Goal: Task Accomplishment & Management: Manage account settings

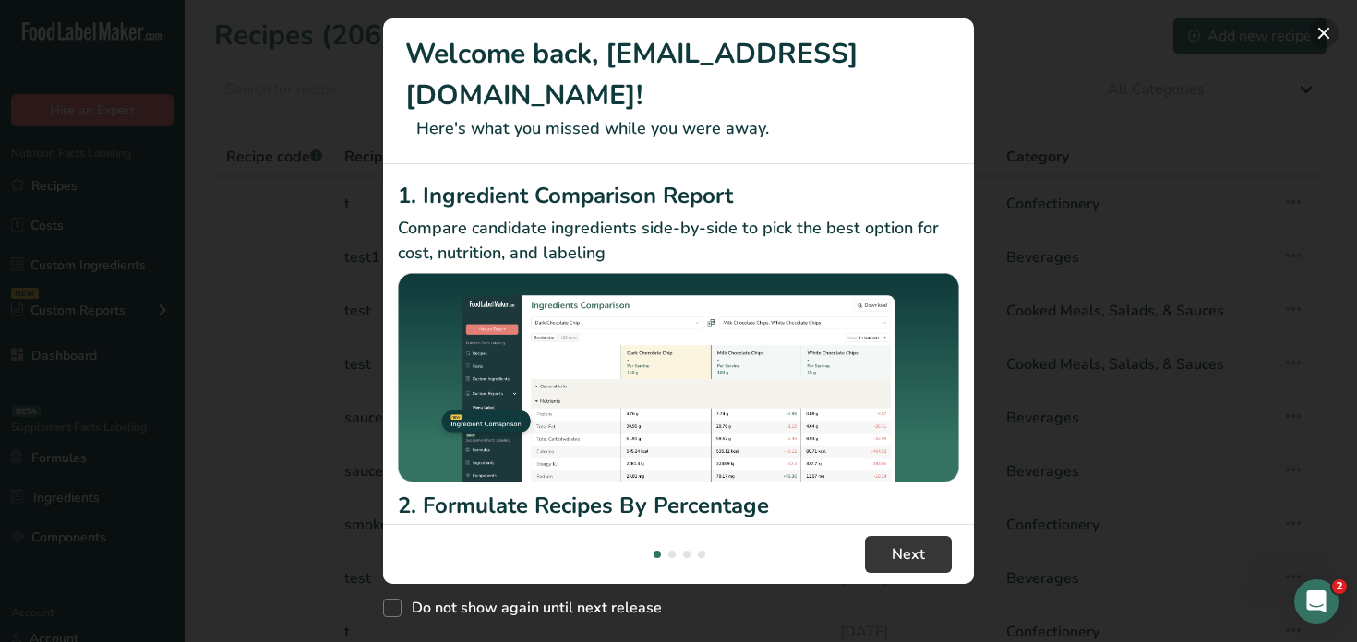
click at [1312, 35] on button "New Features" at bounding box center [1324, 33] width 30 height 30
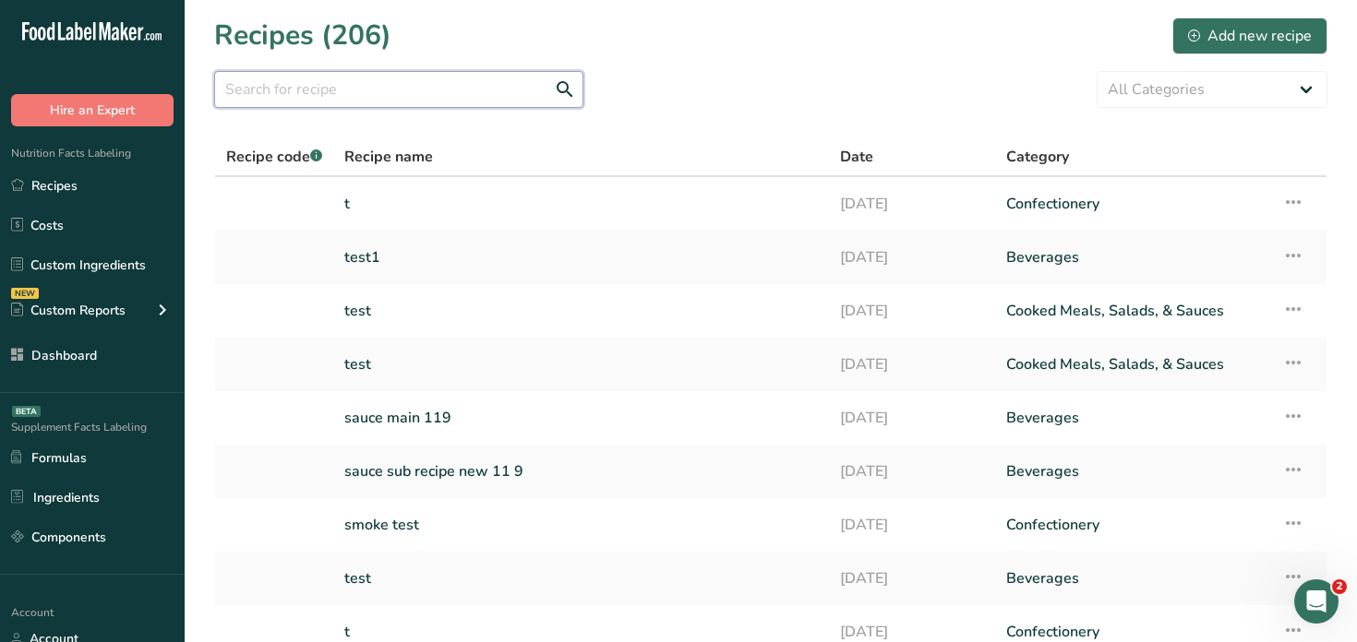
click at [343, 101] on input "text" at bounding box center [398, 89] width 369 height 37
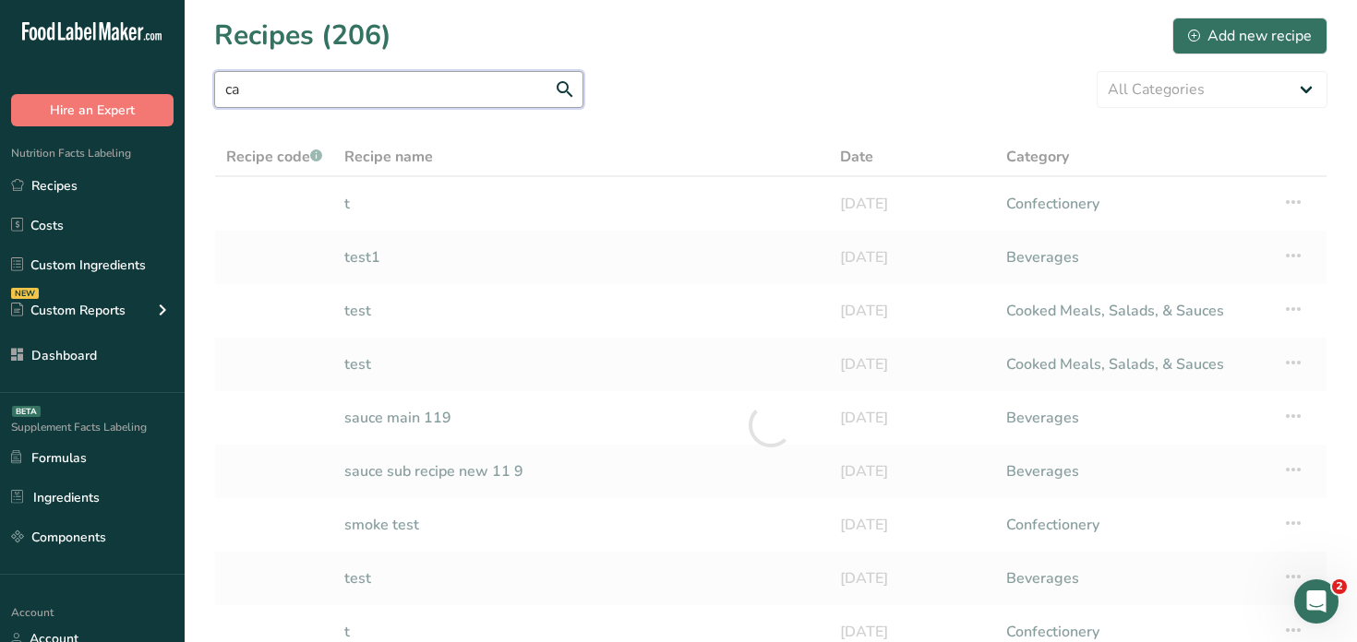
type input "c"
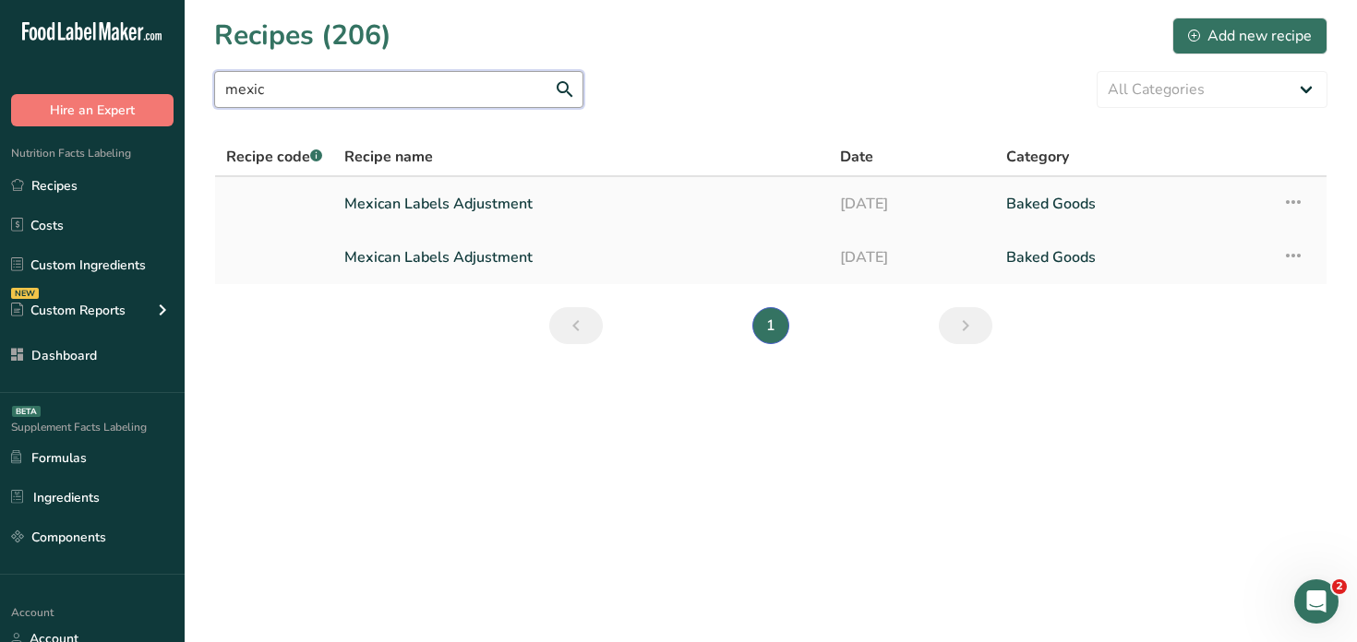
type input "mexic"
click at [401, 210] on link "Mexican Labels Adjustment" at bounding box center [581, 204] width 474 height 39
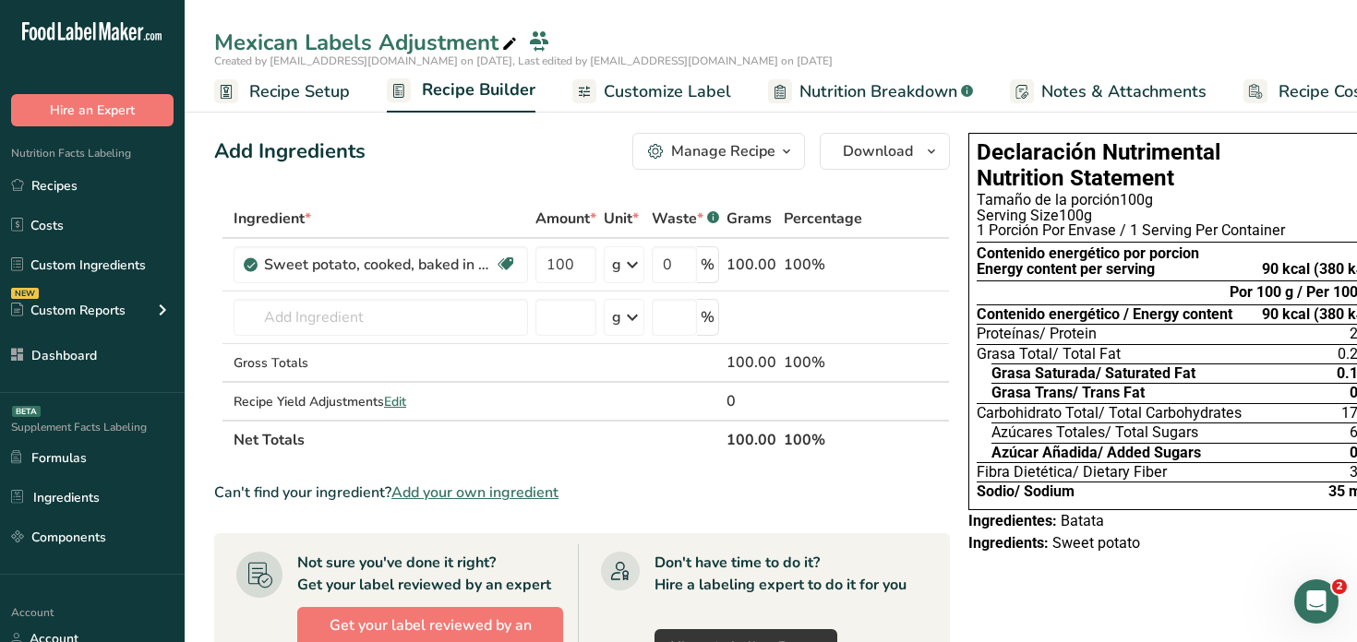
click at [330, 103] on link "Recipe Setup" at bounding box center [282, 92] width 136 height 42
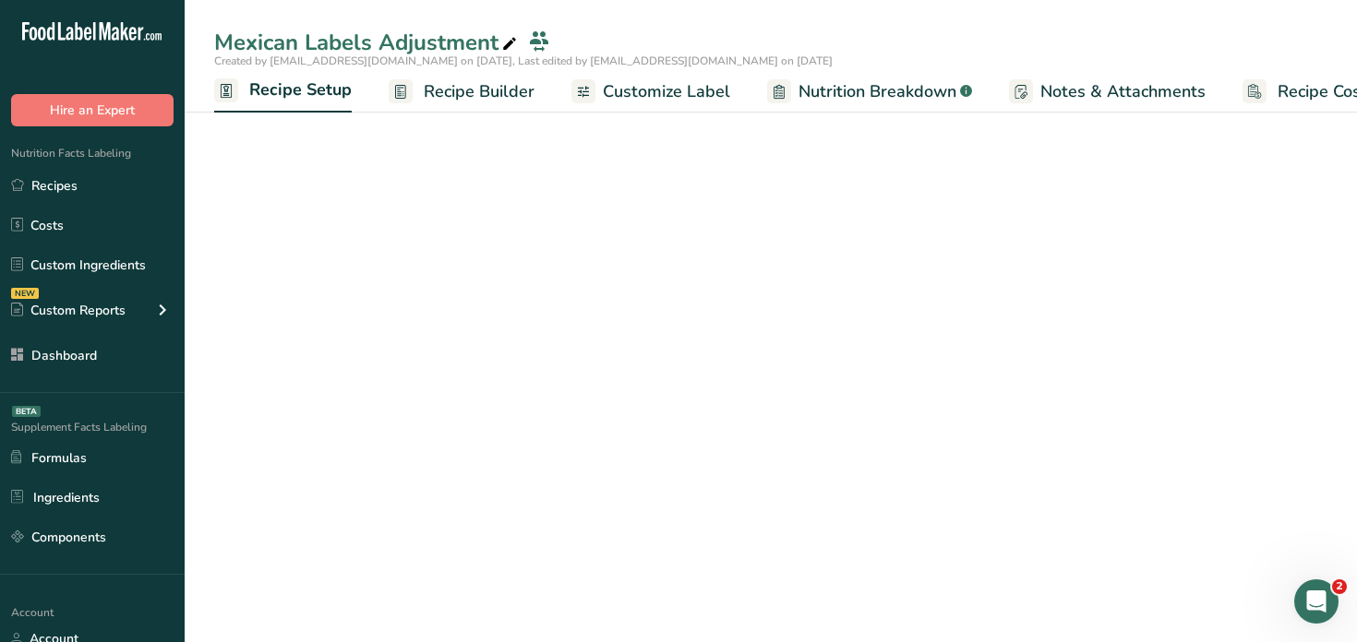
scroll to position [0, 6]
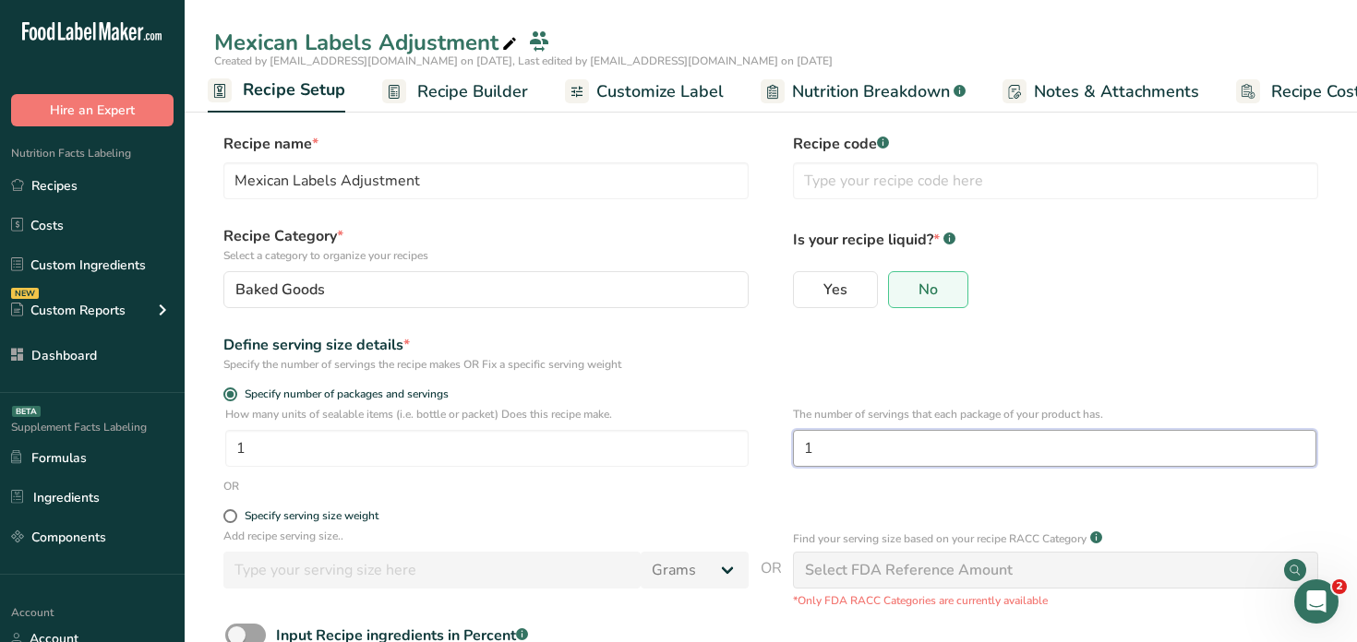
click at [894, 454] on input "1" at bounding box center [1054, 448] width 523 height 37
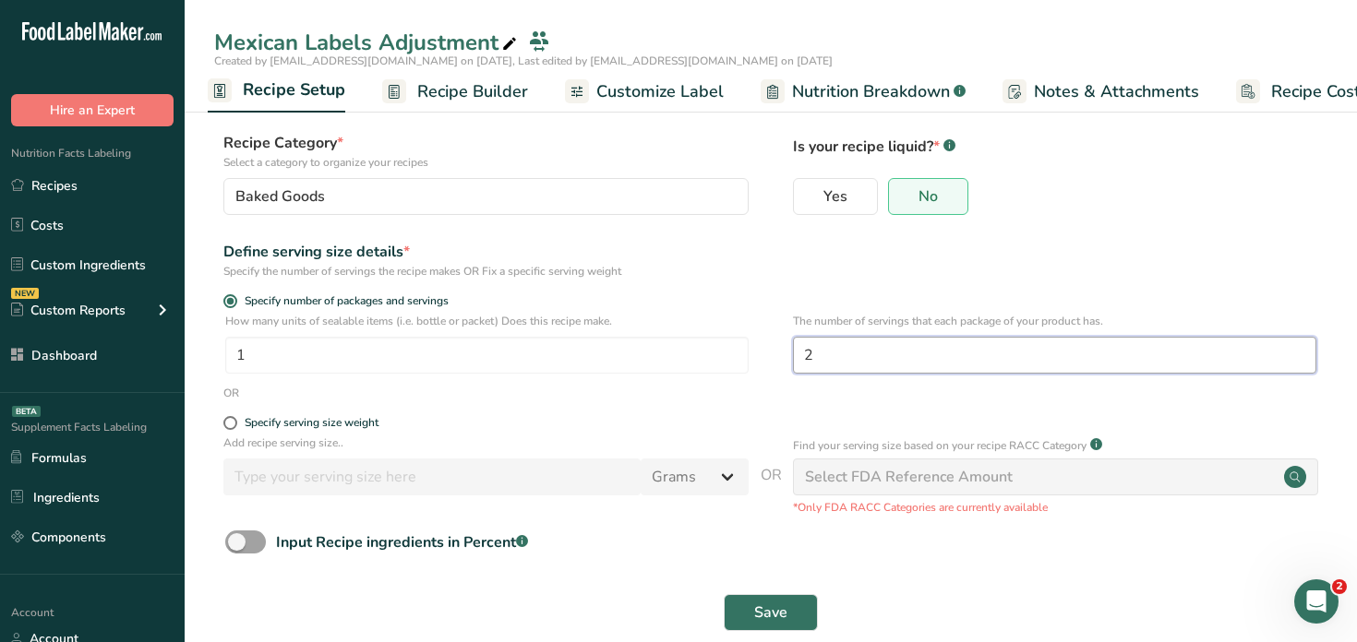
scroll to position [123, 0]
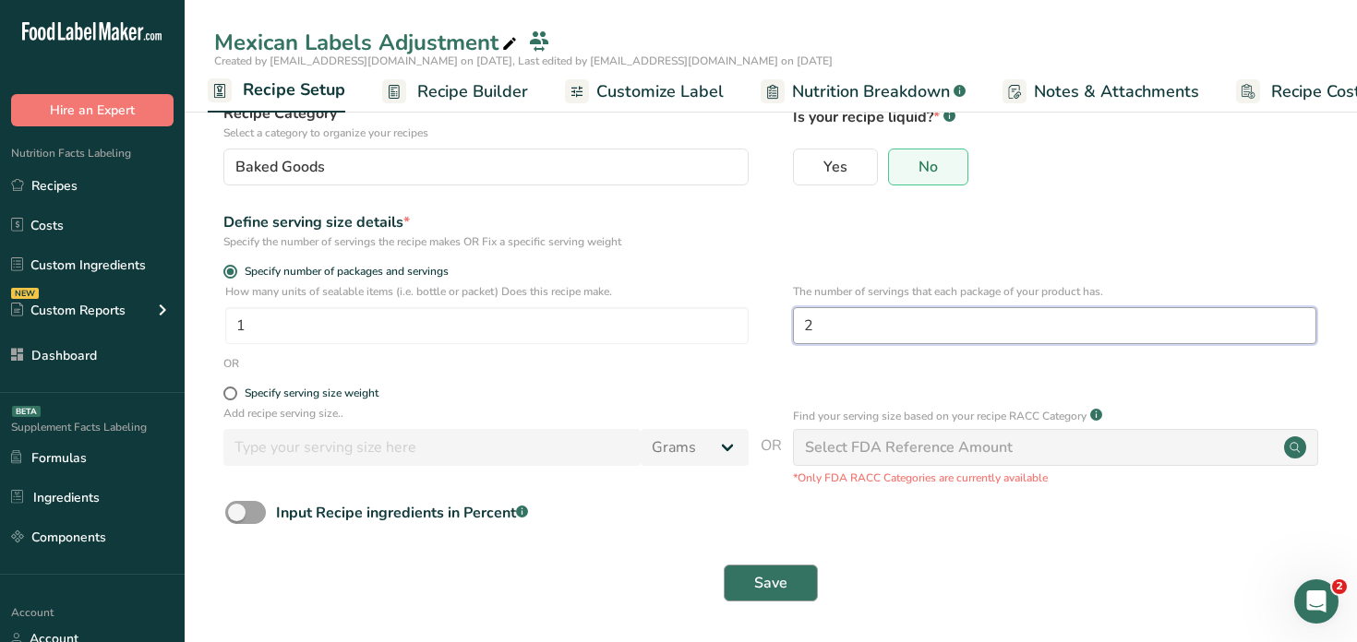
type input "2"
click at [763, 582] on span "Save" at bounding box center [770, 583] width 33 height 22
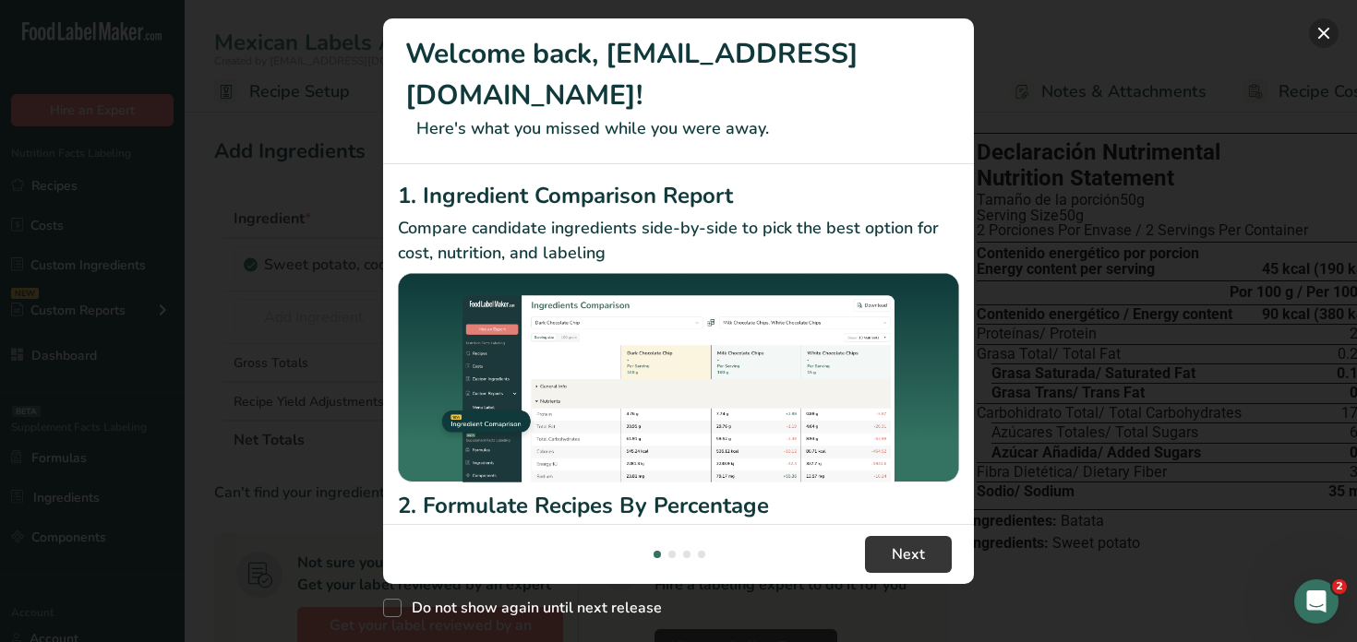
click at [1317, 40] on button "New Features" at bounding box center [1324, 33] width 30 height 30
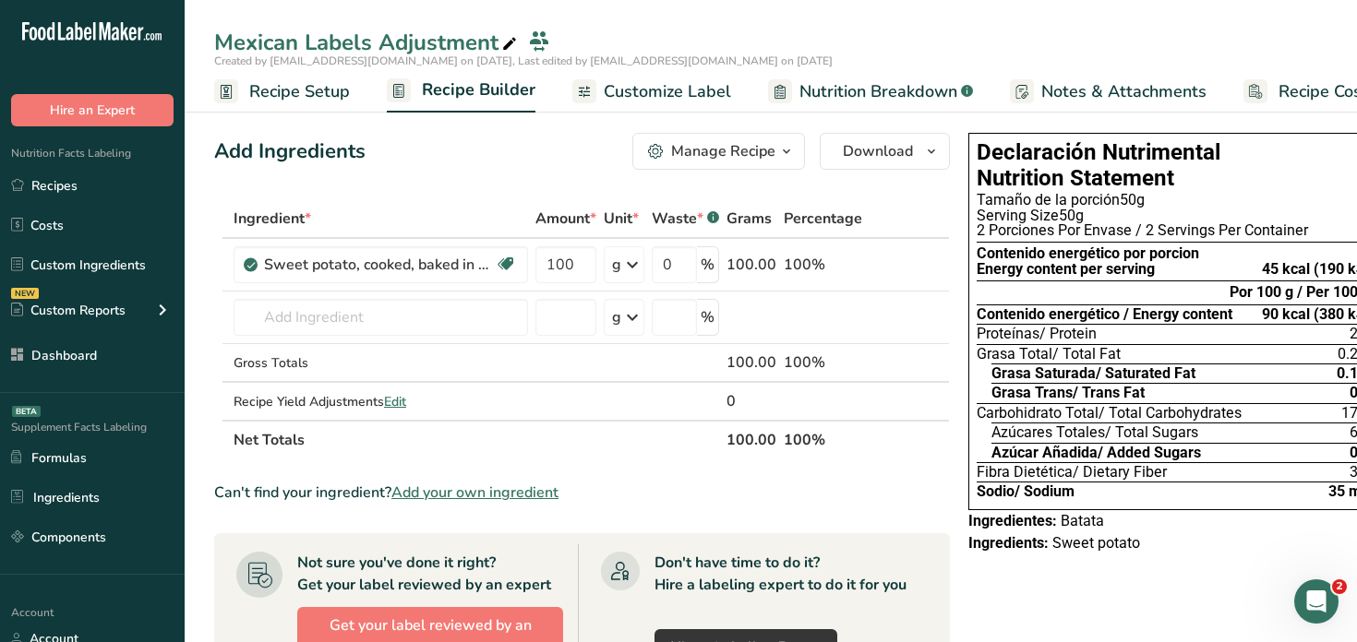
click at [336, 95] on span "Recipe Setup" at bounding box center [299, 91] width 101 height 25
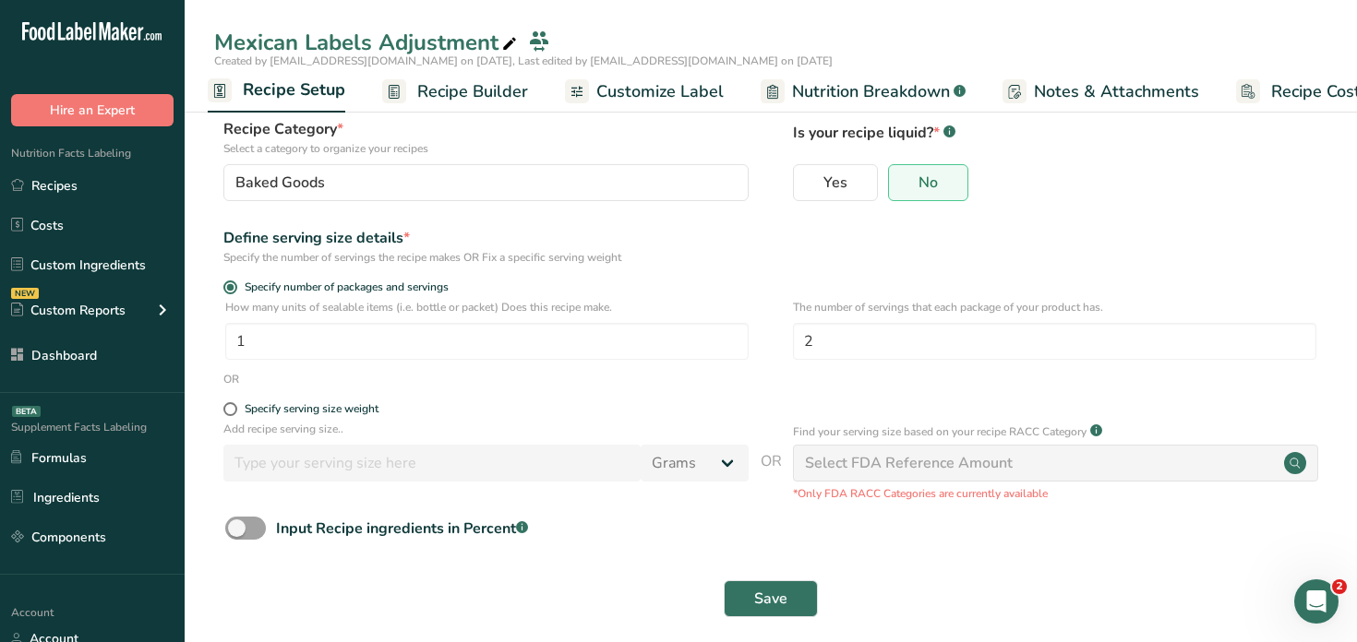
scroll to position [123, 0]
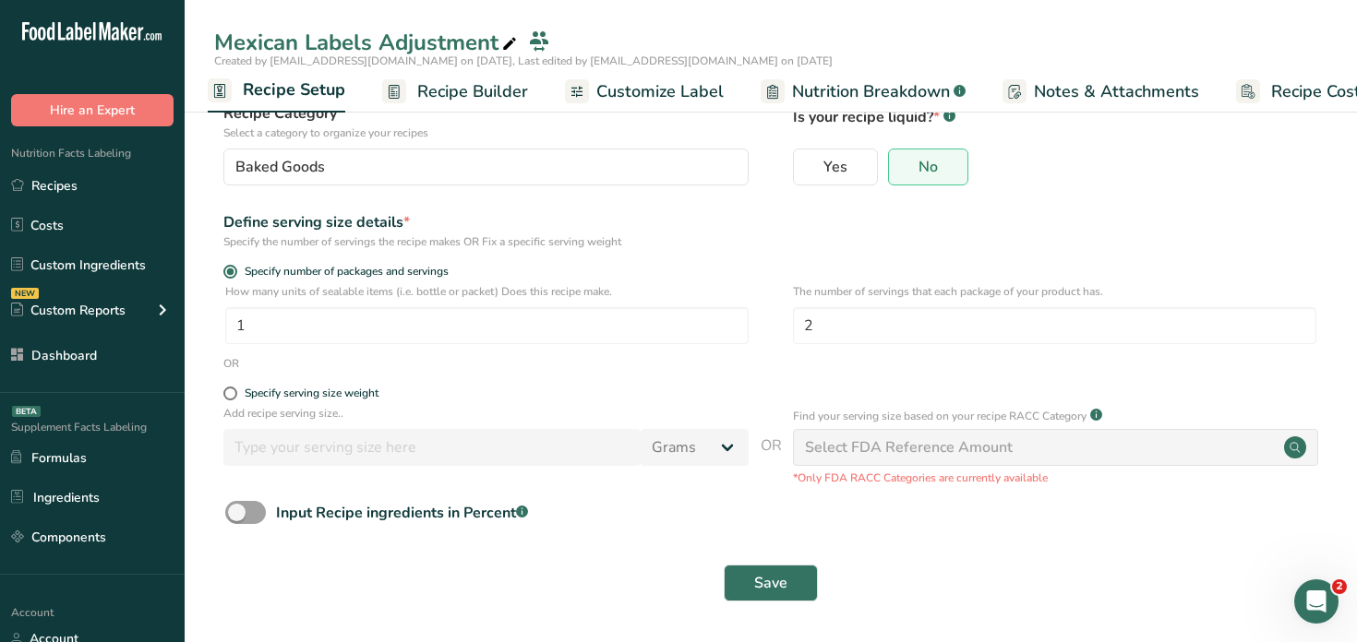
click at [468, 87] on span "Recipe Builder" at bounding box center [472, 91] width 111 height 25
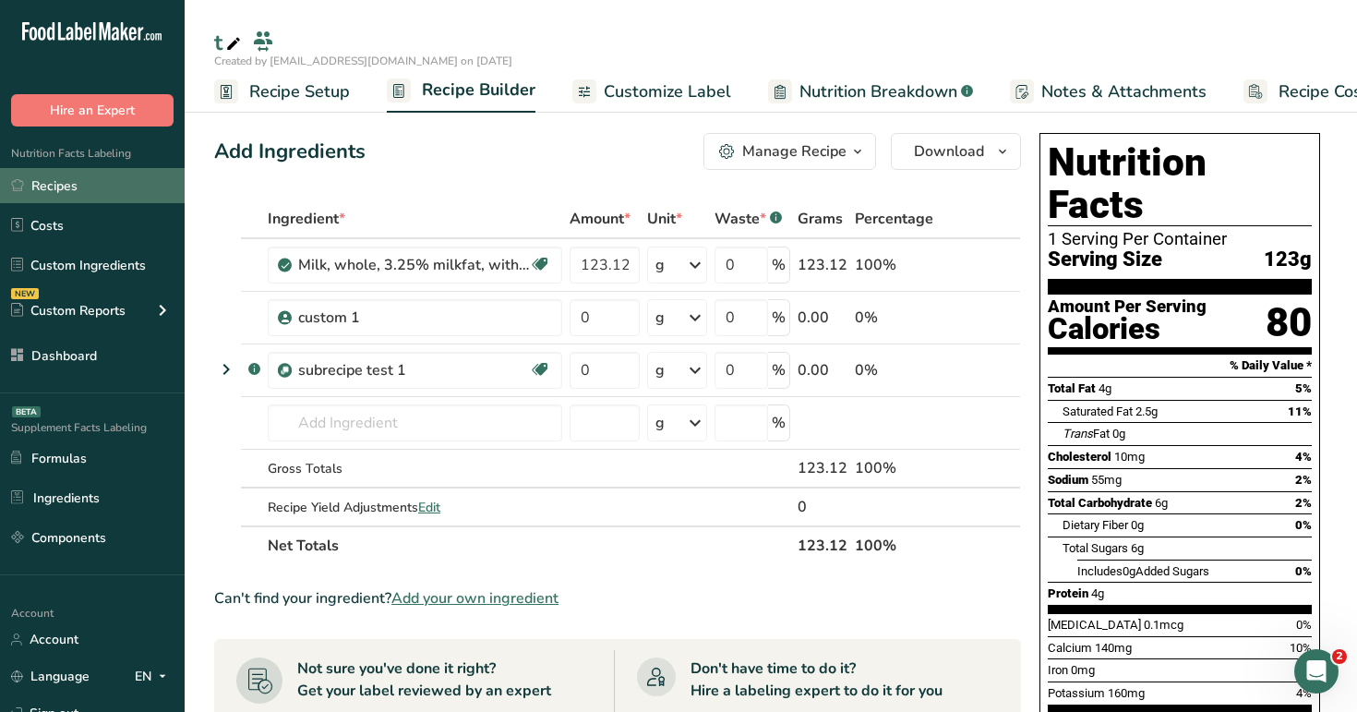
click at [83, 193] on link "Recipes" at bounding box center [92, 185] width 185 height 35
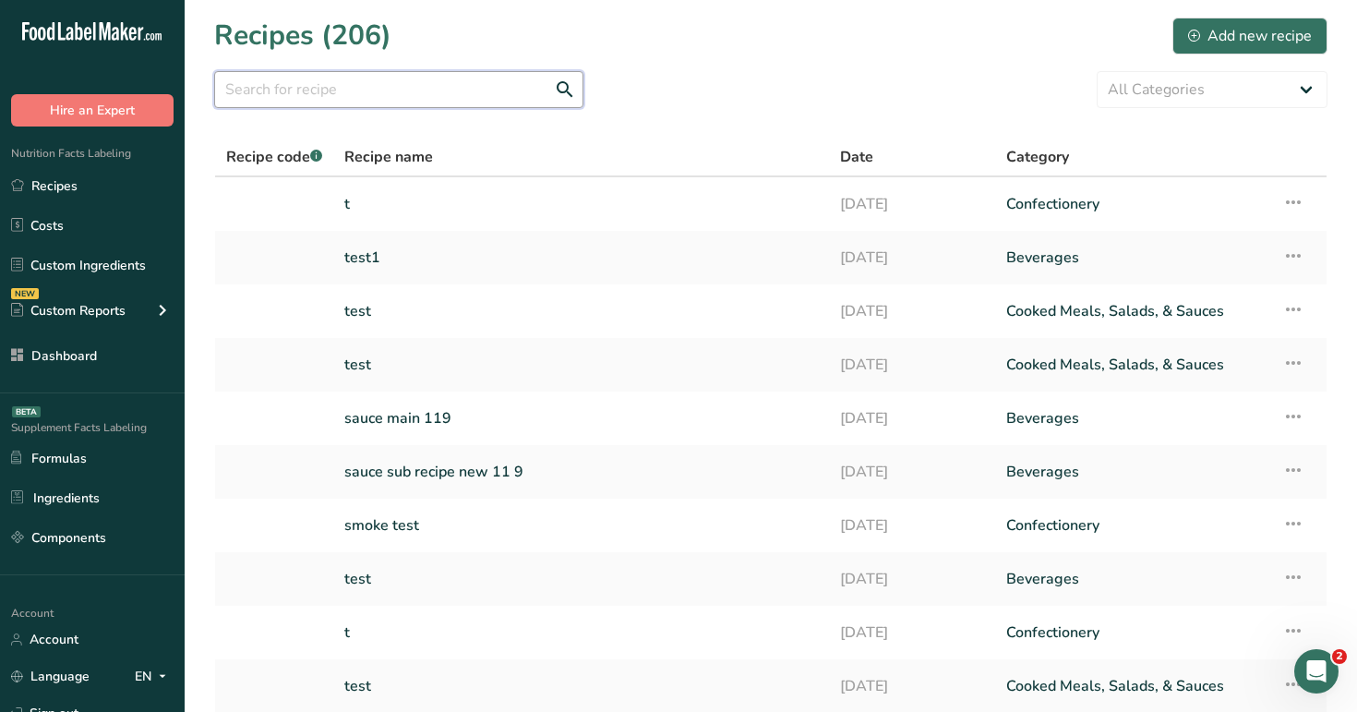
click at [470, 90] on input "text" at bounding box center [398, 89] width 369 height 37
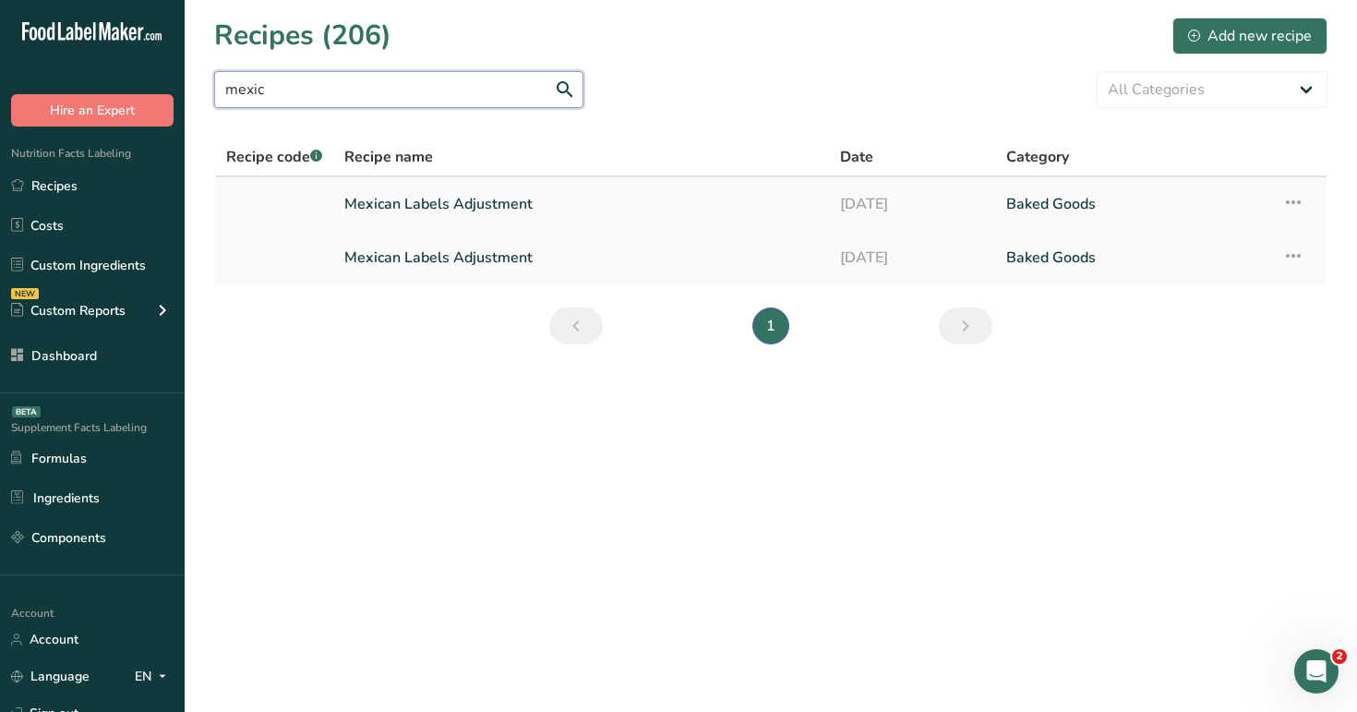
type input "mexic"
click at [446, 192] on link "Mexican Labels Adjustment" at bounding box center [581, 204] width 474 height 39
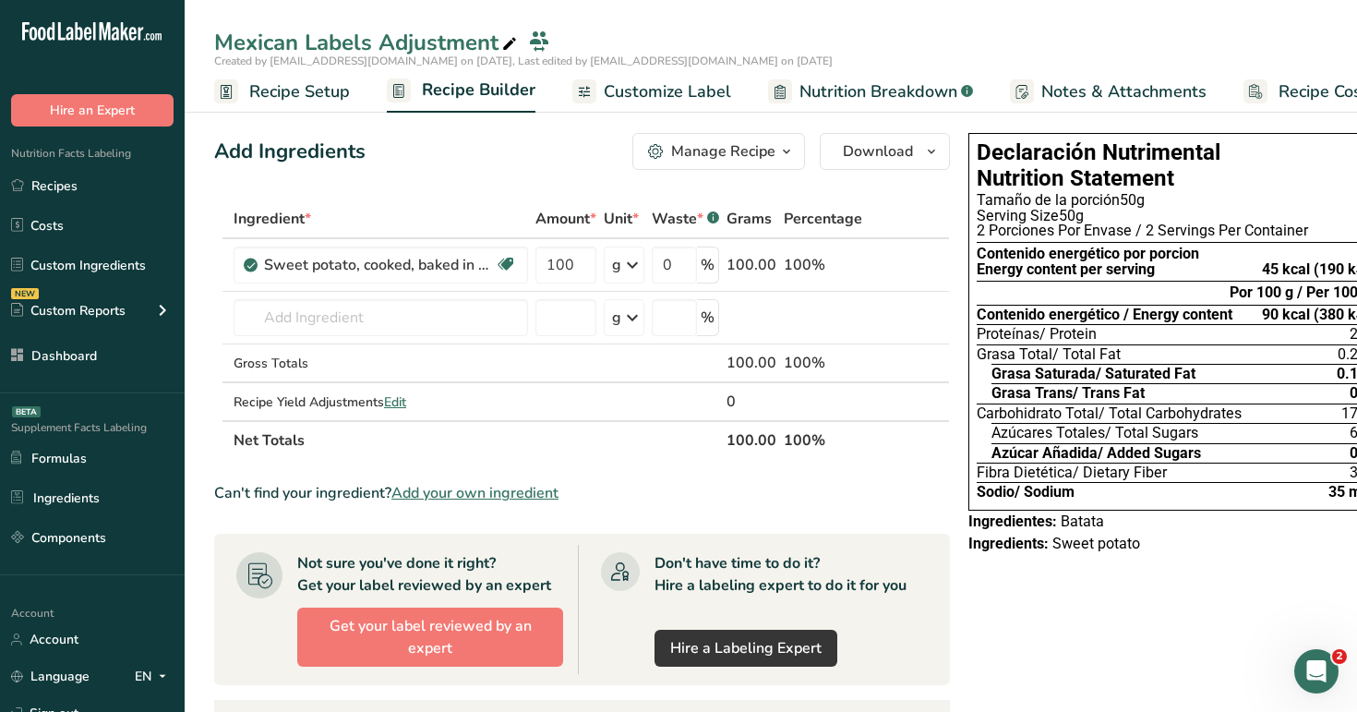
click at [262, 81] on span "Recipe Setup" at bounding box center [299, 91] width 101 height 25
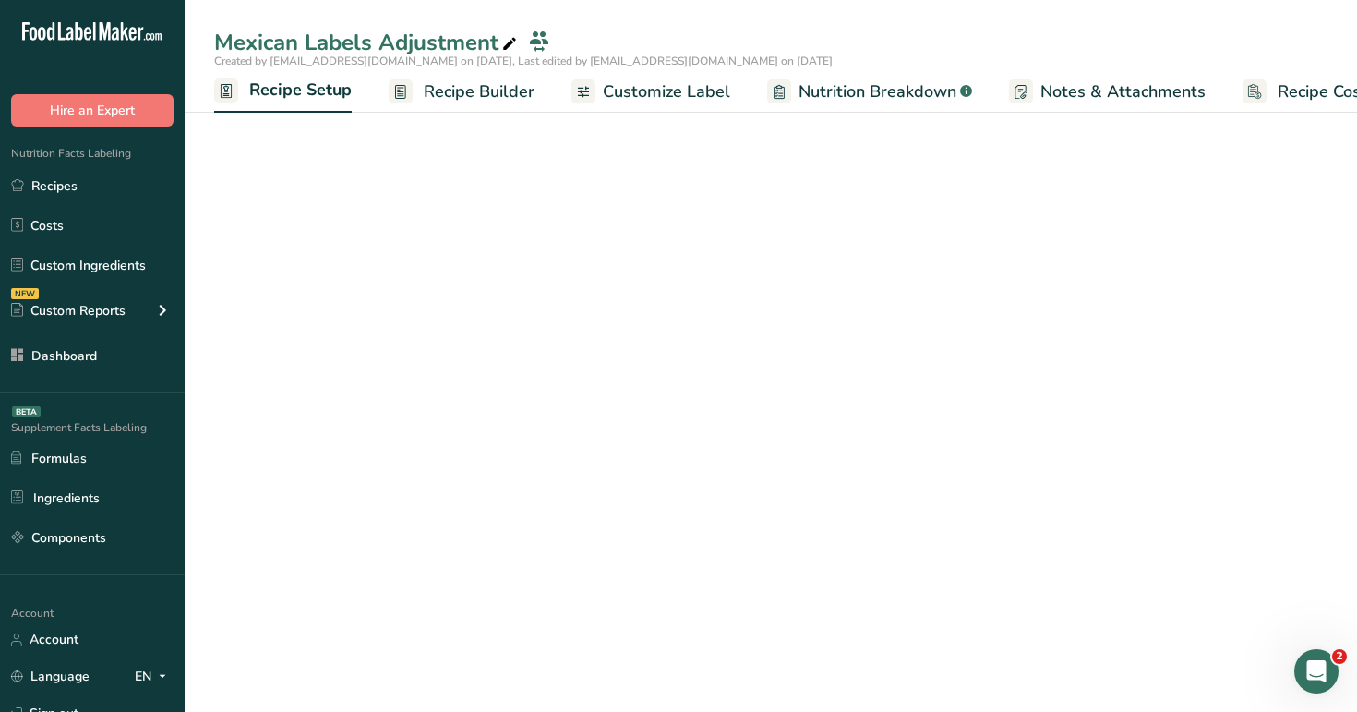
scroll to position [0, 6]
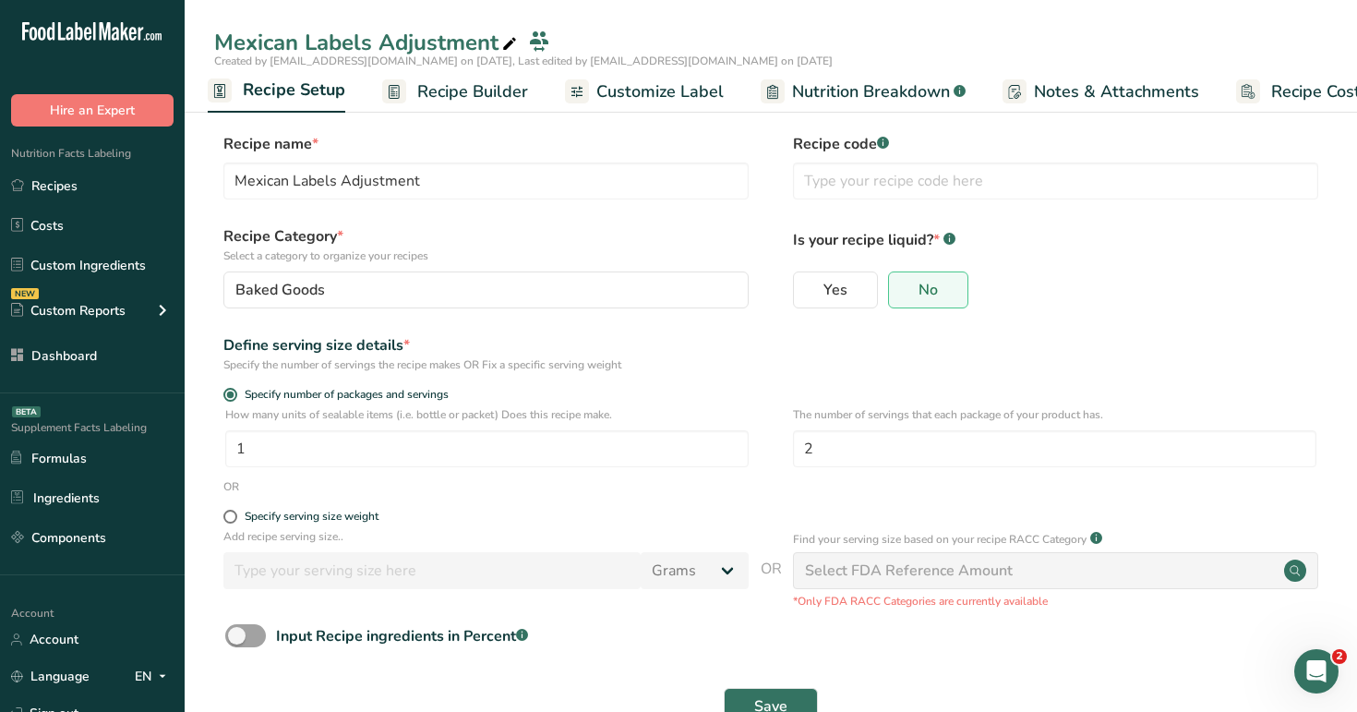
click at [465, 85] on span "Recipe Builder" at bounding box center [472, 91] width 111 height 25
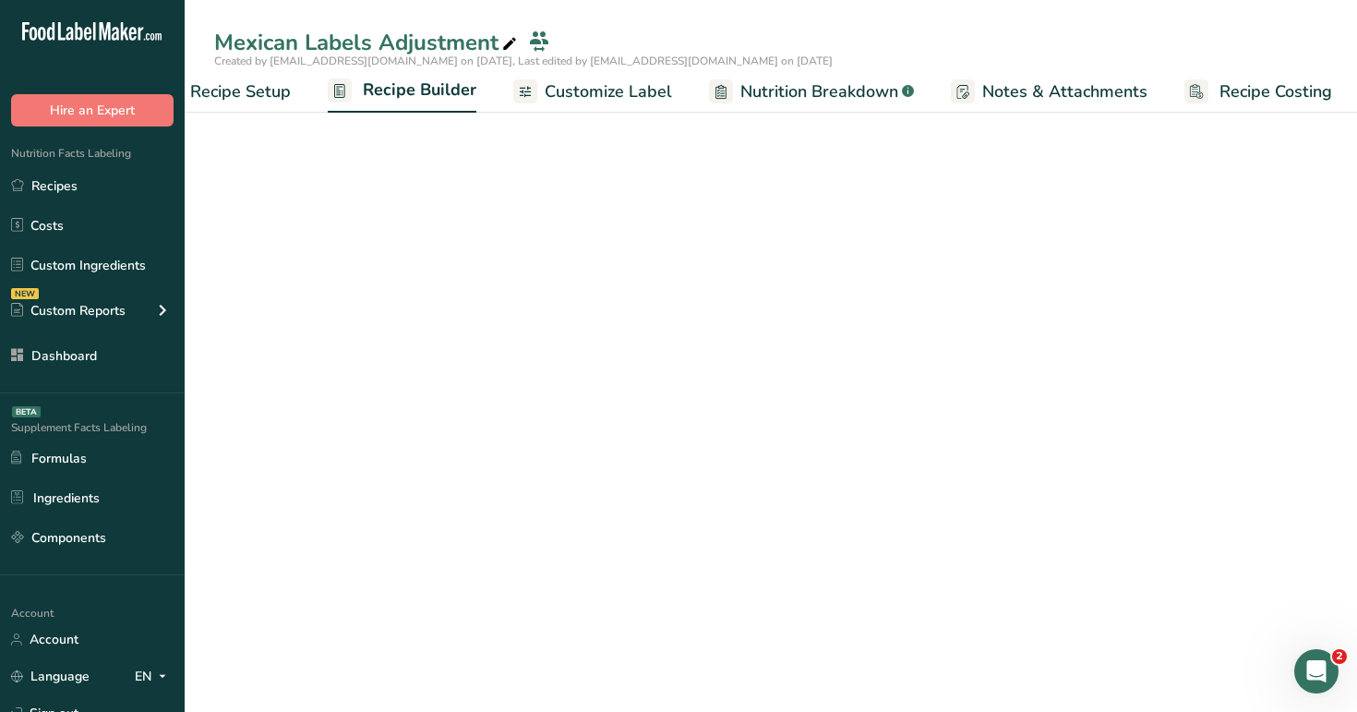
scroll to position [0, 63]
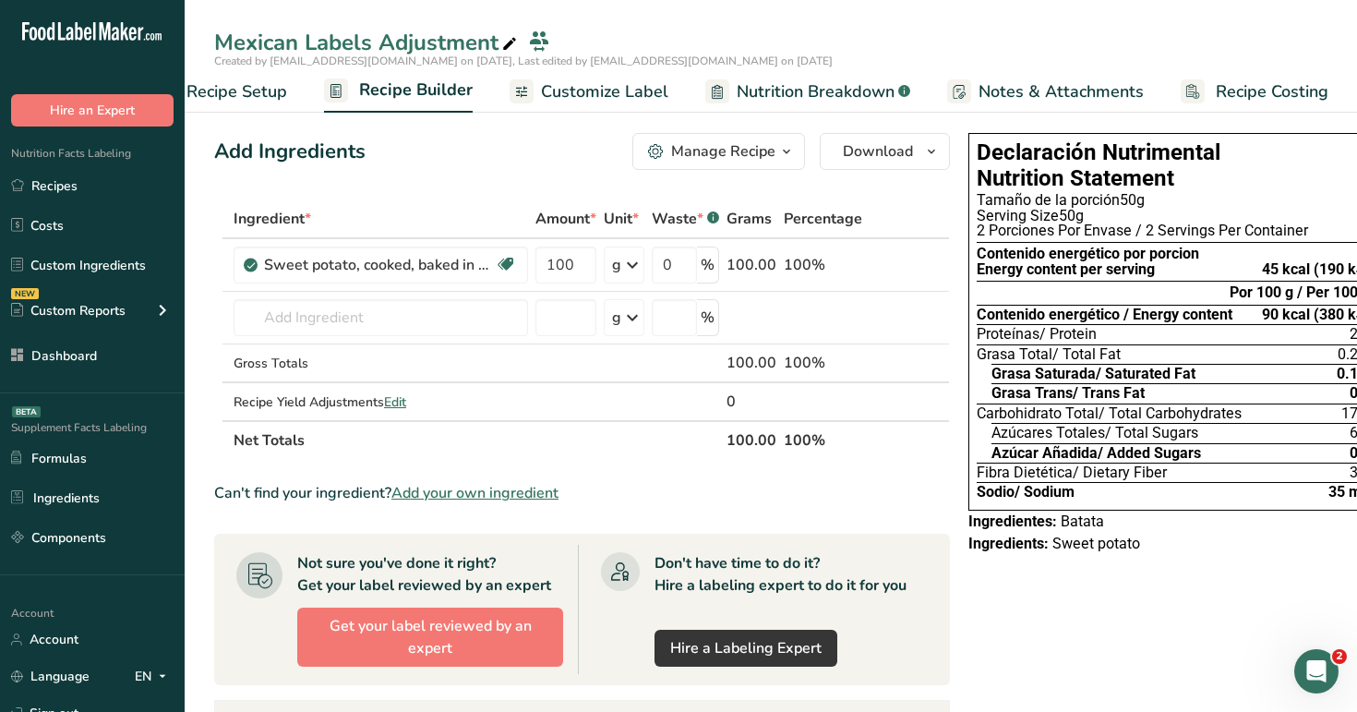
click at [570, 92] on span "Customize Label" at bounding box center [604, 91] width 127 height 25
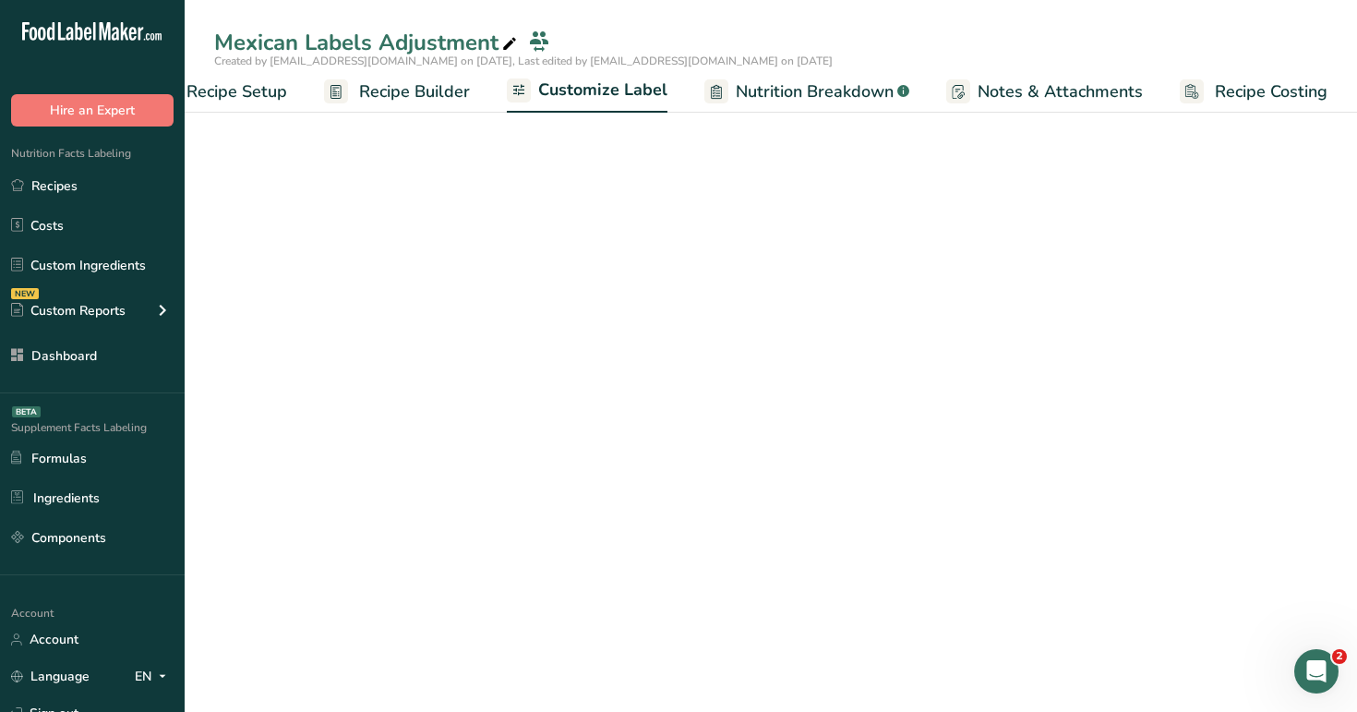
scroll to position [0, 63]
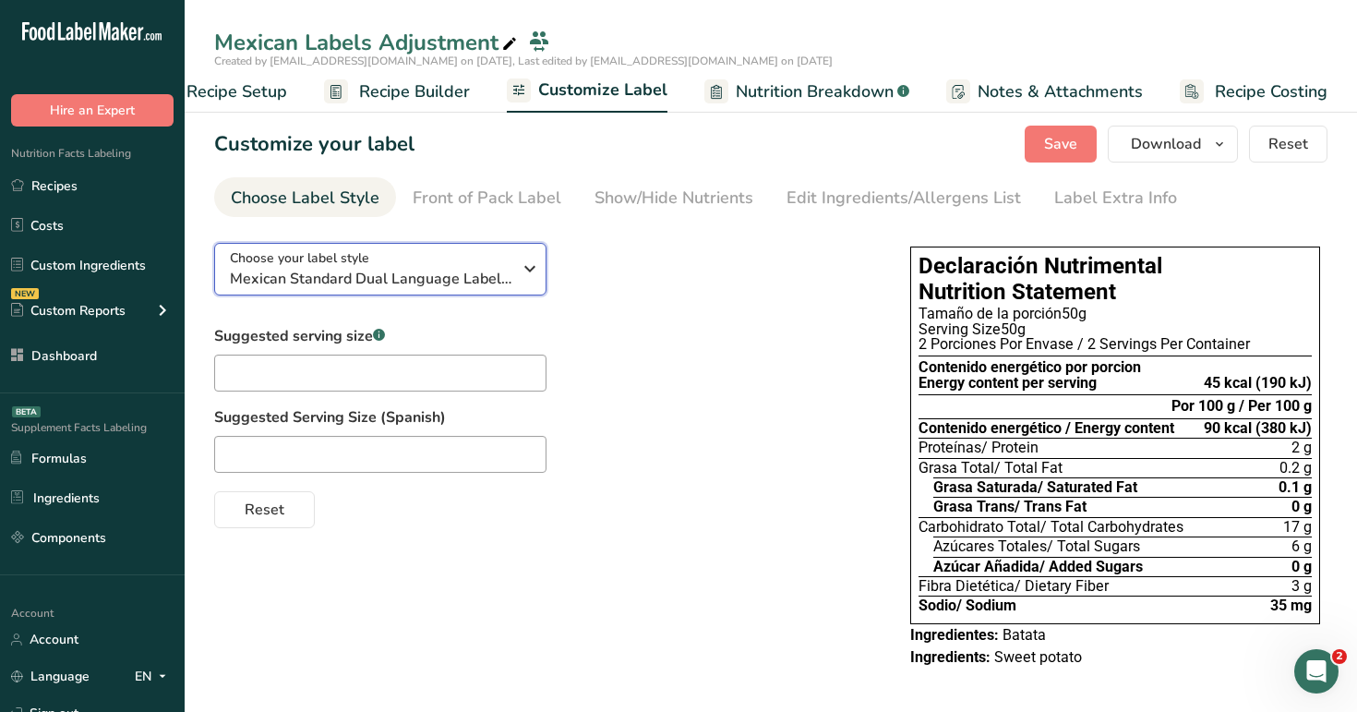
click at [467, 258] on div "Choose your label style Mexican Standard Dual Language Label (Spanish/English)" at bounding box center [371, 269] width 282 height 42
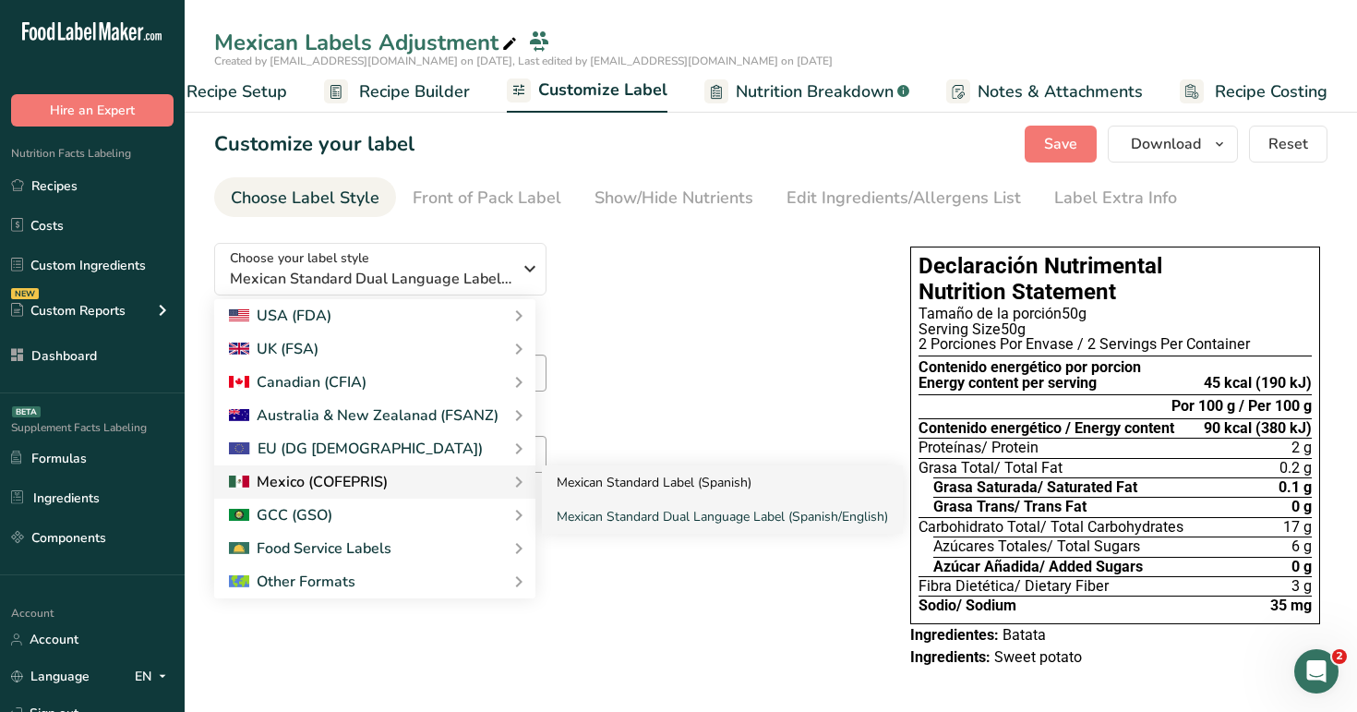
click at [622, 496] on link "Mexican Standard Label (Spanish)" at bounding box center [722, 482] width 361 height 34
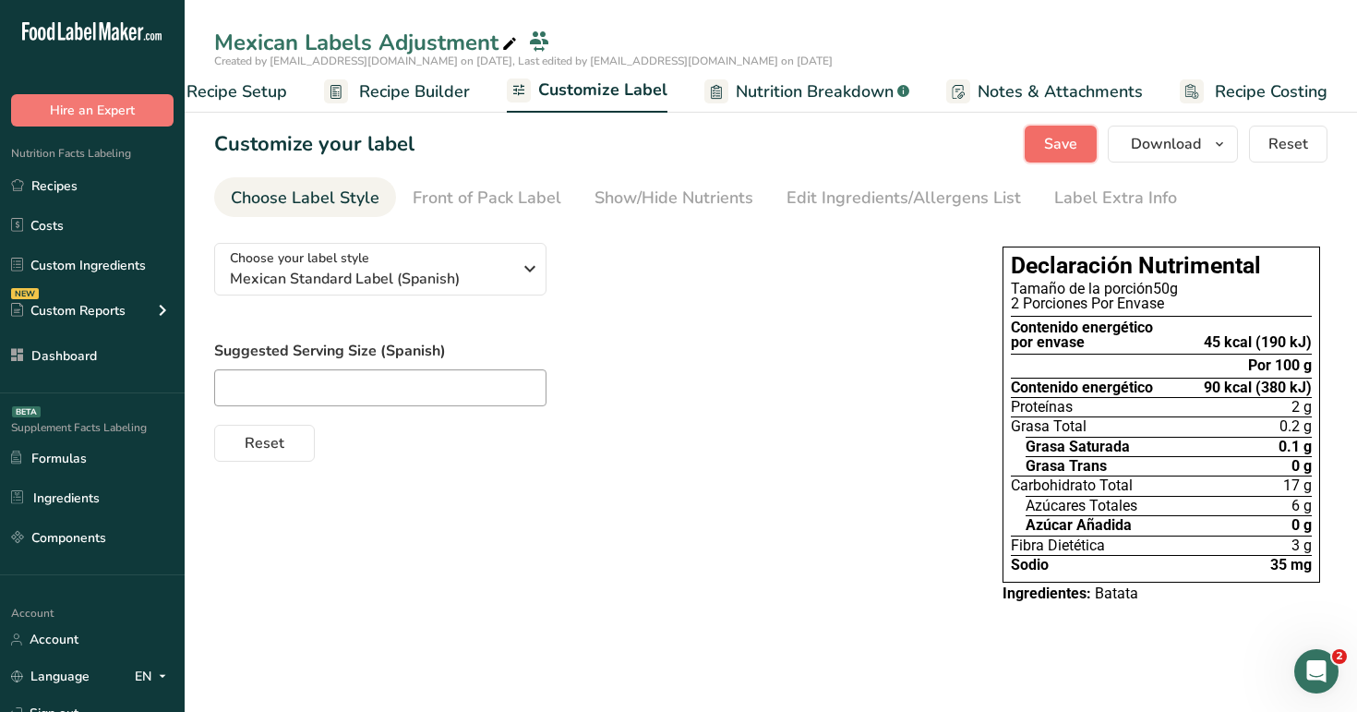
click at [1050, 137] on span "Save" at bounding box center [1060, 144] width 33 height 22
click at [251, 94] on span "Recipe Setup" at bounding box center [236, 91] width 101 height 25
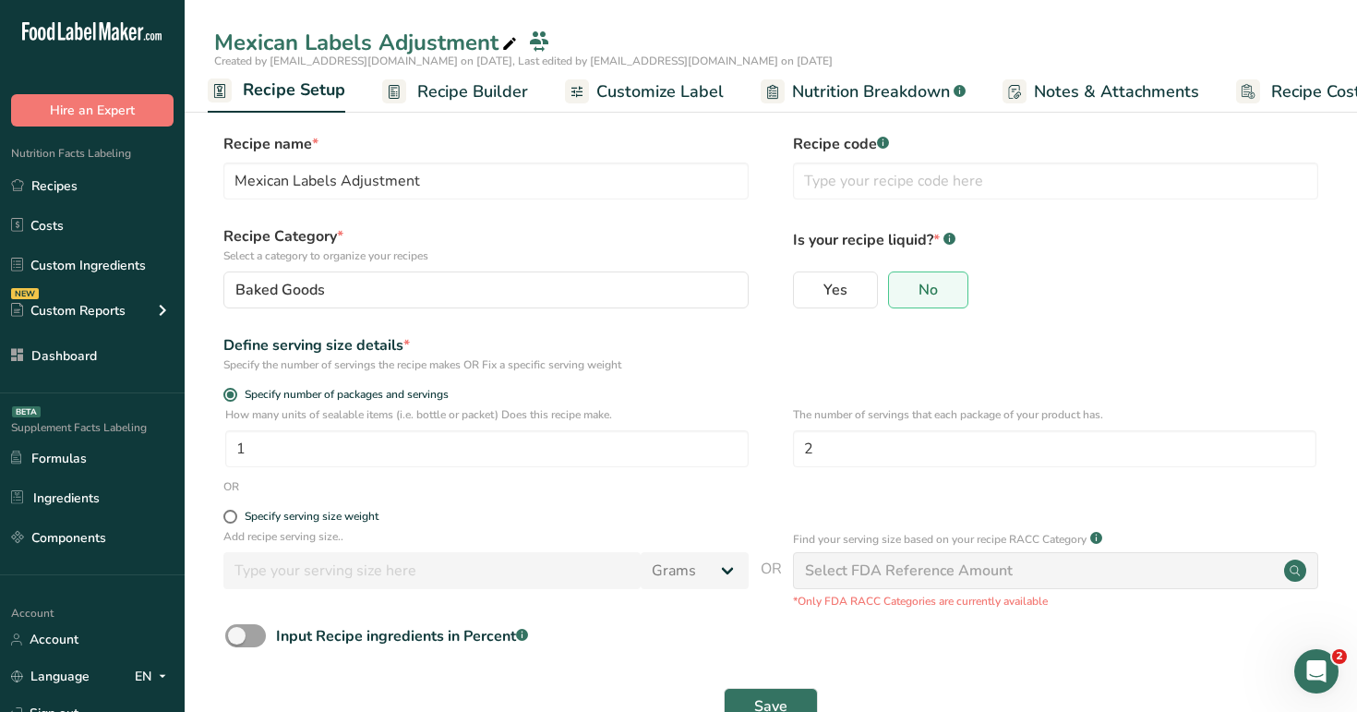
scroll to position [54, 0]
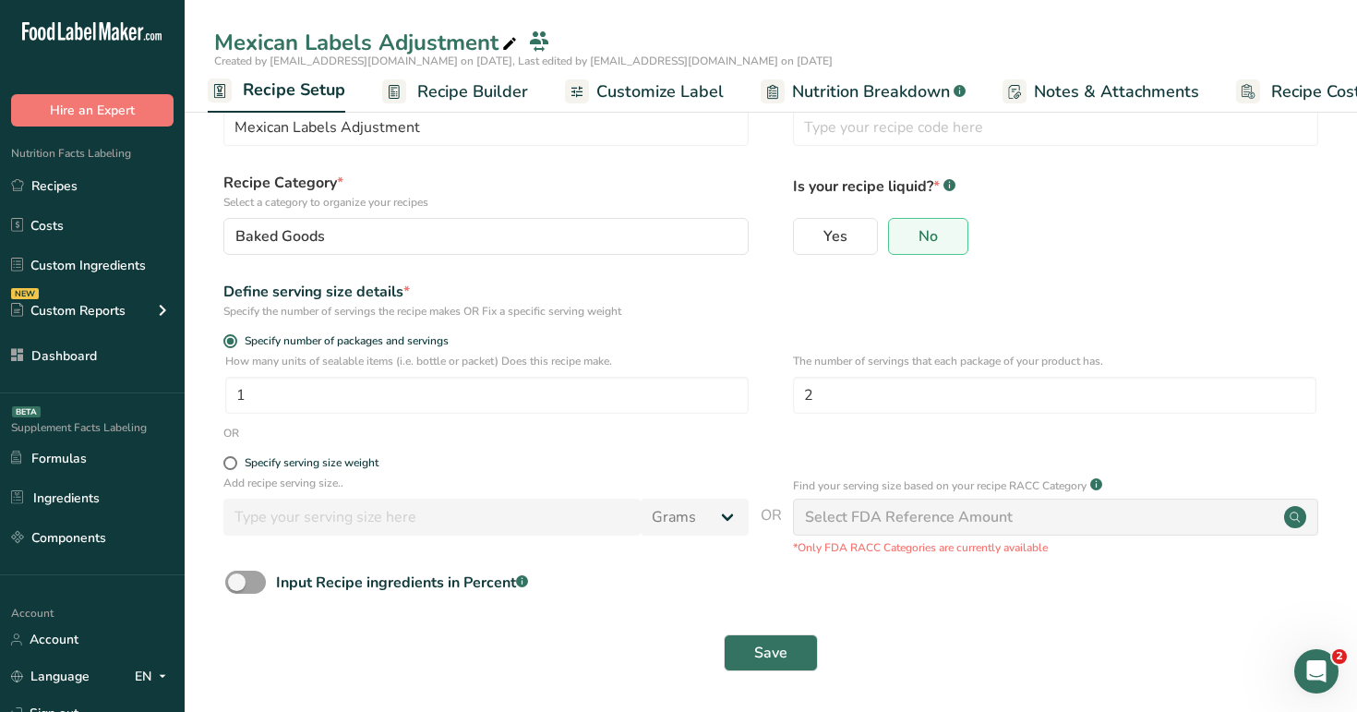
click at [625, 103] on link "Customize Label" at bounding box center [644, 92] width 159 height 42
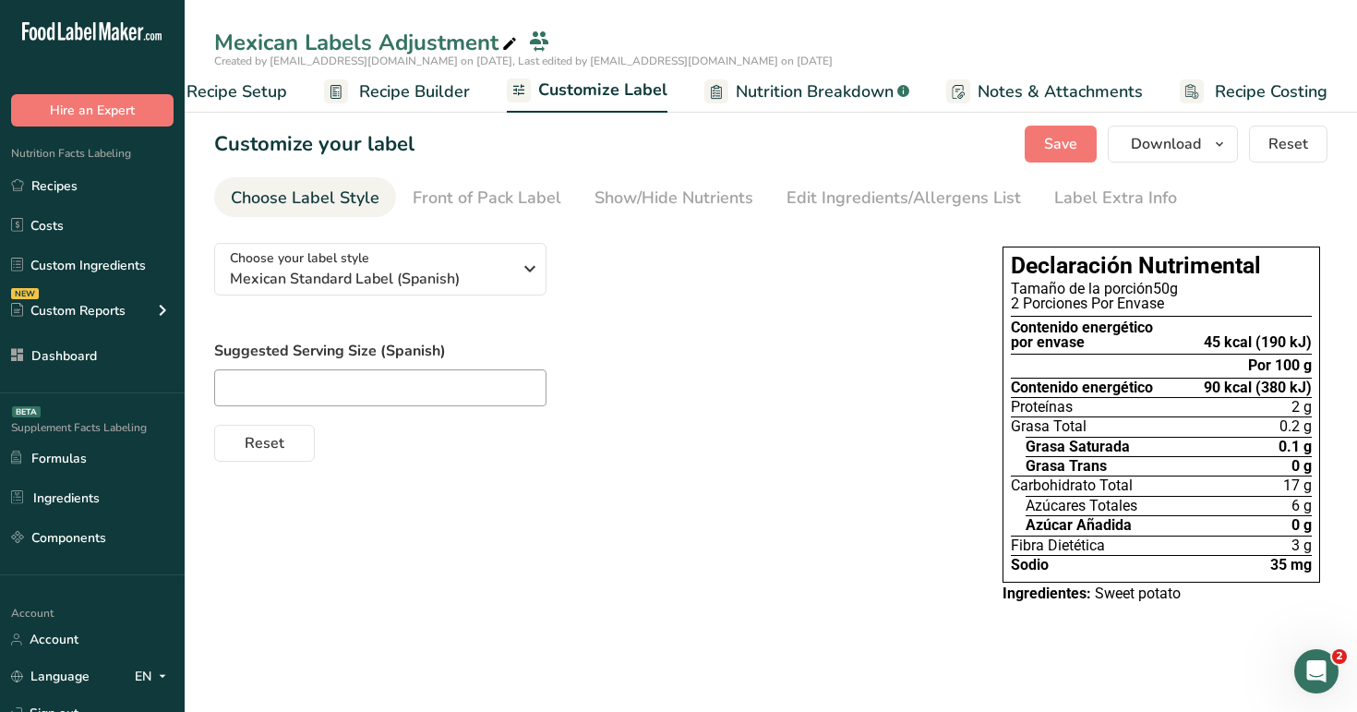
click at [419, 90] on span "Recipe Builder" at bounding box center [414, 91] width 111 height 25
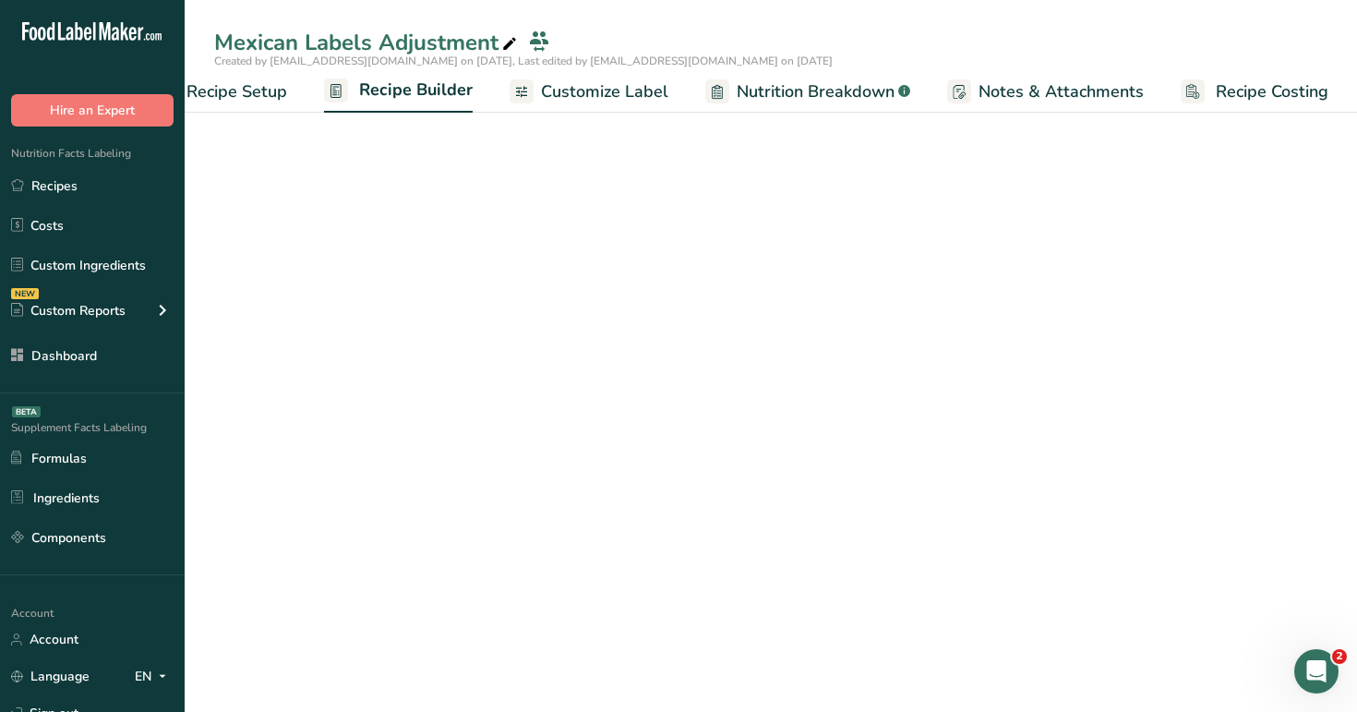
scroll to position [0, 63]
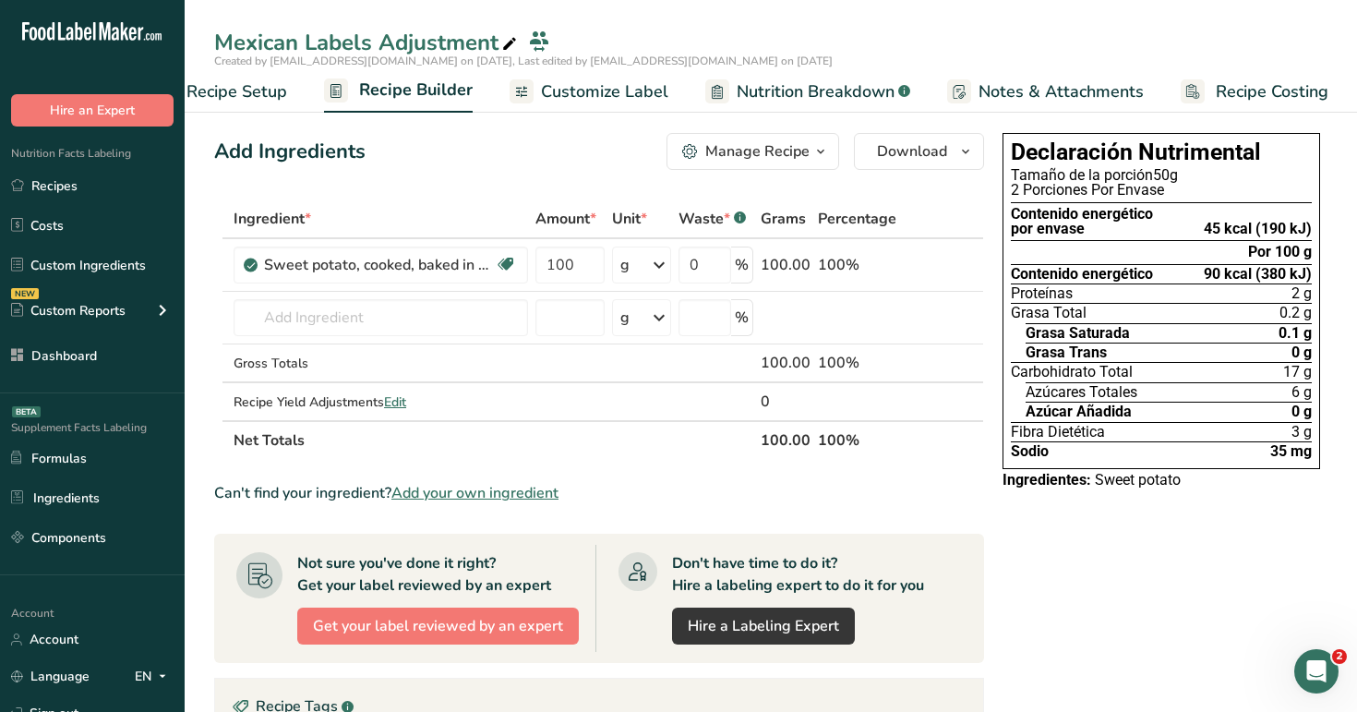
click at [253, 92] on span "Recipe Setup" at bounding box center [236, 91] width 101 height 25
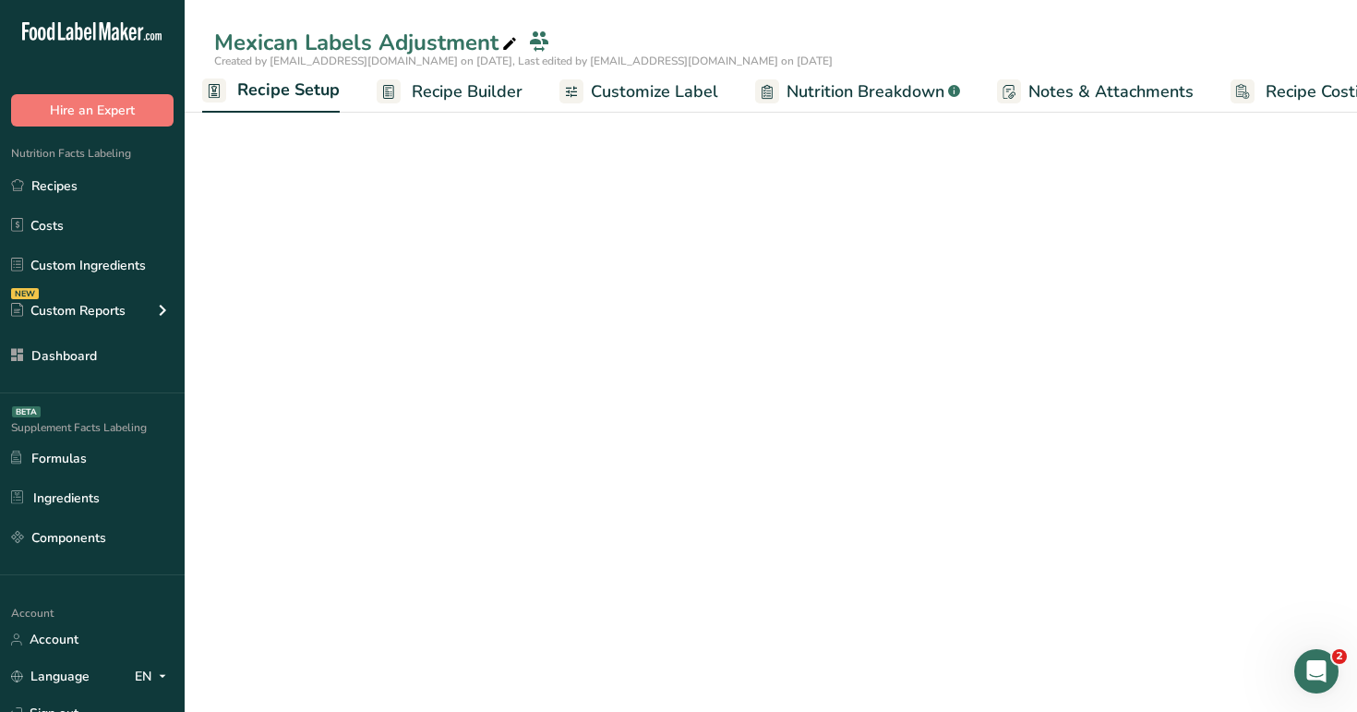
scroll to position [0, 6]
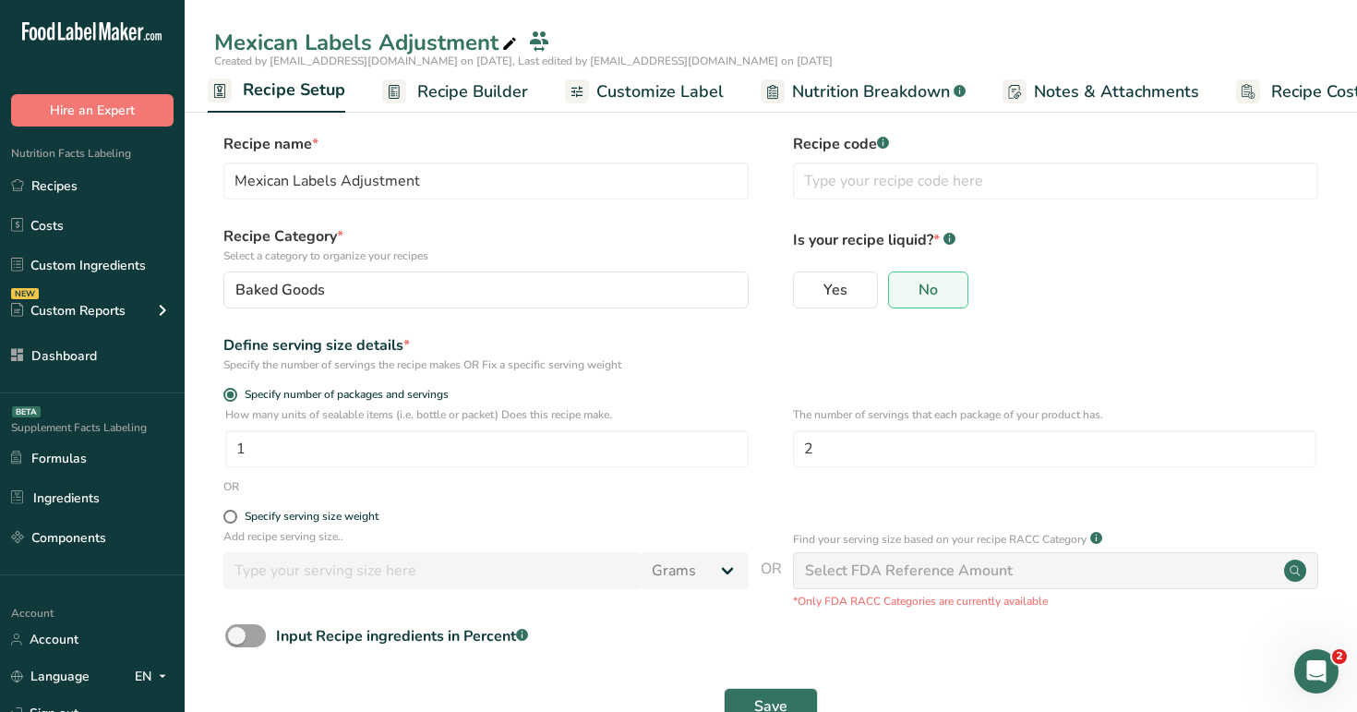
click at [469, 97] on span "Recipe Builder" at bounding box center [472, 91] width 111 height 25
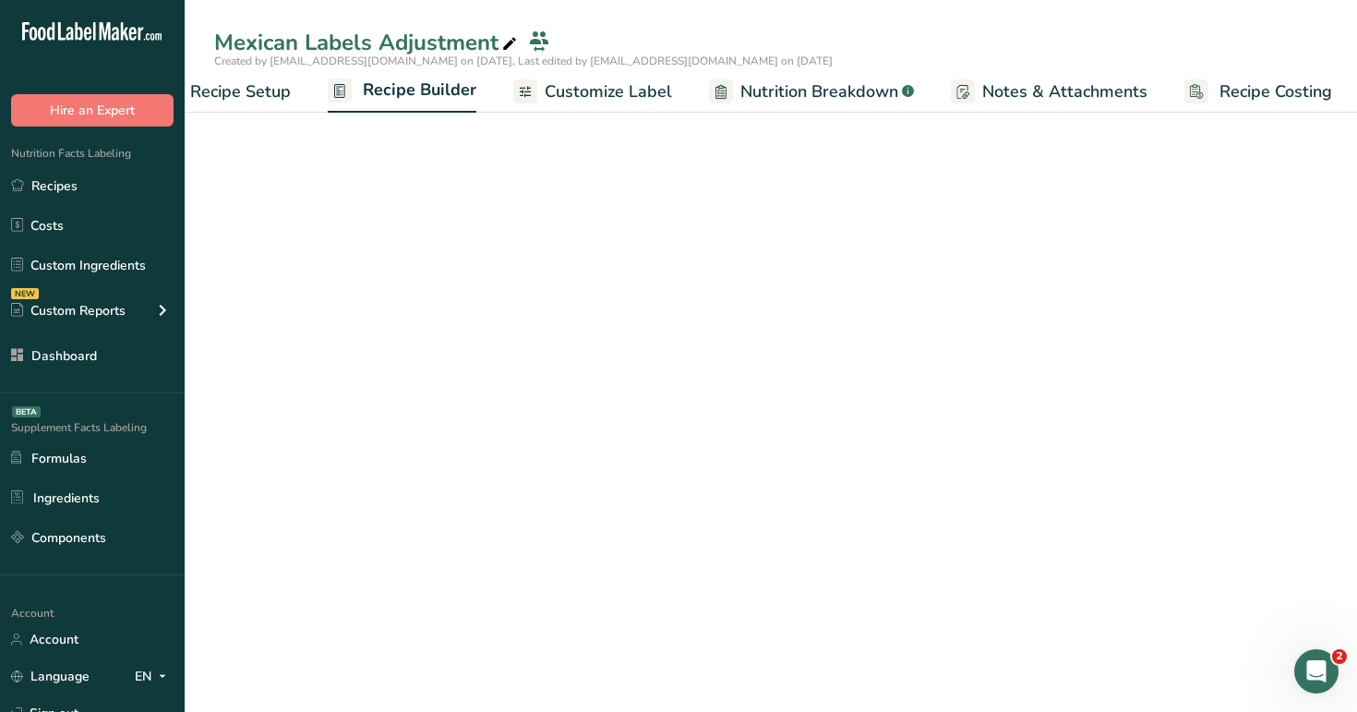
scroll to position [0, 63]
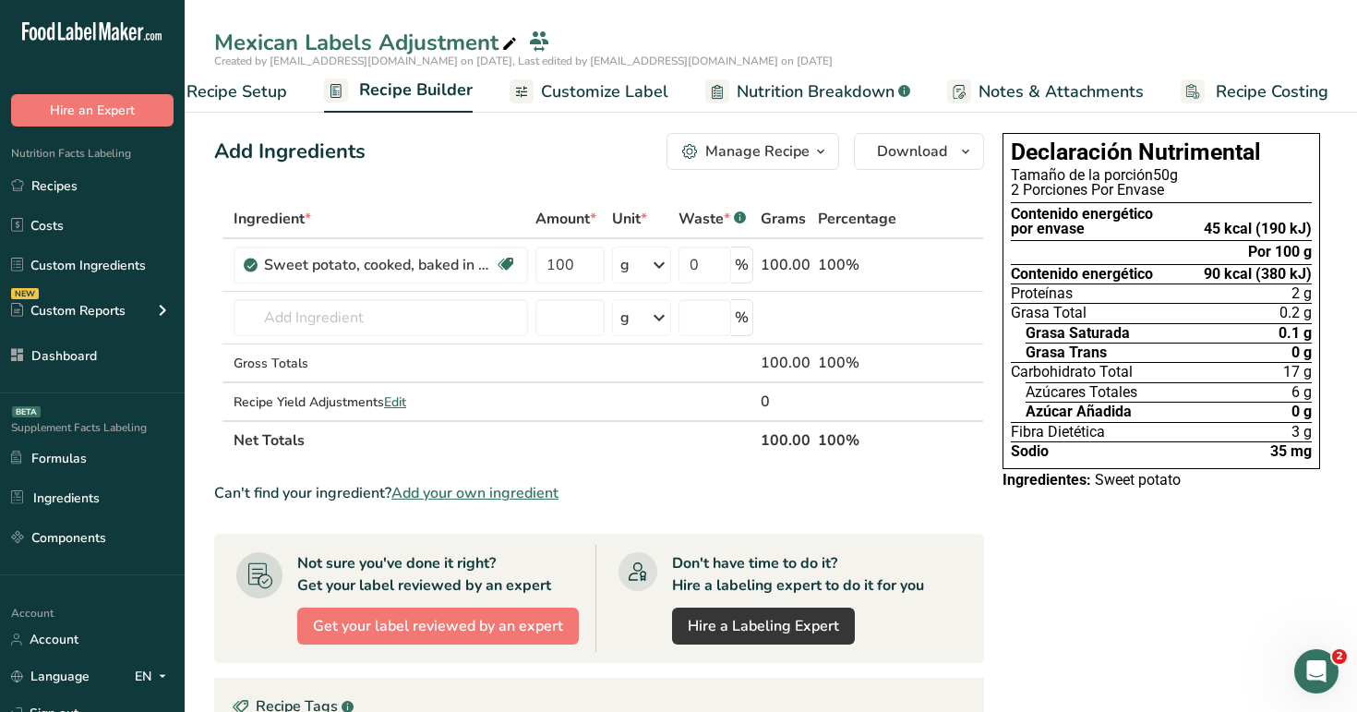
click at [618, 94] on span "Customize Label" at bounding box center [604, 91] width 127 height 25
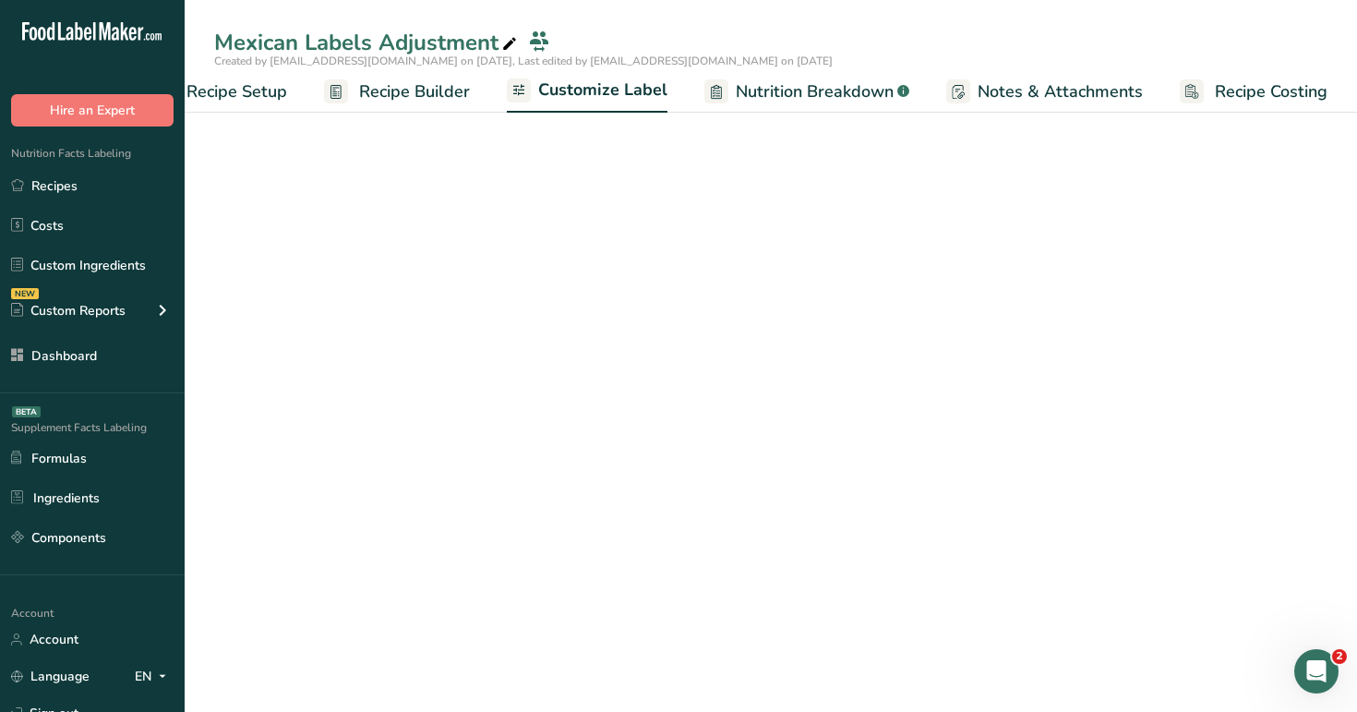
scroll to position [0, 63]
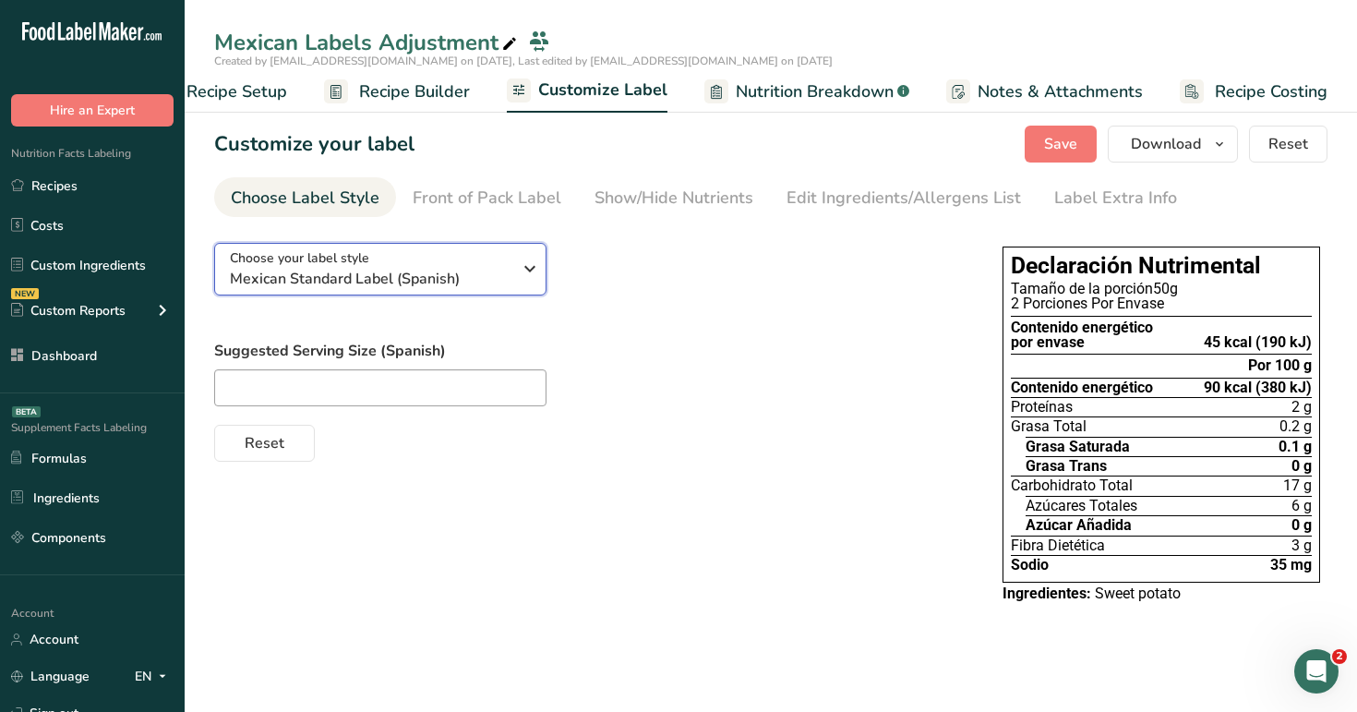
click at [456, 275] on span "Mexican Standard Label (Spanish)" at bounding box center [371, 279] width 282 height 22
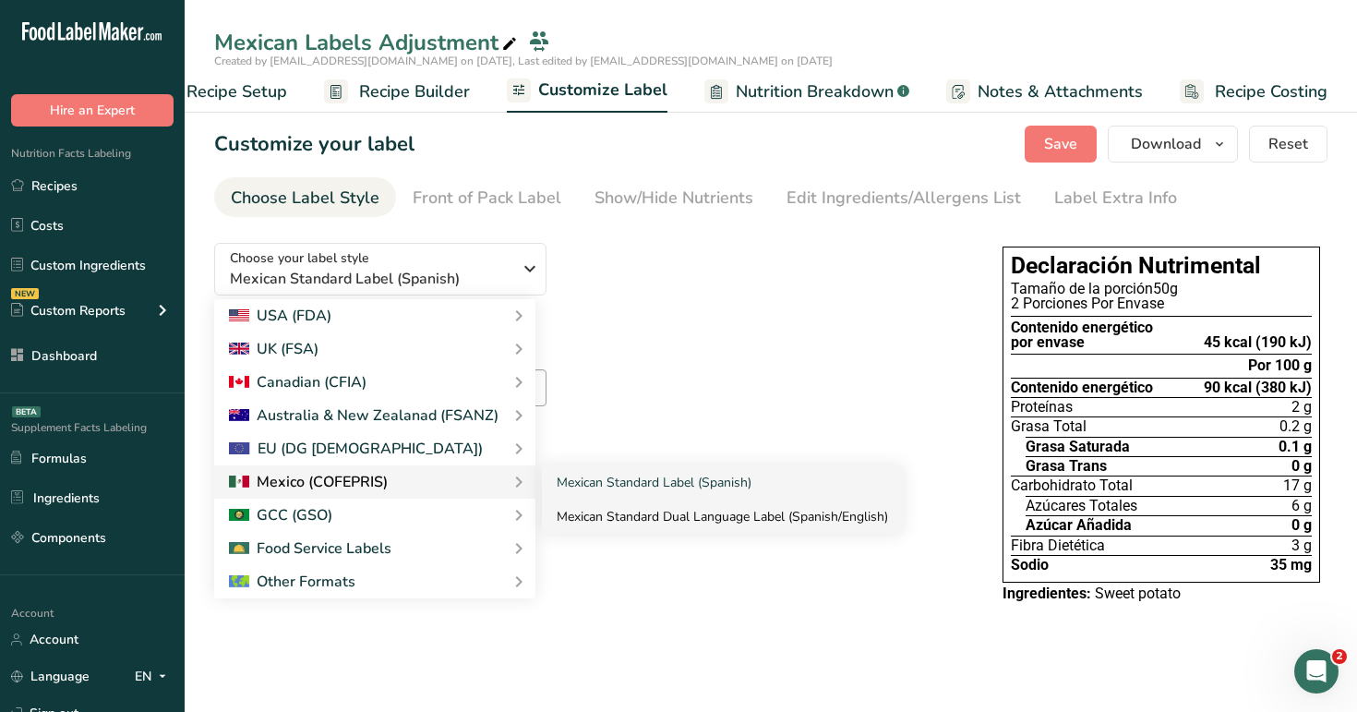
click at [650, 506] on link "Mexican Standard Dual Language Label (Spanish/English)" at bounding box center [722, 516] width 361 height 34
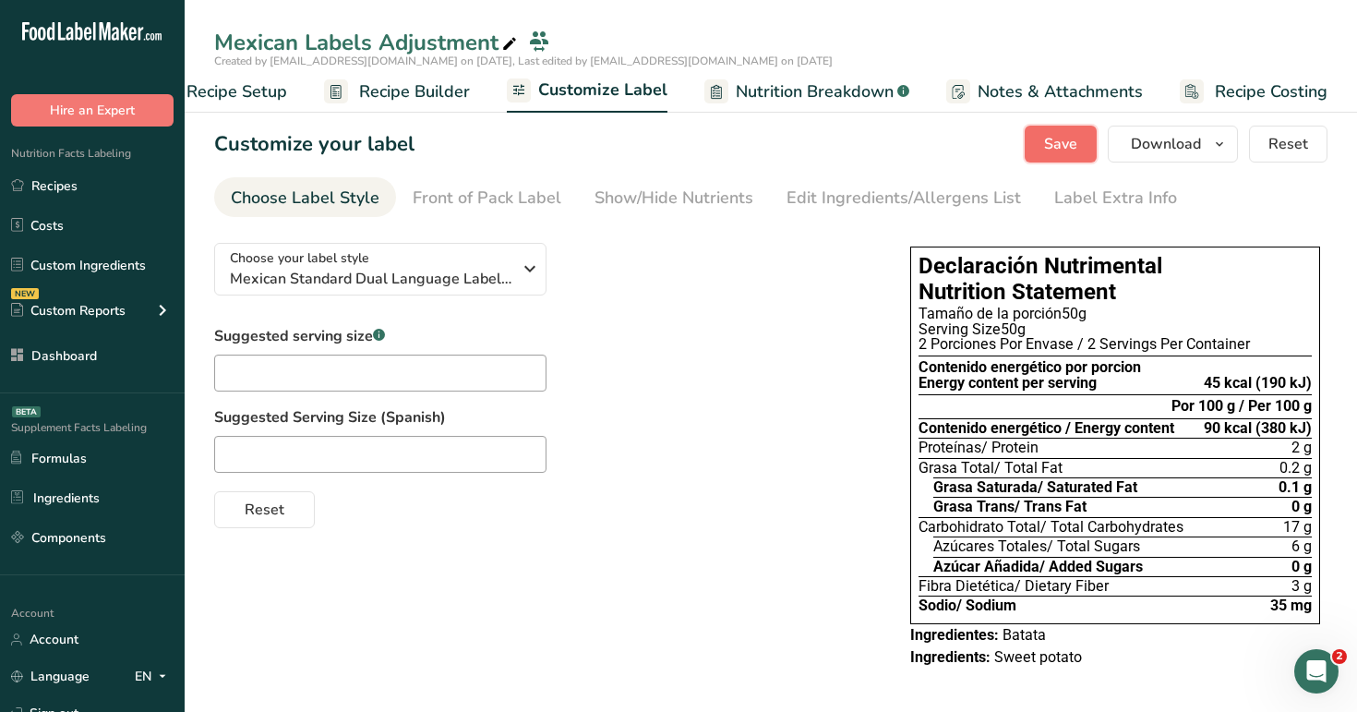
click at [1043, 138] on button "Save" at bounding box center [1061, 144] width 72 height 37
click at [528, 270] on icon "button" at bounding box center [530, 268] width 22 height 33
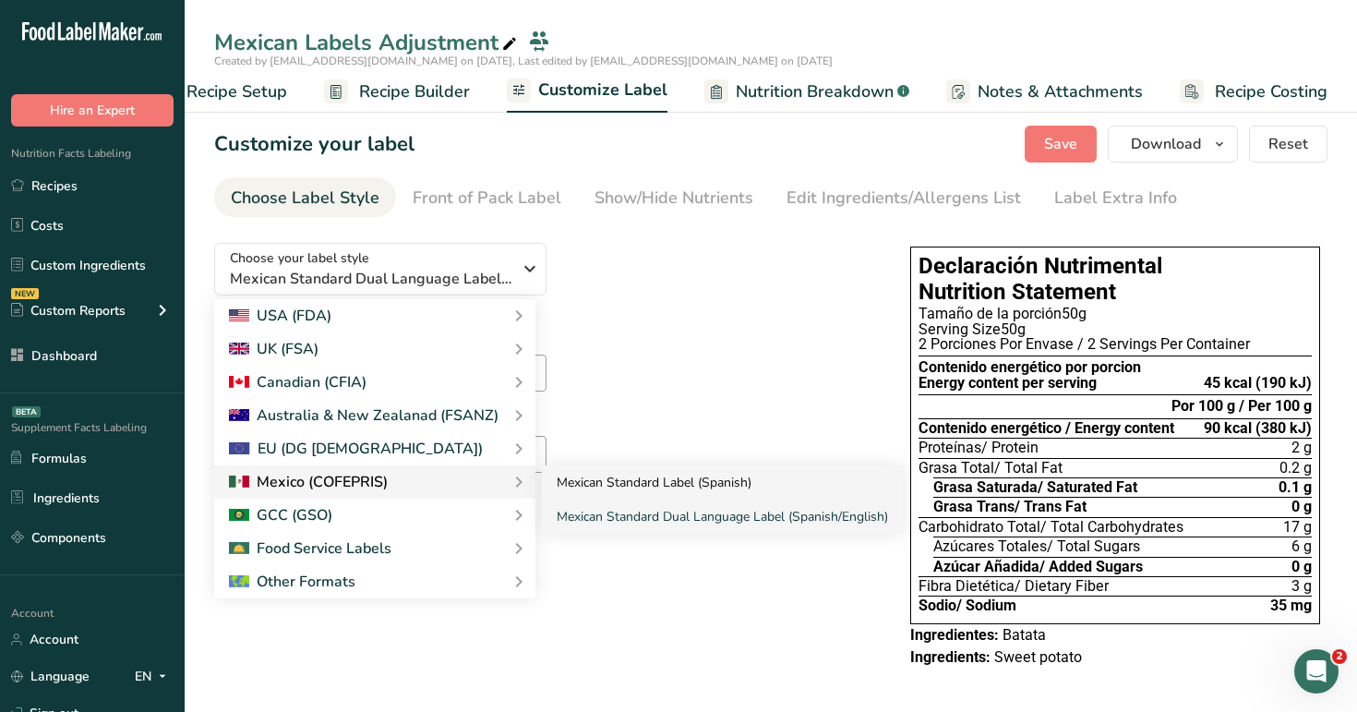
click at [663, 490] on link "Mexican Standard Label (Spanish)" at bounding box center [722, 482] width 361 height 34
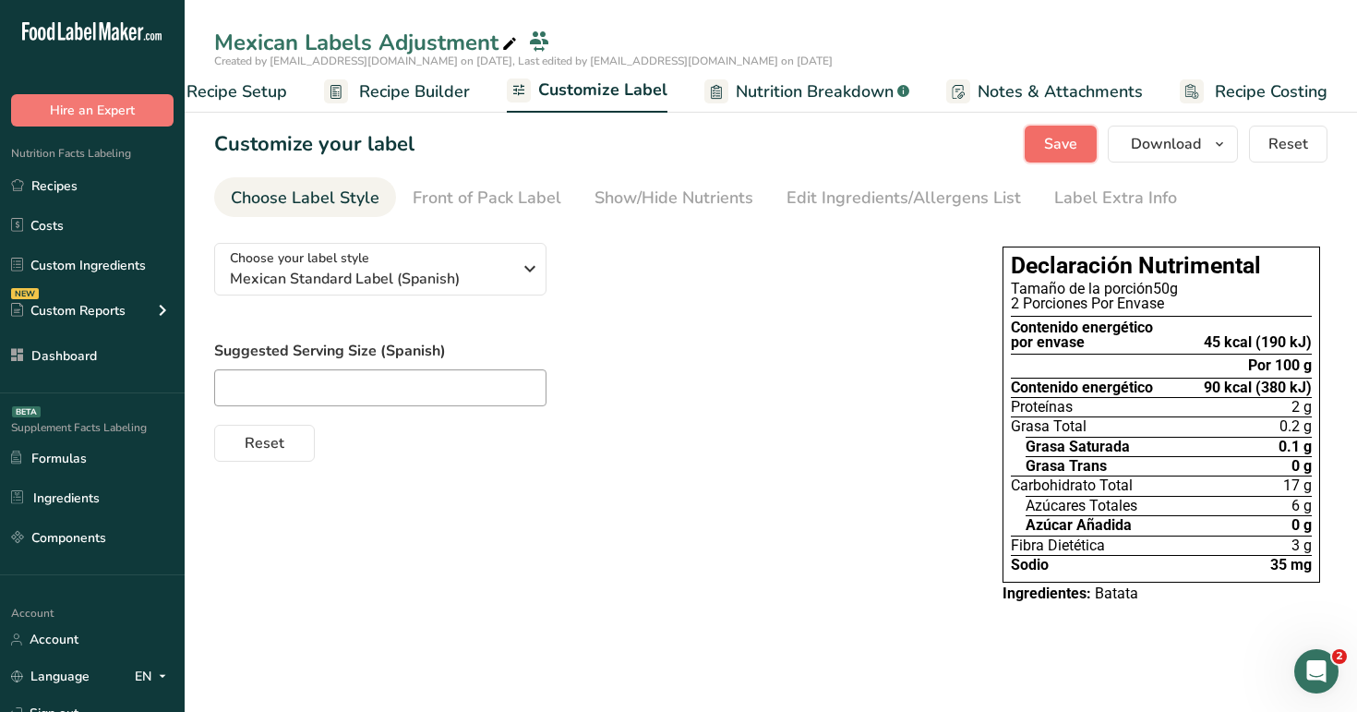
click at [1077, 154] on span "Save" at bounding box center [1060, 144] width 33 height 22
click at [379, 96] on span "Recipe Builder" at bounding box center [414, 91] width 111 height 25
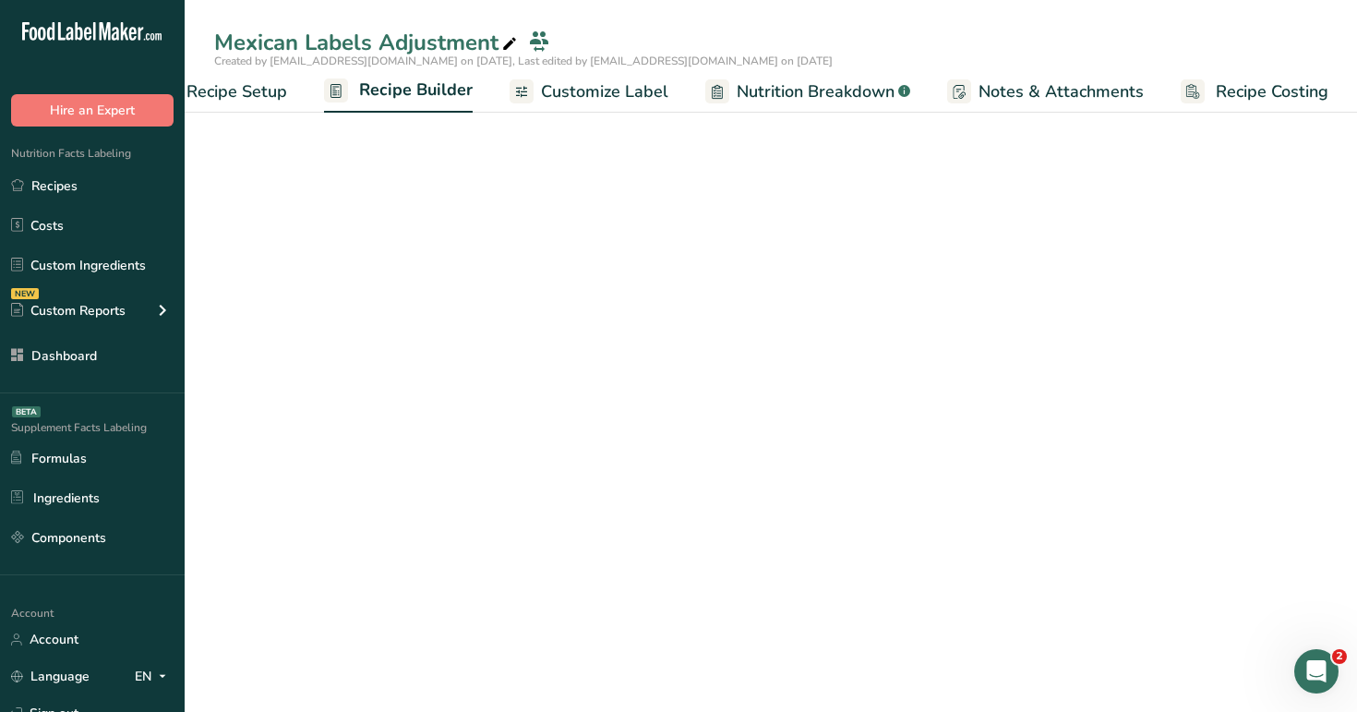
scroll to position [0, 63]
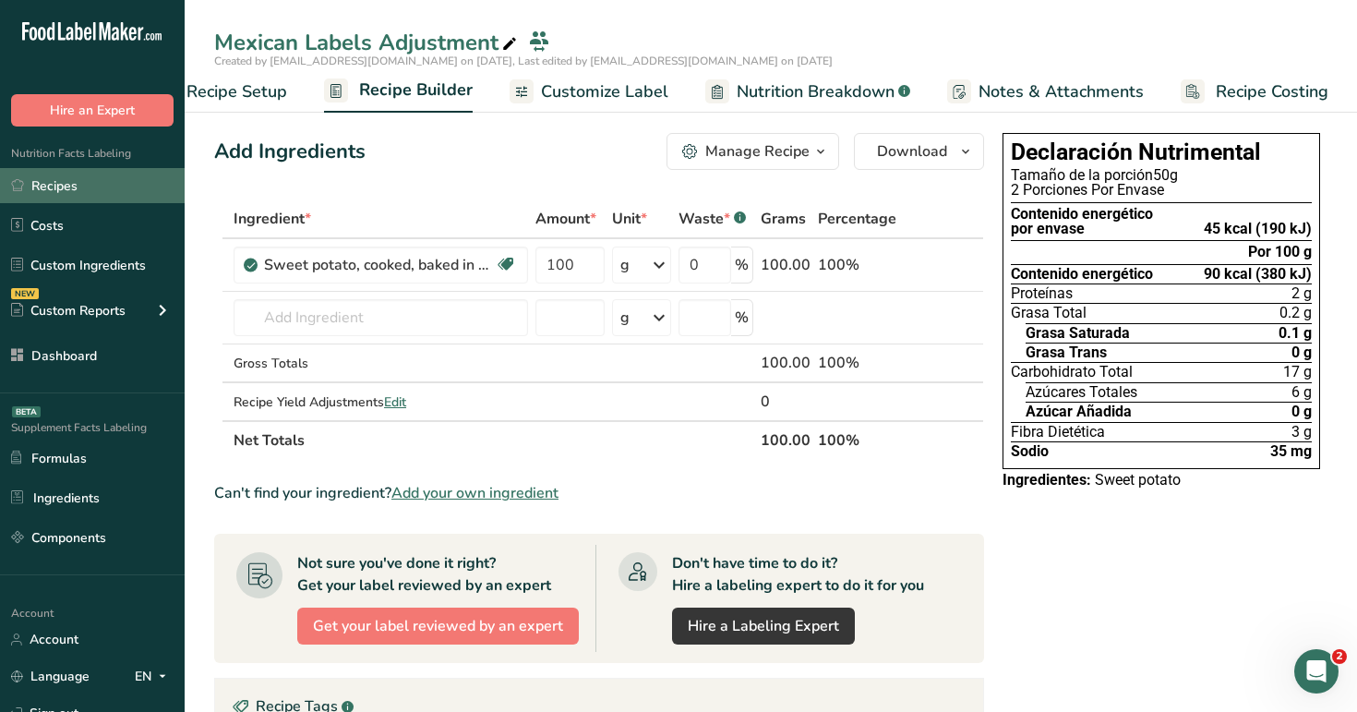
click at [65, 168] on link "Recipes" at bounding box center [92, 185] width 185 height 35
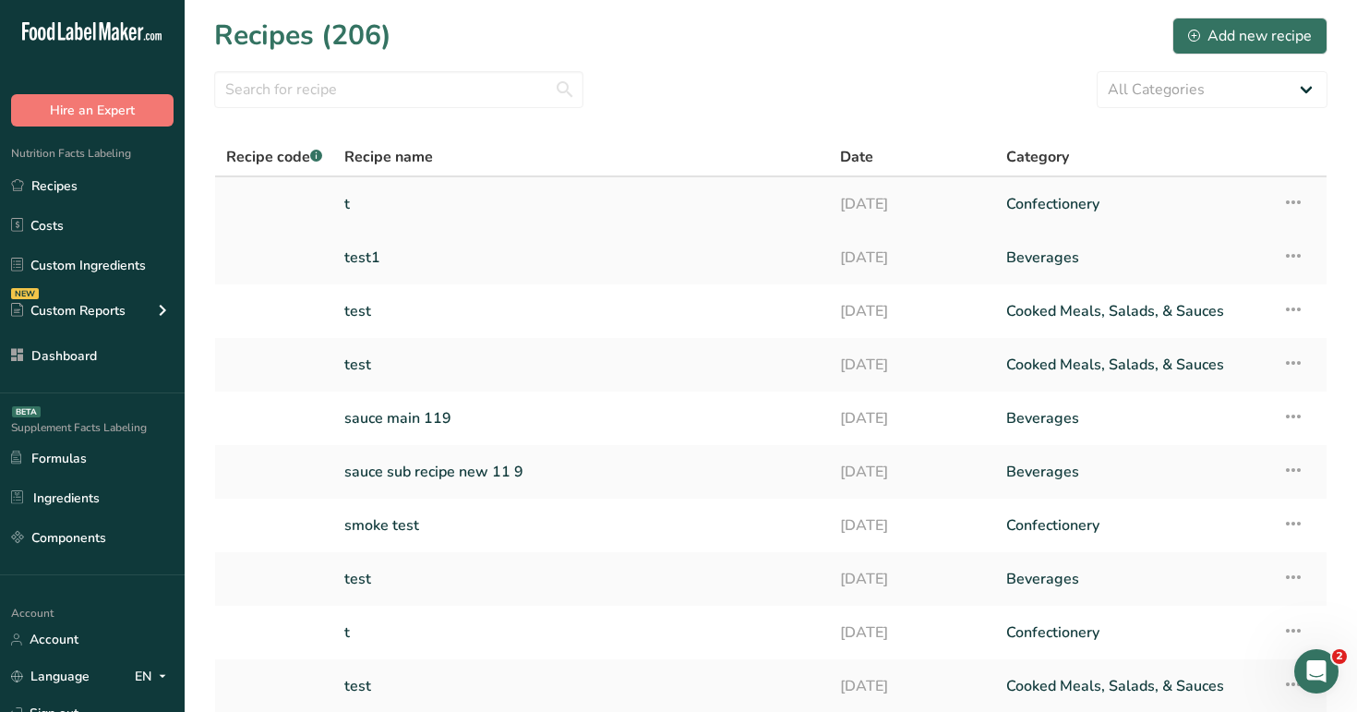
click at [567, 199] on link "t" at bounding box center [581, 204] width 474 height 39
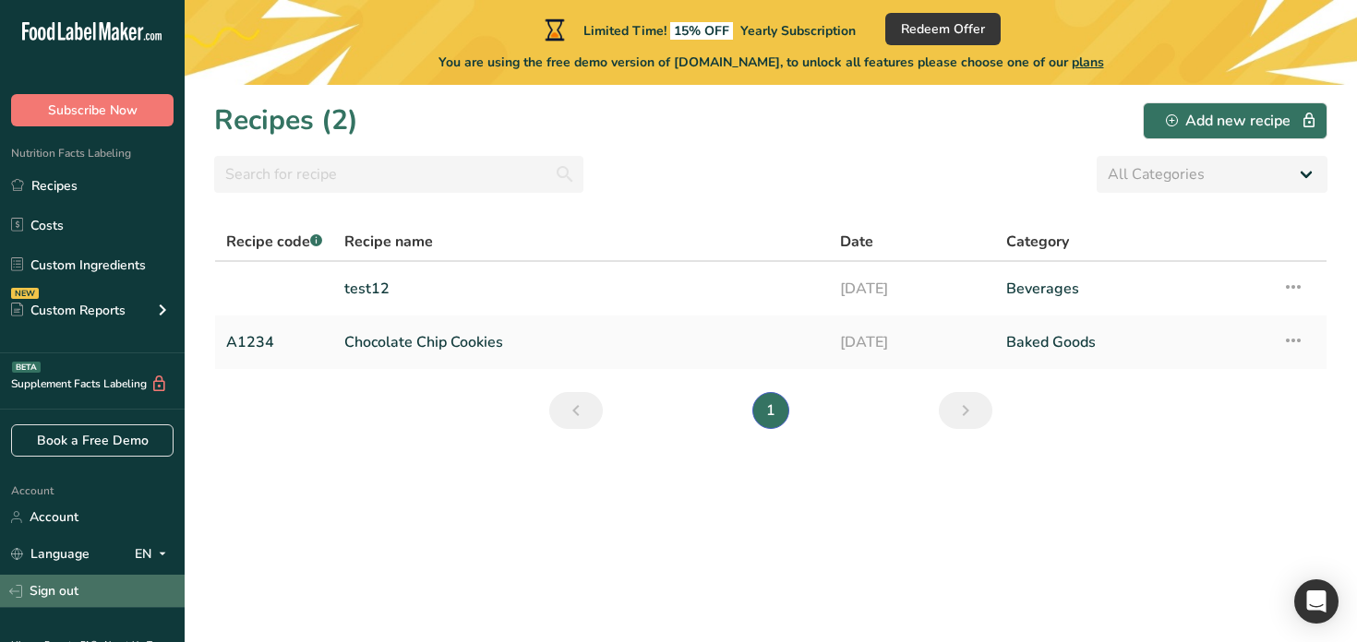
click at [122, 589] on link "Sign out" at bounding box center [92, 591] width 185 height 32
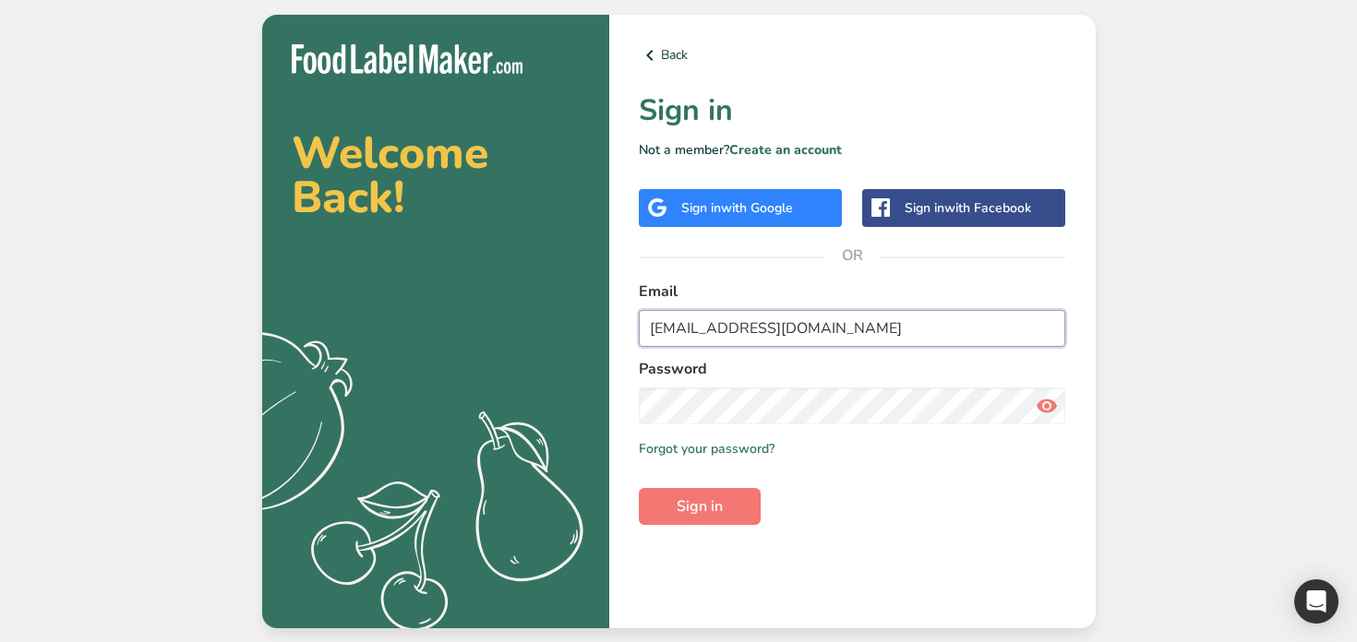
type input "admin@test.com"
click at [750, 493] on button "Sign in" at bounding box center [700, 506] width 122 height 37
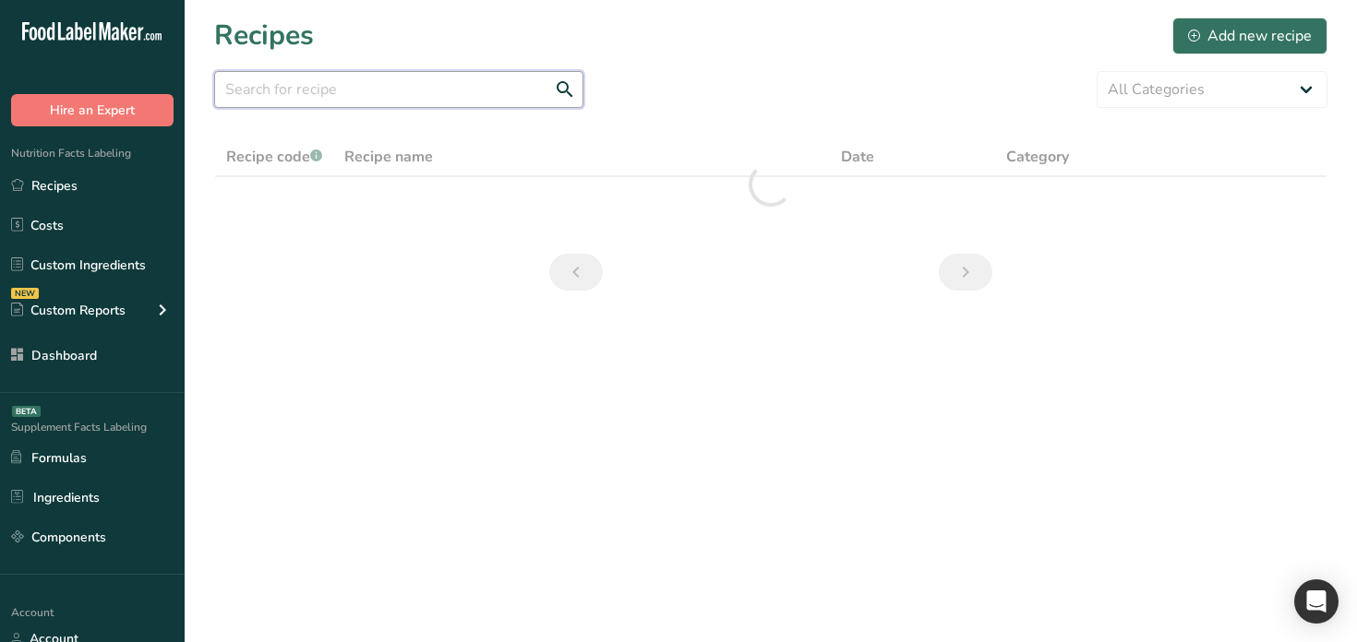
click at [426, 92] on input "text" at bounding box center [398, 89] width 369 height 37
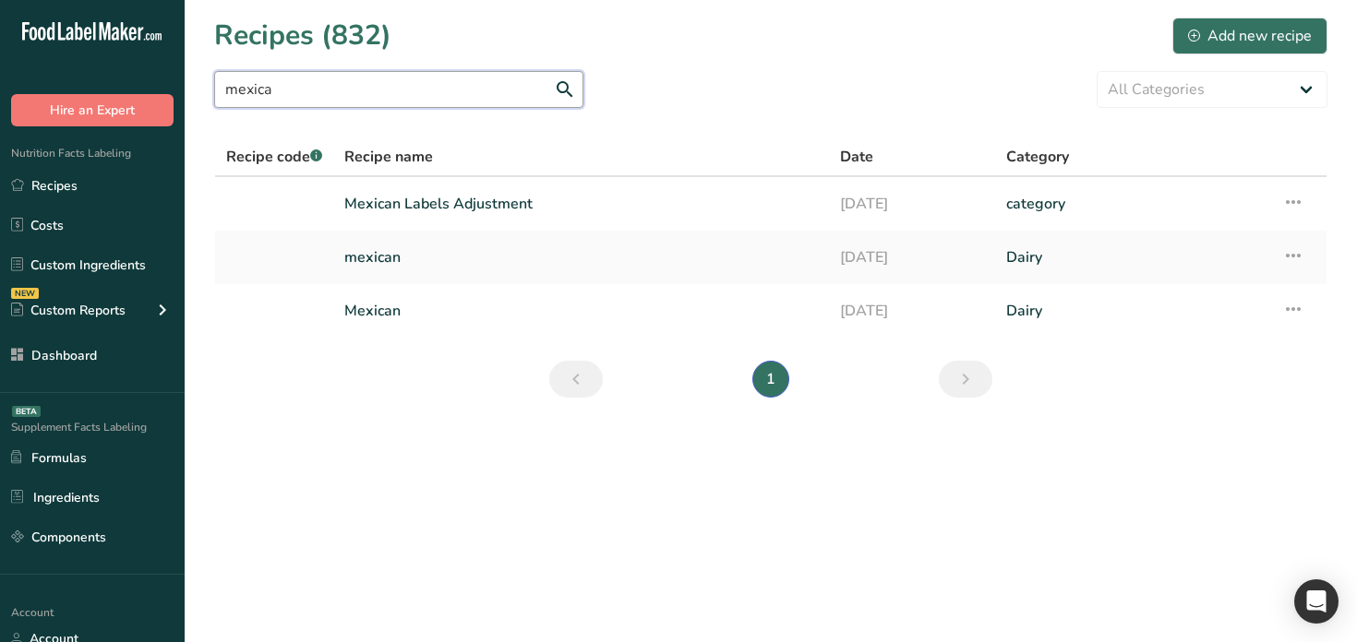
type input "mexica"
click at [466, 208] on link "Mexican Labels Adjustment" at bounding box center [581, 204] width 474 height 39
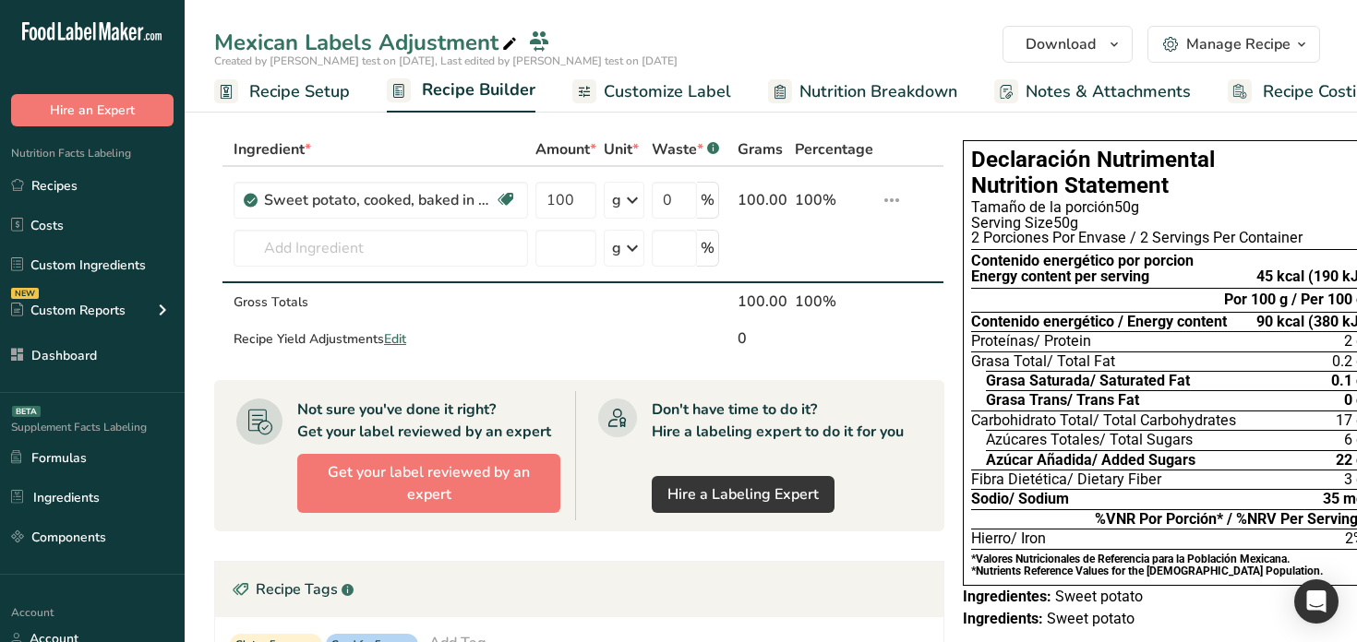
click at [326, 91] on span "Recipe Setup" at bounding box center [299, 91] width 101 height 25
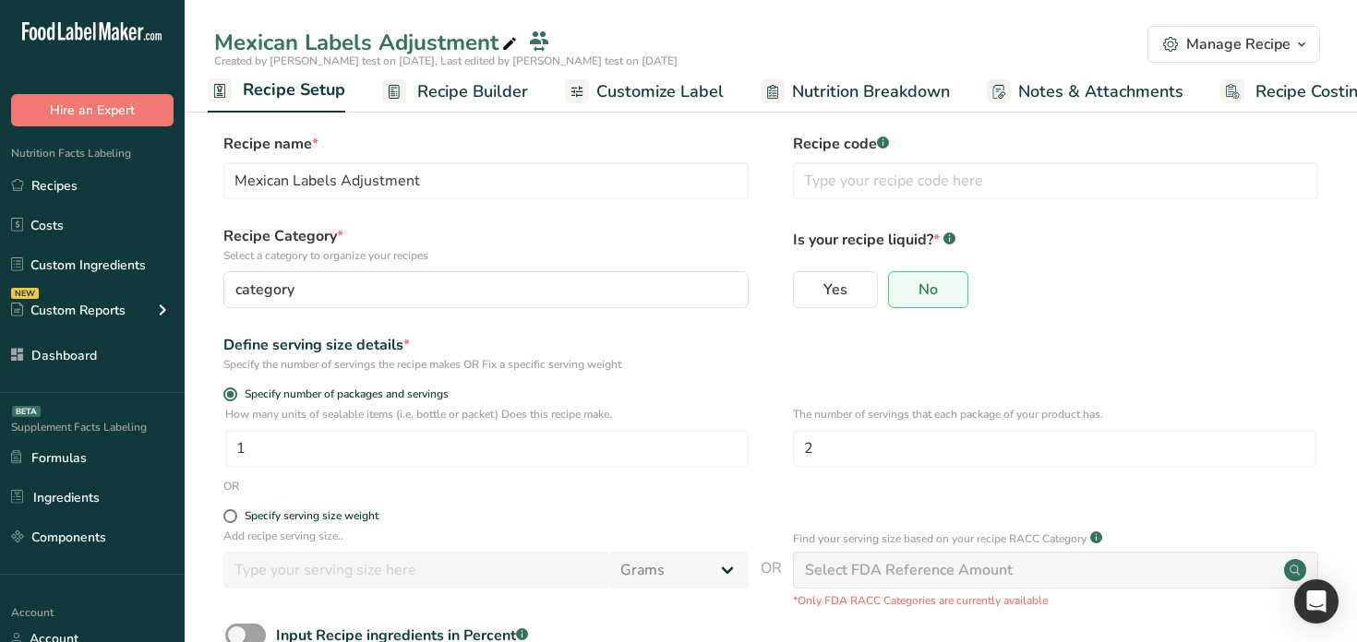
click at [459, 92] on span "Recipe Builder" at bounding box center [472, 91] width 111 height 25
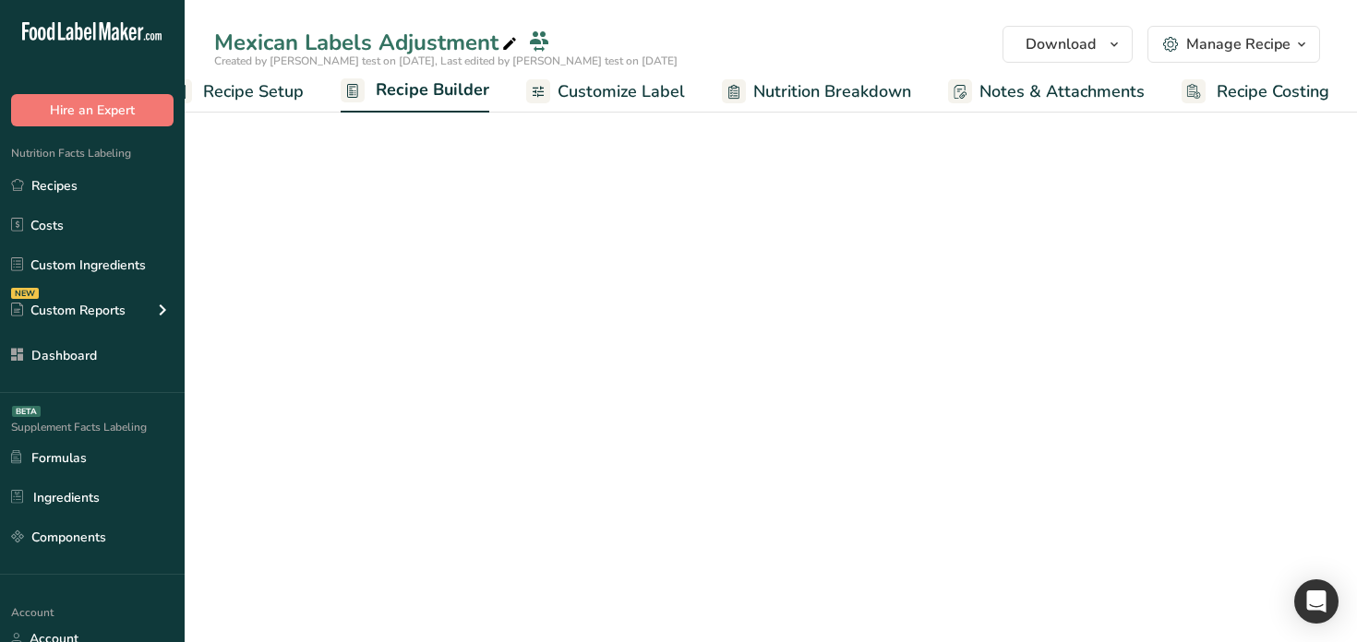
scroll to position [0, 47]
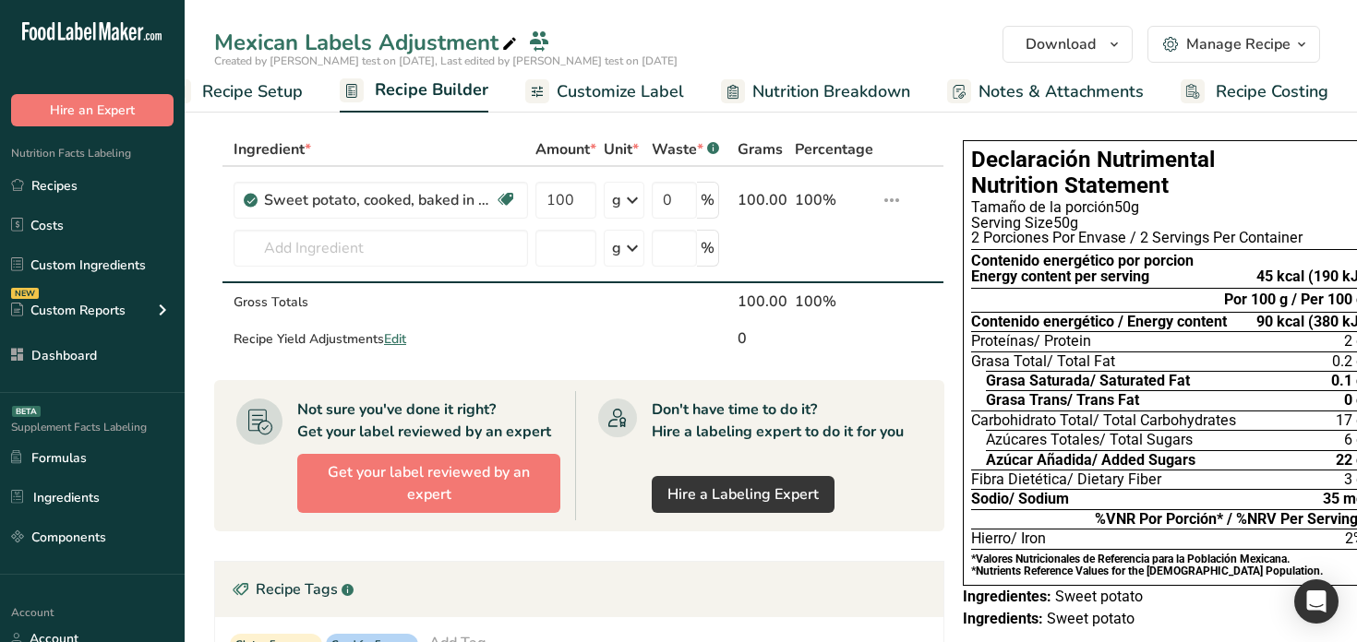
click at [273, 90] on span "Recipe Setup" at bounding box center [252, 91] width 101 height 25
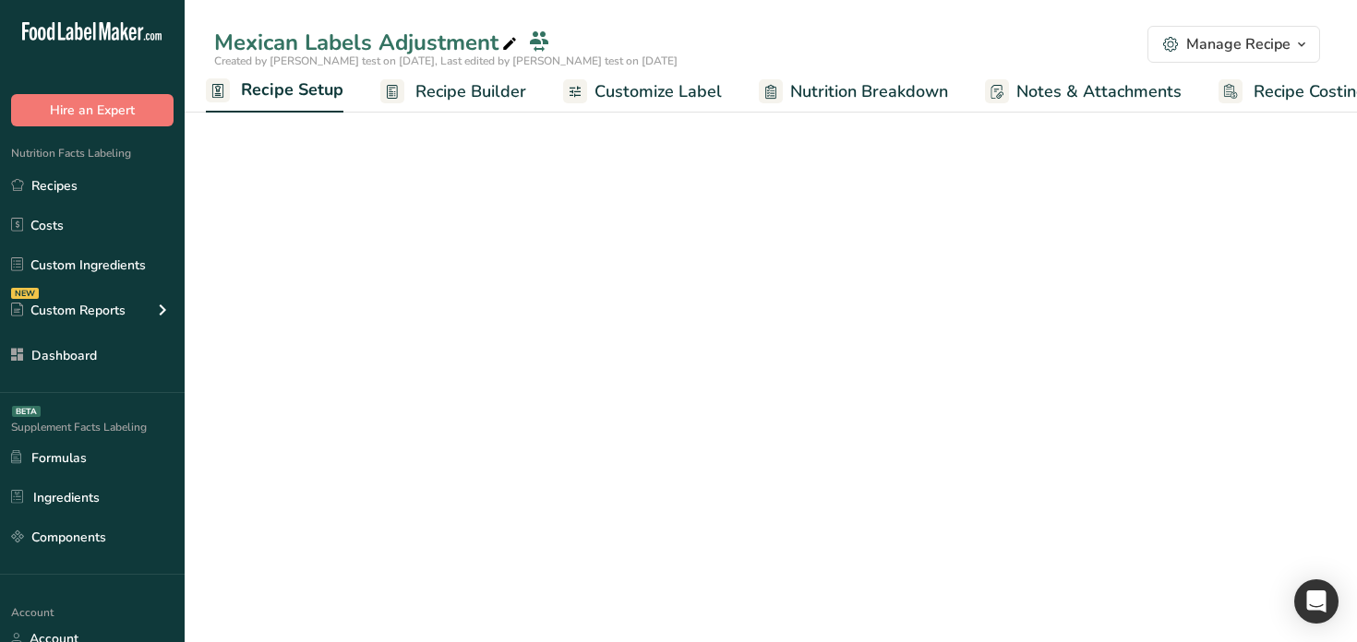
scroll to position [0, 6]
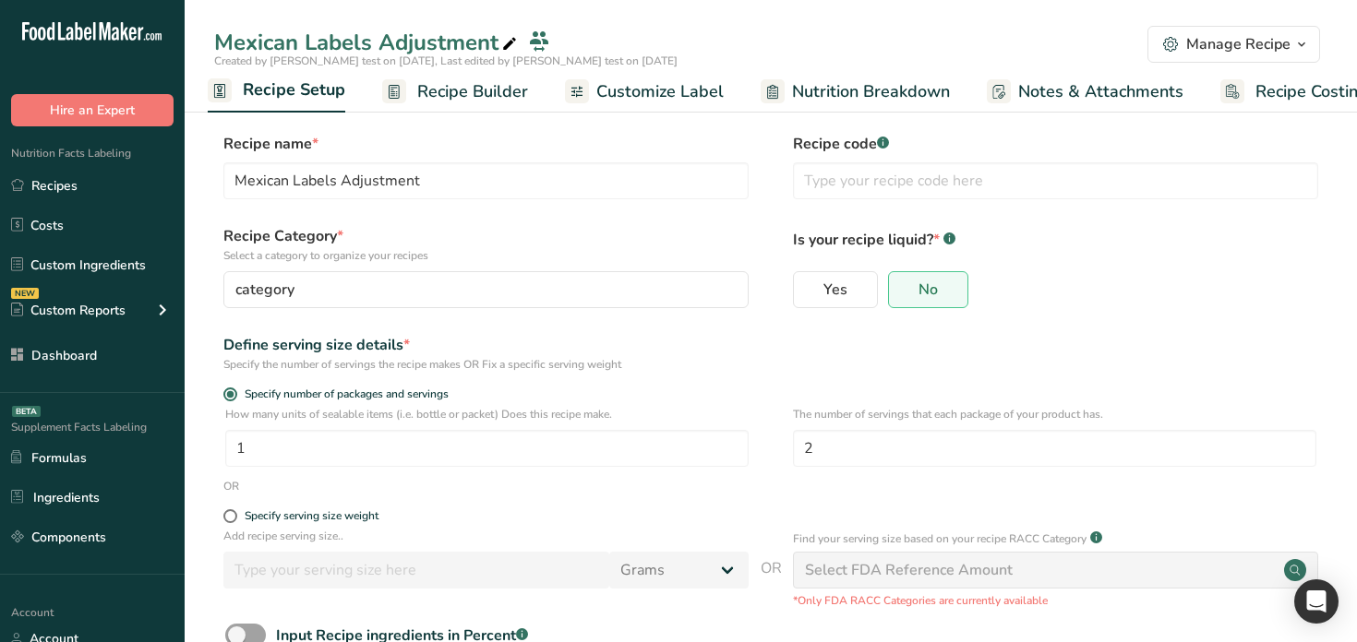
click at [449, 101] on span "Recipe Builder" at bounding box center [472, 91] width 111 height 25
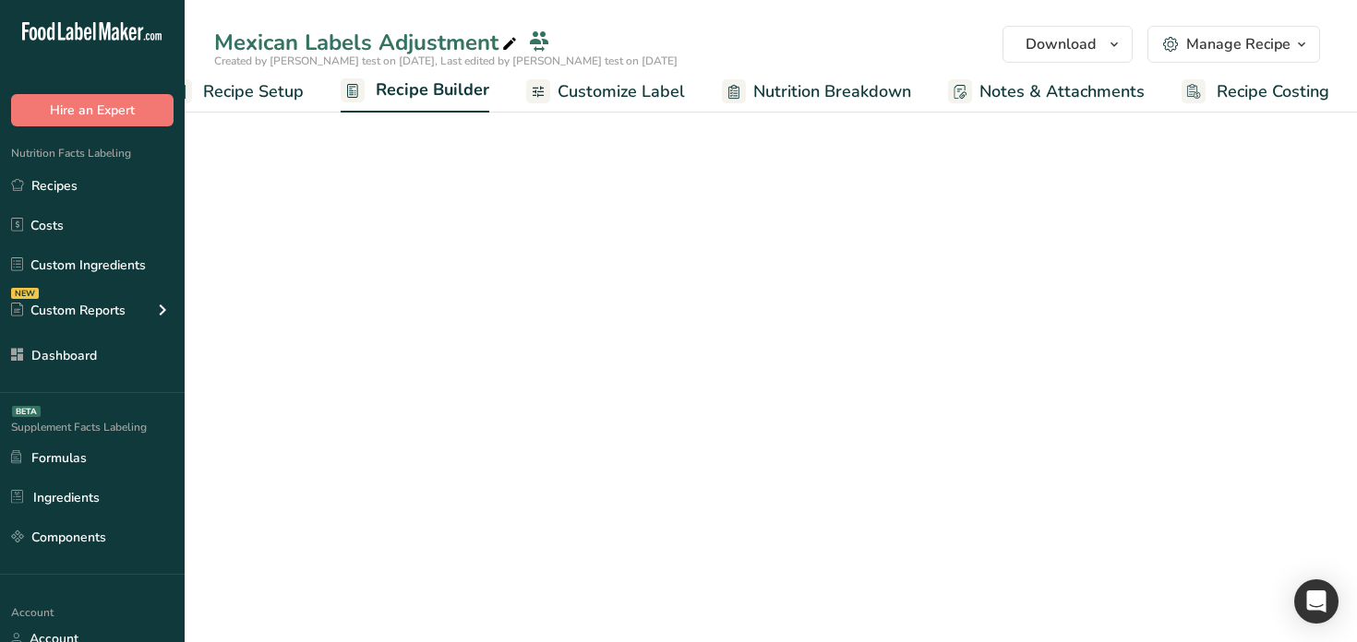
scroll to position [0, 47]
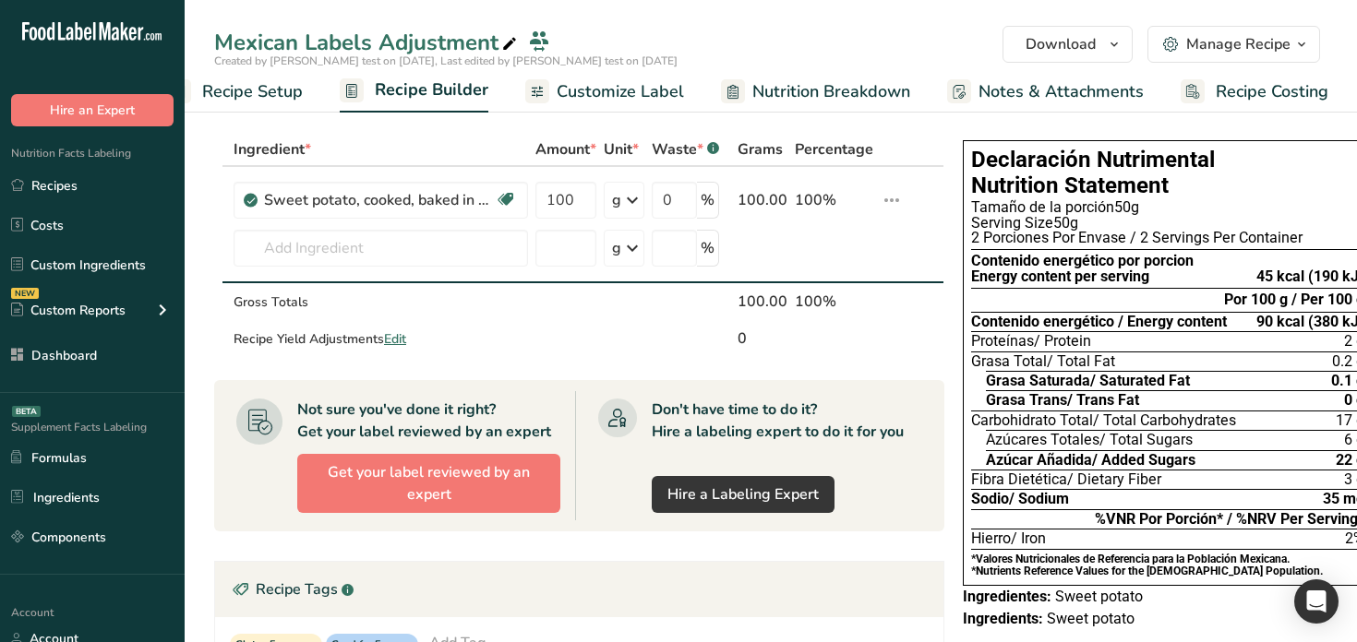
click at [593, 103] on span "Customize Label" at bounding box center [620, 91] width 127 height 25
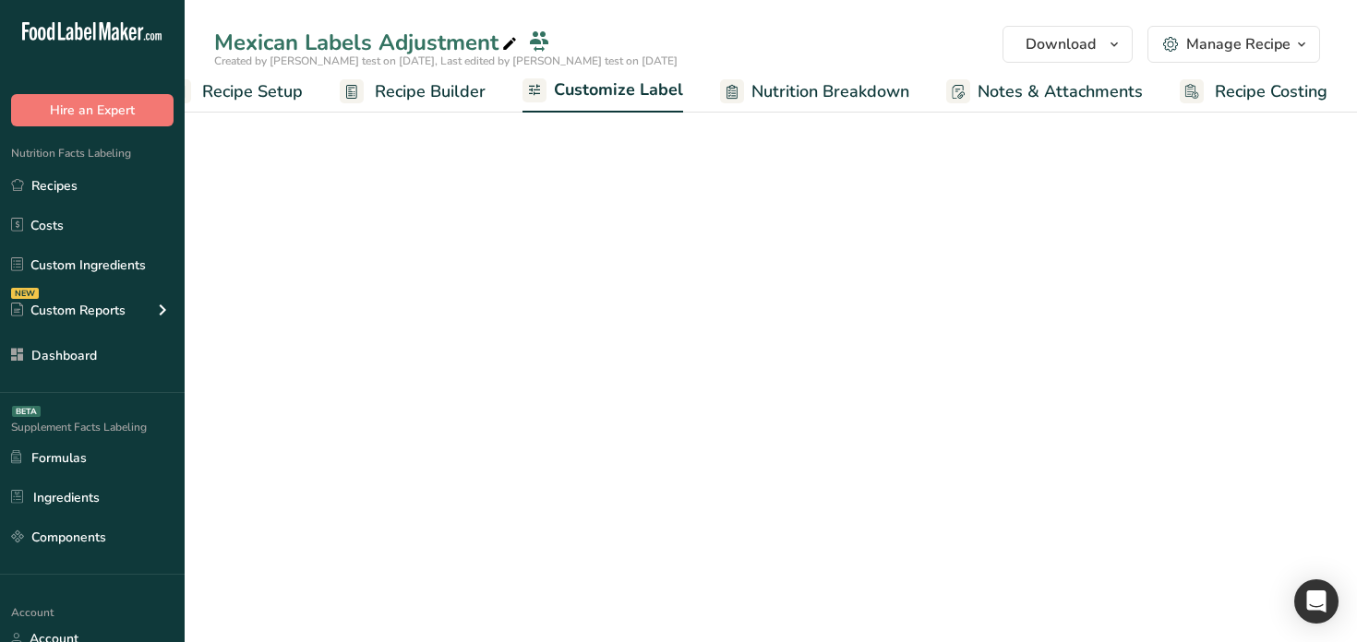
scroll to position [0, 47]
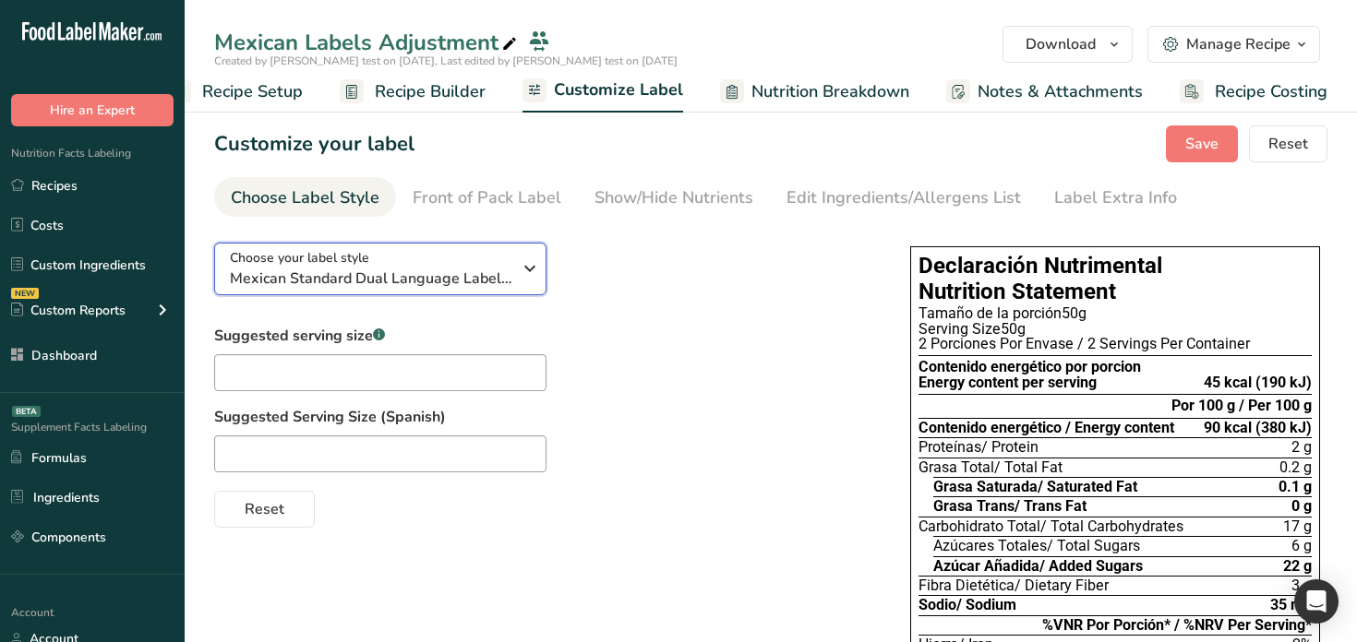
click at [404, 277] on span "Mexican Standard Dual Language Label (Spanish/English)" at bounding box center [371, 279] width 282 height 22
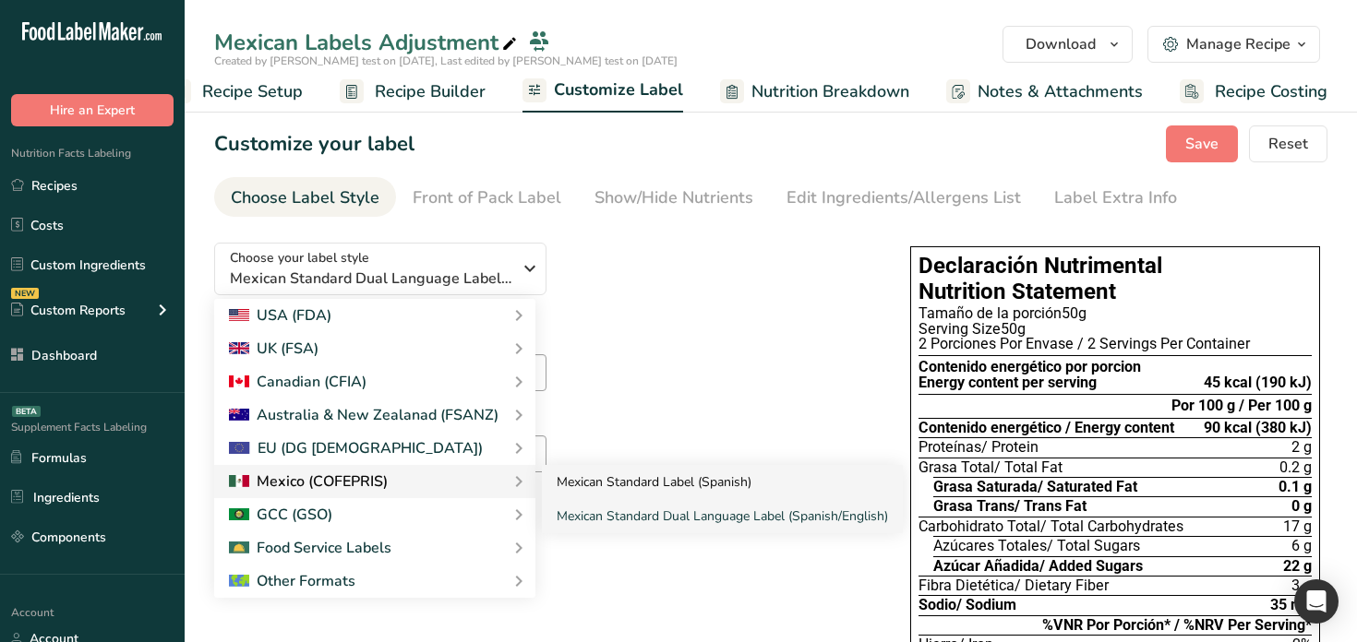
click at [632, 473] on link "Mexican Standard Label (Spanish)" at bounding box center [722, 482] width 361 height 34
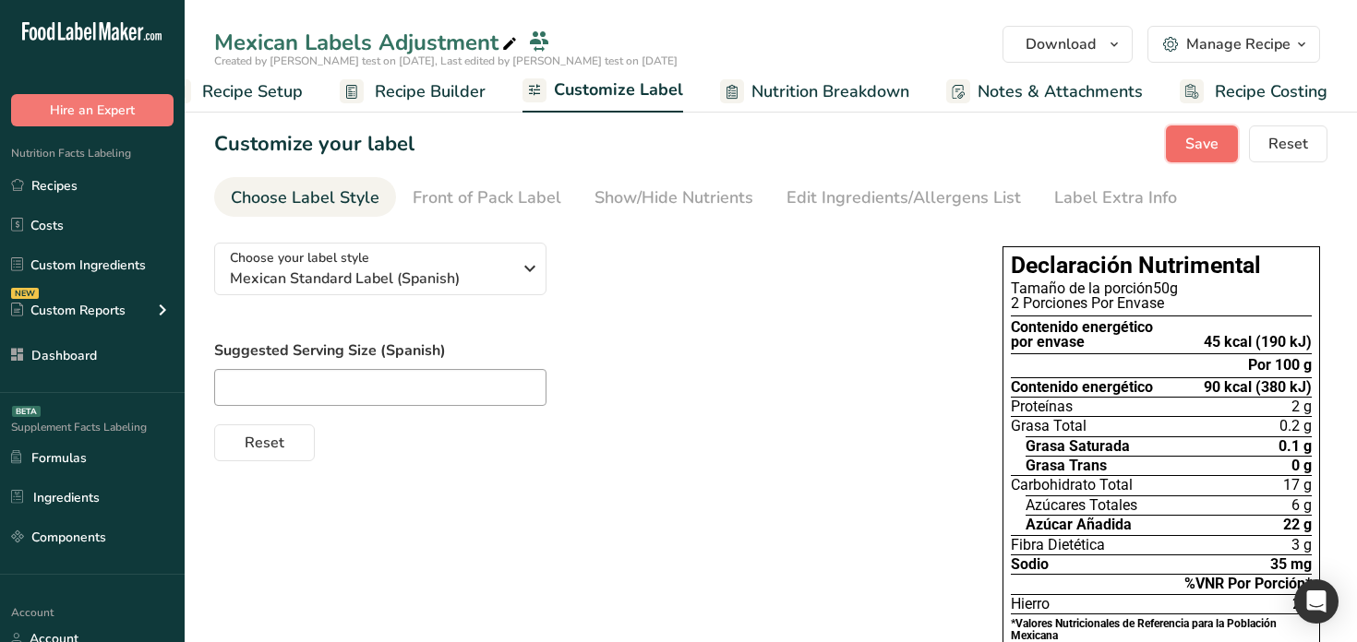
click at [1201, 136] on span "Save" at bounding box center [1201, 144] width 33 height 22
click at [246, 102] on span "Recipe Setup" at bounding box center [252, 91] width 101 height 25
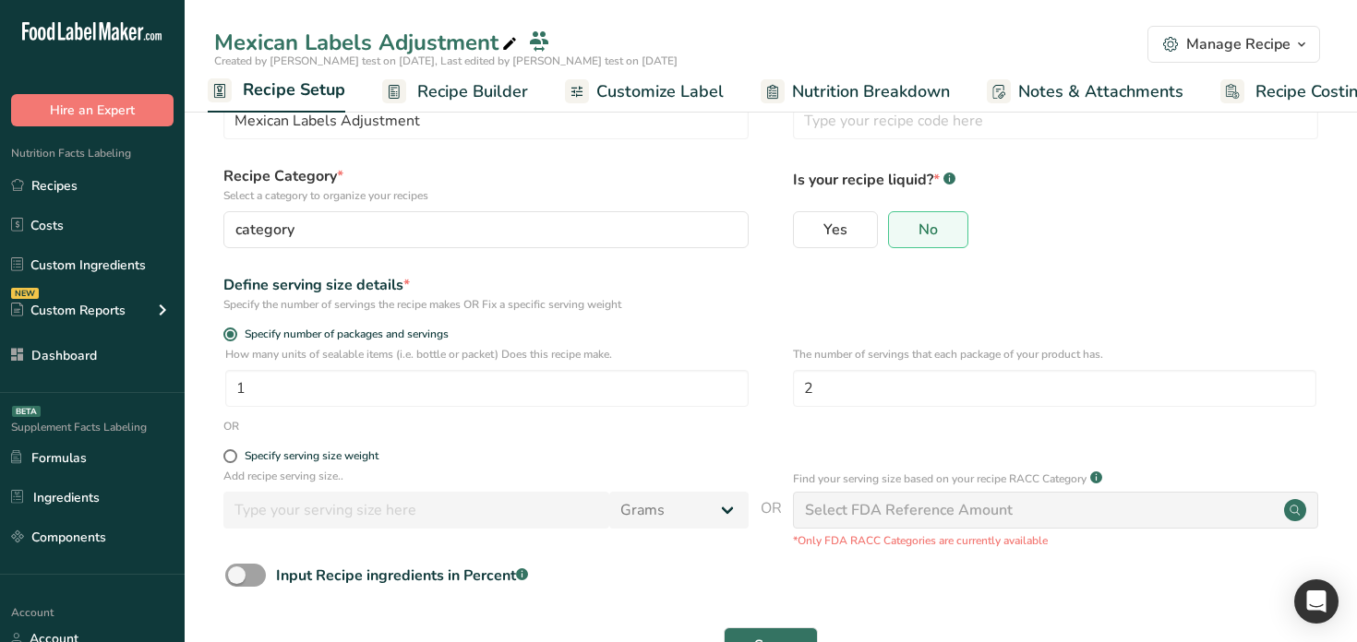
scroll to position [85, 0]
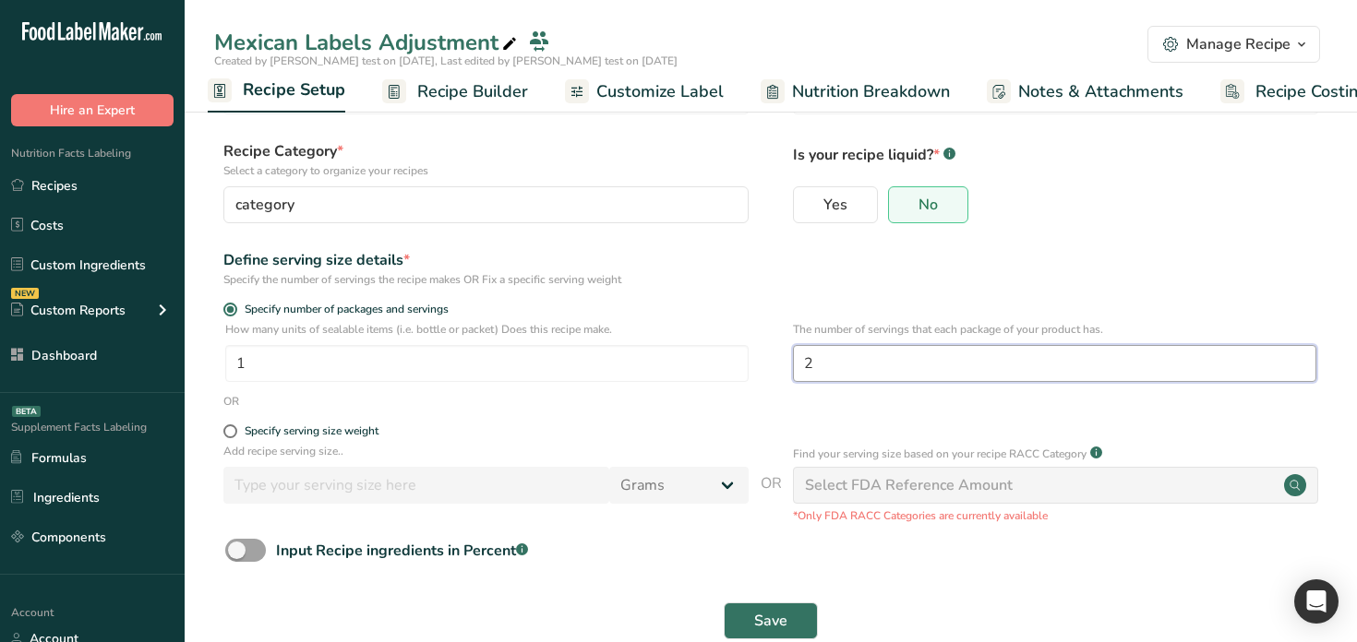
click at [839, 360] on input "2" at bounding box center [1054, 363] width 523 height 37
click at [751, 605] on button "Save" at bounding box center [771, 621] width 94 height 37
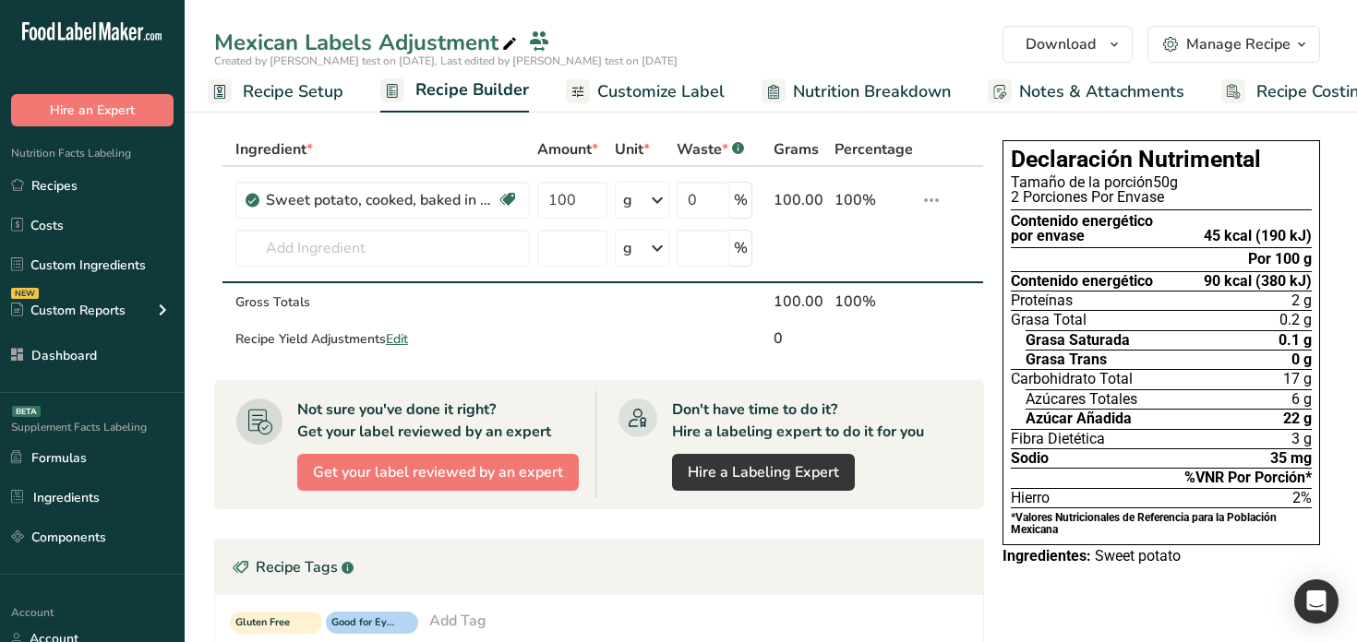
click at [649, 98] on span "Customize Label" at bounding box center [660, 91] width 127 height 25
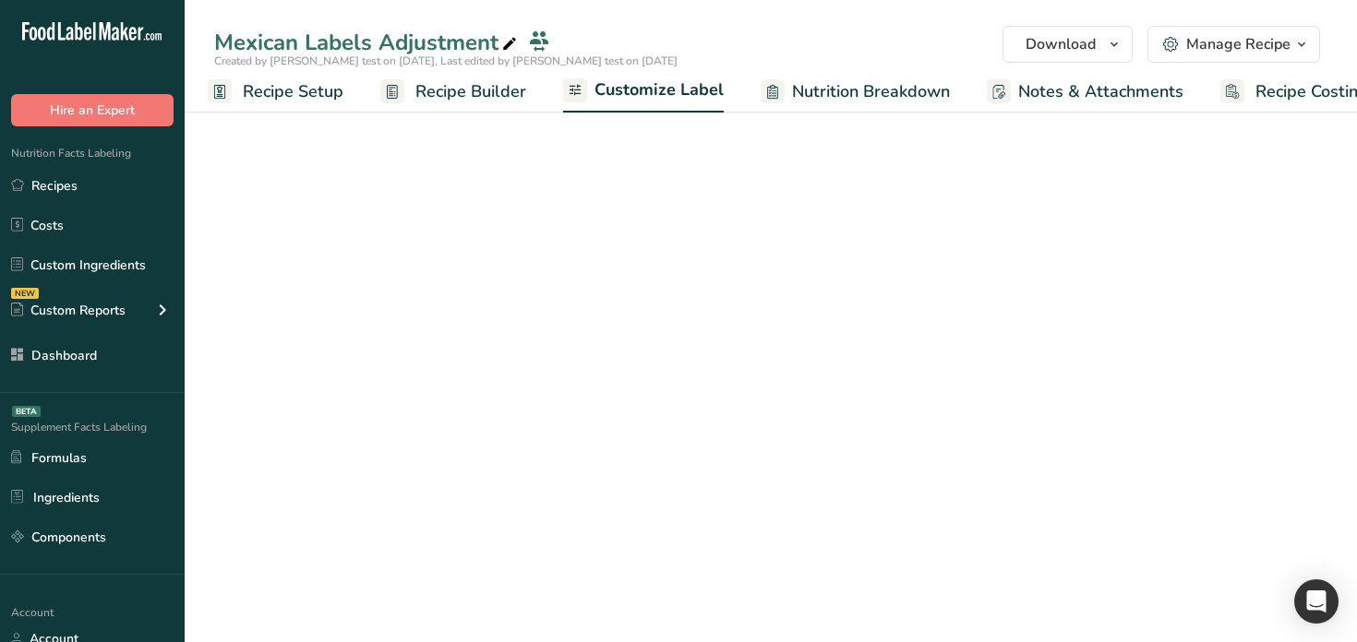
scroll to position [0, 47]
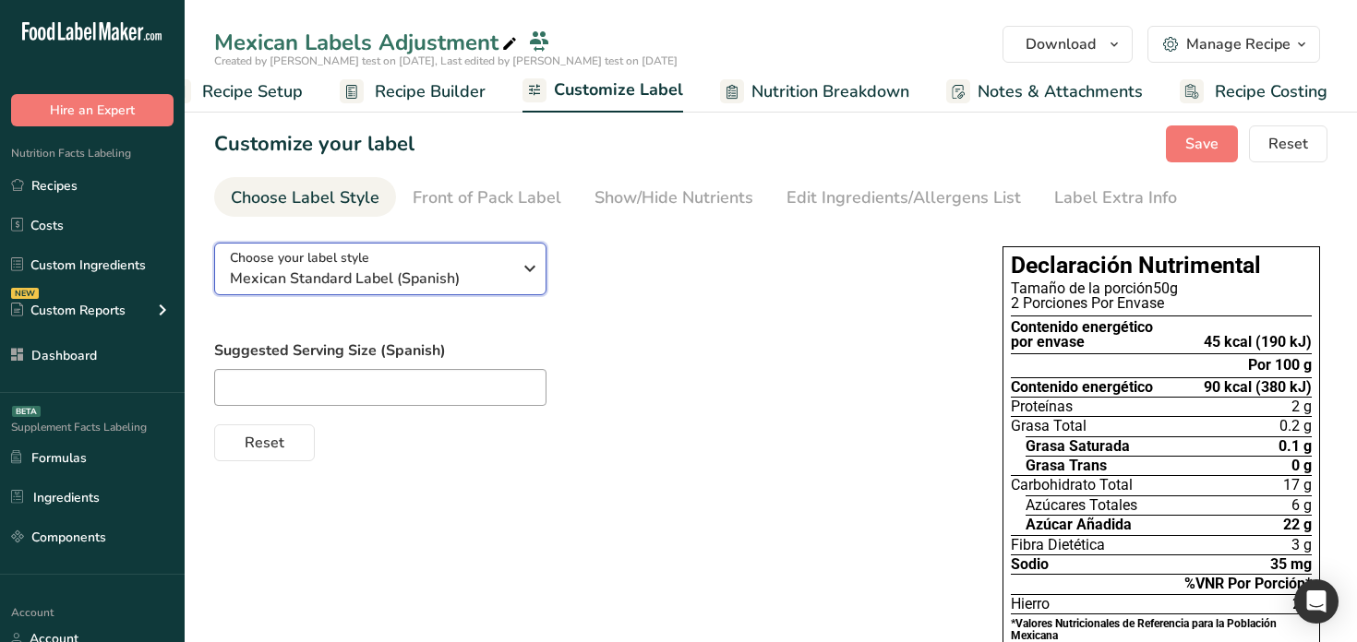
click at [469, 273] on span "Mexican Standard Label (Spanish)" at bounding box center [371, 279] width 282 height 22
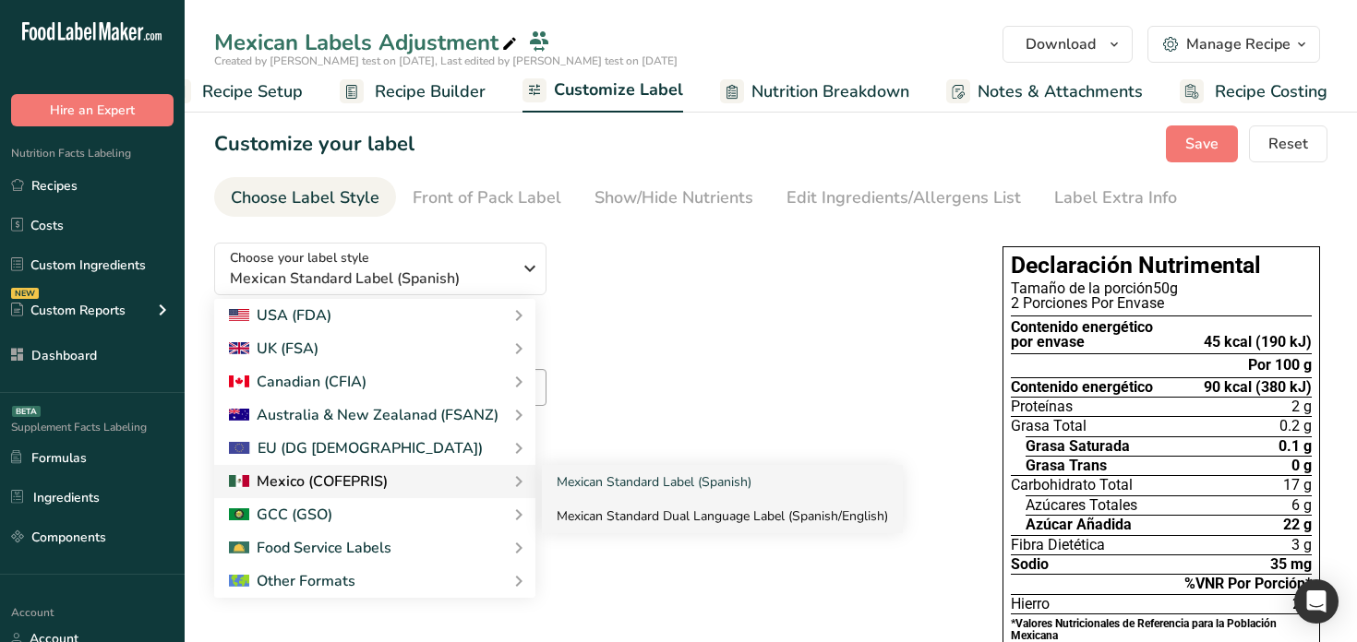
click at [660, 510] on link "Mexican Standard Dual Language Label (Spanish/English)" at bounding box center [722, 516] width 361 height 34
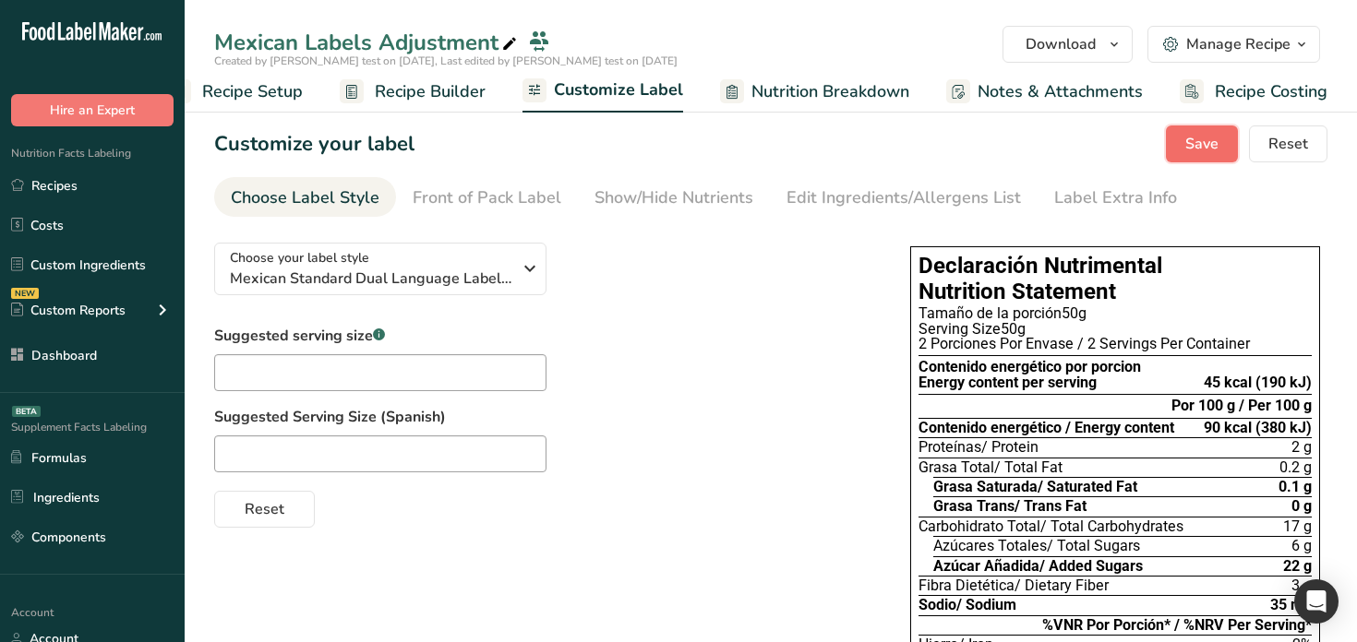
click at [1210, 142] on span "Save" at bounding box center [1201, 144] width 33 height 22
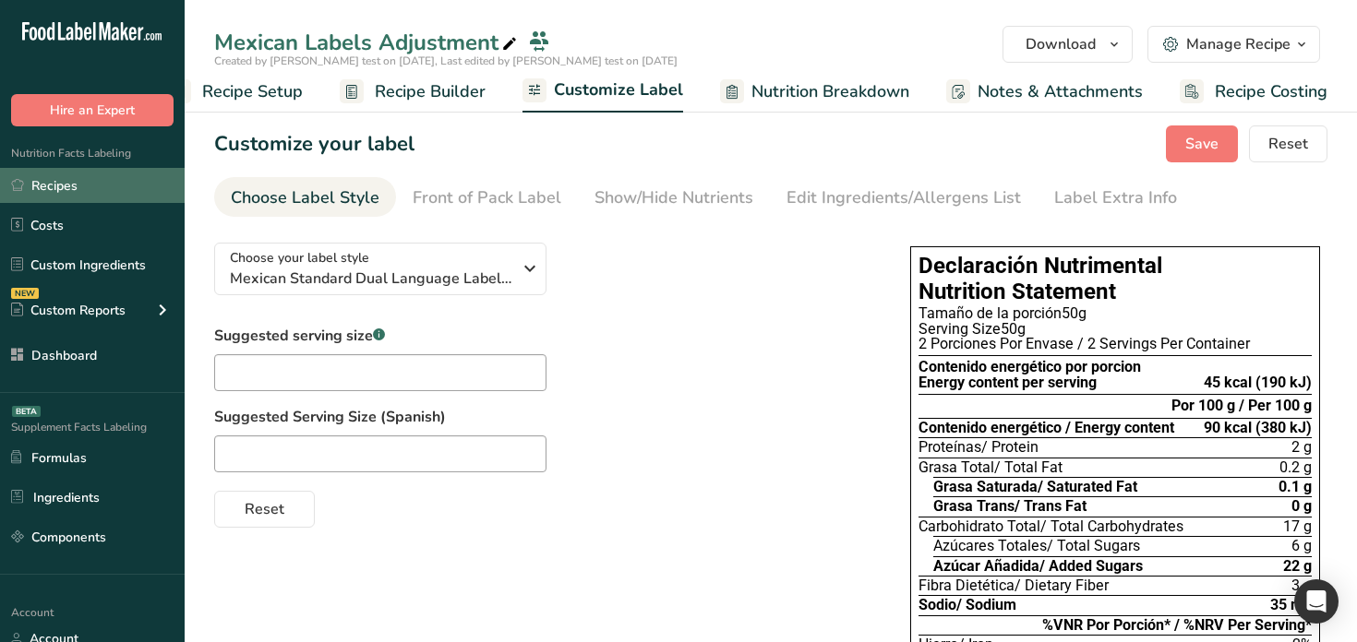
click at [96, 184] on link "Recipes" at bounding box center [92, 185] width 185 height 35
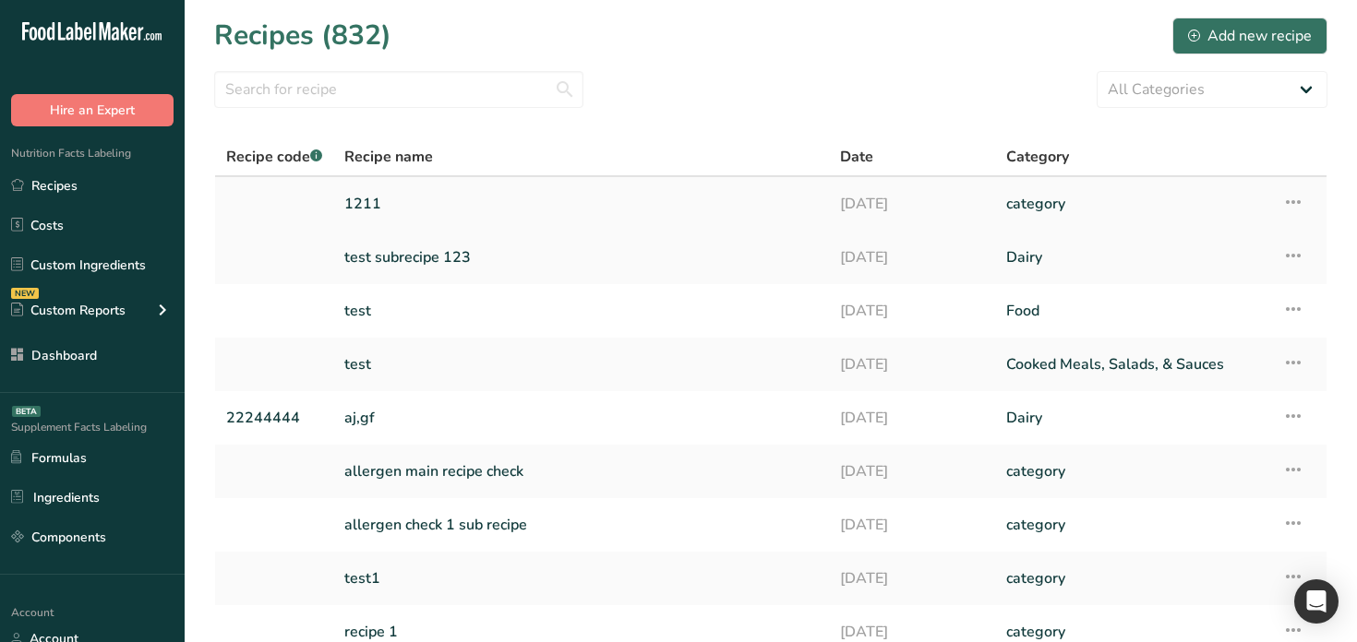
click at [362, 211] on link "1211" at bounding box center [581, 204] width 474 height 39
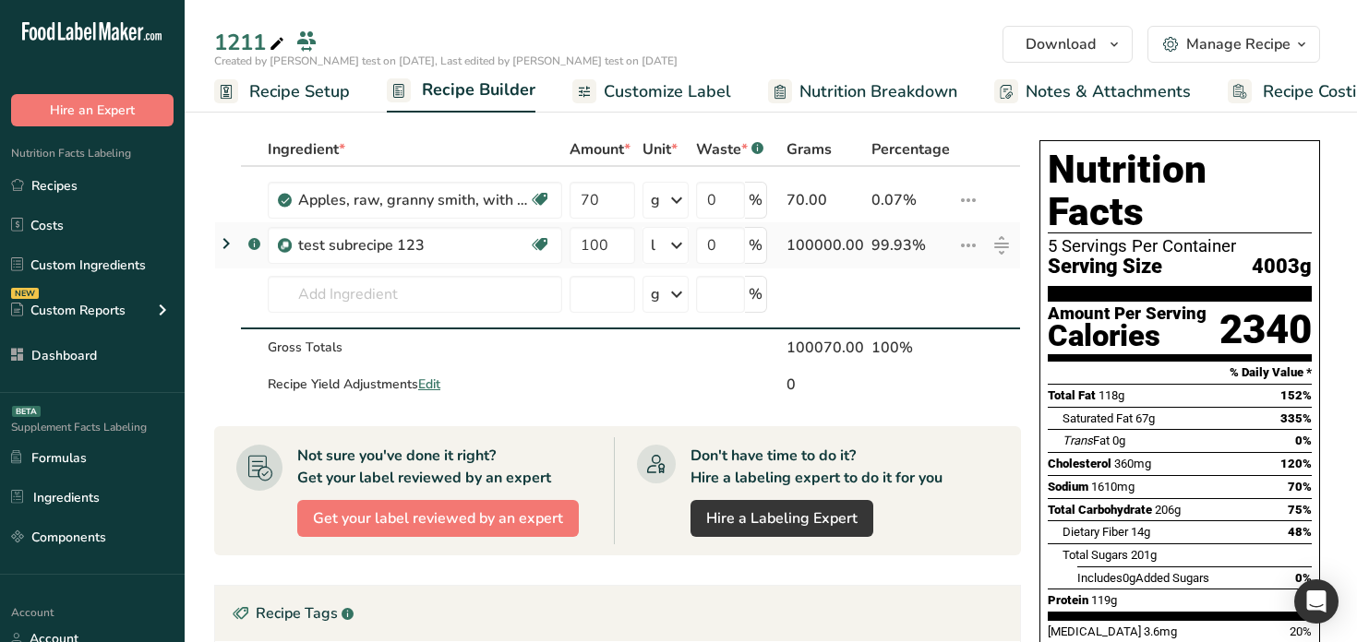
click at [967, 246] on icon at bounding box center [968, 245] width 22 height 33
click at [944, 280] on div "Edit" at bounding box center [920, 282] width 89 height 21
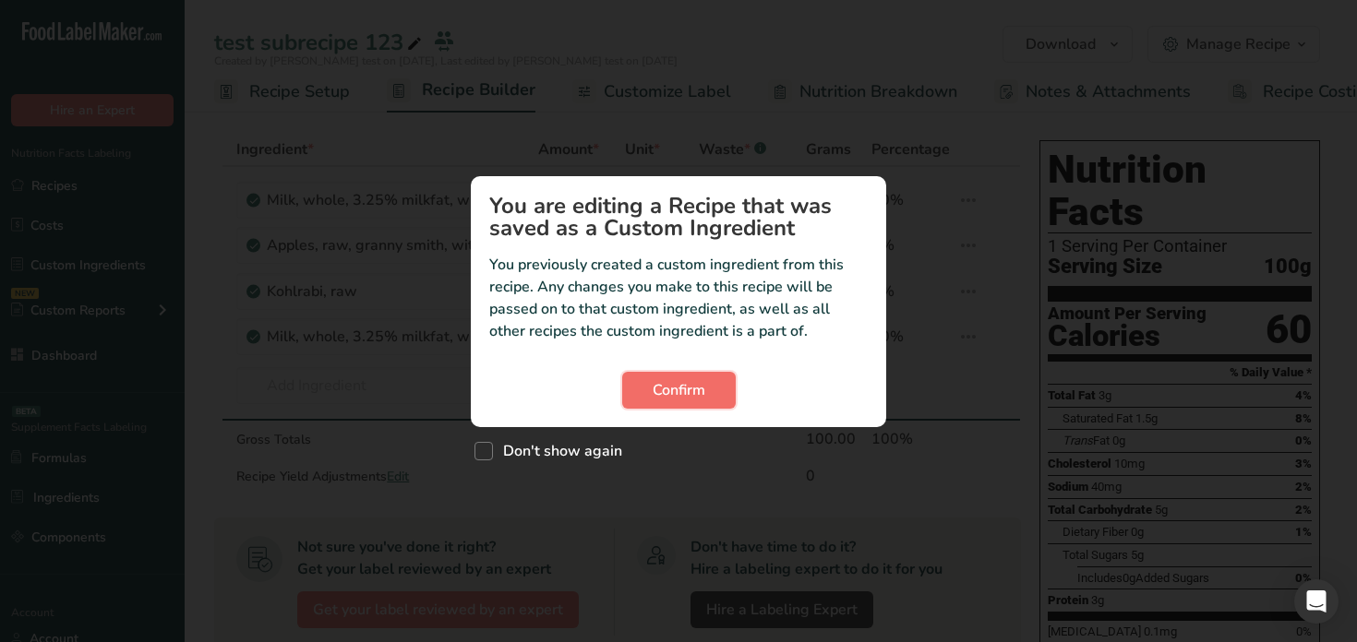
click at [662, 390] on span "Confirm" at bounding box center [679, 390] width 53 height 22
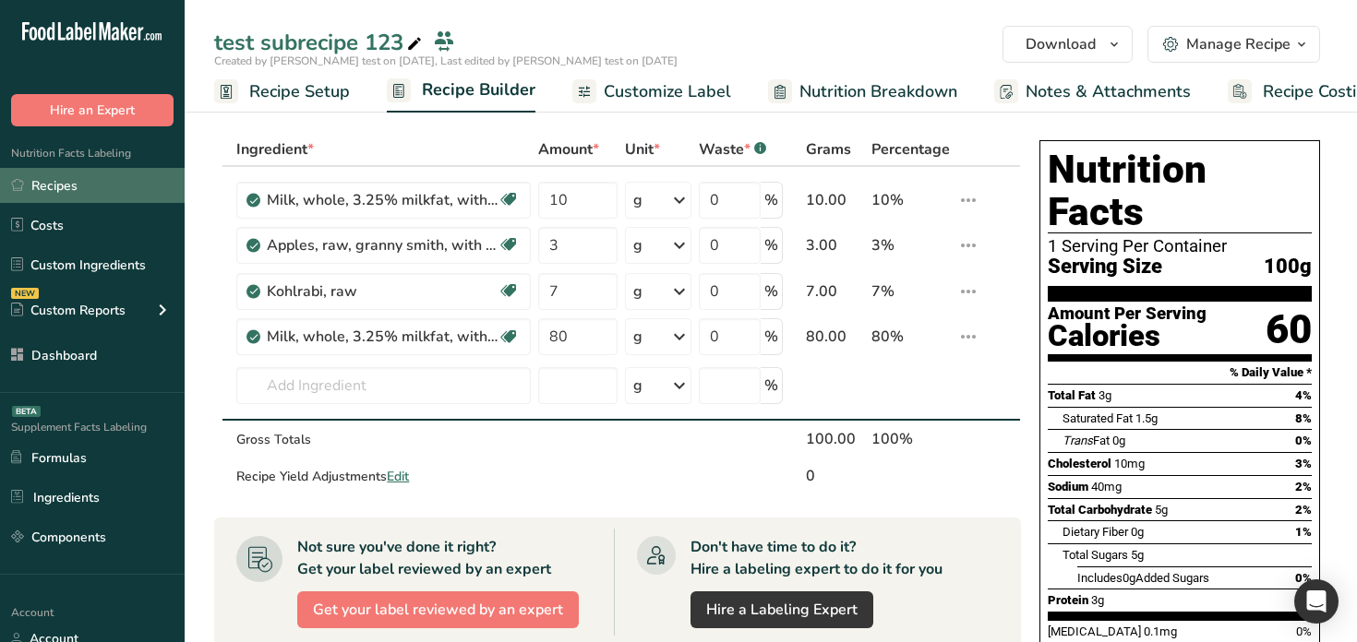
click at [88, 186] on link "Recipes" at bounding box center [92, 185] width 185 height 35
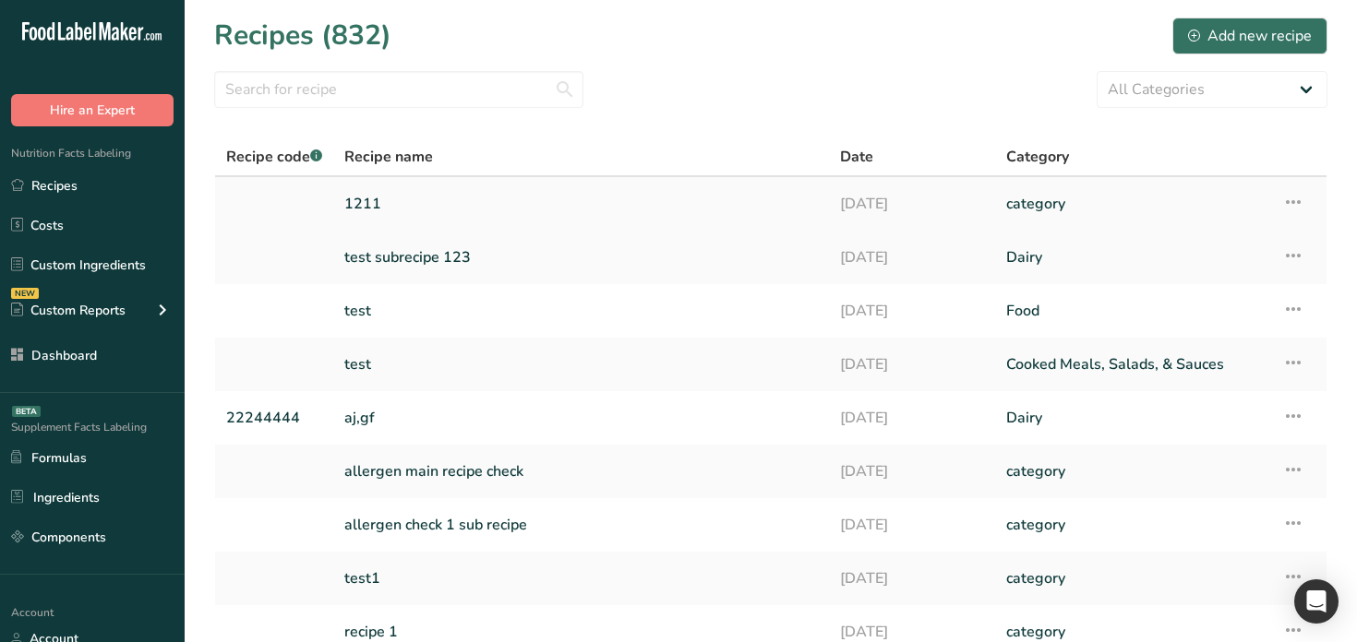
click at [674, 199] on link "1211" at bounding box center [581, 204] width 474 height 39
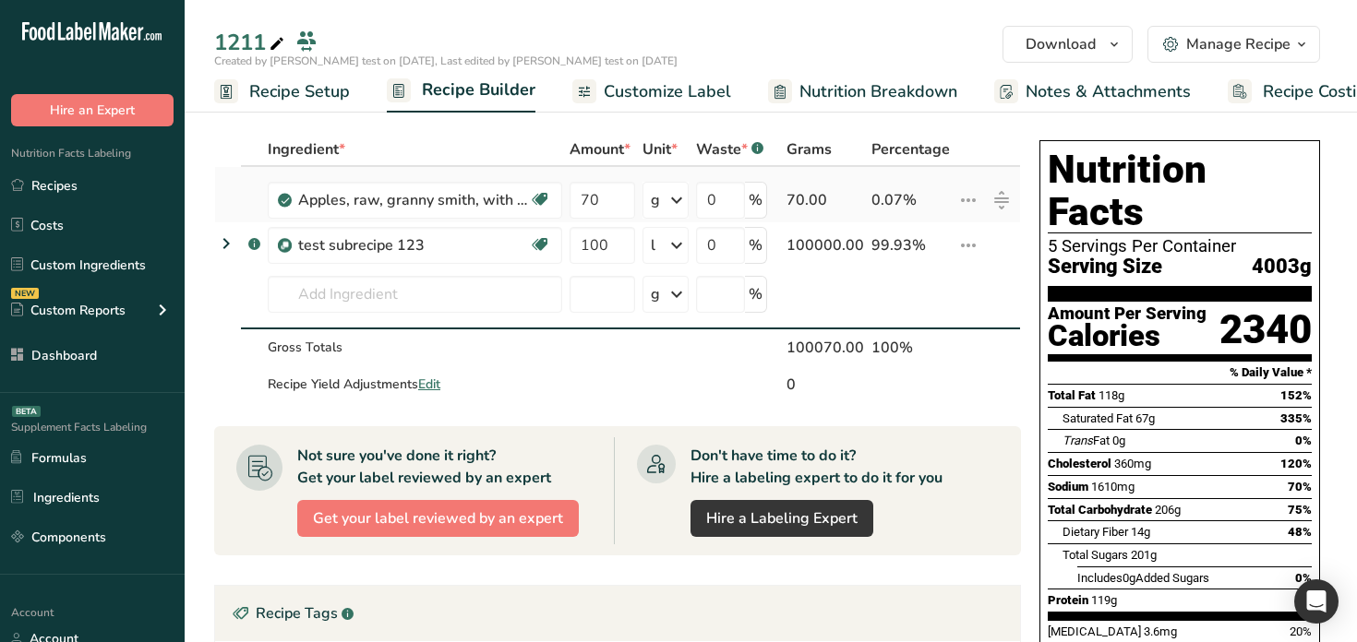
click at [961, 198] on icon at bounding box center [968, 200] width 22 height 33
click at [827, 23] on div "1211 Download Choose your preferred label style Standard FDA label Standard FDA…" at bounding box center [771, 56] width 1172 height 113
click at [90, 175] on link "Recipes" at bounding box center [92, 185] width 185 height 35
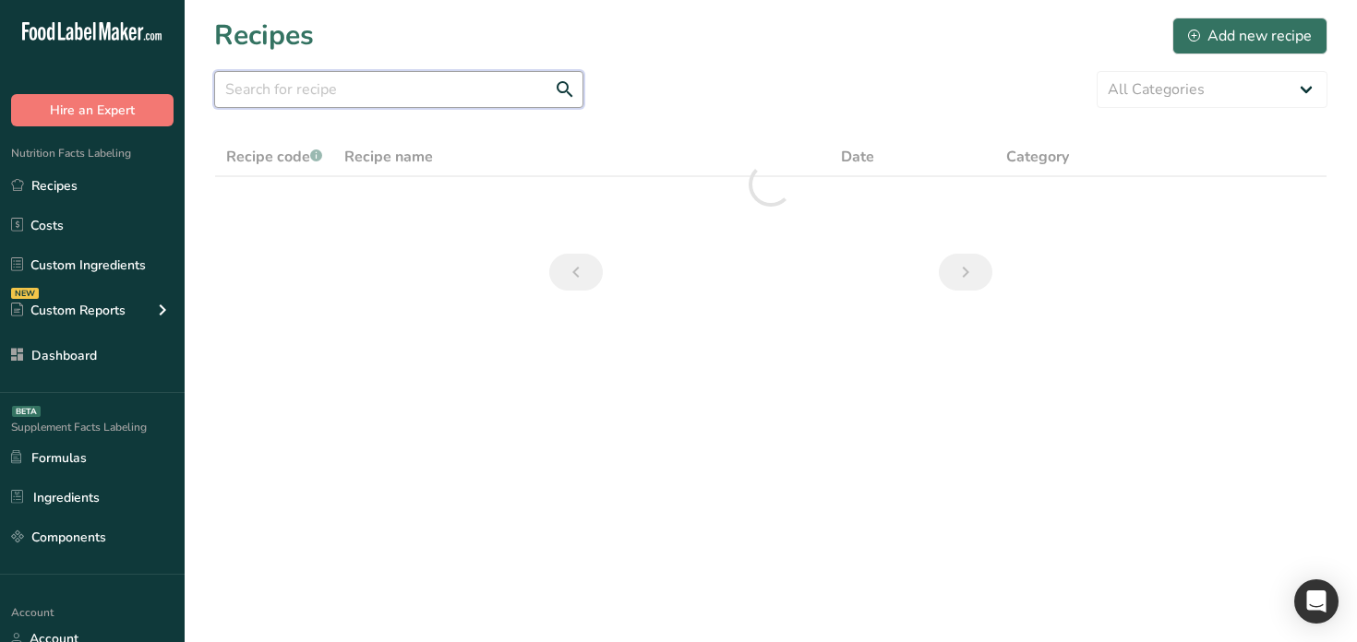
click at [486, 90] on input "text" at bounding box center [398, 89] width 369 height 37
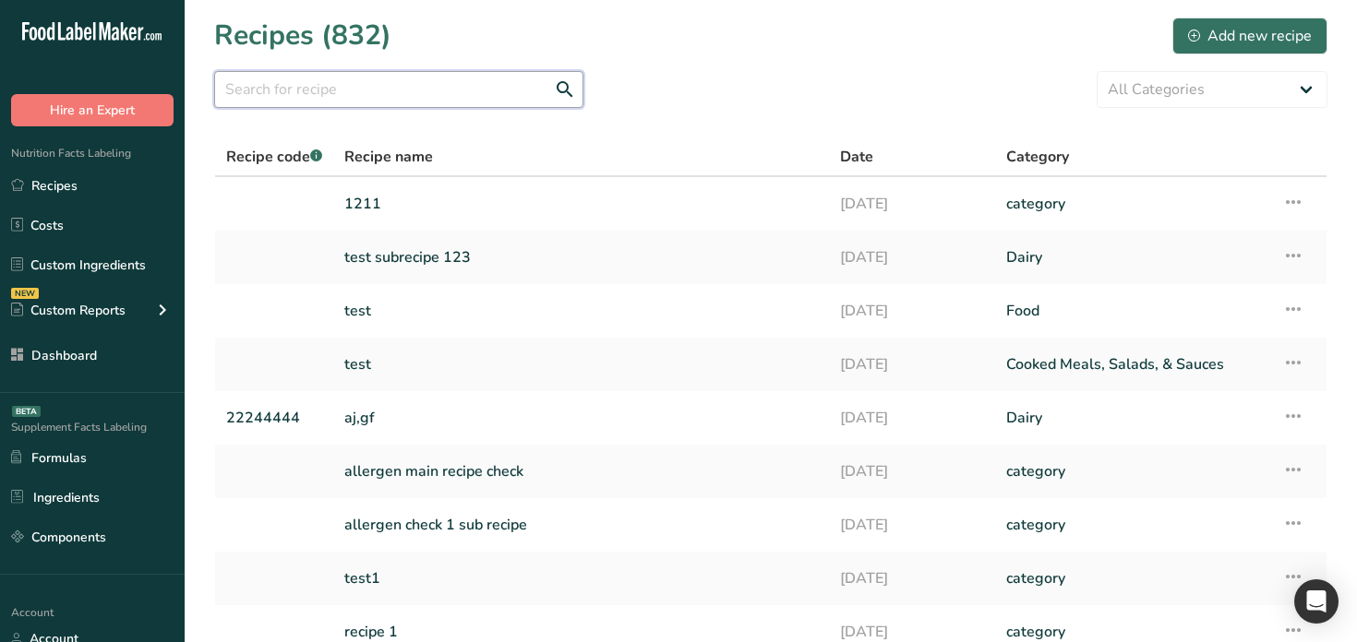
click at [486, 90] on input "text" at bounding box center [398, 89] width 369 height 37
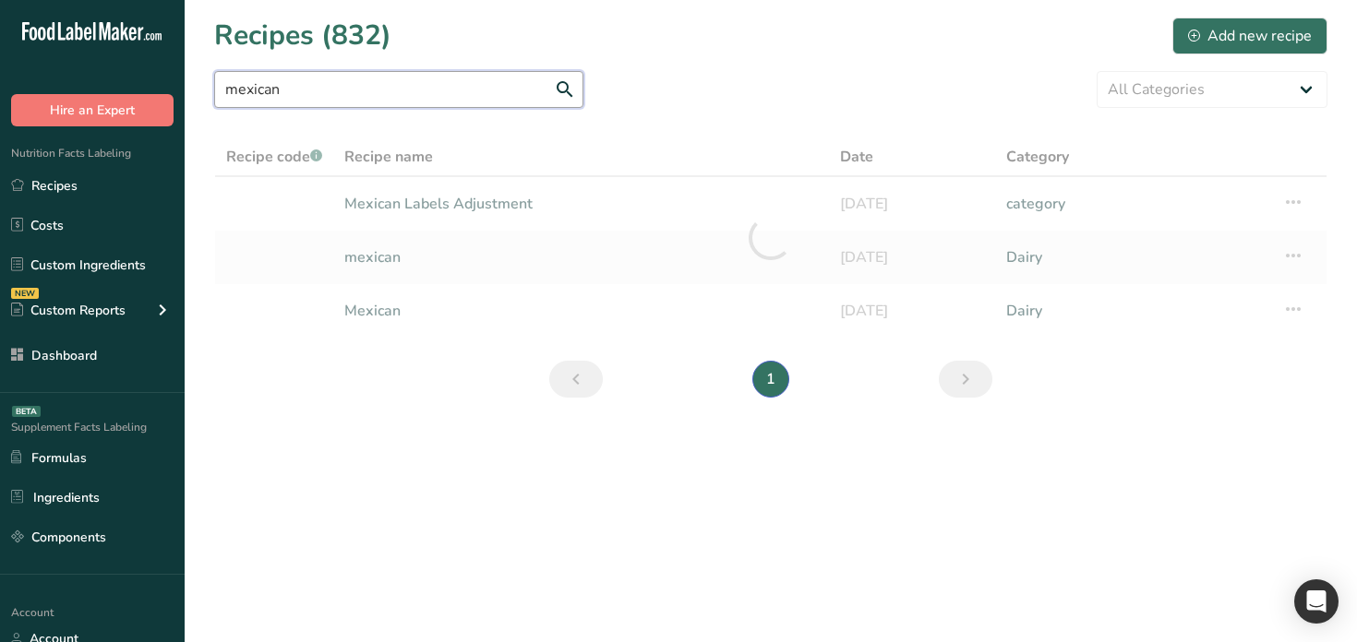
type input "mexican"
click at [486, 214] on div at bounding box center [770, 238] width 1113 height 201
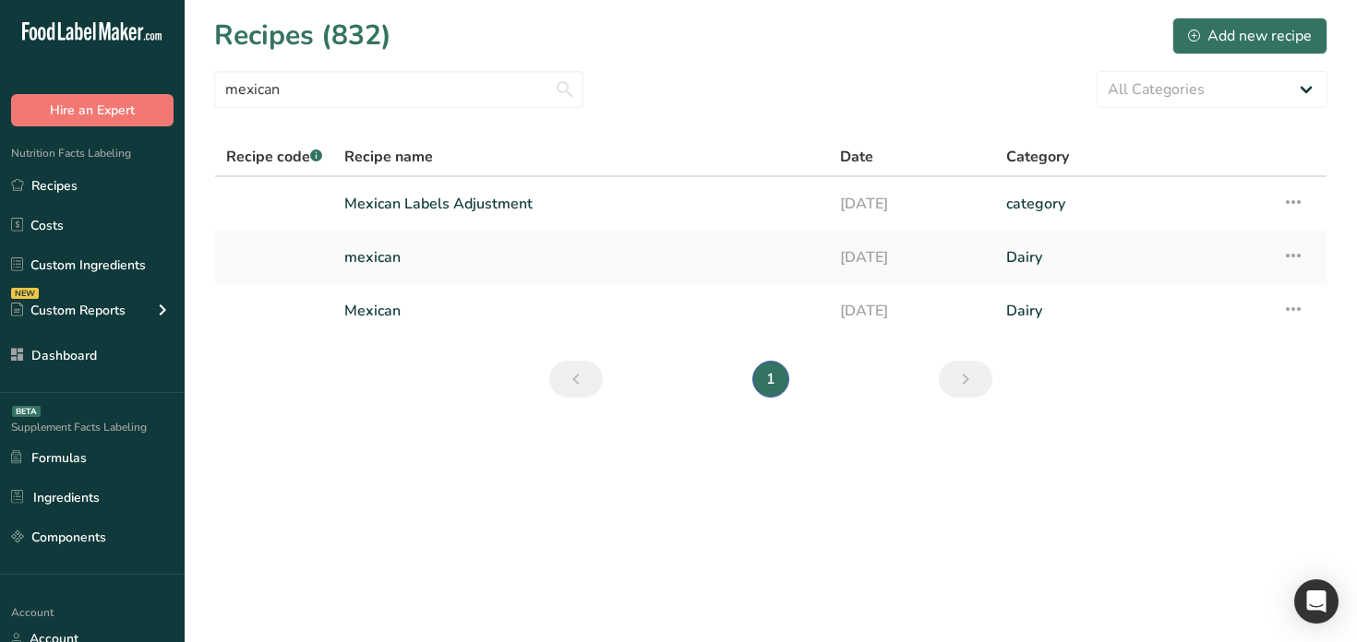
click at [505, 203] on link "Mexican Labels Adjustment" at bounding box center [581, 204] width 474 height 39
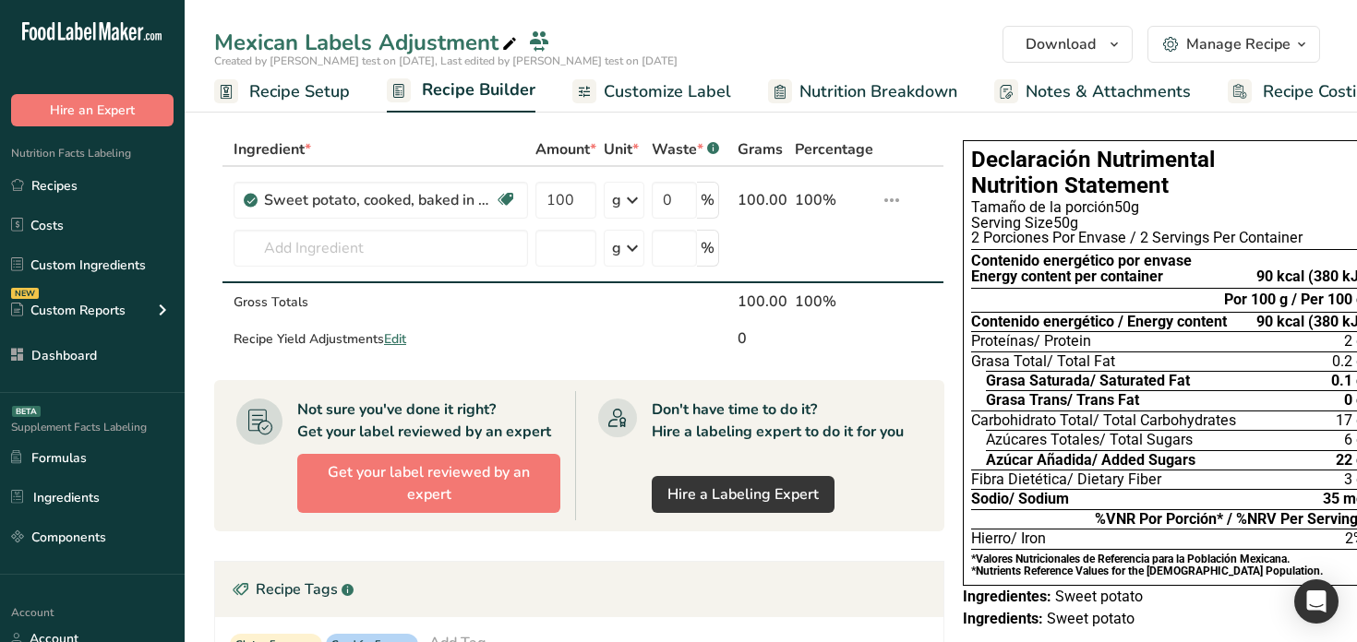
click at [670, 104] on link "Customize Label" at bounding box center [651, 92] width 159 height 42
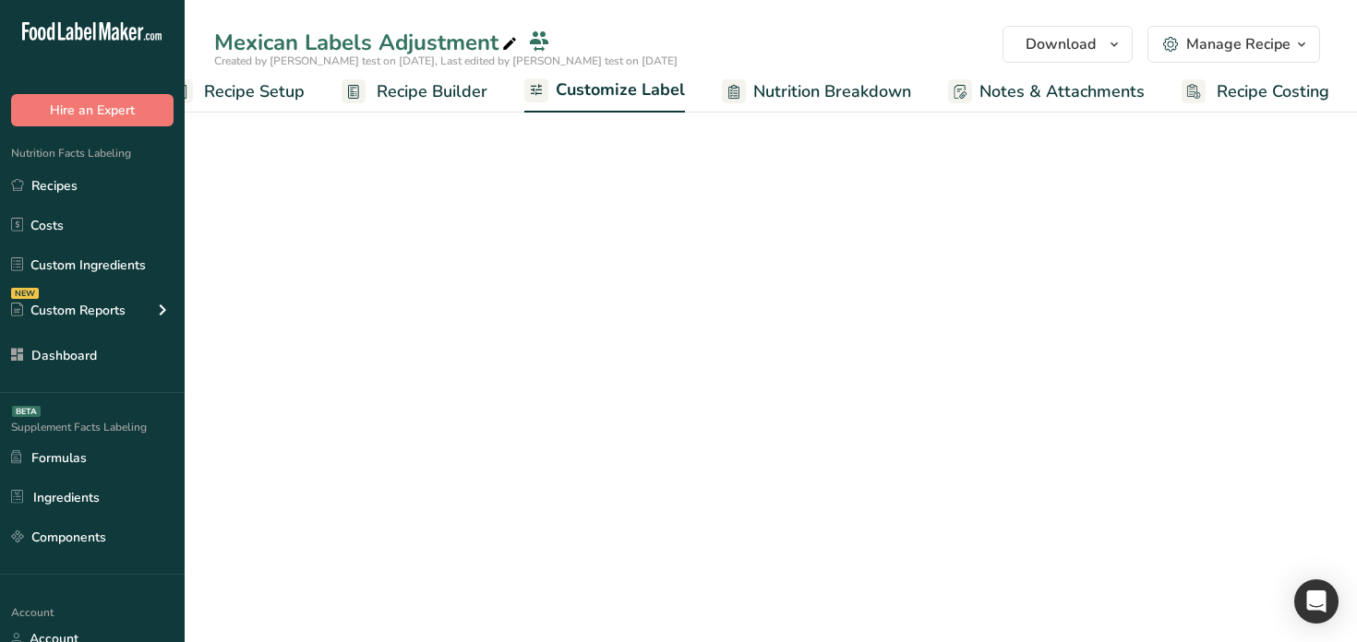
scroll to position [0, 47]
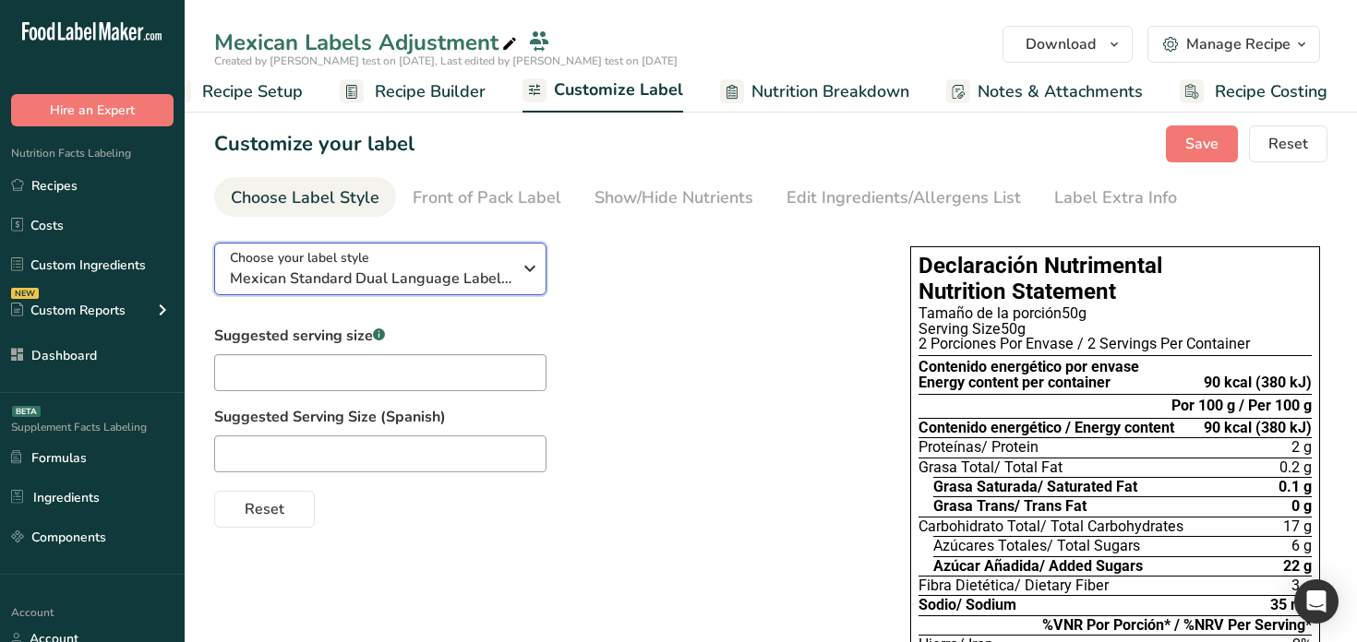
click at [485, 259] on div "Choose your label style Mexican Standard Dual Language Label (Spanish/English)" at bounding box center [371, 269] width 282 height 42
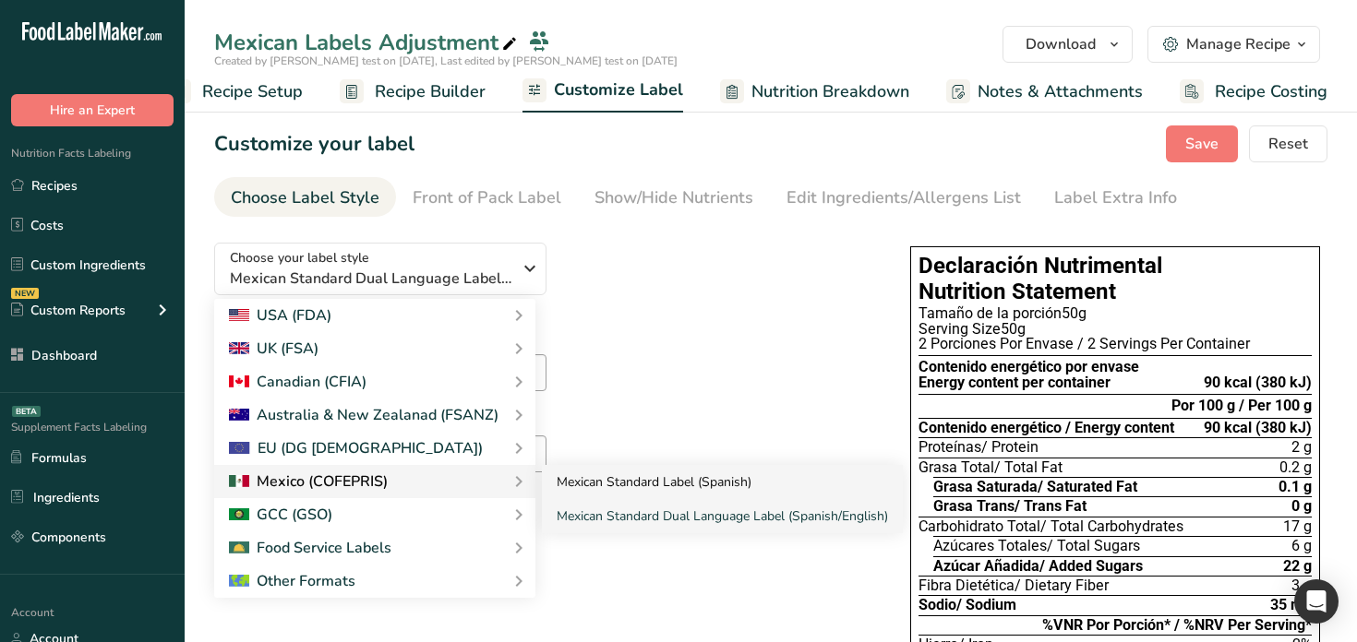
click at [626, 481] on link "Mexican Standard Label (Spanish)" at bounding box center [722, 482] width 361 height 34
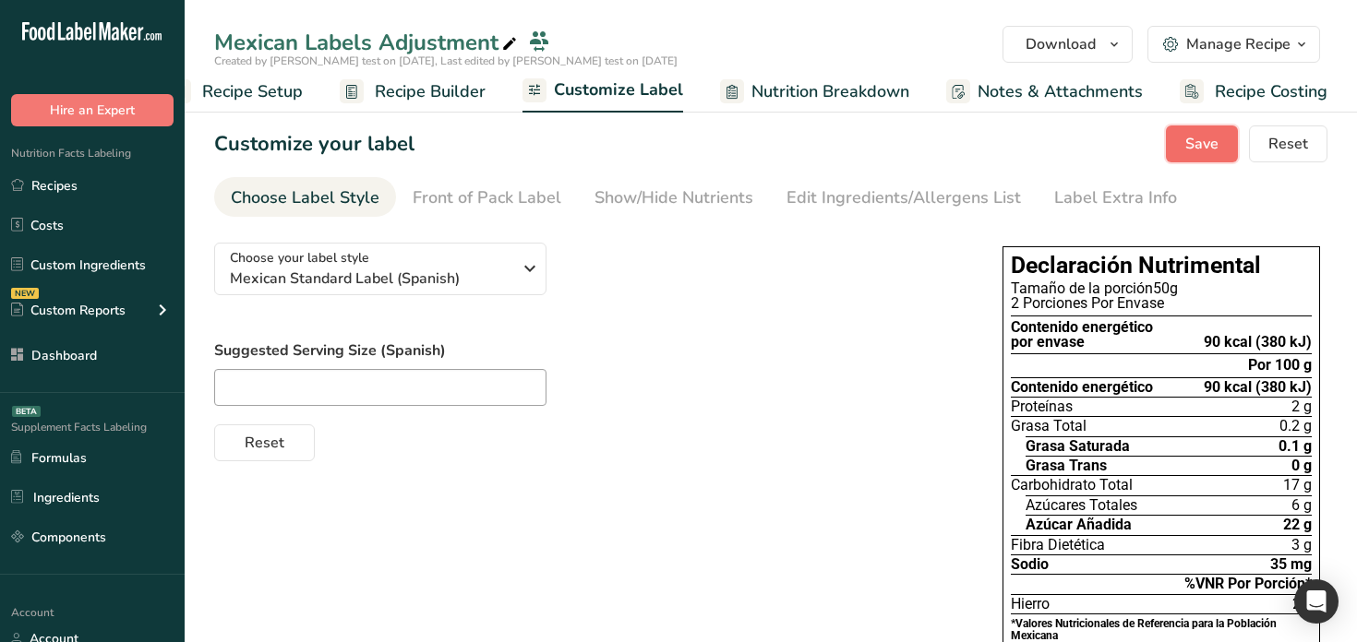
click at [1208, 147] on span "Save" at bounding box center [1201, 144] width 33 height 22
click at [419, 279] on span "Mexican Standard Label (Spanish)" at bounding box center [371, 279] width 282 height 22
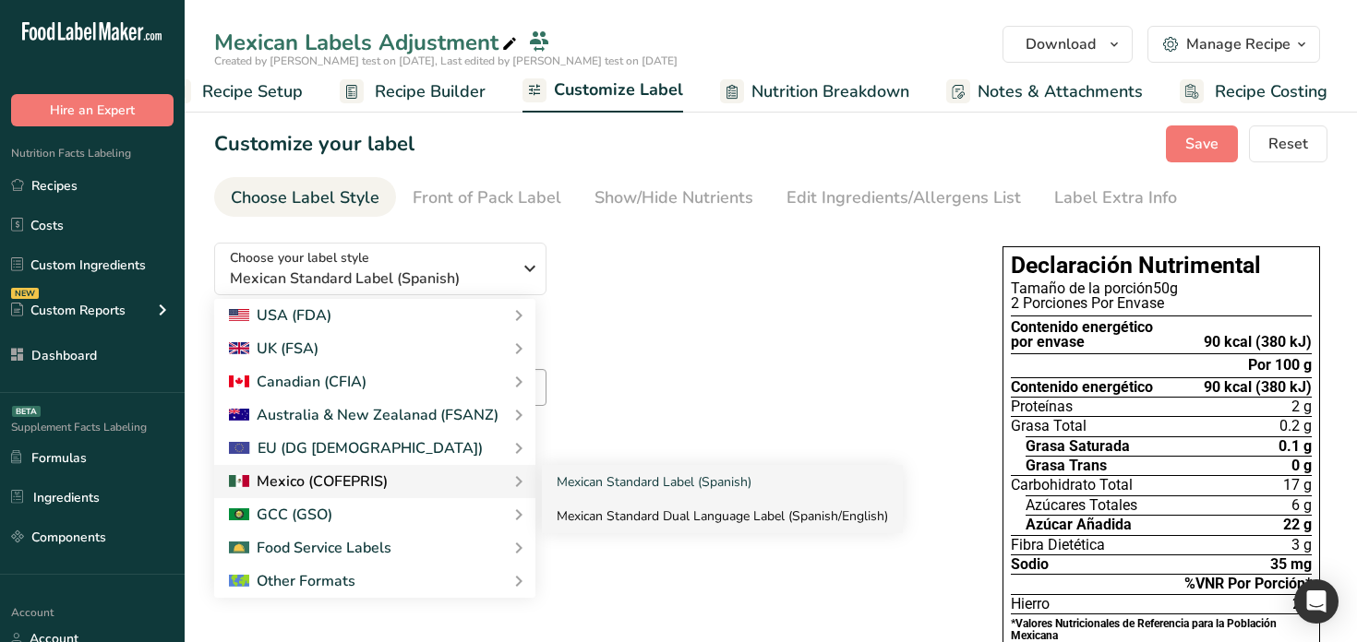
click at [570, 516] on link "Mexican Standard Dual Language Label (Spanish/English)" at bounding box center [722, 516] width 361 height 34
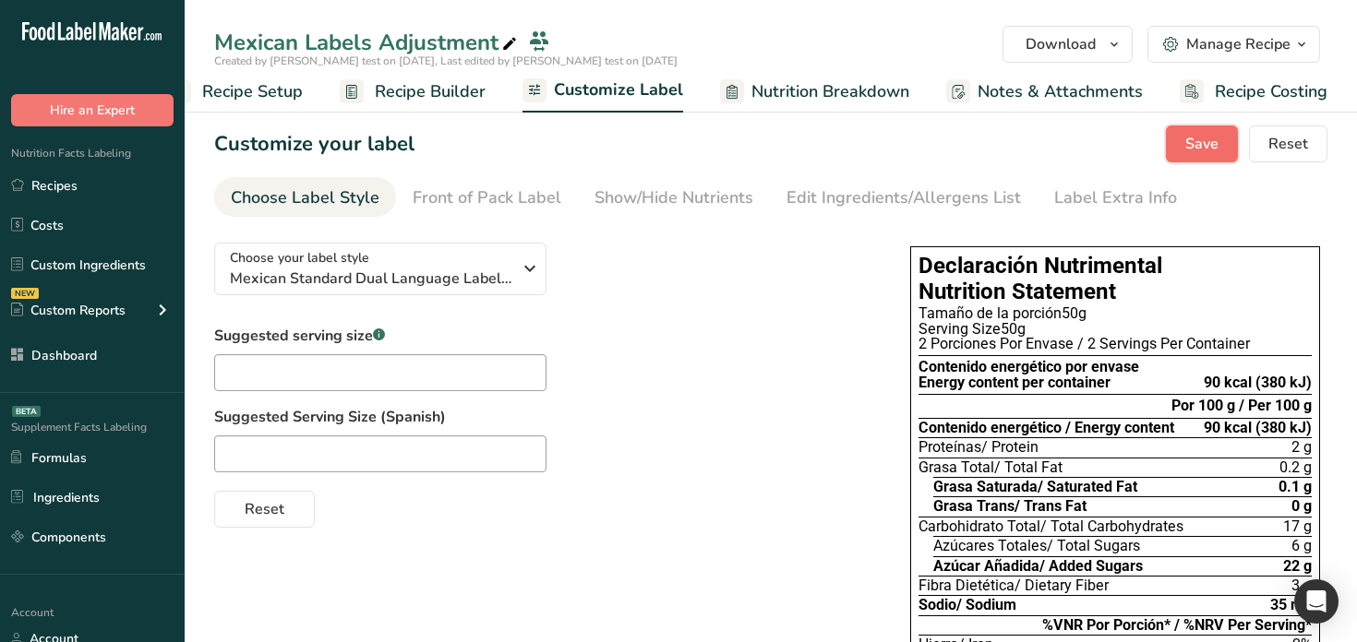
click at [1195, 150] on span "Save" at bounding box center [1201, 144] width 33 height 22
click at [450, 90] on span "Recipe Builder" at bounding box center [430, 91] width 111 height 25
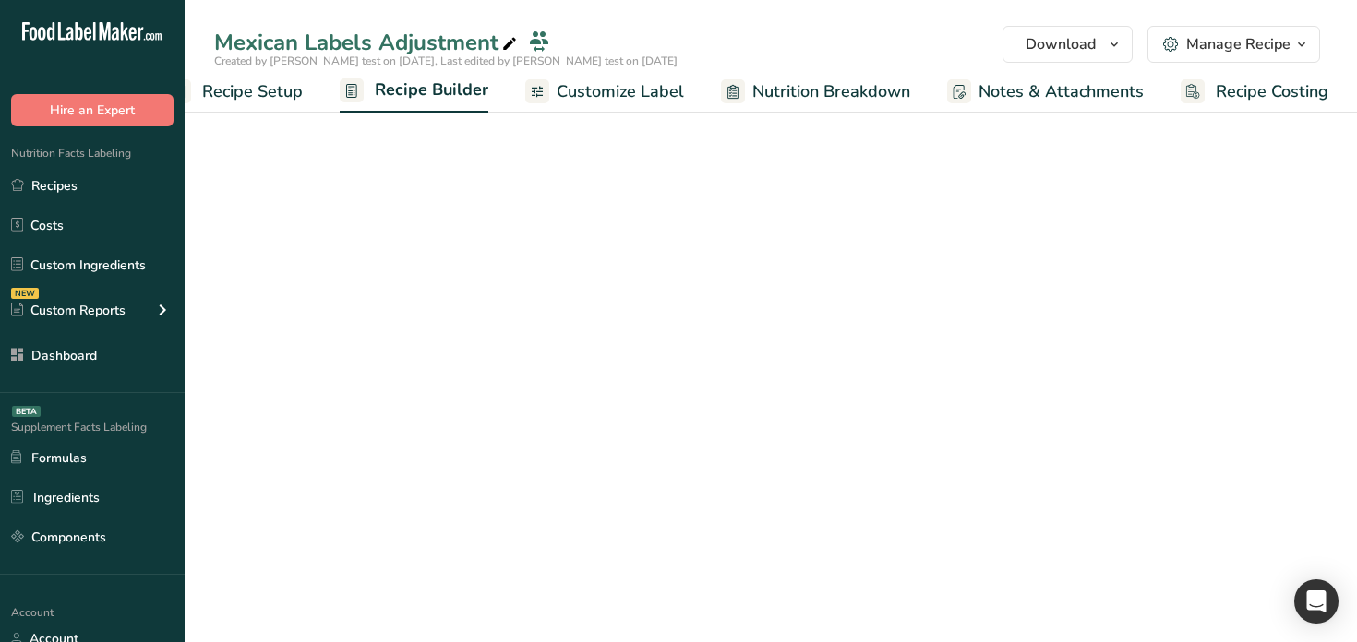
scroll to position [0, 47]
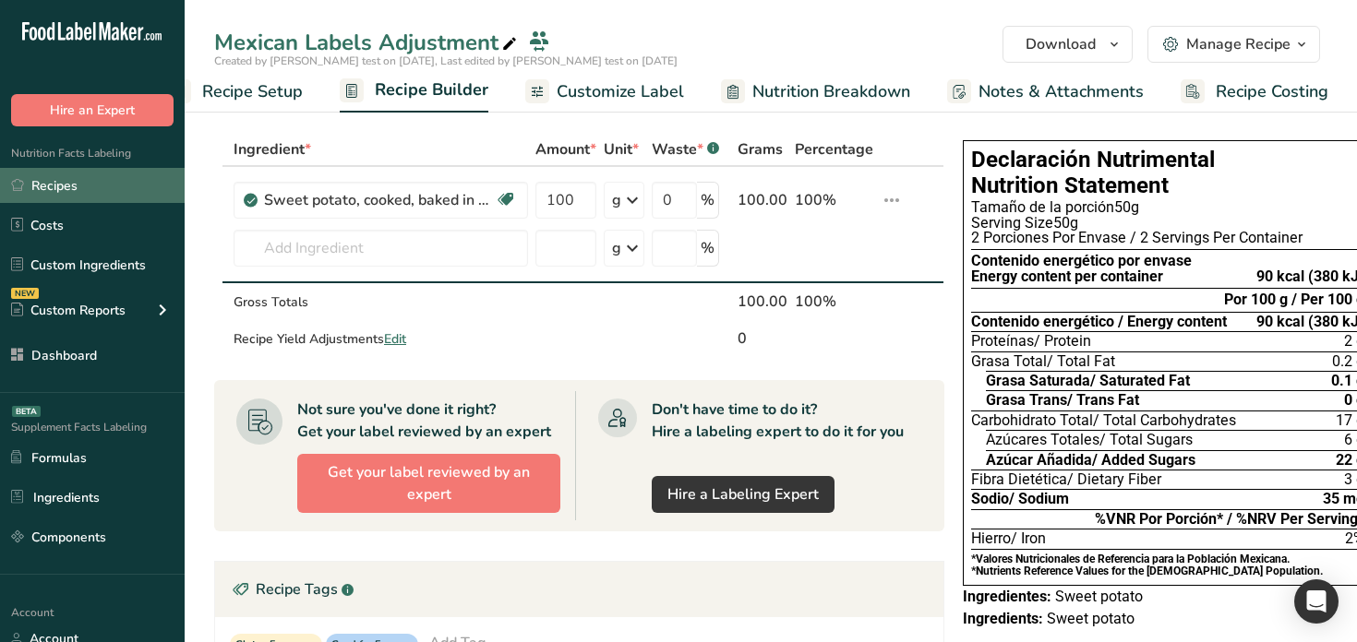
click at [90, 186] on link "Recipes" at bounding box center [92, 185] width 185 height 35
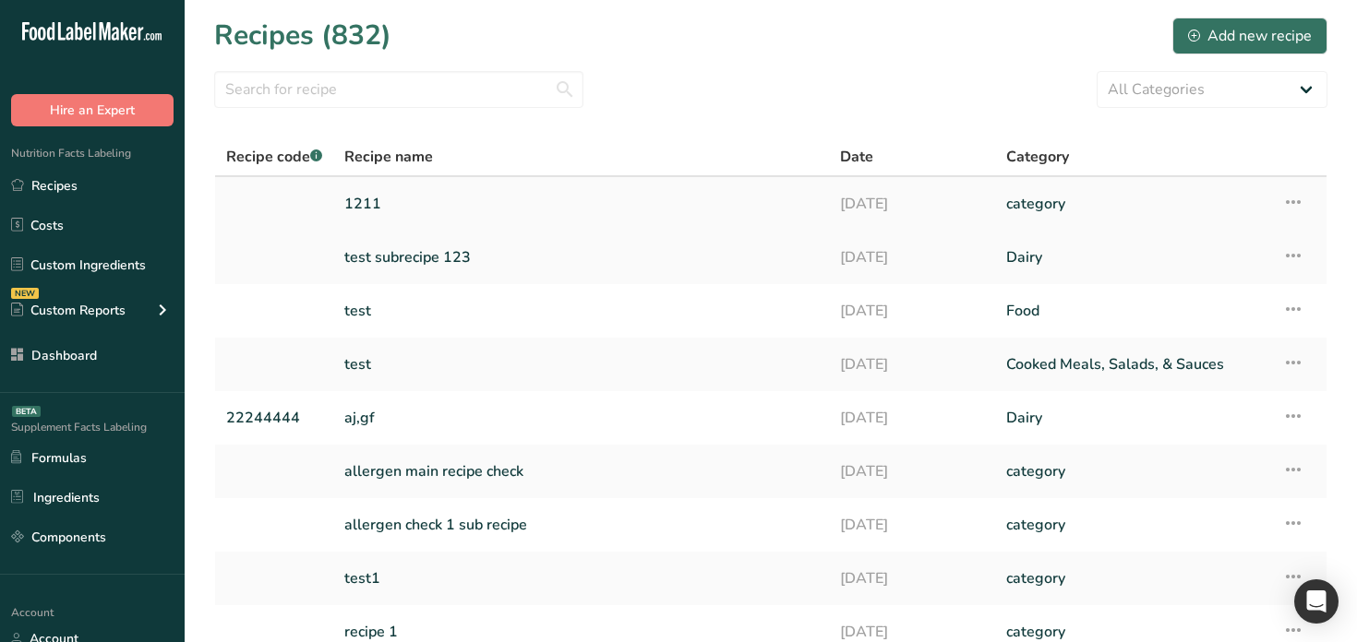
click at [620, 194] on link "1211" at bounding box center [581, 204] width 474 height 39
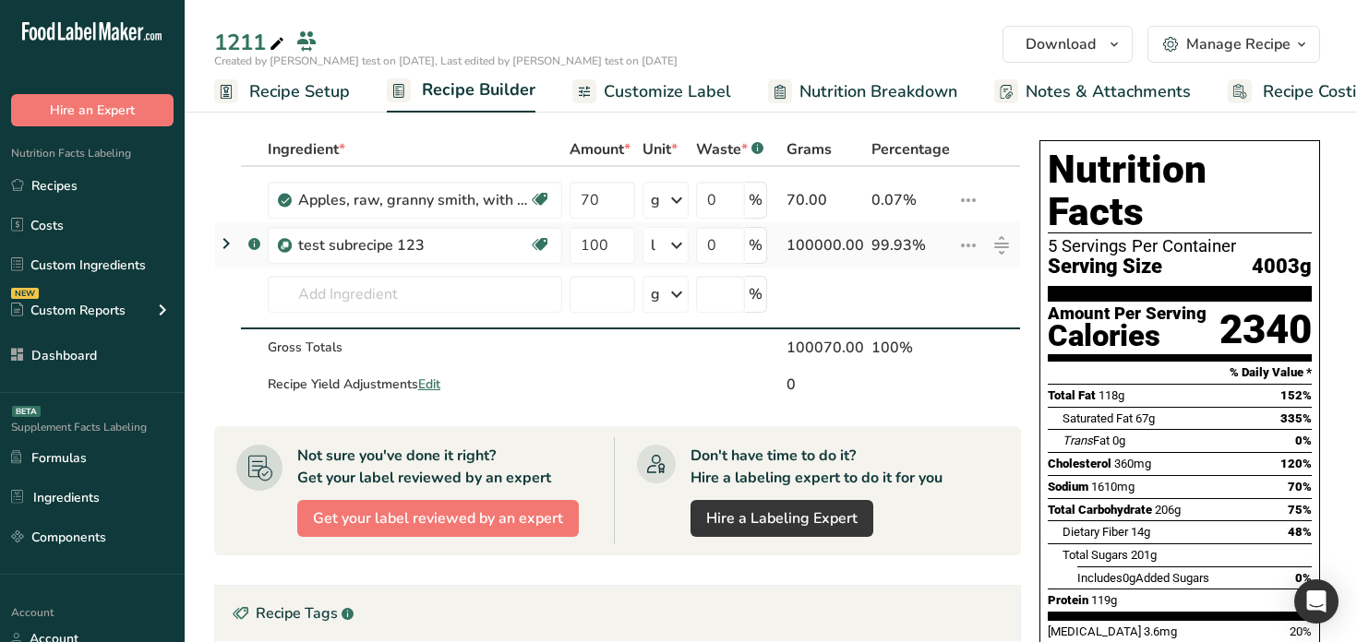
click at [968, 249] on icon at bounding box center [968, 245] width 22 height 33
click at [975, 196] on icon at bounding box center [968, 200] width 22 height 33
click at [960, 180] on td "i Info Delete" at bounding box center [969, 195] width 30 height 56
click at [396, 304] on input "text" at bounding box center [415, 294] width 294 height 37
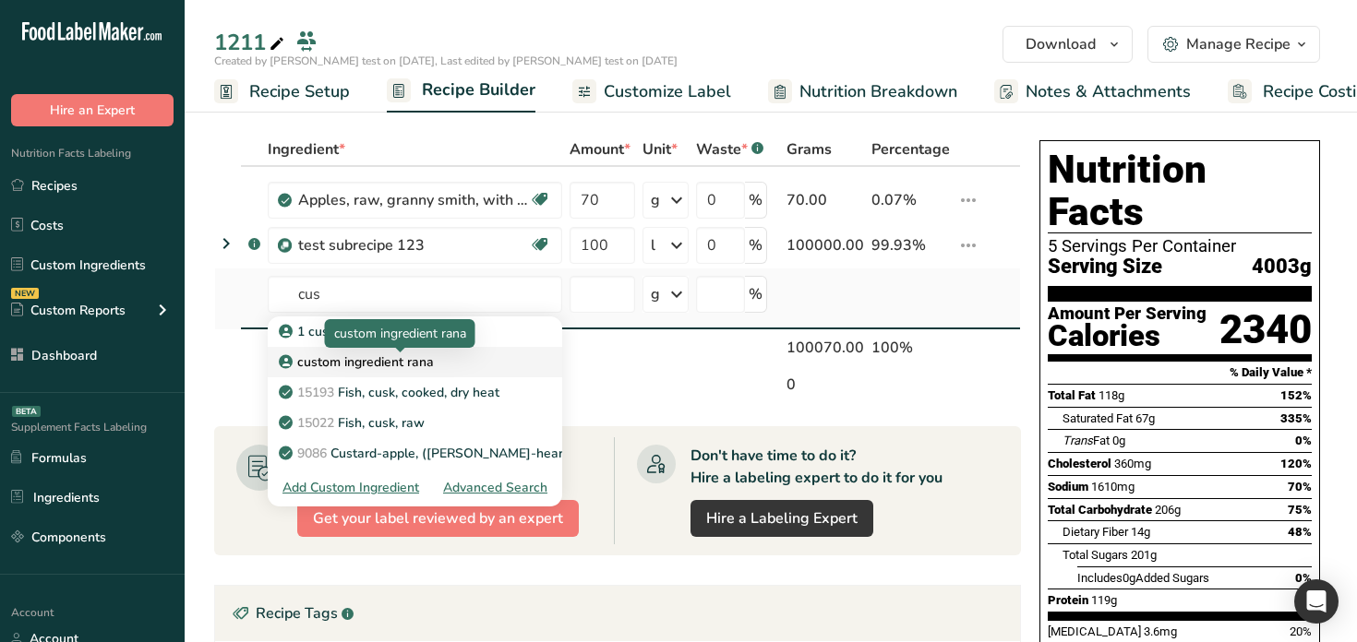
click at [363, 357] on p "custom ingredient rana" at bounding box center [357, 362] width 151 height 19
type input "custom ingredient rana"
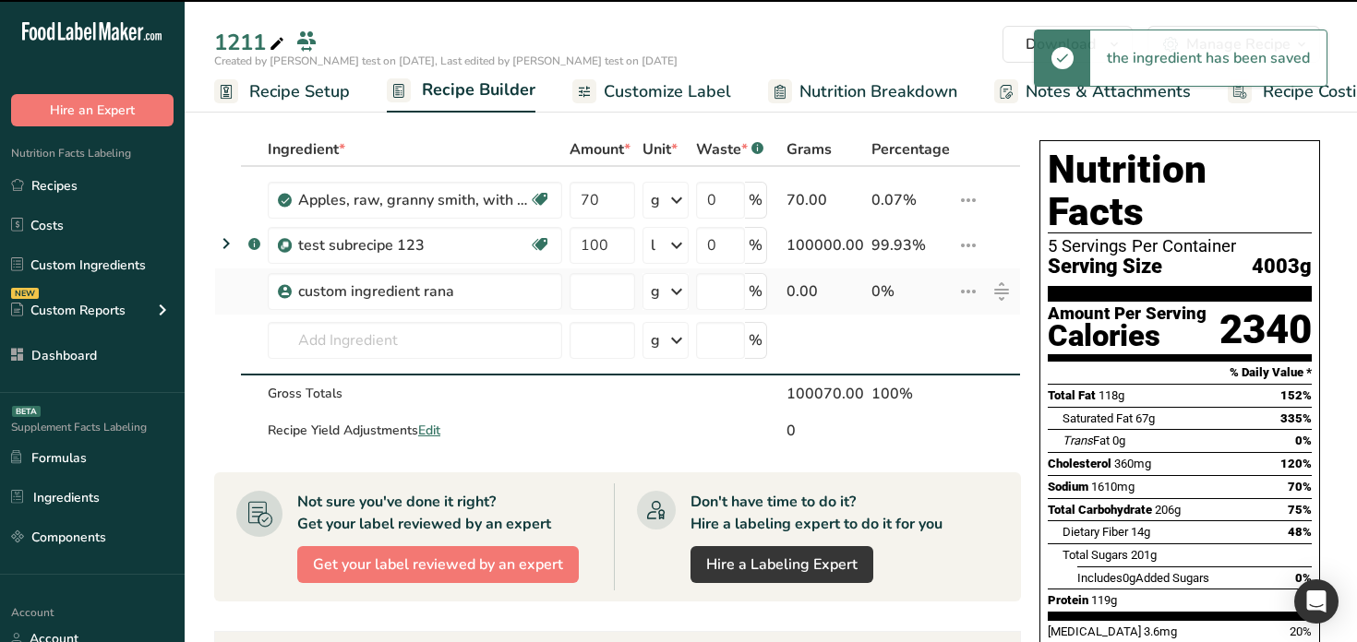
type input "0"
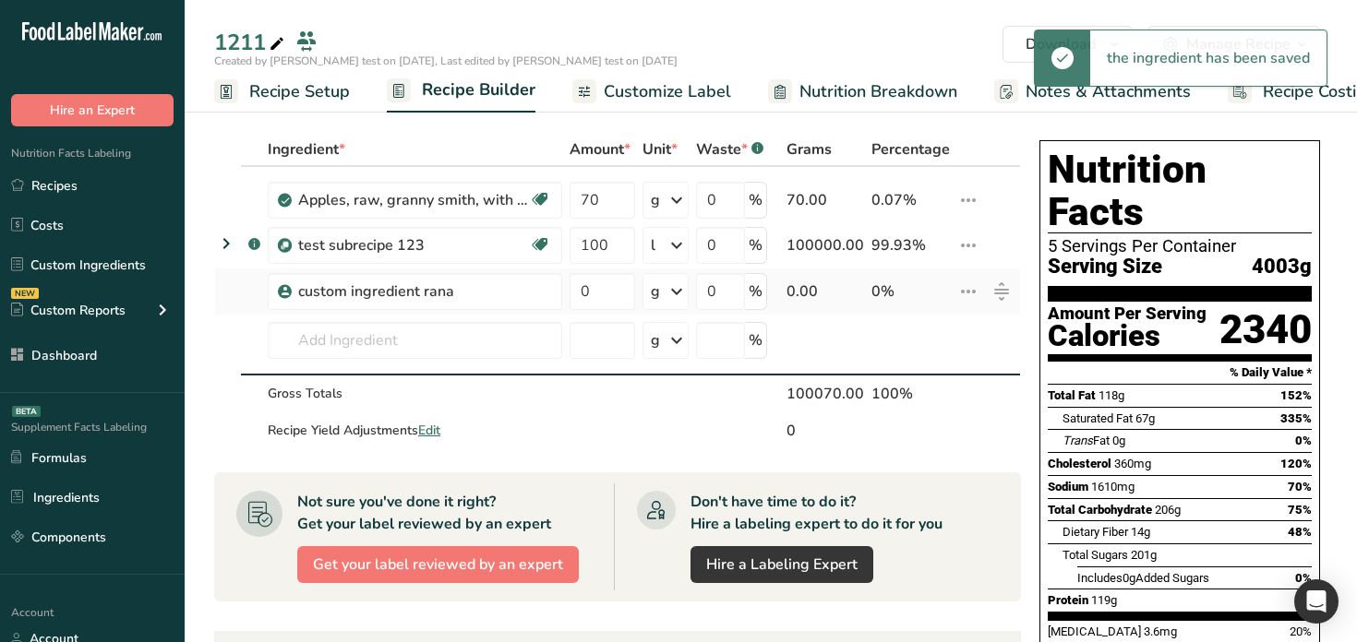
click at [963, 284] on icon at bounding box center [968, 291] width 22 height 33
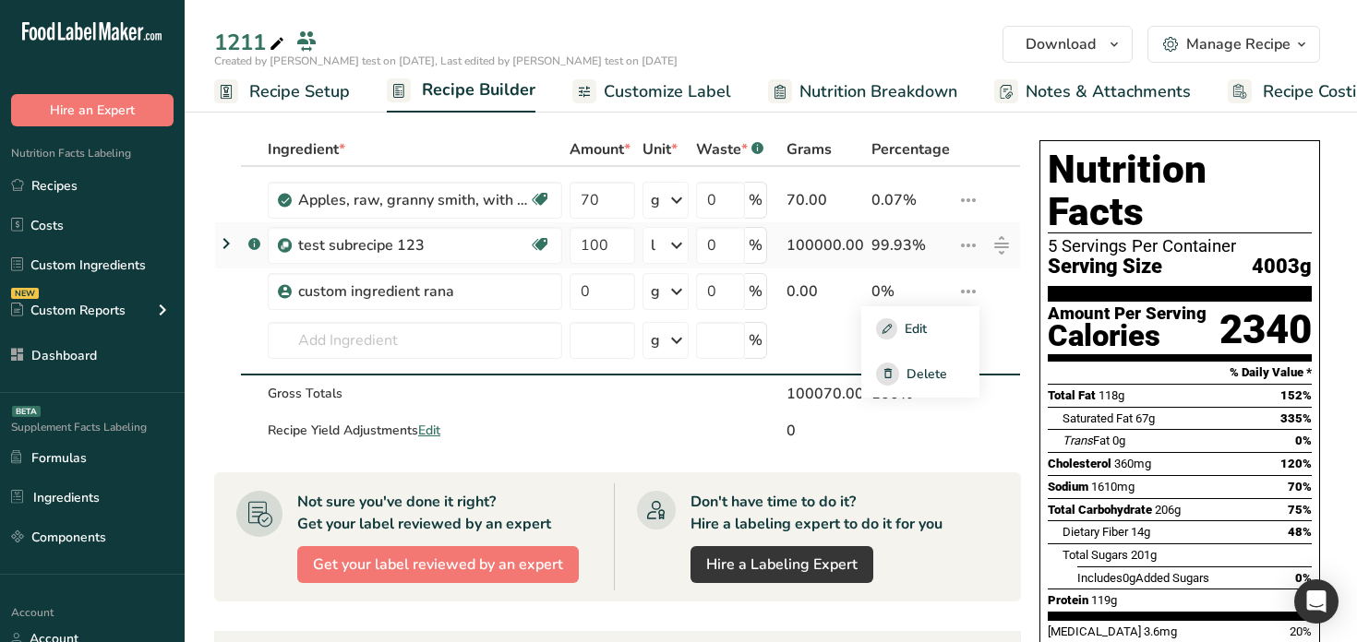
click at [957, 244] on icon at bounding box center [968, 245] width 22 height 33
click at [919, 330] on span "Delete" at bounding box center [926, 328] width 41 height 19
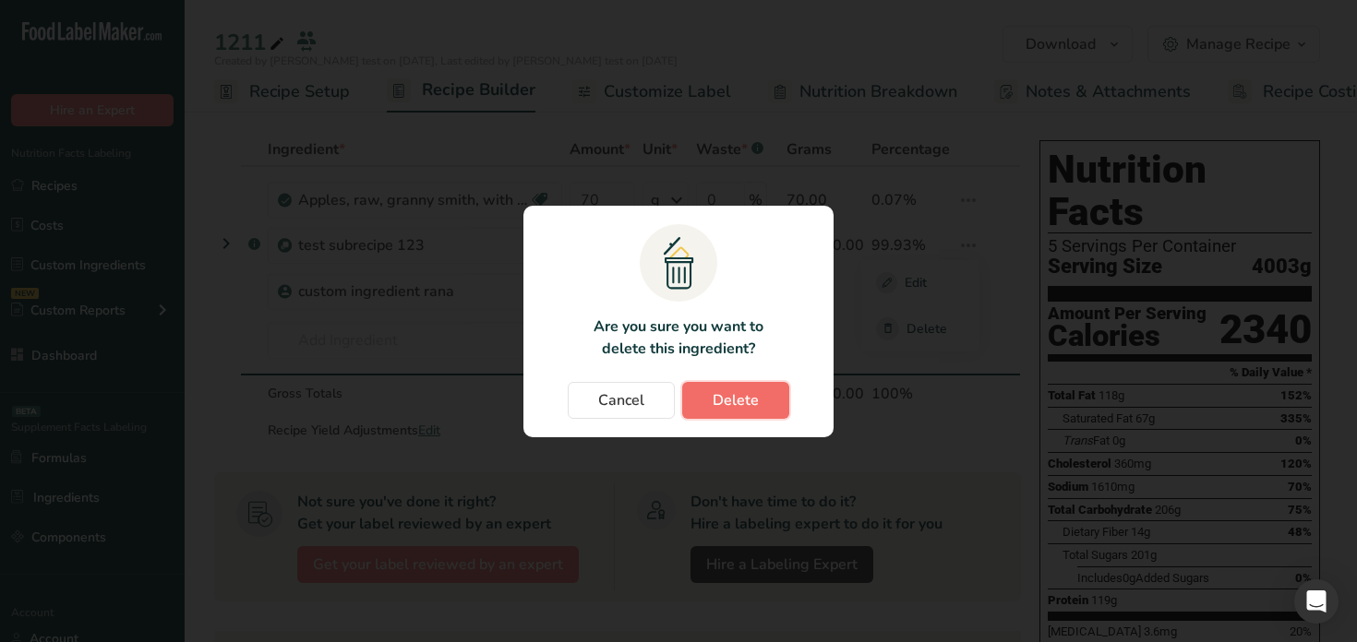
click at [744, 409] on span "Delete" at bounding box center [736, 401] width 46 height 22
type input "0"
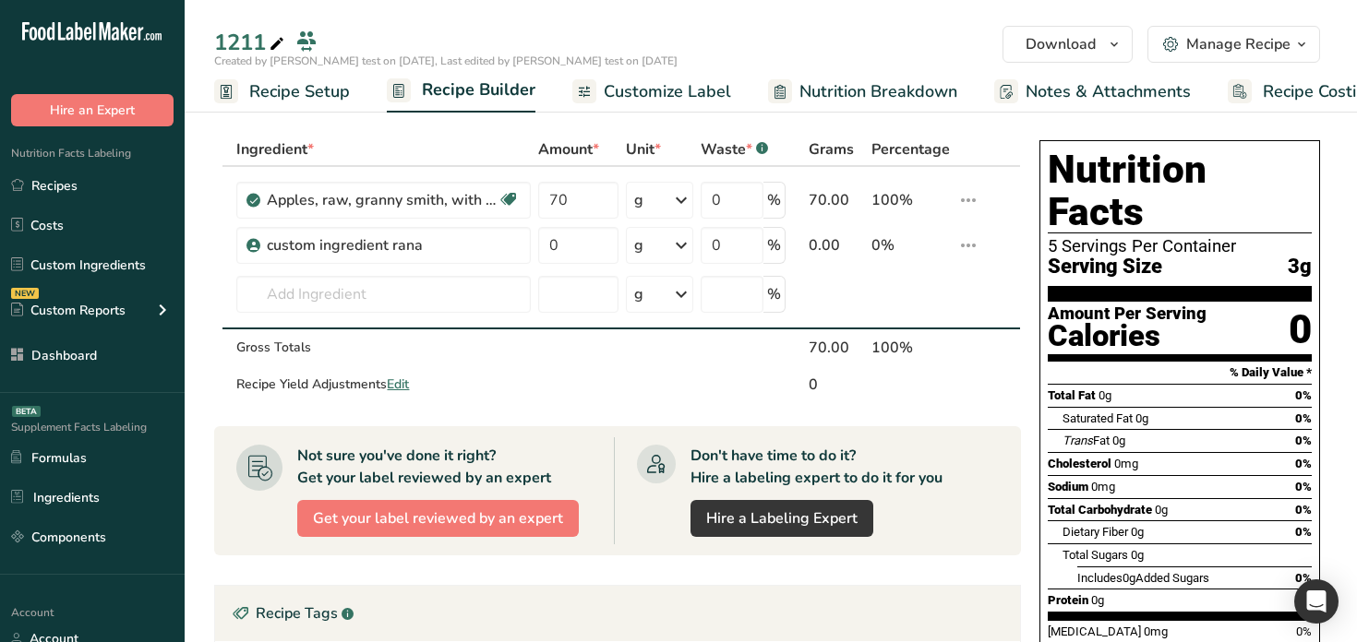
scroll to position [210, 0]
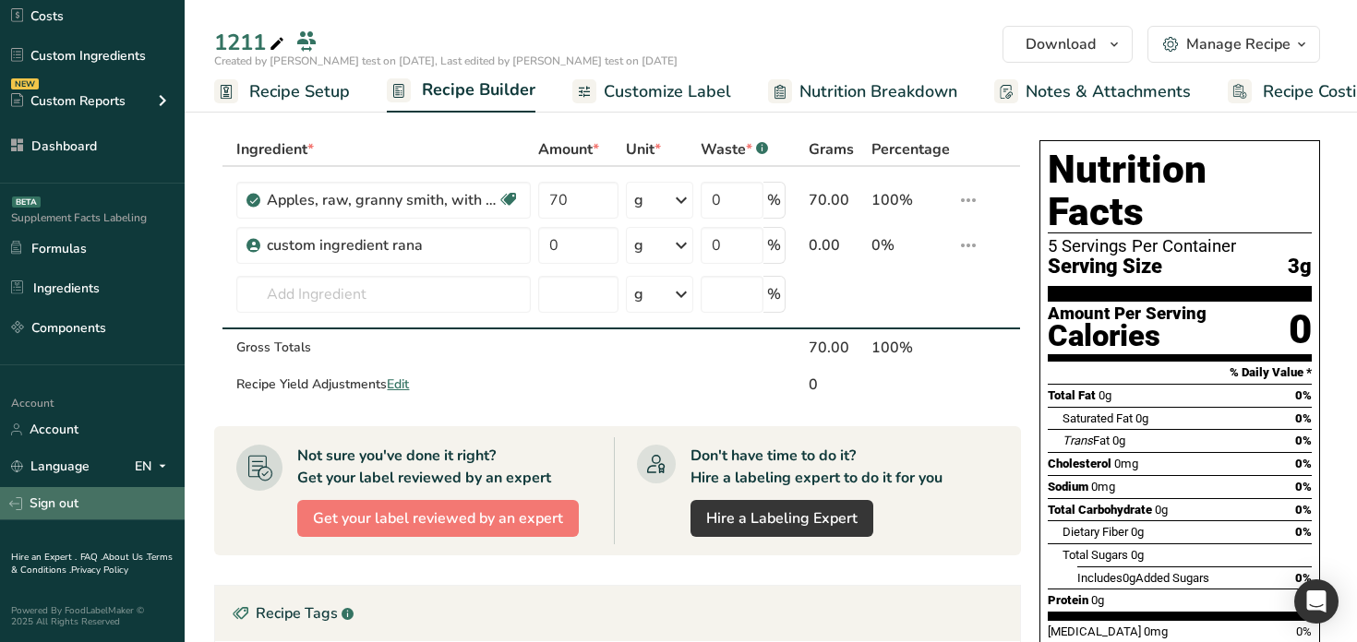
click at [122, 510] on link "Sign out" at bounding box center [92, 503] width 185 height 32
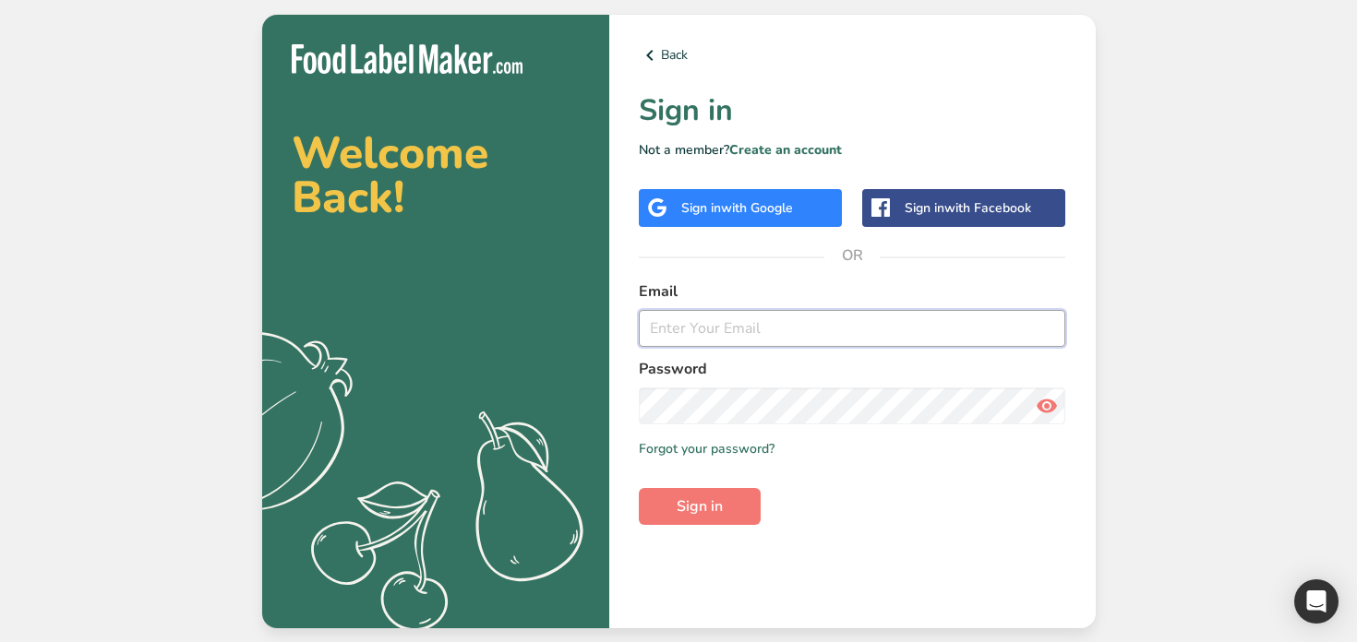
click at [850, 321] on input "email" at bounding box center [852, 328] width 427 height 37
paste input "[EMAIL_ADDRESS][DOMAIN_NAME]"
type input "[EMAIL_ADDRESS][DOMAIN_NAME]"
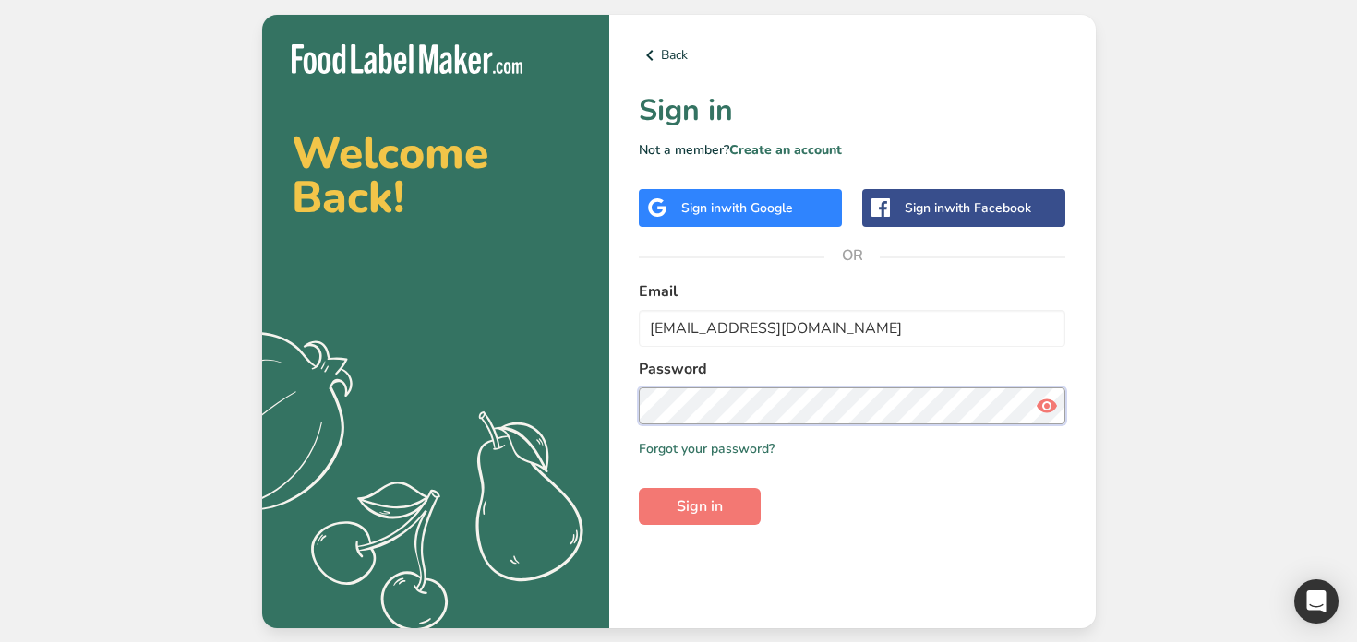
click at [639, 488] on button "Sign in" at bounding box center [700, 506] width 122 height 37
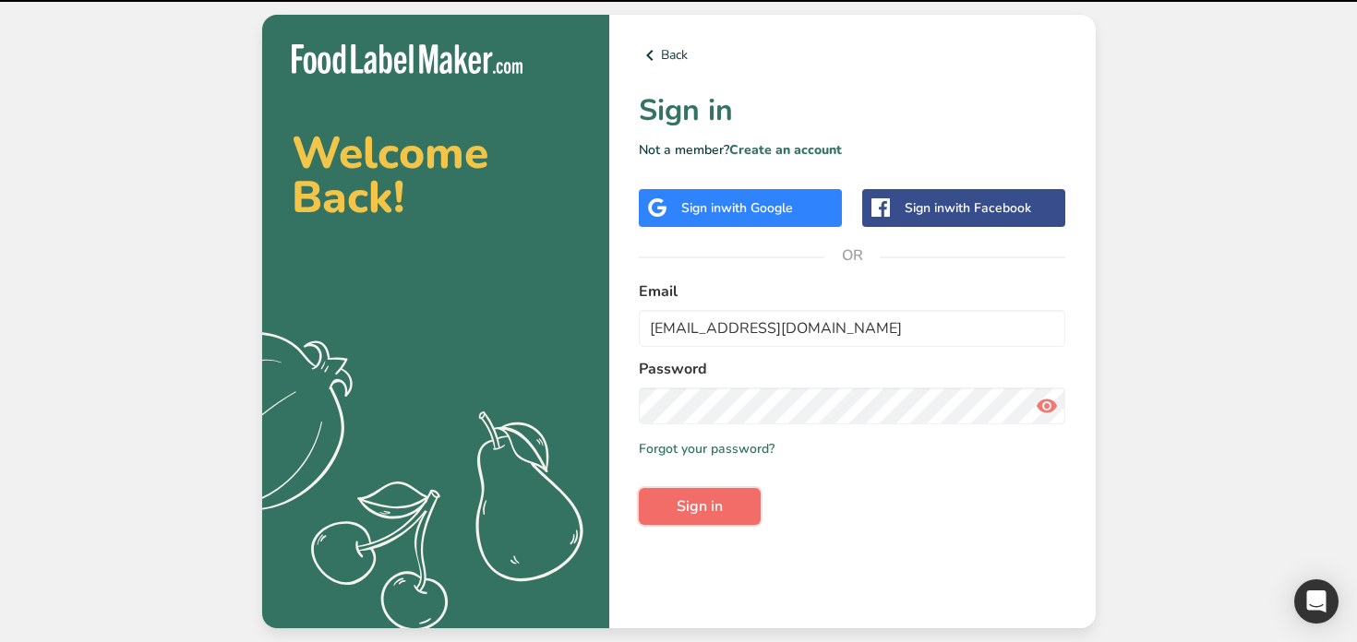
click at [714, 517] on span "Sign in" at bounding box center [700, 507] width 46 height 22
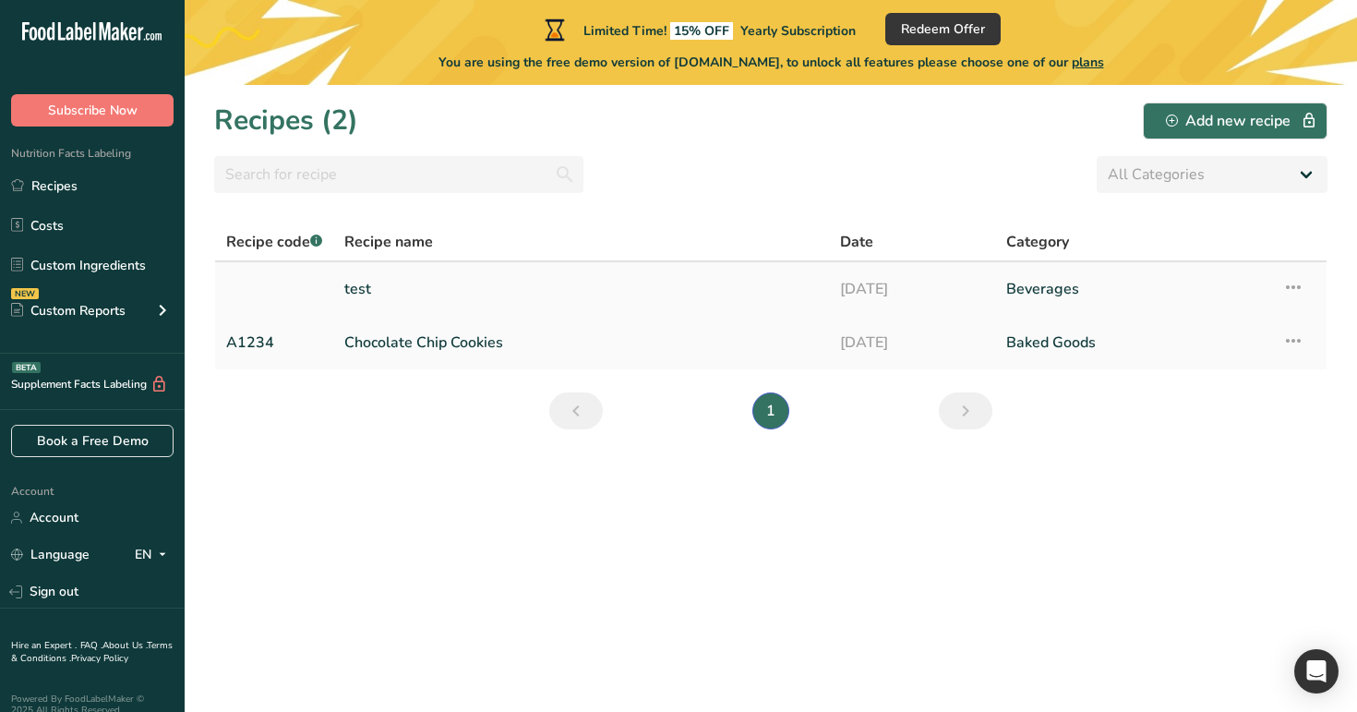
click at [456, 288] on link "test" at bounding box center [581, 289] width 474 height 39
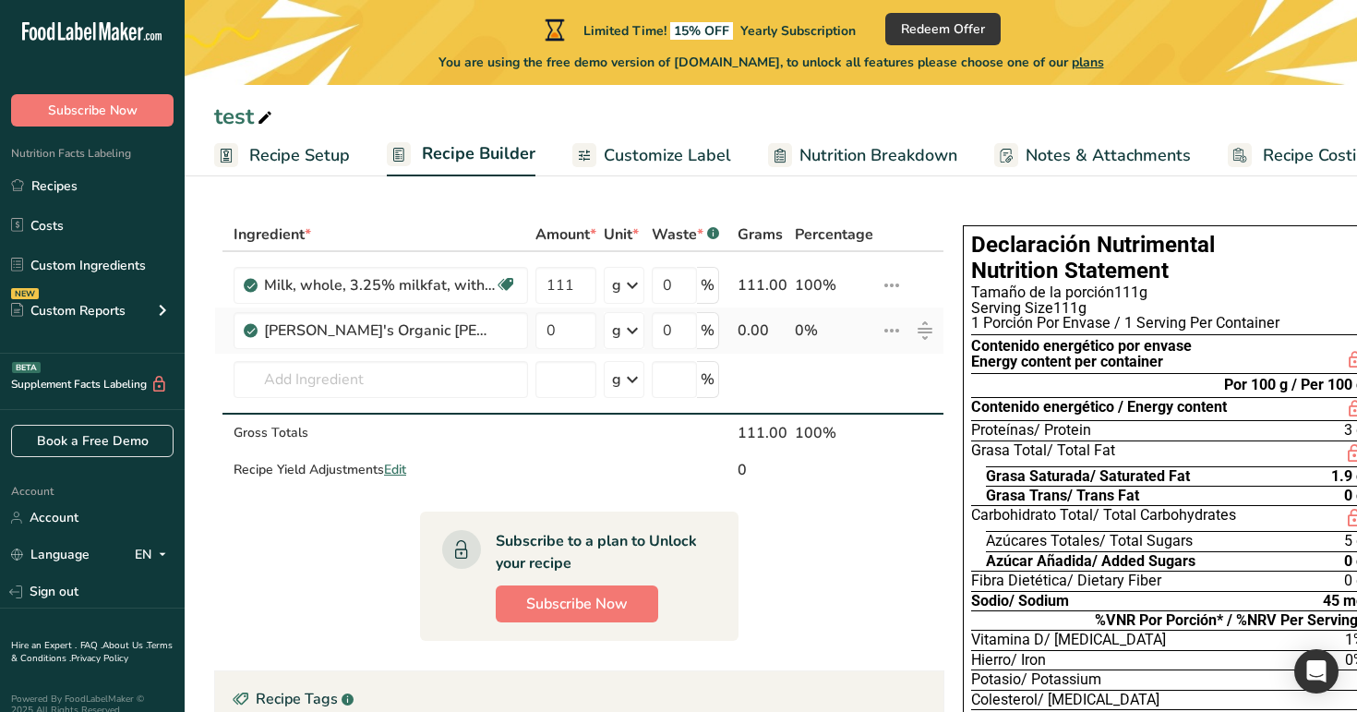
scroll to position [0, 20]
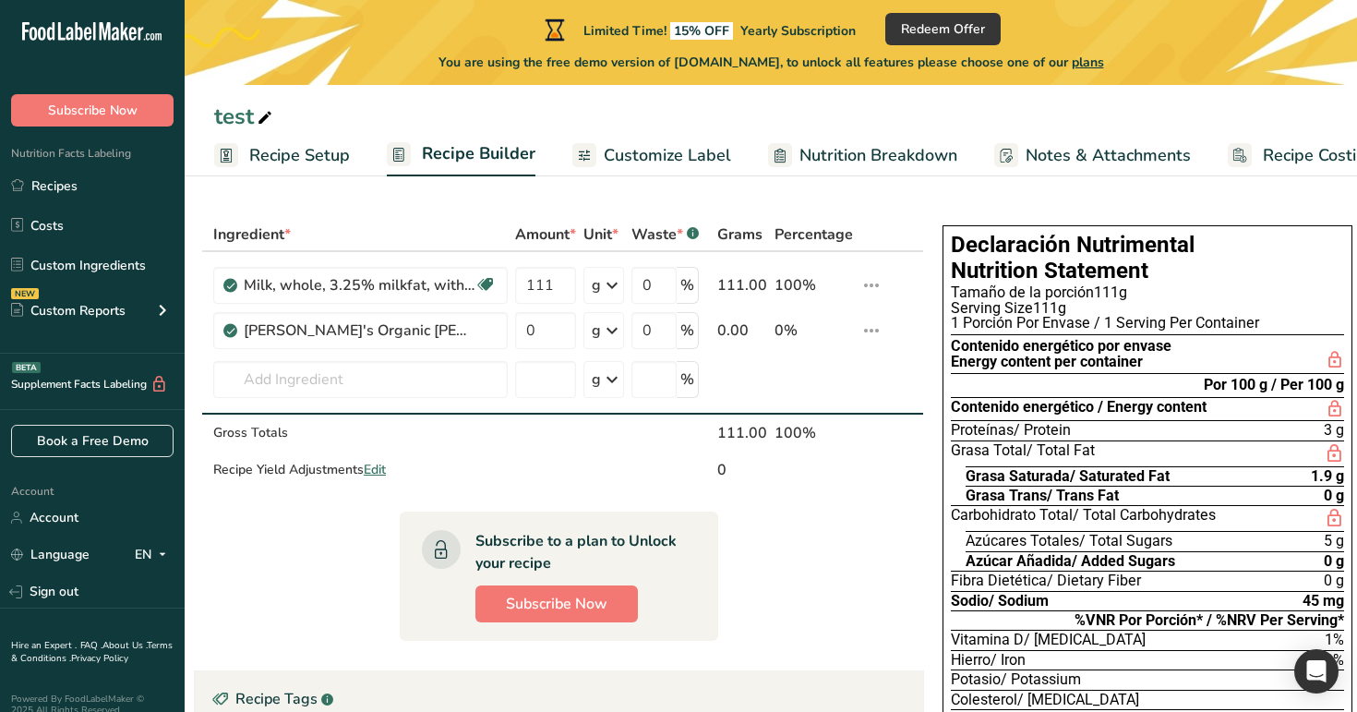
click at [647, 139] on link "Customize Label" at bounding box center [651, 156] width 159 height 42
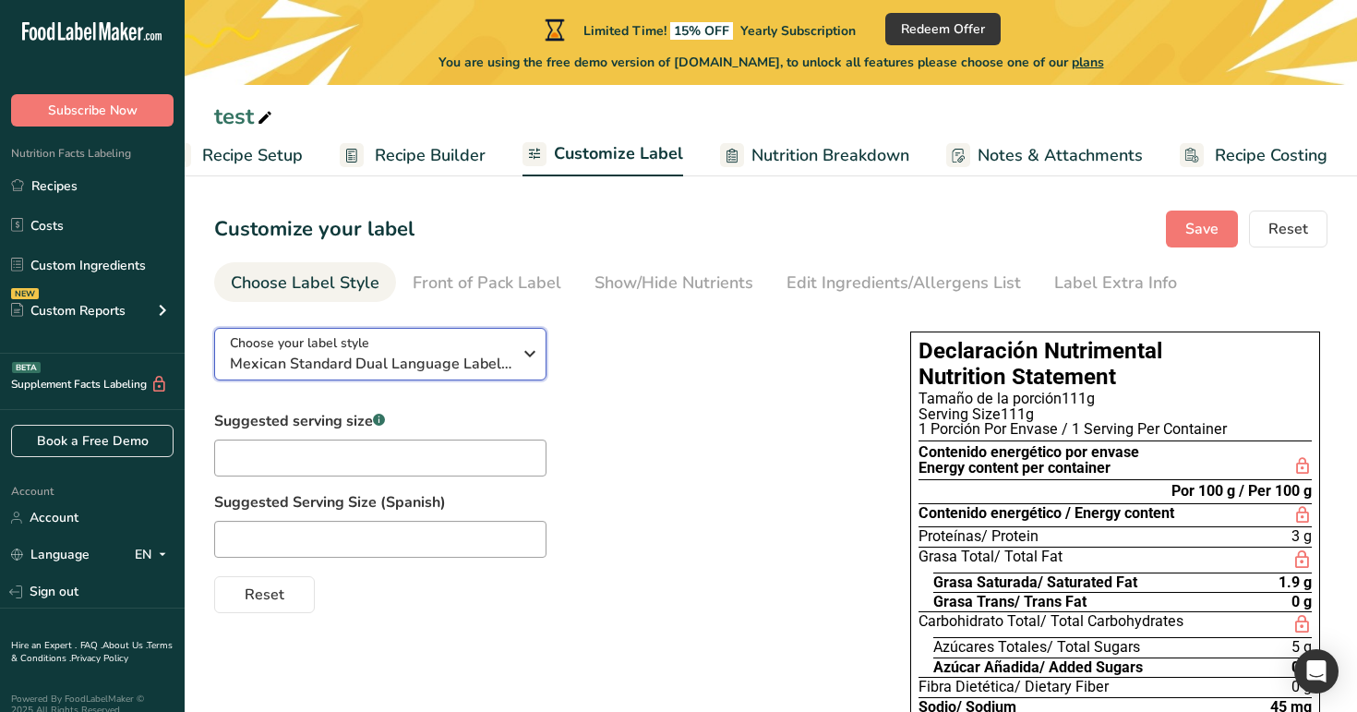
click at [475, 377] on button "Choose your label style Mexican Standard Dual Language Label (Spanish/English)" at bounding box center [380, 354] width 332 height 53
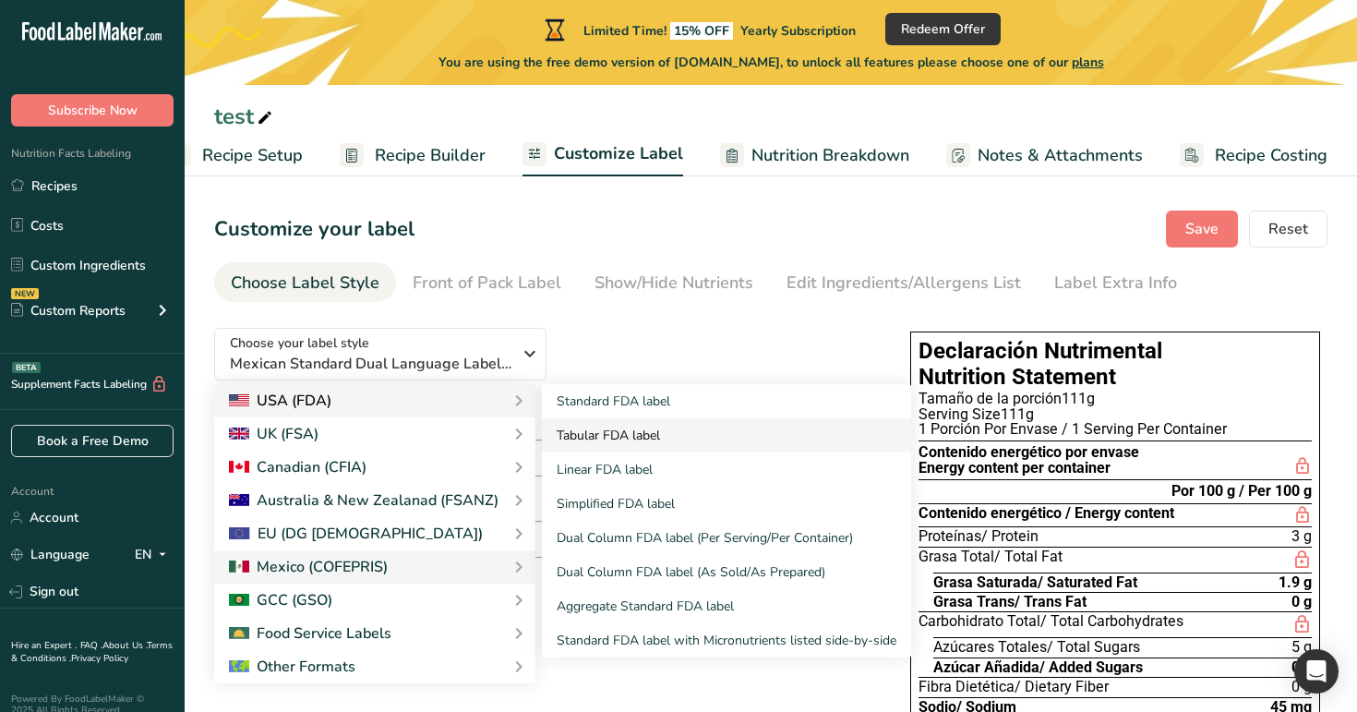
click at [635, 423] on link "Tabular FDA label" at bounding box center [726, 435] width 369 height 34
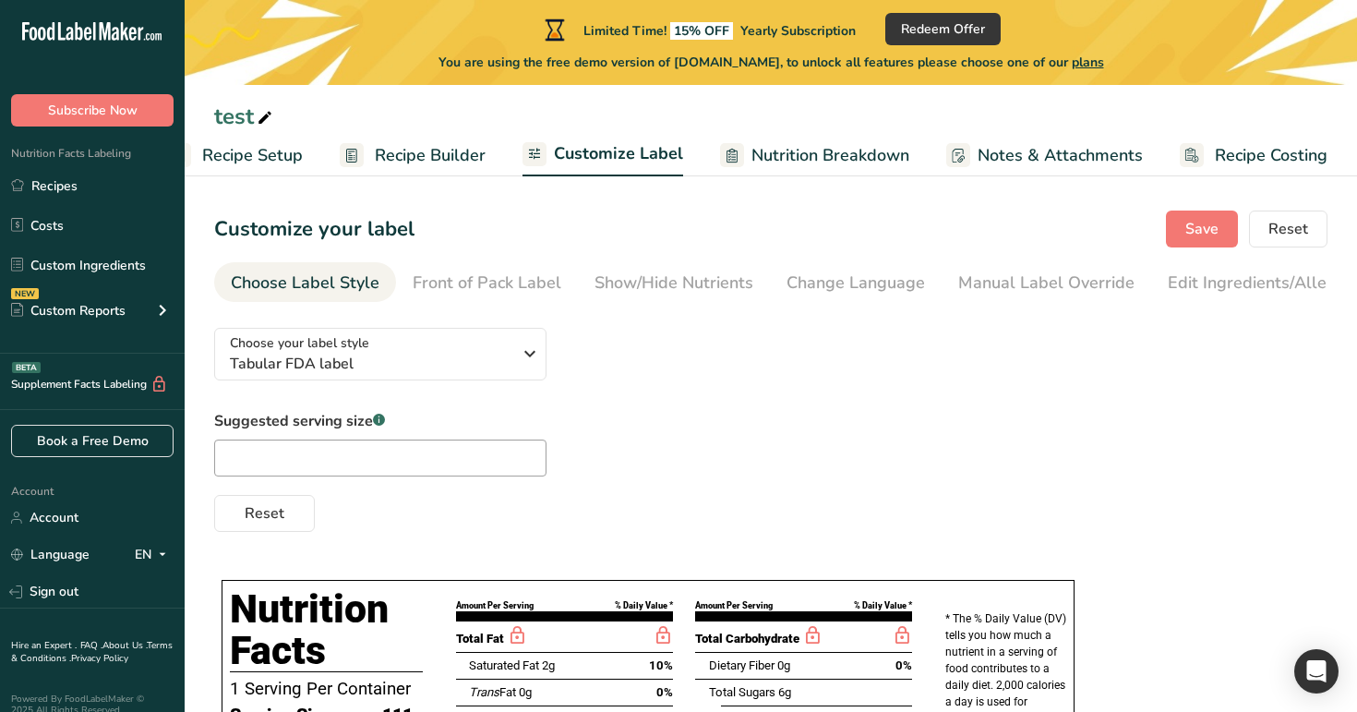
scroll to position [1, 0]
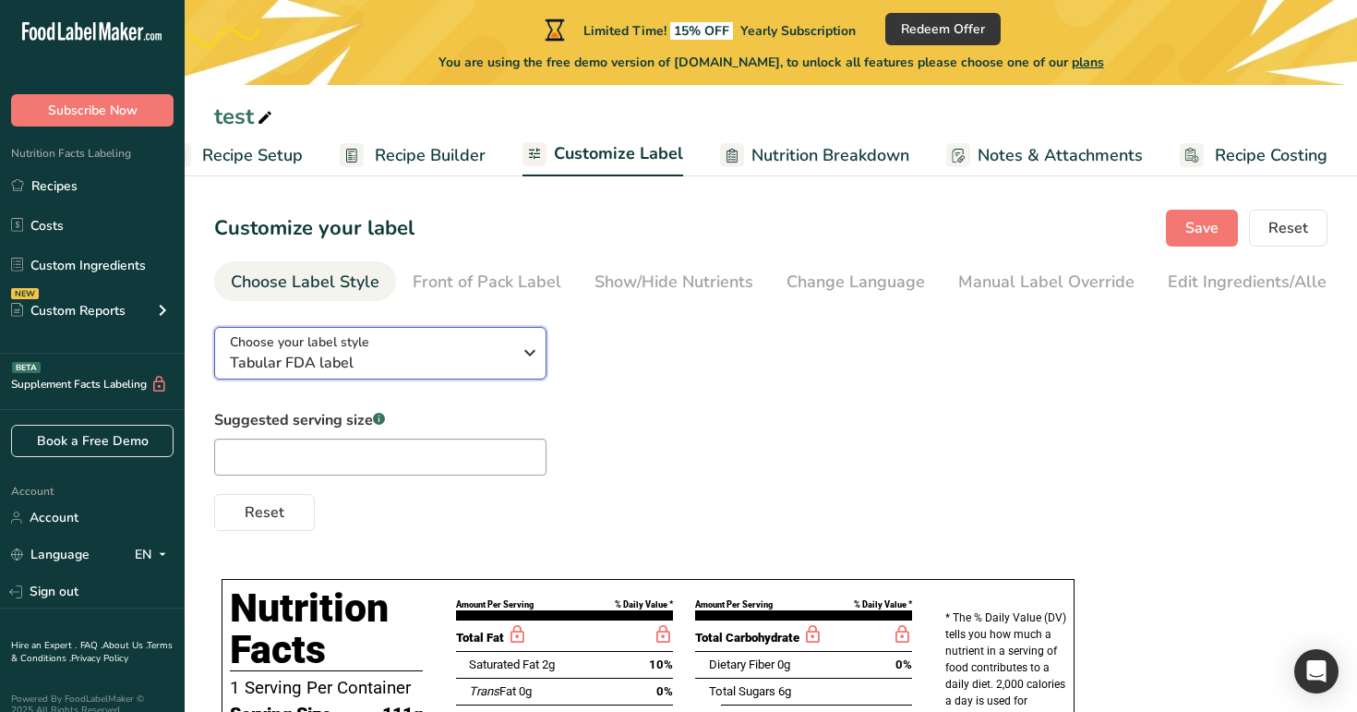
click at [498, 348] on div "Choose your label style Tabular FDA label" at bounding box center [371, 353] width 282 height 42
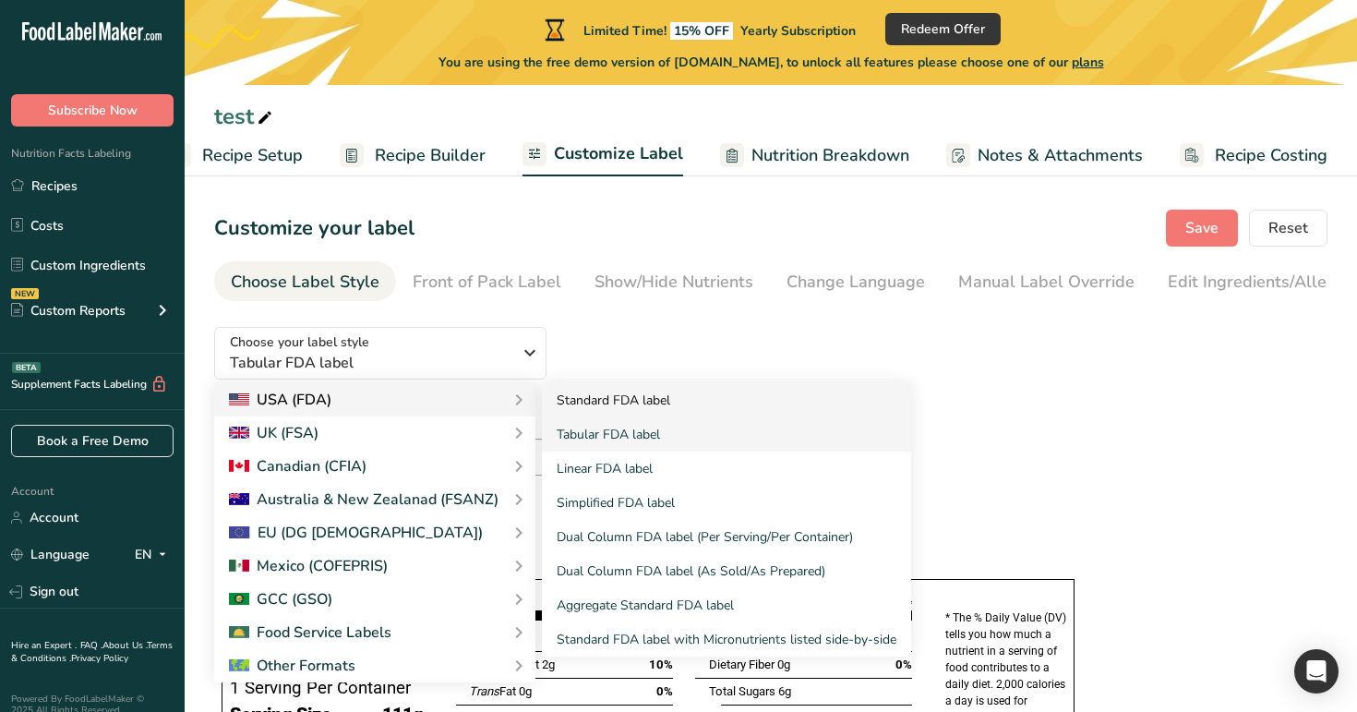
click at [576, 410] on link "Standard FDA label" at bounding box center [726, 400] width 369 height 34
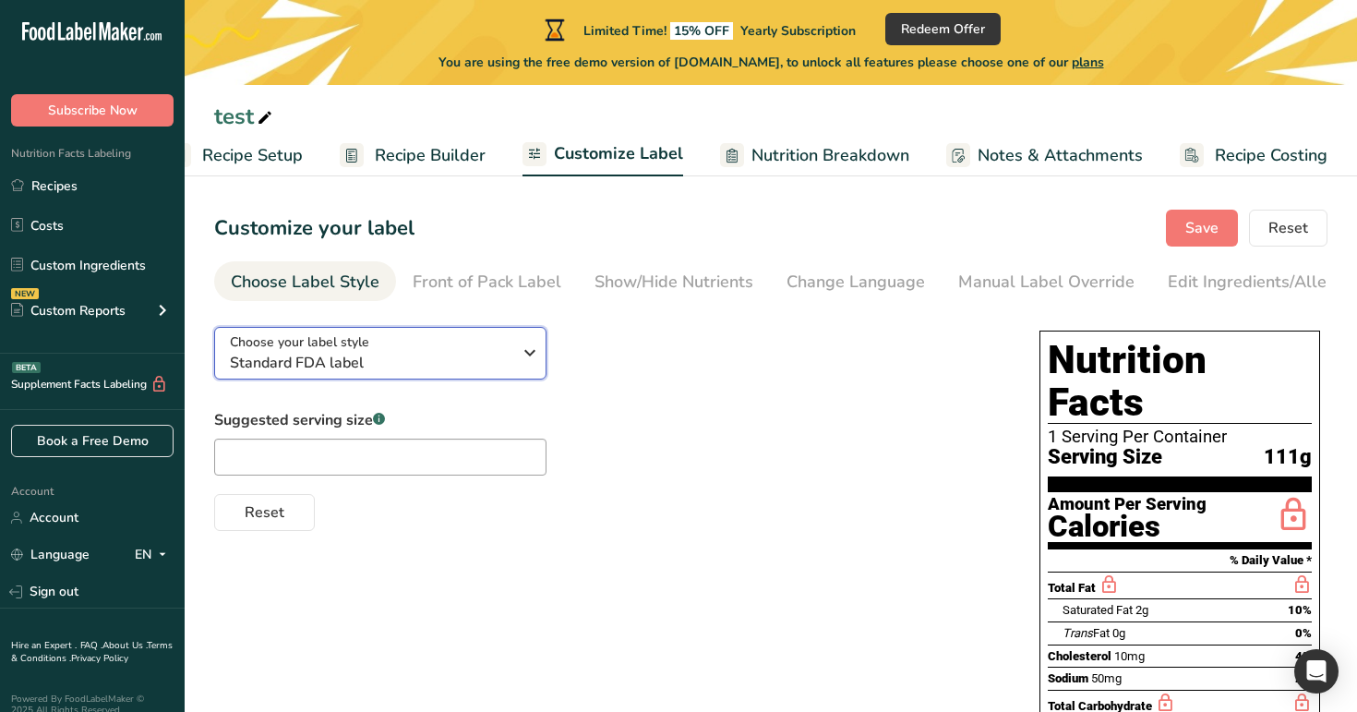
click at [450, 354] on div "Choose your label style Standard FDA label" at bounding box center [371, 353] width 282 height 42
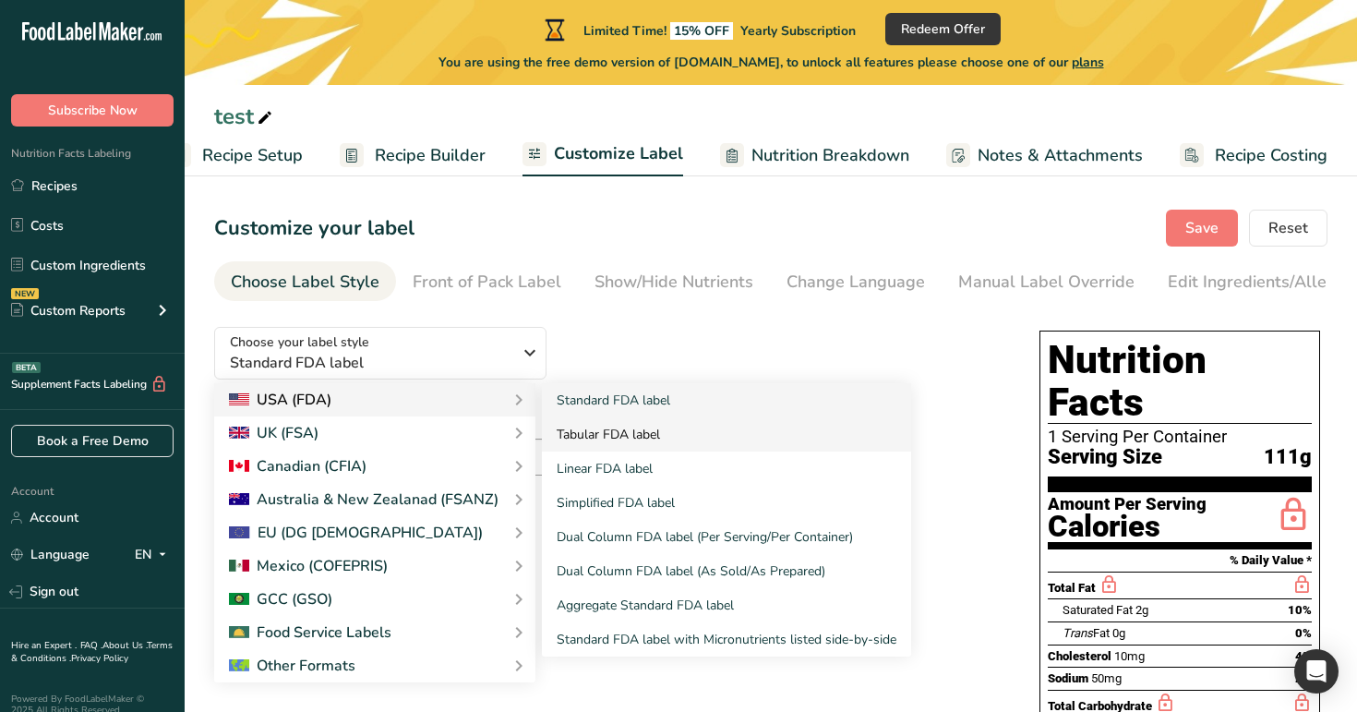
click at [586, 439] on link "Tabular FDA label" at bounding box center [726, 434] width 369 height 34
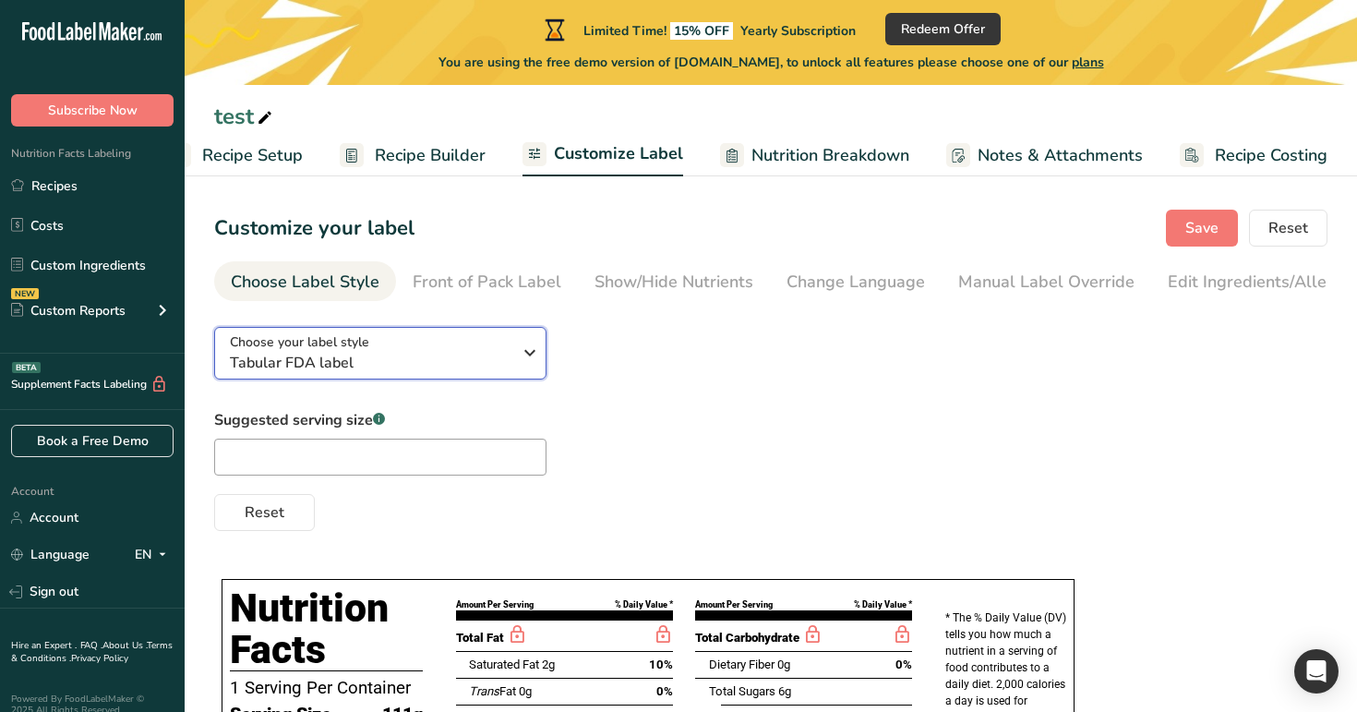
click at [484, 343] on div "Choose your label style Tabular FDA label" at bounding box center [371, 353] width 282 height 42
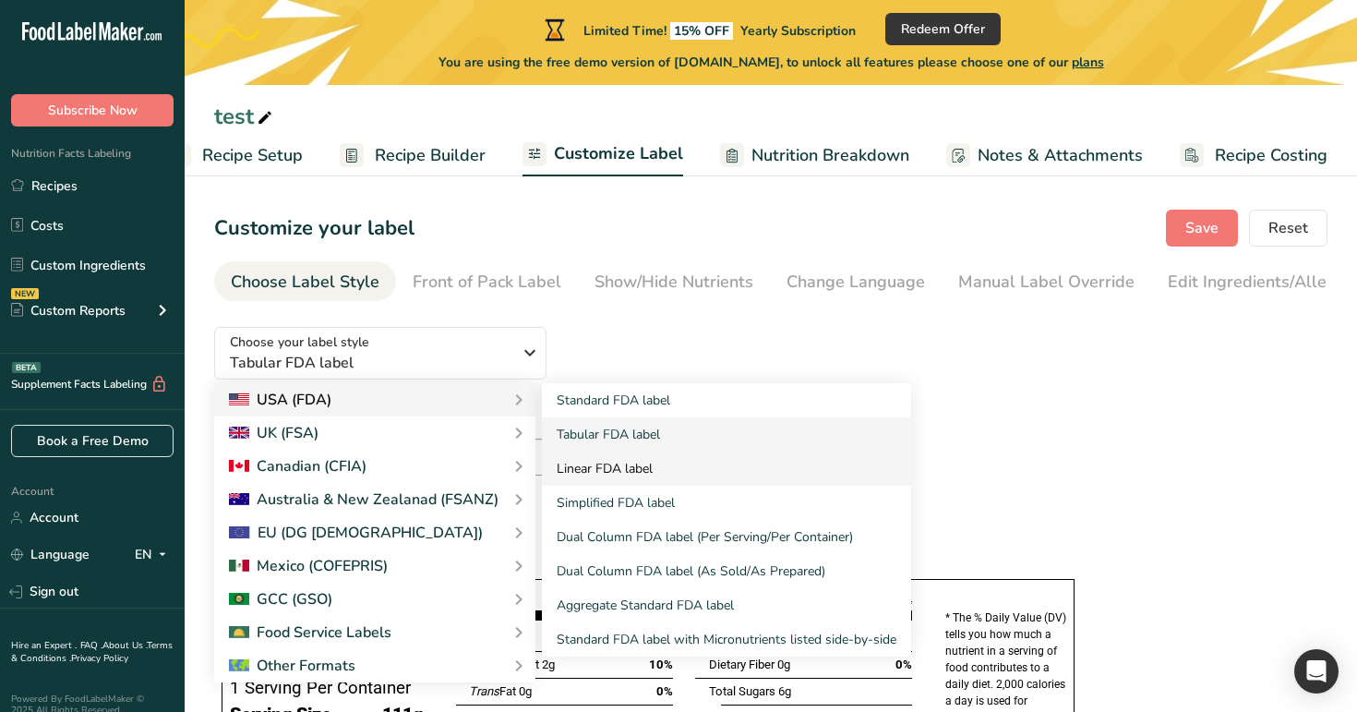
click at [598, 479] on link "Linear FDA label" at bounding box center [726, 468] width 369 height 34
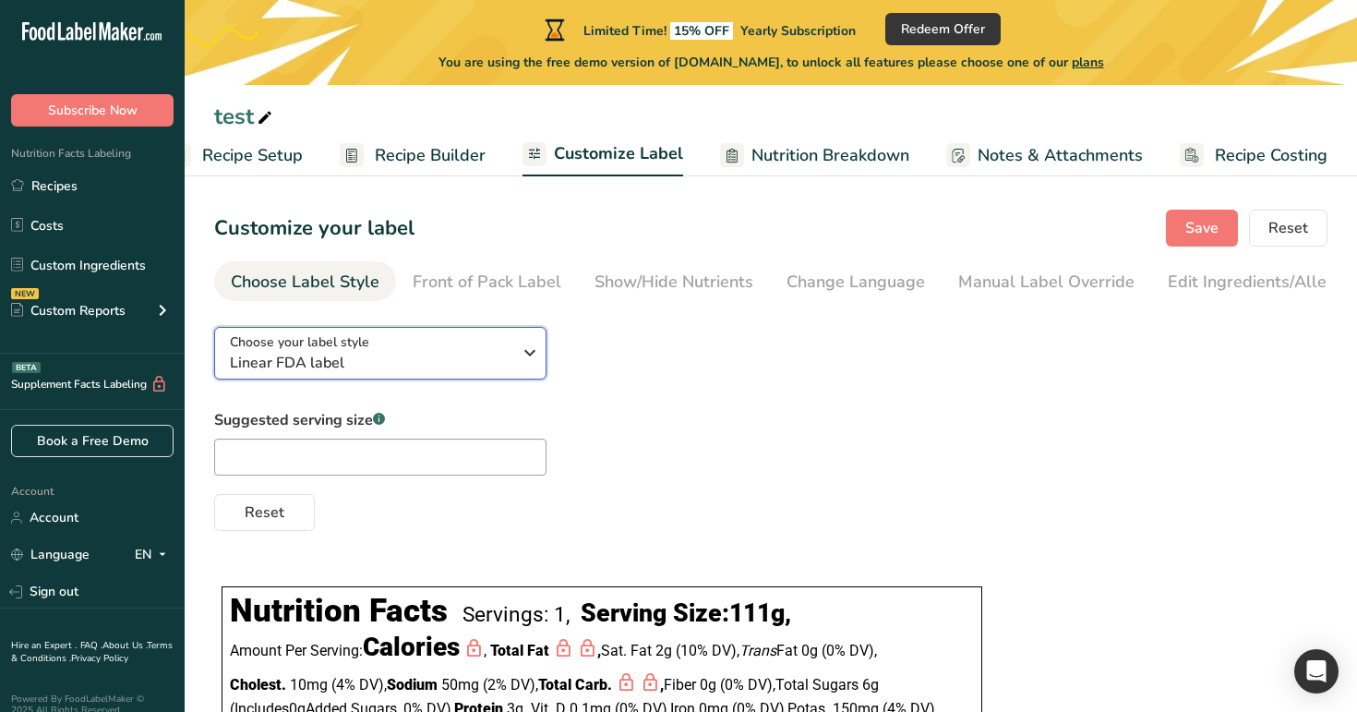
click at [462, 336] on button "Choose your label style Linear FDA label" at bounding box center [380, 353] width 332 height 53
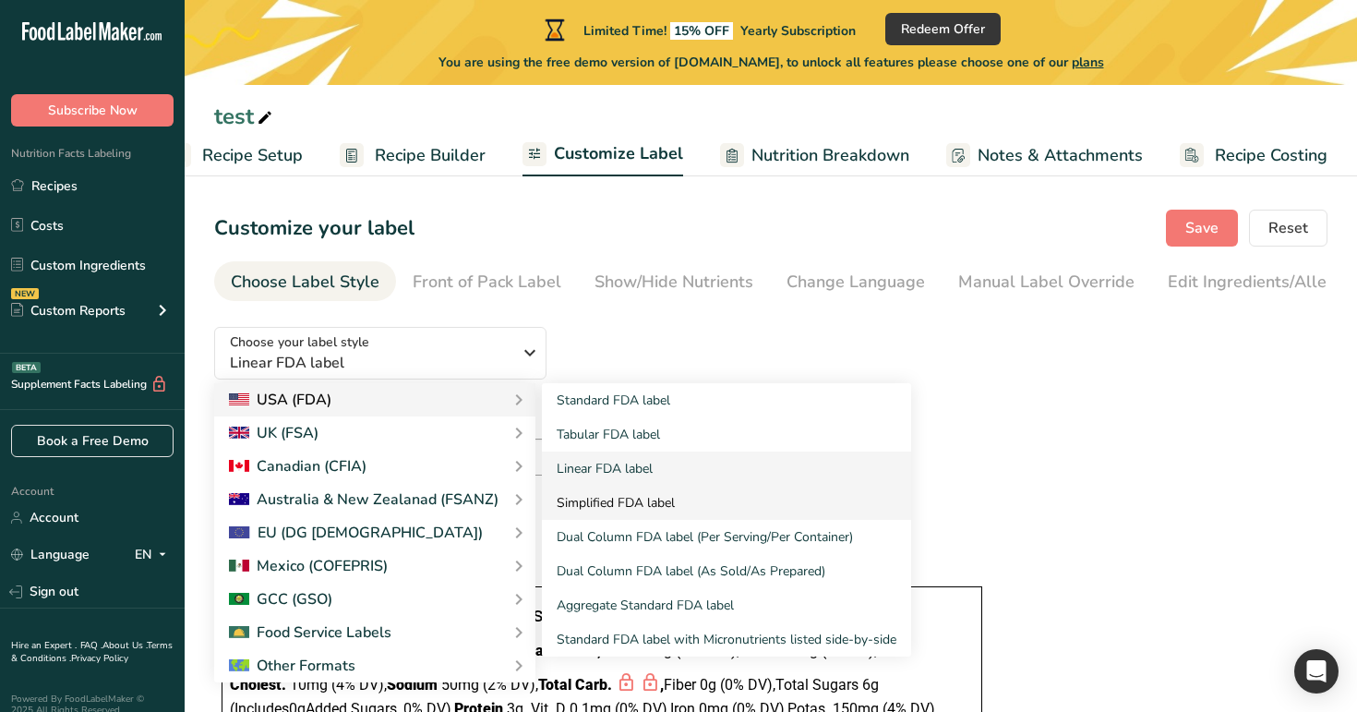
click at [624, 500] on link "Simplified FDA label" at bounding box center [726, 503] width 369 height 34
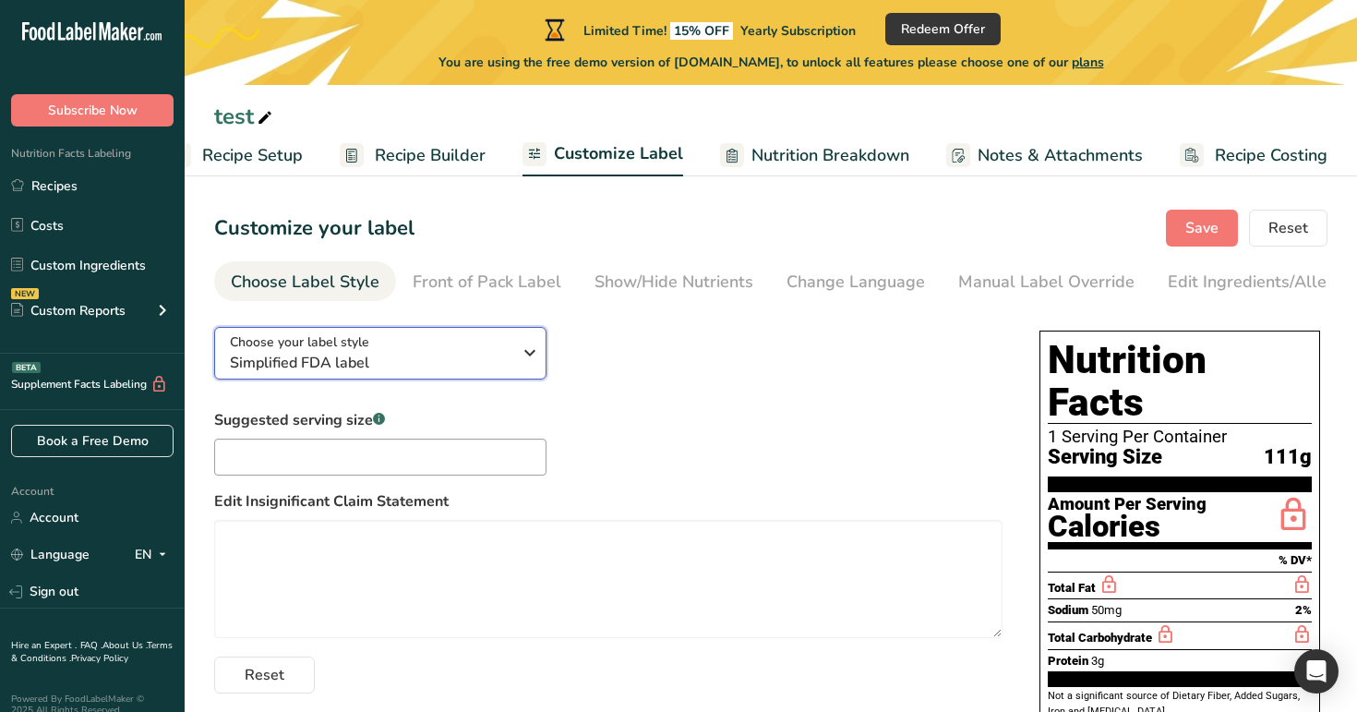
click at [475, 349] on div "Choose your label style Simplified FDA label" at bounding box center [371, 353] width 282 height 42
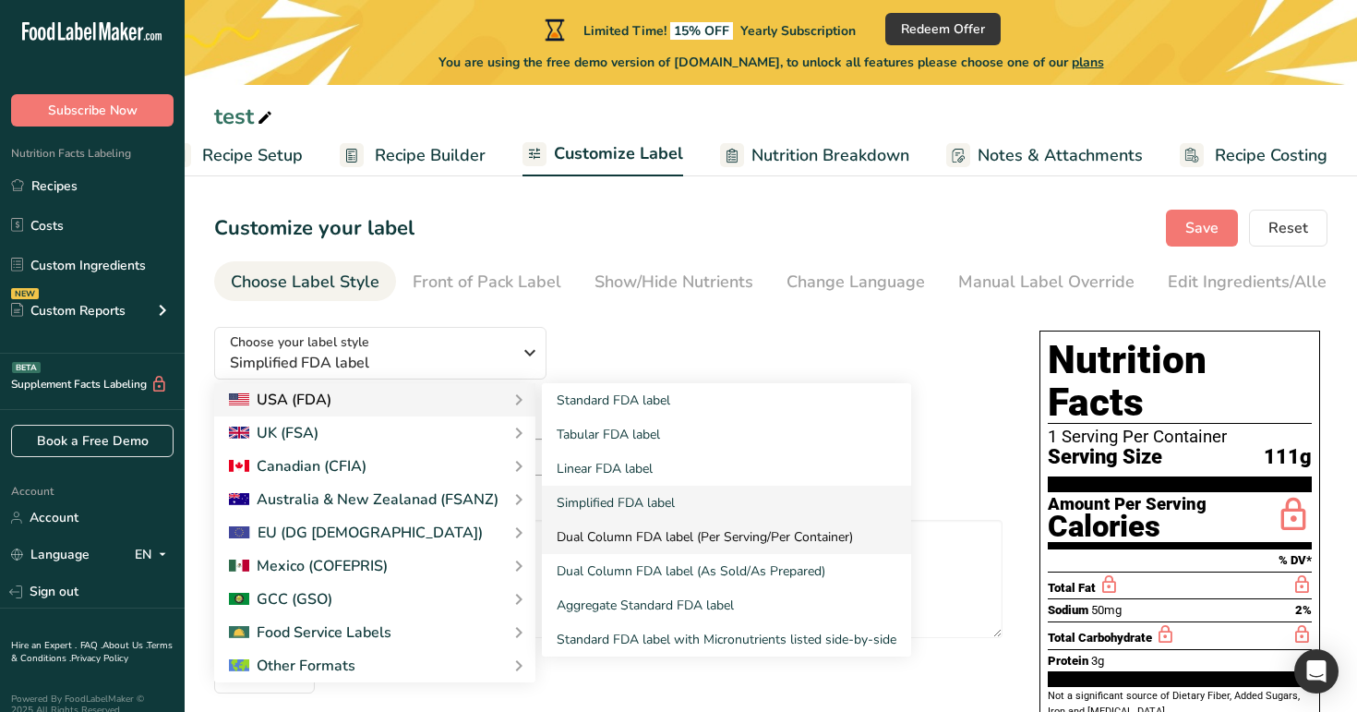
click at [608, 543] on link "Dual Column FDA label (Per Serving/Per Container)" at bounding box center [726, 537] width 369 height 34
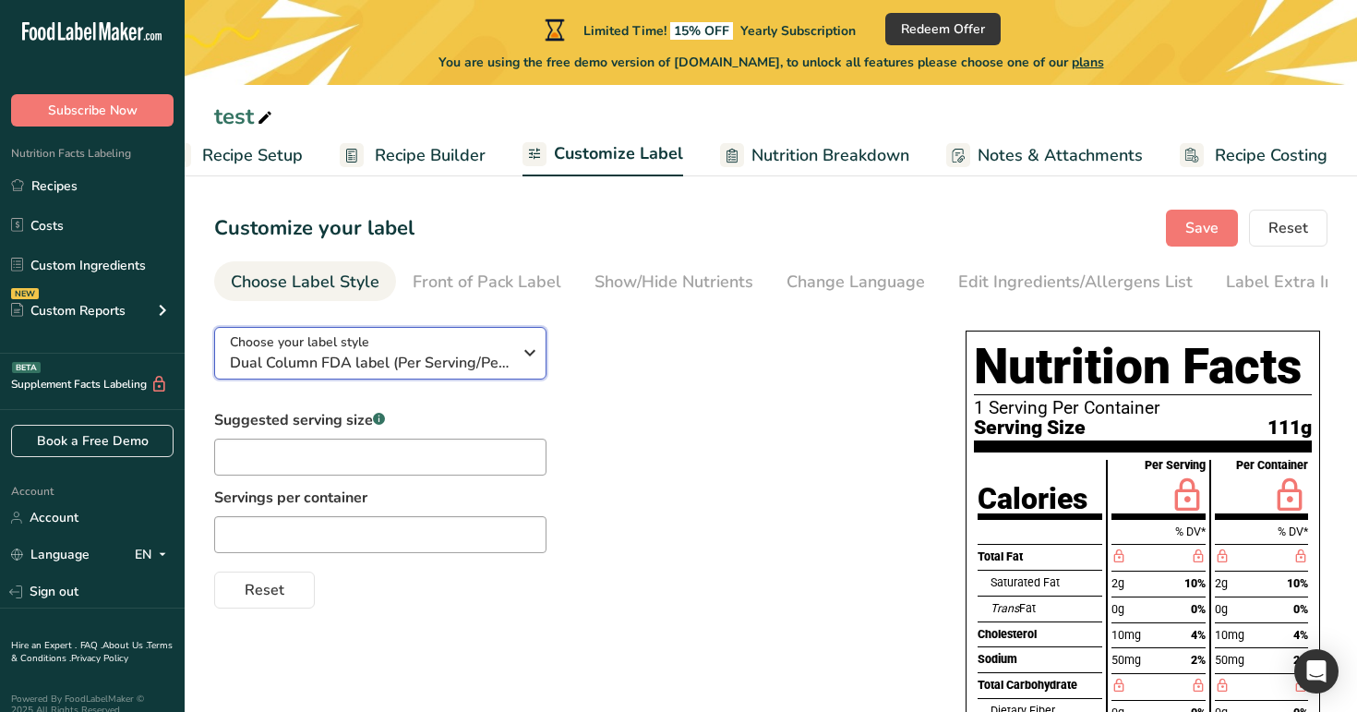
click at [474, 349] on div "Choose your label style Dual Column FDA label (Per Serving/Per Container)" at bounding box center [371, 353] width 282 height 42
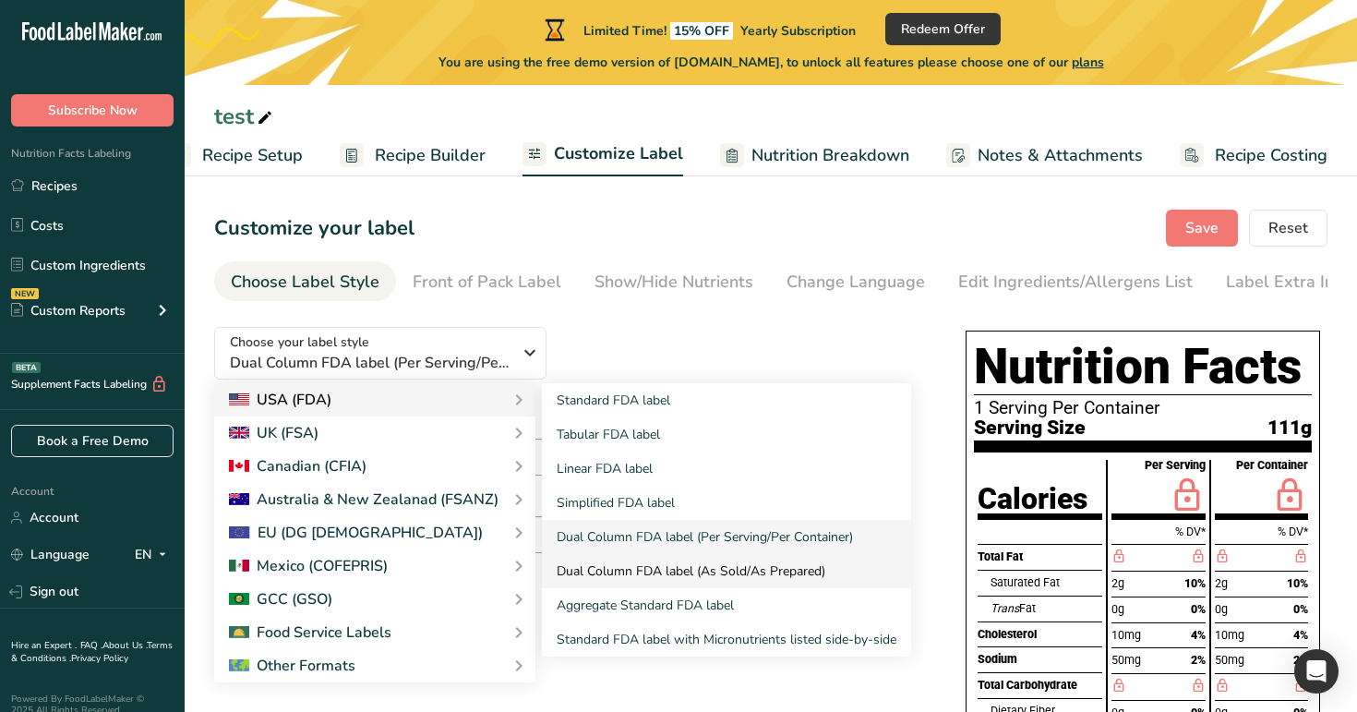
click at [608, 572] on link "Dual Column FDA label (As Sold/As Prepared)" at bounding box center [726, 571] width 369 height 34
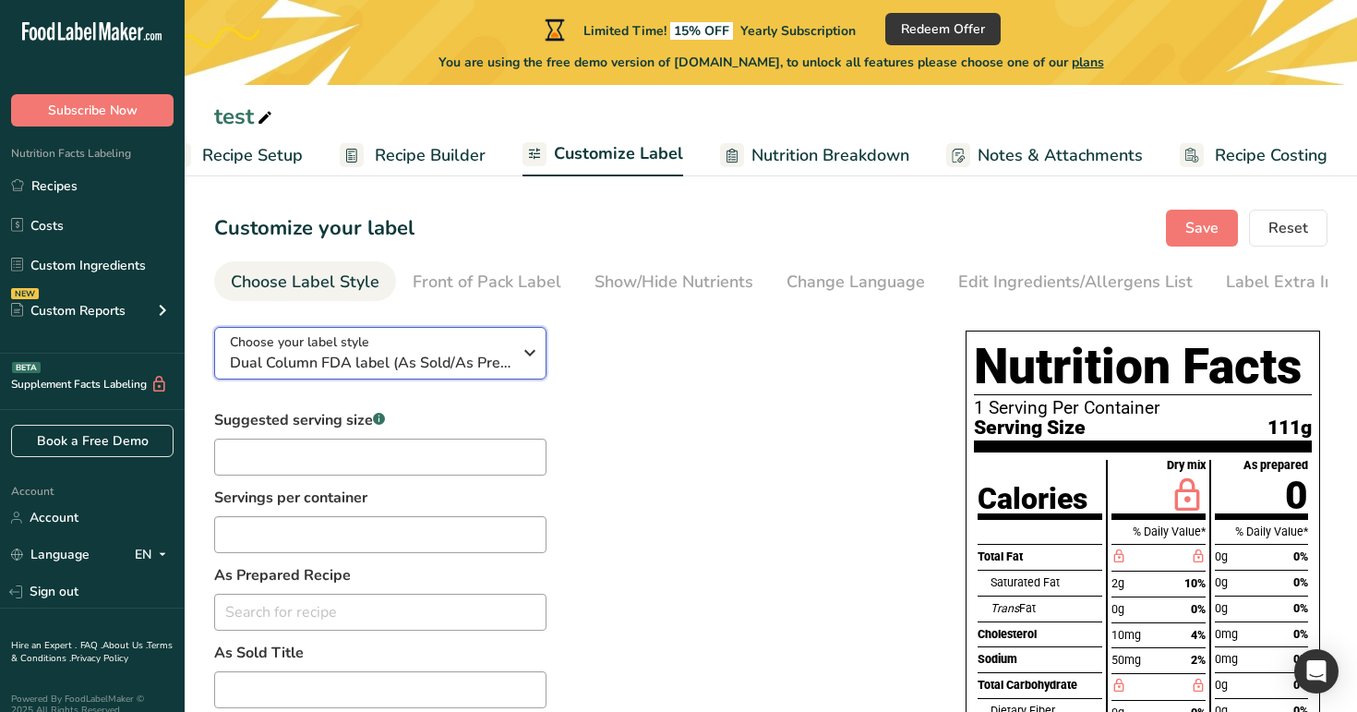
click at [493, 366] on span "Dual Column FDA label (As Sold/As Prepared)" at bounding box center [371, 363] width 282 height 22
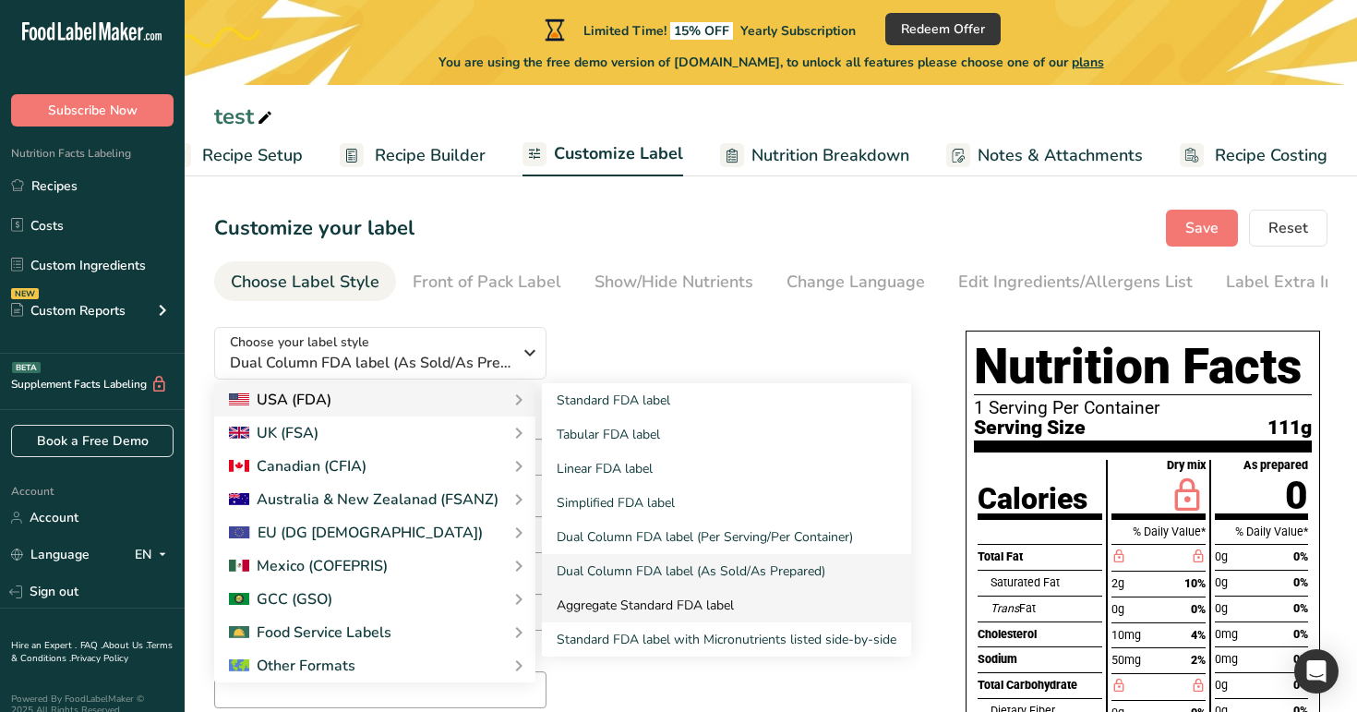
click at [637, 607] on link "Aggregate Standard FDA label" at bounding box center [726, 605] width 369 height 34
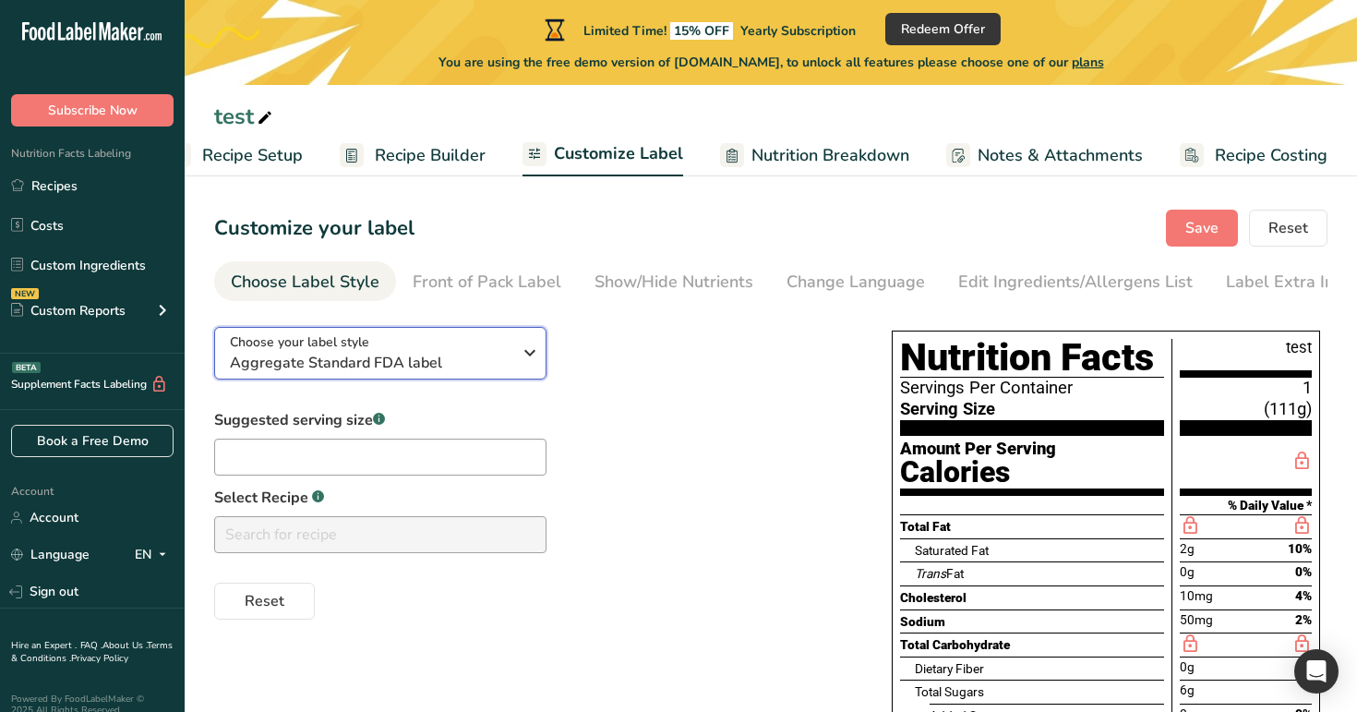
click at [456, 350] on div "Choose your label style Aggregate Standard FDA label" at bounding box center [371, 353] width 282 height 42
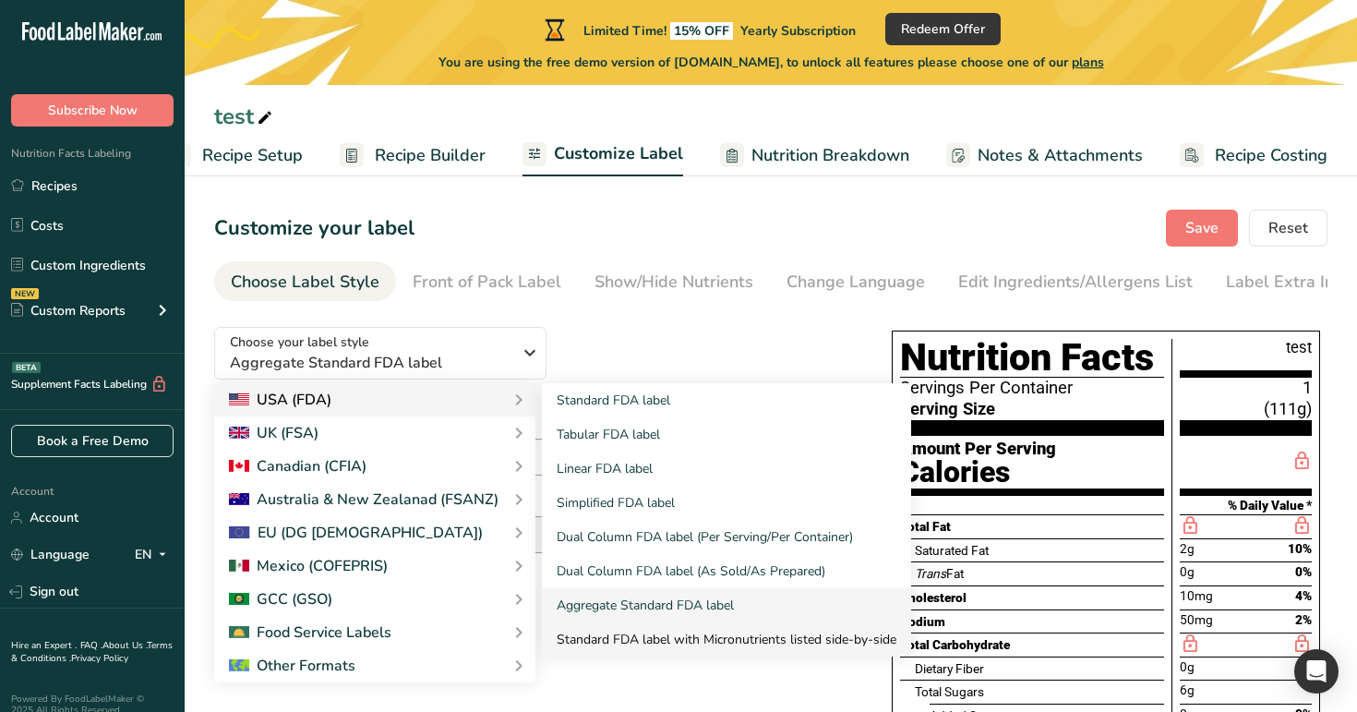
click at [651, 642] on link "Standard FDA label with Micronutrients listed side-by-side" at bounding box center [726, 639] width 369 height 34
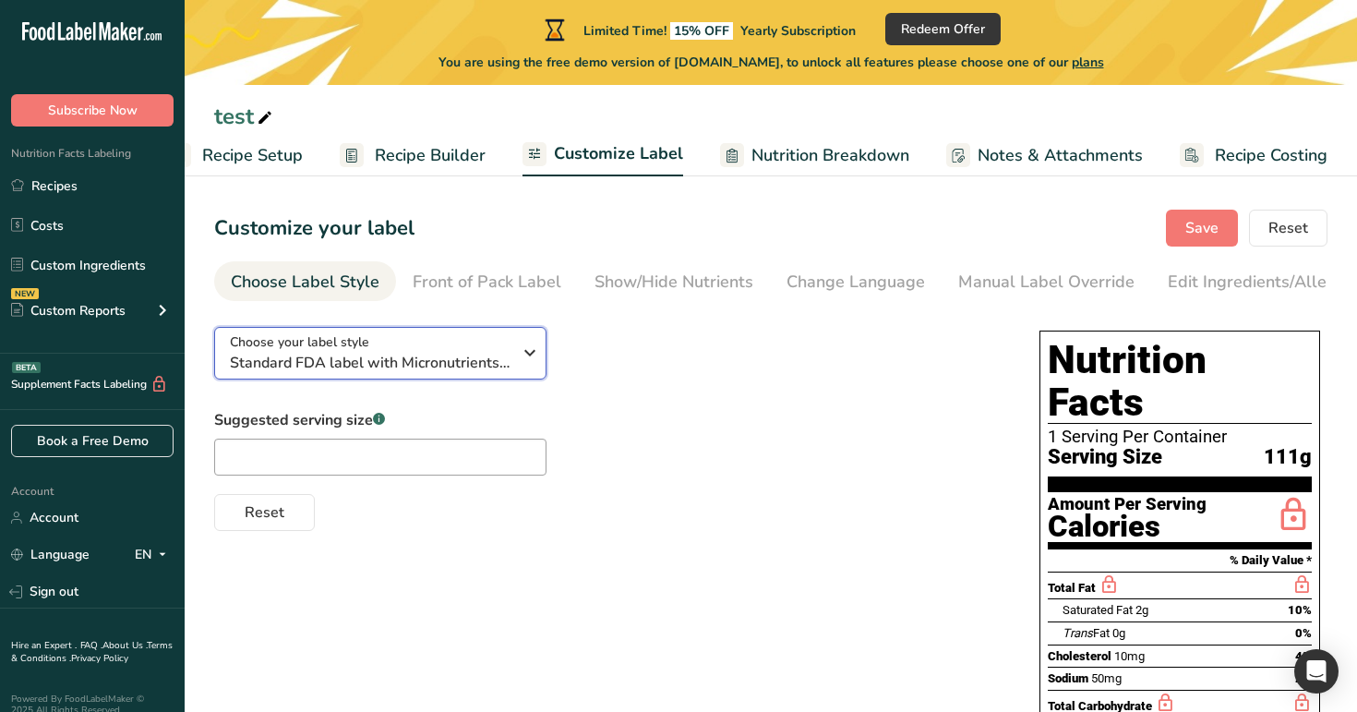
click at [509, 341] on div "Choose your label style Standard FDA label with Micronutrients listed side-by-s…" at bounding box center [371, 353] width 282 height 42
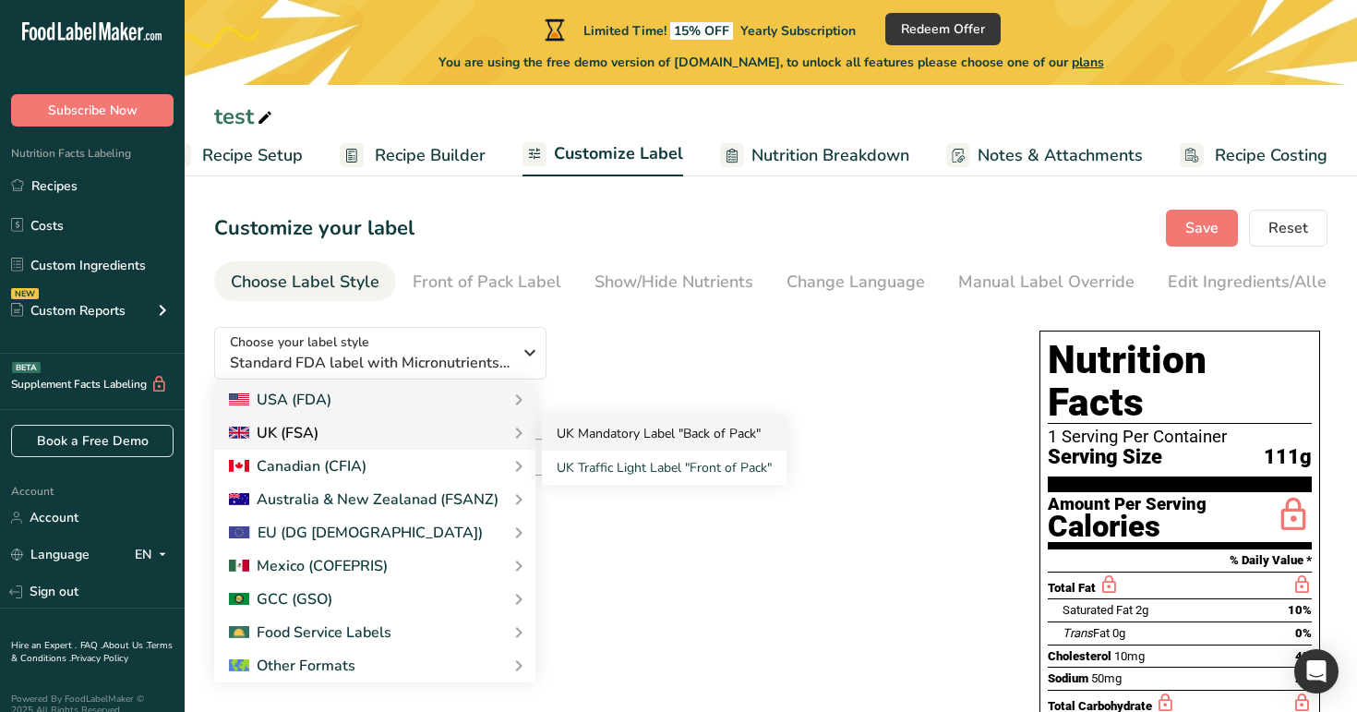
click at [601, 436] on link "UK Mandatory Label "Back of Pack"" at bounding box center [664, 433] width 245 height 34
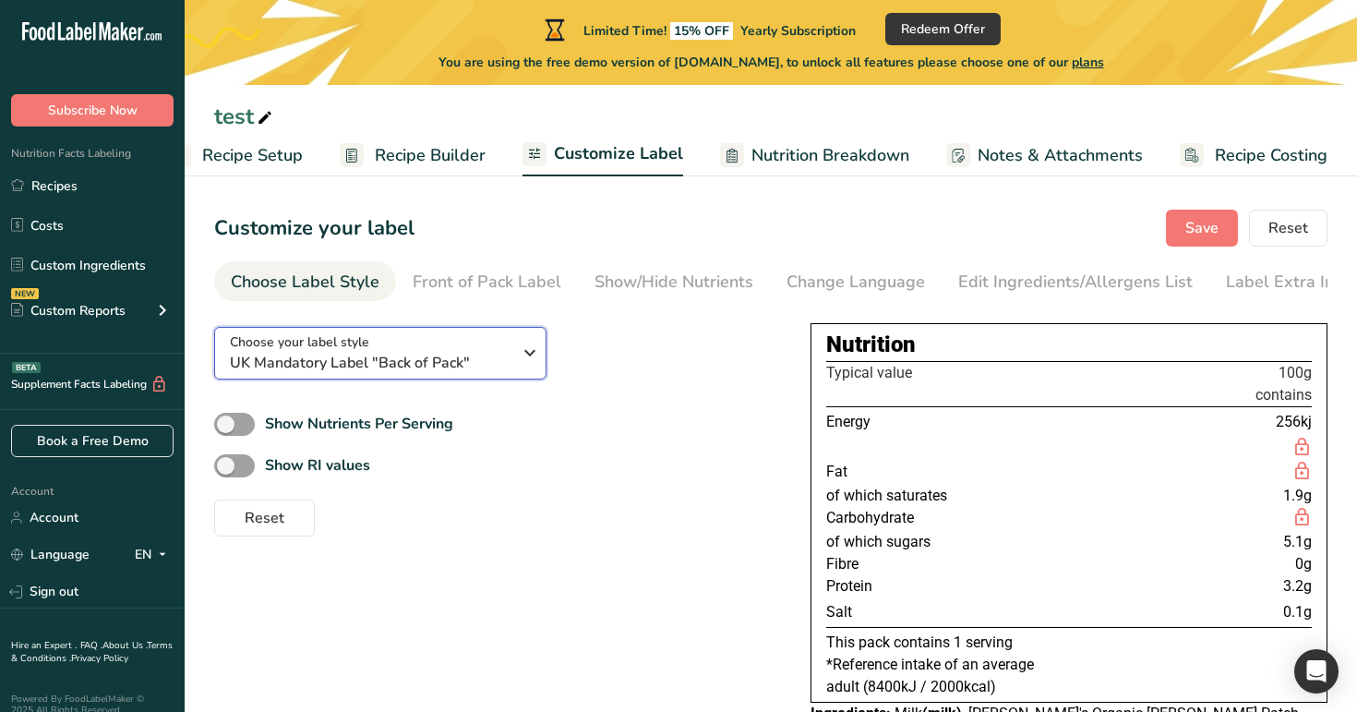
click at [438, 356] on span "UK Mandatory Label "Back of Pack"" at bounding box center [371, 363] width 282 height 22
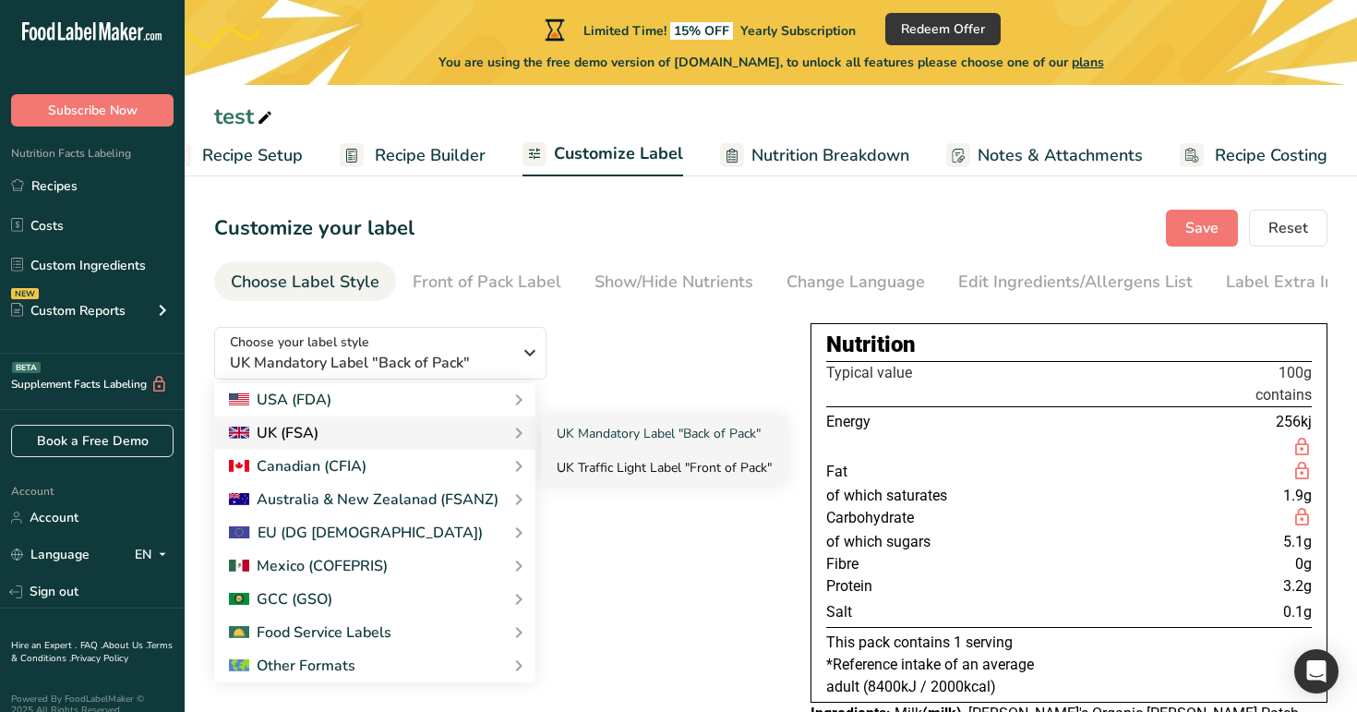
click at [598, 472] on link "UK Traffic Light Label "Front of Pack"" at bounding box center [664, 467] width 245 height 34
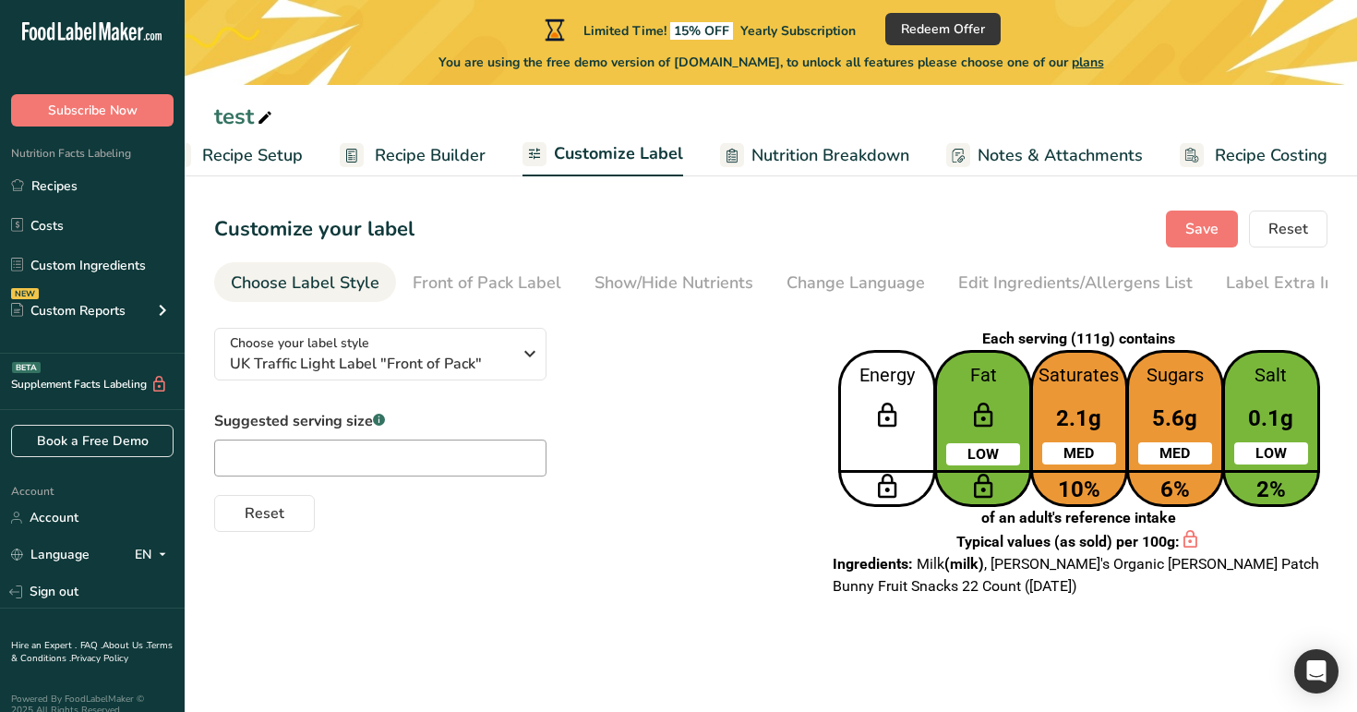
scroll to position [0, 0]
click at [497, 372] on span "UK Traffic Light Label "Front of Pack"" at bounding box center [371, 364] width 282 height 22
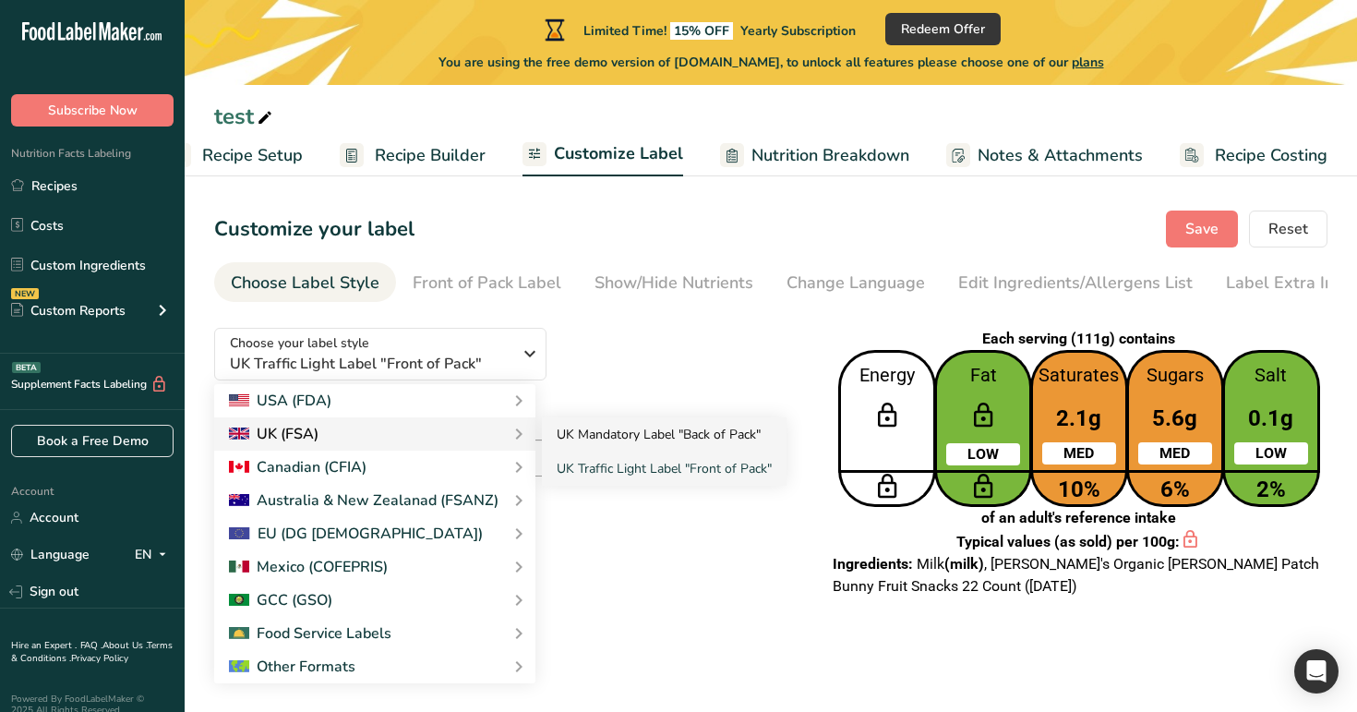
click at [599, 450] on link "UK Mandatory Label "Back of Pack"" at bounding box center [664, 434] width 245 height 34
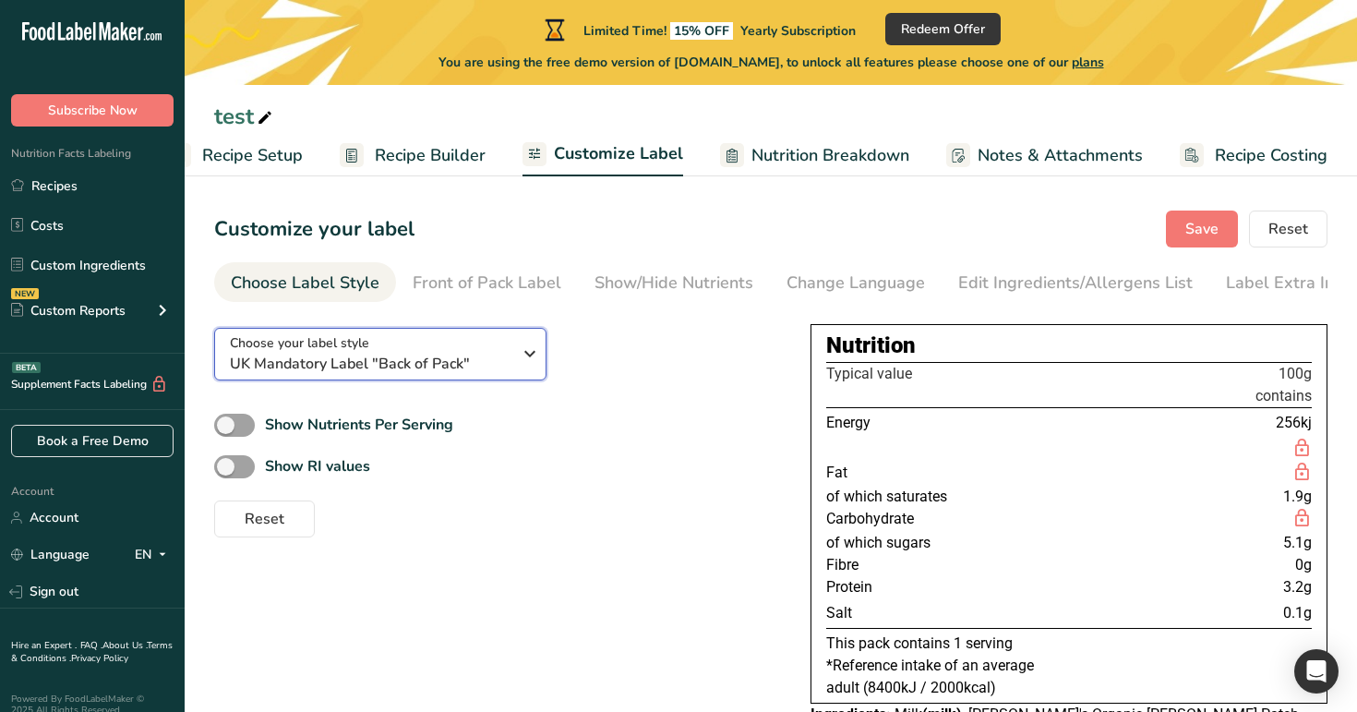
click at [447, 347] on div "Choose your label style UK Mandatory Label "Back of Pack"" at bounding box center [371, 354] width 282 height 42
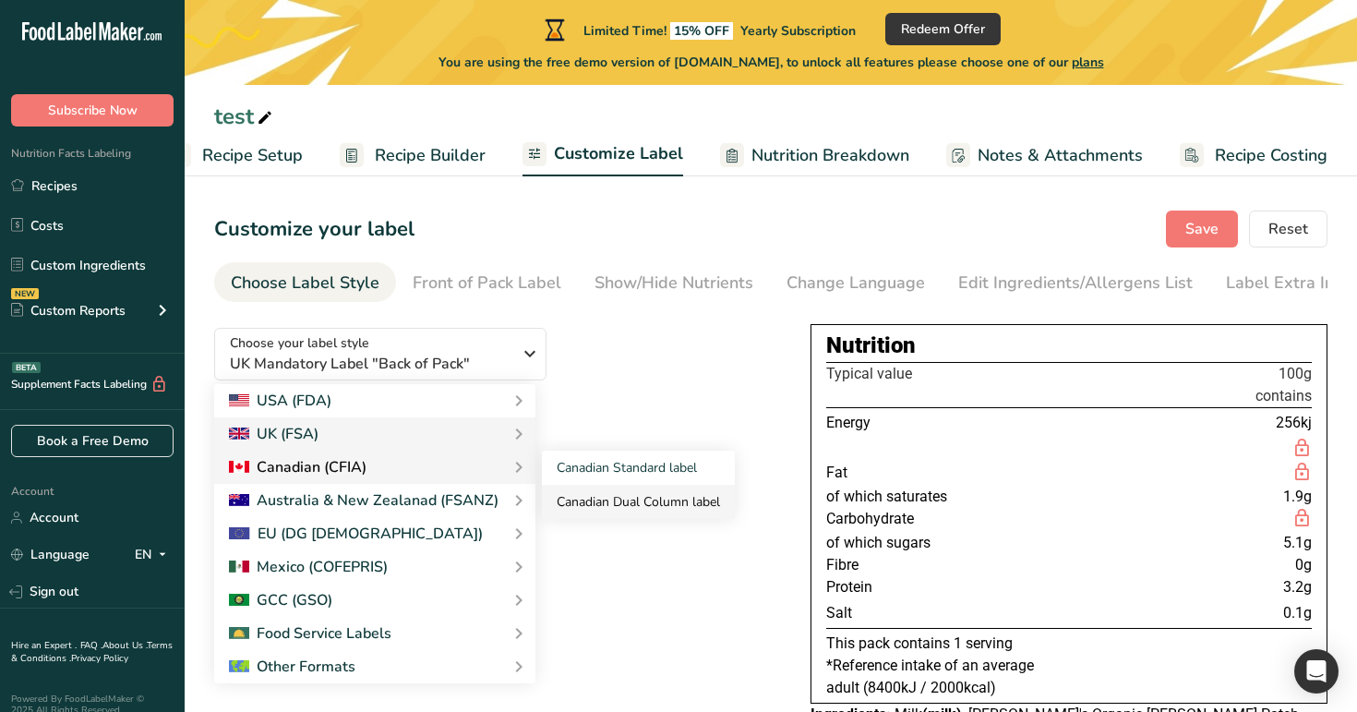
click at [610, 503] on link "Canadian Dual Column label" at bounding box center [638, 502] width 193 height 34
checkbox input "true"
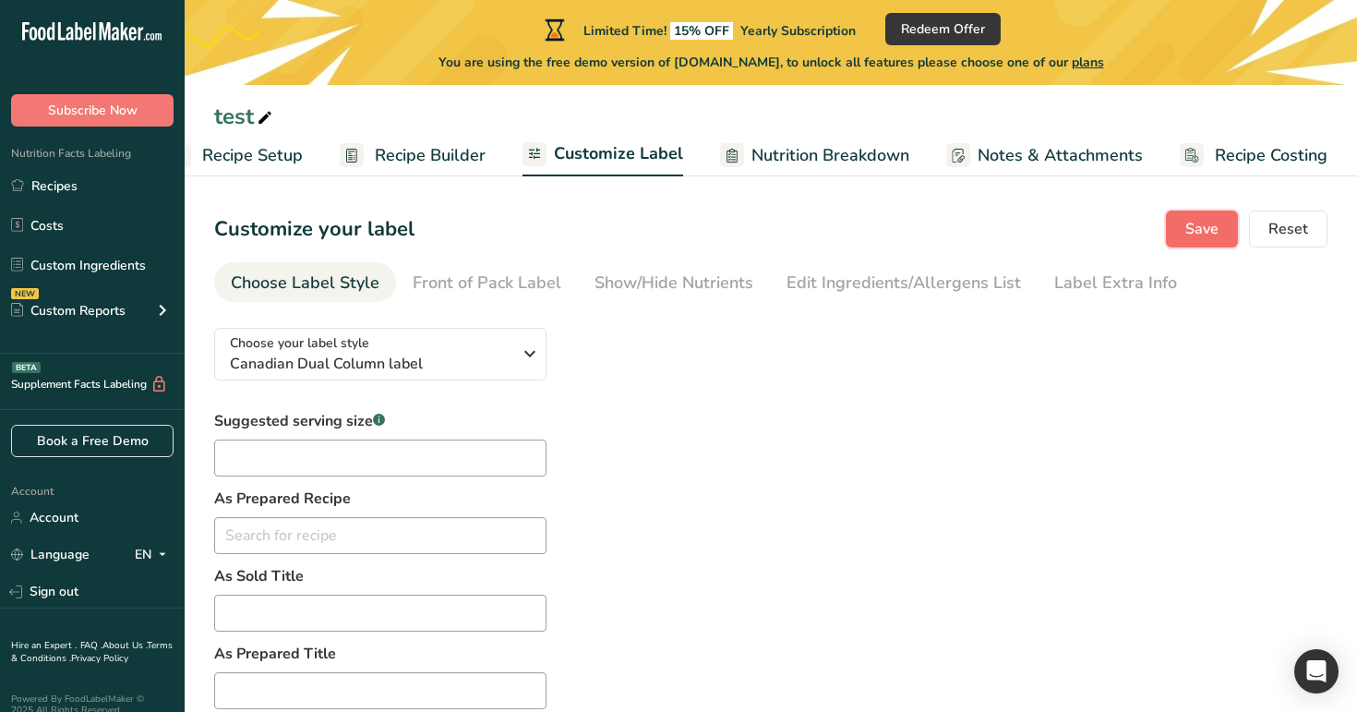
click at [1181, 234] on button "Save" at bounding box center [1202, 228] width 72 height 37
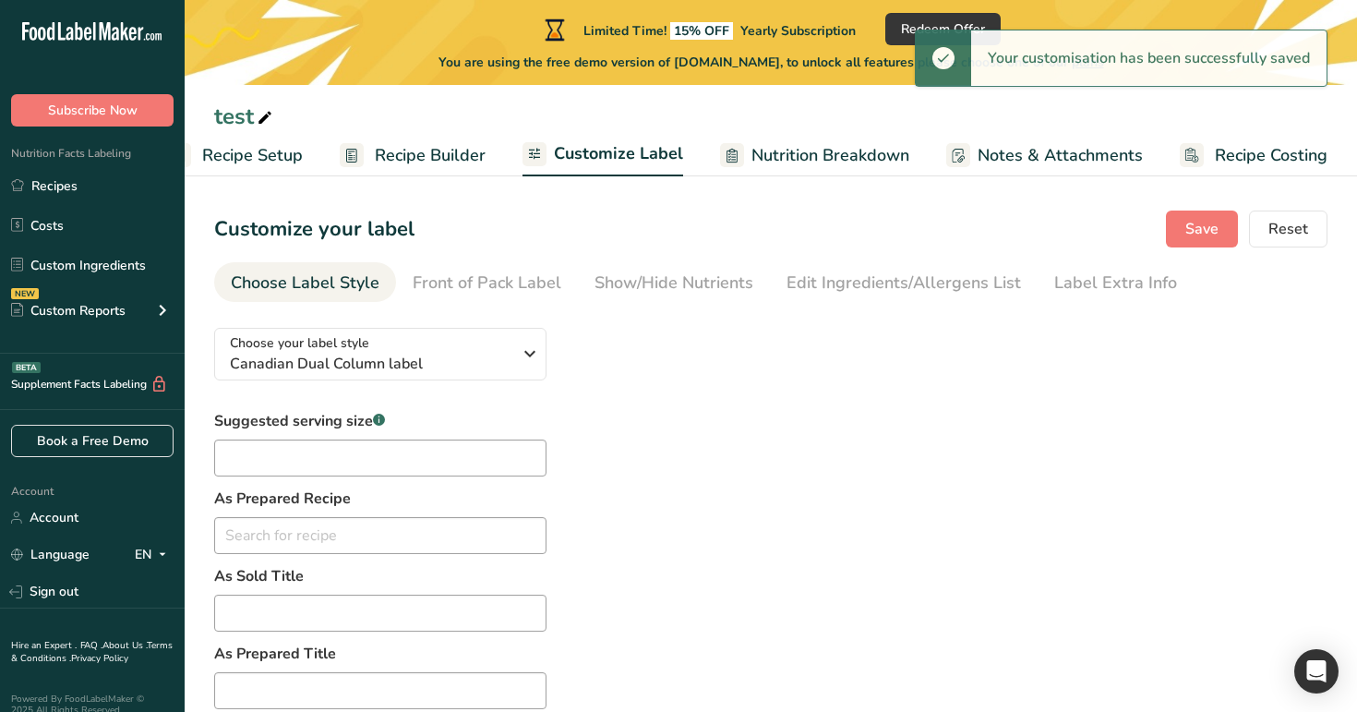
click at [426, 161] on span "Recipe Builder" at bounding box center [430, 155] width 111 height 25
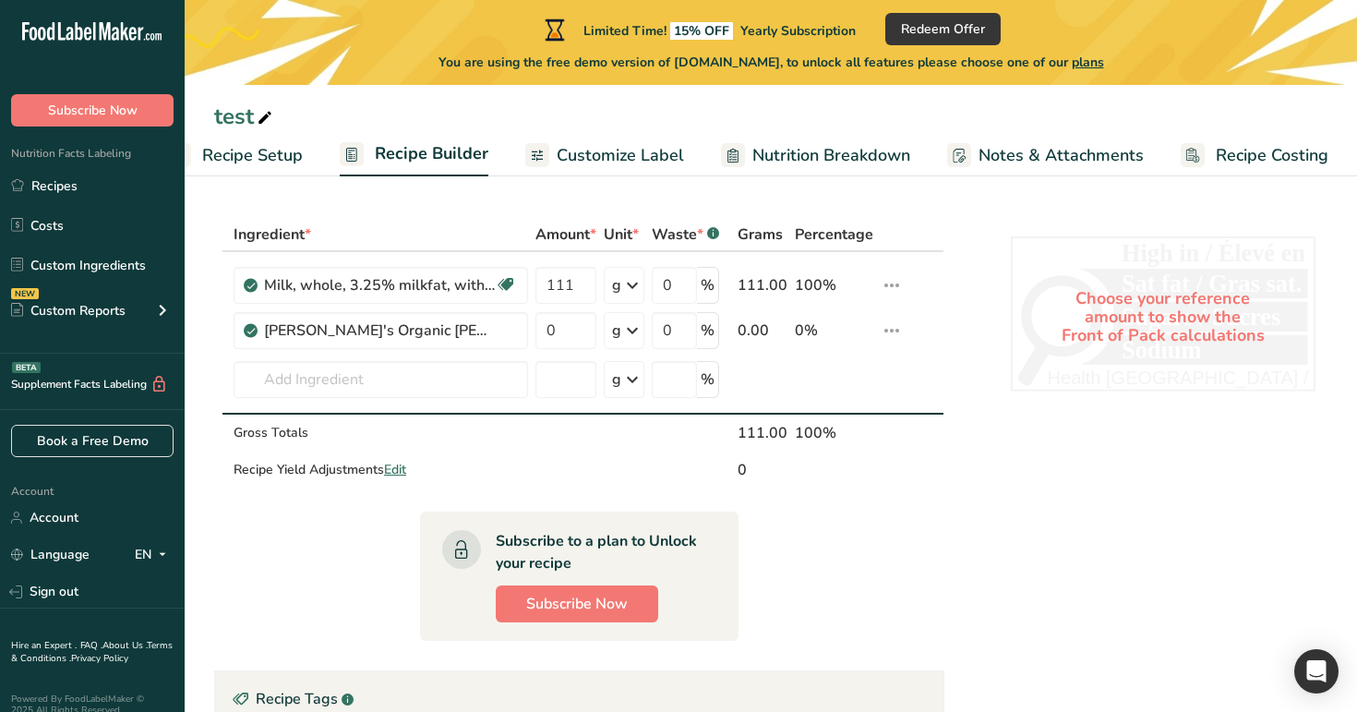
click at [573, 159] on span "Customize Label" at bounding box center [620, 155] width 127 height 25
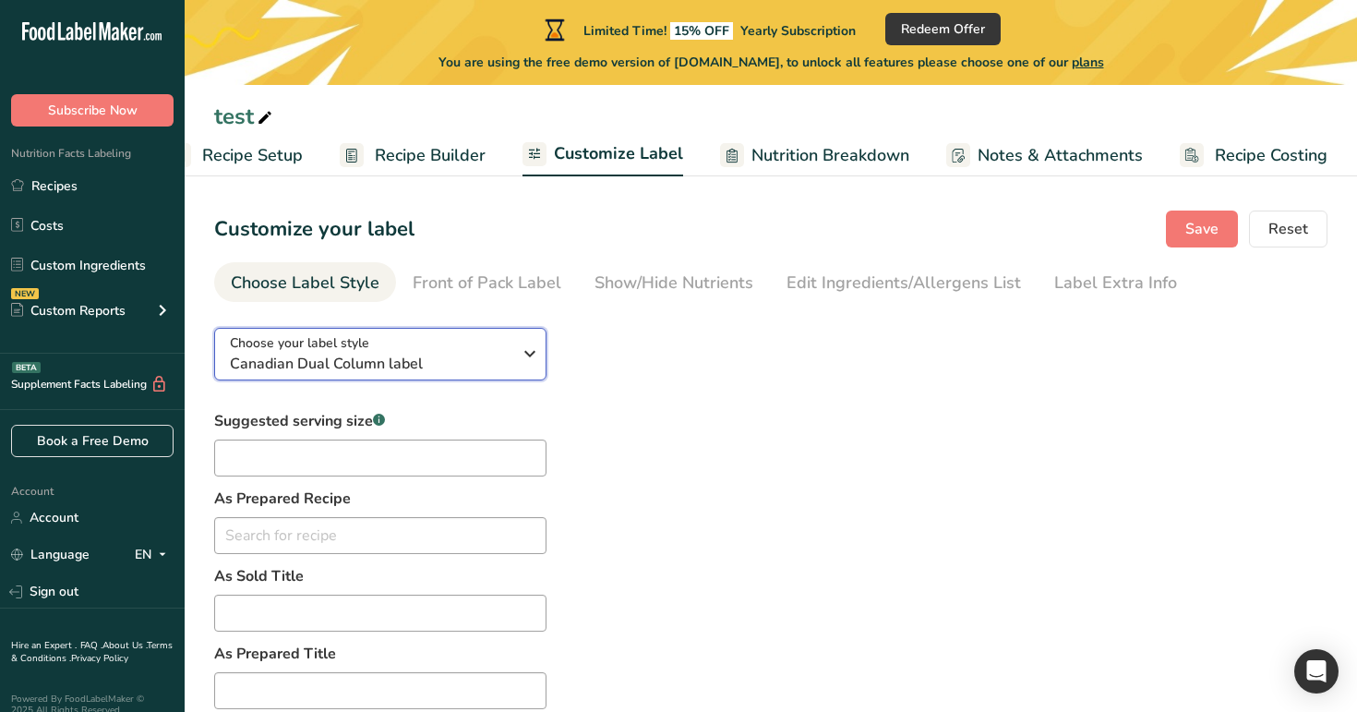
click at [456, 344] on div "Choose your label style Canadian Dual Column label" at bounding box center [371, 354] width 282 height 42
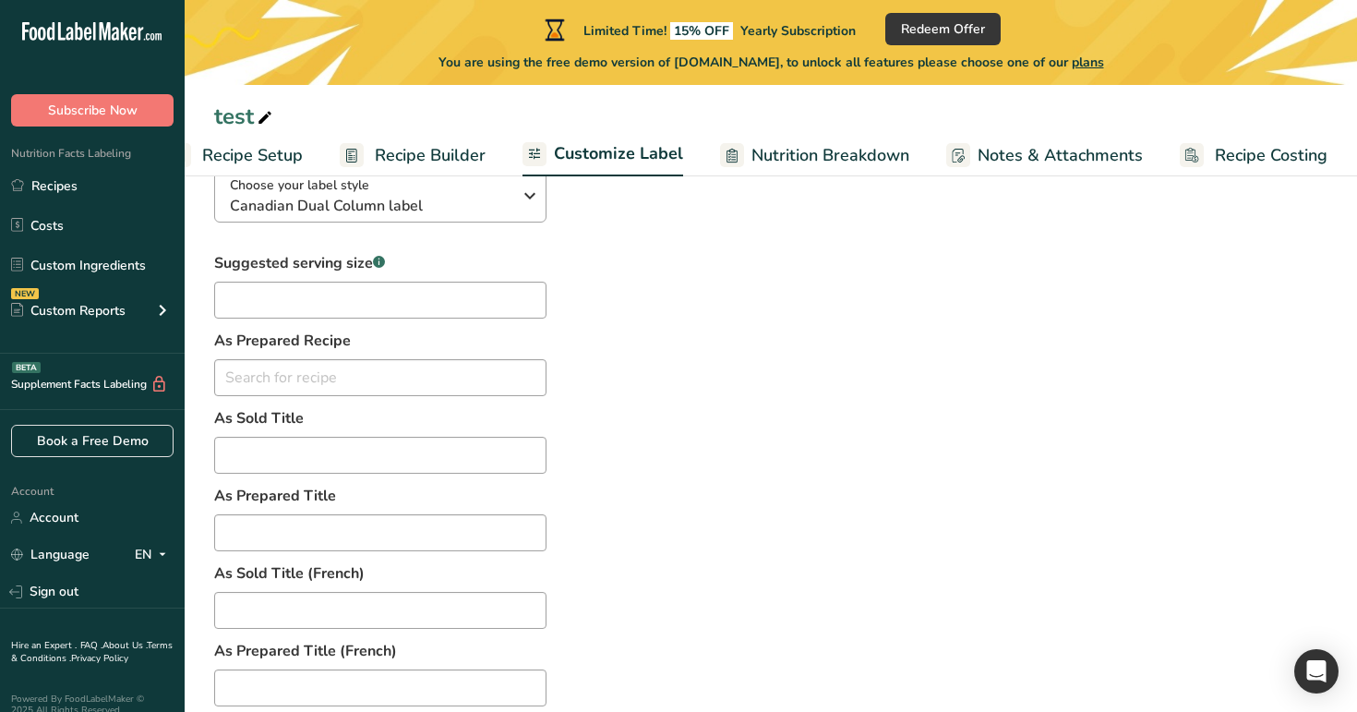
scroll to position [0, 0]
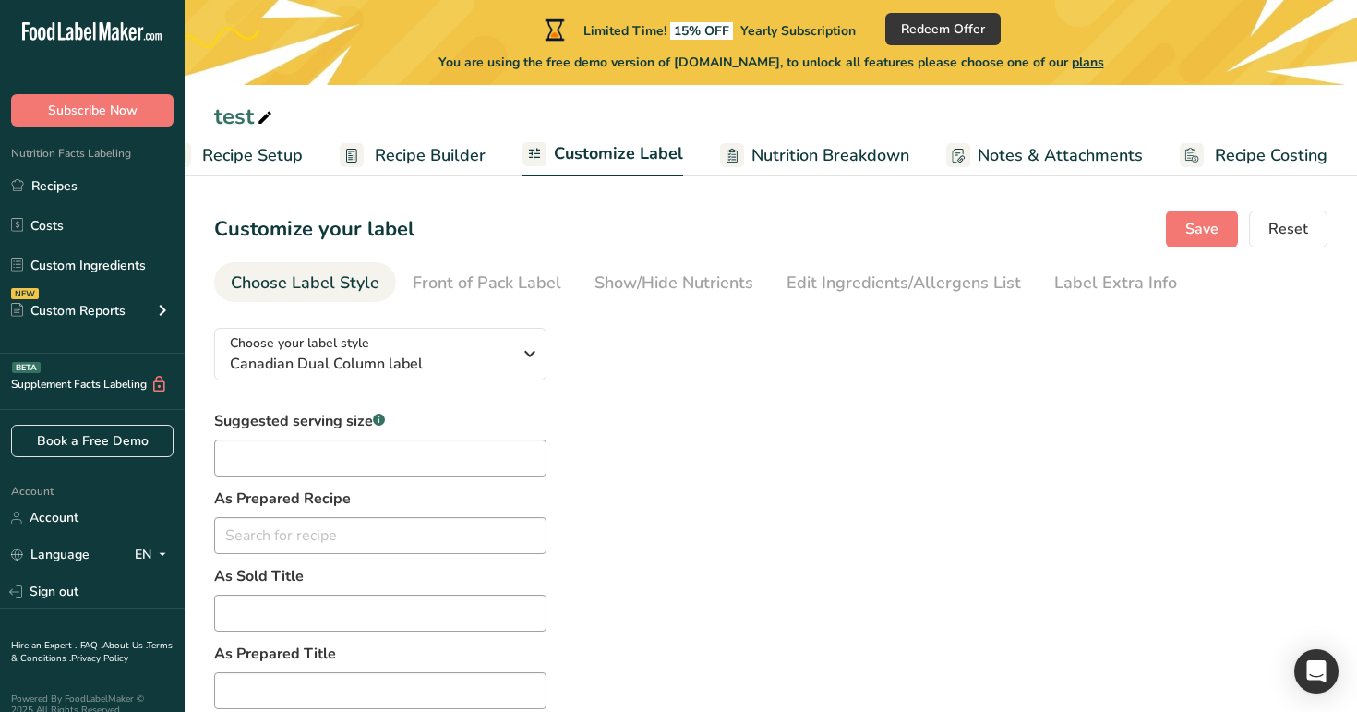
click at [413, 171] on link "Recipe Builder" at bounding box center [413, 156] width 146 height 42
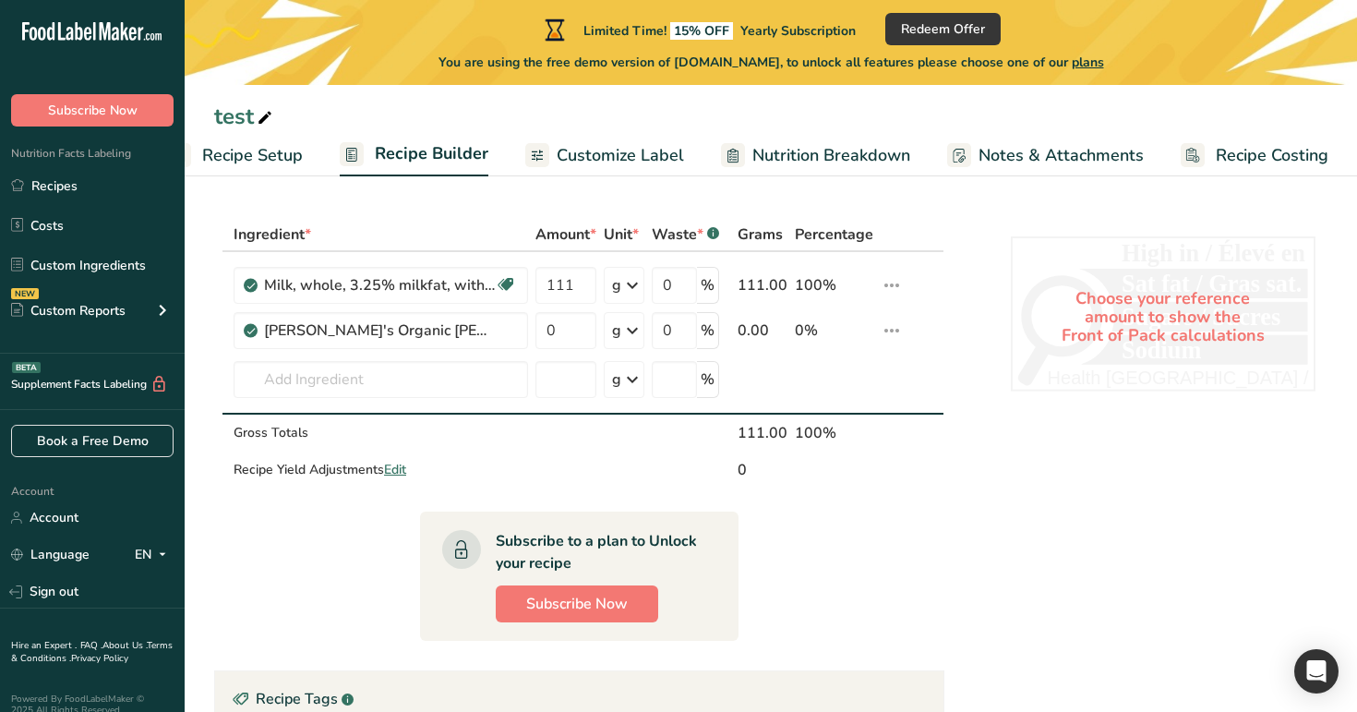
click at [606, 154] on span "Customize Label" at bounding box center [620, 155] width 127 height 25
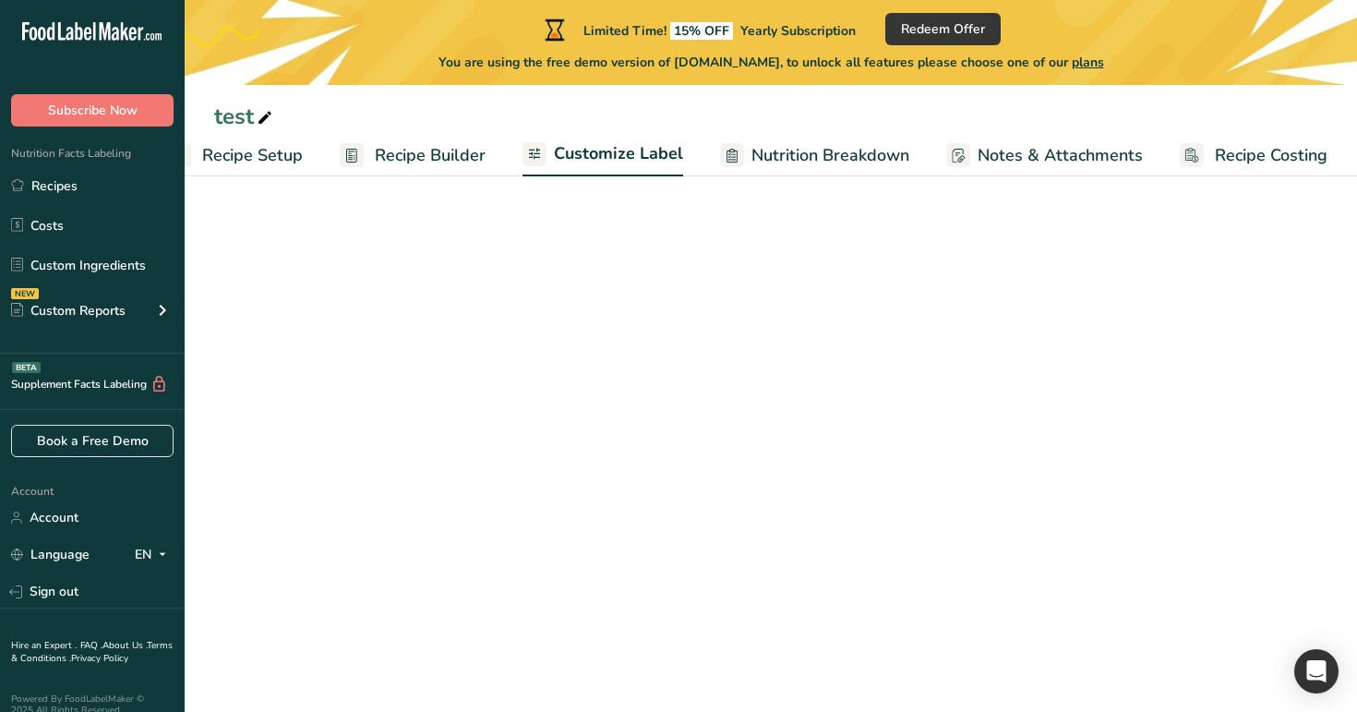
scroll to position [0, 47]
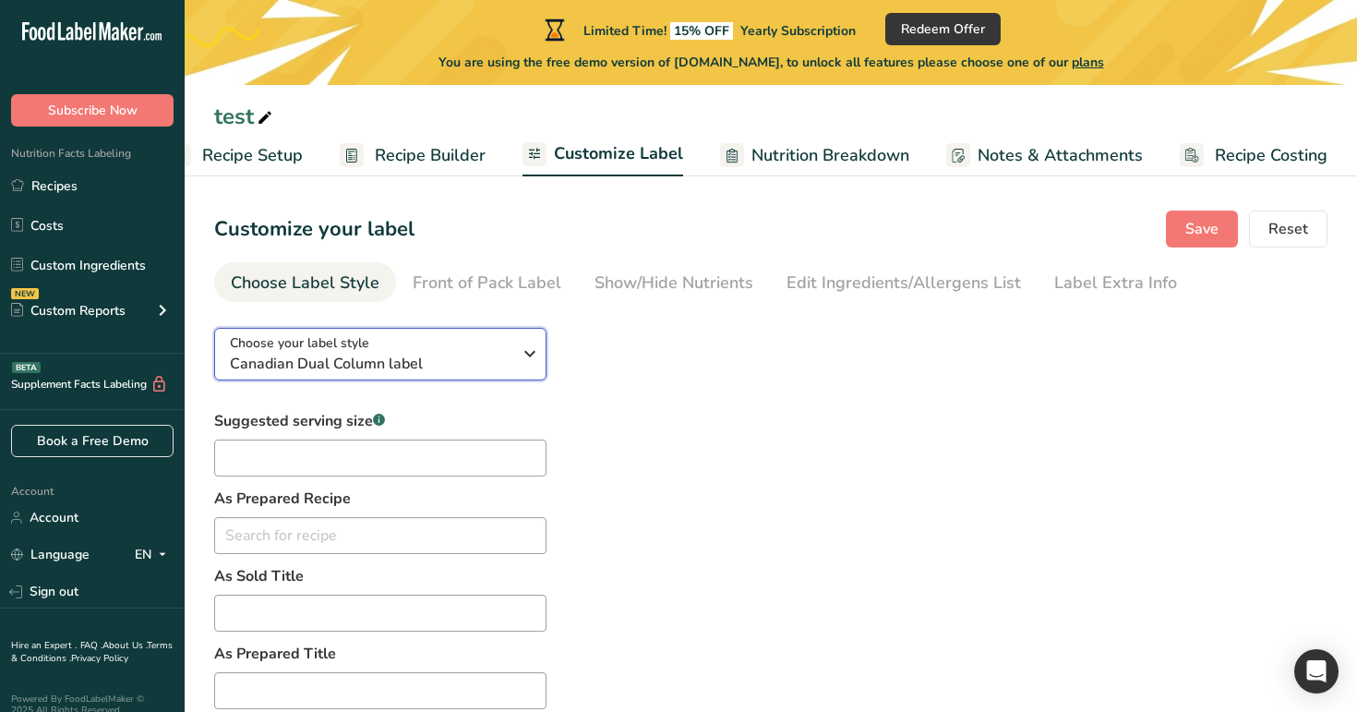
click at [481, 356] on span "Canadian Dual Column label" at bounding box center [371, 364] width 282 height 22
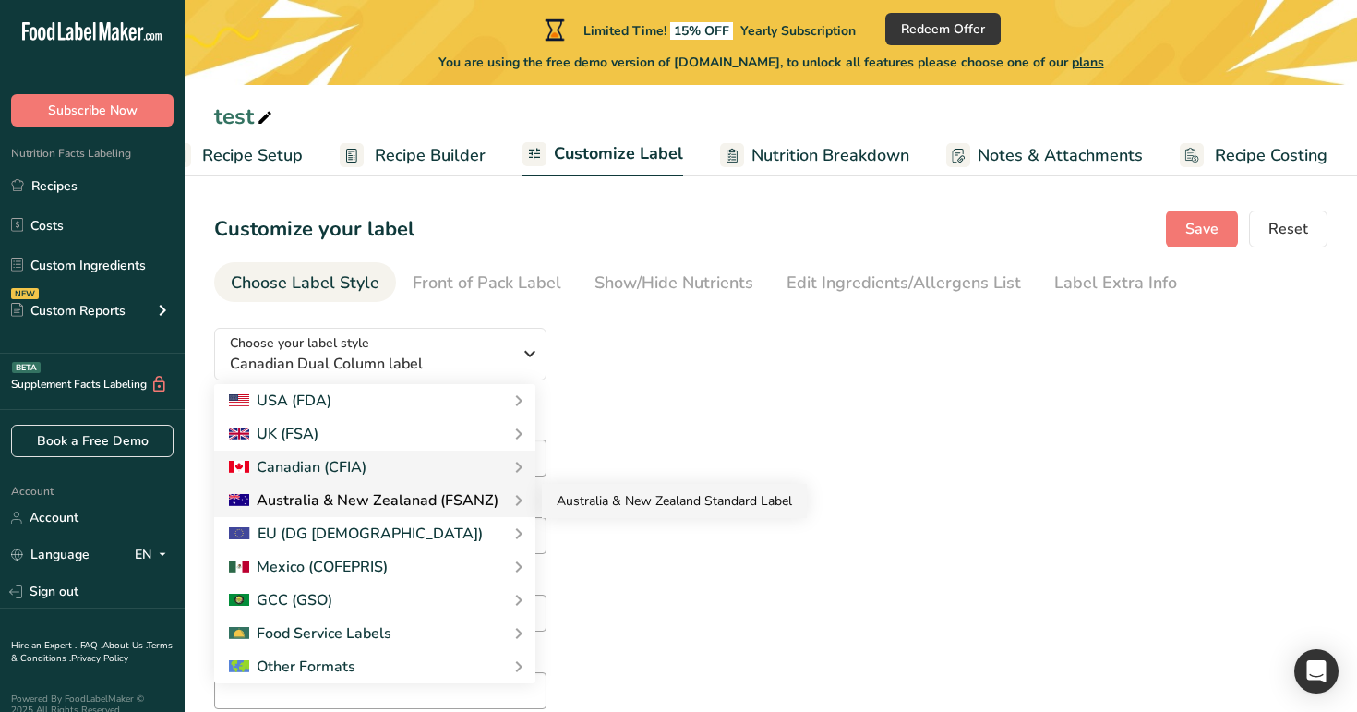
click at [582, 495] on link "Australia & New Zealand Standard Label" at bounding box center [674, 501] width 265 height 34
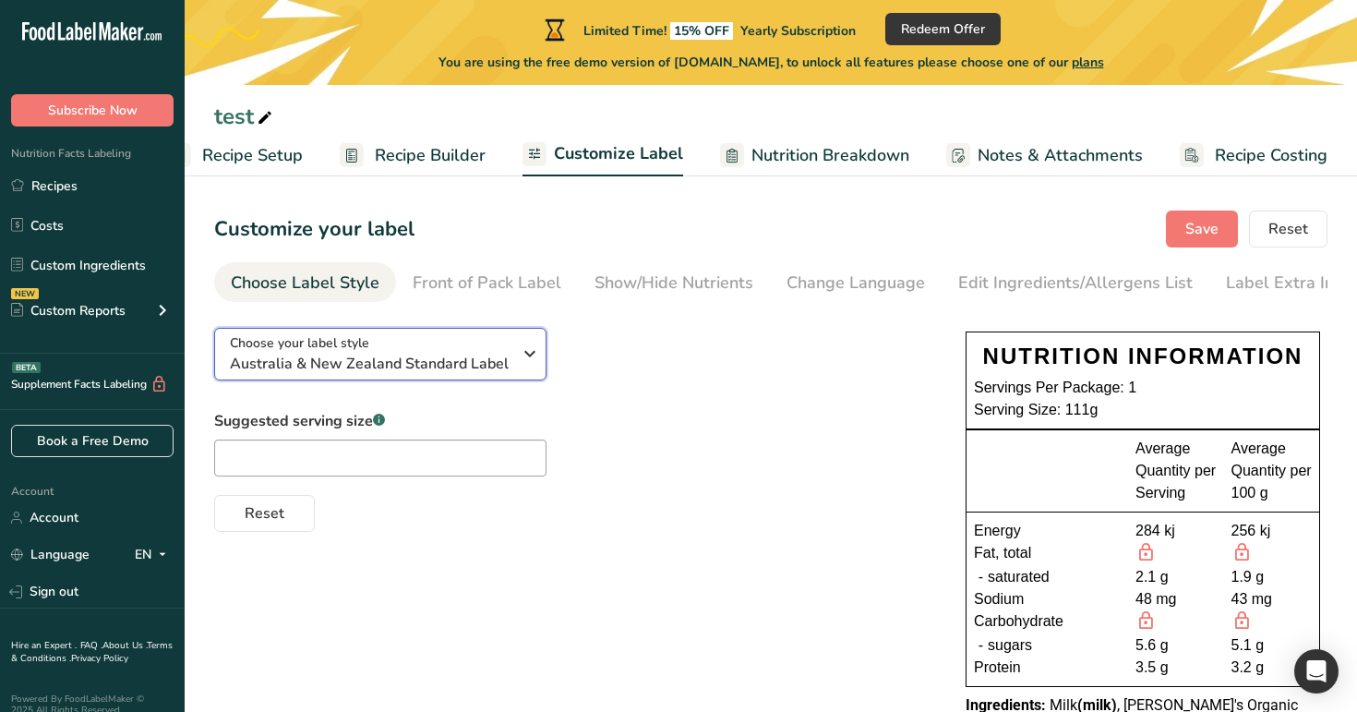
click at [462, 375] on span "Australia & New Zealand Standard Label" at bounding box center [371, 364] width 282 height 22
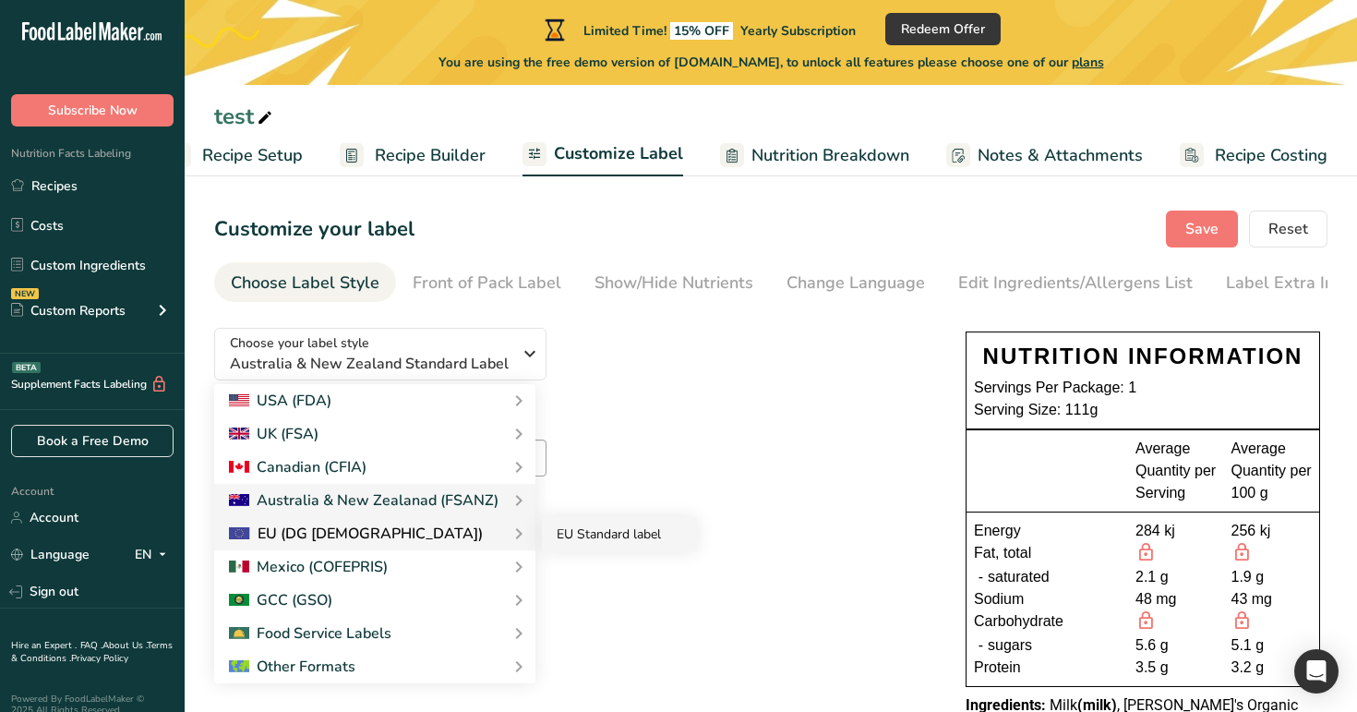
click at [575, 534] on link "EU Standard label" at bounding box center [619, 534] width 155 height 34
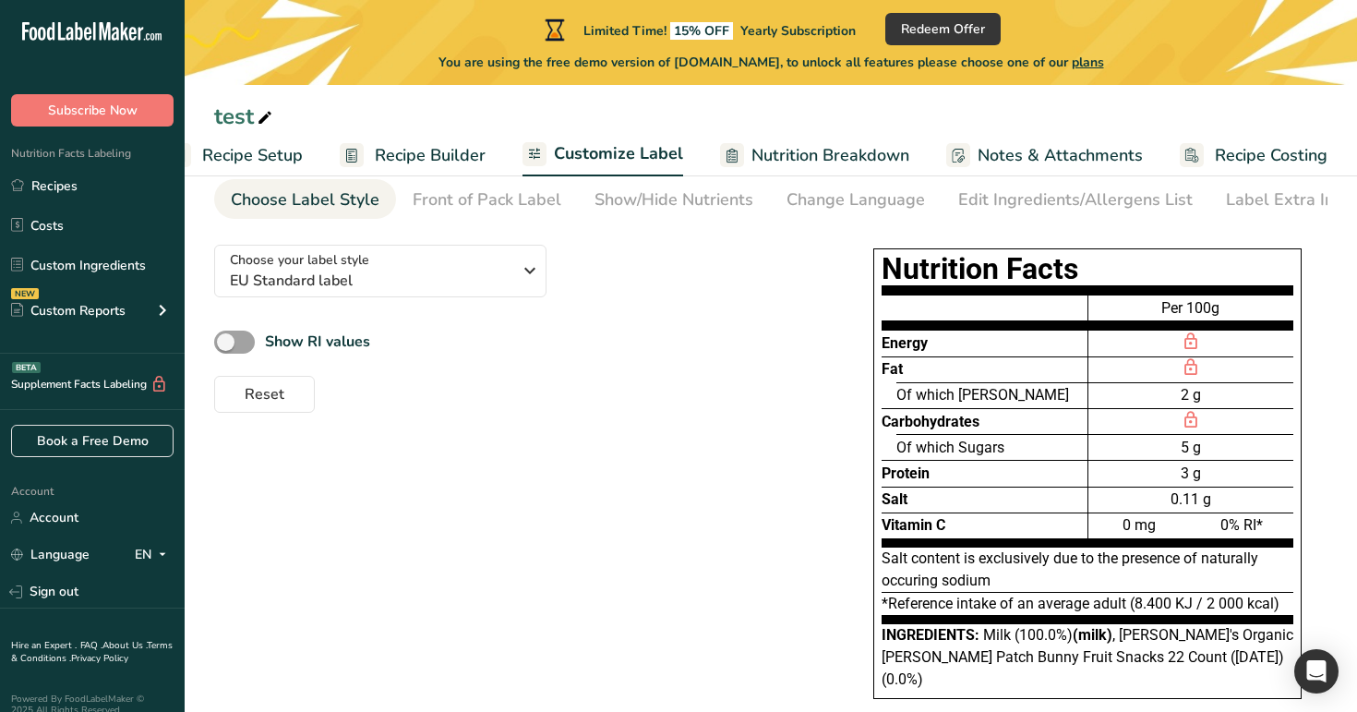
scroll to position [119, 0]
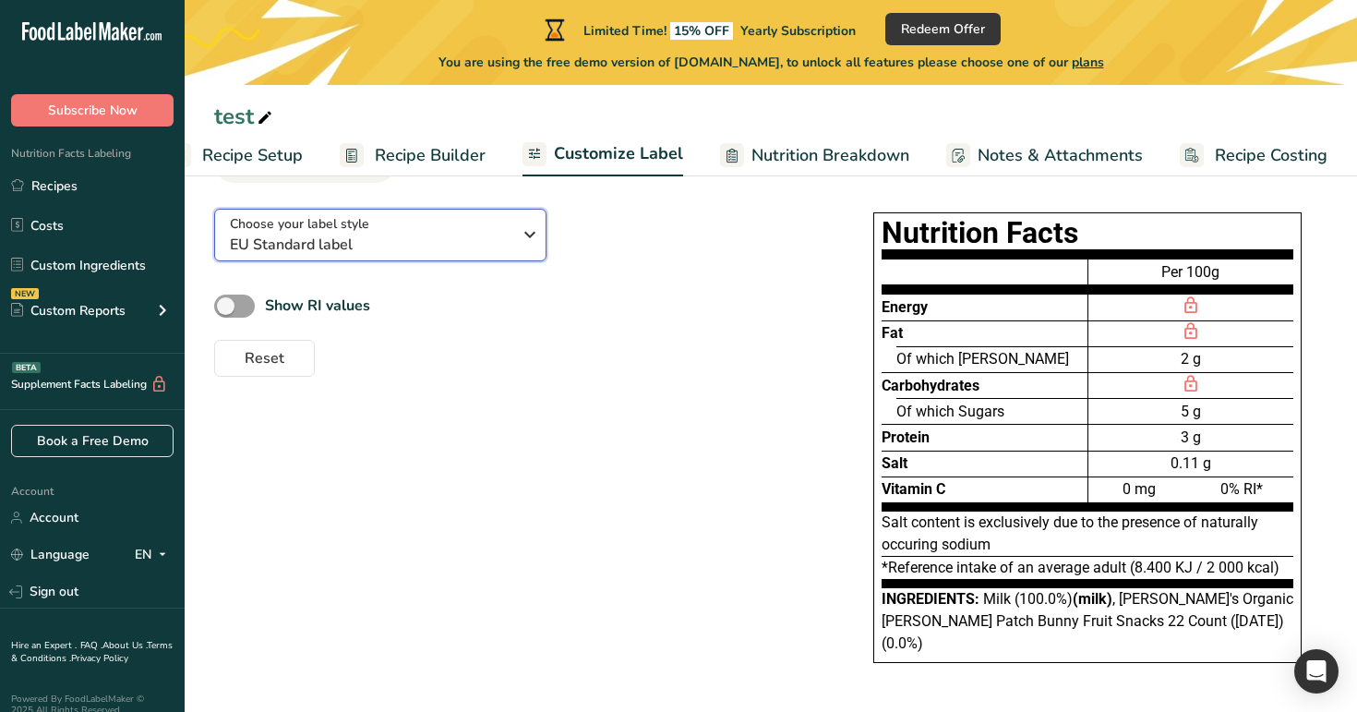
click at [451, 239] on span "EU Standard label" at bounding box center [371, 245] width 282 height 22
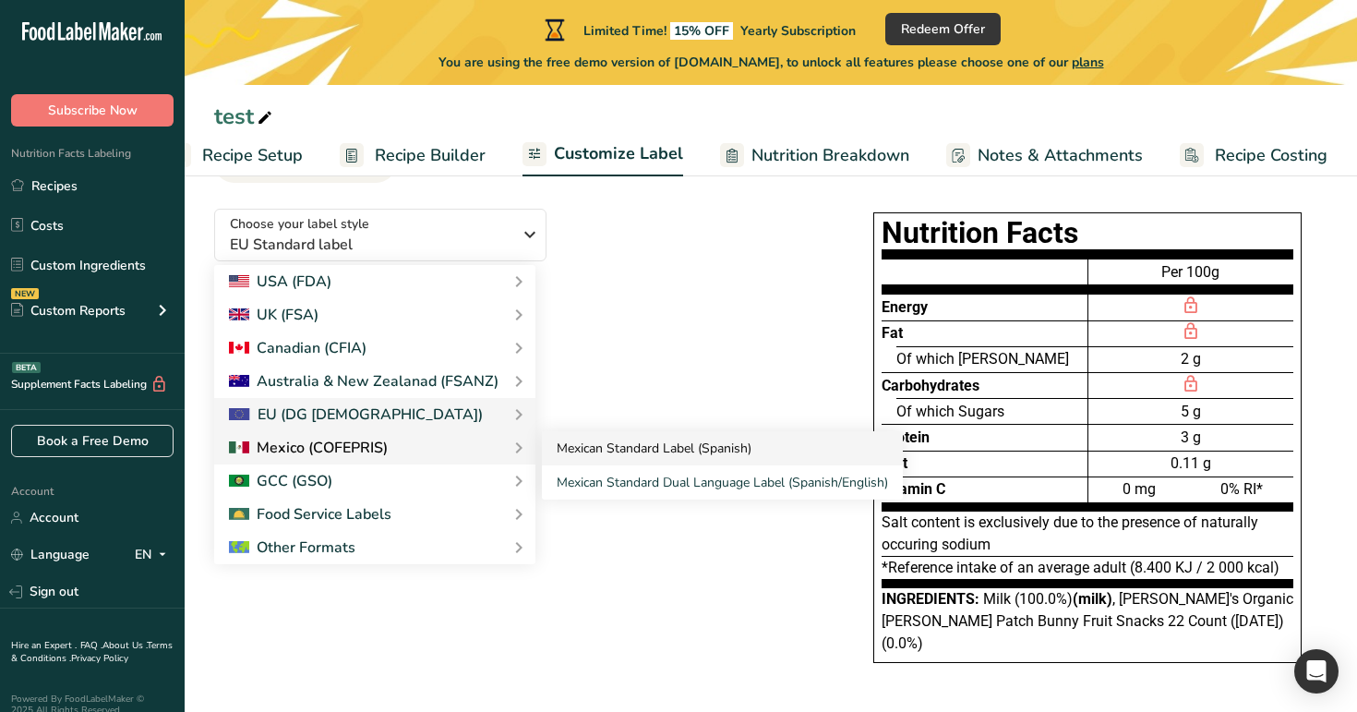
click at [610, 452] on link "Mexican Standard Label (Spanish)" at bounding box center [722, 448] width 361 height 34
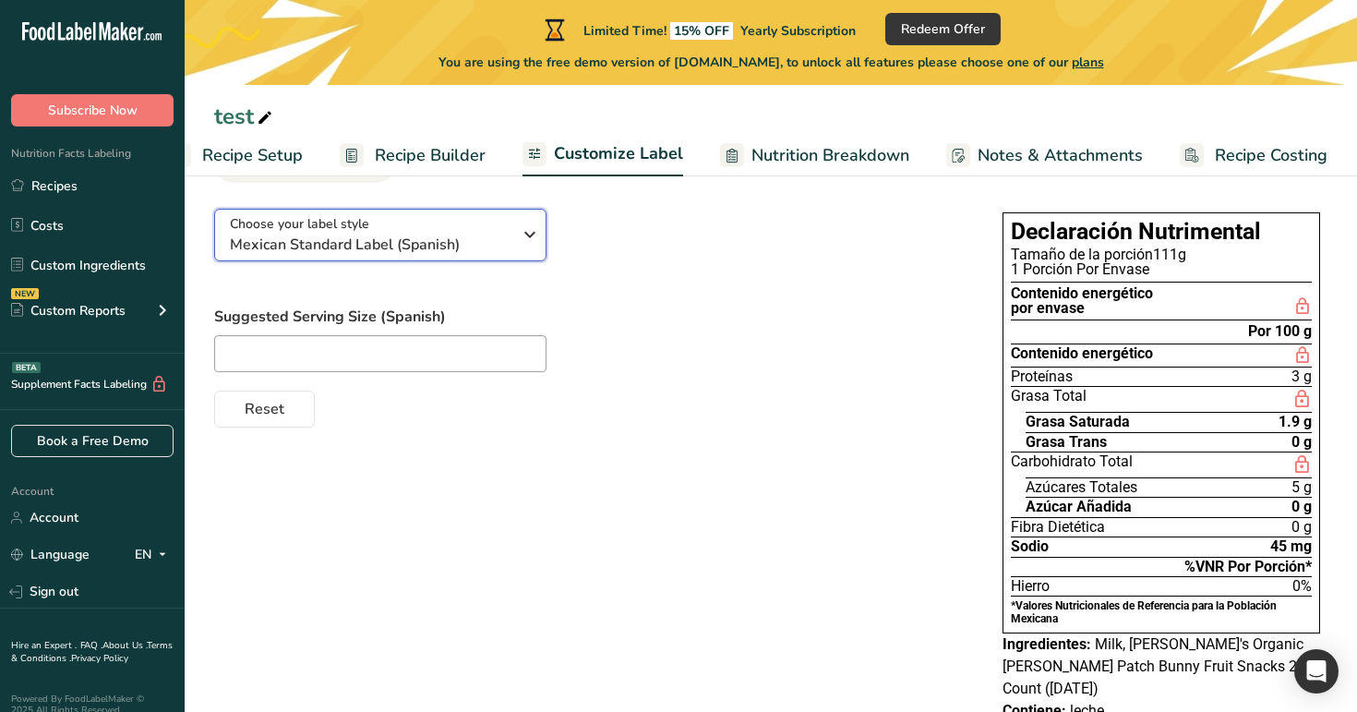
click at [444, 256] on button "Choose your label style Mexican Standard Label (Spanish)" at bounding box center [380, 235] width 332 height 53
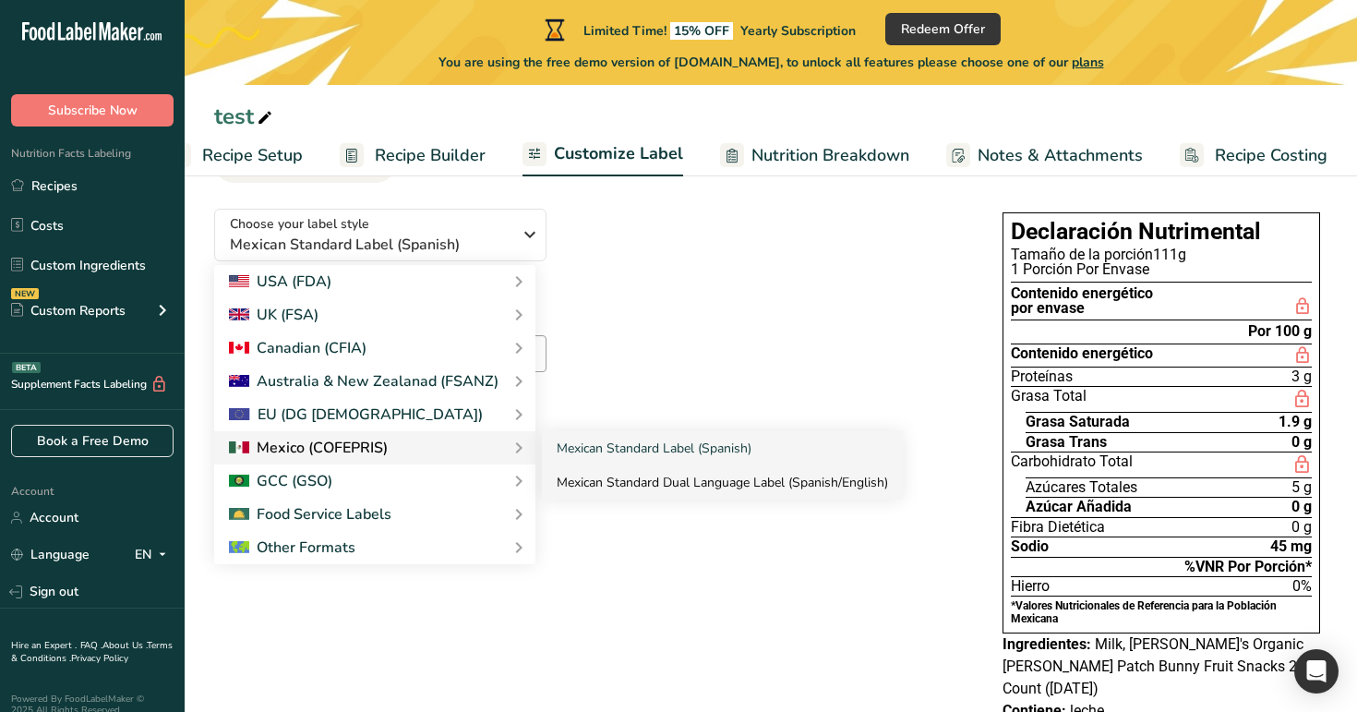
click at [622, 479] on link "Mexican Standard Dual Language Label (Spanish/English)" at bounding box center [722, 482] width 361 height 34
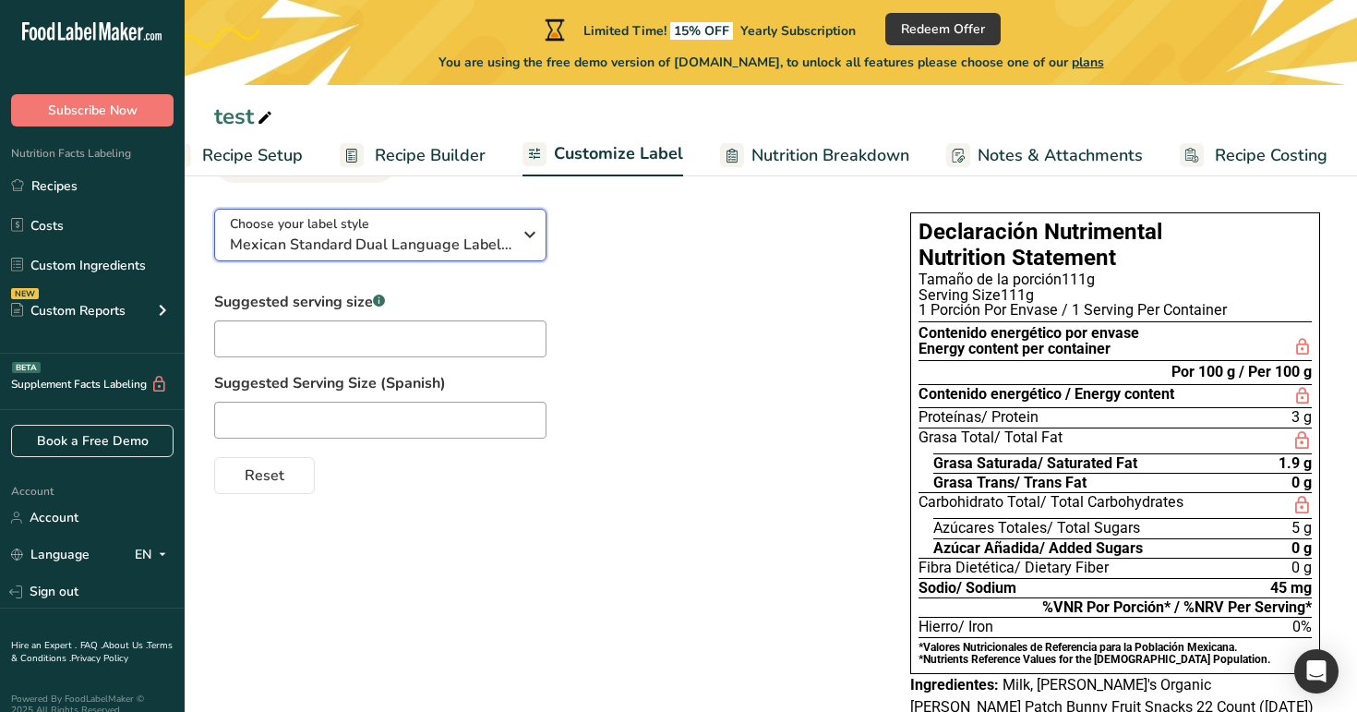
click at [484, 244] on span "Mexican Standard Dual Language Label (Spanish/English)" at bounding box center [371, 245] width 282 height 22
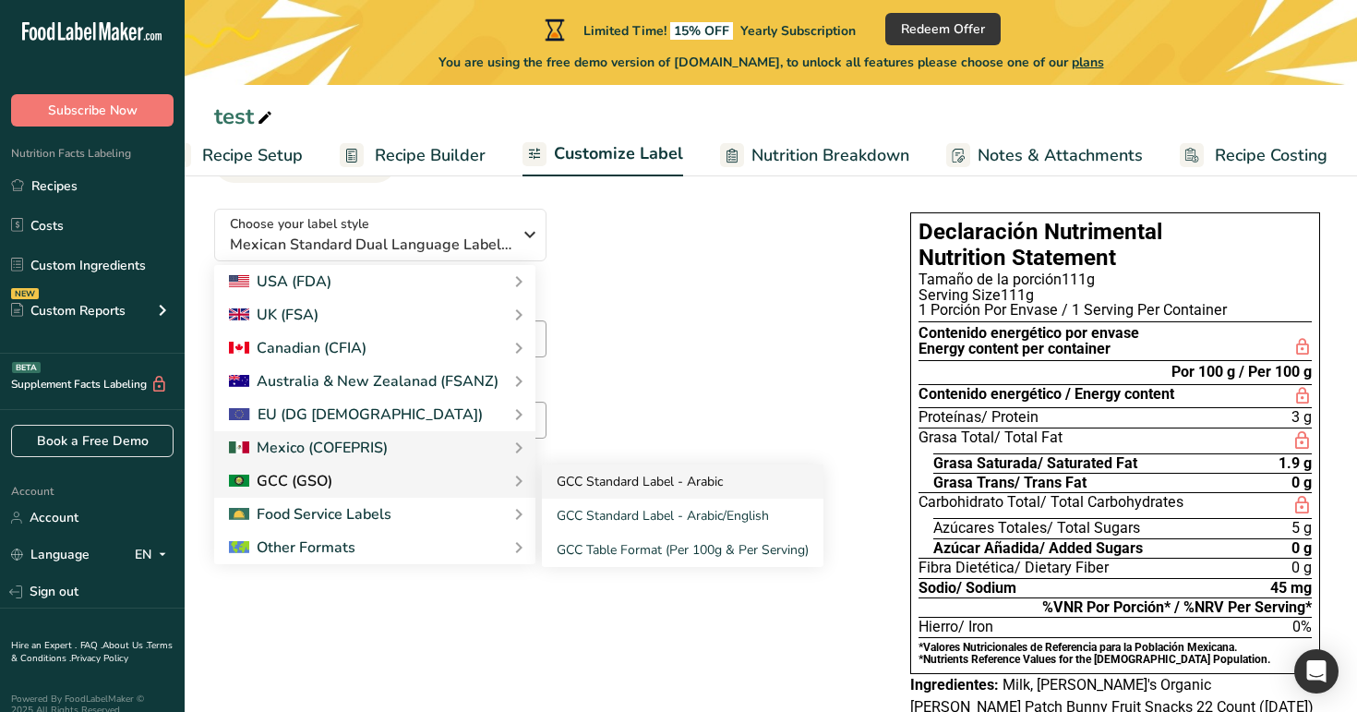
click at [588, 483] on link "GCC Standard Label - Arabic" at bounding box center [683, 481] width 282 height 34
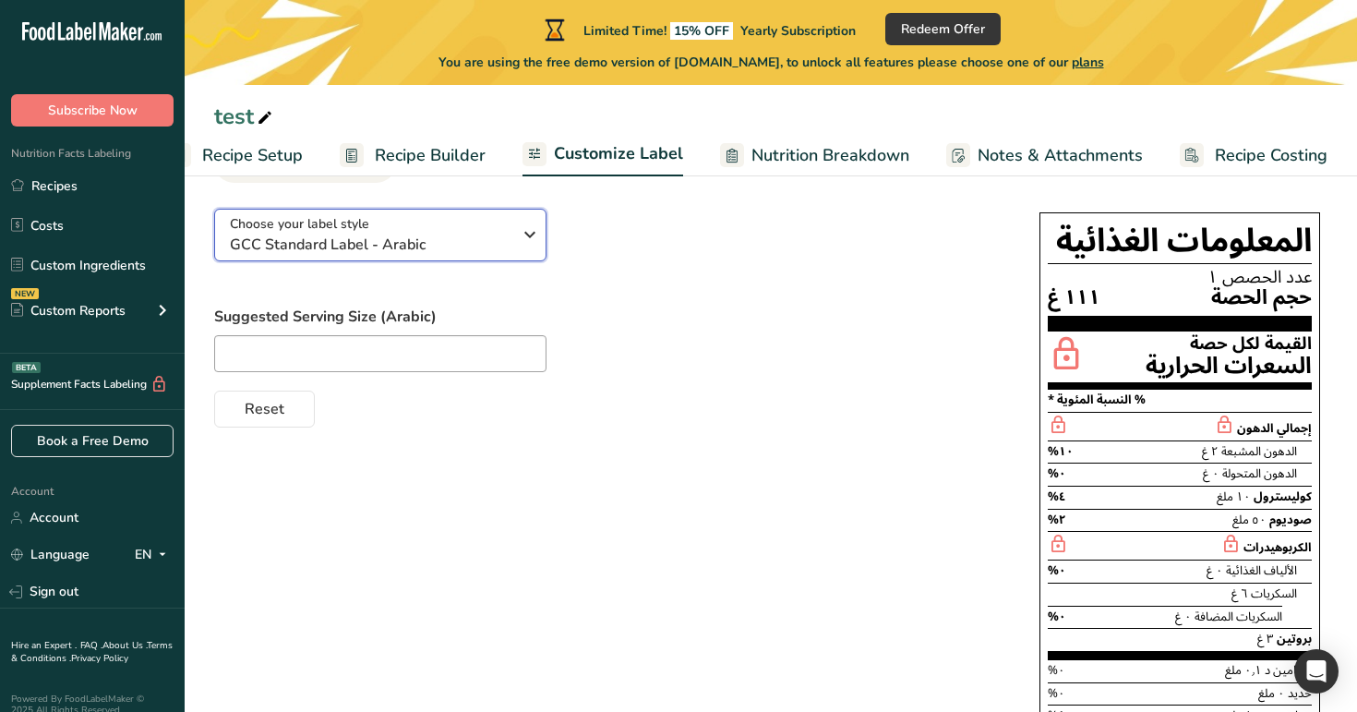
click at [440, 252] on span "GCC Standard Label - Arabic" at bounding box center [371, 245] width 282 height 22
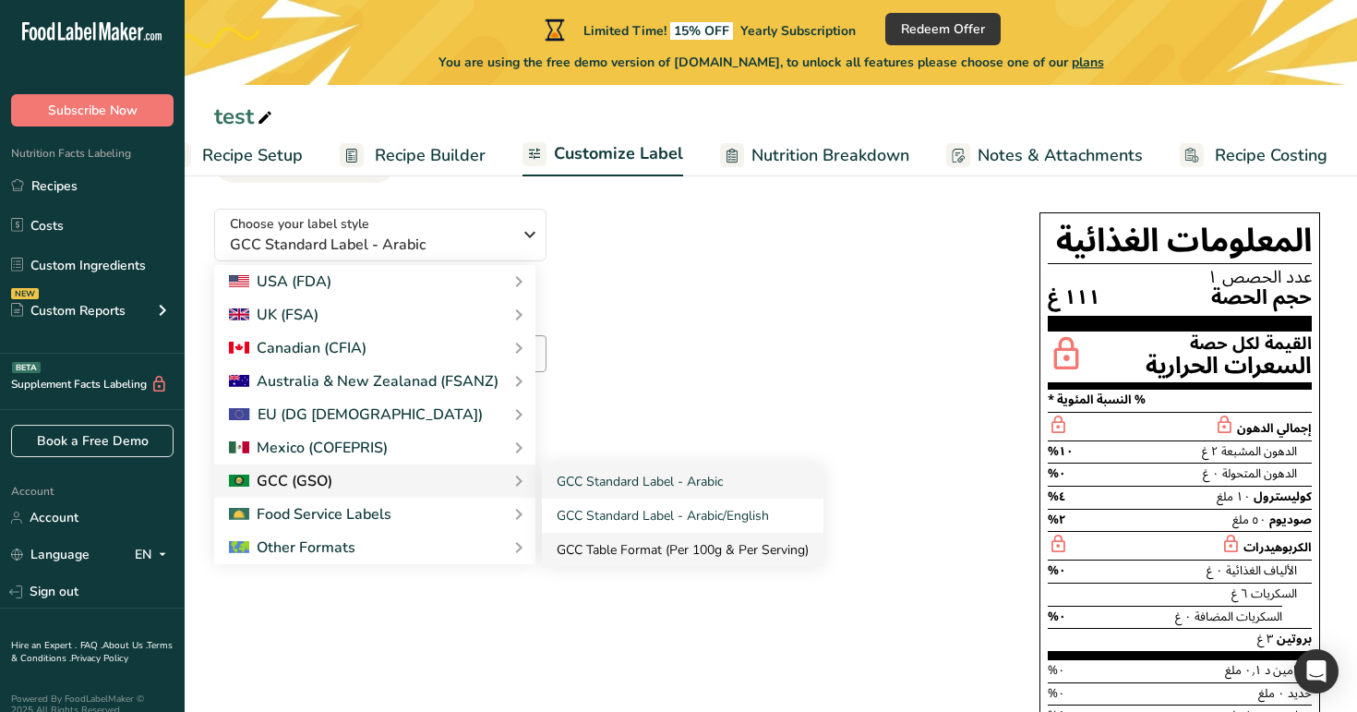
click at [586, 541] on link "GCC Table Format (Per 100g & Per Serving)" at bounding box center [683, 550] width 282 height 34
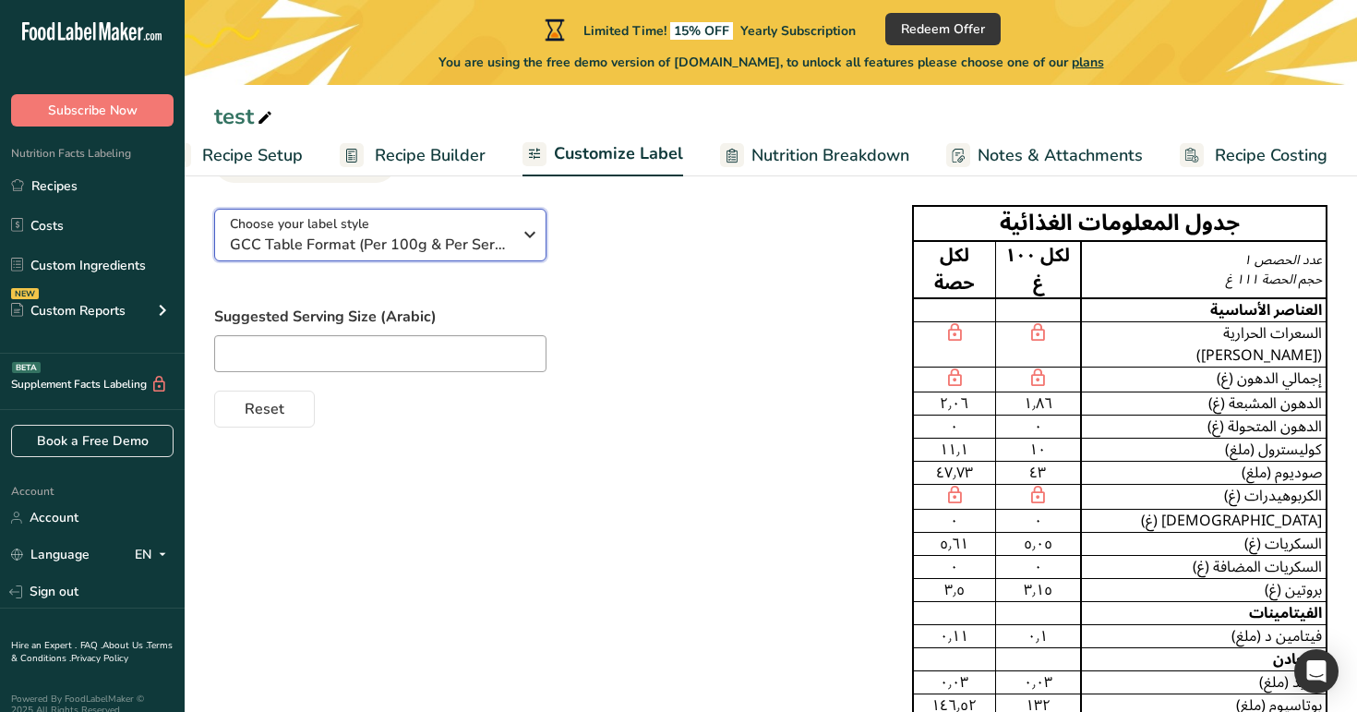
click at [429, 215] on div "Choose your label style GCC Table Format (Per 100g & Per Serving)" at bounding box center [371, 235] width 282 height 42
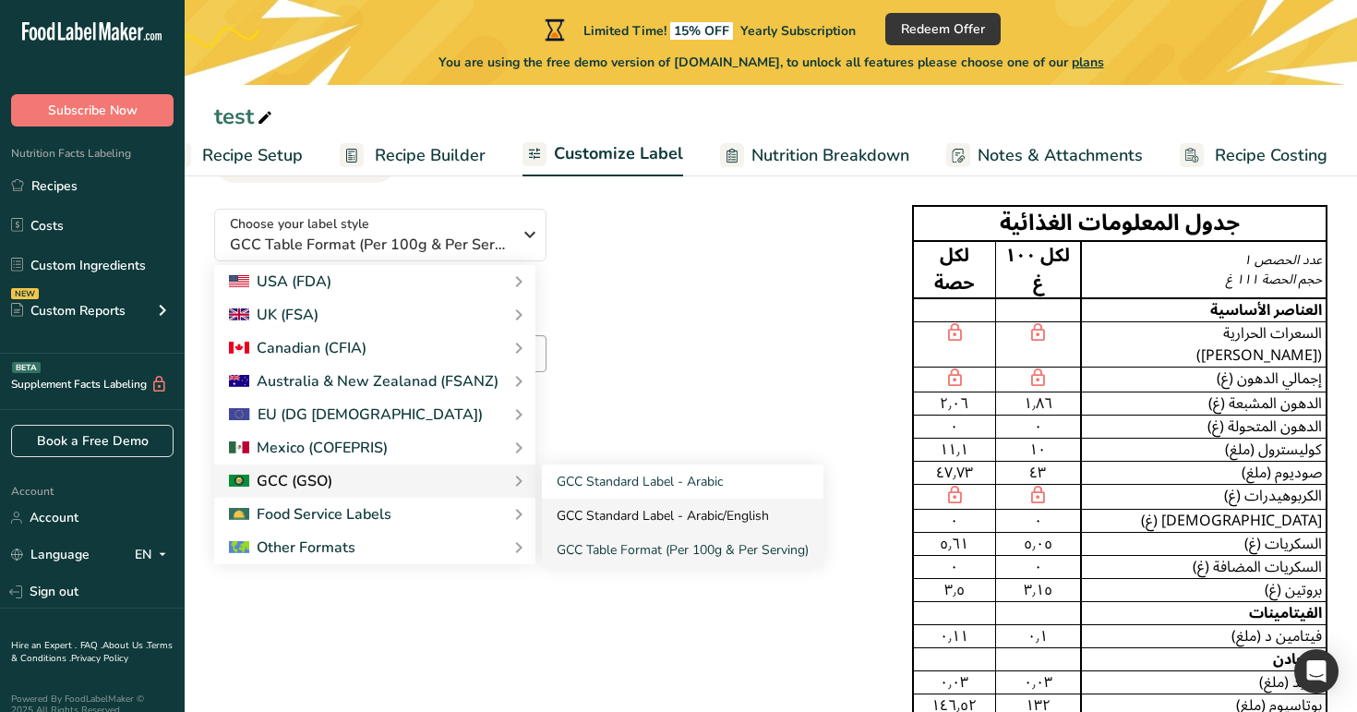
click at [623, 506] on link "GCC Standard Label - Arabic/English" at bounding box center [683, 515] width 282 height 34
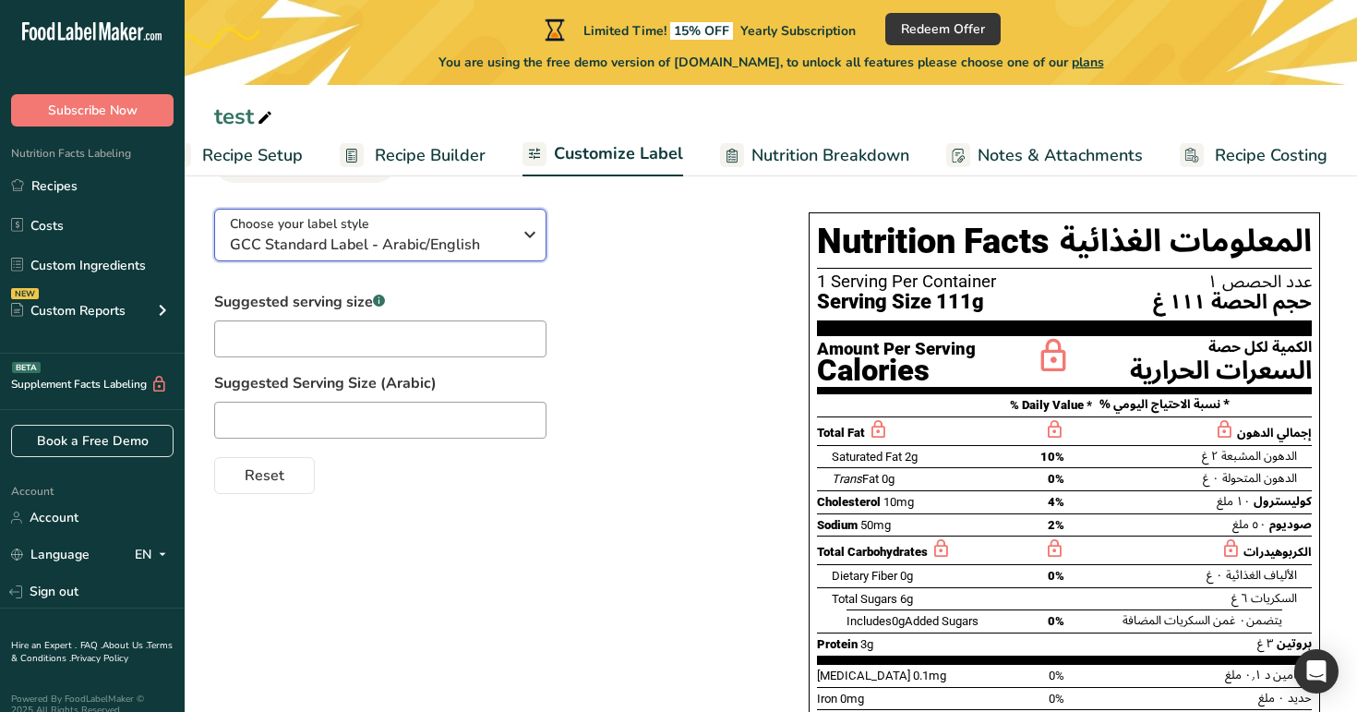
click at [498, 239] on span "GCC Standard Label - Arabic/English" at bounding box center [371, 245] width 282 height 22
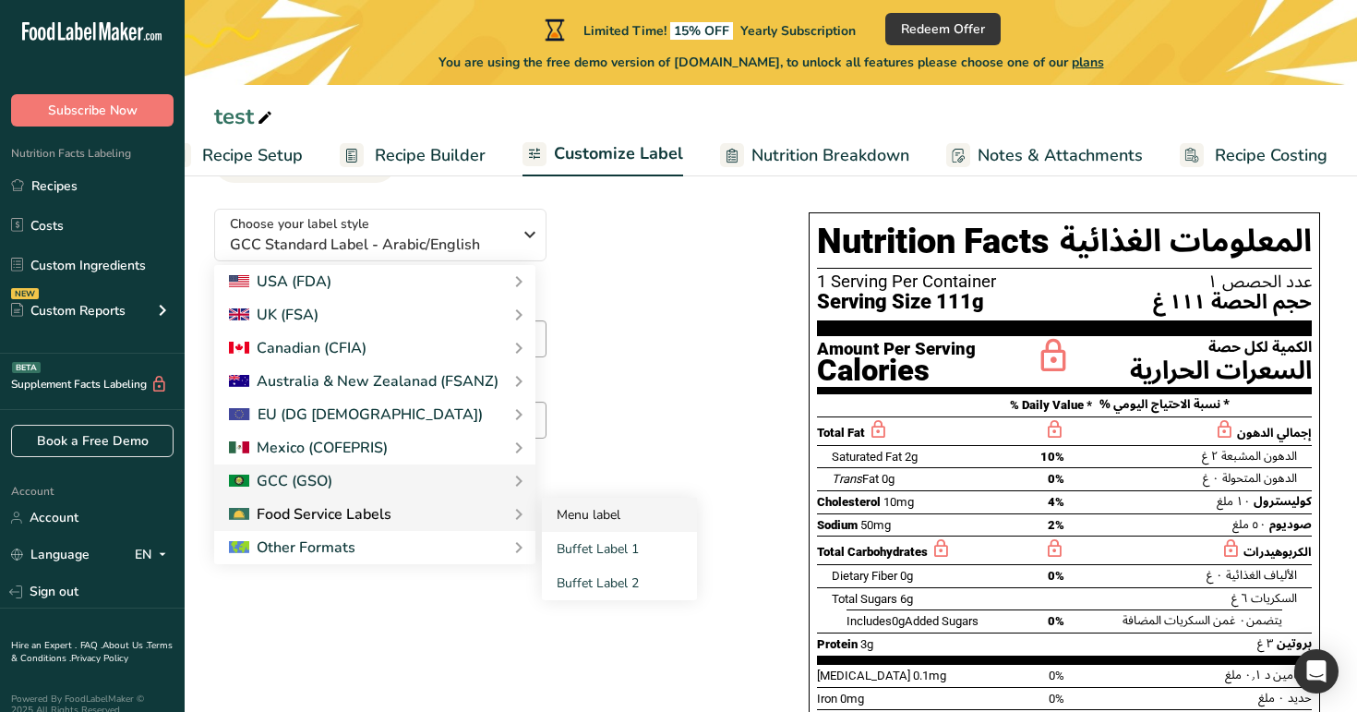
click at [576, 516] on link "Menu label" at bounding box center [619, 515] width 155 height 34
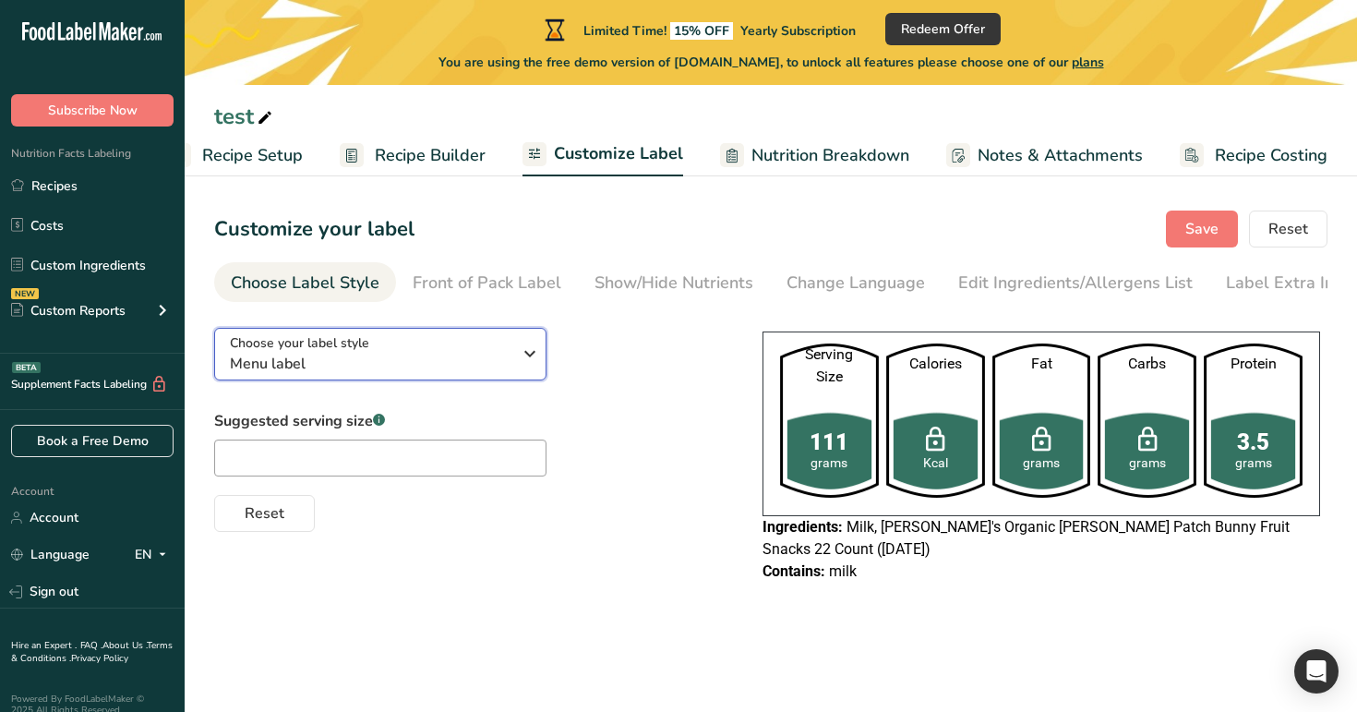
click at [496, 355] on div "Choose your label style Menu label" at bounding box center [371, 354] width 282 height 42
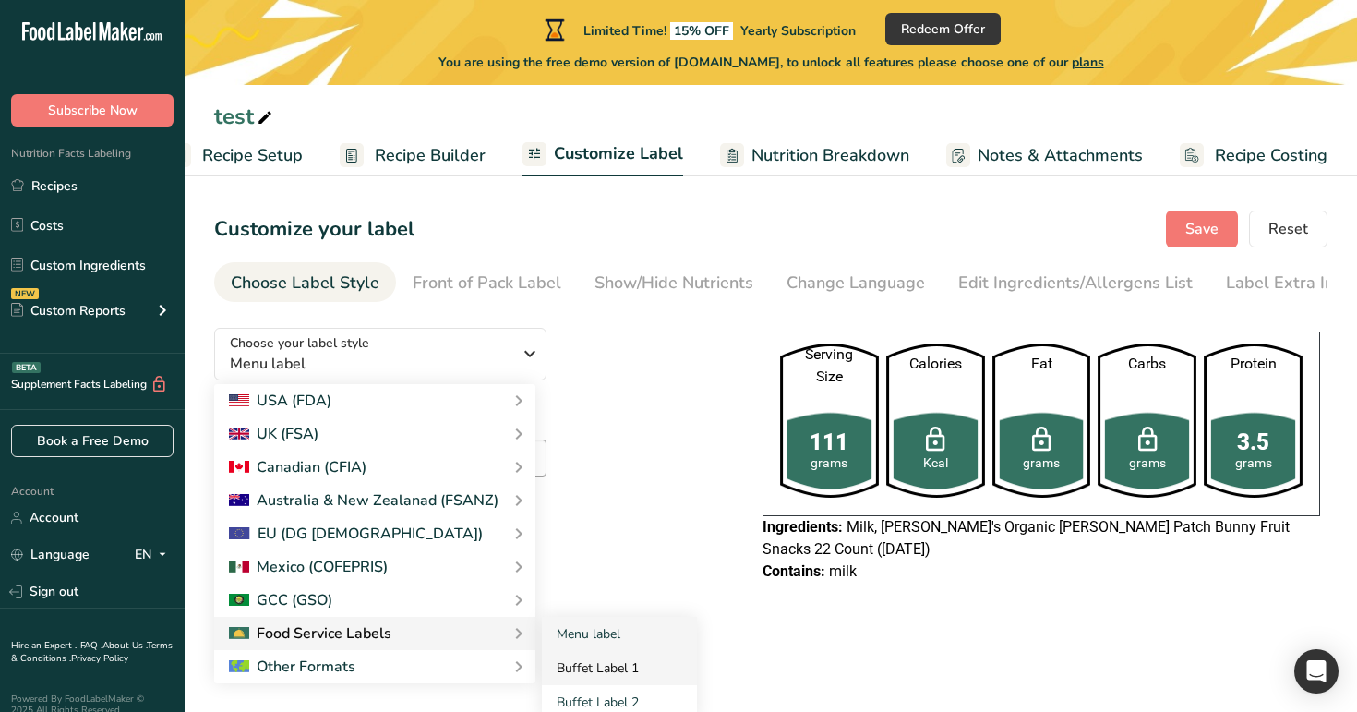
click at [599, 642] on link "Buffet Label 1" at bounding box center [619, 668] width 155 height 34
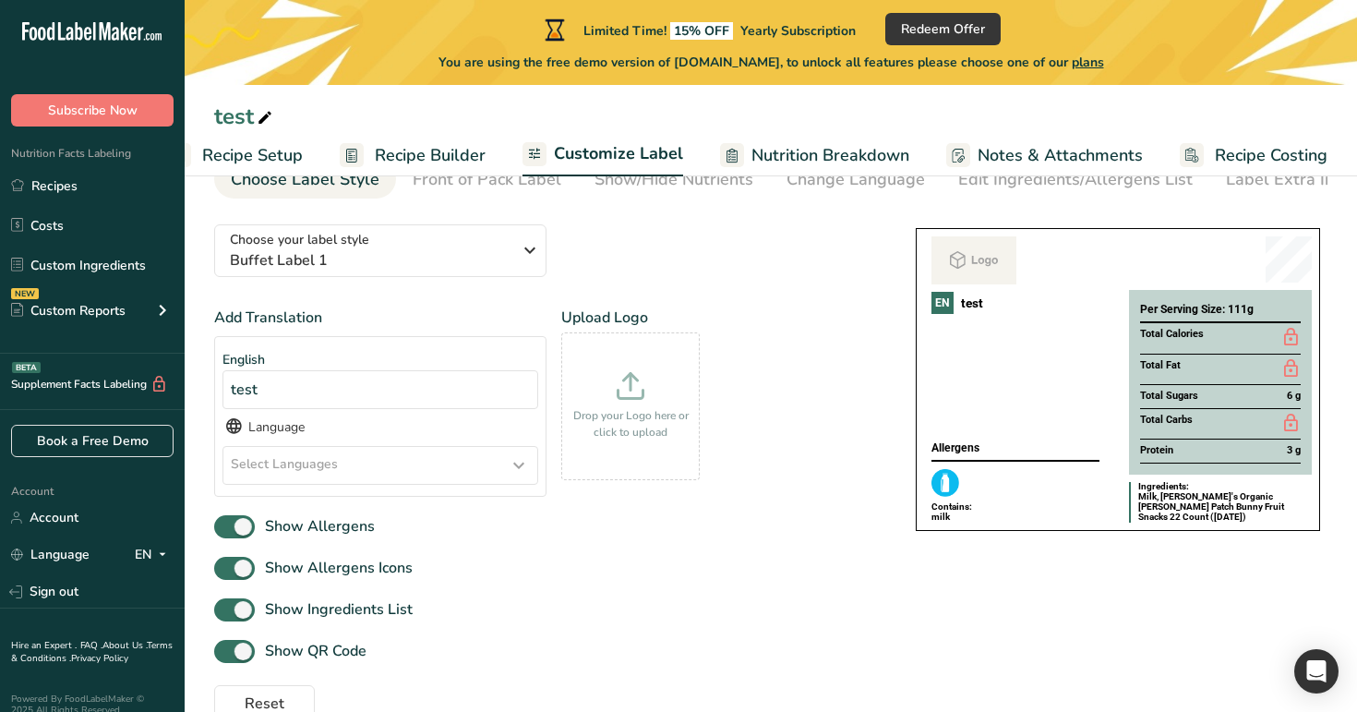
scroll to position [147, 0]
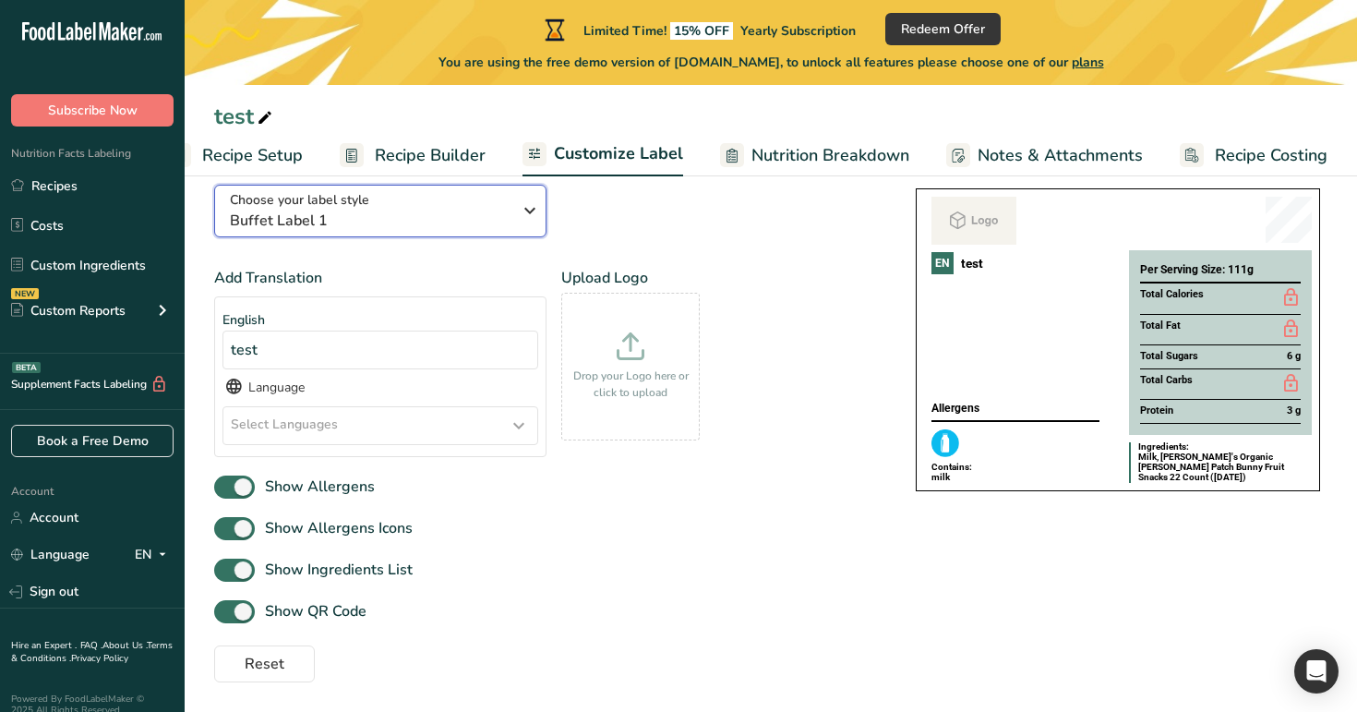
click at [498, 214] on span "Buffet Label 1" at bounding box center [371, 221] width 282 height 22
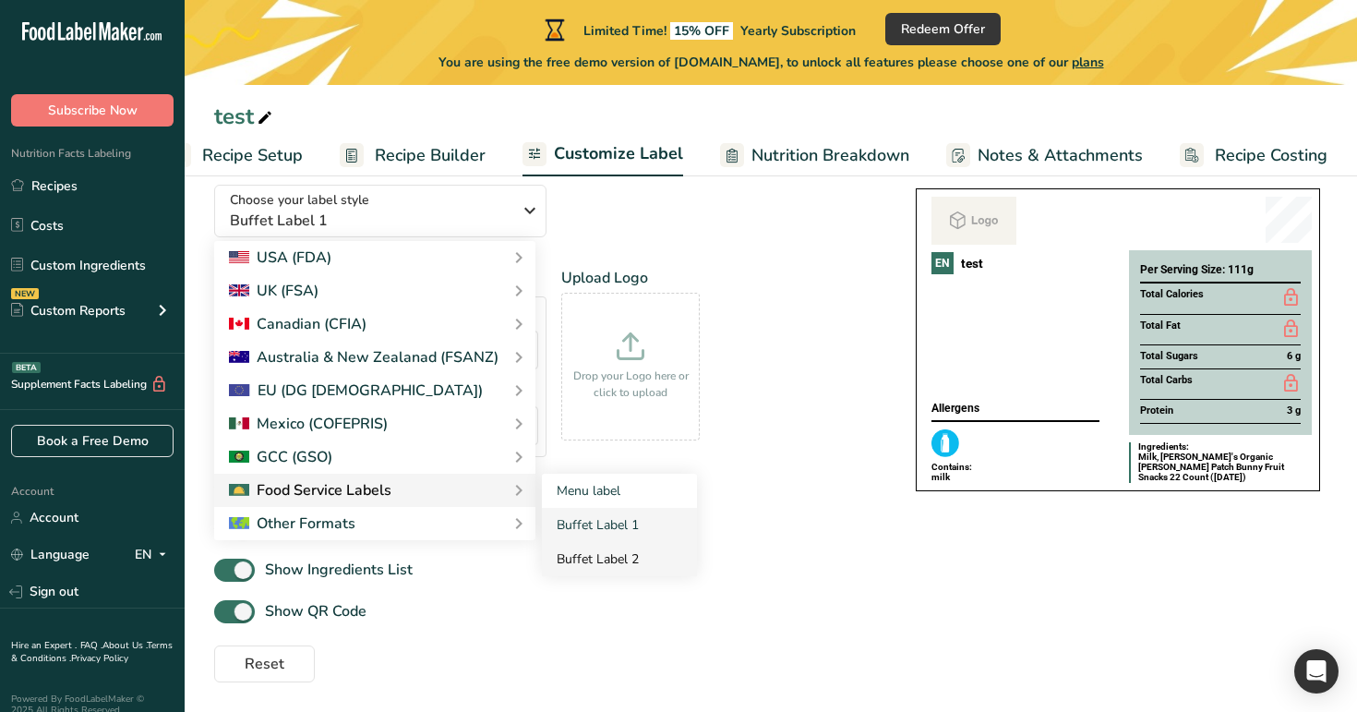
click at [590, 561] on link "Buffet Label 2" at bounding box center [619, 559] width 155 height 34
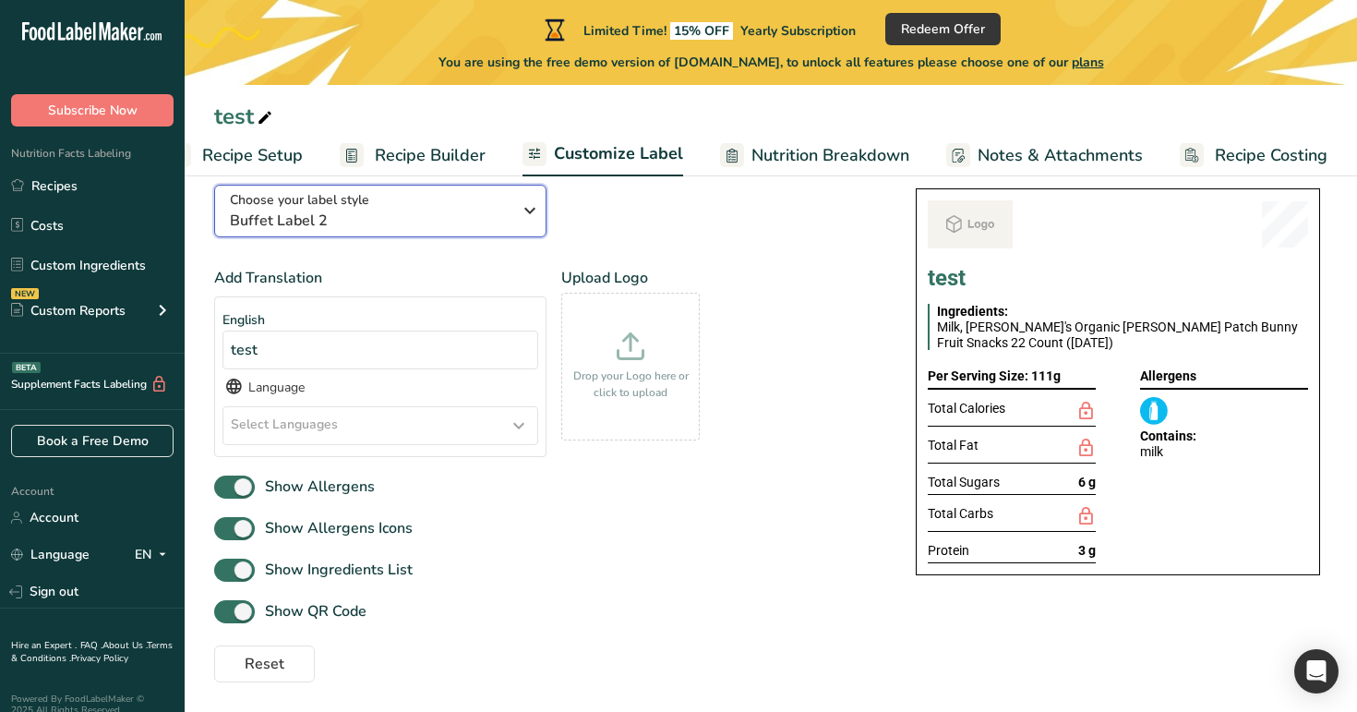
click at [440, 205] on div "Choose your label style Buffet Label 2" at bounding box center [371, 211] width 282 height 42
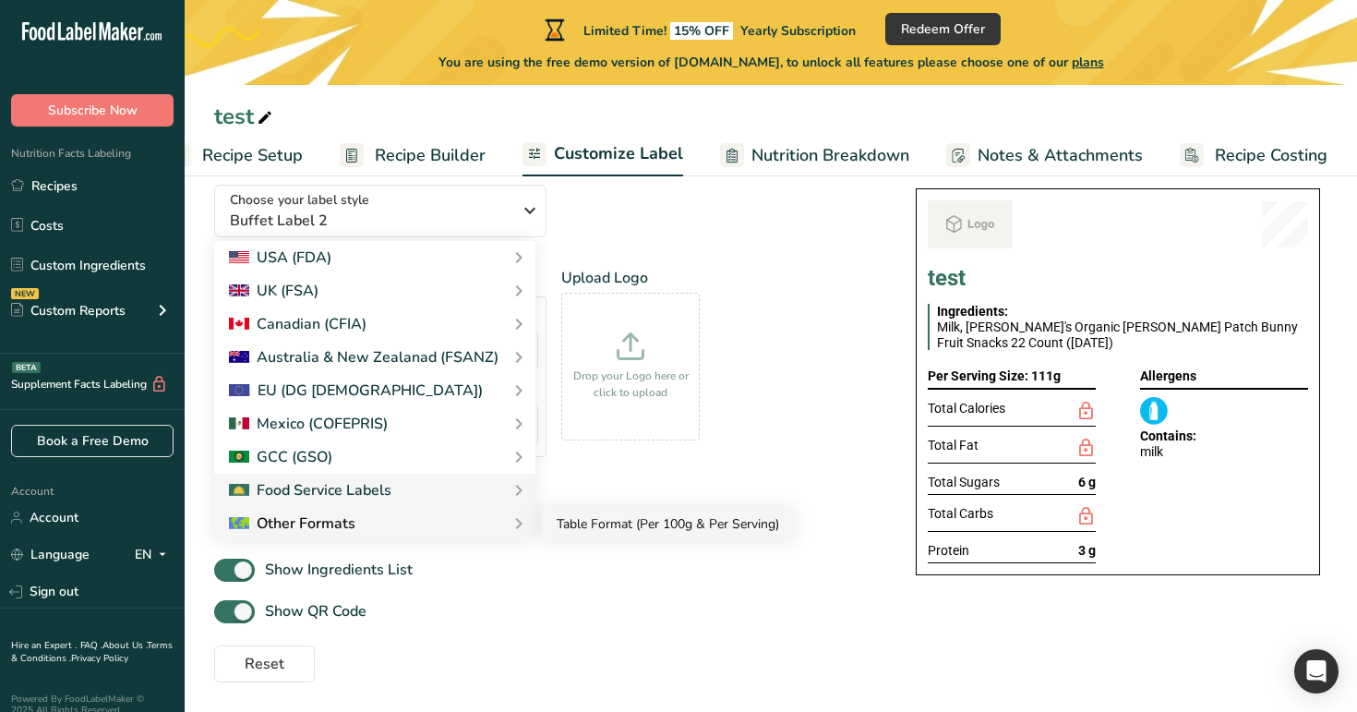
click at [576, 517] on link "Table Format (Per 100g & Per Serving)" at bounding box center [668, 524] width 252 height 34
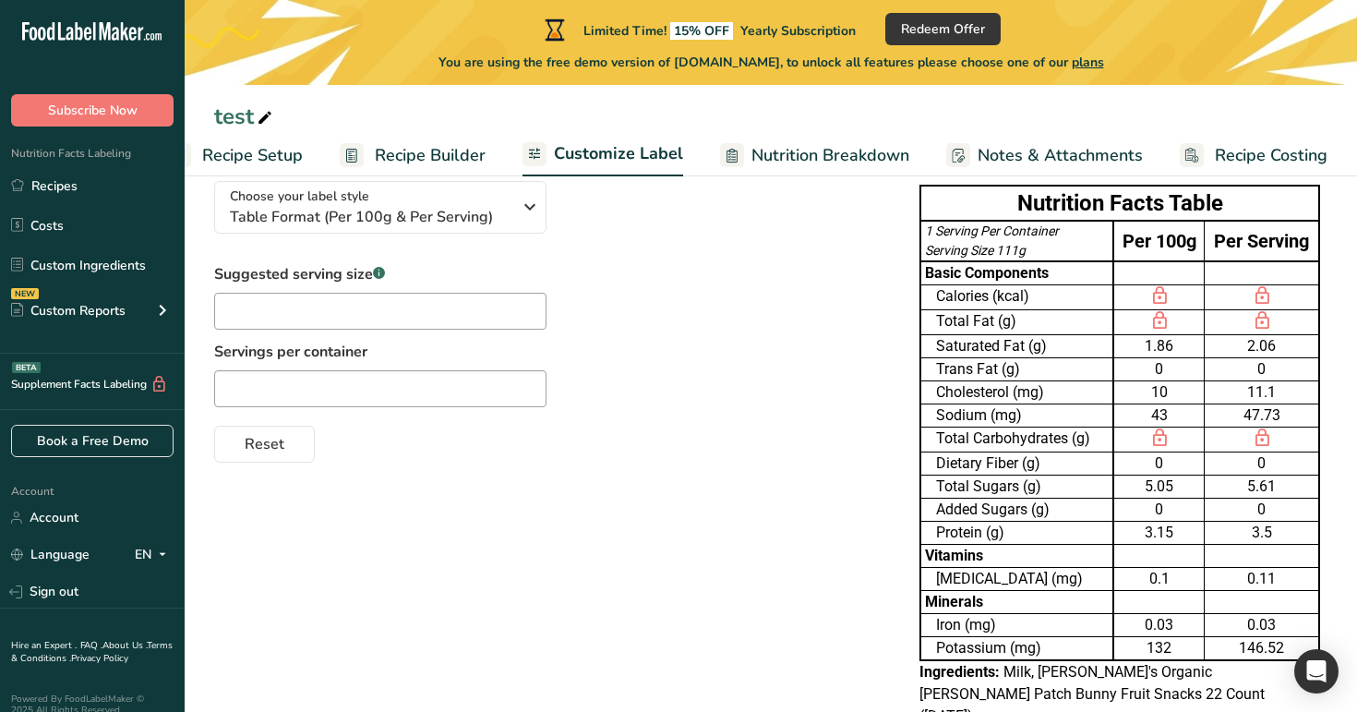
scroll to position [0, 0]
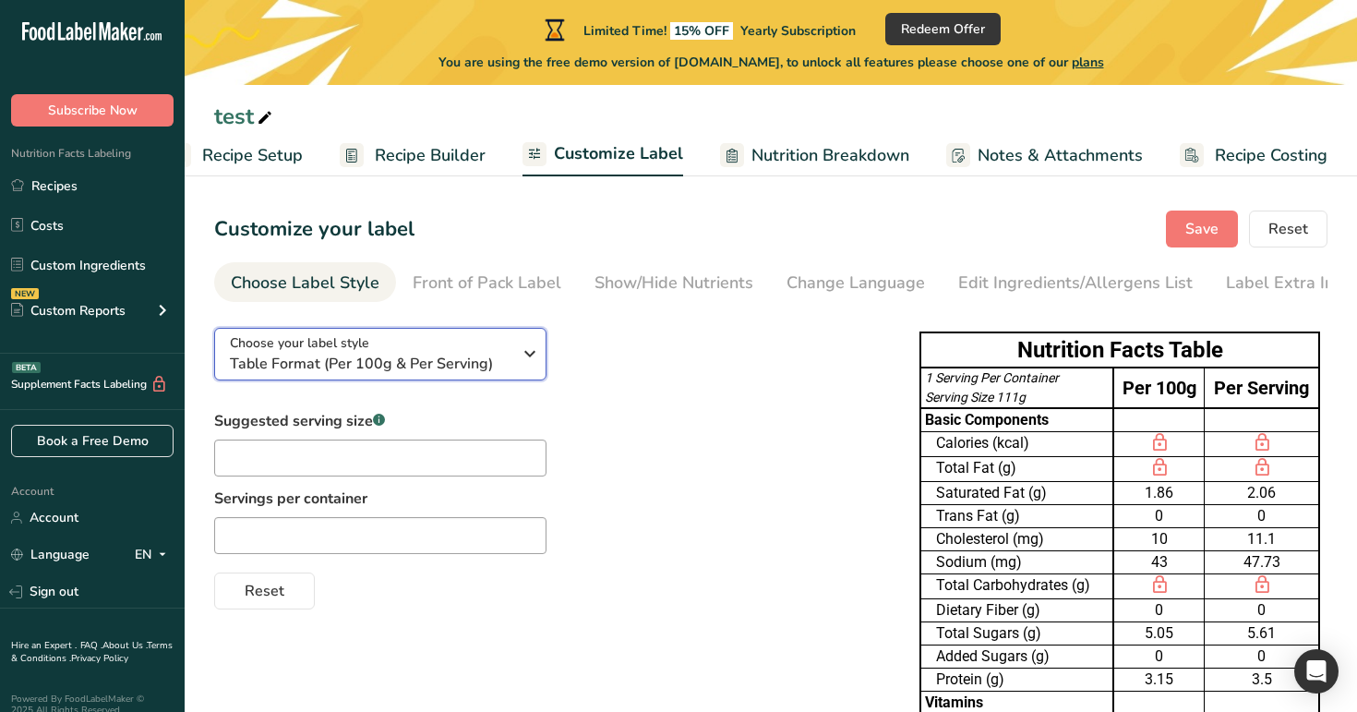
click at [502, 354] on div "Choose your label style Table Format (Per 100g & Per Serving)" at bounding box center [371, 354] width 282 height 42
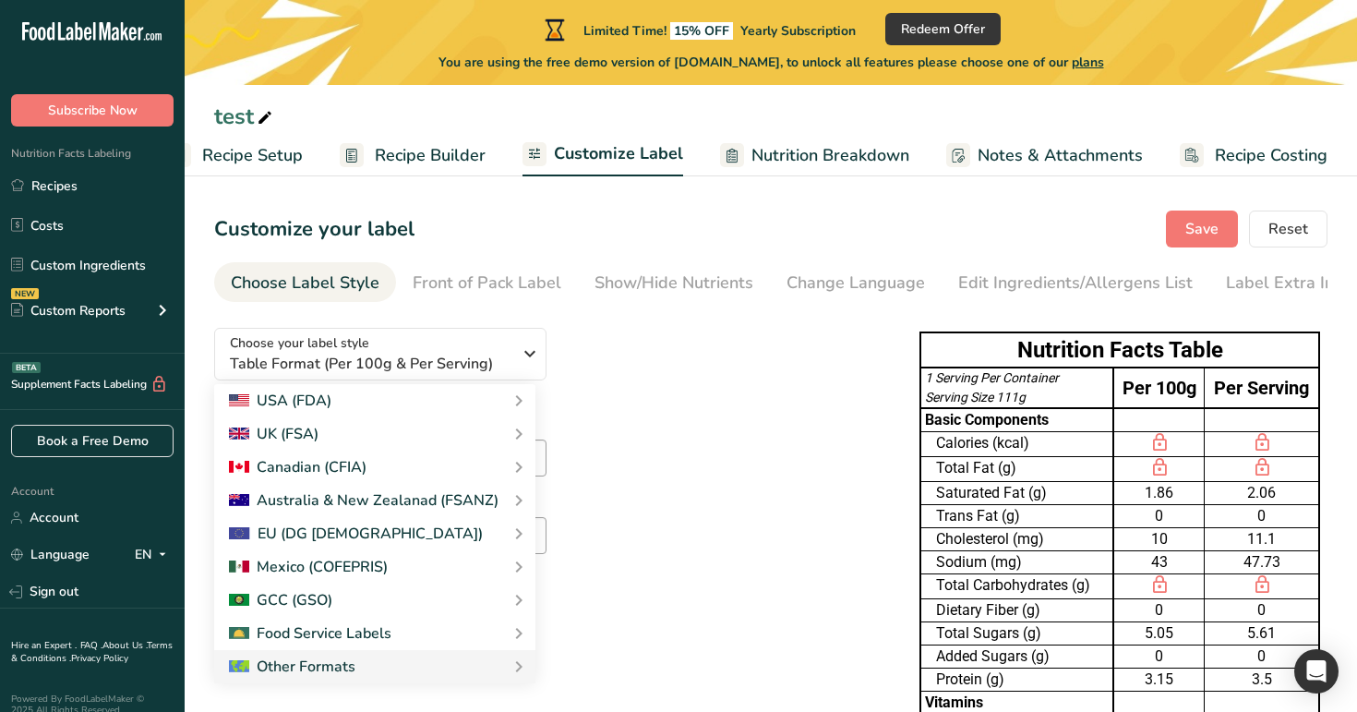
click at [697, 418] on div "Suggested serving size .a-a{fill:#347362;}.b-a{fill:#fff;} Servings per contain…" at bounding box center [548, 509] width 668 height 199
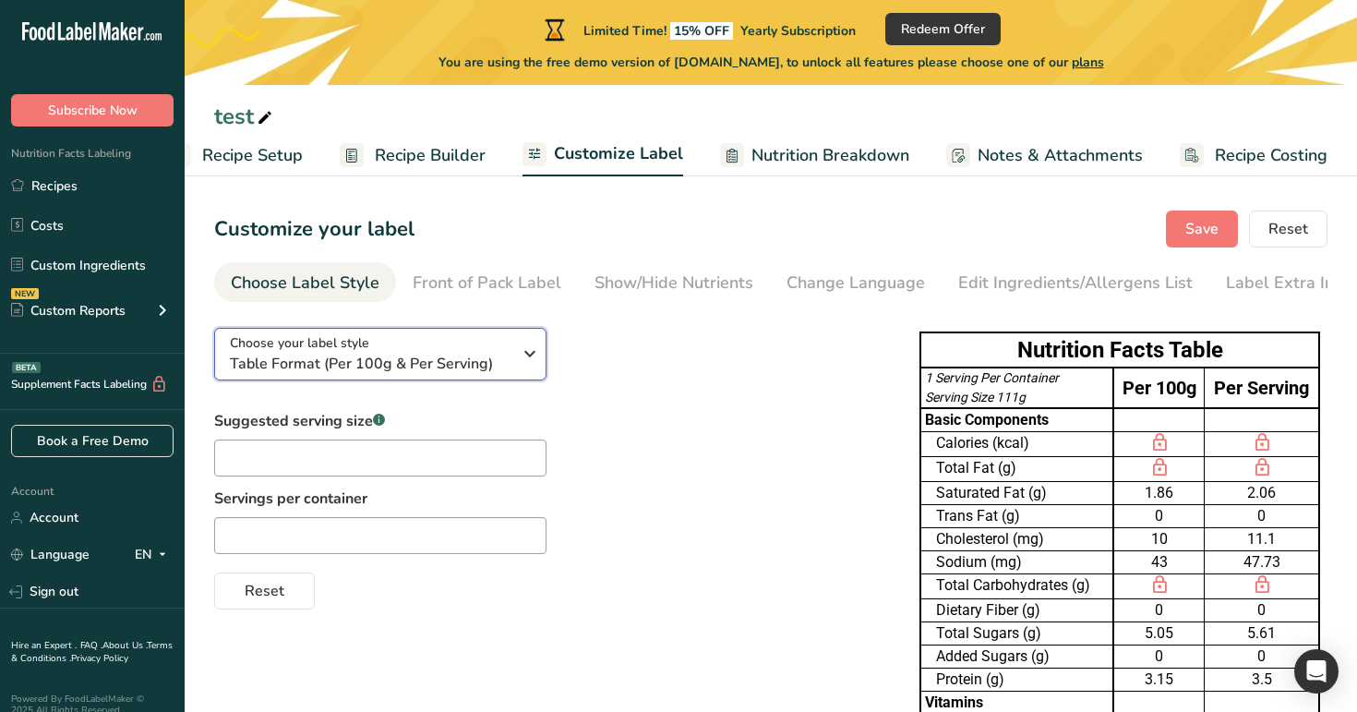
click at [479, 363] on span "Table Format (Per 100g & Per Serving)" at bounding box center [371, 364] width 282 height 22
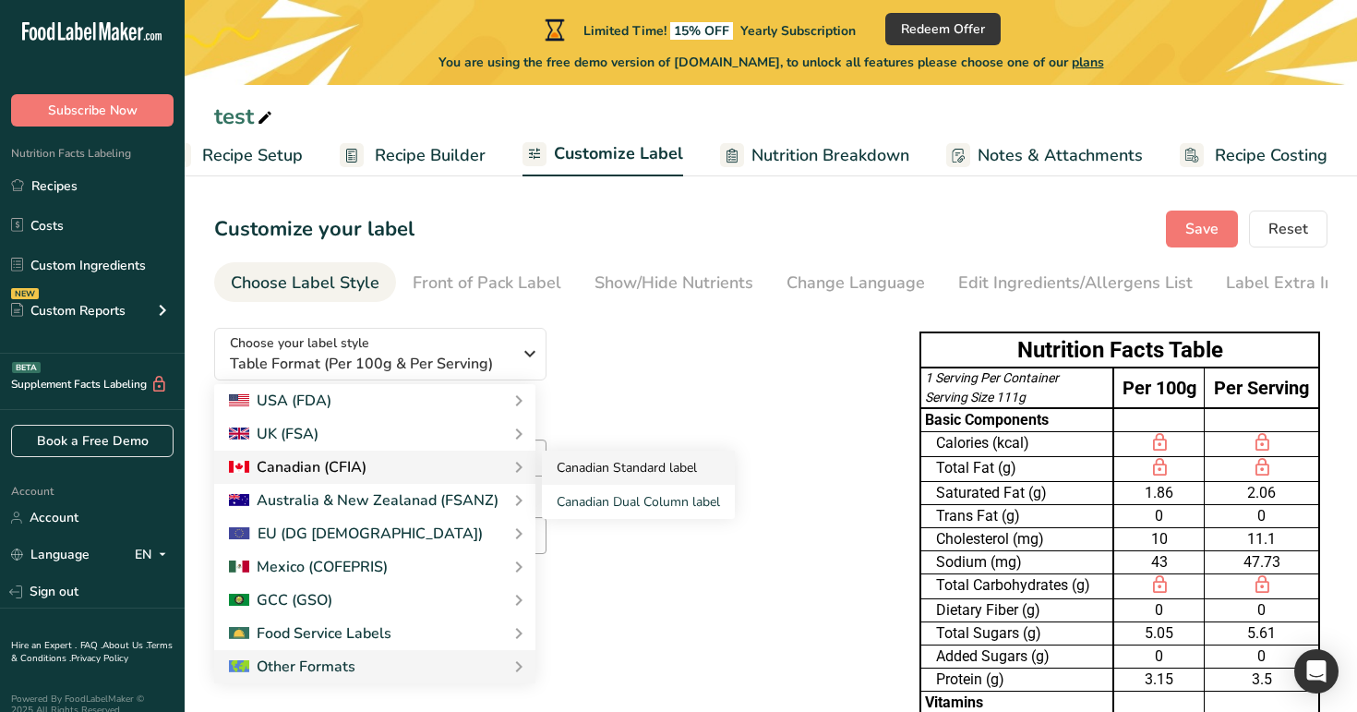
click at [619, 481] on link "Canadian Standard label" at bounding box center [638, 467] width 193 height 34
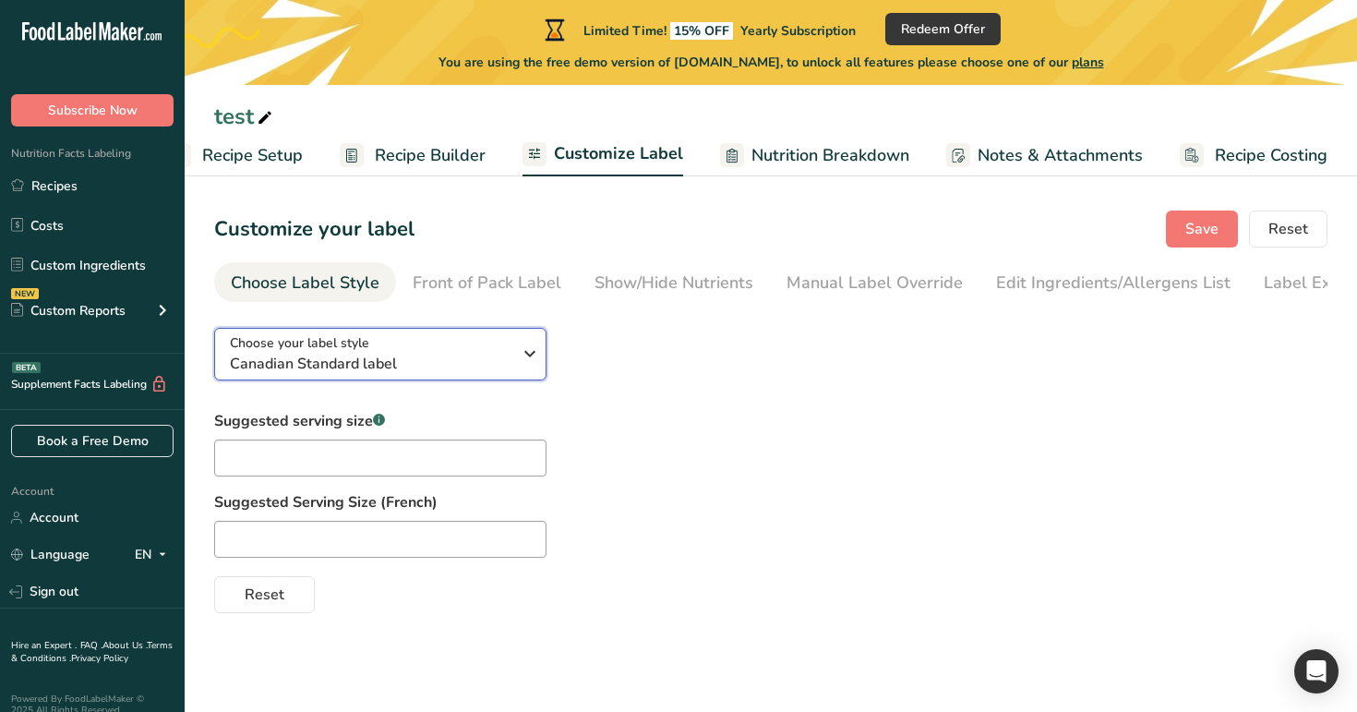
click at [463, 371] on span "Canadian Standard label" at bounding box center [371, 364] width 282 height 22
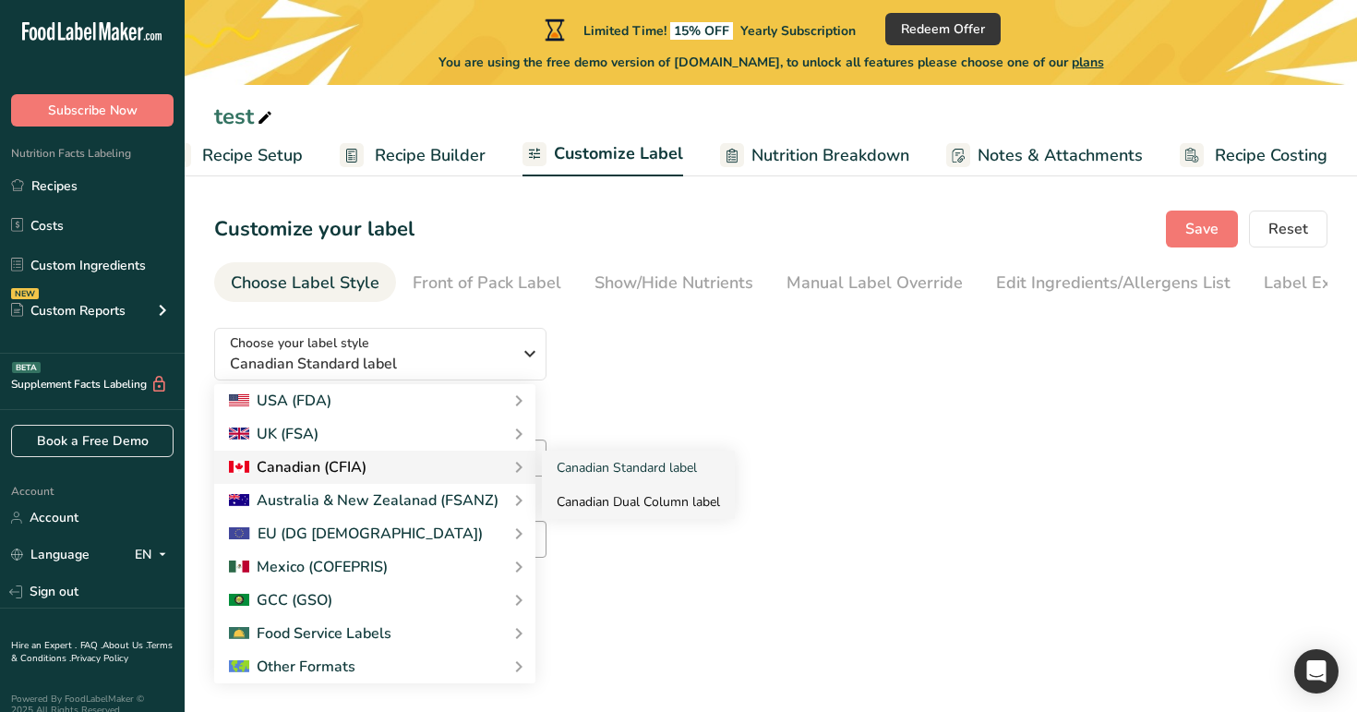
click at [587, 498] on link "Canadian Dual Column label" at bounding box center [638, 502] width 193 height 34
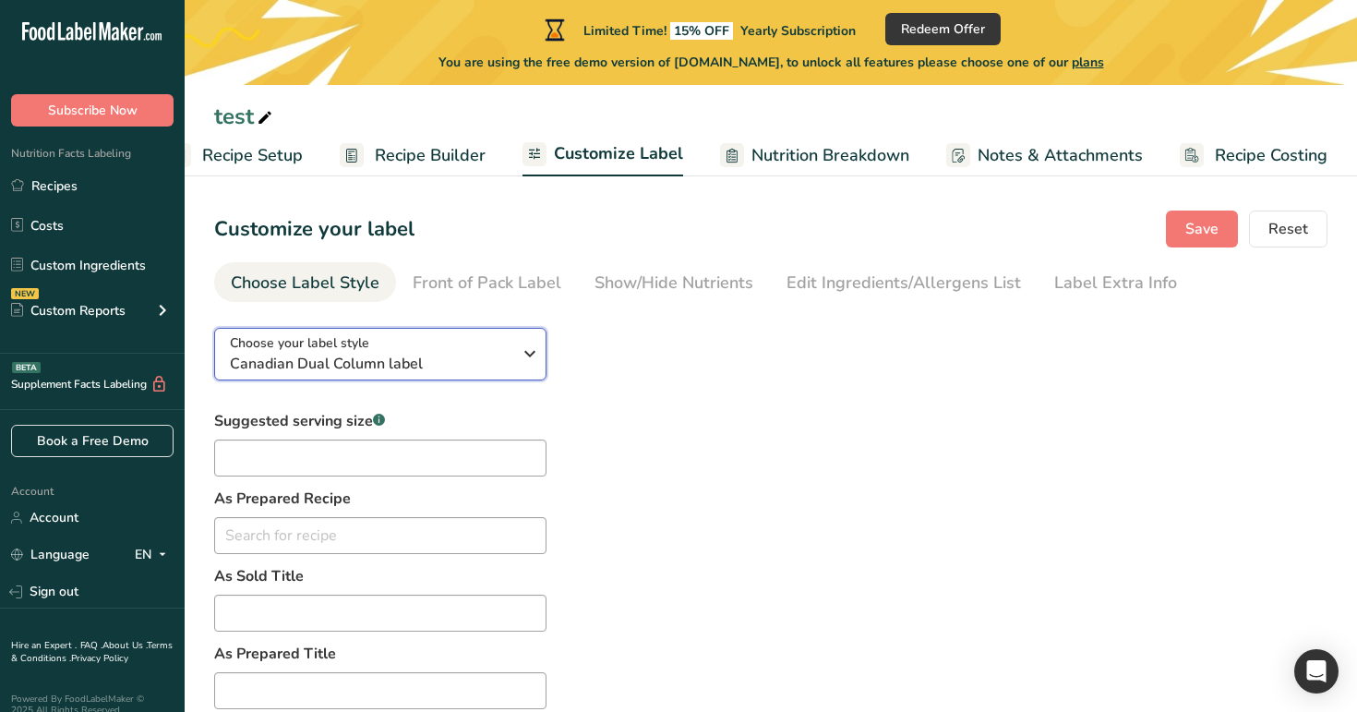
click at [488, 361] on span "Canadian Dual Column label" at bounding box center [371, 364] width 282 height 22
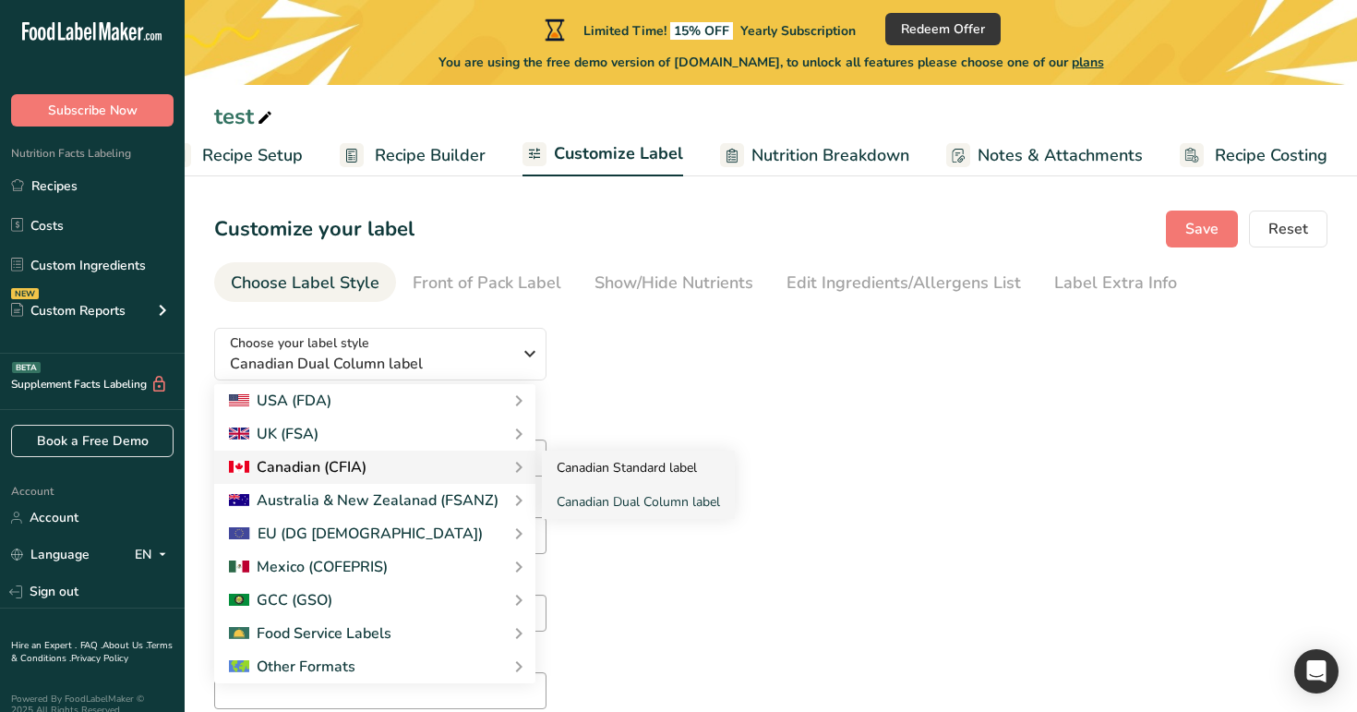
click at [622, 475] on link "Canadian Standard label" at bounding box center [638, 467] width 193 height 34
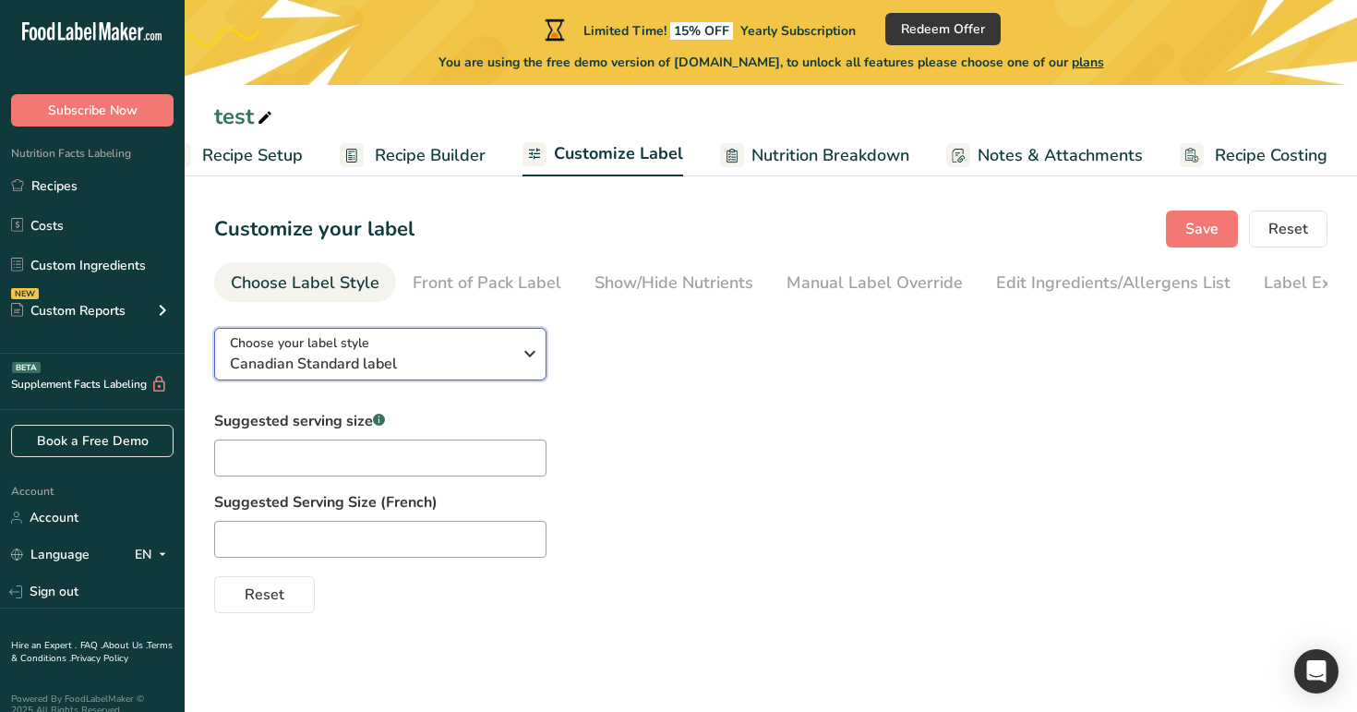
click at [477, 358] on span "Canadian Standard label" at bounding box center [371, 364] width 282 height 22
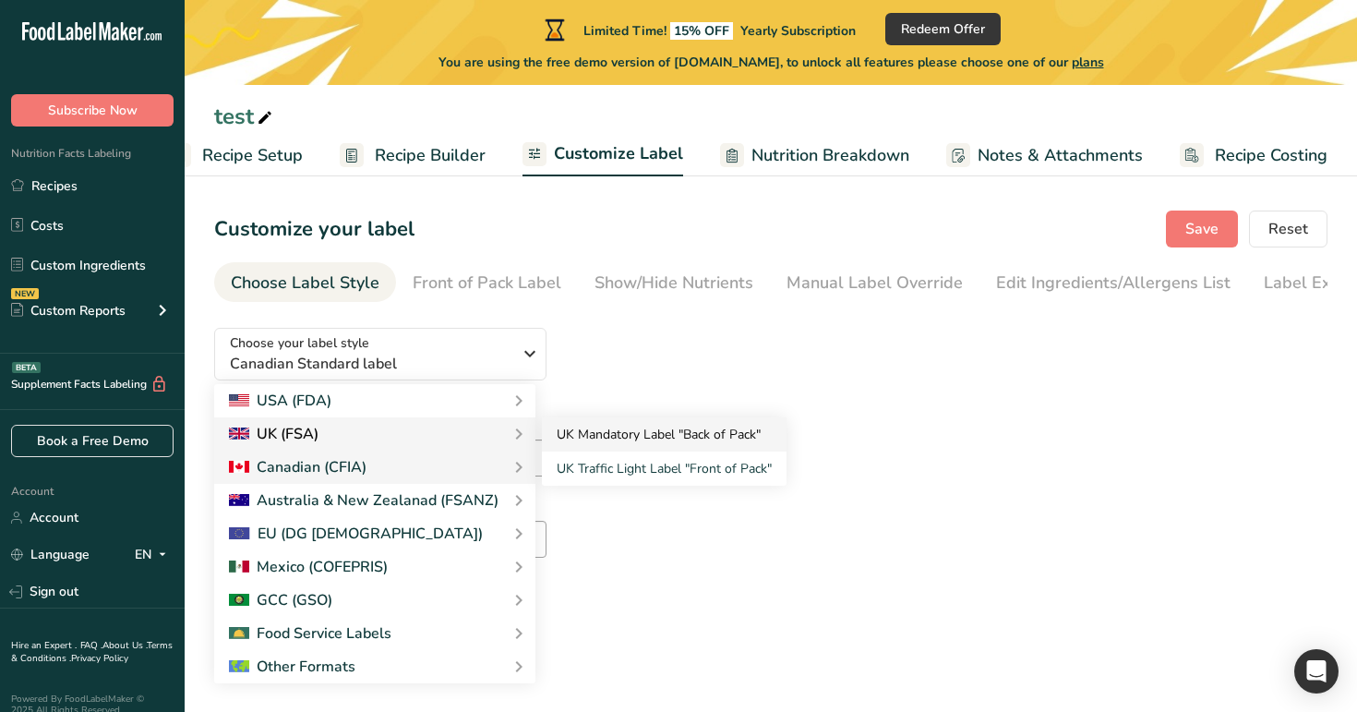
click at [648, 437] on link "UK Mandatory Label "Back of Pack"" at bounding box center [664, 434] width 245 height 34
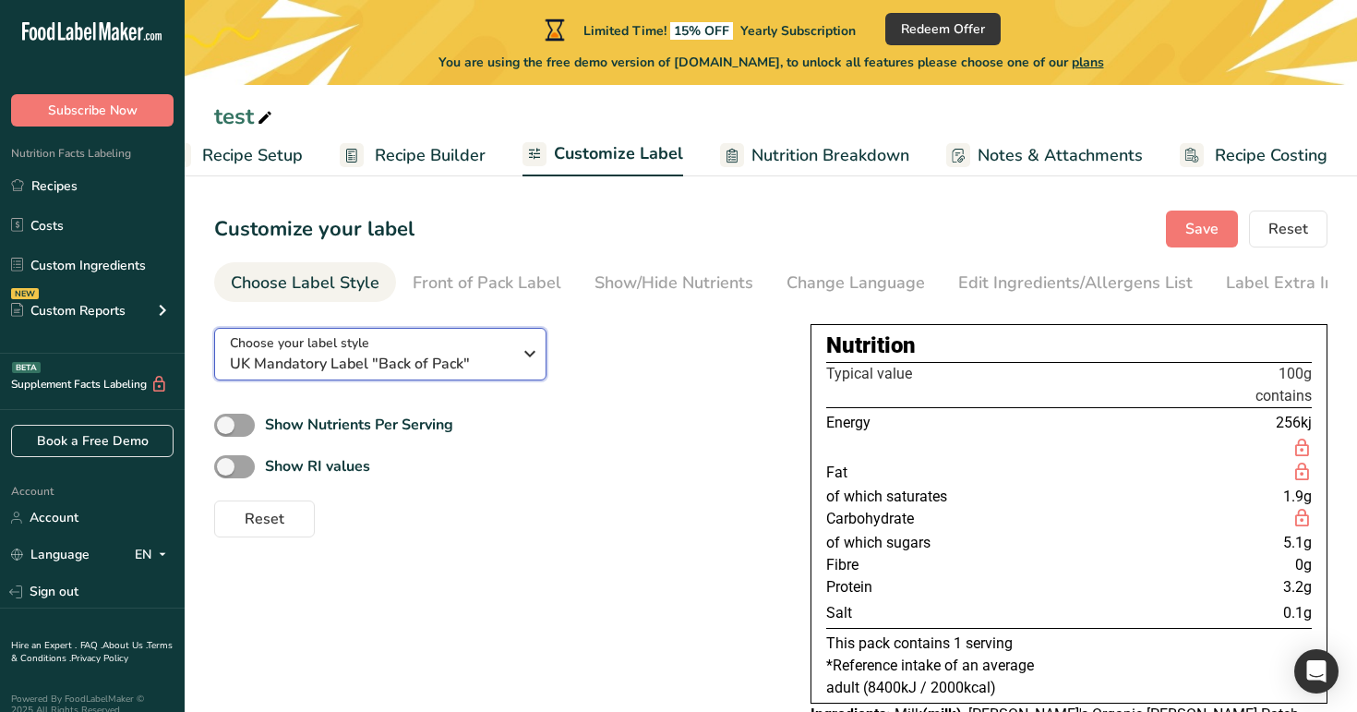
click at [472, 366] on span "UK Mandatory Label "Back of Pack"" at bounding box center [371, 364] width 282 height 22
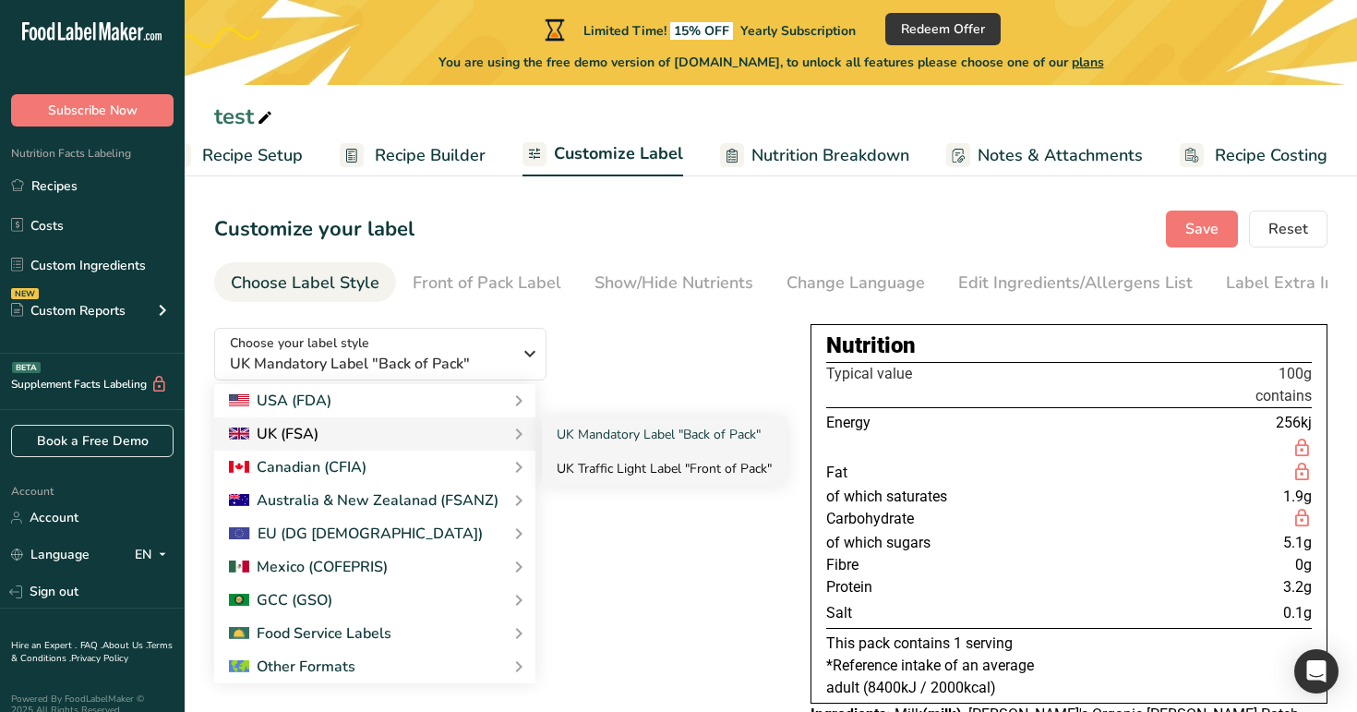
click at [616, 479] on link "UK Traffic Light Label "Front of Pack"" at bounding box center [664, 468] width 245 height 34
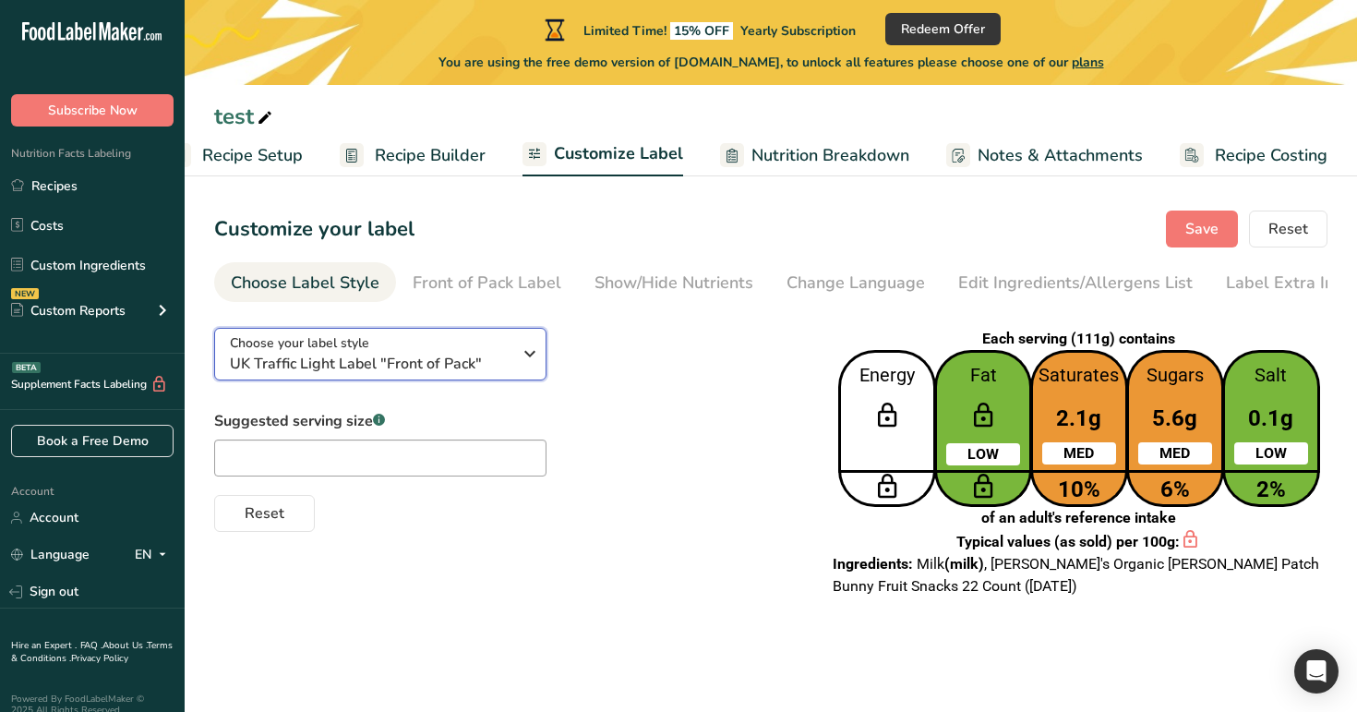
click at [463, 356] on div "Choose your label style UK Traffic Light Label "Front of Pack"" at bounding box center [371, 354] width 282 height 42
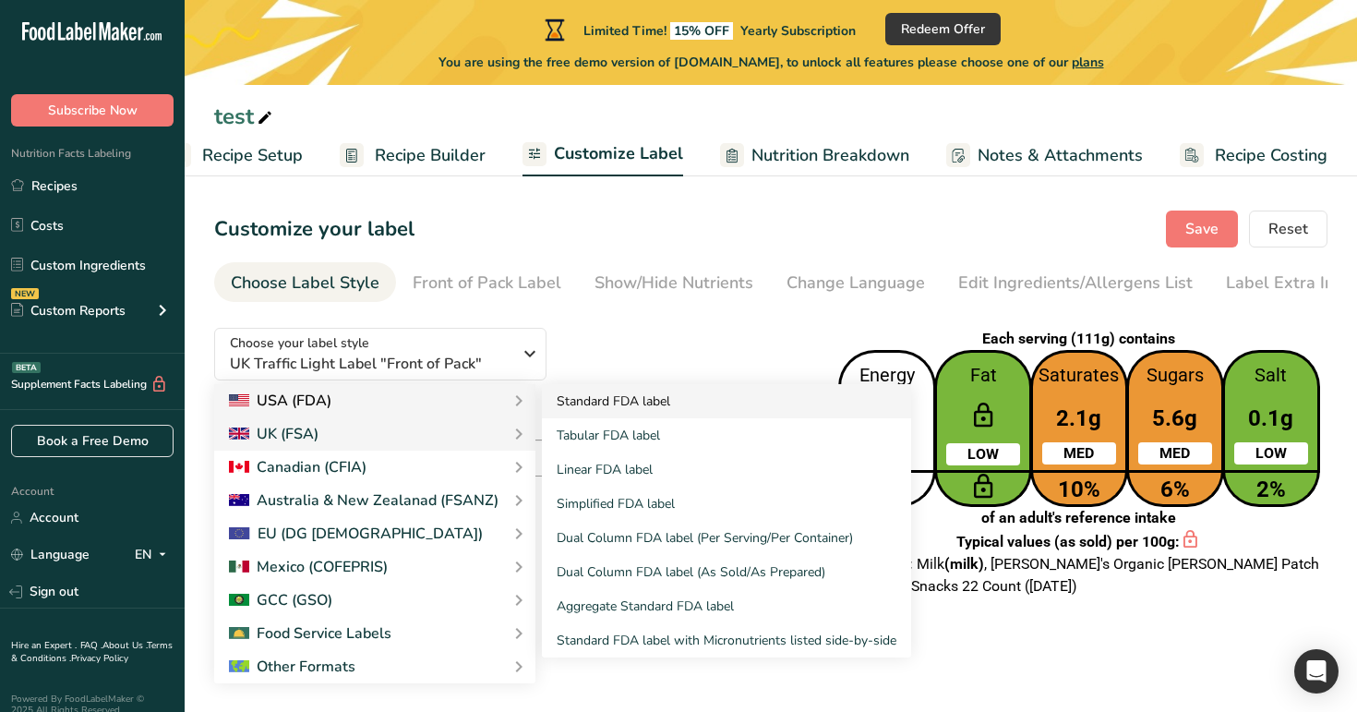
click at [597, 399] on link "Standard FDA label" at bounding box center [726, 401] width 369 height 34
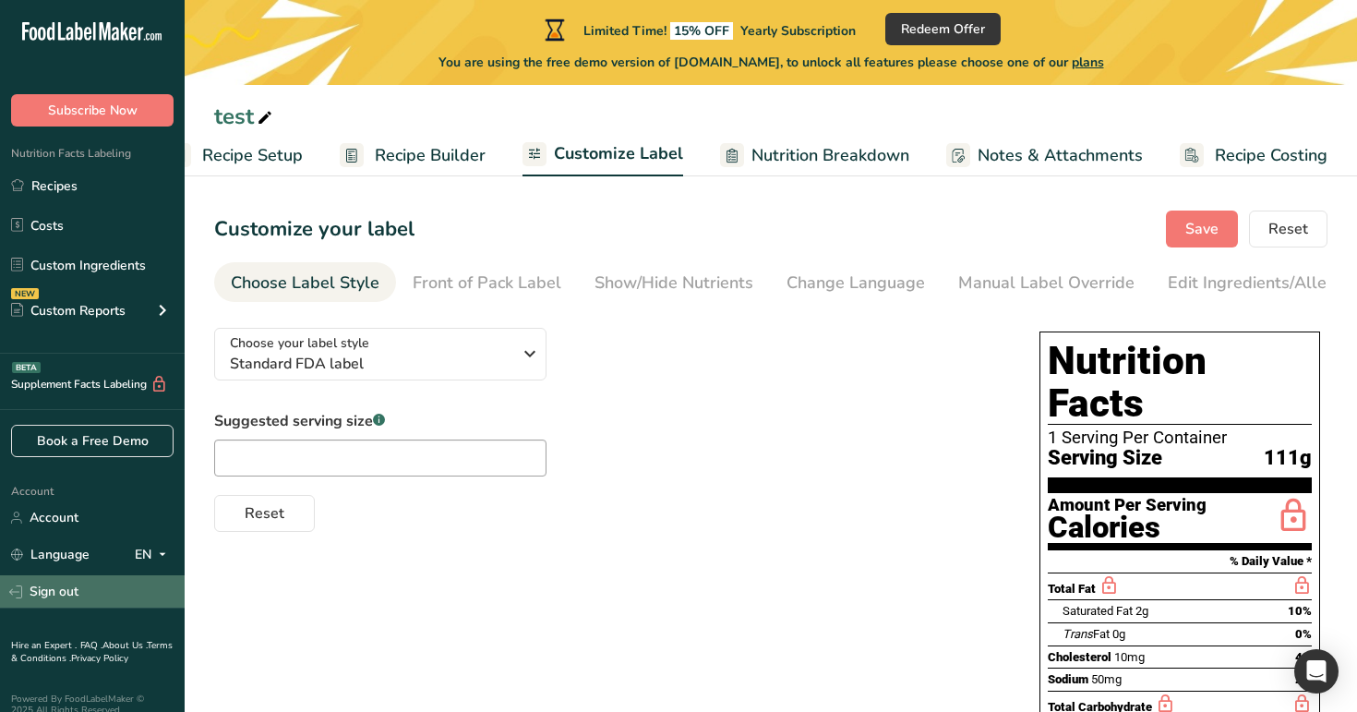
click at [123, 597] on link "Sign out" at bounding box center [92, 591] width 185 height 32
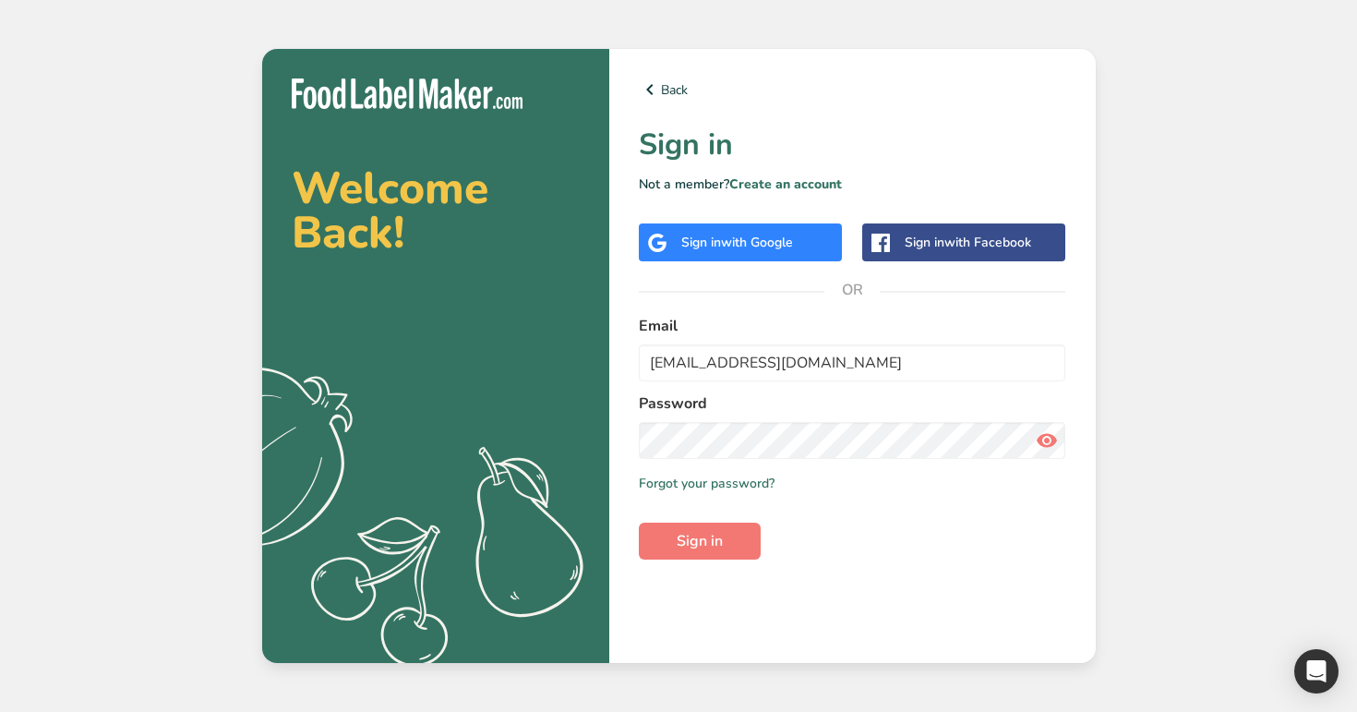
type input "[EMAIL_ADDRESS][DOMAIN_NAME]"
click at [639, 522] on button "Sign in" at bounding box center [700, 540] width 122 height 37
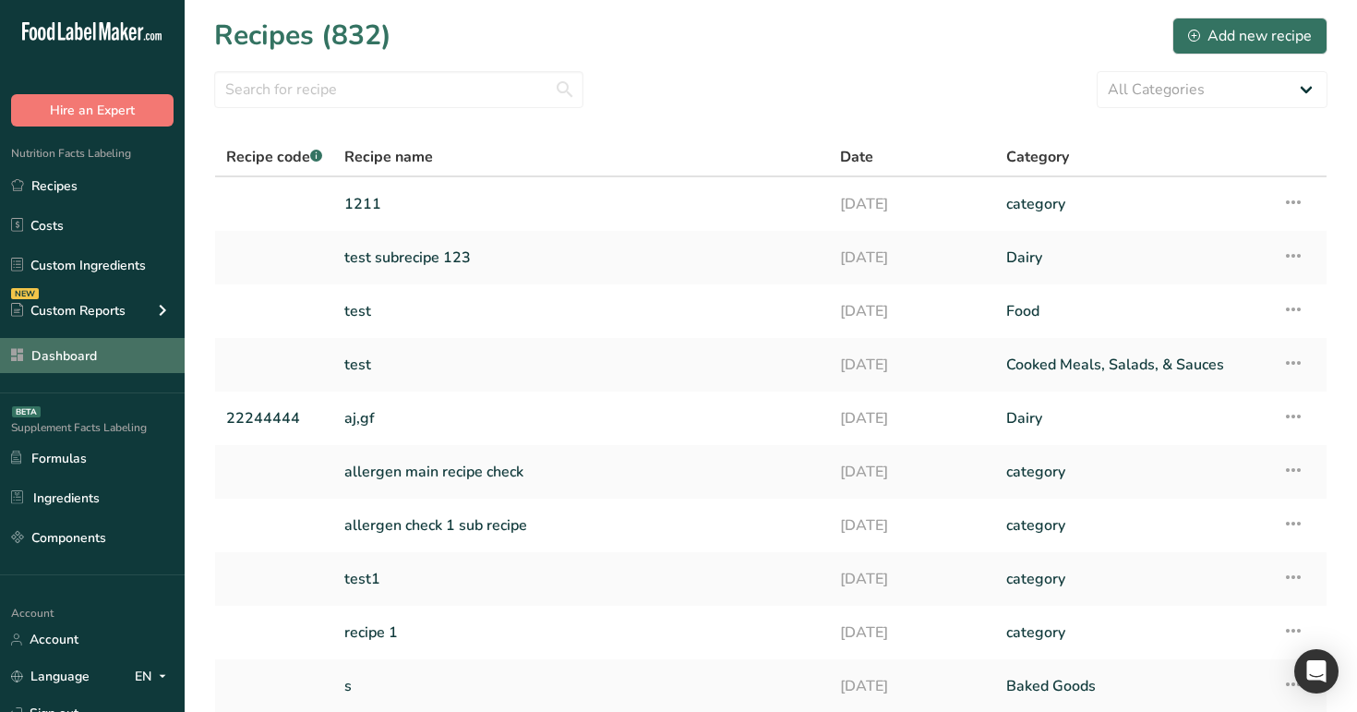
click at [16, 354] on icon at bounding box center [17, 355] width 17 height 26
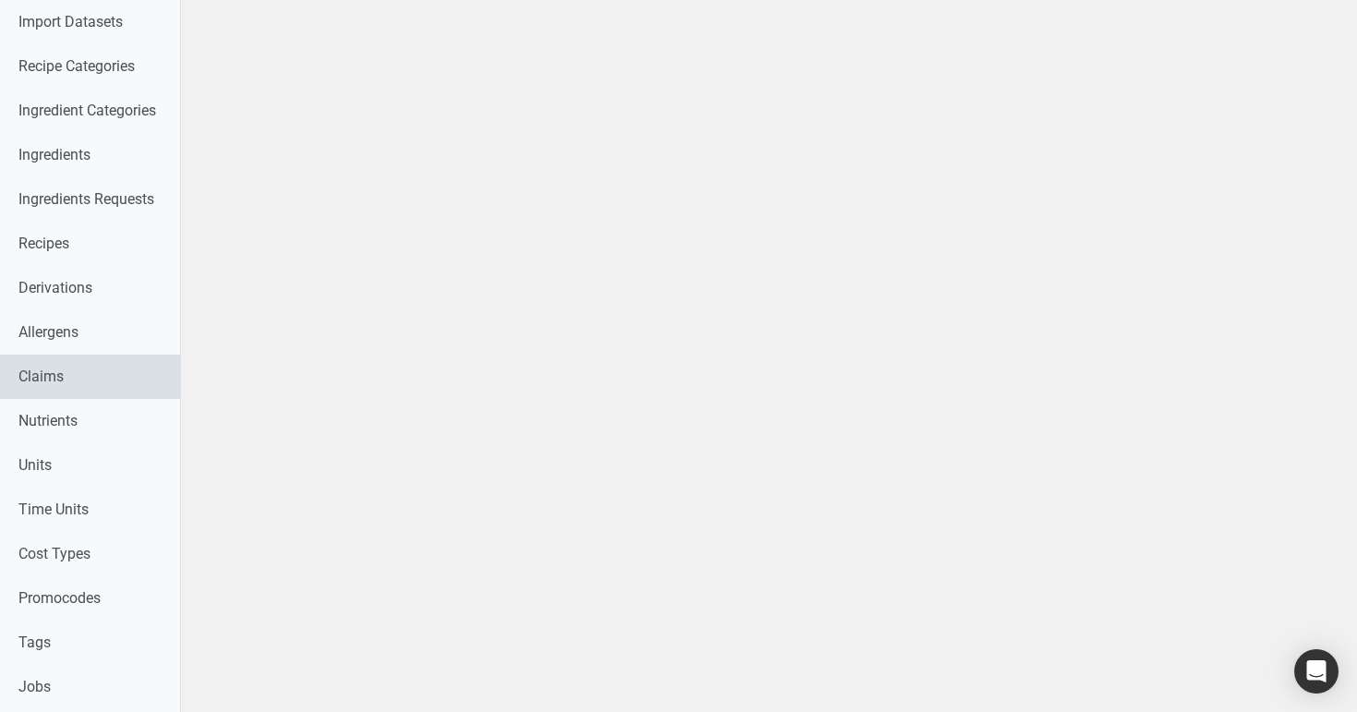
scroll to position [401, 0]
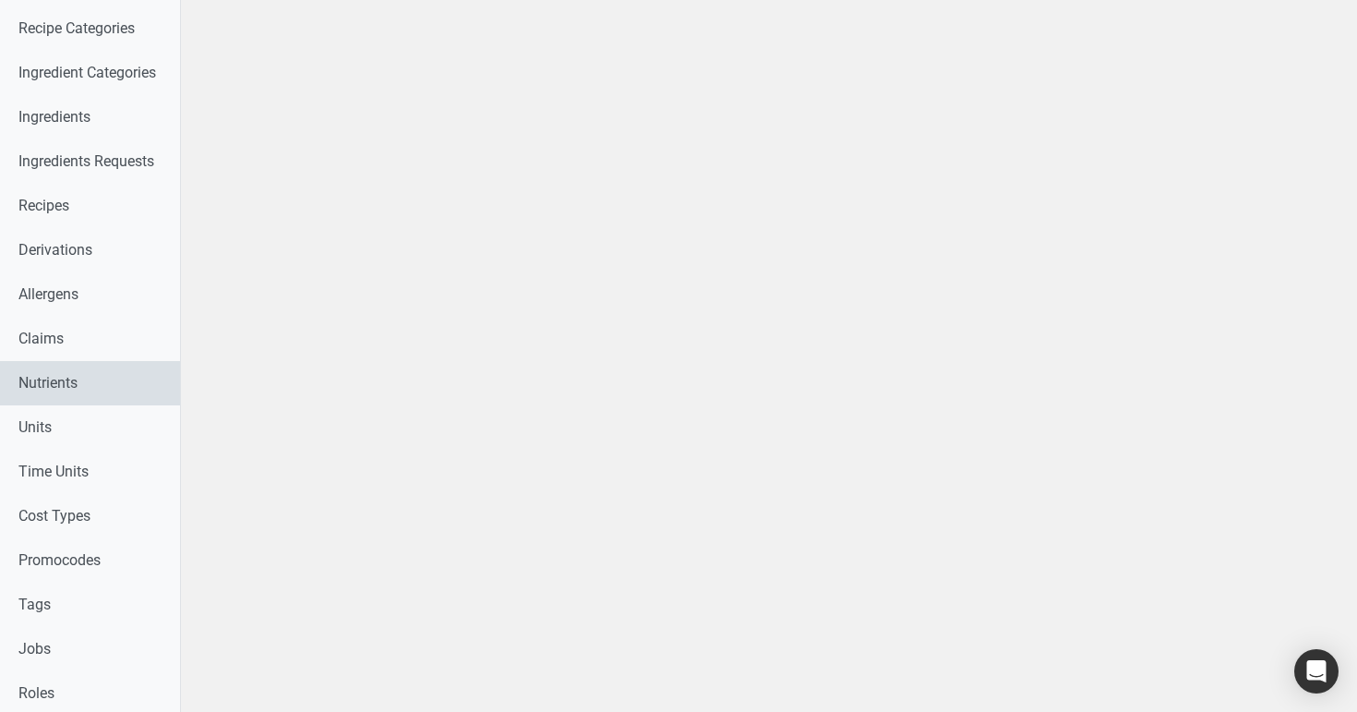
click at [108, 375] on link "Nutrients" at bounding box center [90, 383] width 180 height 44
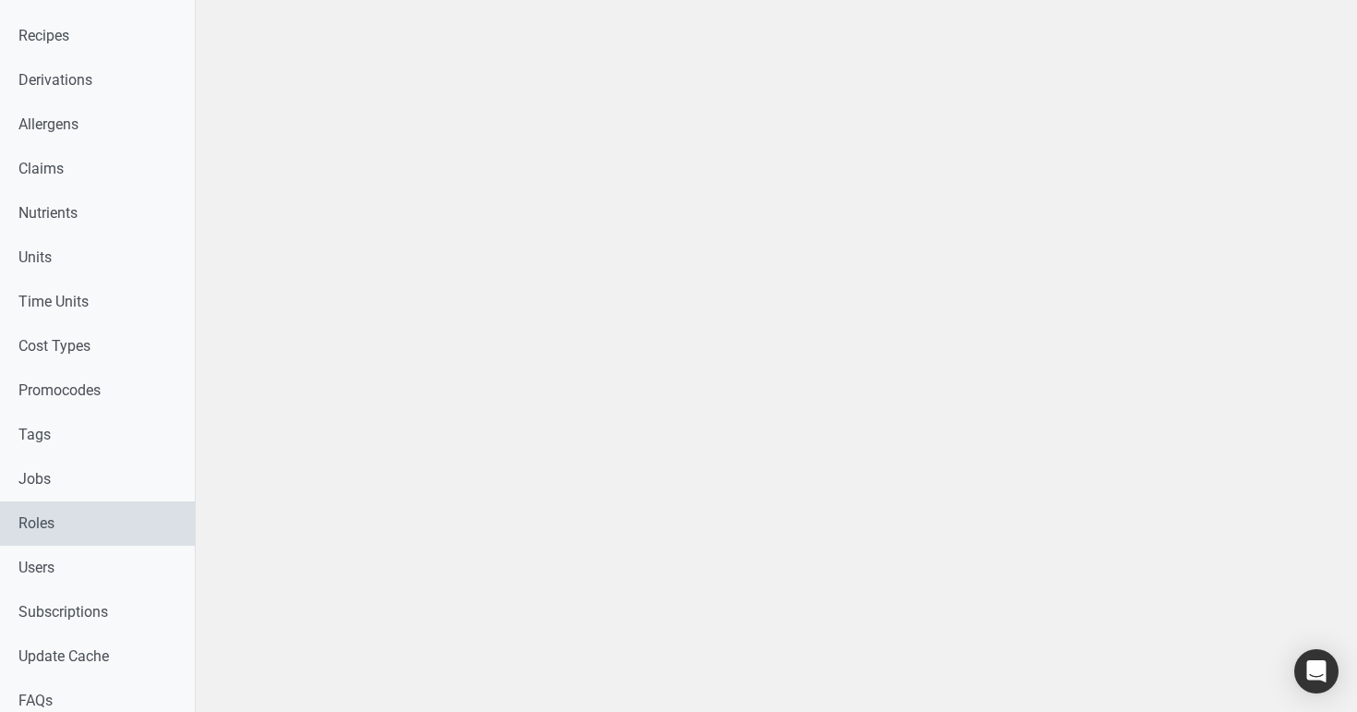
scroll to position [622, 0]
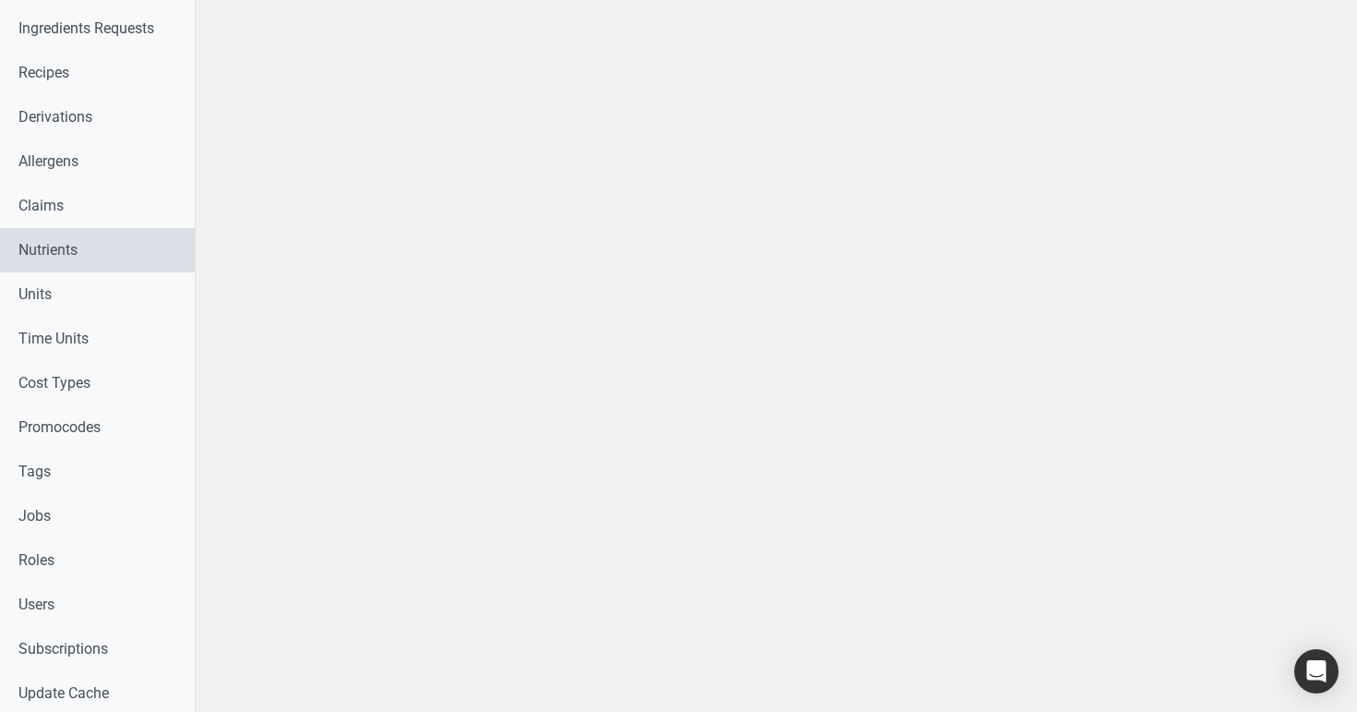
click at [101, 238] on link "Nutrients" at bounding box center [97, 250] width 195 height 44
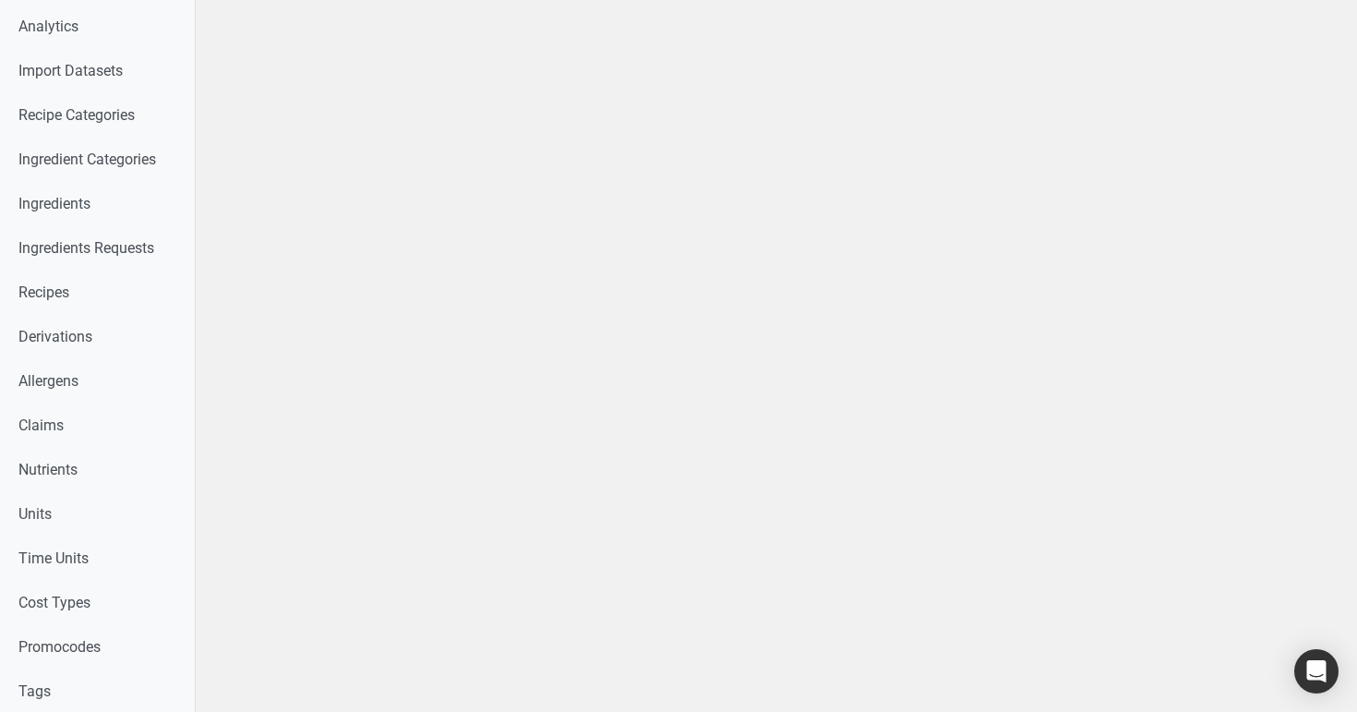
scroll to position [447, 0]
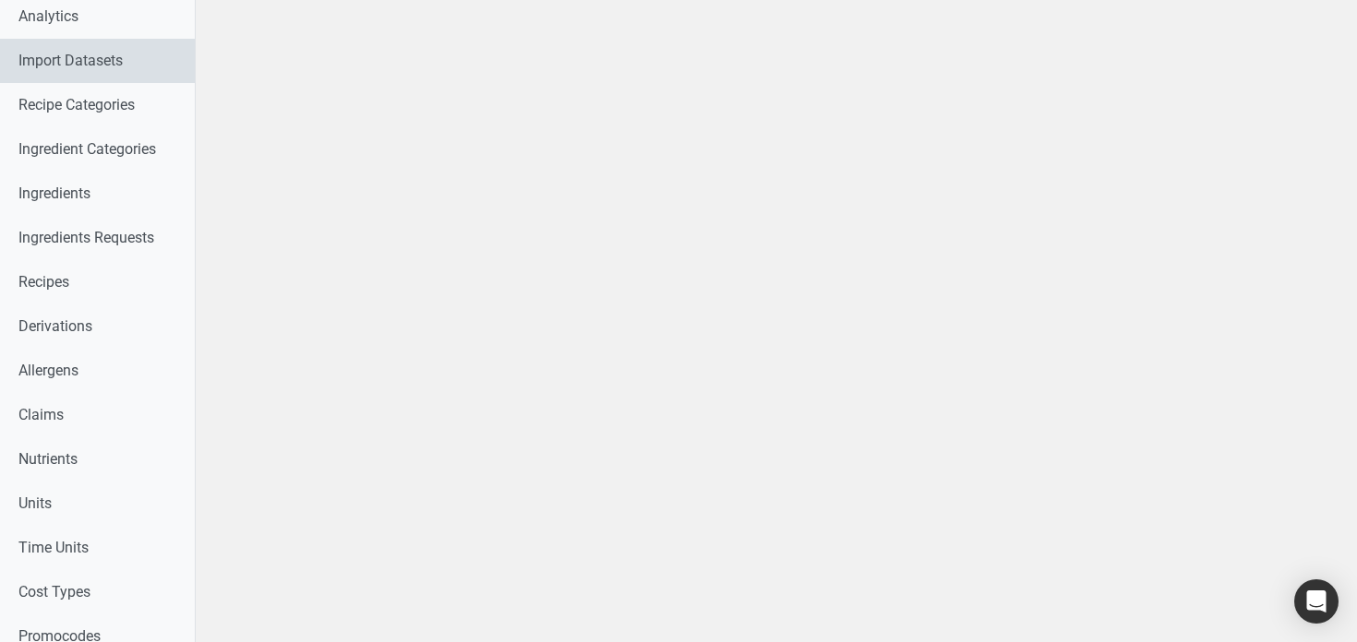
scroll to position [445, 0]
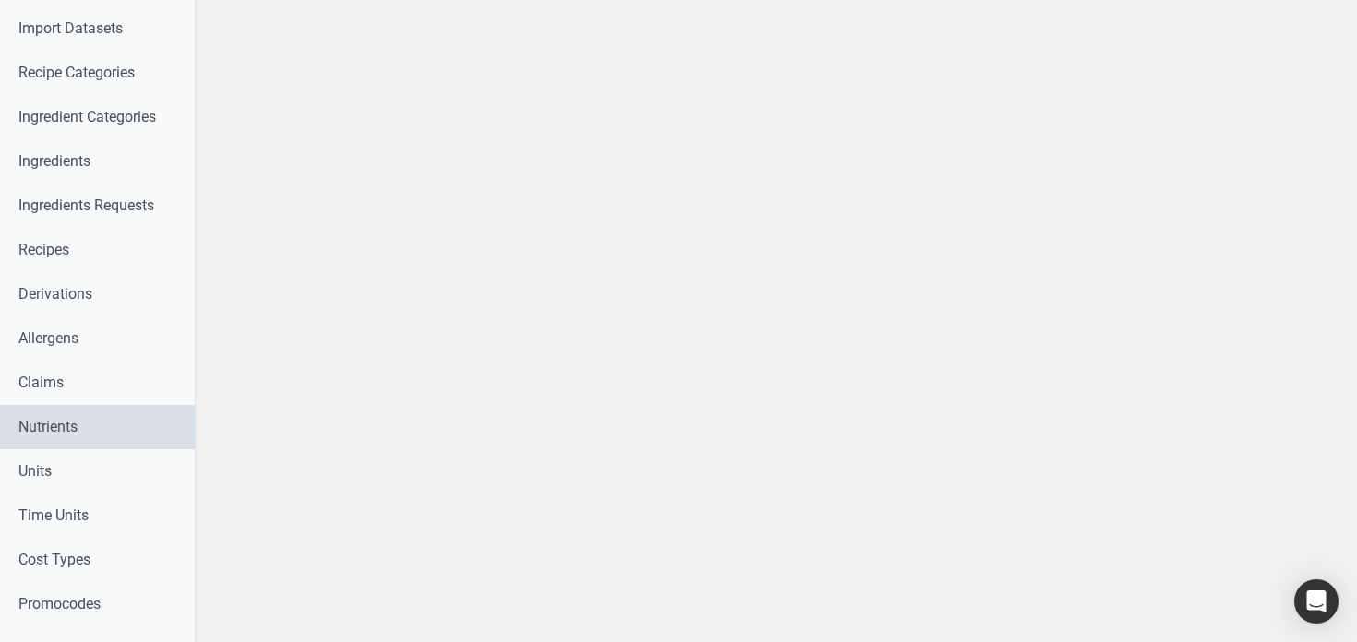
click at [89, 436] on link "Nutrients" at bounding box center [97, 427] width 195 height 44
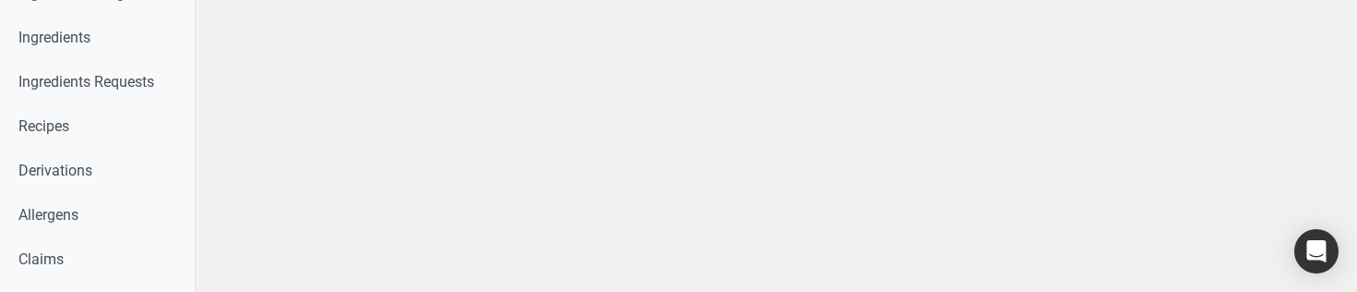
scroll to position [673, 0]
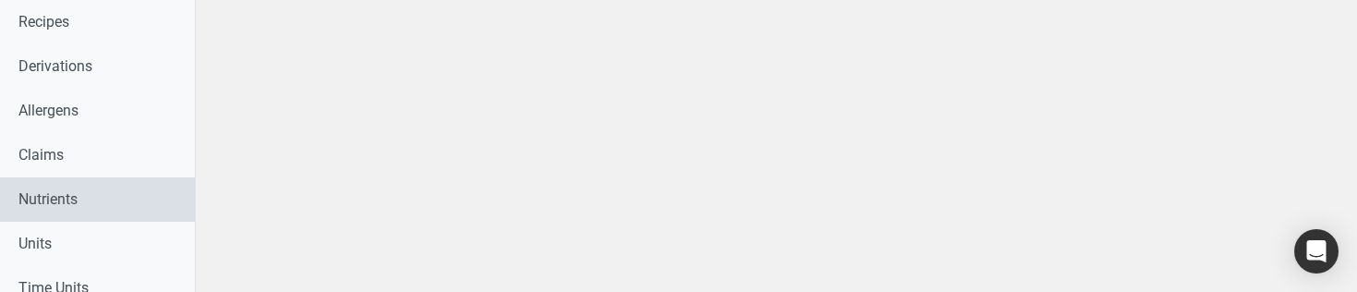
click at [147, 184] on link "Nutrients" at bounding box center [97, 199] width 195 height 44
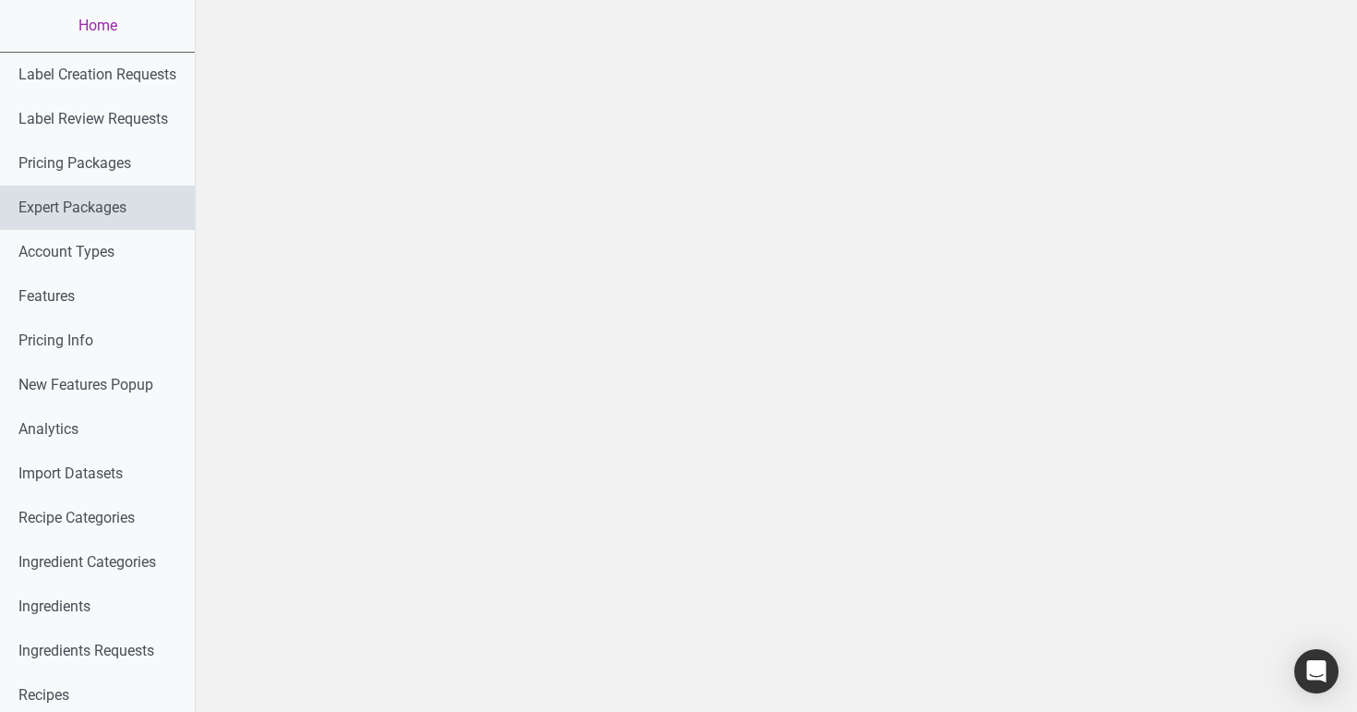
click at [115, 196] on link "Expert Packages" at bounding box center [97, 208] width 195 height 44
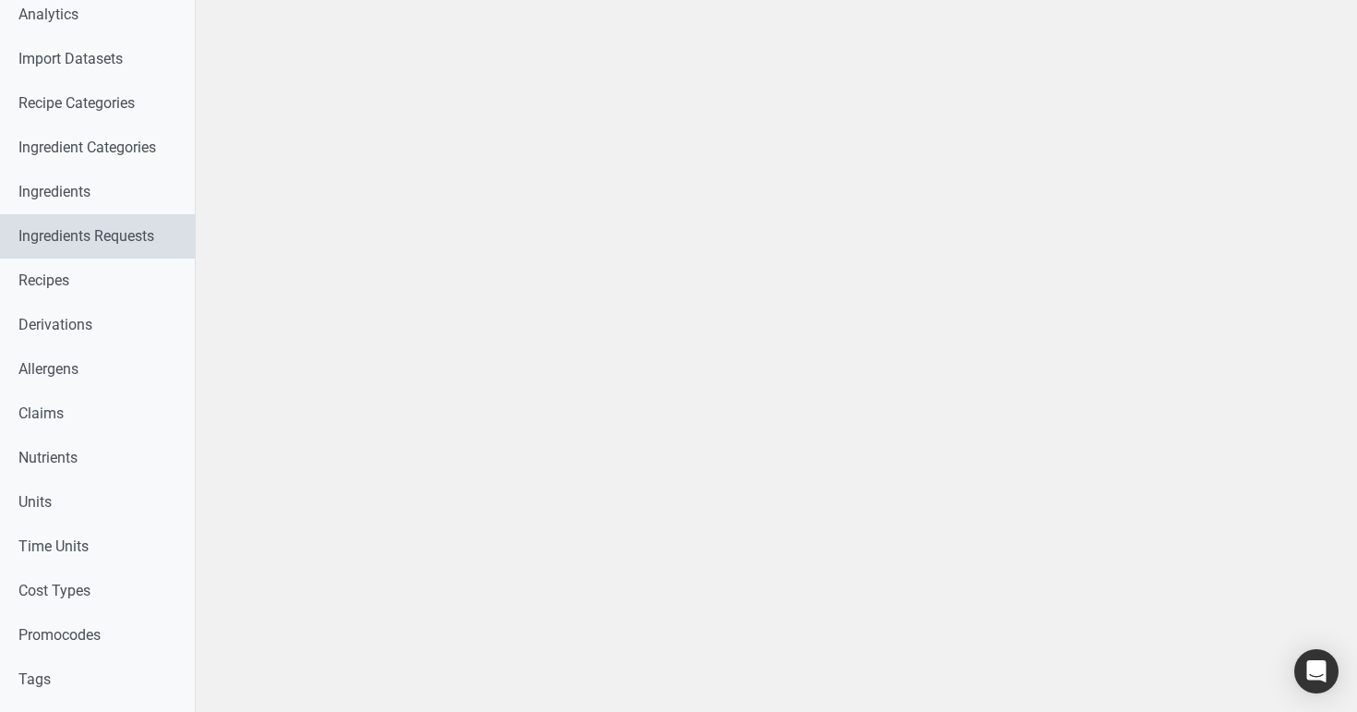
scroll to position [447, 0]
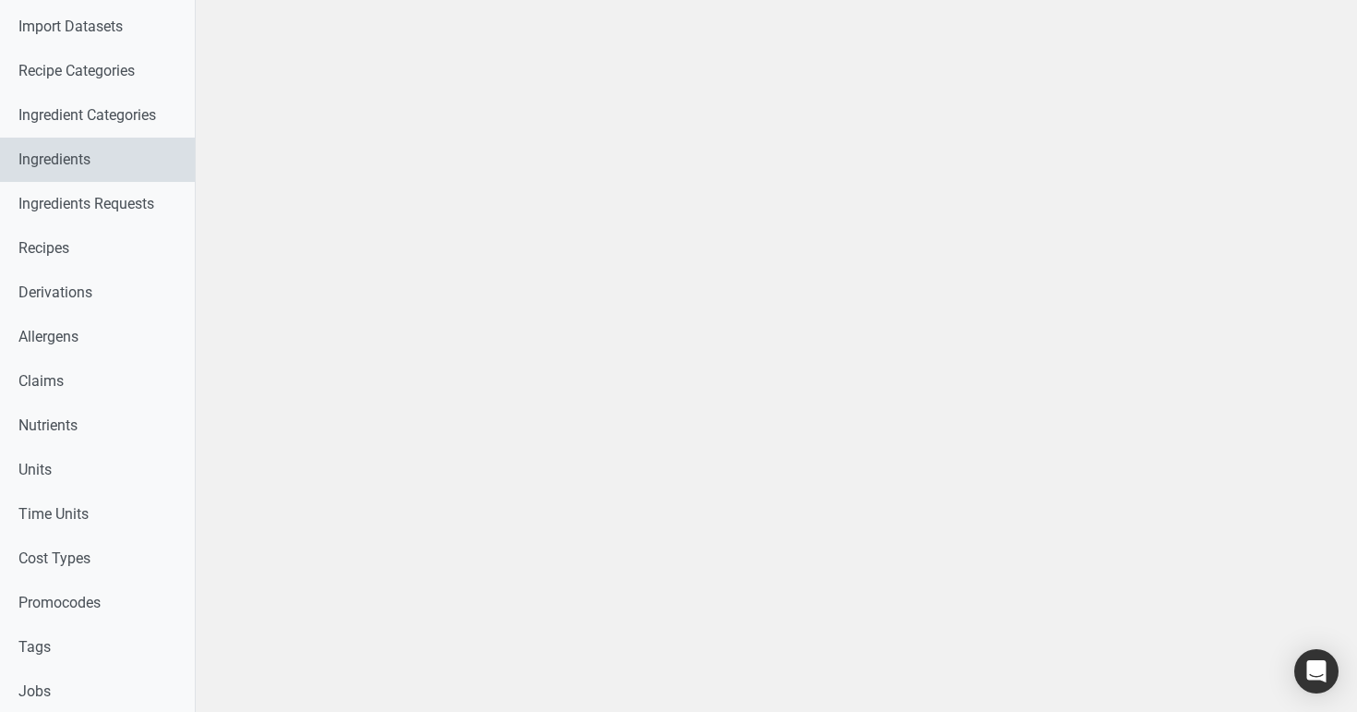
click at [99, 166] on link "Ingredients" at bounding box center [97, 160] width 195 height 44
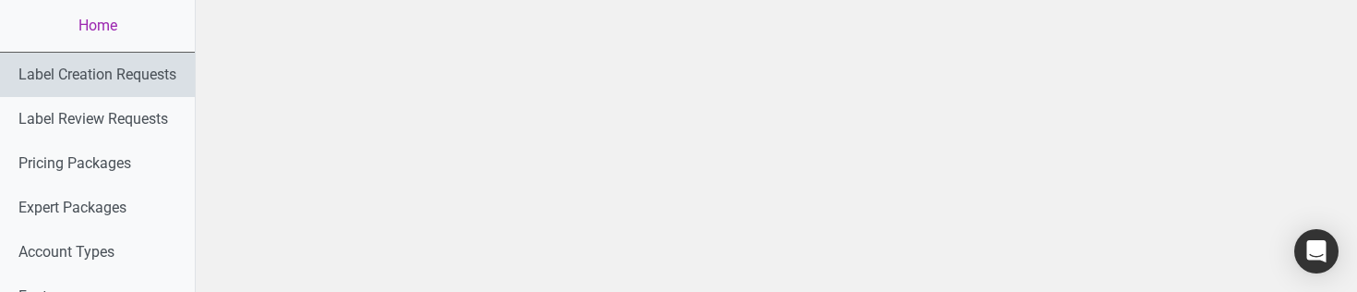
click at [102, 87] on link "Label Creation Requests" at bounding box center [97, 75] width 195 height 44
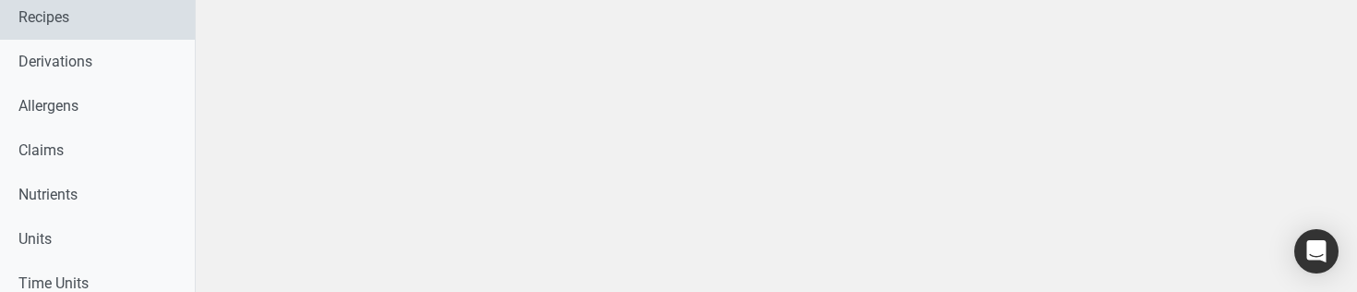
scroll to position [700, 0]
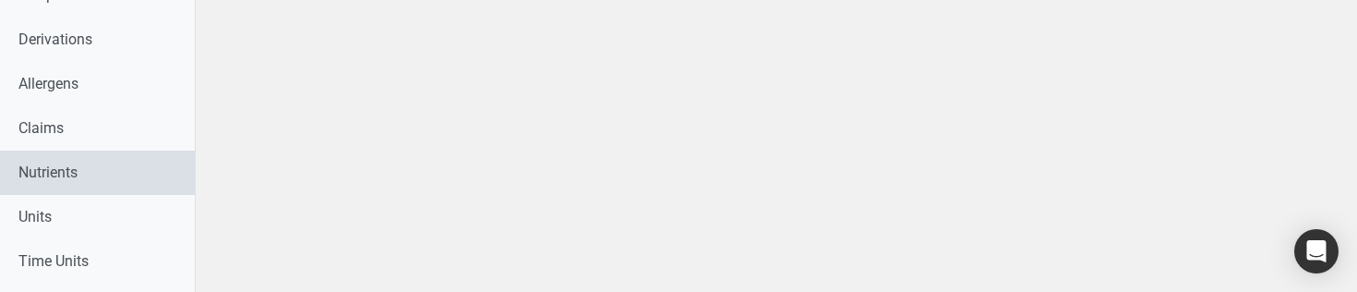
click at [105, 174] on link "Nutrients" at bounding box center [97, 172] width 195 height 44
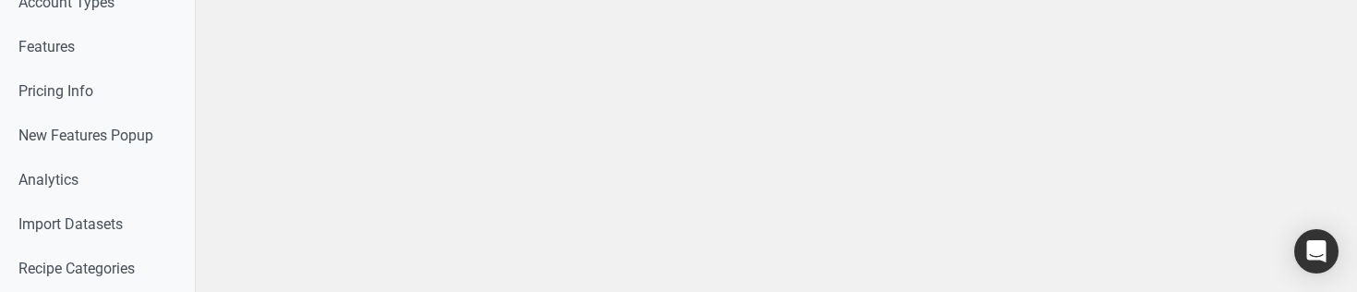
scroll to position [423, 0]
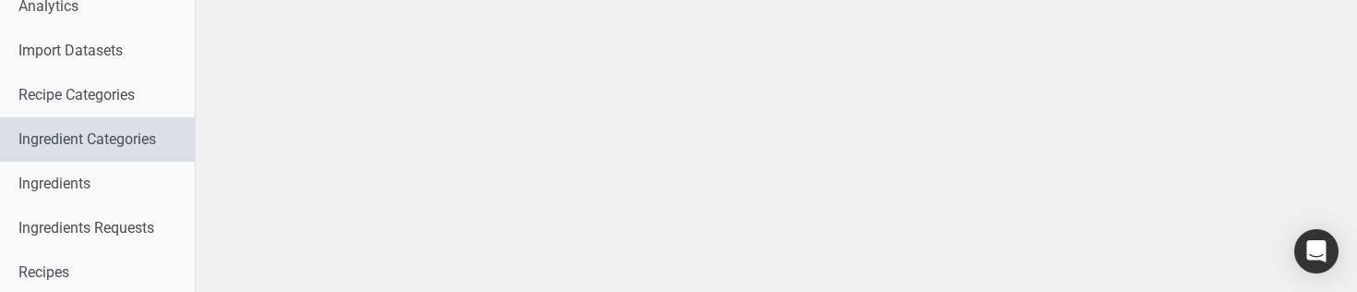
click at [74, 129] on link "Ingredient Categories" at bounding box center [97, 139] width 195 height 44
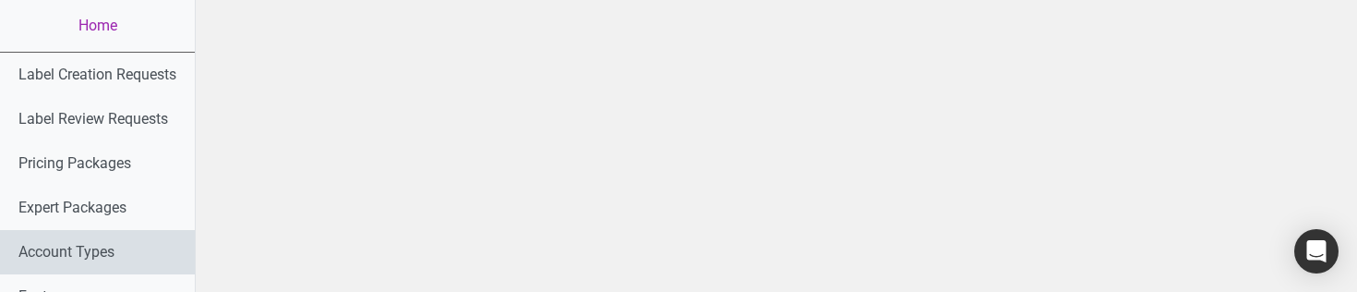
click at [123, 251] on link "Account Types" at bounding box center [97, 252] width 195 height 44
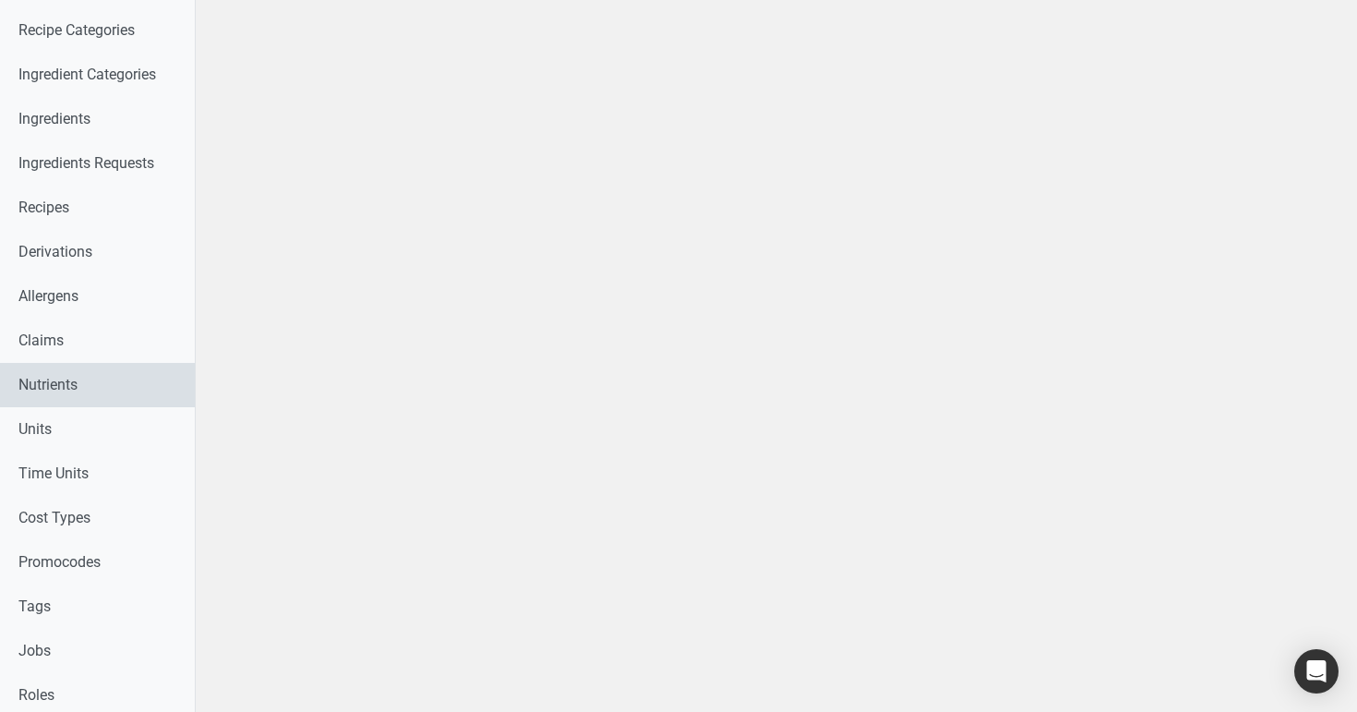
scroll to position [690, 0]
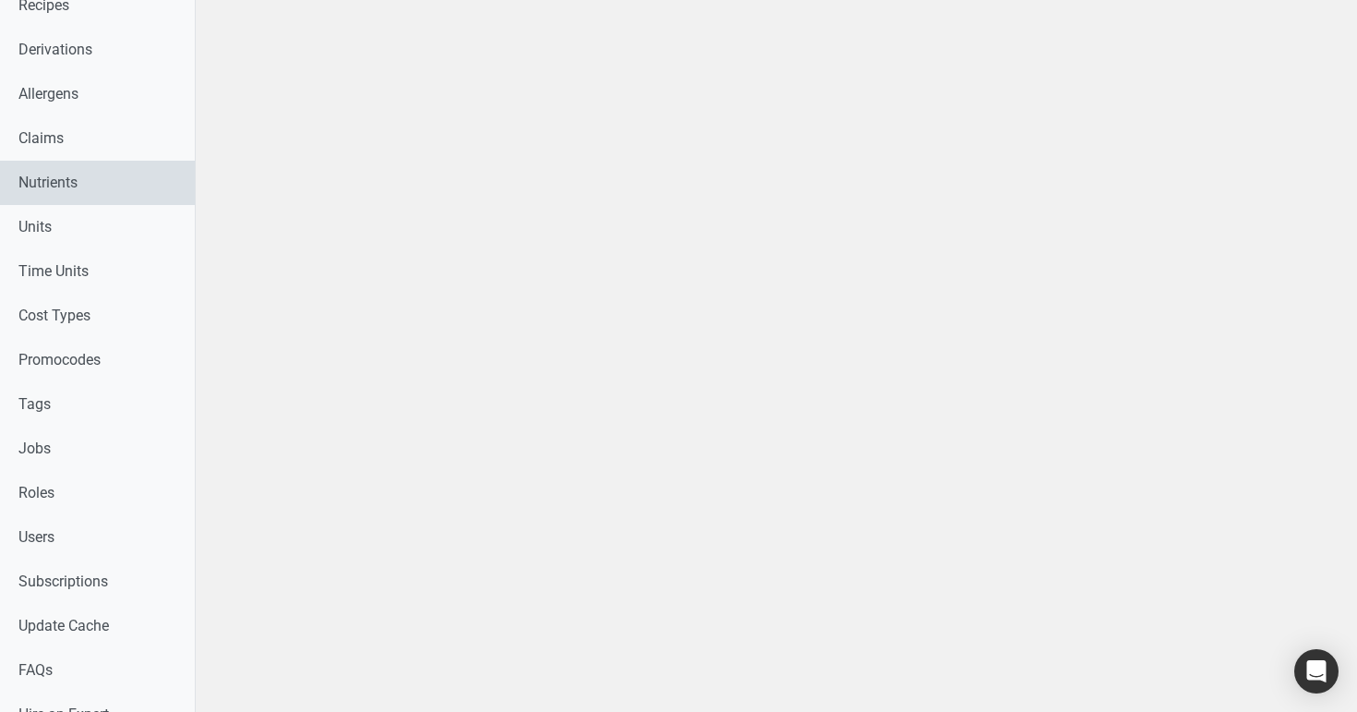
click at [62, 192] on link "Nutrients" at bounding box center [97, 183] width 195 height 44
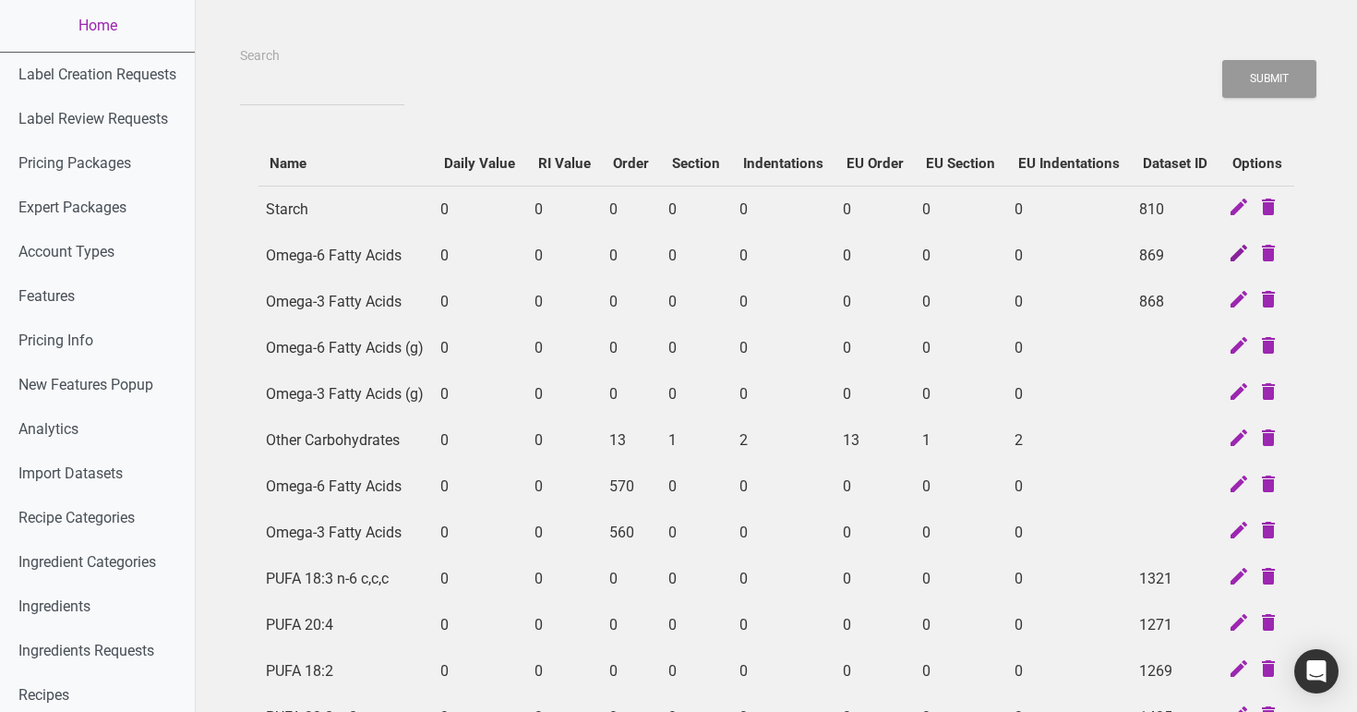
click at [1232, 258] on icon at bounding box center [1239, 255] width 22 height 26
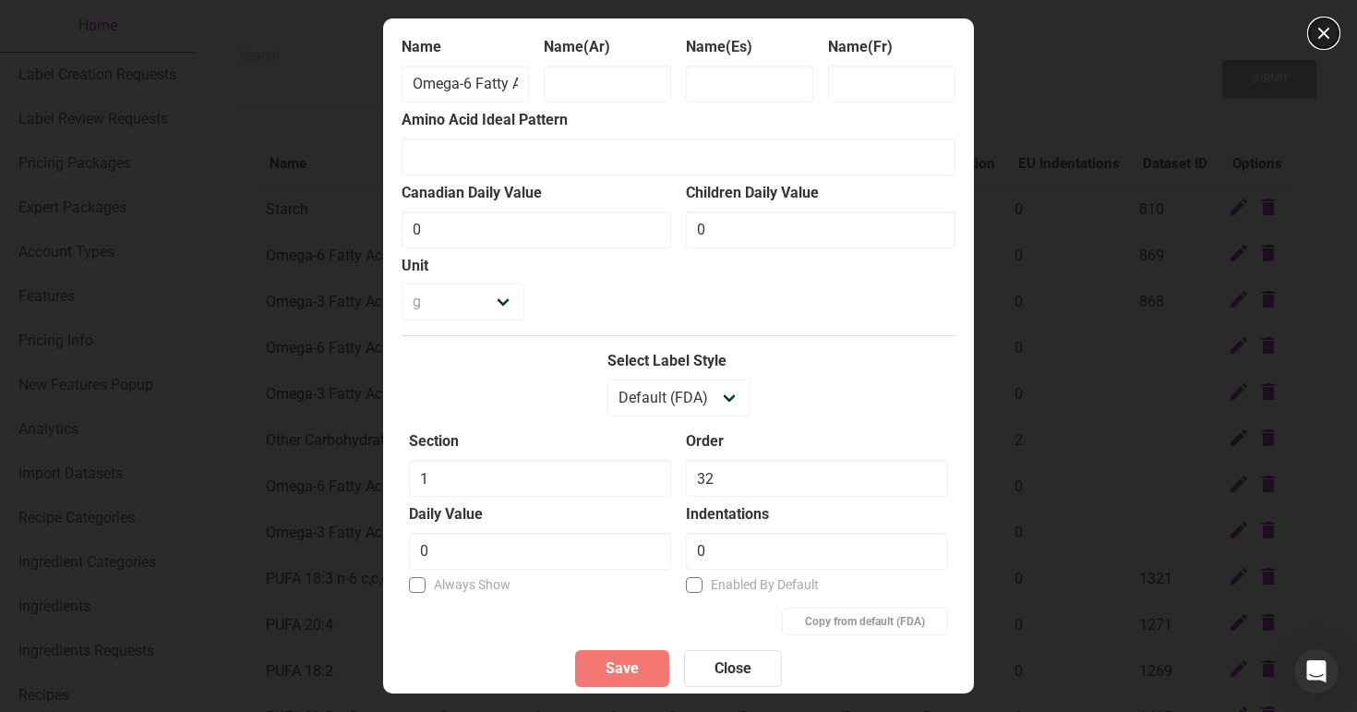
click at [1318, 30] on button "button" at bounding box center [1324, 33] width 30 height 30
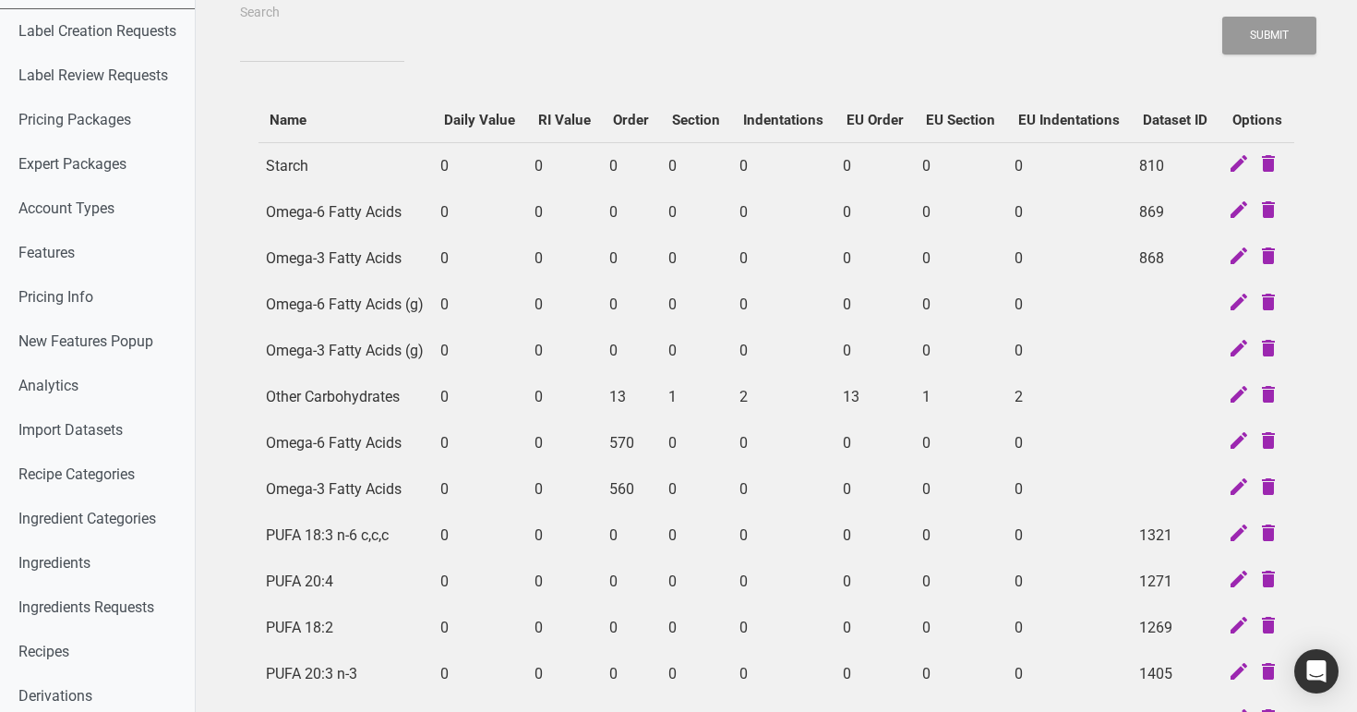
scroll to position [90, 0]
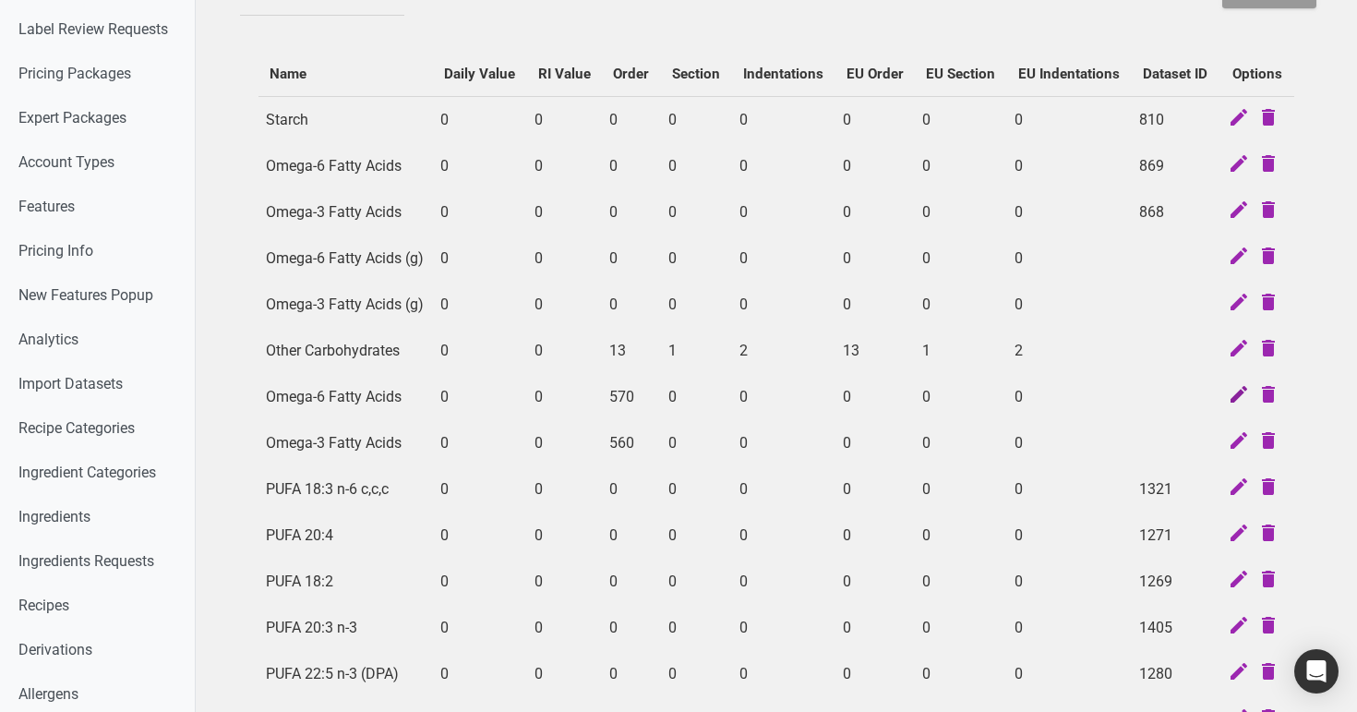
click at [1240, 383] on icon at bounding box center [1239, 396] width 22 height 26
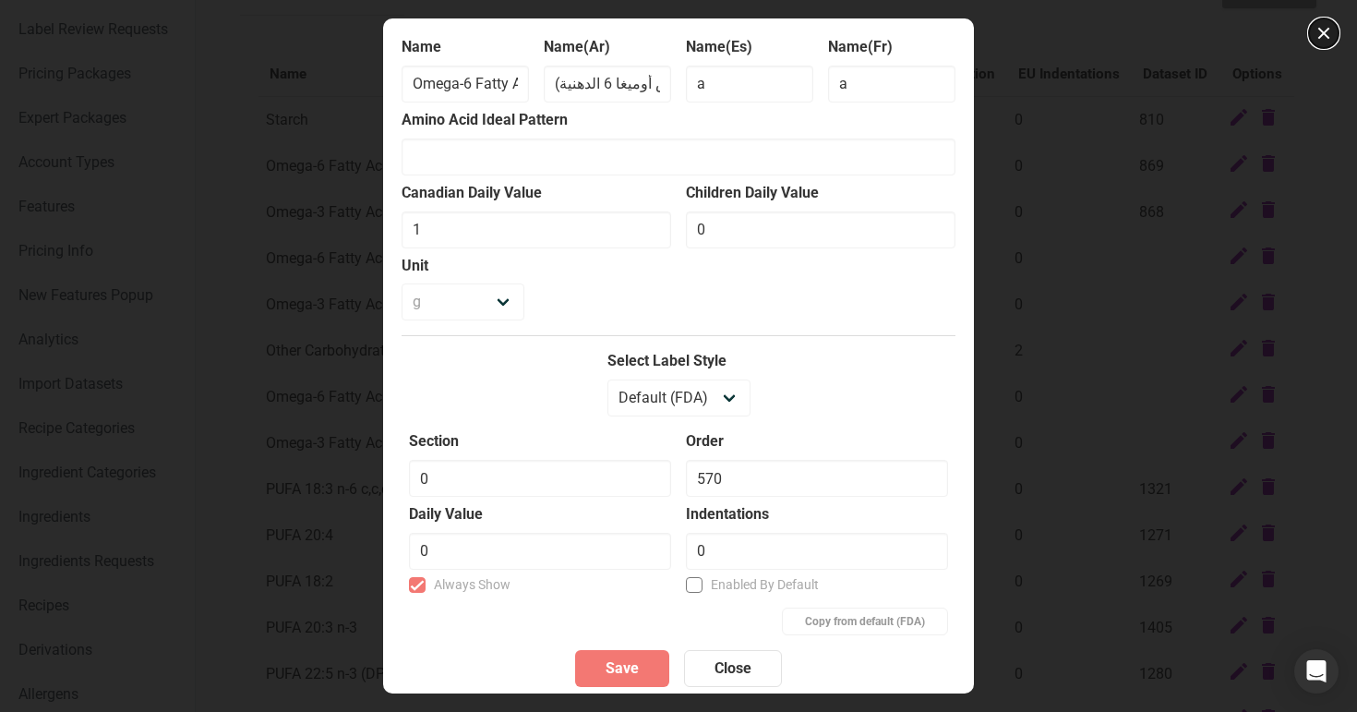
click at [1326, 29] on button "button" at bounding box center [1324, 33] width 30 height 30
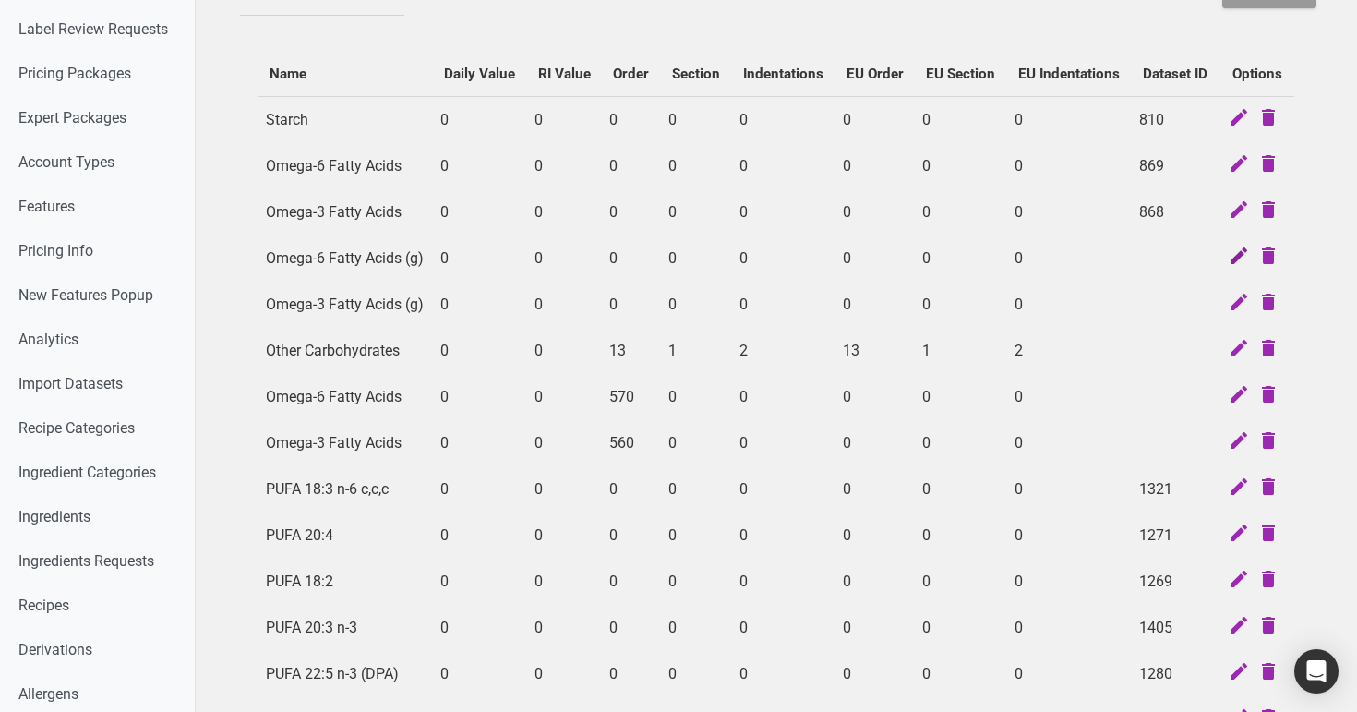
click at [1235, 258] on icon at bounding box center [1239, 258] width 22 height 26
click at [1242, 306] on icon at bounding box center [1239, 304] width 22 height 26
click at [1239, 350] on icon at bounding box center [1239, 350] width 22 height 26
click at [1241, 394] on icon at bounding box center [1239, 396] width 22 height 26
click at [1239, 440] on icon at bounding box center [1239, 442] width 22 height 26
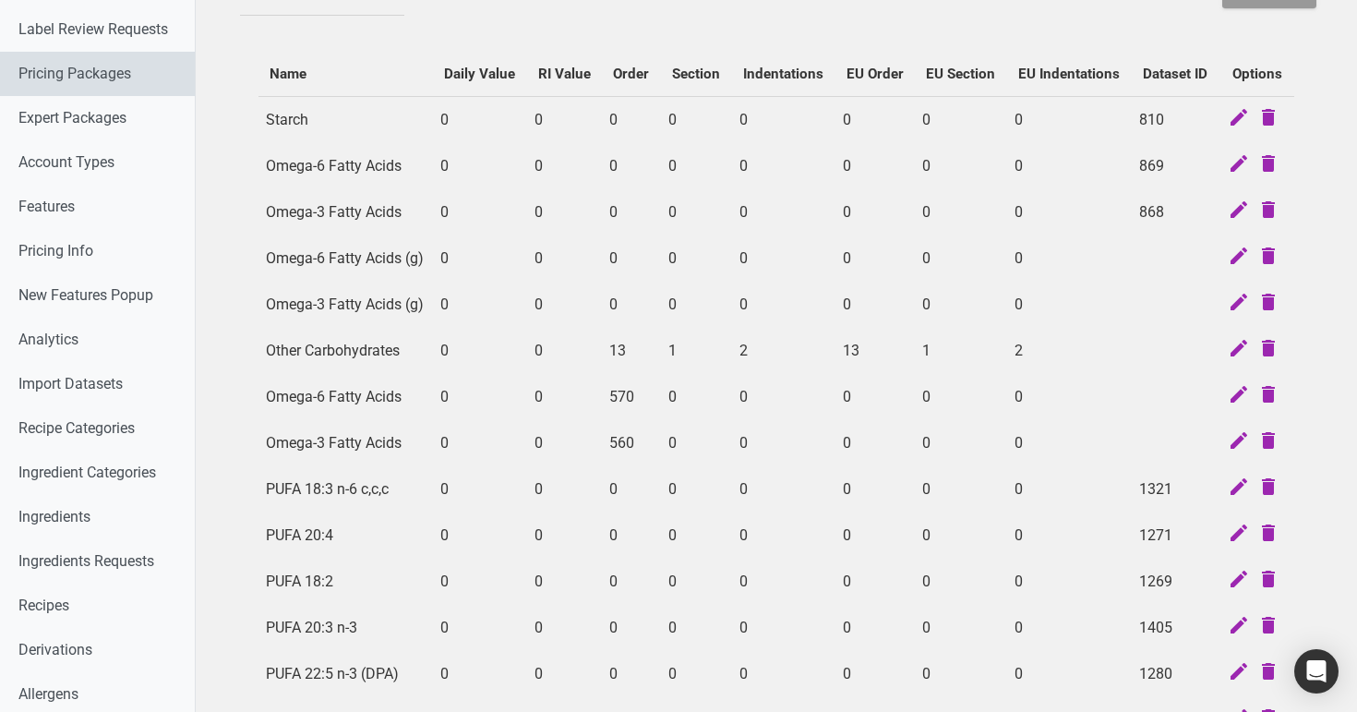
scroll to position [0, 0]
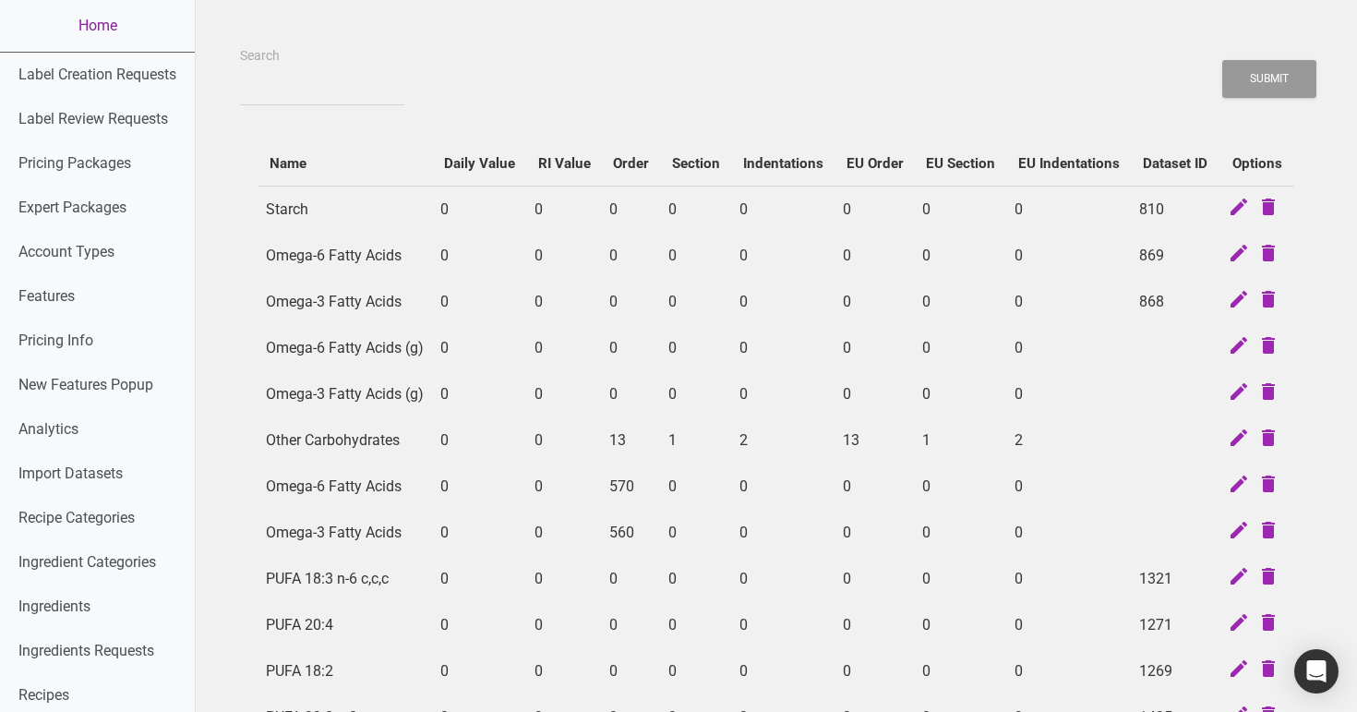
click at [126, 25] on link "Home" at bounding box center [97, 26] width 195 height 52
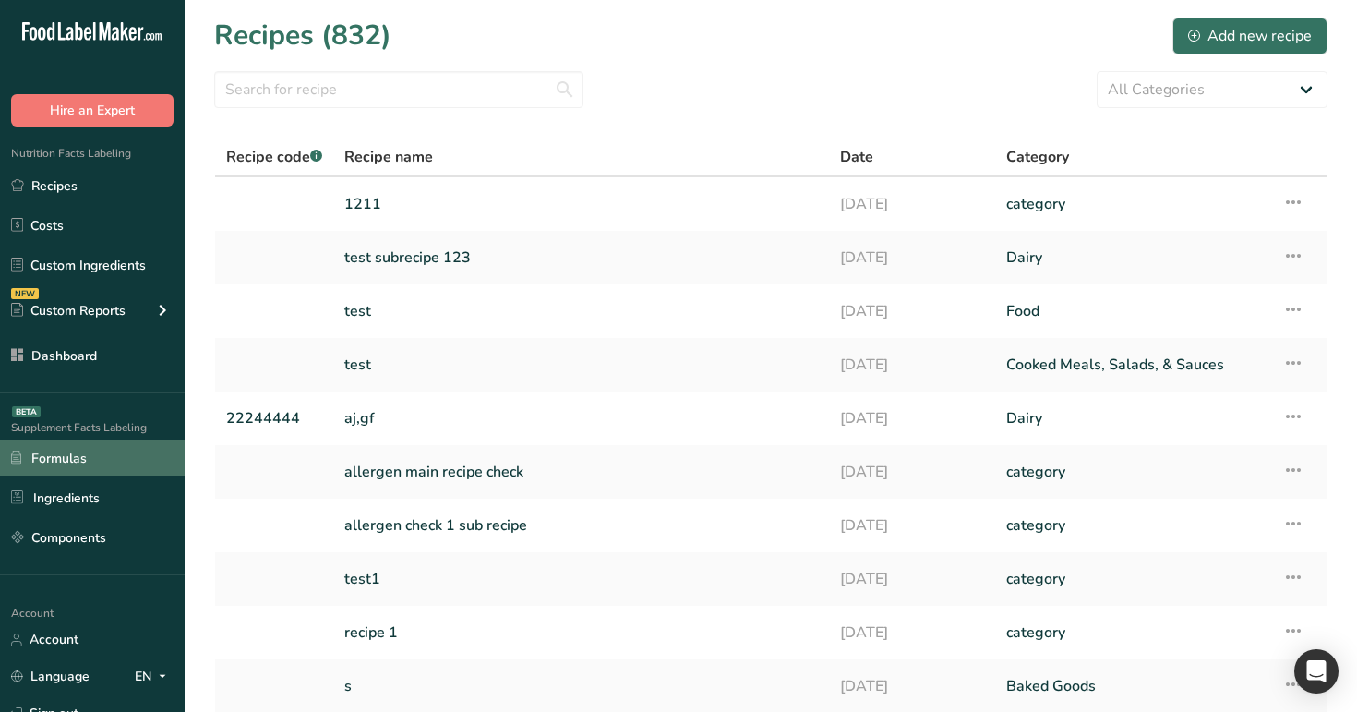
click at [113, 469] on link "Formulas" at bounding box center [92, 457] width 185 height 35
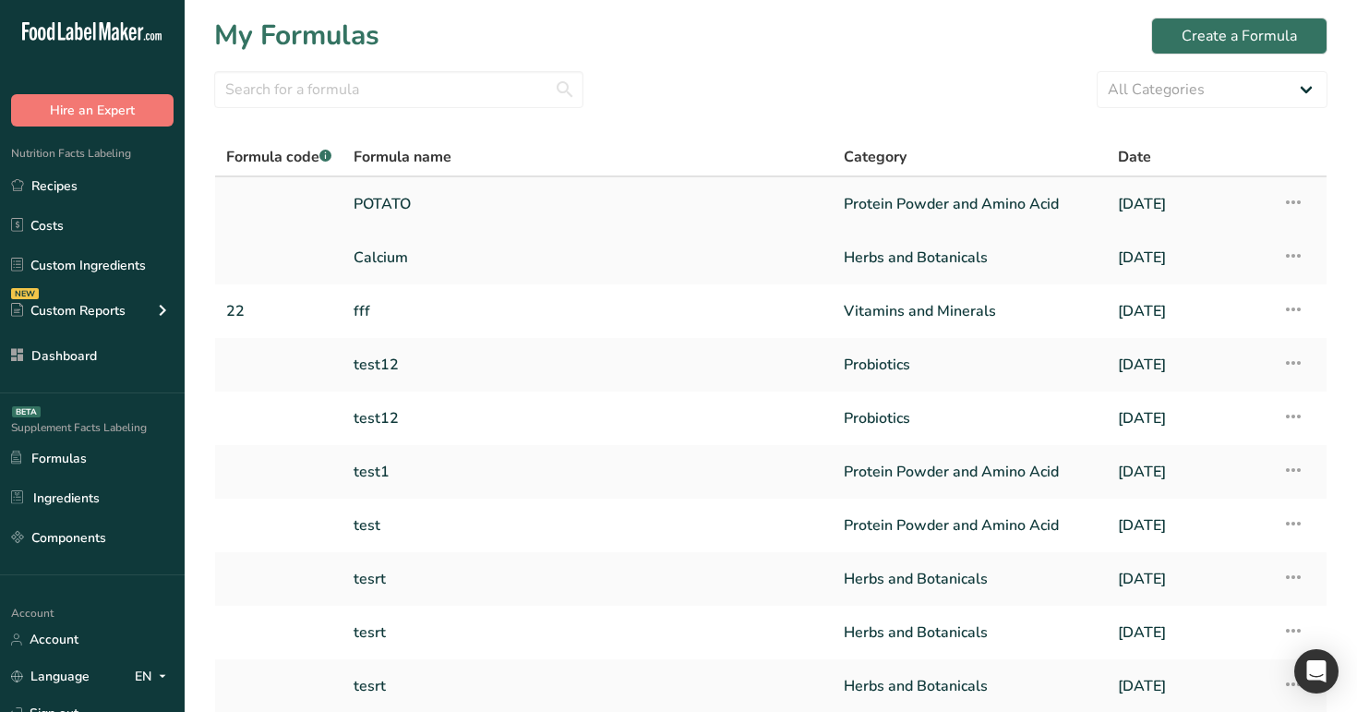
click at [406, 200] on link "POTATO" at bounding box center [588, 204] width 468 height 39
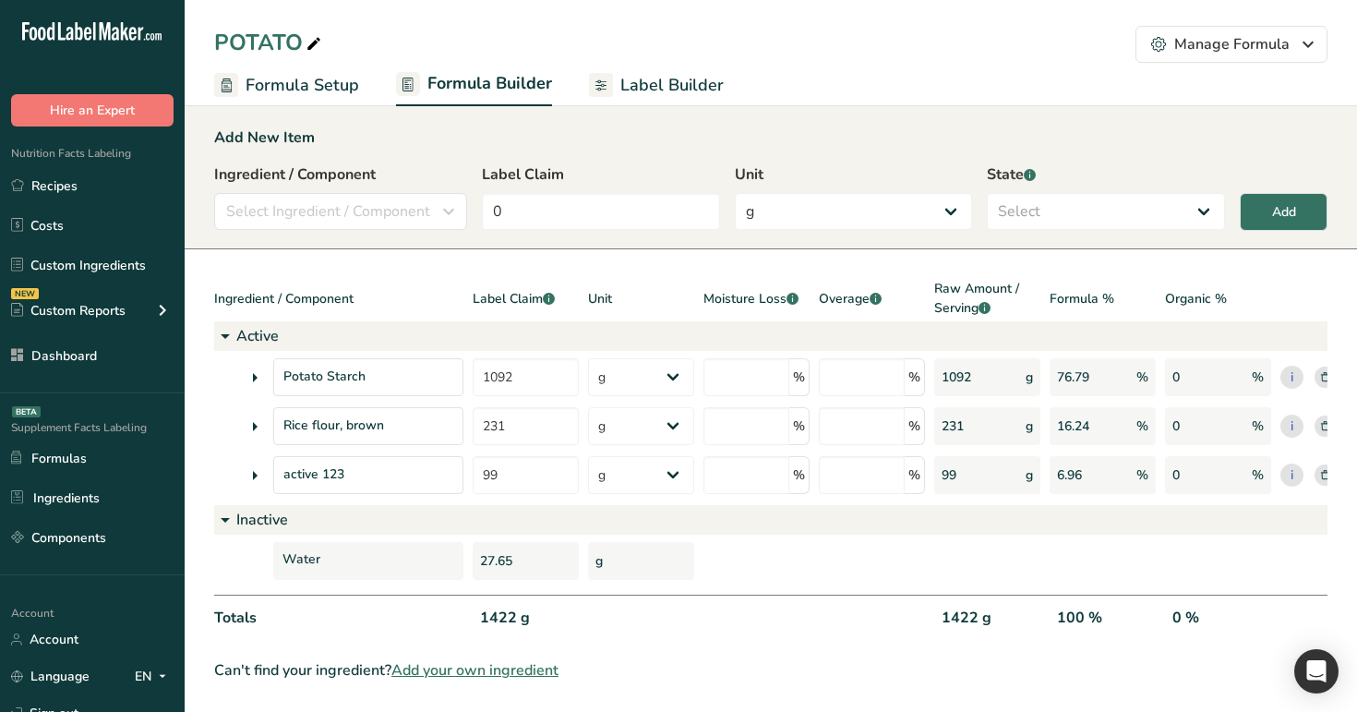
click at [663, 98] on link "Label Builder" at bounding box center [656, 86] width 135 height 42
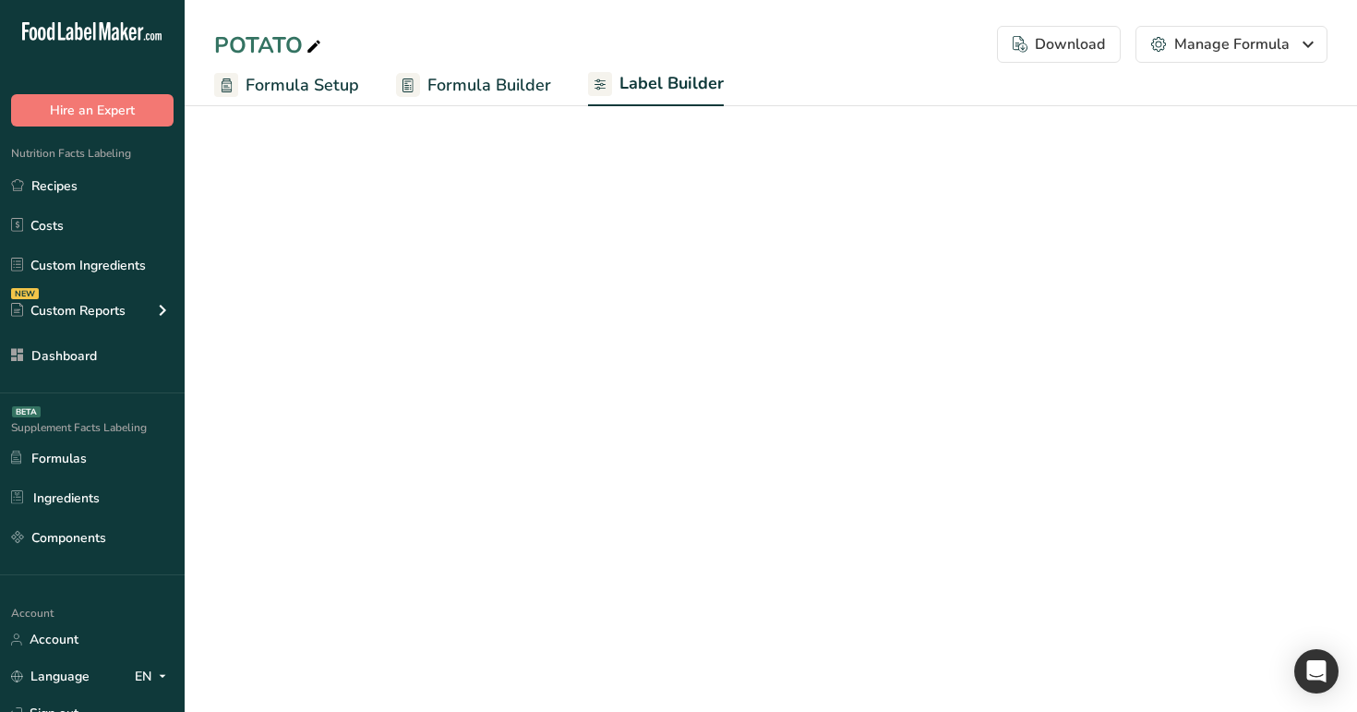
select select "Courier New"
select select "bold"
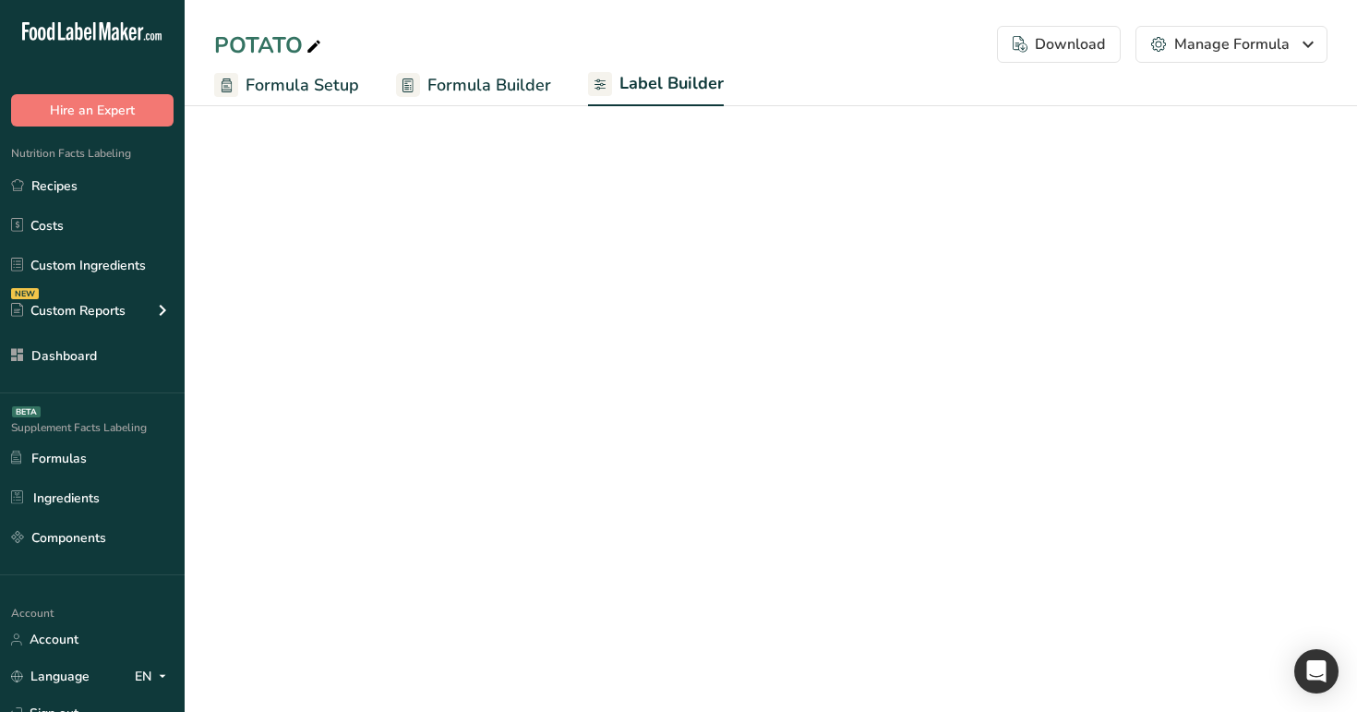
select select "bold"
select select "center"
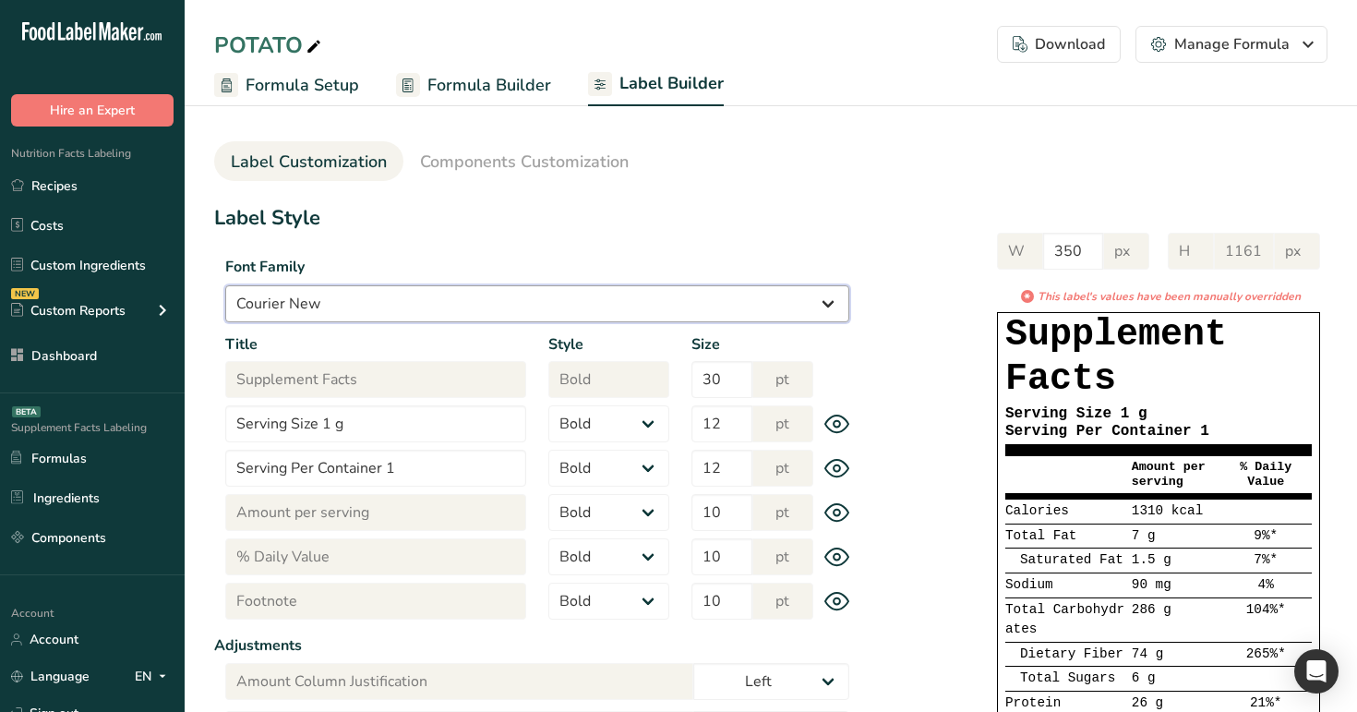
click at [436, 304] on select "Arial Roboto Helvetica Verdana Georgia Courier New Comic Sans MS Times New Roman" at bounding box center [537, 303] width 624 height 37
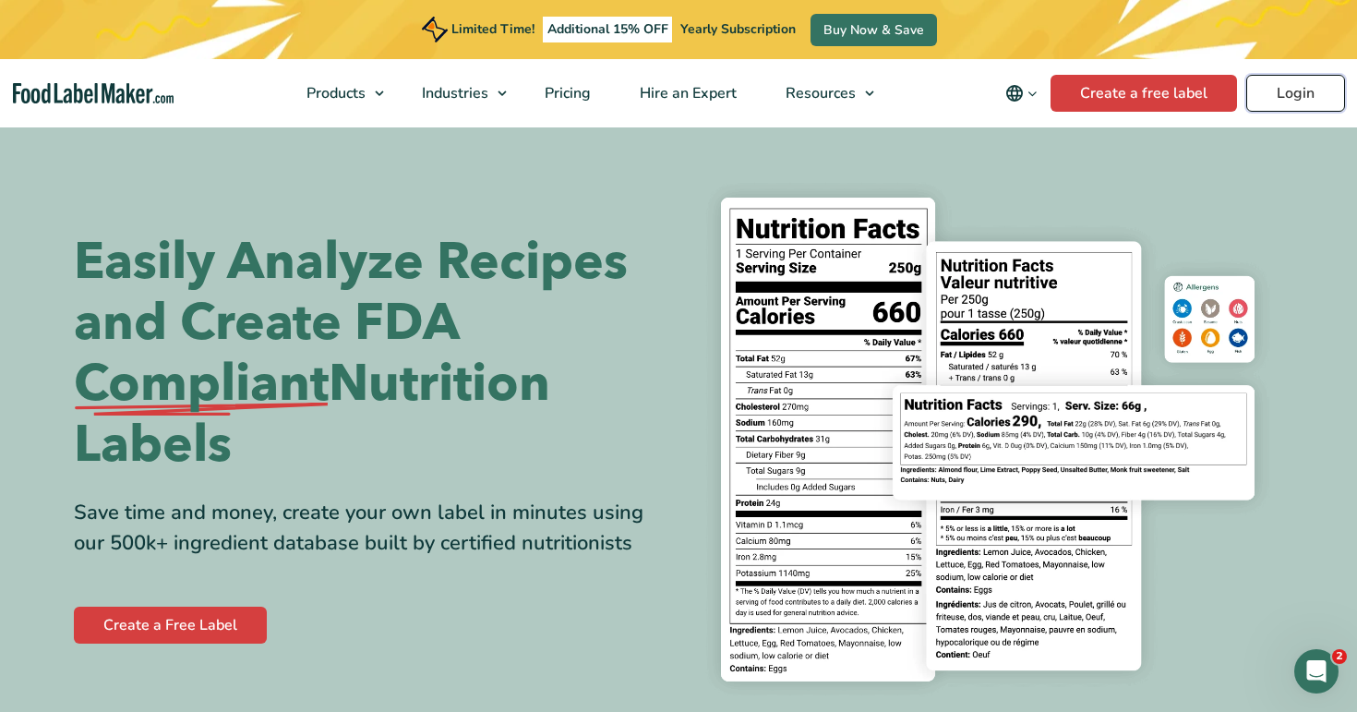
click at [1287, 95] on link "Login" at bounding box center [1295, 93] width 99 height 37
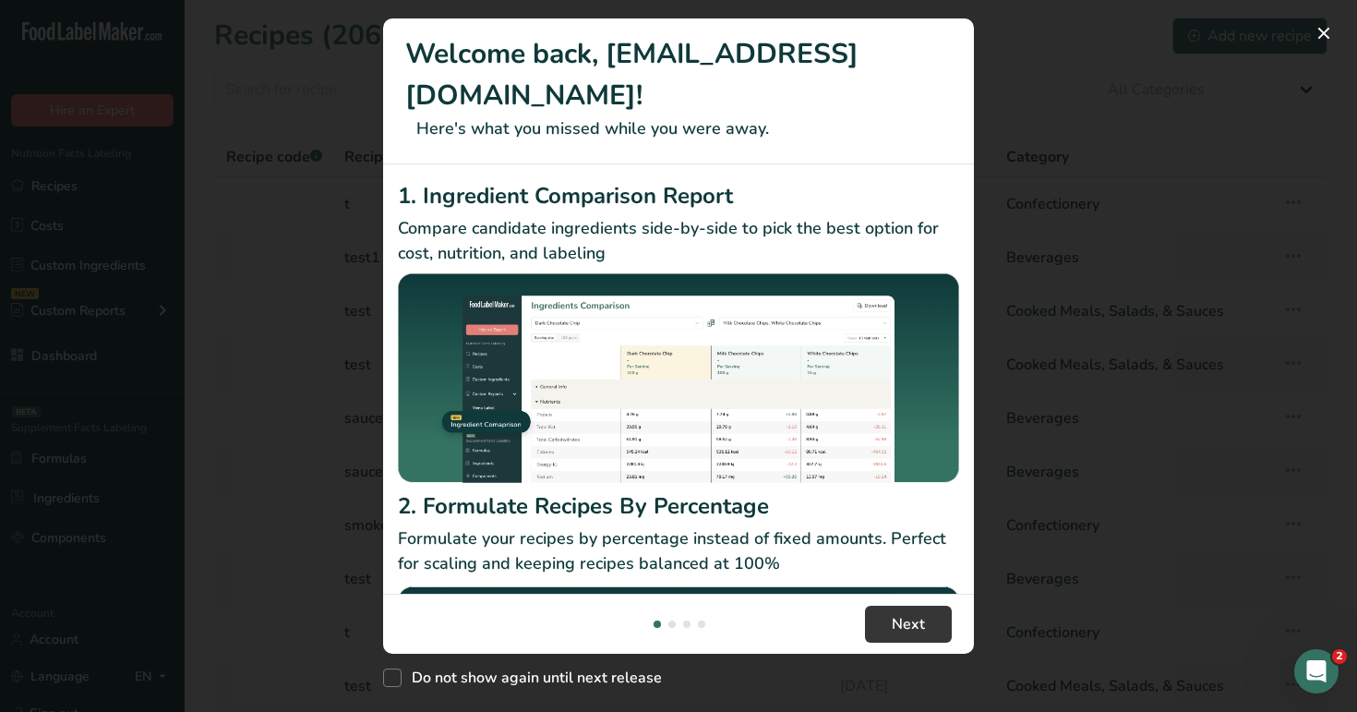
click at [307, 364] on div "New Features" at bounding box center [678, 356] width 1357 height 712
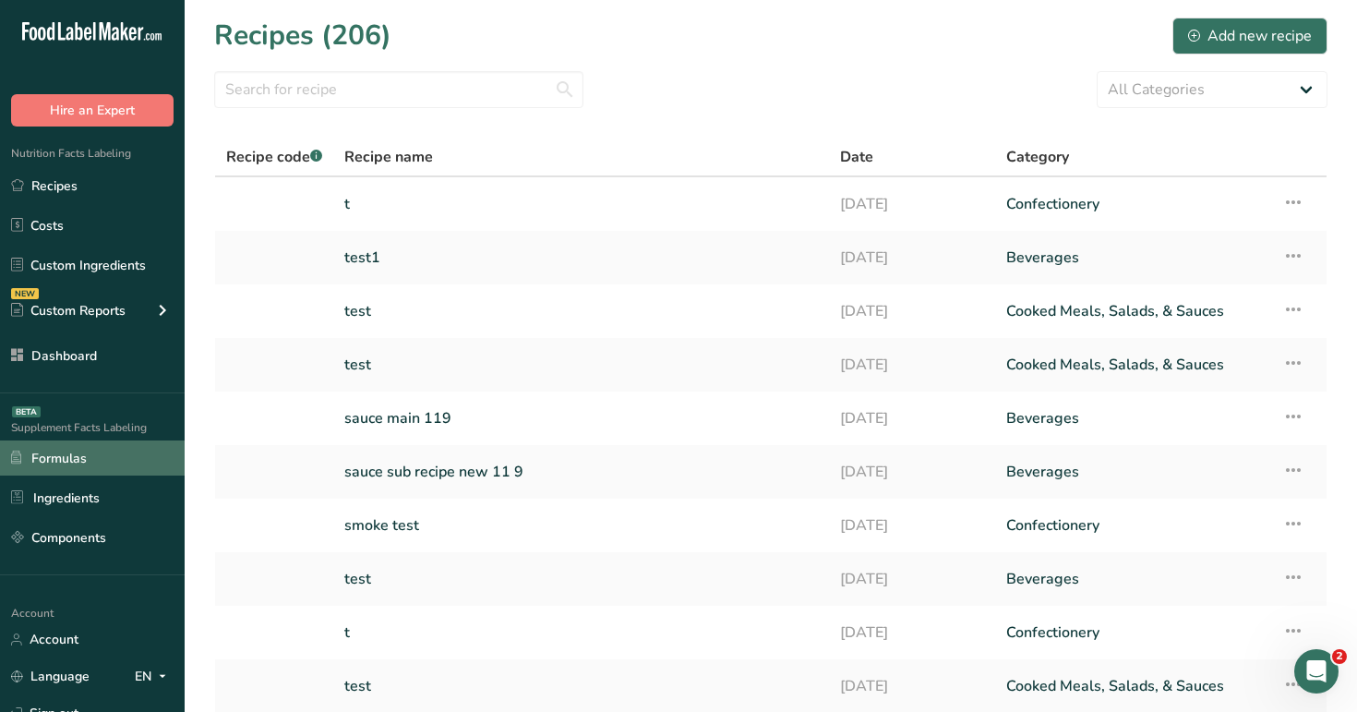
click at [102, 463] on link "Formulas" at bounding box center [92, 457] width 185 height 35
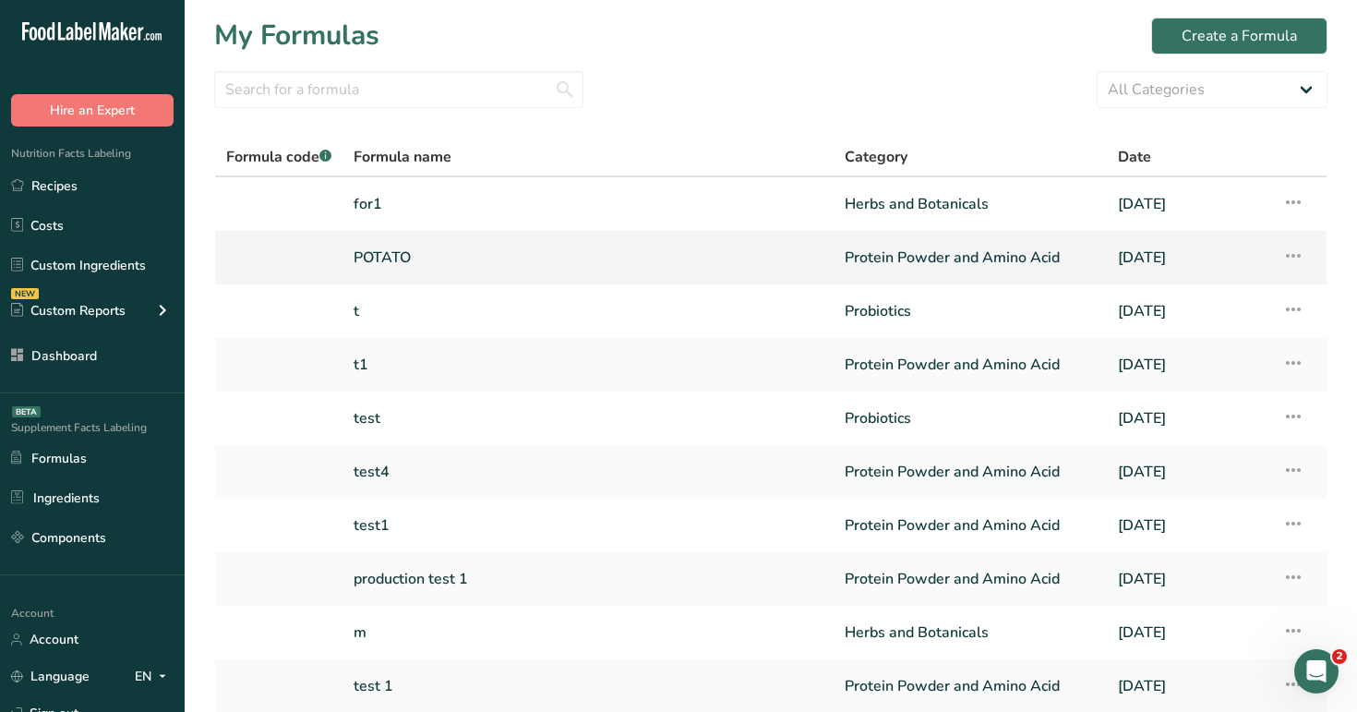
click at [722, 266] on link "POTATO" at bounding box center [588, 257] width 469 height 39
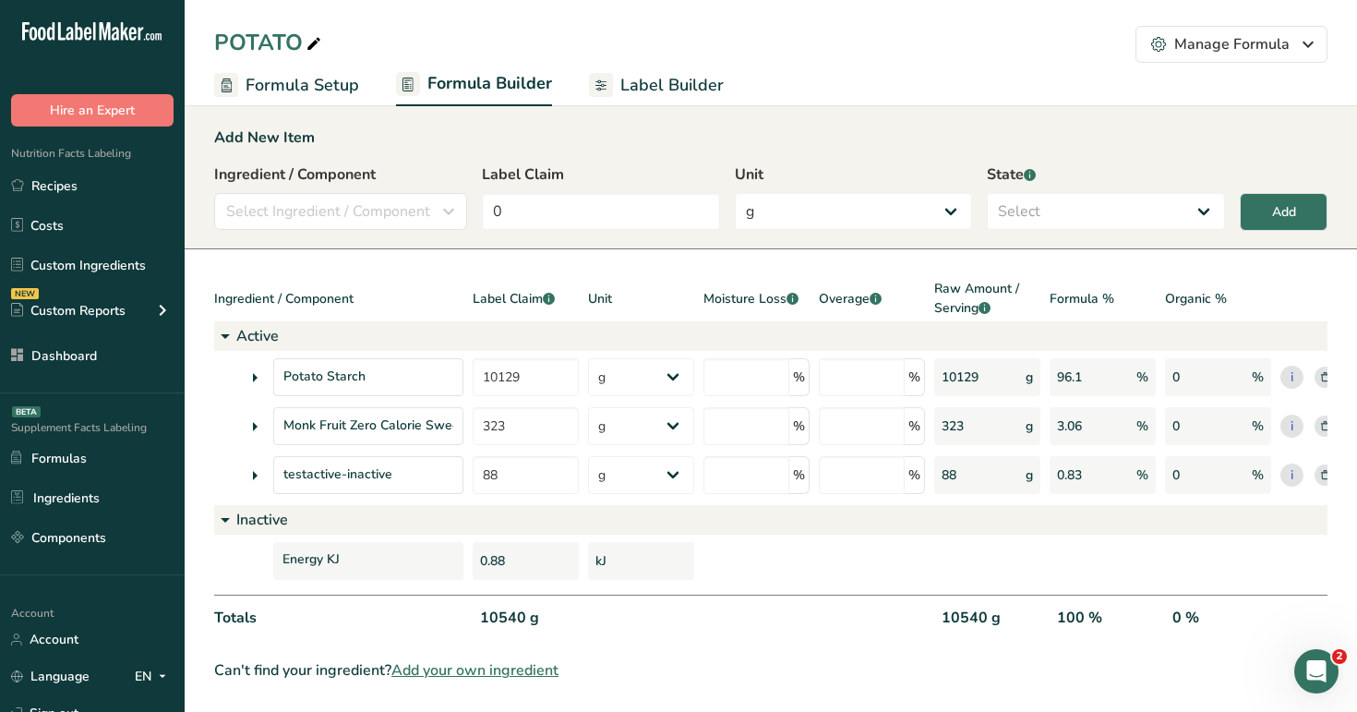
click at [684, 81] on span "Label Builder" at bounding box center [671, 85] width 103 height 25
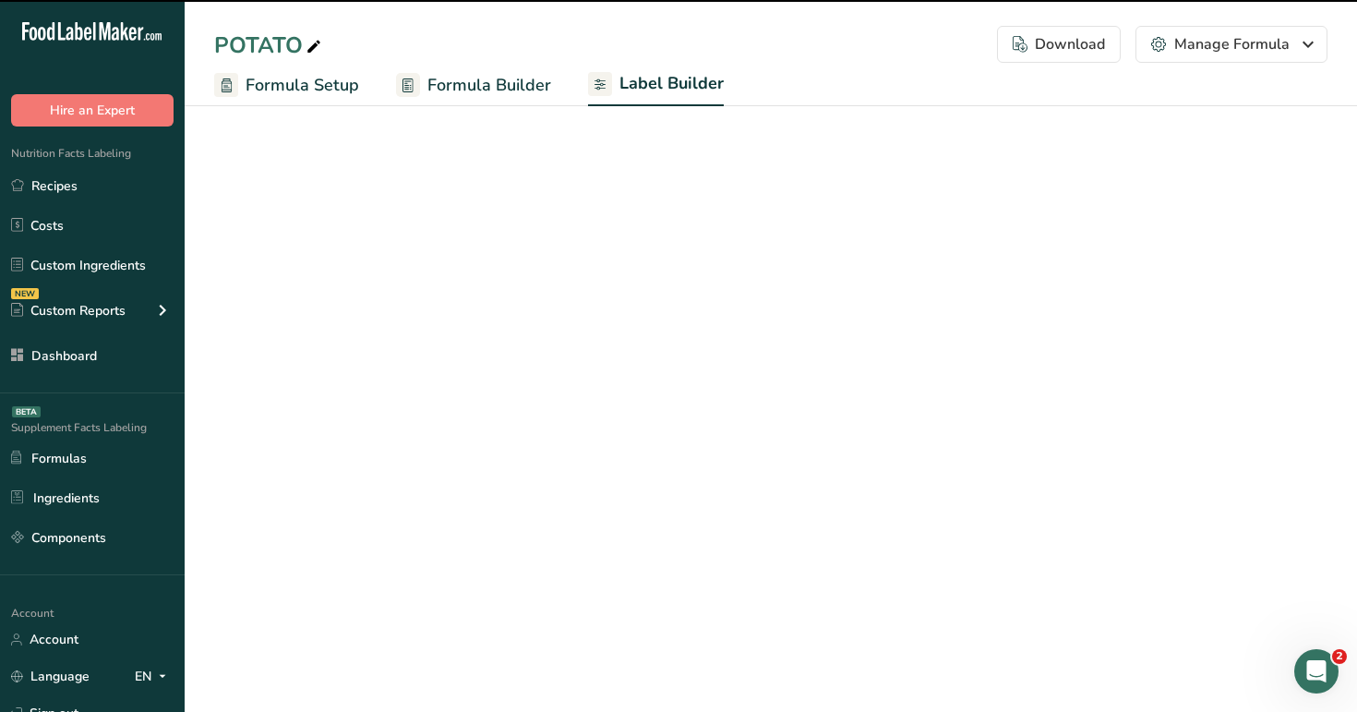
select select "Roboto"
select select "bold"
select select "center"
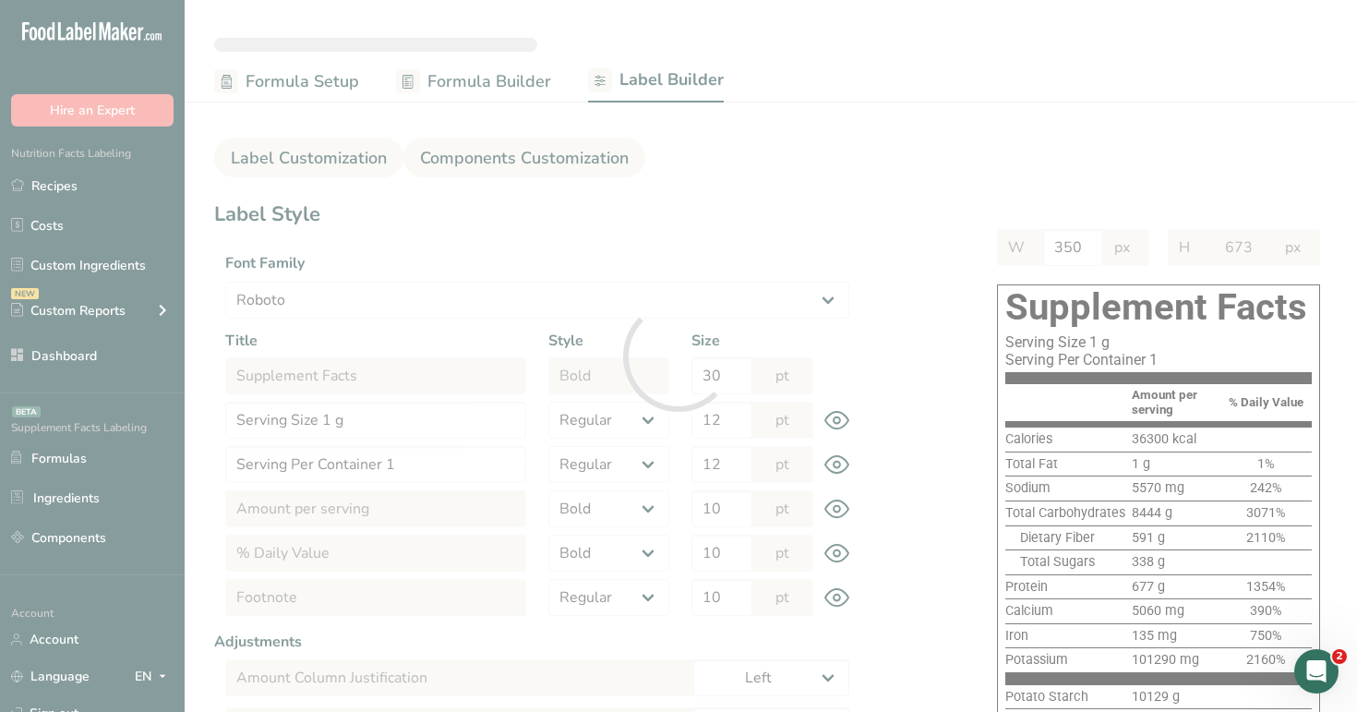
type input "625"
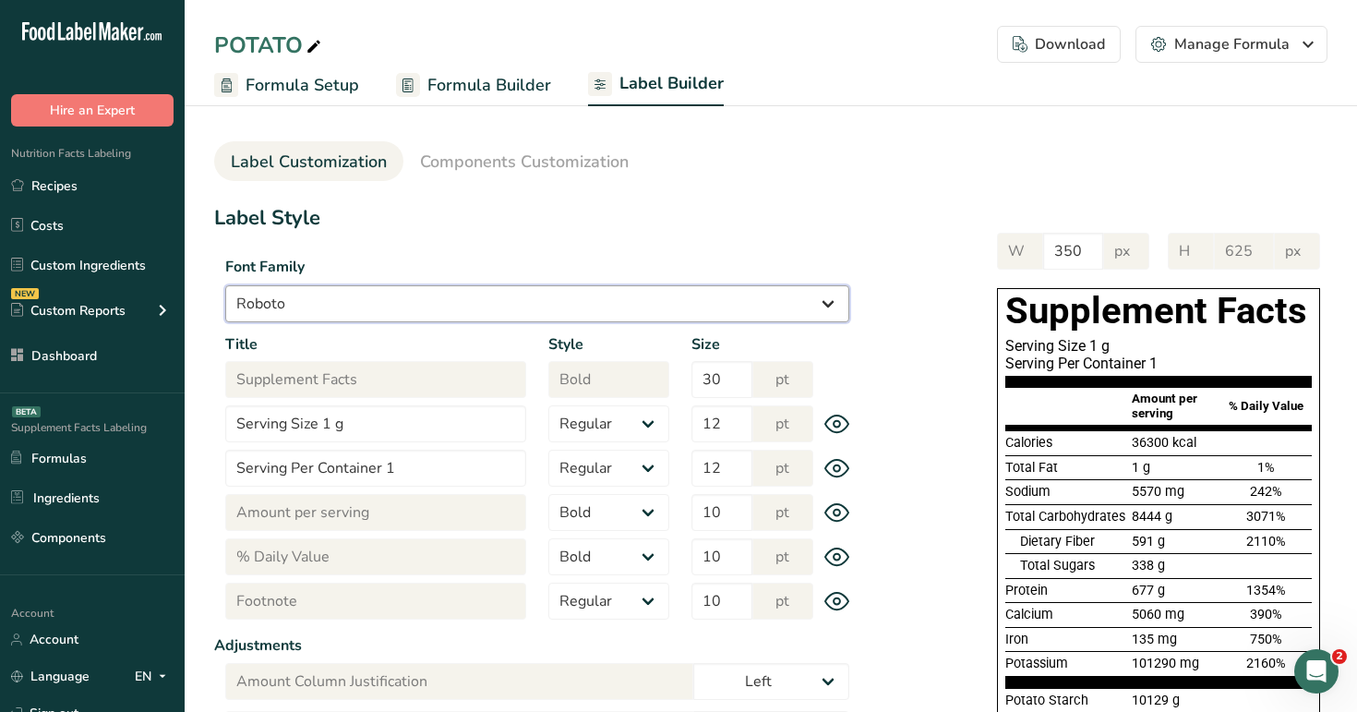
click at [511, 295] on select "Arial Roboto Helvetica Verdana Tahoma Georgia Courier New Comic Sans MS Times N…" at bounding box center [537, 303] width 624 height 37
click at [546, 298] on select "Arial Roboto Helvetica Verdana Tahoma Georgia Courier New Comic Sans MS Times N…" at bounding box center [537, 303] width 624 height 37
click at [225, 285] on select "Arial Roboto Helvetica Verdana Tahoma Georgia Courier New Comic Sans MS Times N…" at bounding box center [537, 303] width 624 height 37
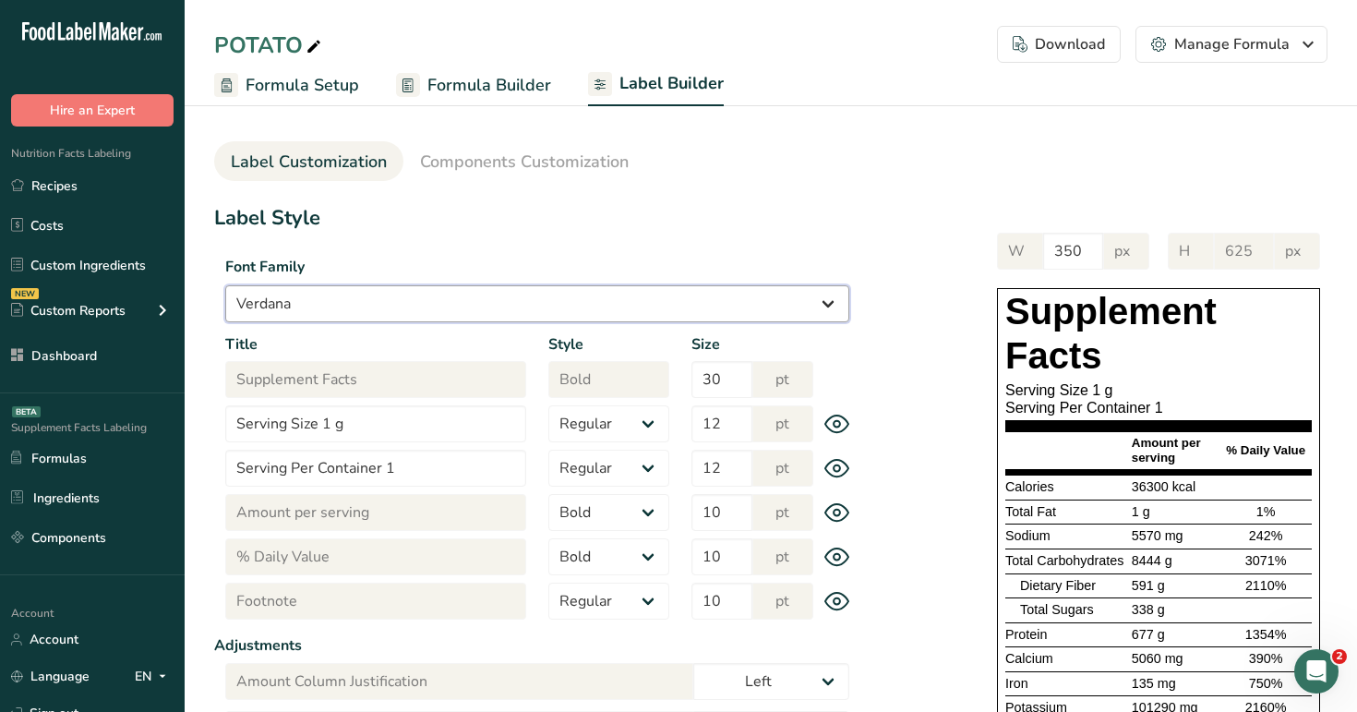
click at [408, 309] on select "Arial Roboto Helvetica Verdana Tahoma Georgia Courier New Comic Sans MS Times N…" at bounding box center [537, 303] width 624 height 37
select select "Tahoma"
click at [225, 285] on select "Arial Roboto Helvetica Verdana Tahoma Georgia Courier New Comic Sans MS Times N…" at bounding box center [537, 303] width 624 height 37
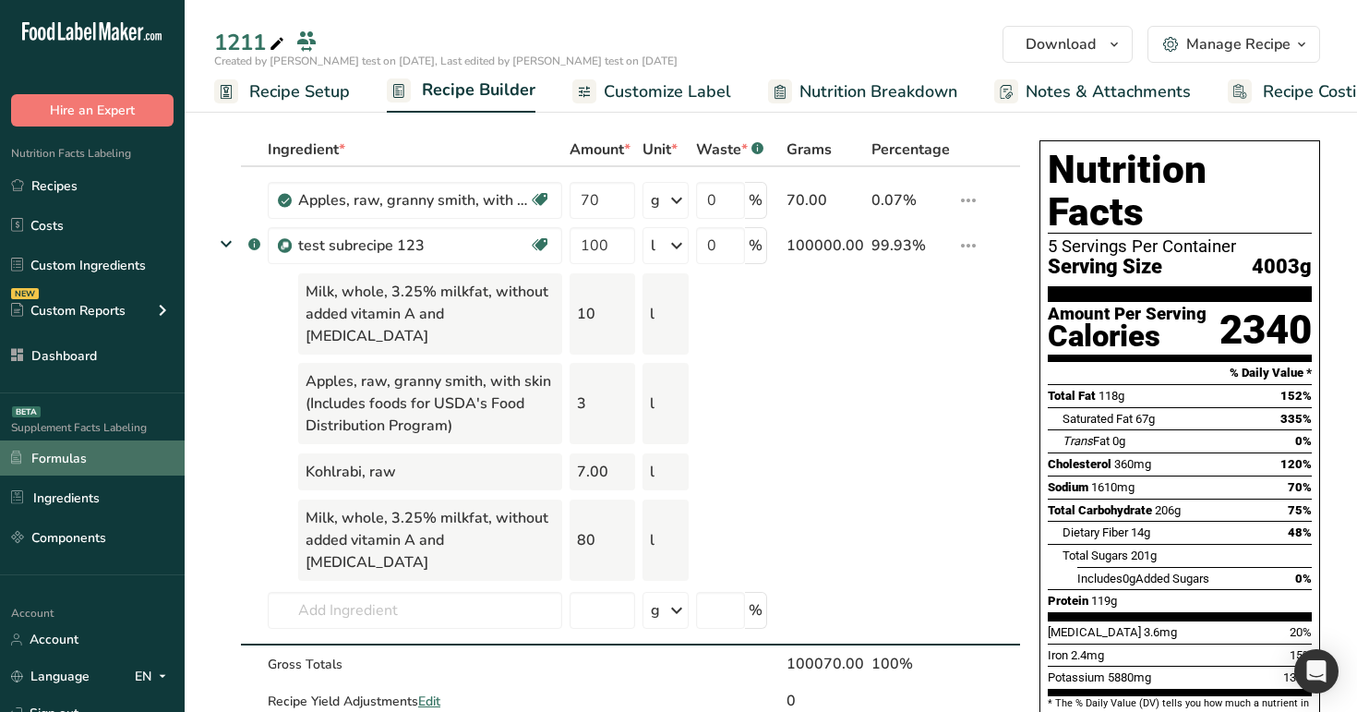
click at [59, 457] on link "Formulas" at bounding box center [92, 457] width 185 height 35
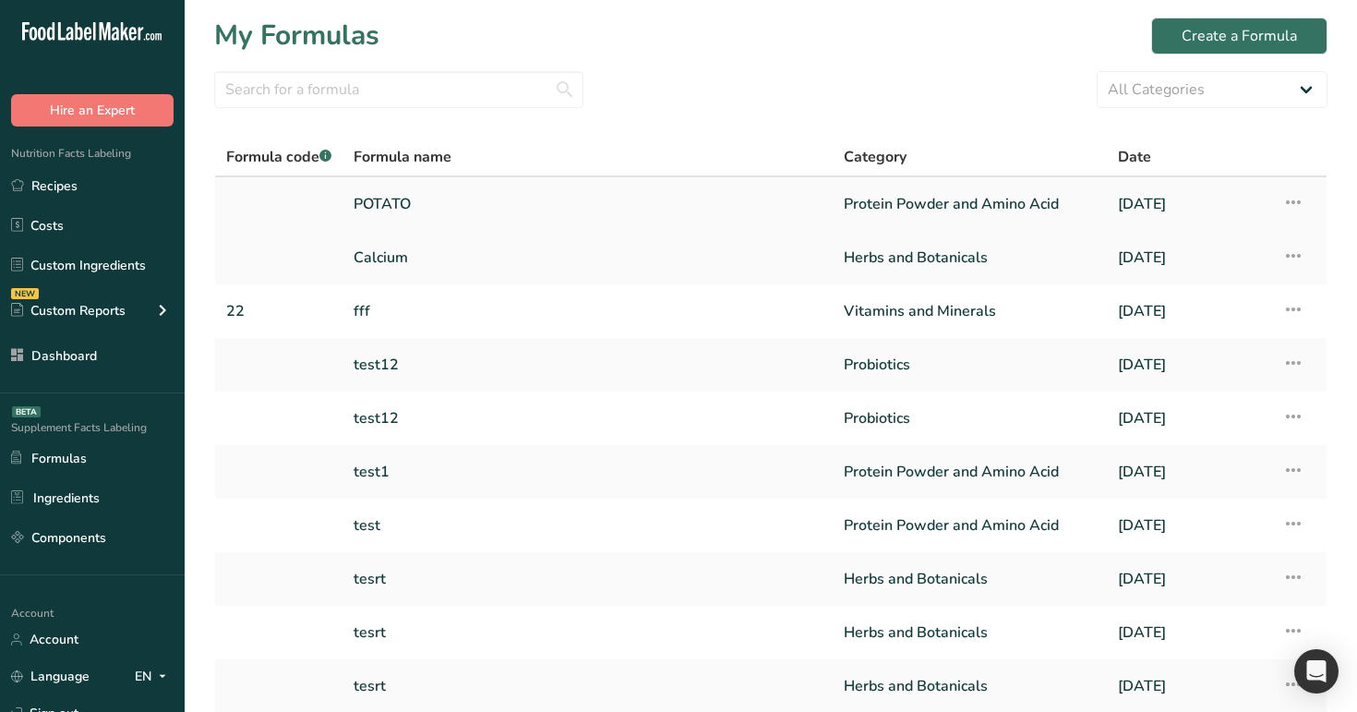
click at [492, 204] on link "POTATO" at bounding box center [588, 204] width 468 height 39
click at [514, 208] on link "POTATO" at bounding box center [588, 204] width 468 height 39
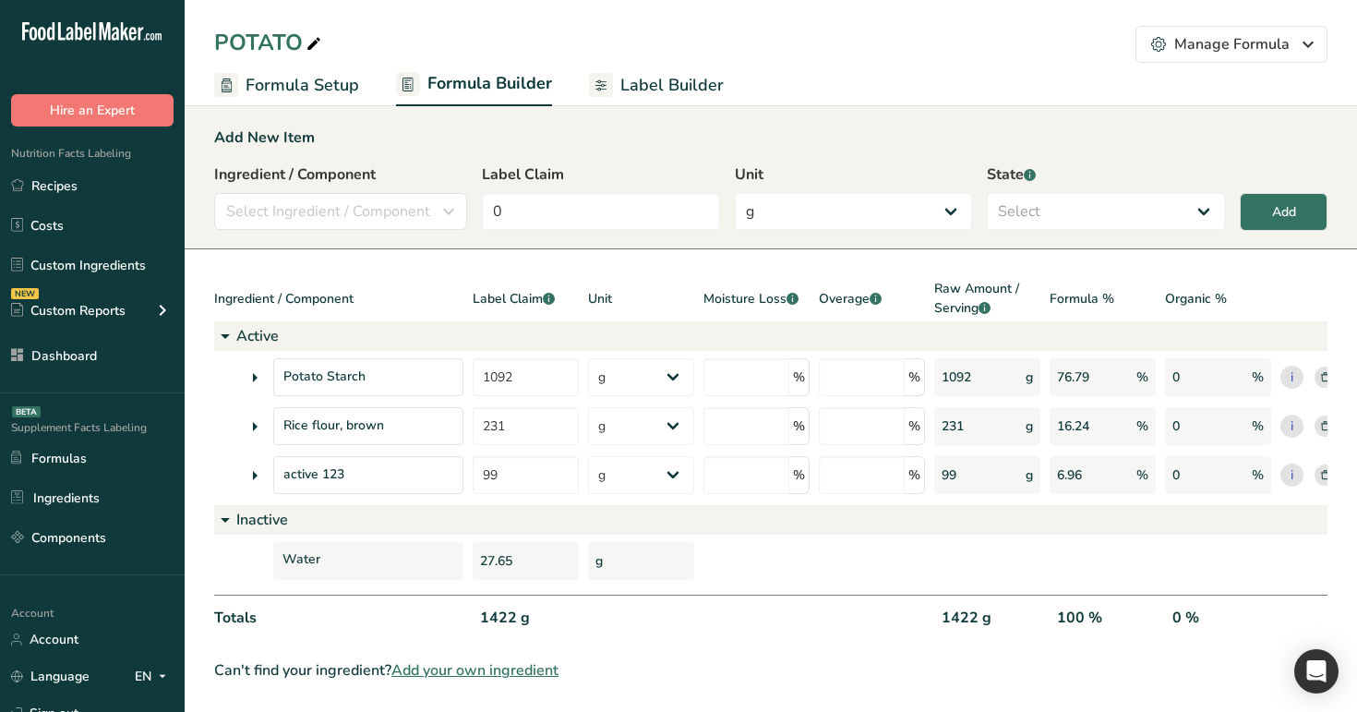
click at [642, 88] on span "Label Builder" at bounding box center [671, 85] width 103 height 25
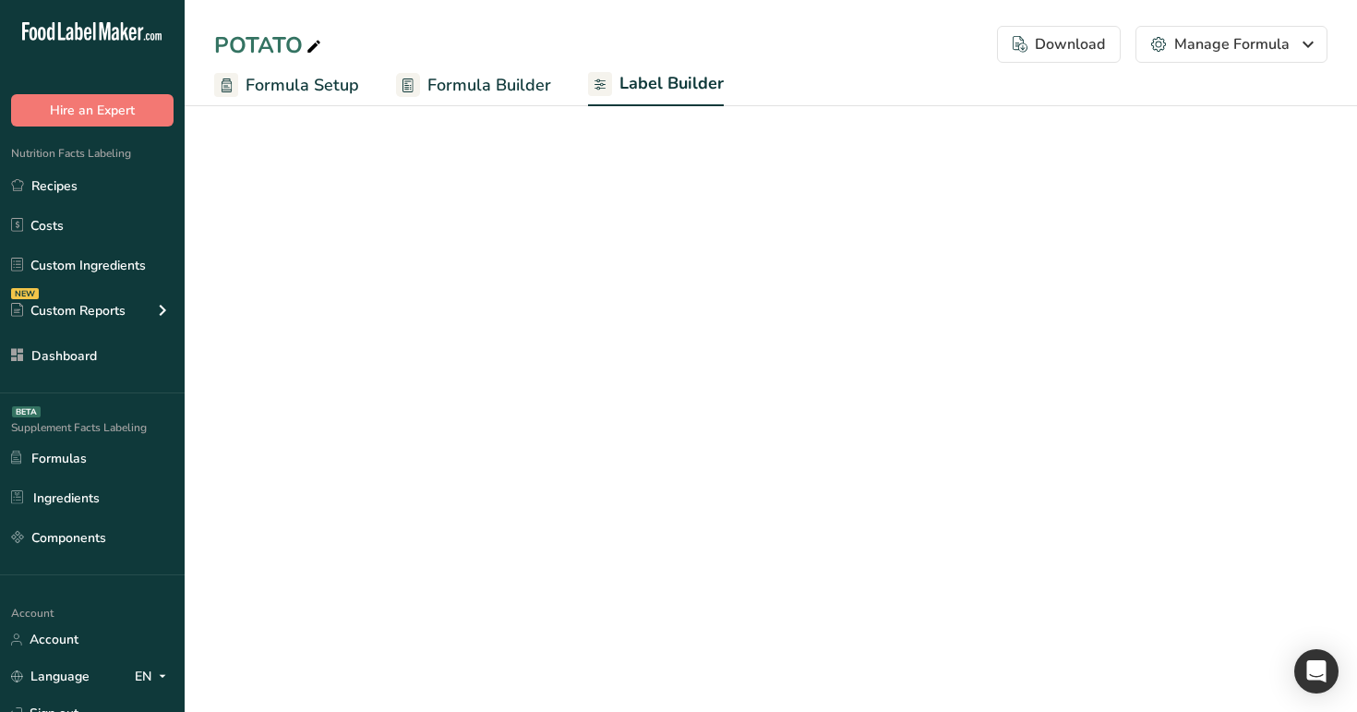
select select "Courier New"
select select "bold"
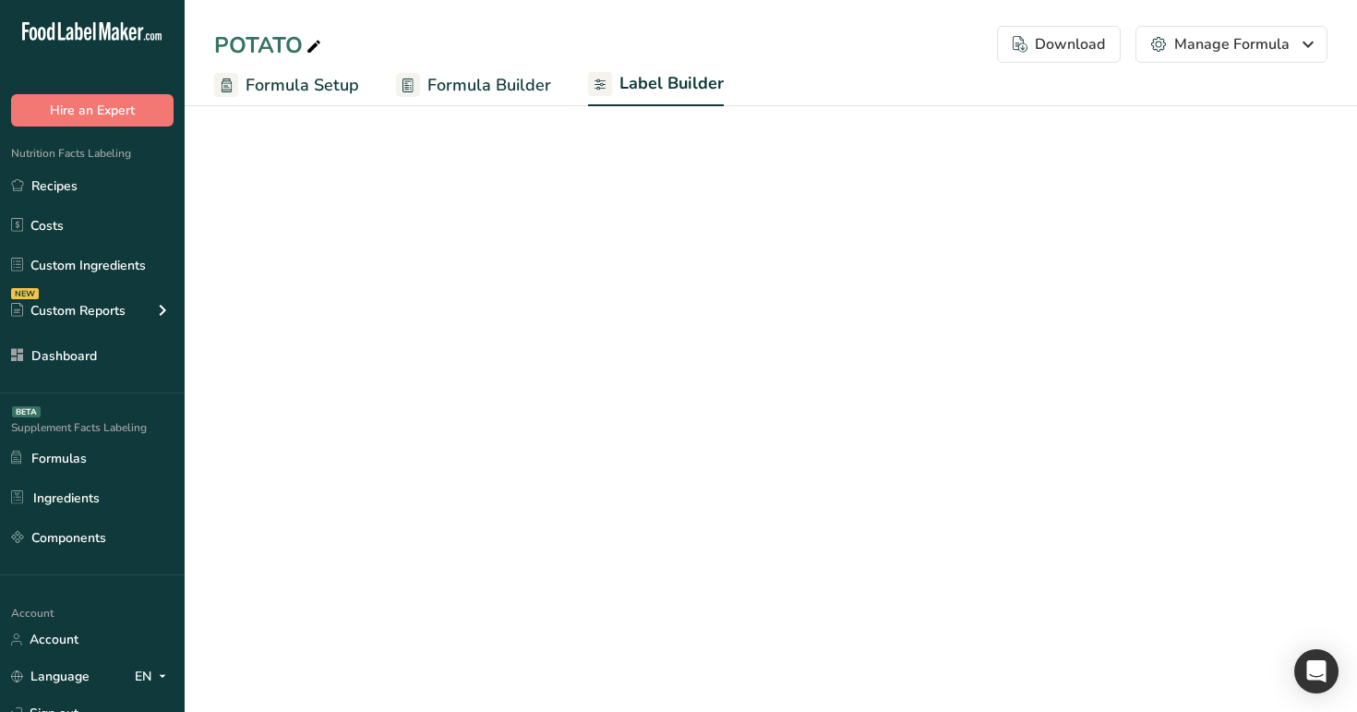
select select "bold"
select select "center"
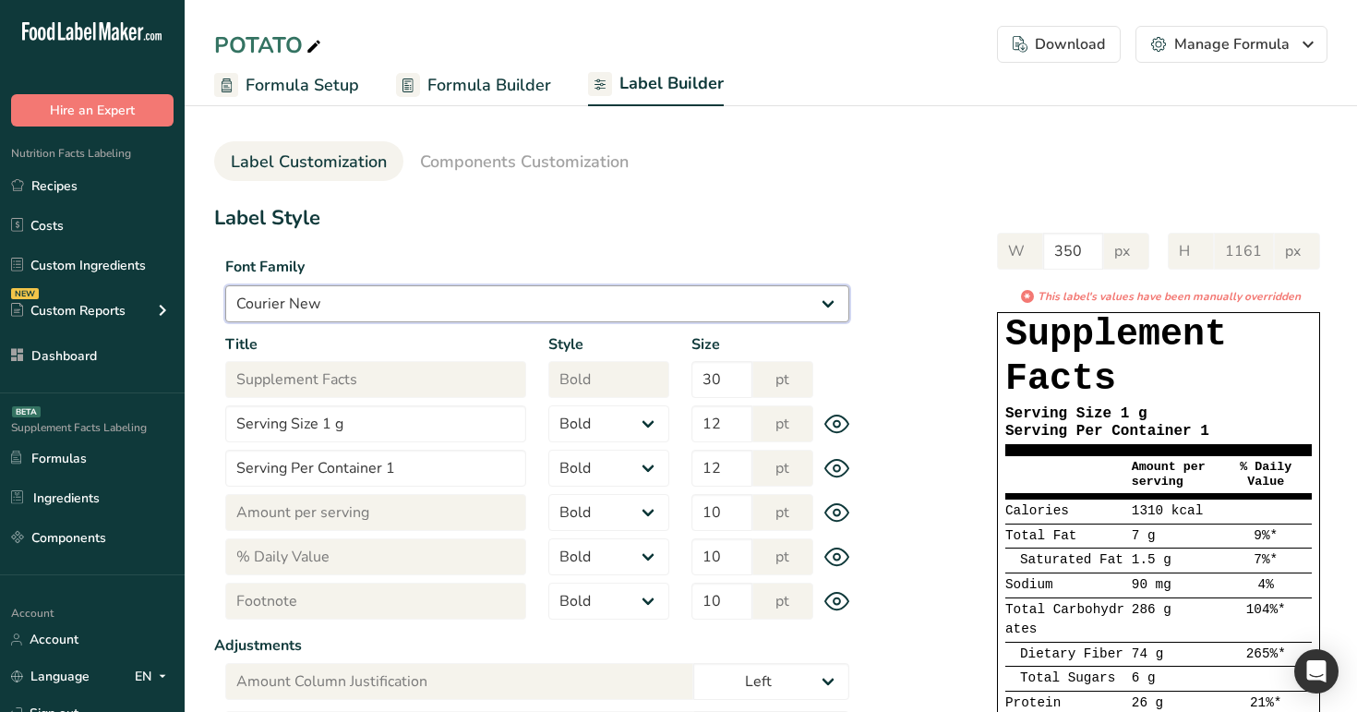
click at [489, 305] on select "Arial Roboto Helvetica [GEOGRAPHIC_DATA] [US_STATE] Courier New Comic Sans MS T…" at bounding box center [537, 303] width 624 height 37
select select "Arial"
click at [225, 285] on select "Arial Roboto Helvetica [GEOGRAPHIC_DATA] [US_STATE] Courier New Comic Sans MS T…" at bounding box center [537, 303] width 624 height 37
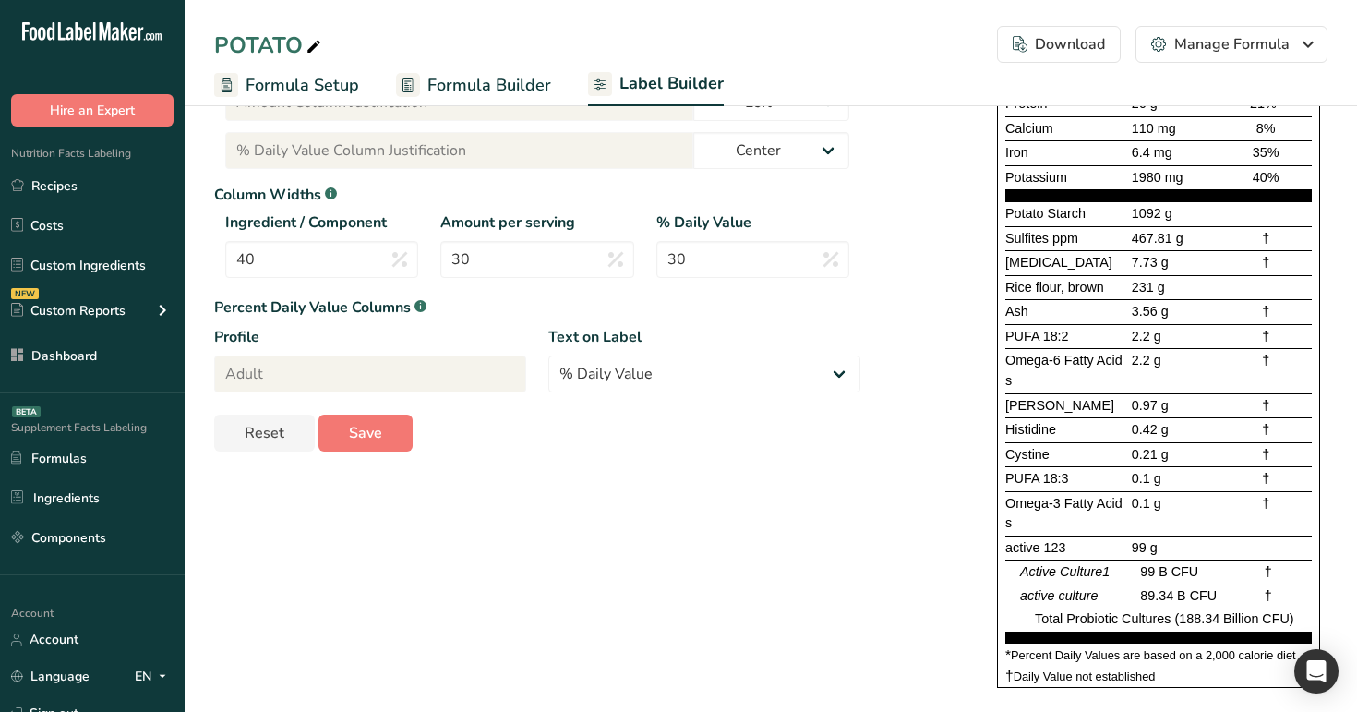
scroll to position [595, 0]
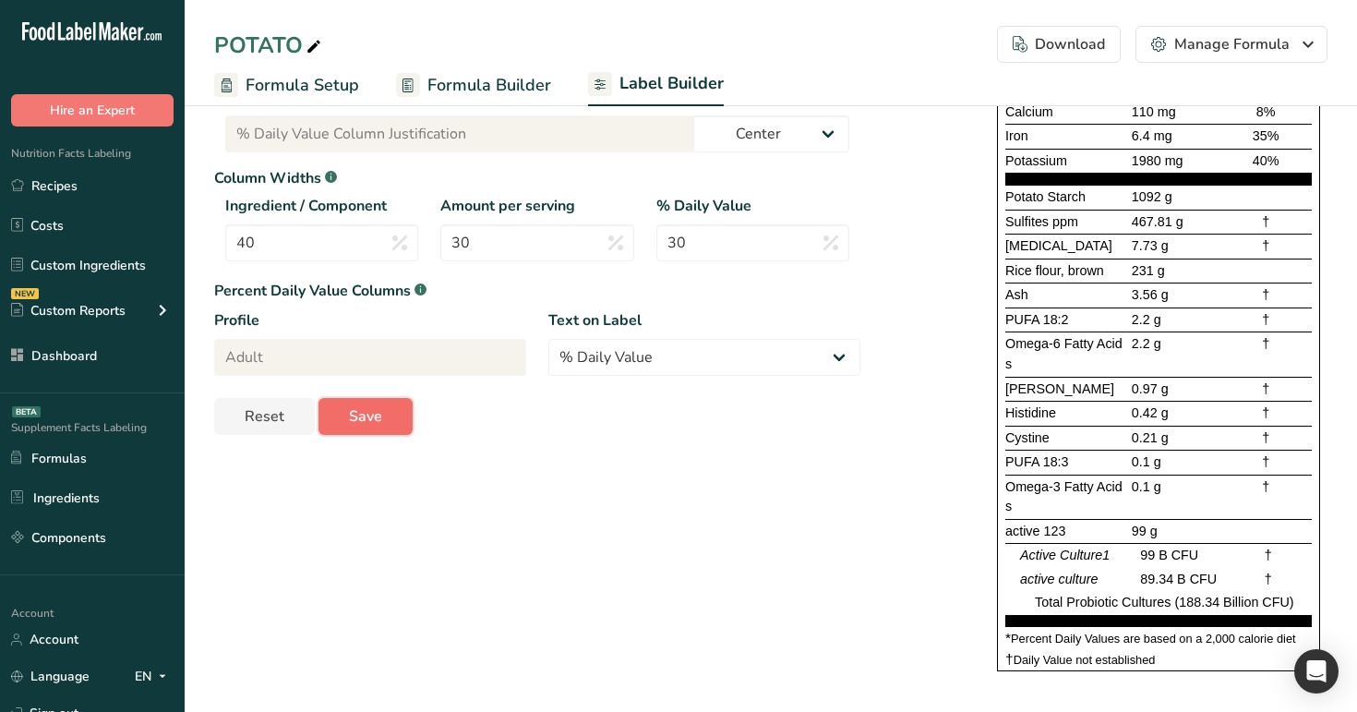
click at [366, 419] on span "Save" at bounding box center [365, 416] width 33 height 22
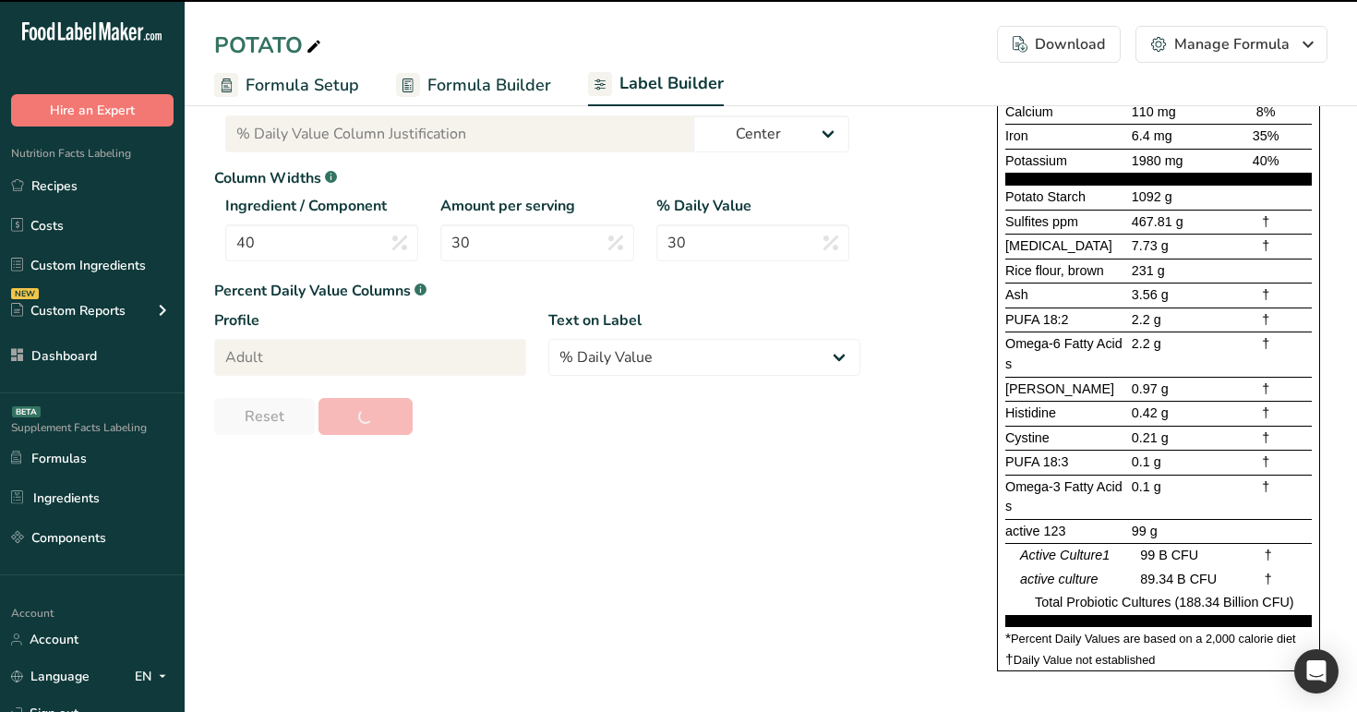
type input "1034"
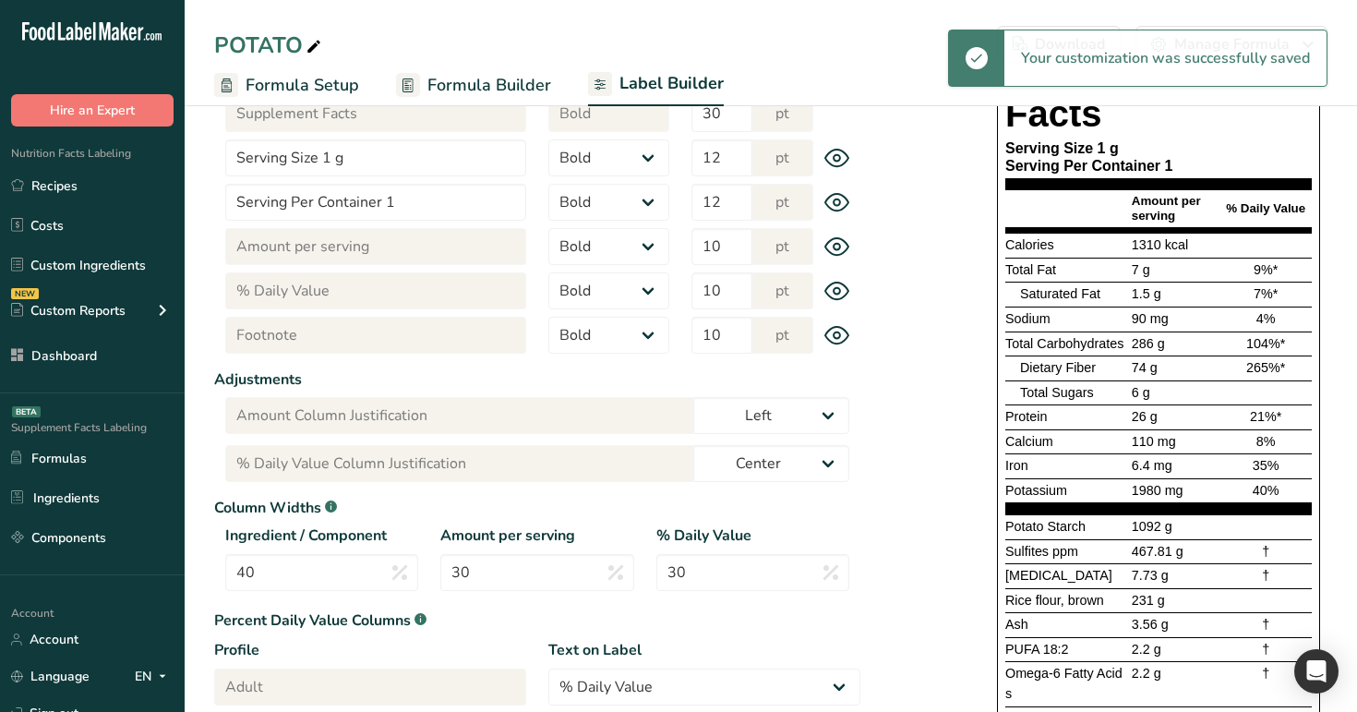
scroll to position [0, 0]
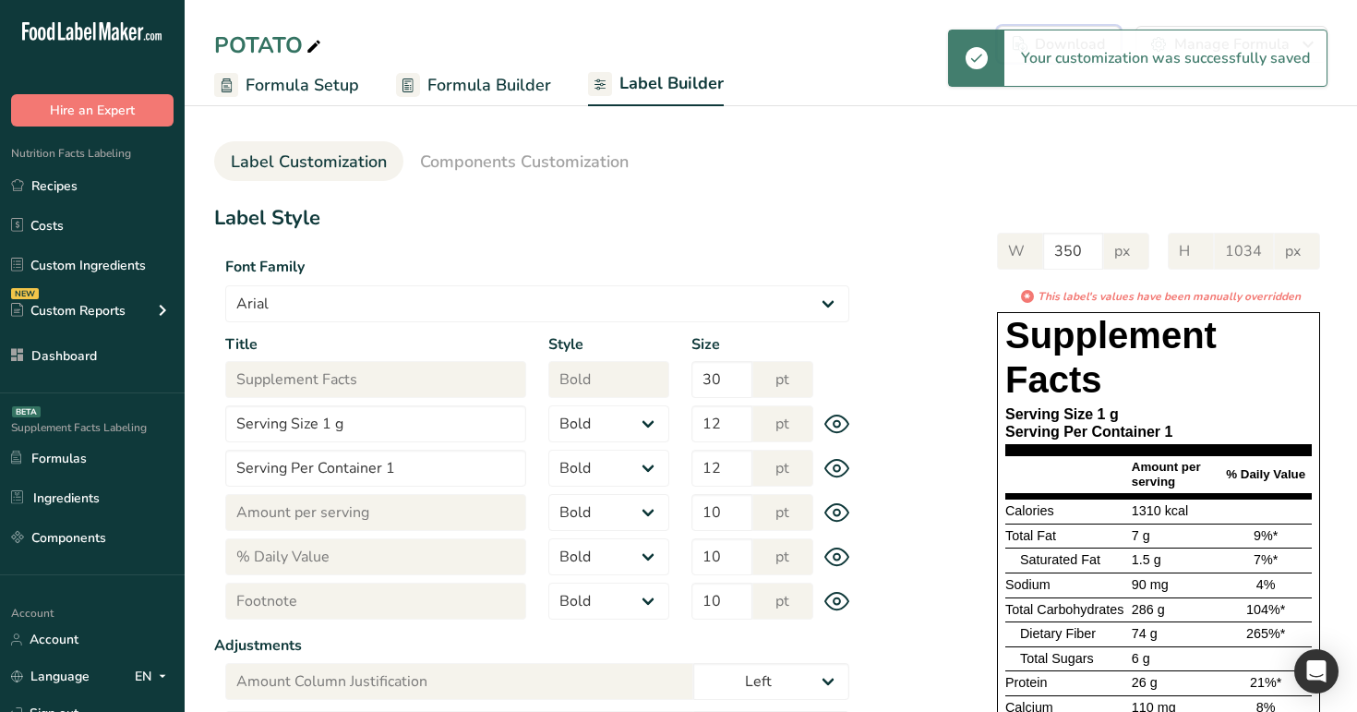
click at [1084, 28] on button "Download Choose what to show on your downloaded label Formula Name to appear ab…" at bounding box center [1059, 44] width 124 height 37
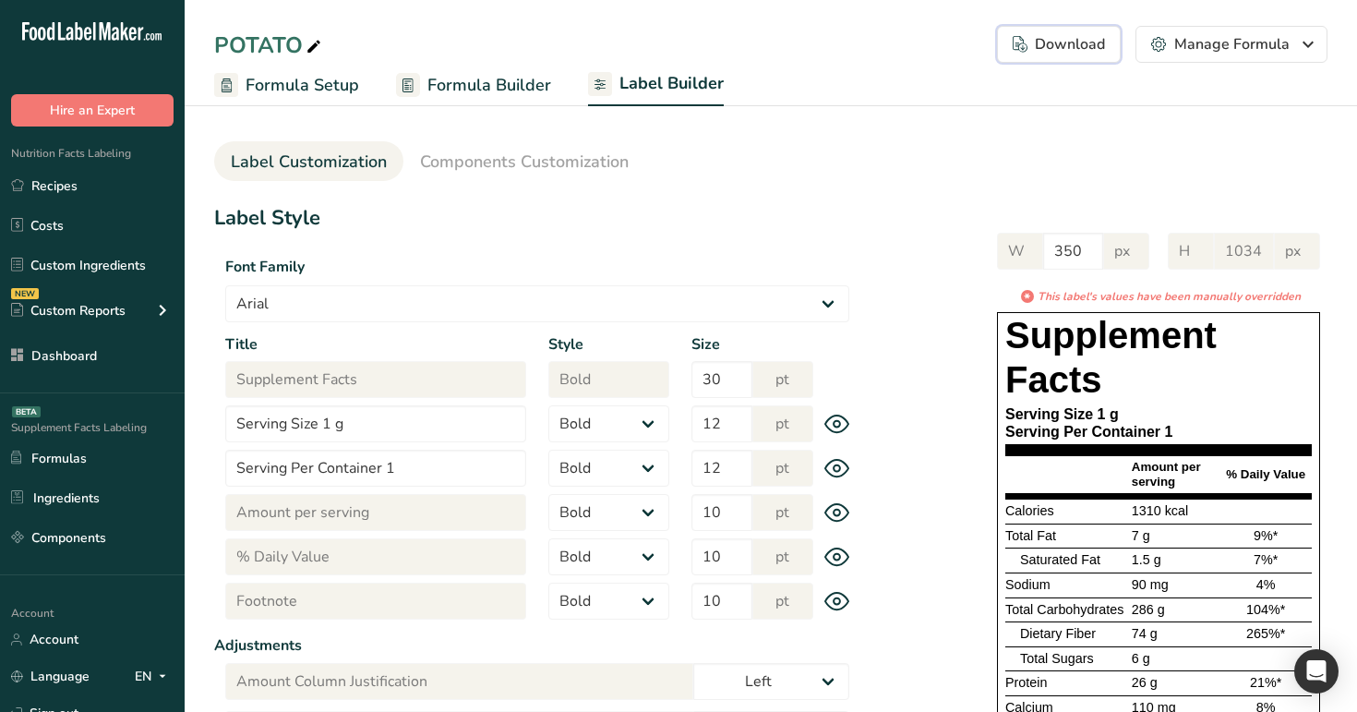
click at [1071, 26] on button "Download Choose what to show on your downloaded label Formula Name to appear ab…" at bounding box center [1059, 44] width 124 height 37
click at [1070, 52] on div "Download" at bounding box center [1059, 44] width 92 height 22
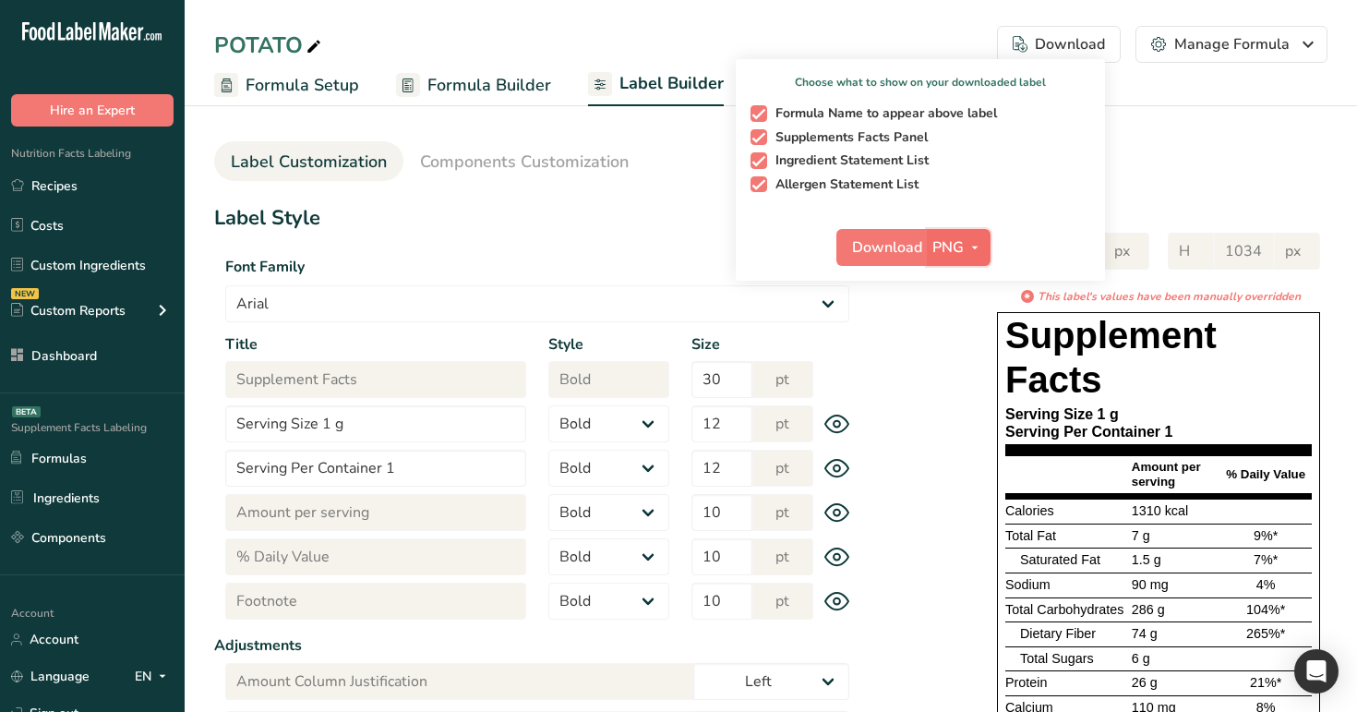
click at [957, 250] on span "PNG" at bounding box center [947, 247] width 31 height 22
click at [965, 372] on link "PDF" at bounding box center [960, 376] width 59 height 30
click at [898, 247] on span "Download" at bounding box center [888, 247] width 70 height 22
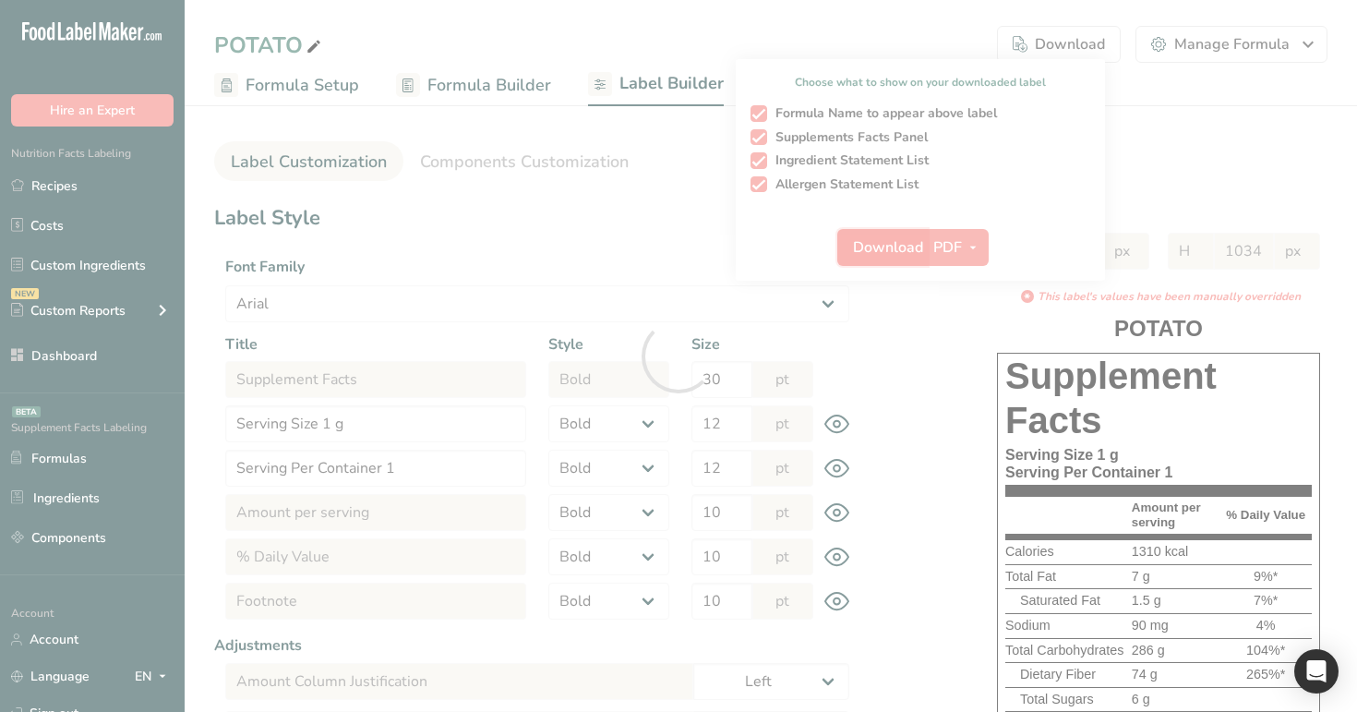
select select "bold"
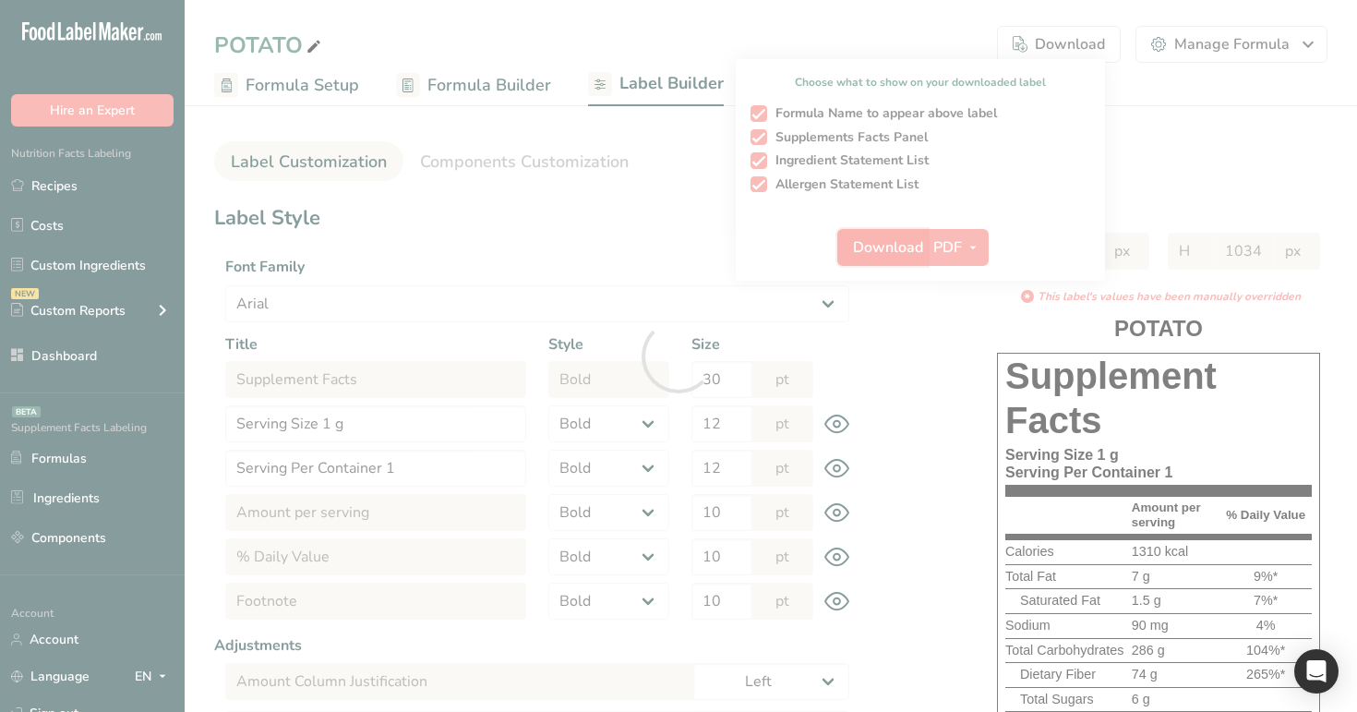
select select "bold"
select select "center"
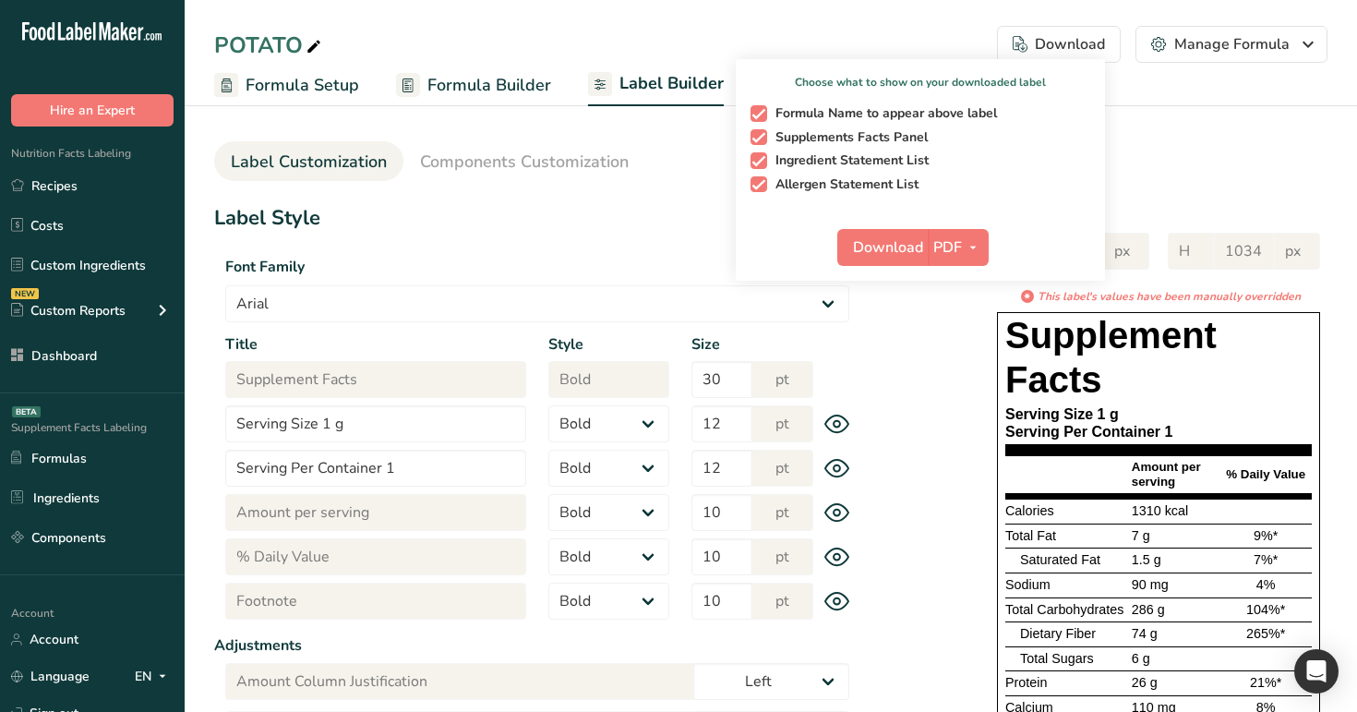
click at [674, 182] on section "Label Customization Components Customization Label Style Font Family Arial Robo…" at bounding box center [771, 702] width 1172 height 1210
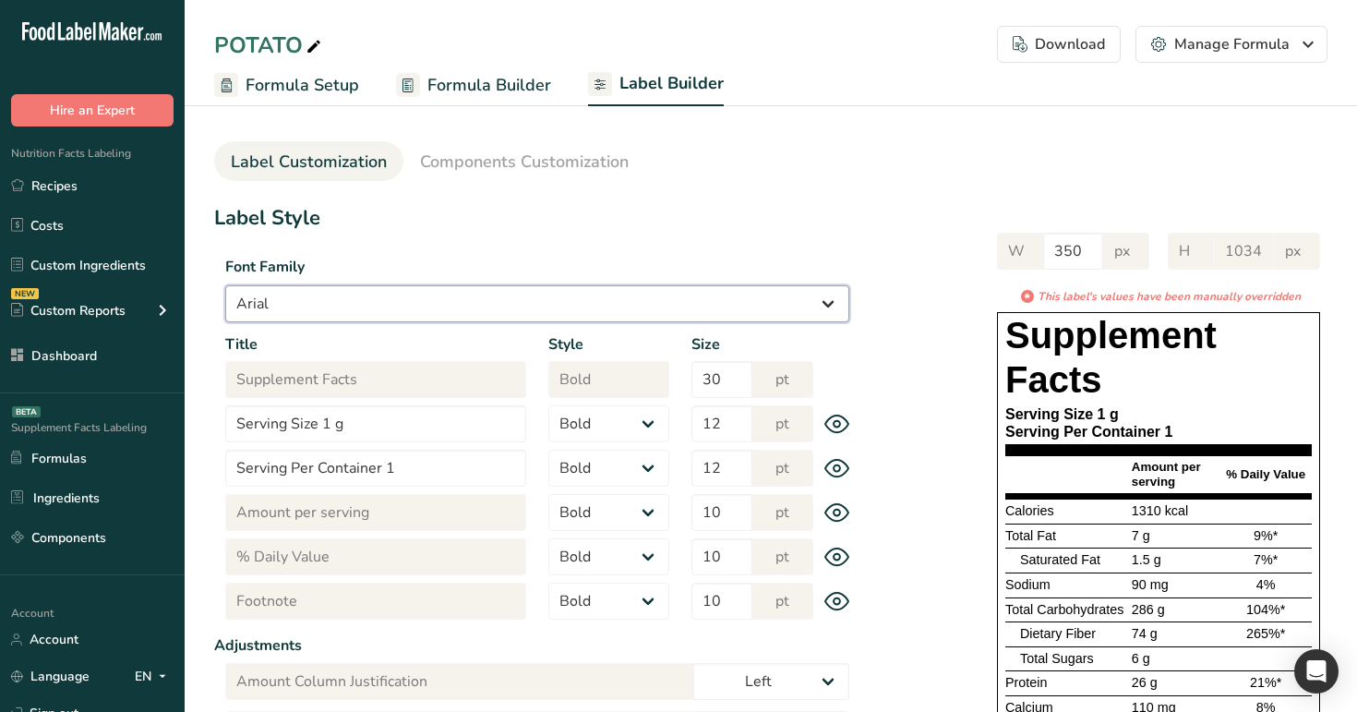
click at [627, 306] on select "Arial Roboto Helvetica [GEOGRAPHIC_DATA] [US_STATE] Courier New Comic Sans MS T…" at bounding box center [537, 303] width 624 height 37
select select "Roboto"
click at [225, 285] on select "Arial Roboto Helvetica [GEOGRAPHIC_DATA] [US_STATE] Courier New Comic Sans MS T…" at bounding box center [537, 303] width 624 height 37
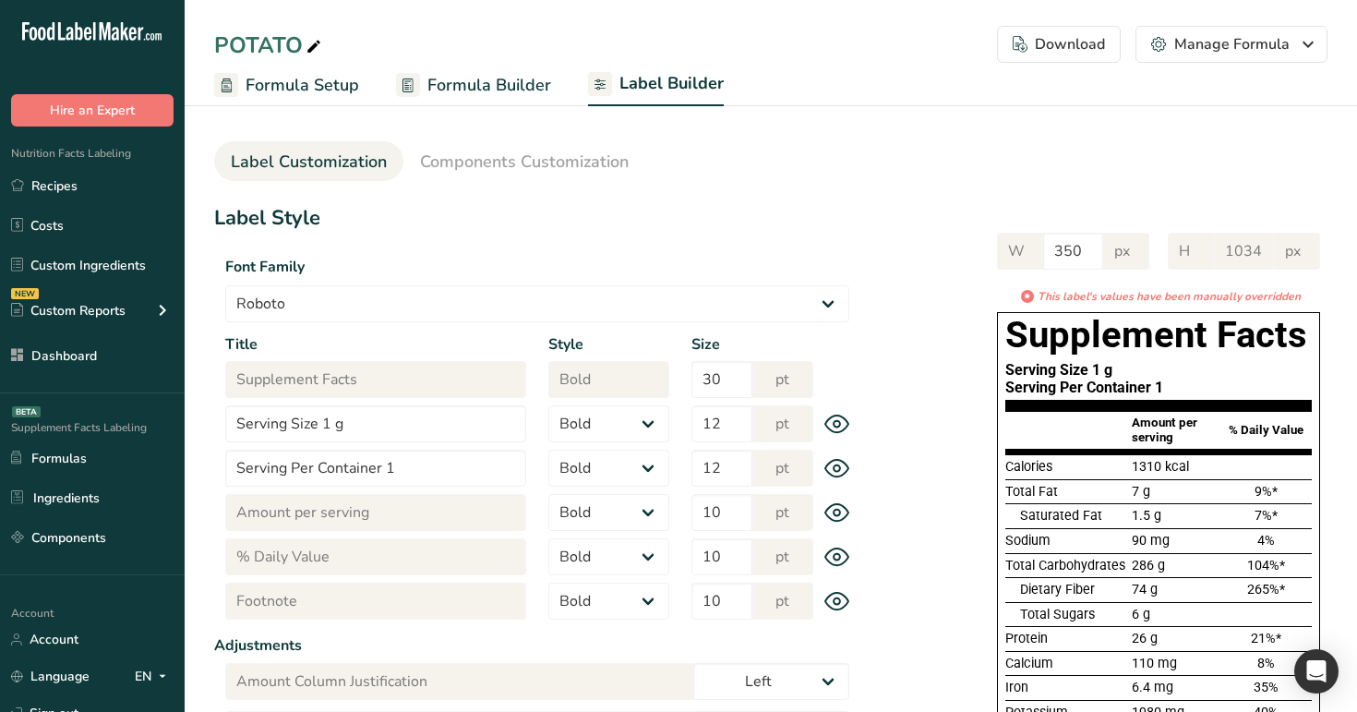
click at [1088, 46] on div "Download" at bounding box center [1059, 44] width 92 height 22
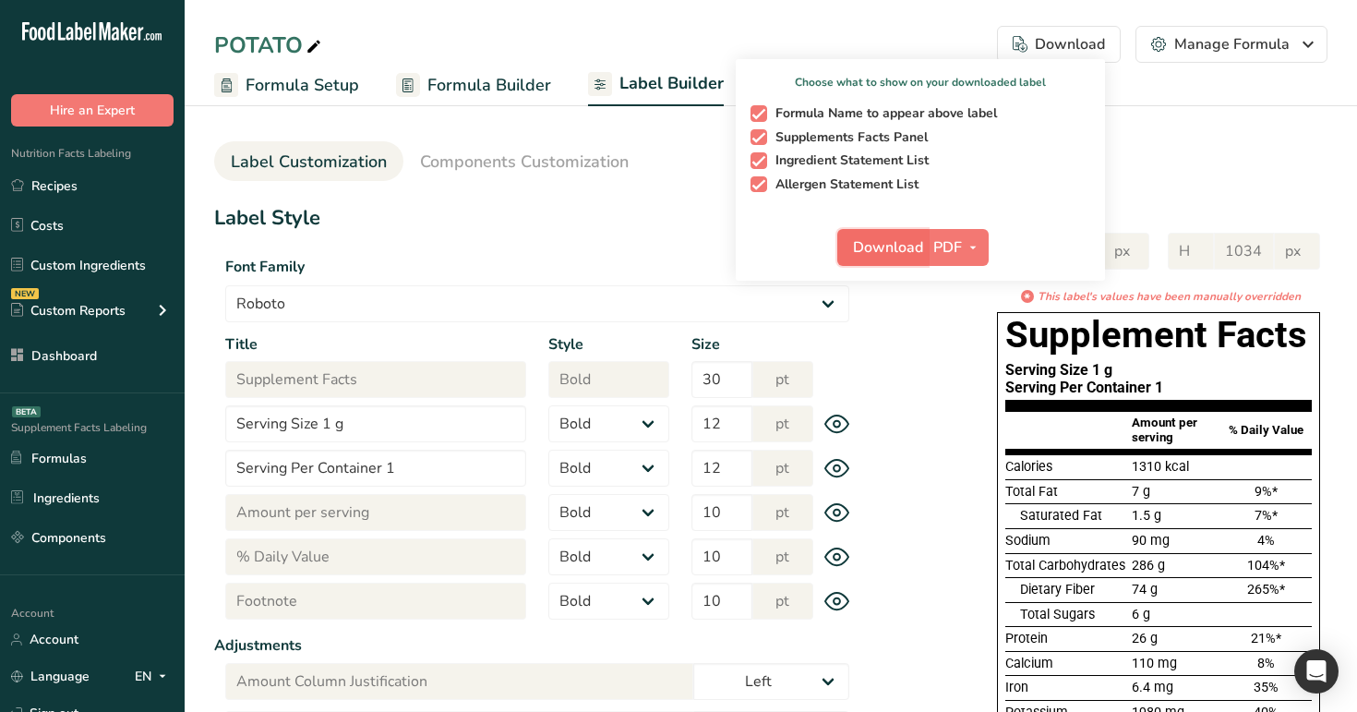
click at [891, 250] on span "Download" at bounding box center [888, 247] width 70 height 22
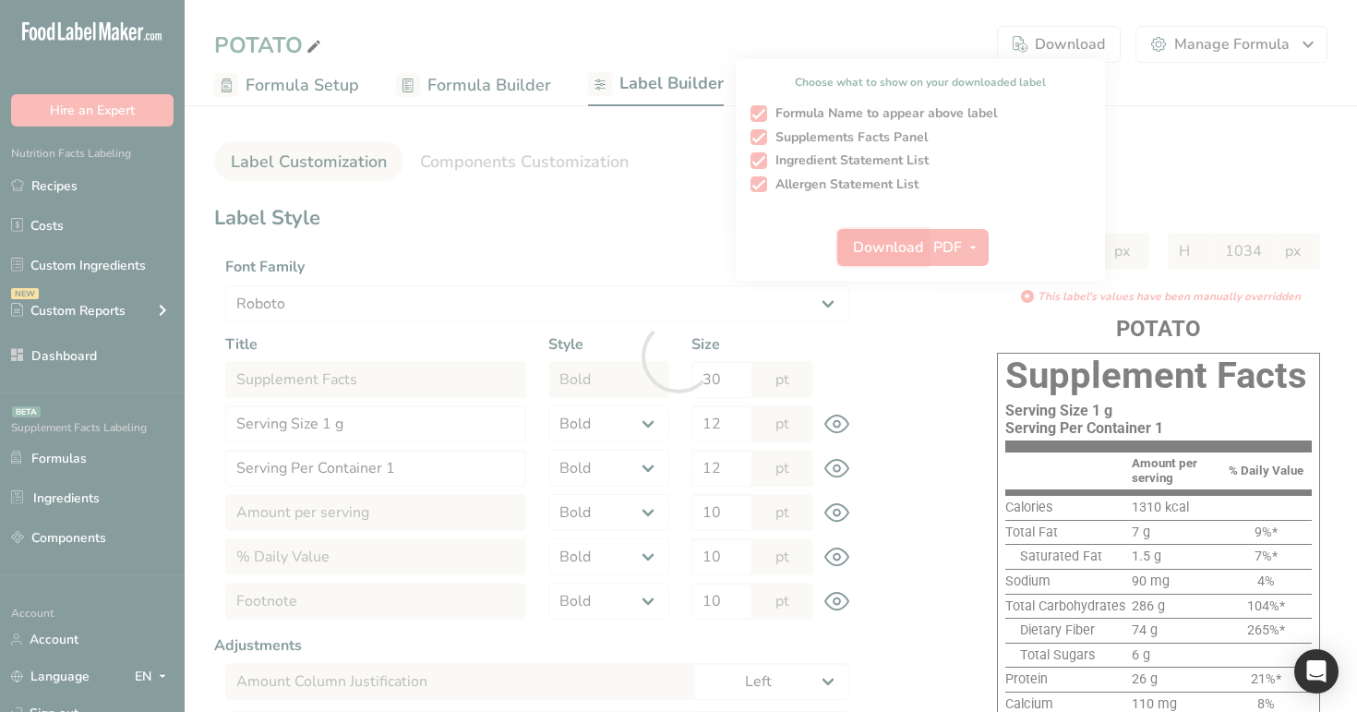
select select "Roboto"
select select "bold"
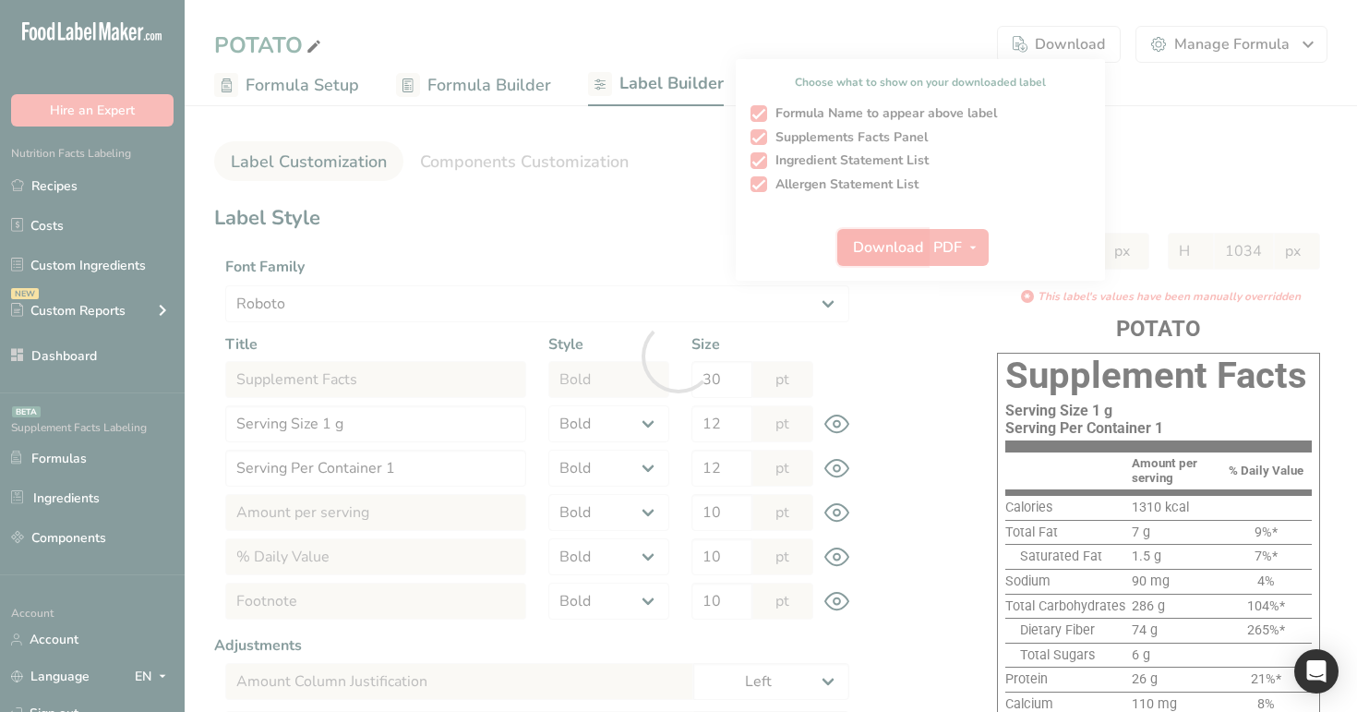
select select "bold"
select select "center"
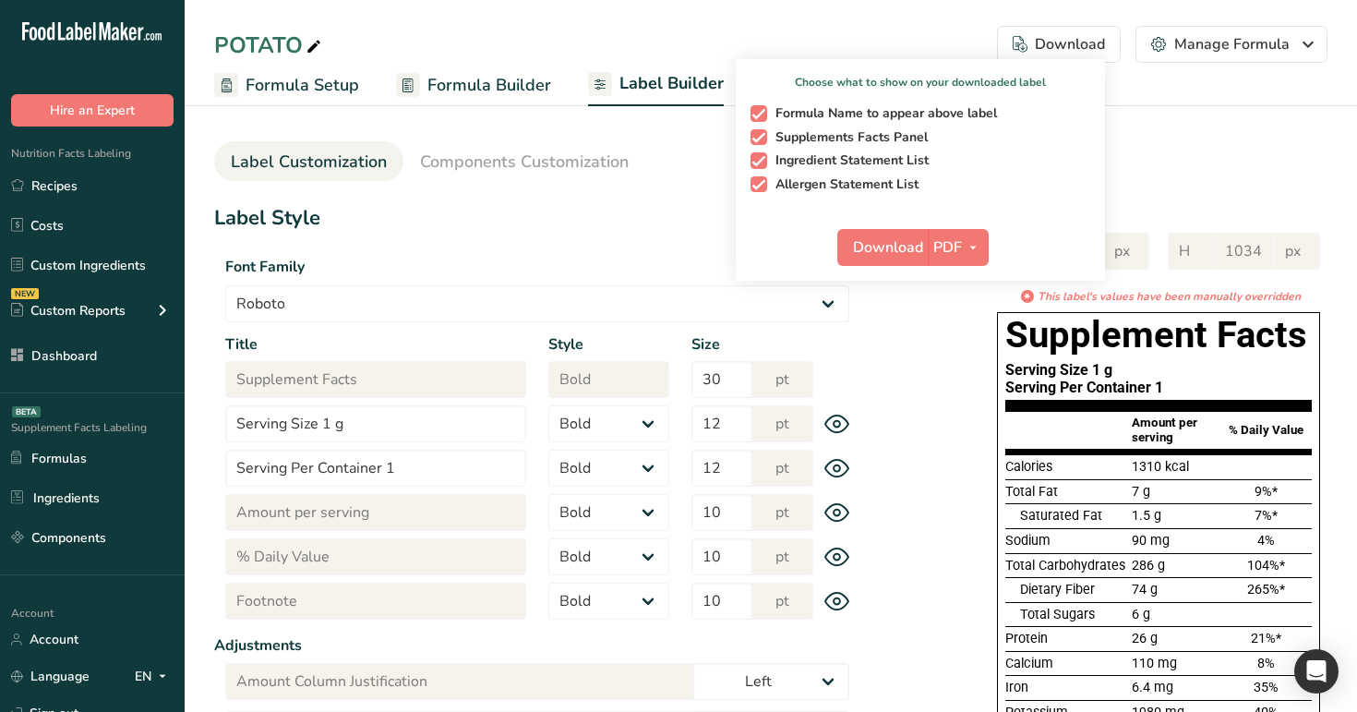
click at [563, 282] on div "Font Family Arial Roboto Helvetica Verdana Georgia Courier New Comic Sans MS Ti…" at bounding box center [537, 284] width 646 height 78
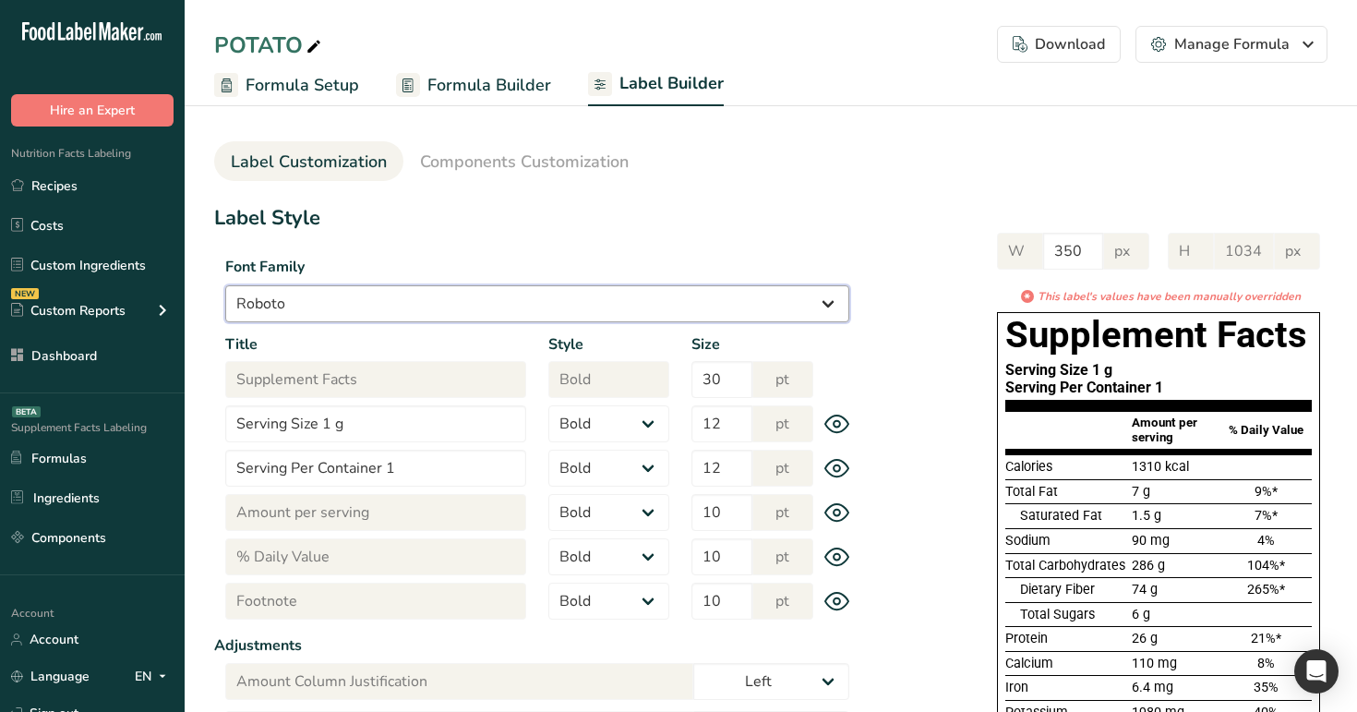
click at [559, 306] on select "Arial Roboto Helvetica Verdana Georgia Courier New Comic Sans MS Times New Roman" at bounding box center [537, 303] width 624 height 37
select select "Helvetica"
click at [225, 285] on select "Arial Roboto Helvetica Verdana Georgia Courier New Comic Sans MS Times New Roman" at bounding box center [537, 303] width 624 height 37
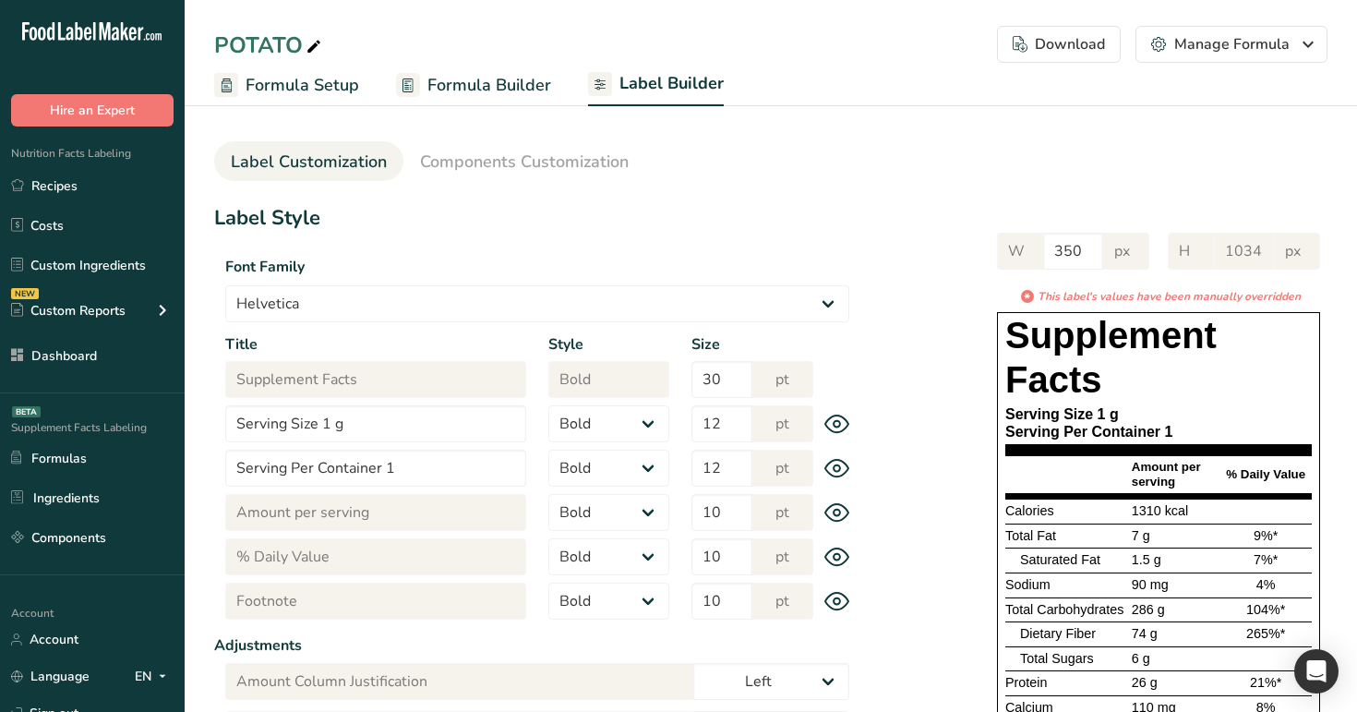
click at [1062, 37] on div "Download" at bounding box center [1059, 44] width 92 height 22
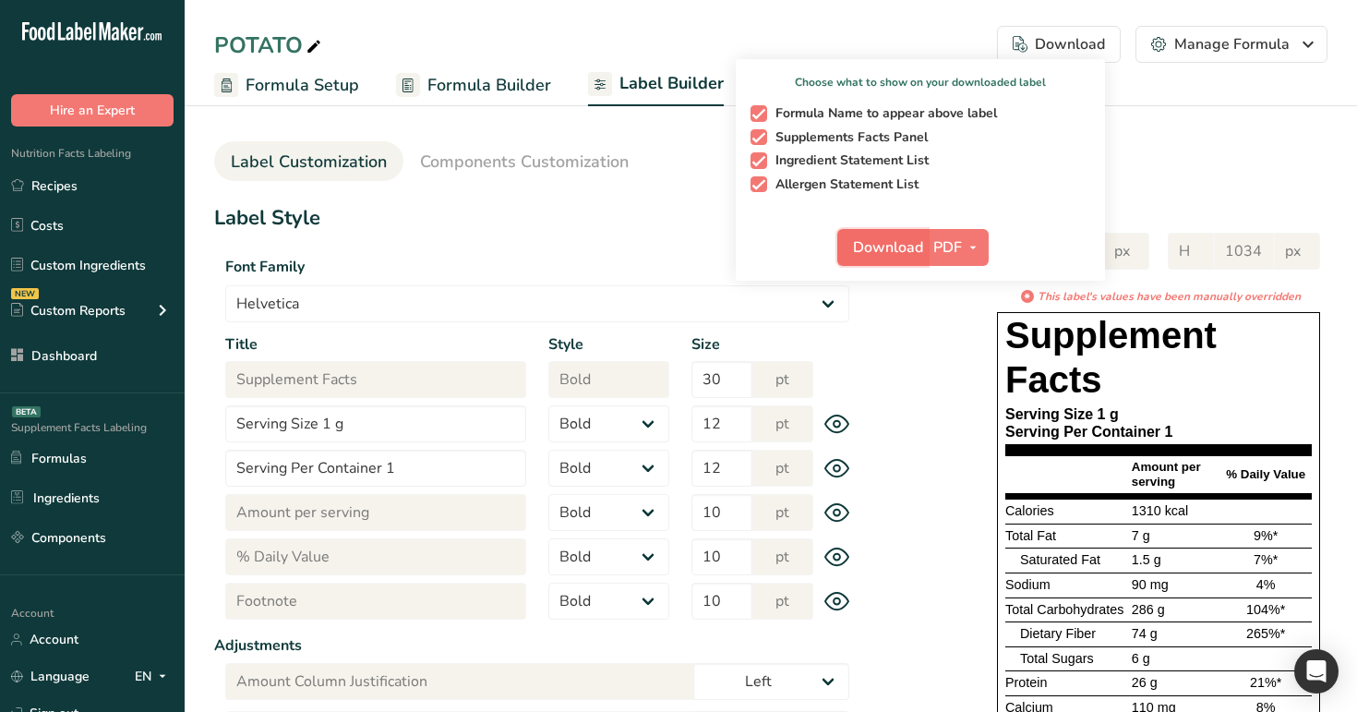
click at [905, 234] on button "Download" at bounding box center [882, 247] width 90 height 37
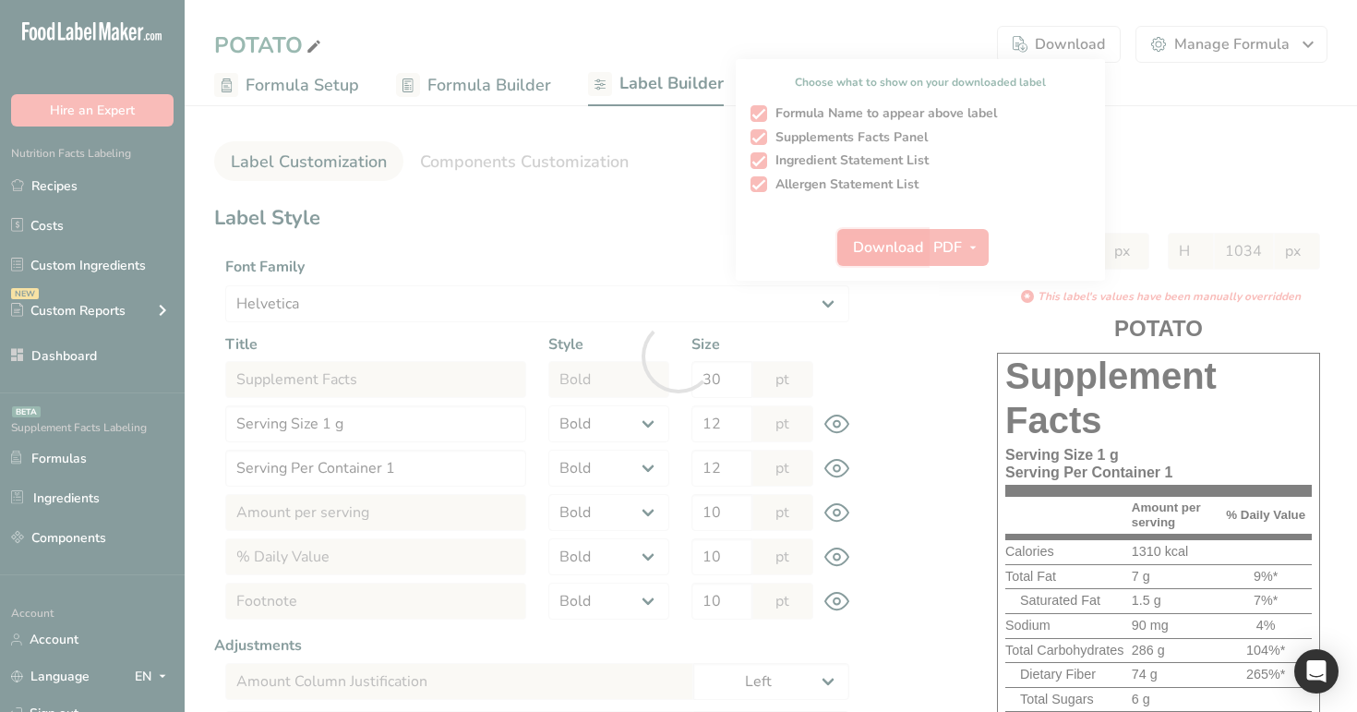
select select "Helvetica"
select select "bold"
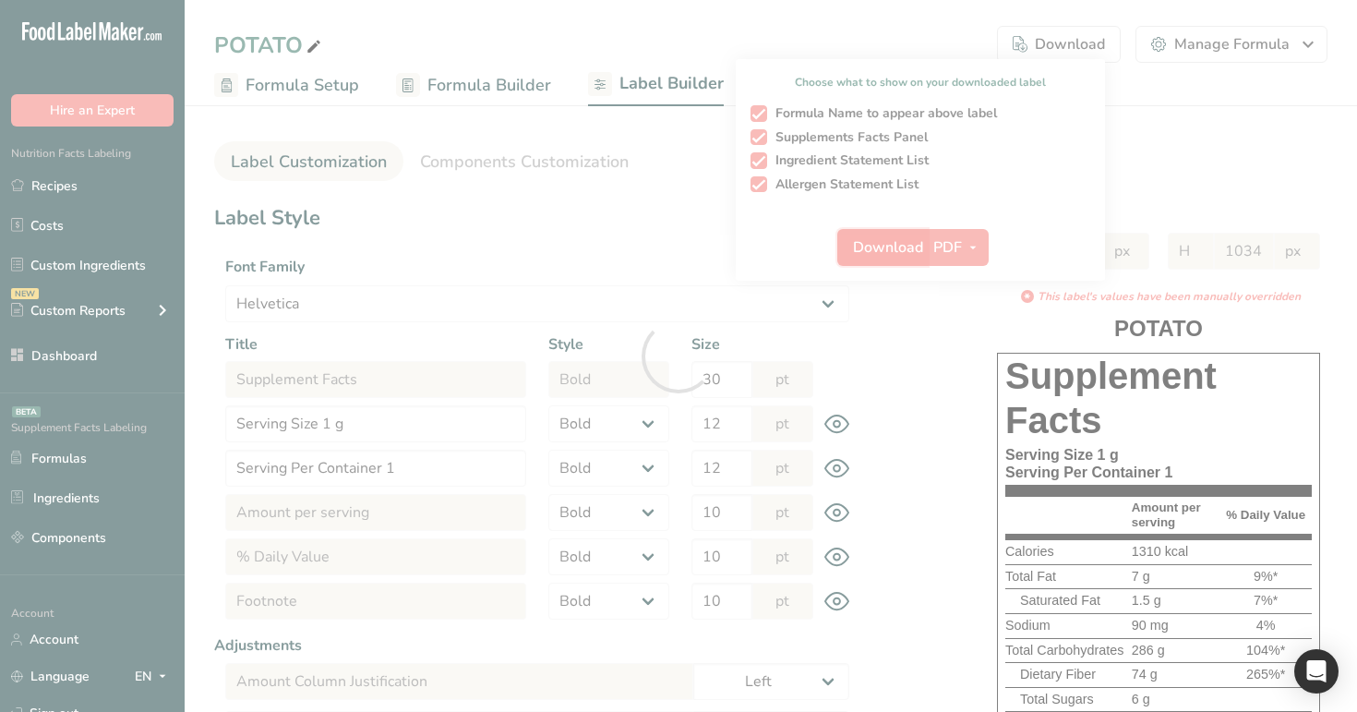
select select "bold"
select select "center"
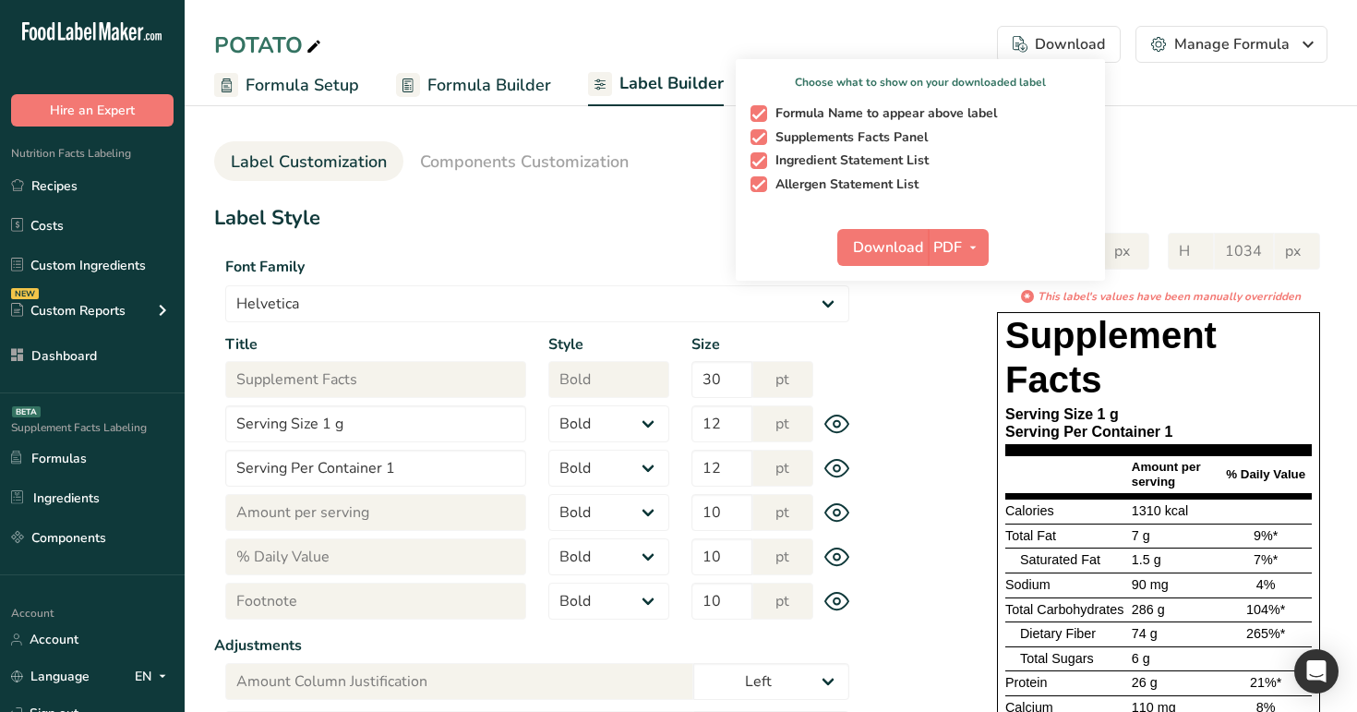
click at [556, 210] on h1 "Label Style" at bounding box center [537, 218] width 646 height 30
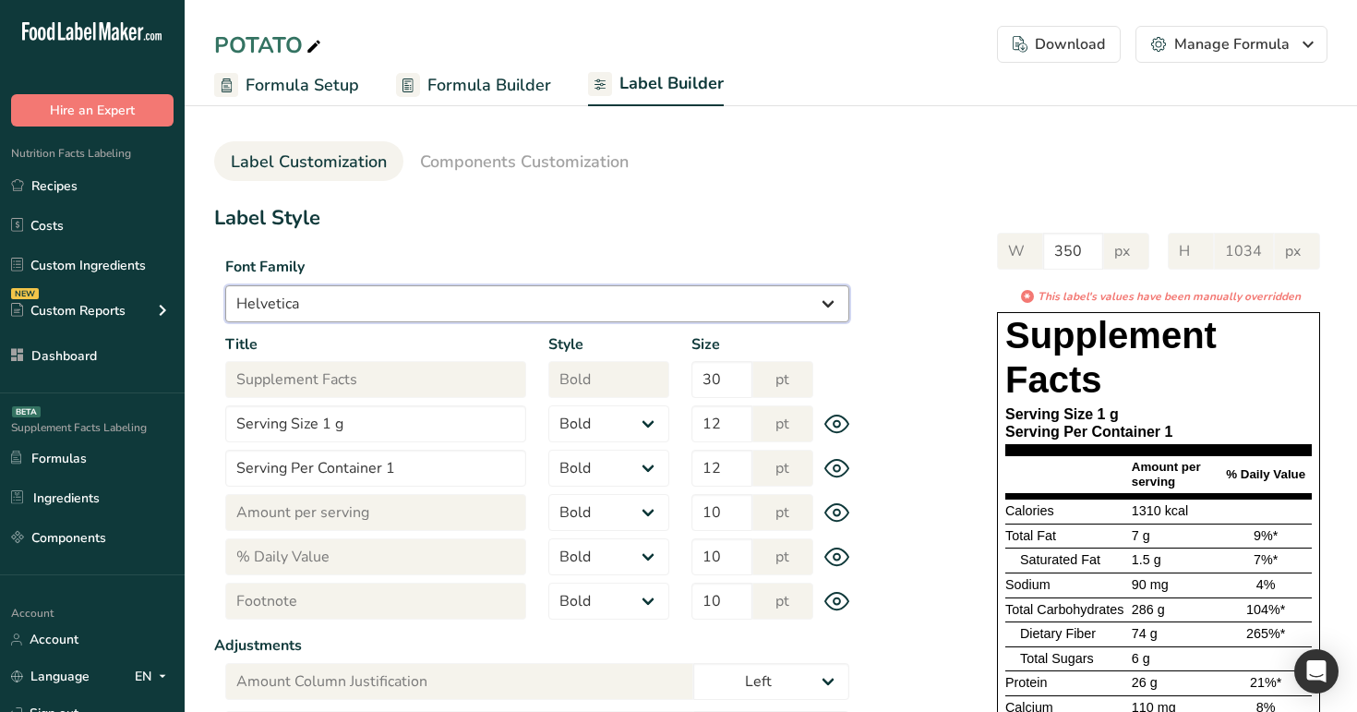
click at [582, 293] on select "Arial Roboto Helvetica Verdana Georgia Courier New Comic Sans MS Times New Roman" at bounding box center [537, 303] width 624 height 37
click at [225, 285] on select "Arial Roboto Helvetica Verdana Georgia Courier New Comic Sans MS Times New Roman" at bounding box center [537, 303] width 624 height 37
click at [573, 311] on select "Arial Roboto Helvetica Verdana Georgia Courier New Comic Sans MS Times New Roman" at bounding box center [537, 303] width 624 height 37
select select "Verdana"
click at [225, 285] on select "Arial Roboto Helvetica Verdana Georgia Courier New Comic Sans MS Times New Roman" at bounding box center [537, 303] width 624 height 37
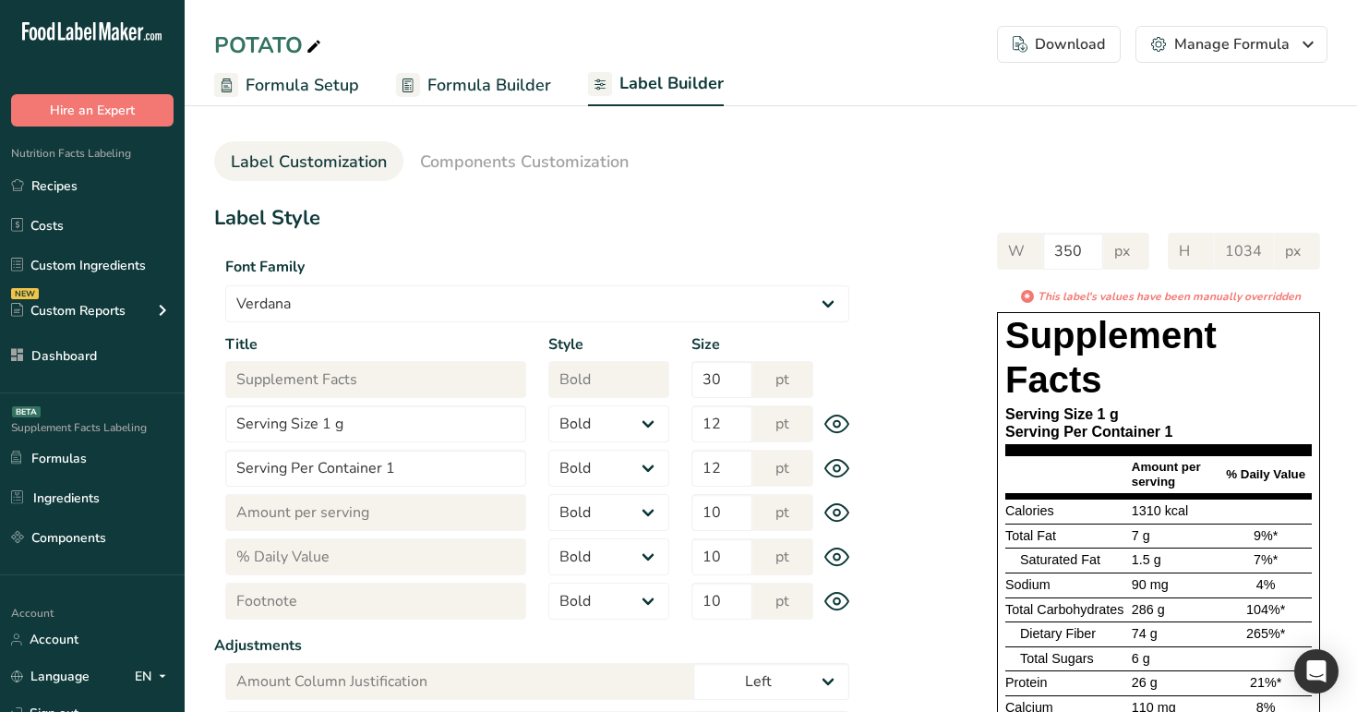
click at [1057, 42] on div "Download" at bounding box center [1059, 44] width 92 height 22
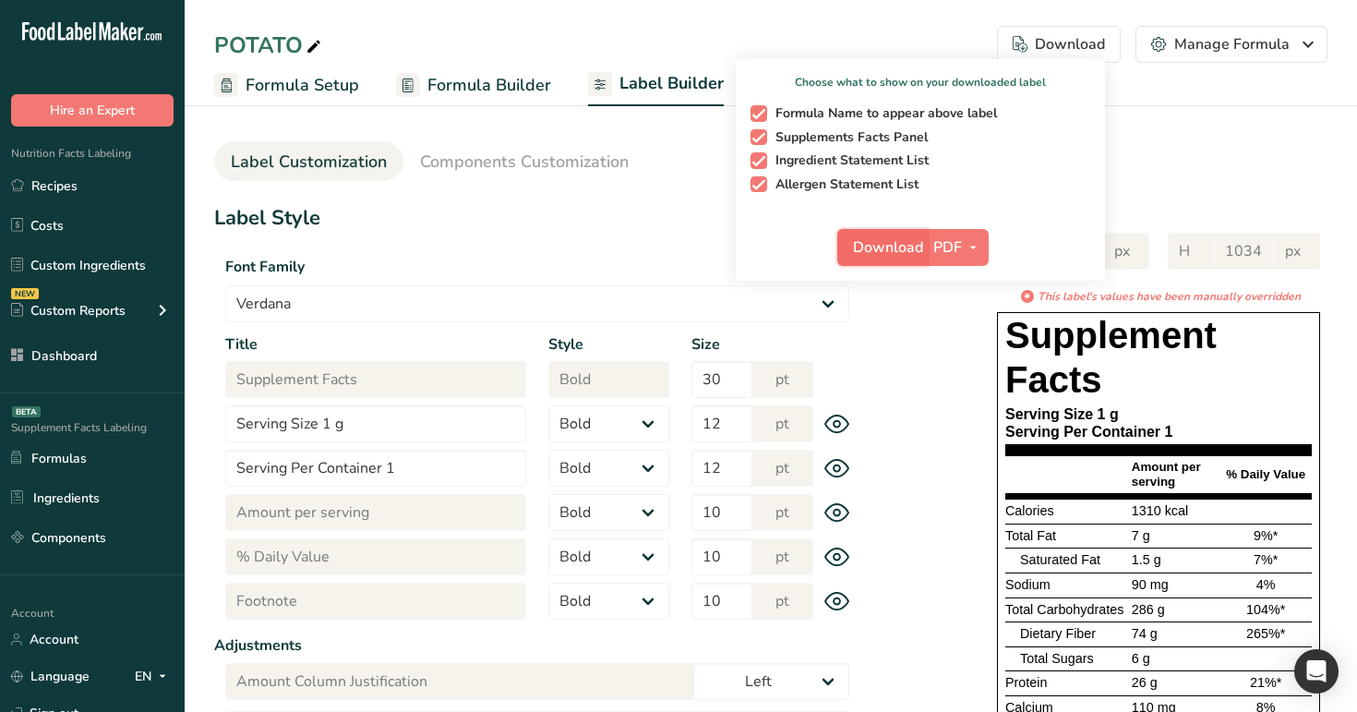
click at [909, 242] on span "Download" at bounding box center [888, 247] width 70 height 22
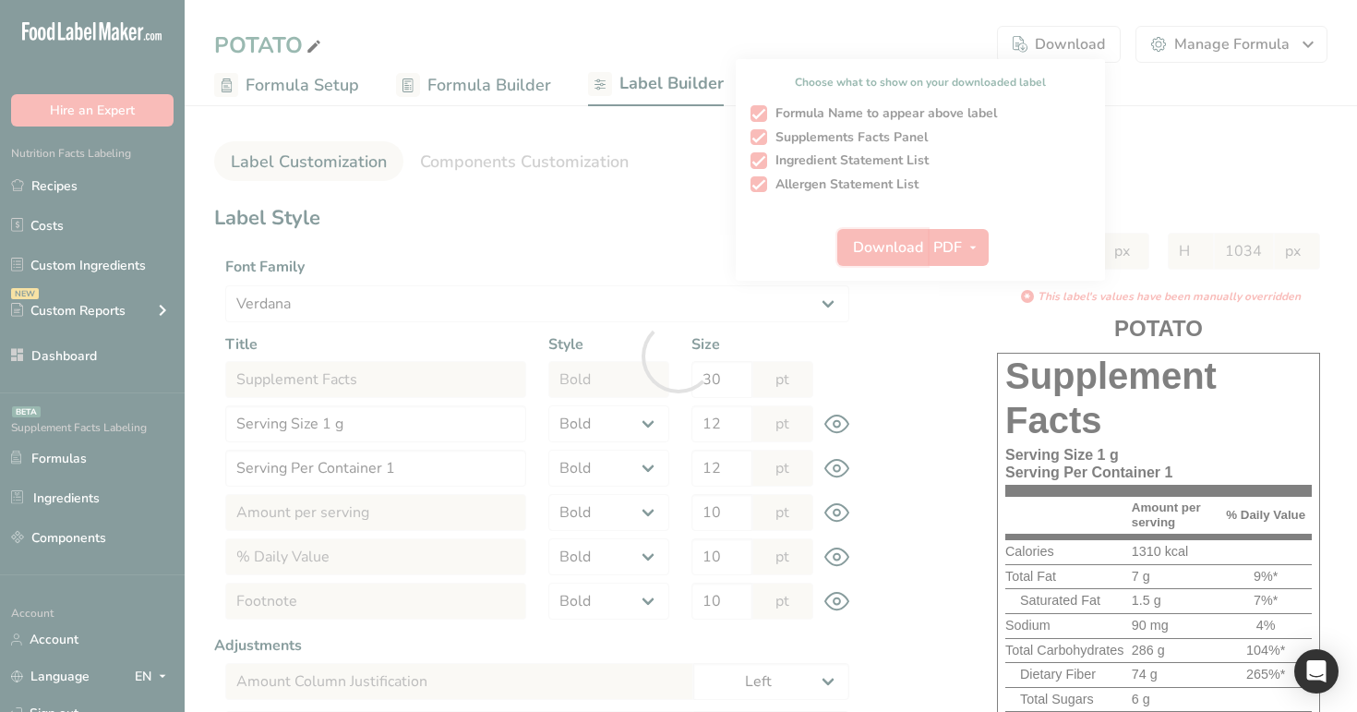
select select "Verdana"
select select "bold"
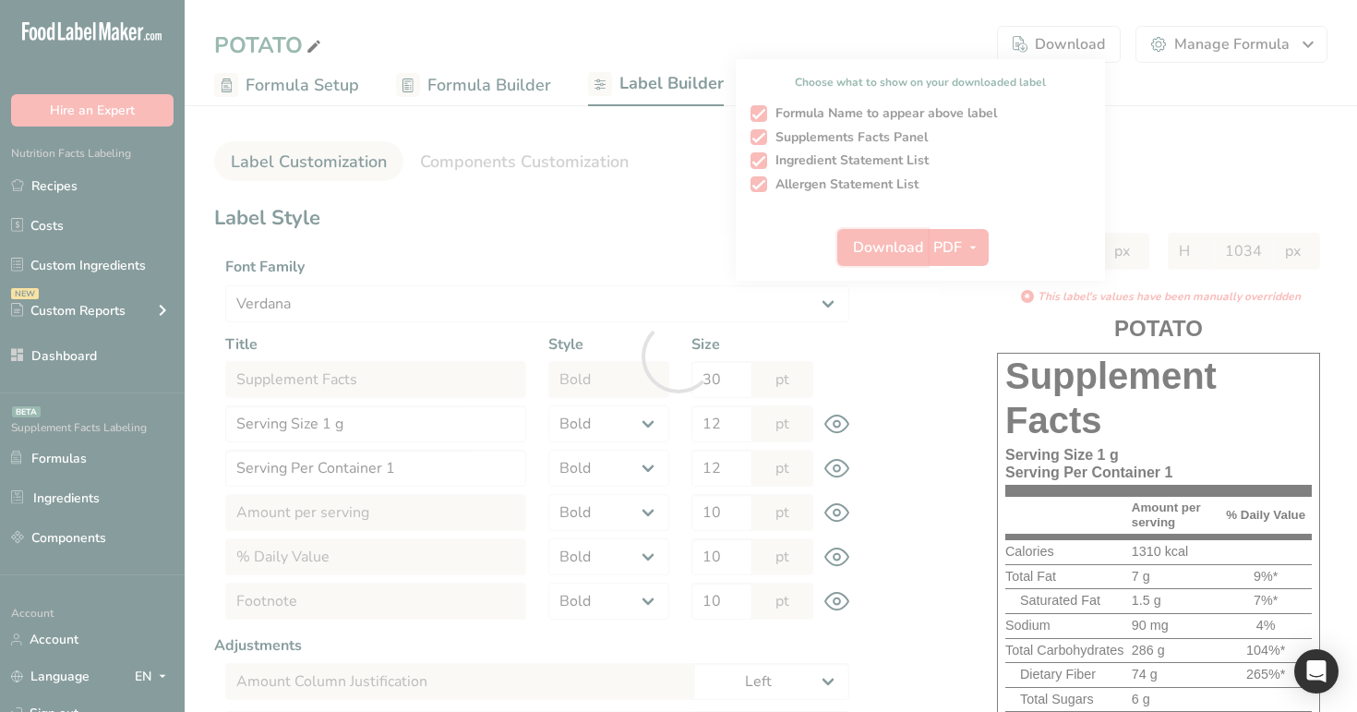
select select "bold"
select select "center"
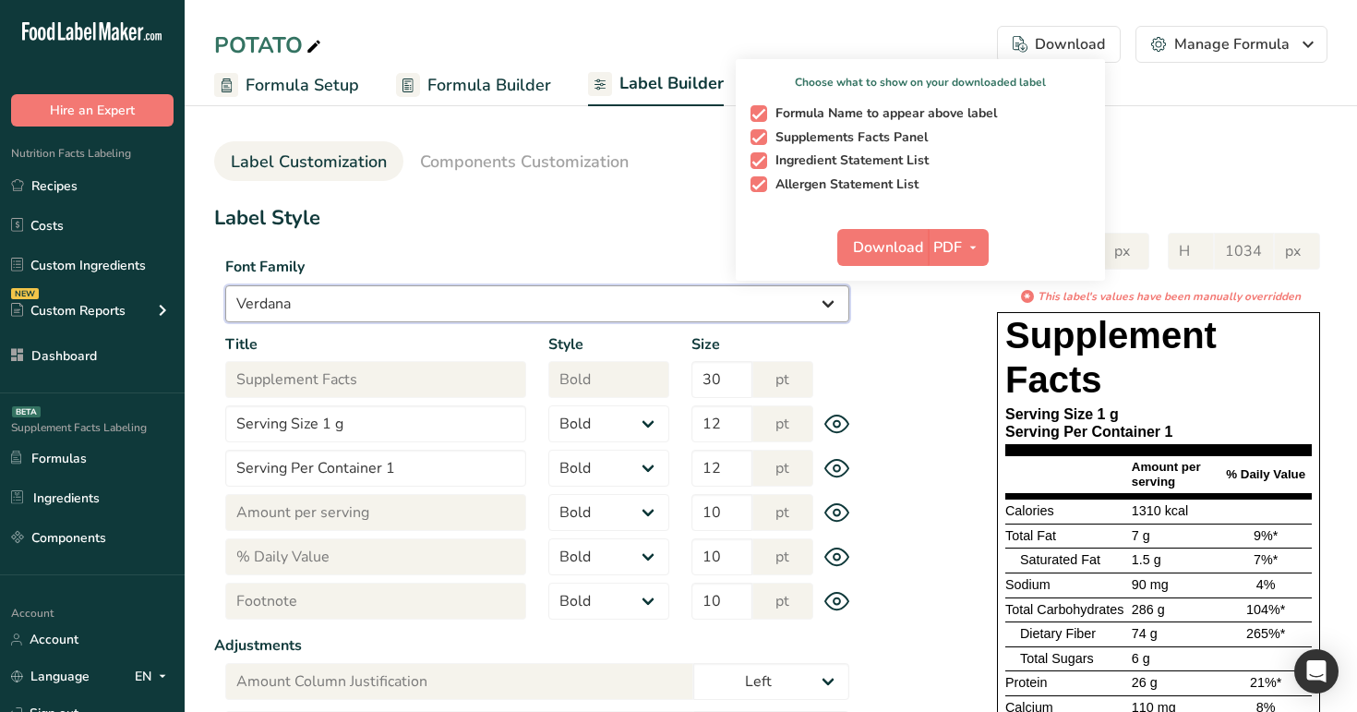
click at [462, 306] on select "Arial Roboto Helvetica Verdana Georgia Courier New Comic Sans MS Times New Roman" at bounding box center [537, 303] width 624 height 37
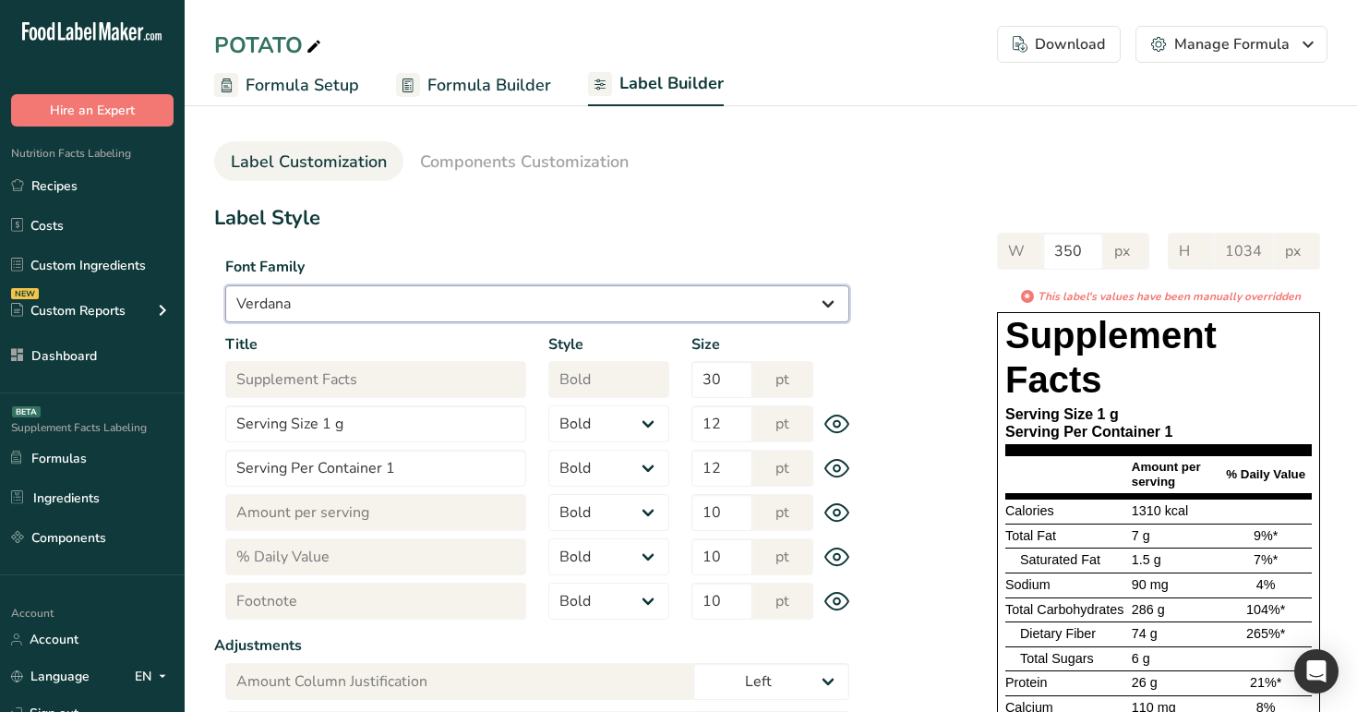
select select "Georgia"
click at [225, 285] on select "Arial Roboto Helvetica Verdana Georgia Courier New Comic Sans MS Times New Roman" at bounding box center [537, 303] width 624 height 37
click at [1052, 33] on div "Download" at bounding box center [1059, 44] width 92 height 22
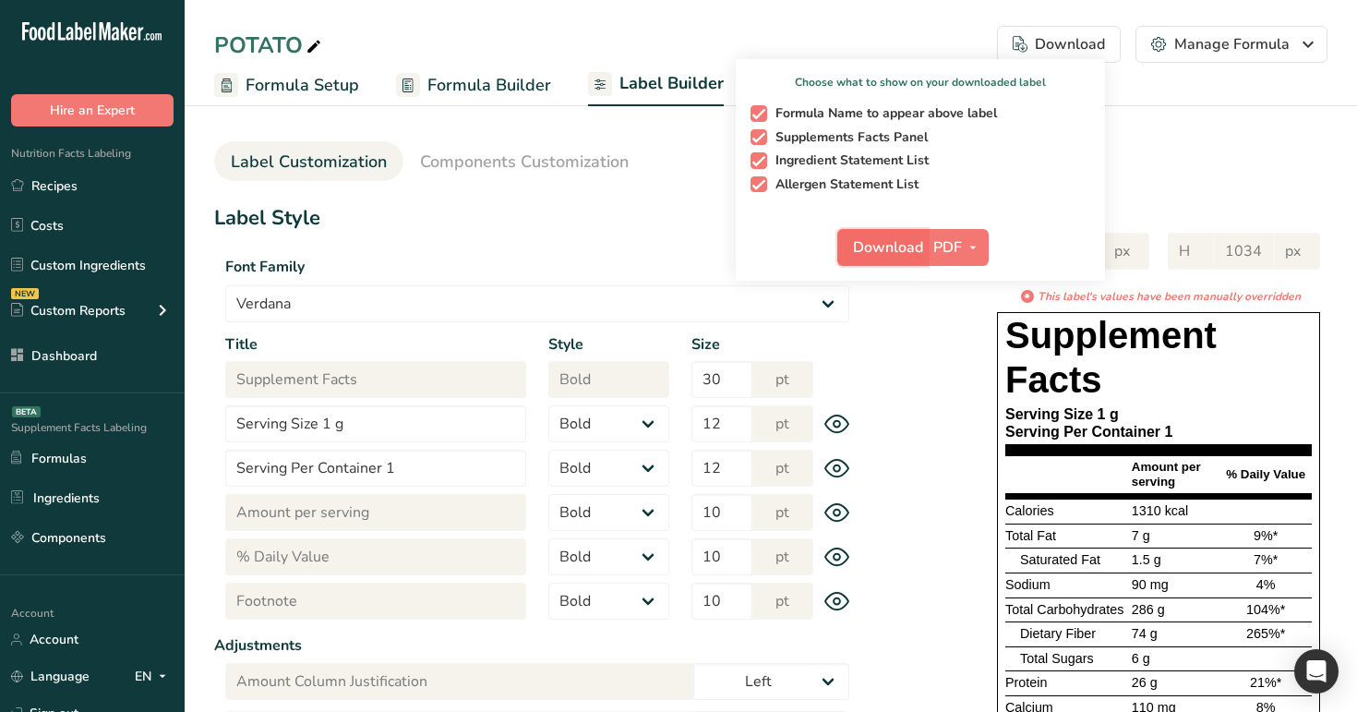
click at [882, 253] on span "Download" at bounding box center [888, 247] width 70 height 22
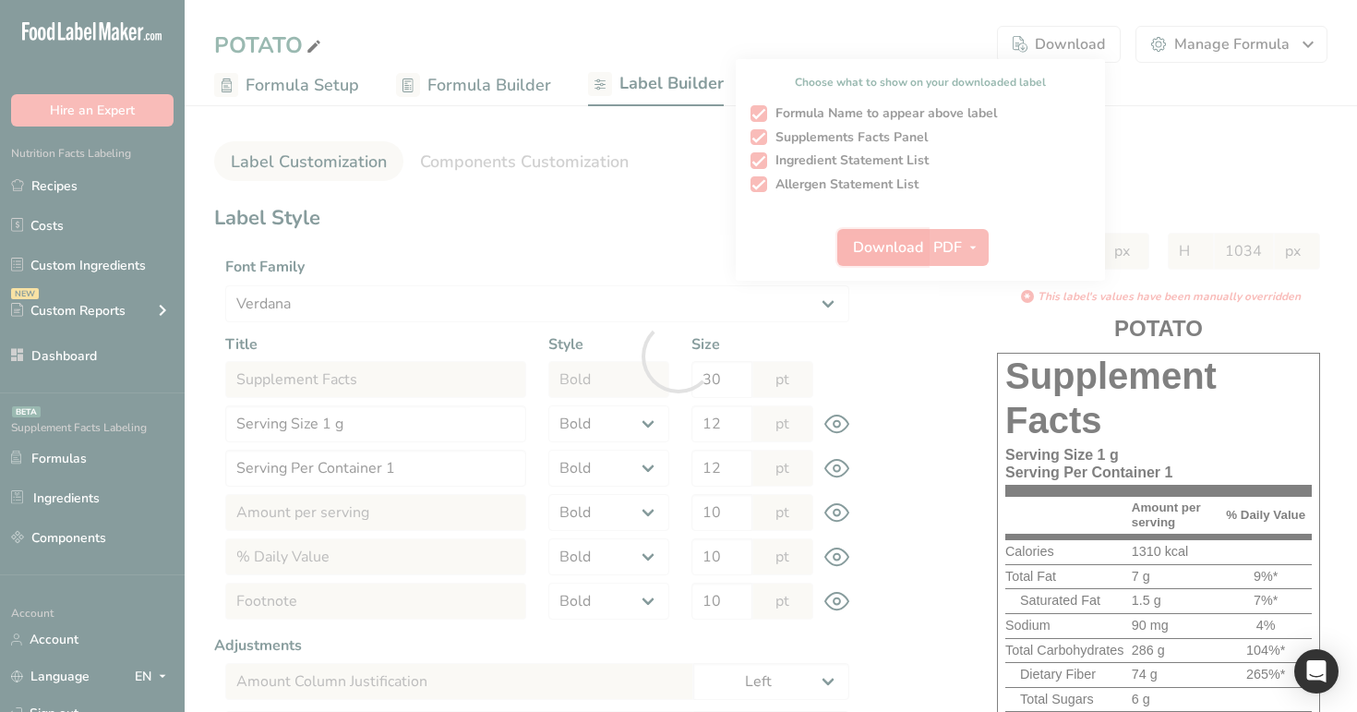
select select "Georgia"
select select "bold"
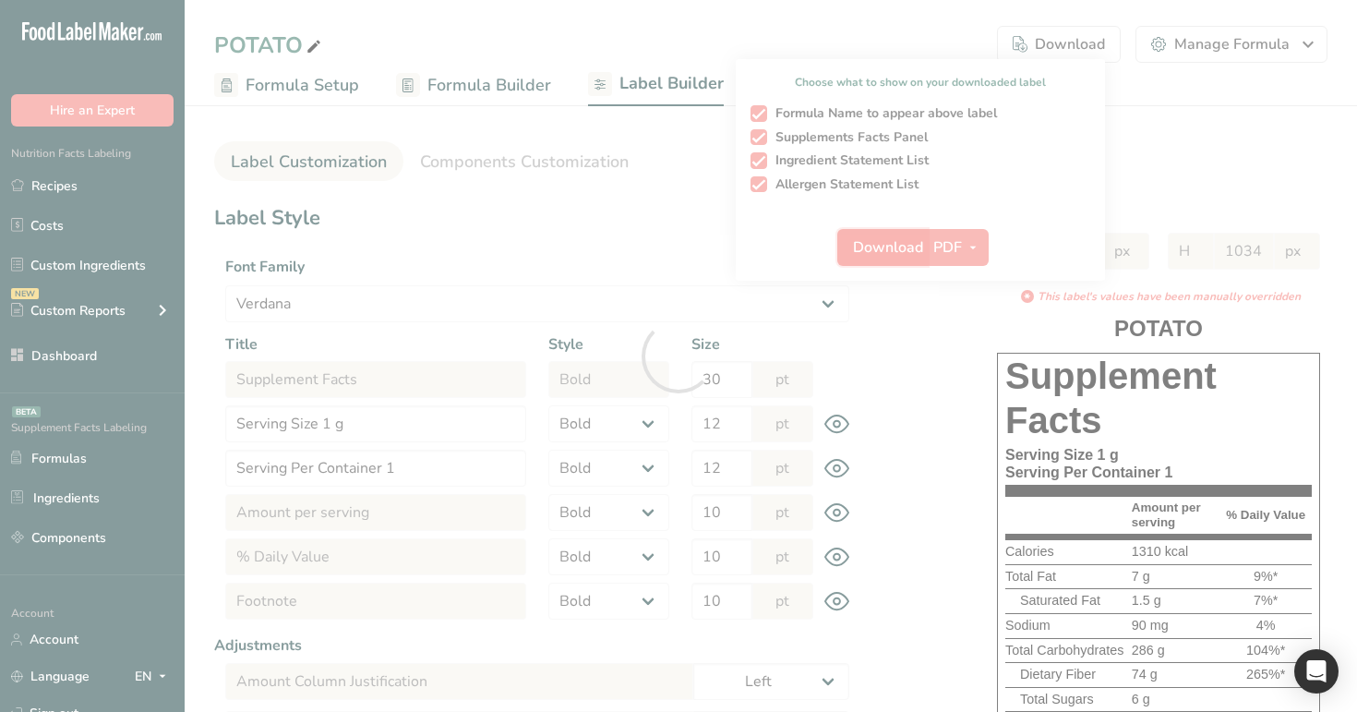
select select "bold"
select select "center"
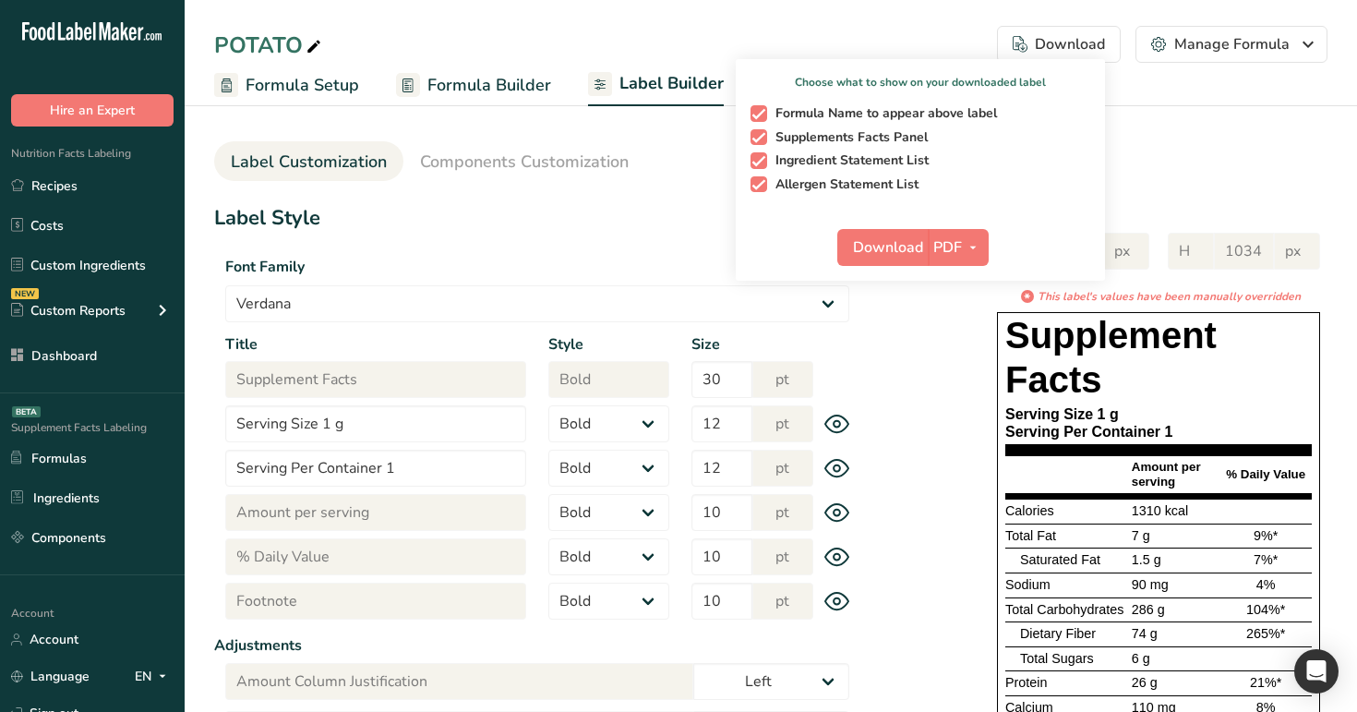
click at [620, 203] on h1 "Label Style" at bounding box center [537, 218] width 646 height 30
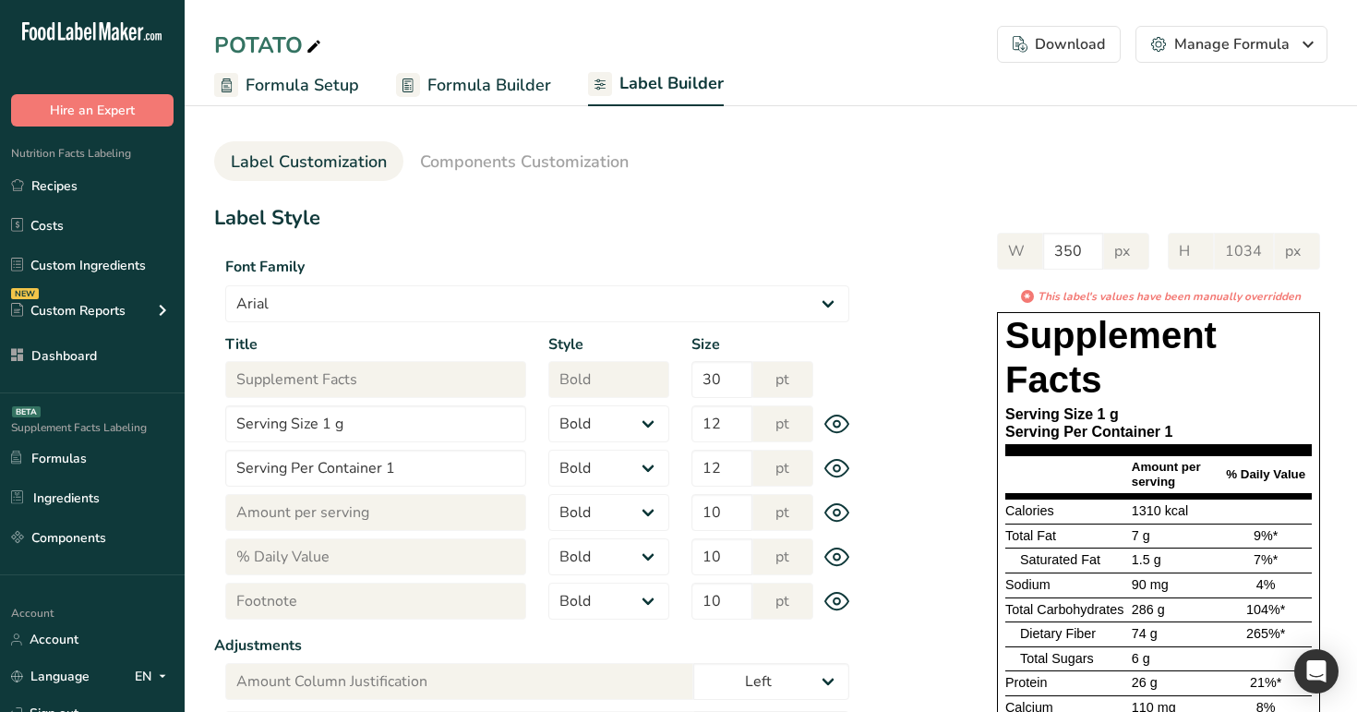
select select "[US_STATE]"
select select "bold"
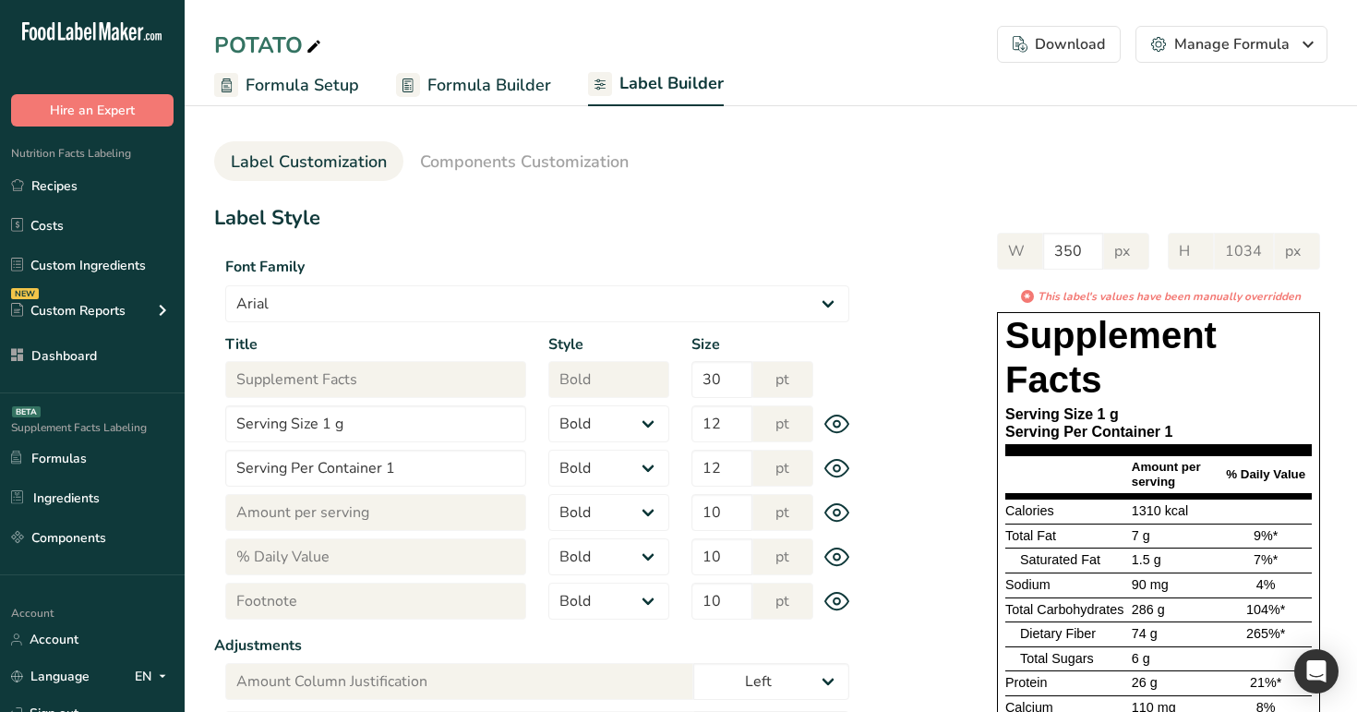
select select "bold"
select select "center"
select select "Courier New"
click at [225, 285] on select "Arial Roboto Helvetica [GEOGRAPHIC_DATA] [US_STATE] Courier New Comic Sans MS T…" at bounding box center [537, 303] width 624 height 37
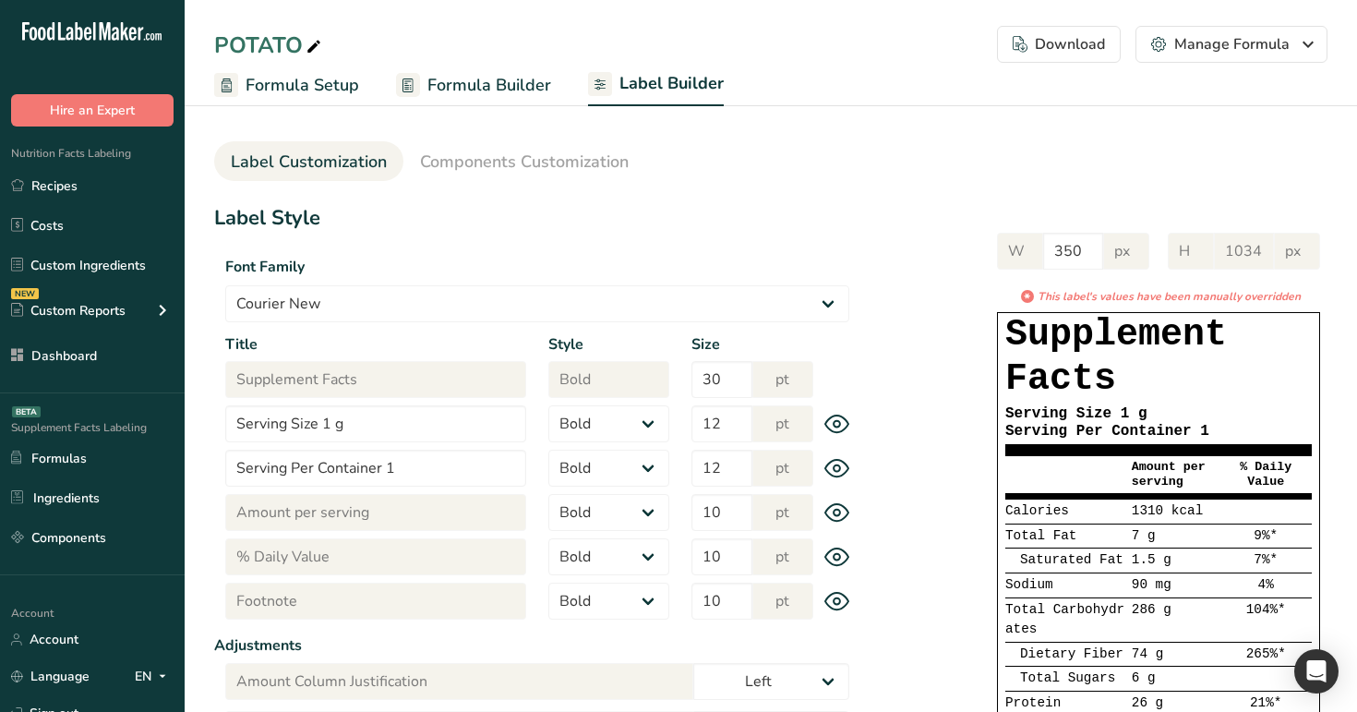
click at [1076, 36] on div "Download" at bounding box center [1059, 44] width 92 height 22
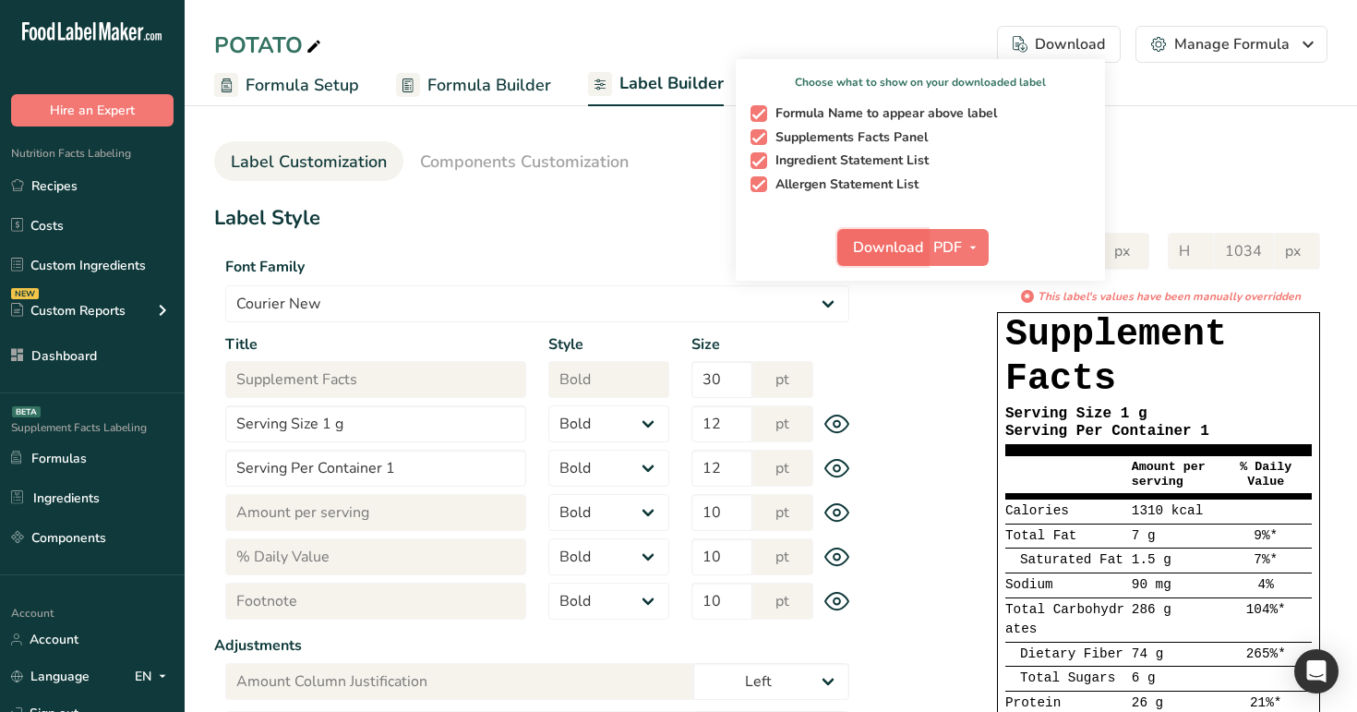
click at [870, 253] on span "Download" at bounding box center [888, 247] width 70 height 22
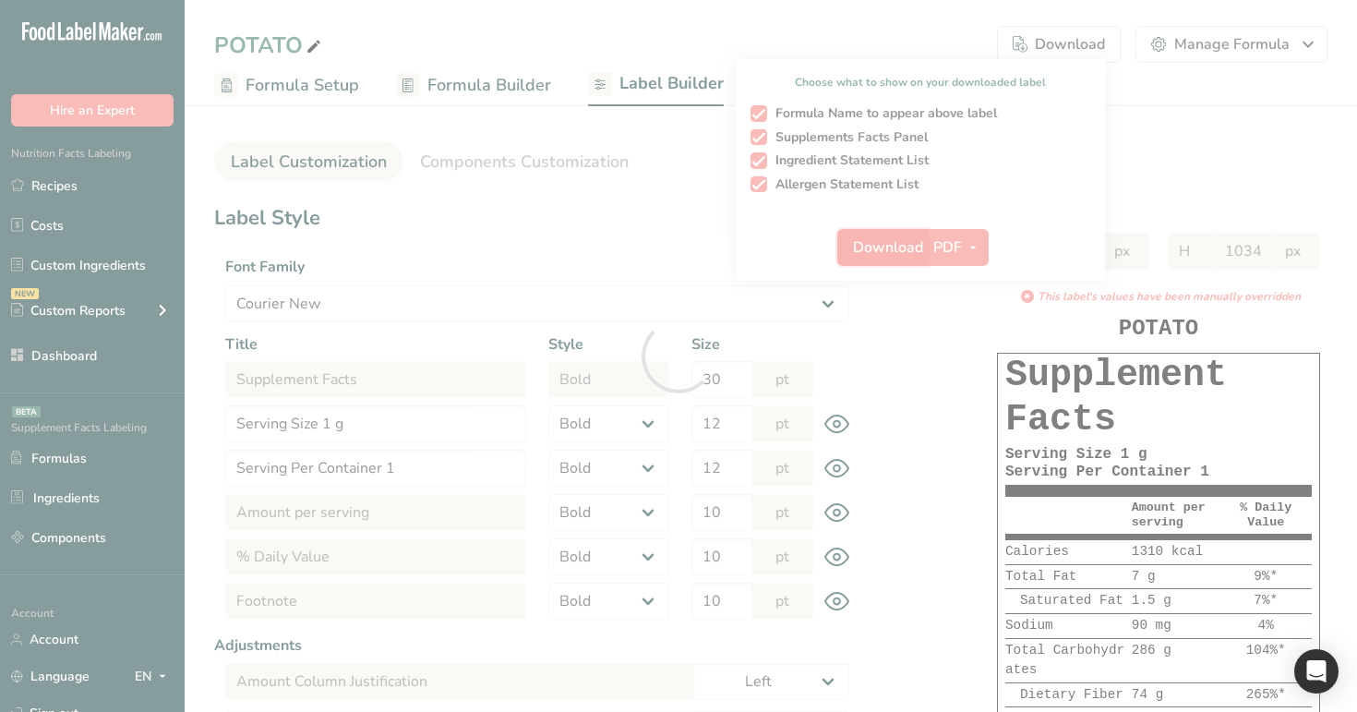
select select "Courier New"
select select "bold"
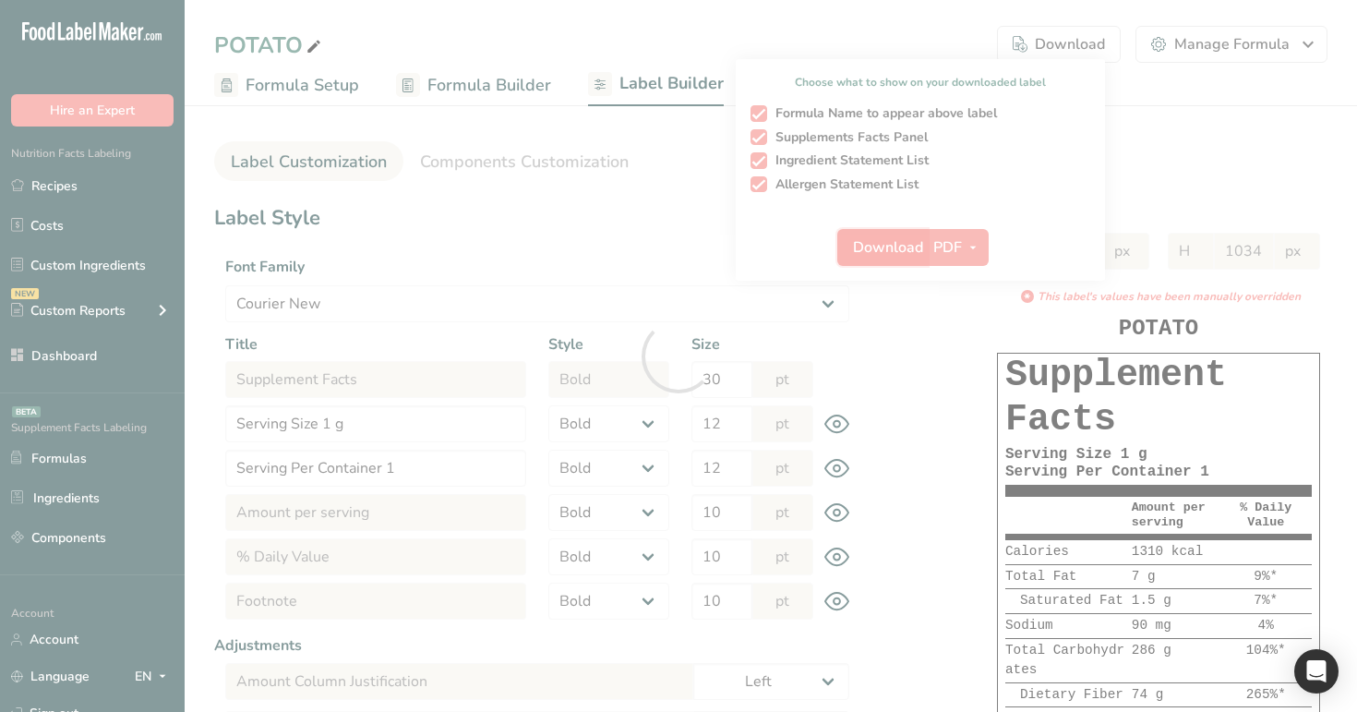
select select "bold"
select select "center"
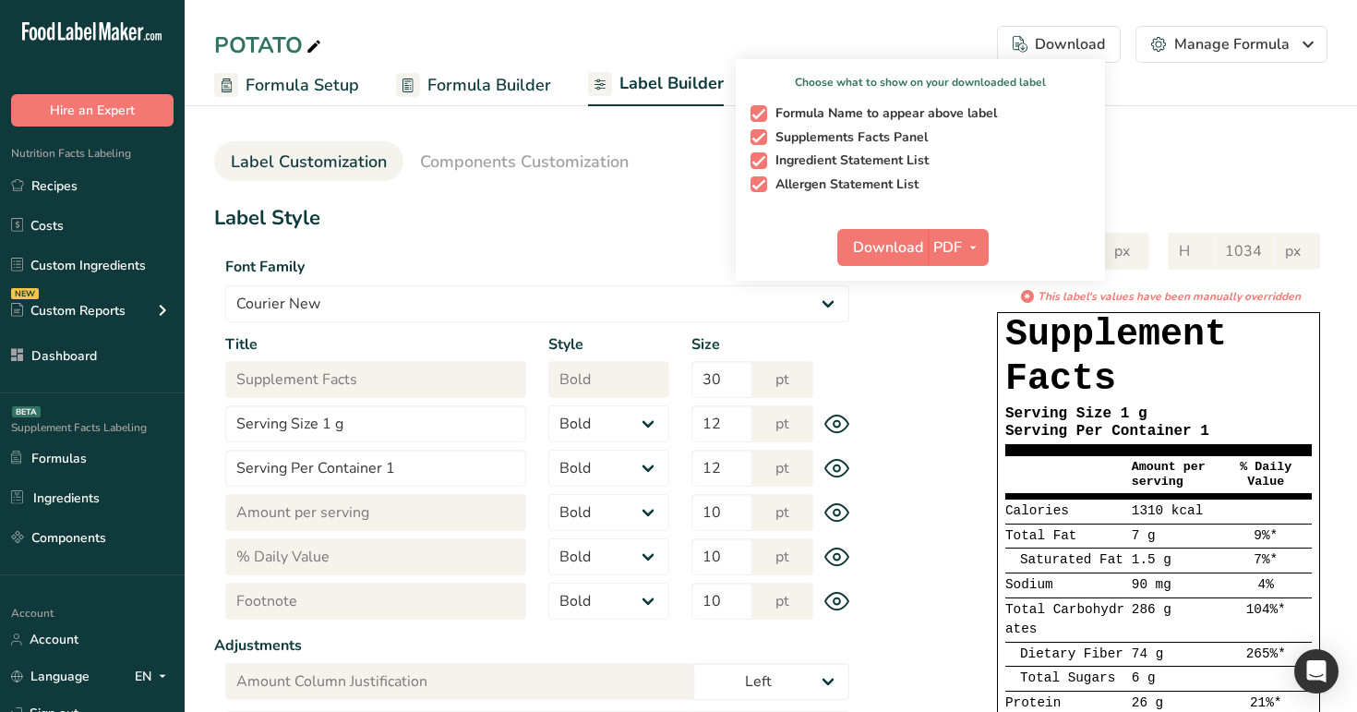
click at [609, 226] on h1 "Label Style" at bounding box center [537, 218] width 646 height 30
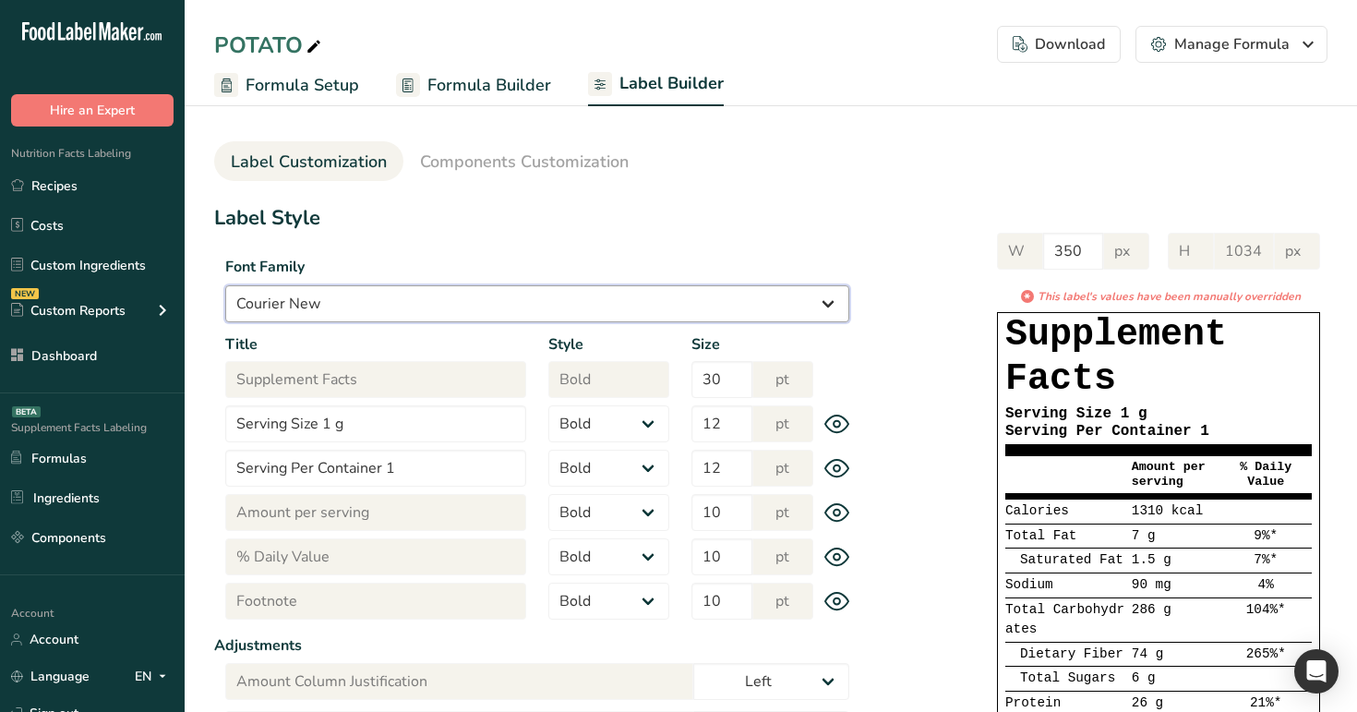
click at [598, 302] on select "Arial Roboto Helvetica [GEOGRAPHIC_DATA] [US_STATE] Courier New Comic Sans MS T…" at bounding box center [537, 303] width 624 height 37
select select "Comic Sans MS"
click at [225, 285] on select "Arial Roboto Helvetica [GEOGRAPHIC_DATA] [US_STATE] Courier New Comic Sans MS T…" at bounding box center [537, 303] width 624 height 37
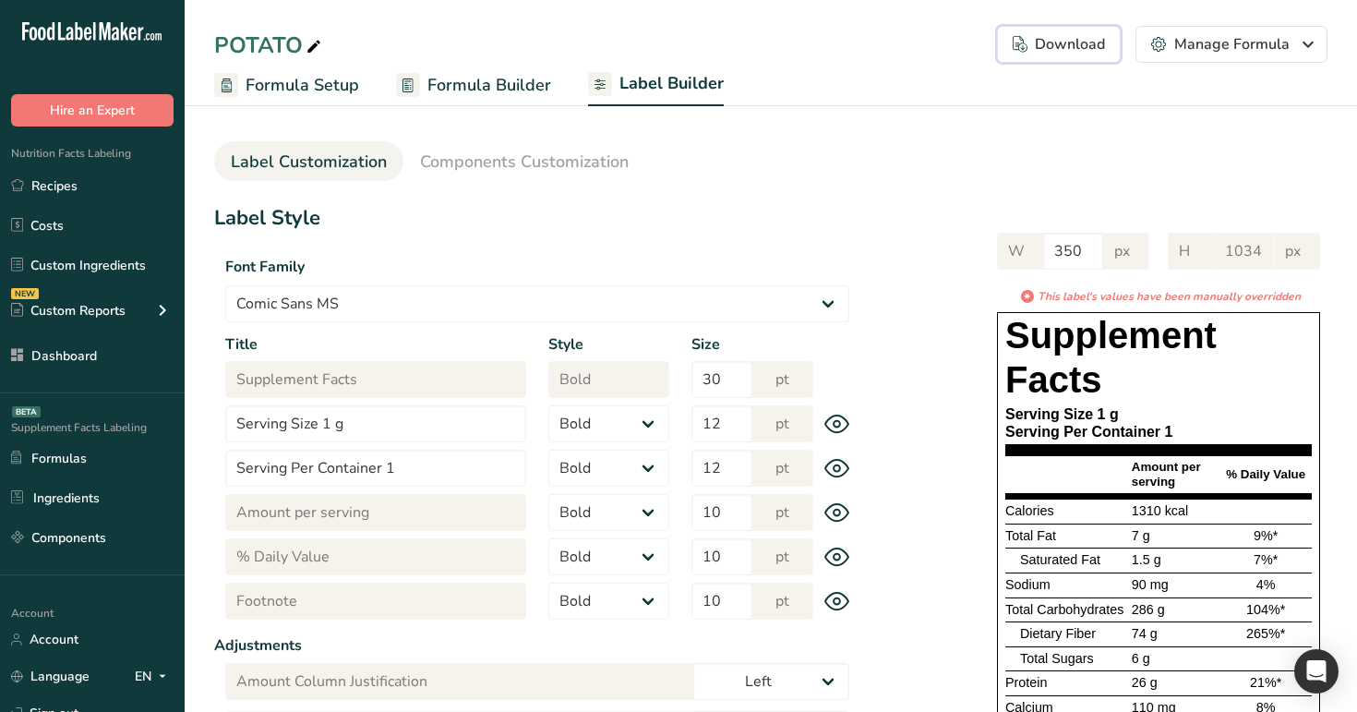
click at [1062, 30] on button "Download Choose what to show on your downloaded label Formula Name to appear ab…" at bounding box center [1059, 44] width 124 height 37
click at [1063, 41] on div "Download" at bounding box center [1059, 44] width 92 height 22
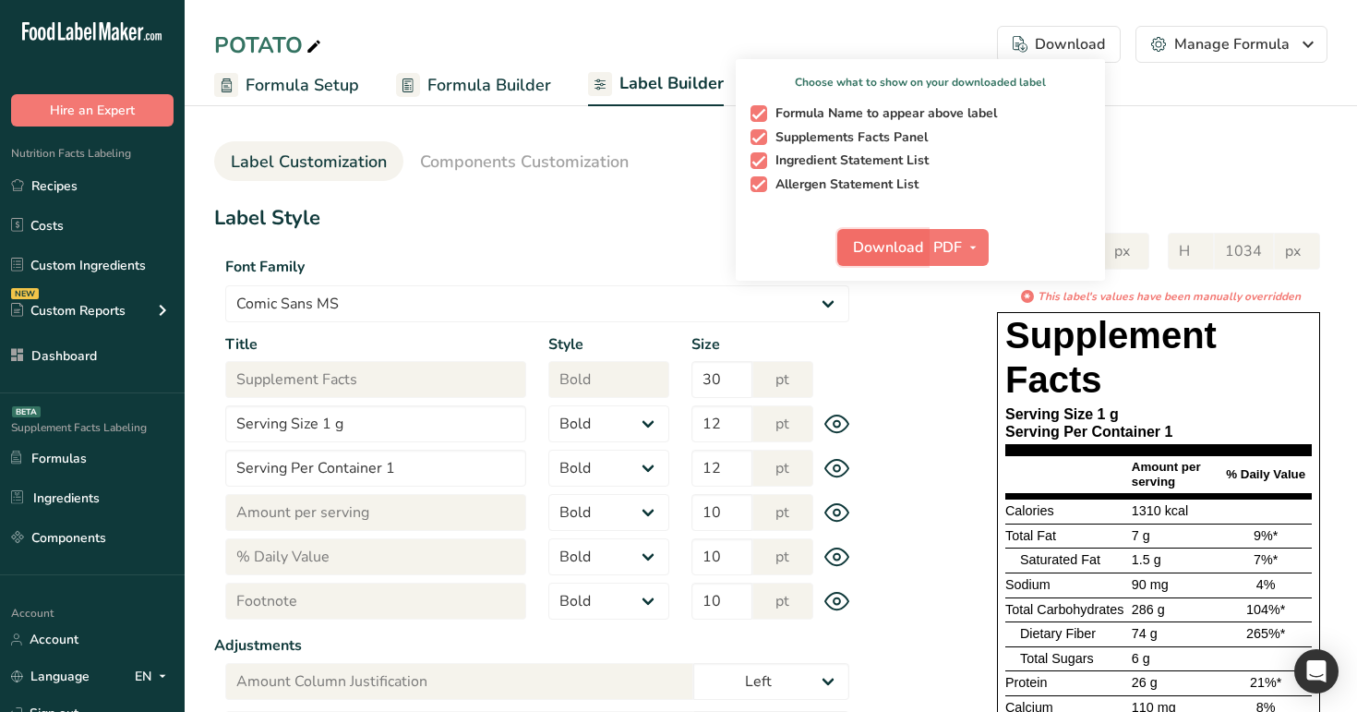
click at [875, 242] on span "Download" at bounding box center [888, 247] width 70 height 22
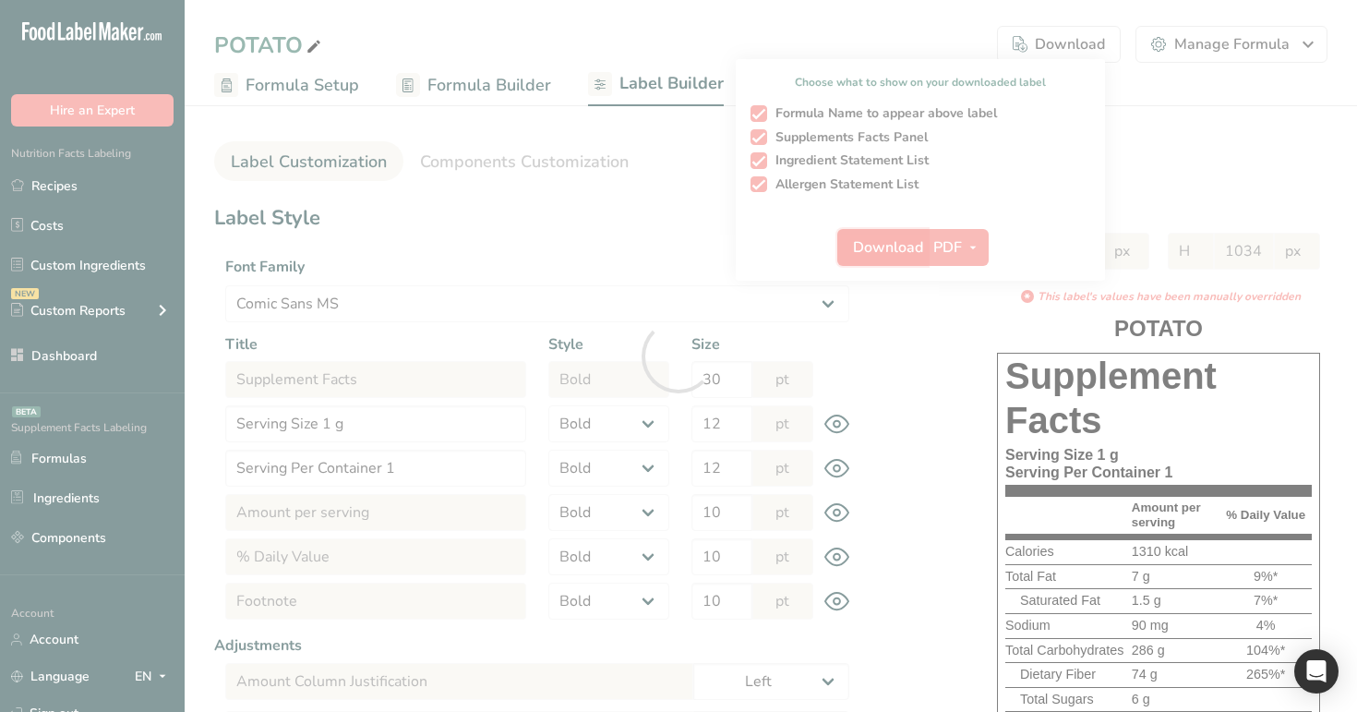
select select "Comic Sans MS"
select select "bold"
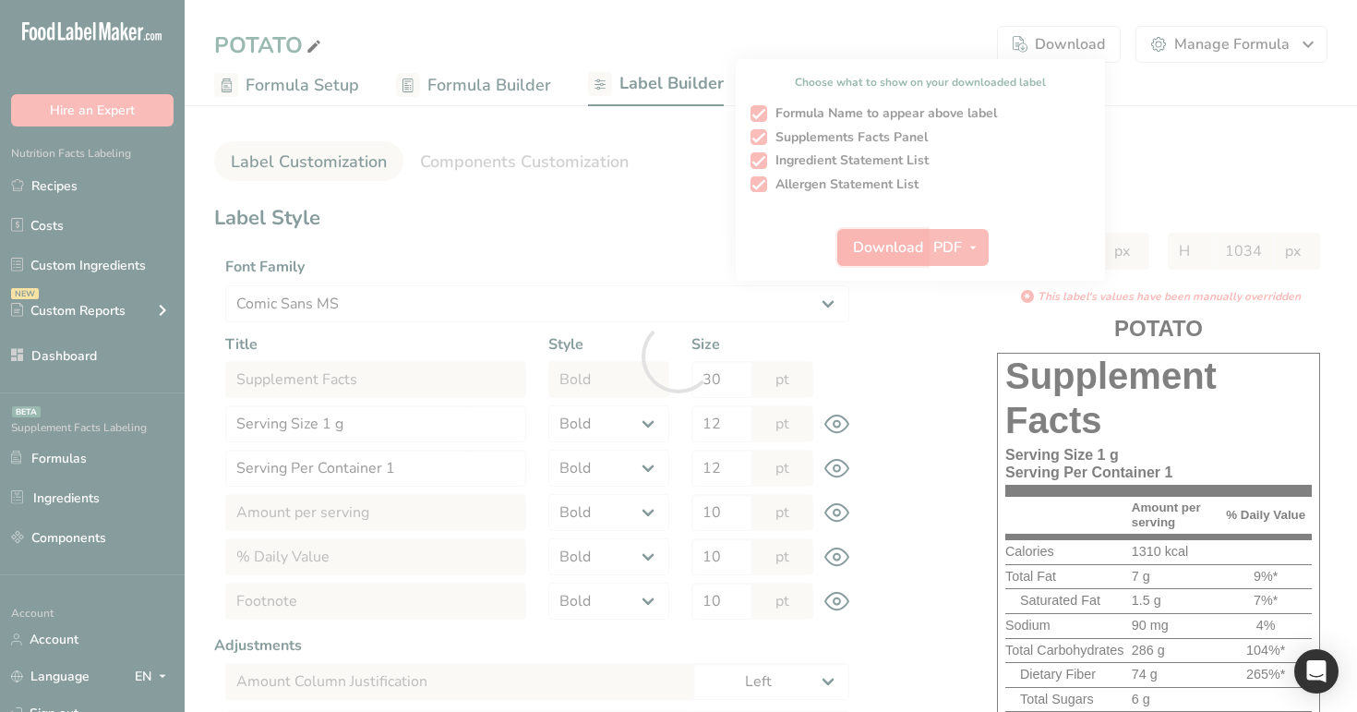
select select "bold"
select select "center"
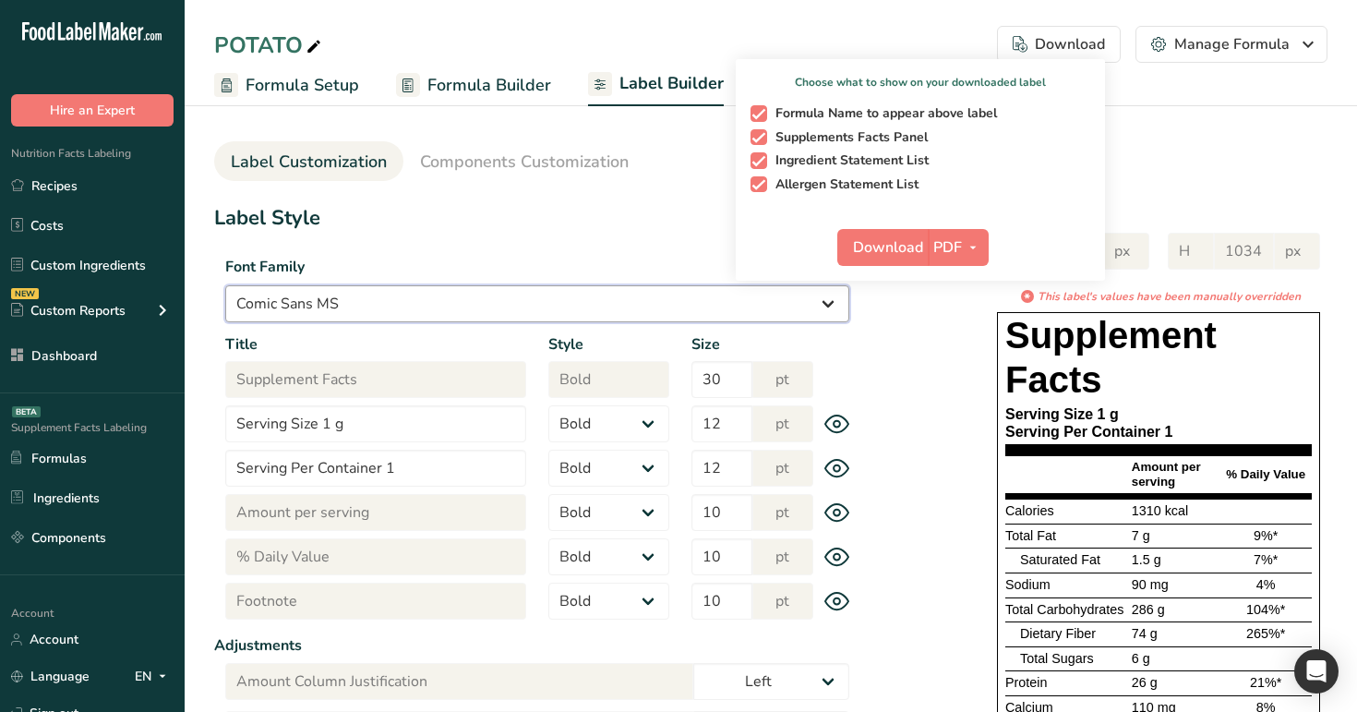
click at [447, 295] on select "Arial Roboto Helvetica [GEOGRAPHIC_DATA] [US_STATE] Courier New Comic Sans MS T…" at bounding box center [537, 303] width 624 height 37
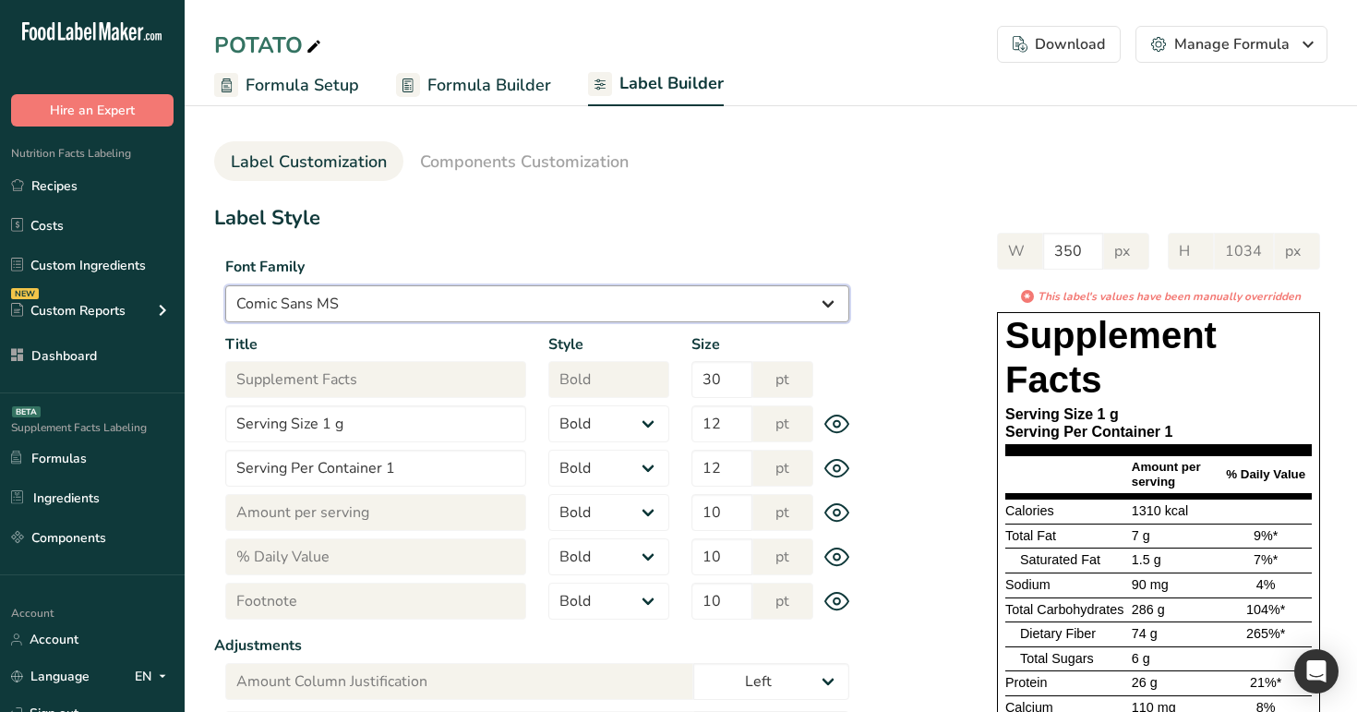
select select "Times New Roman"
click at [225, 285] on select "Arial Roboto Helvetica [GEOGRAPHIC_DATA] [US_STATE] Courier New Comic Sans MS T…" at bounding box center [537, 303] width 624 height 37
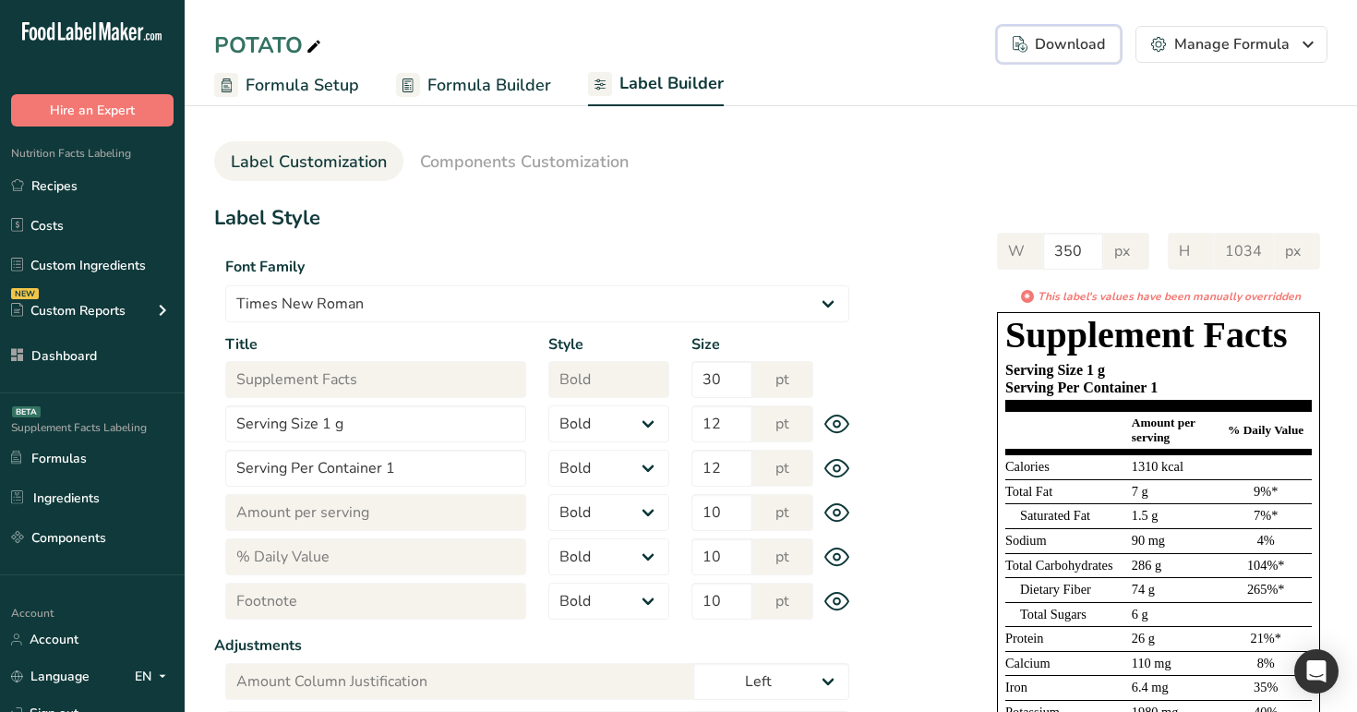
click at [1047, 32] on button "Download Choose what to show on your downloaded label Formula Name to appear ab…" at bounding box center [1059, 44] width 124 height 37
click at [1051, 40] on div "Download" at bounding box center [1059, 44] width 92 height 22
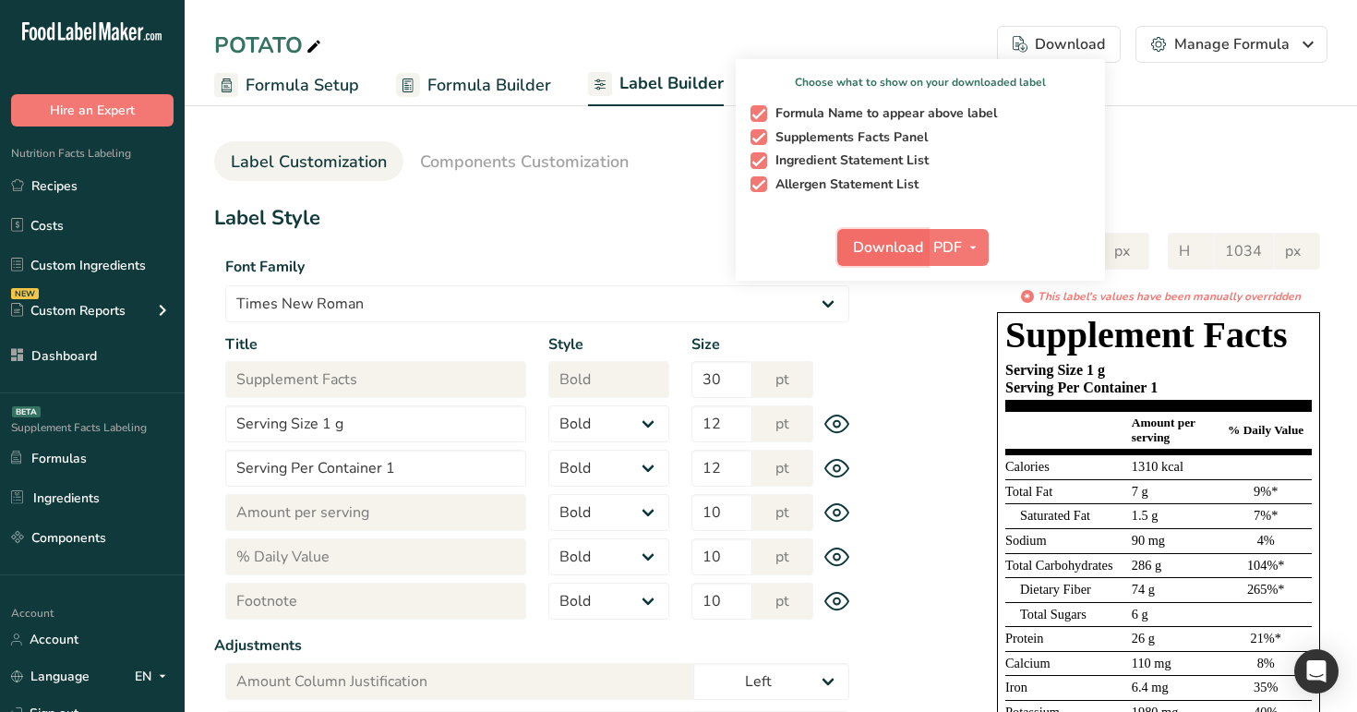
click at [887, 234] on button "Download" at bounding box center [882, 247] width 90 height 37
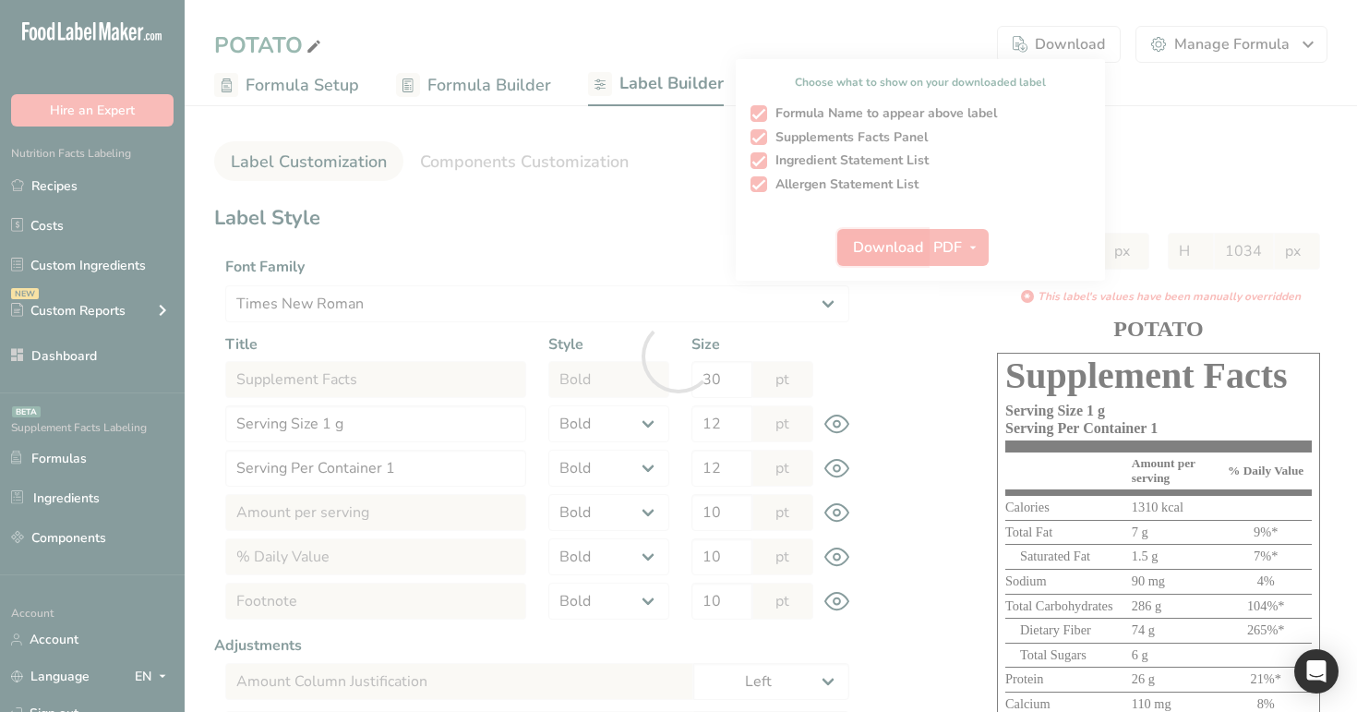
select select "Times New Roman"
select select "bold"
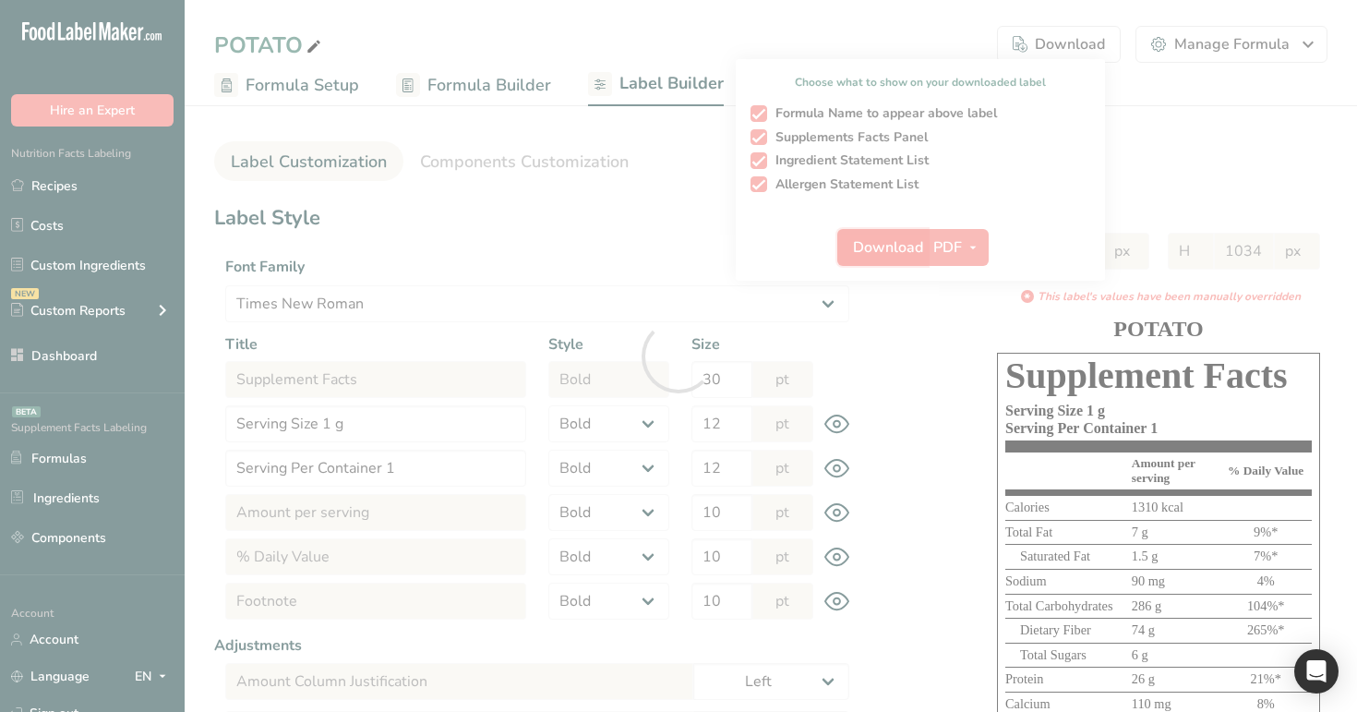
select select "bold"
select select "center"
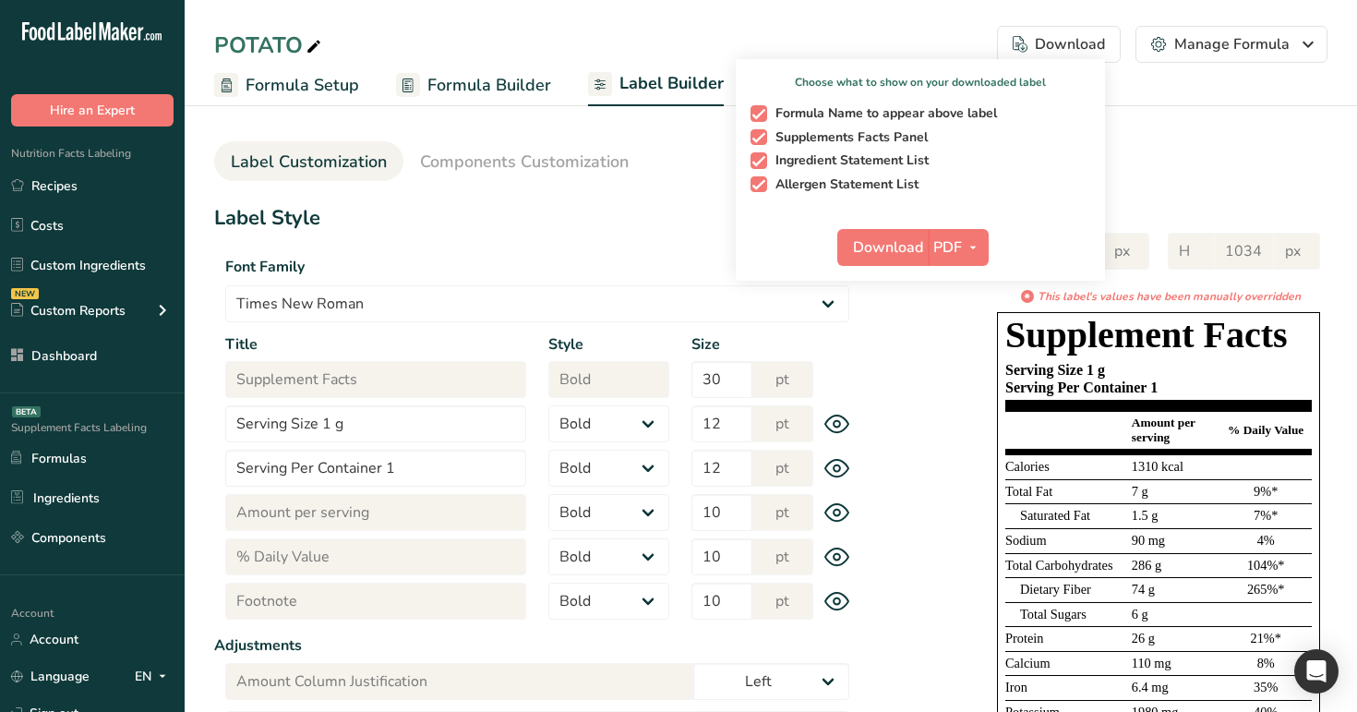
click at [402, 42] on div "POTATO Download Choose what to show on your downloaded label Formula Name to ap…" at bounding box center [771, 44] width 1172 height 37
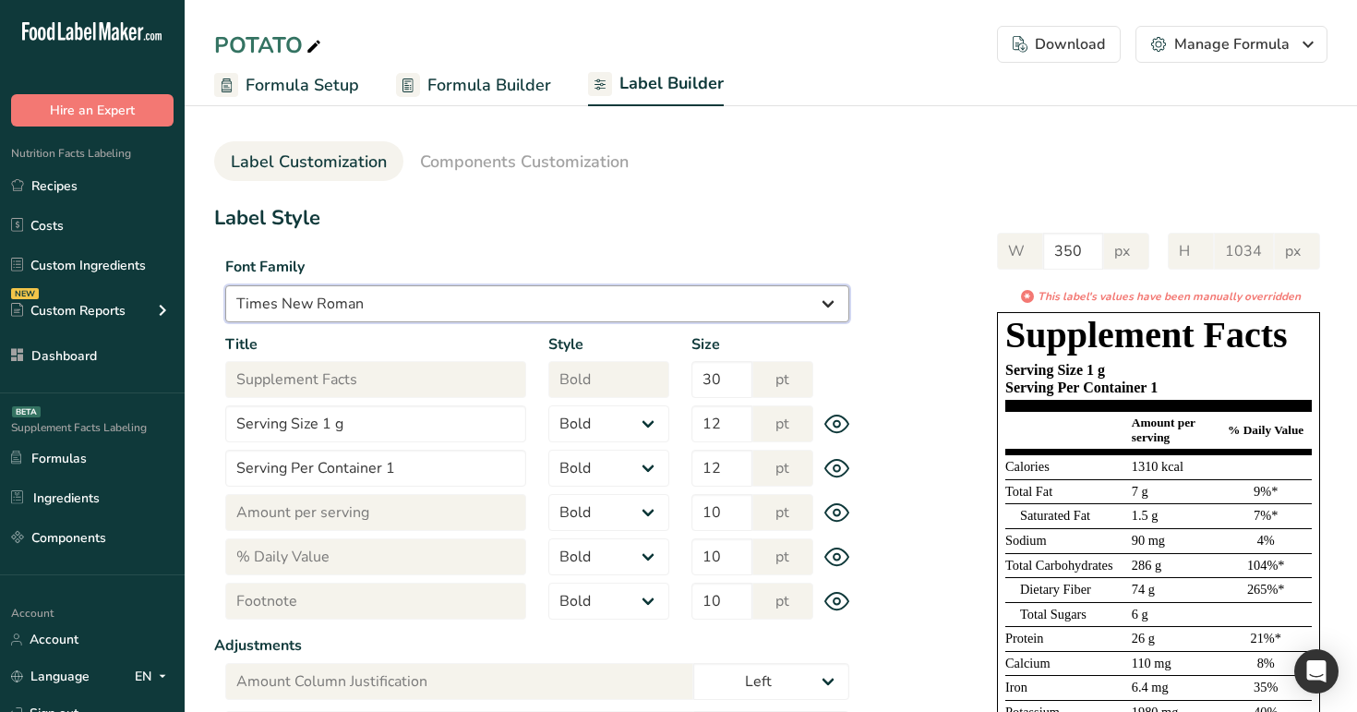
click at [436, 300] on select "Arial Roboto Helvetica Verdana Georgia Courier New Comic Sans MS Times New Roman" at bounding box center [537, 303] width 624 height 37
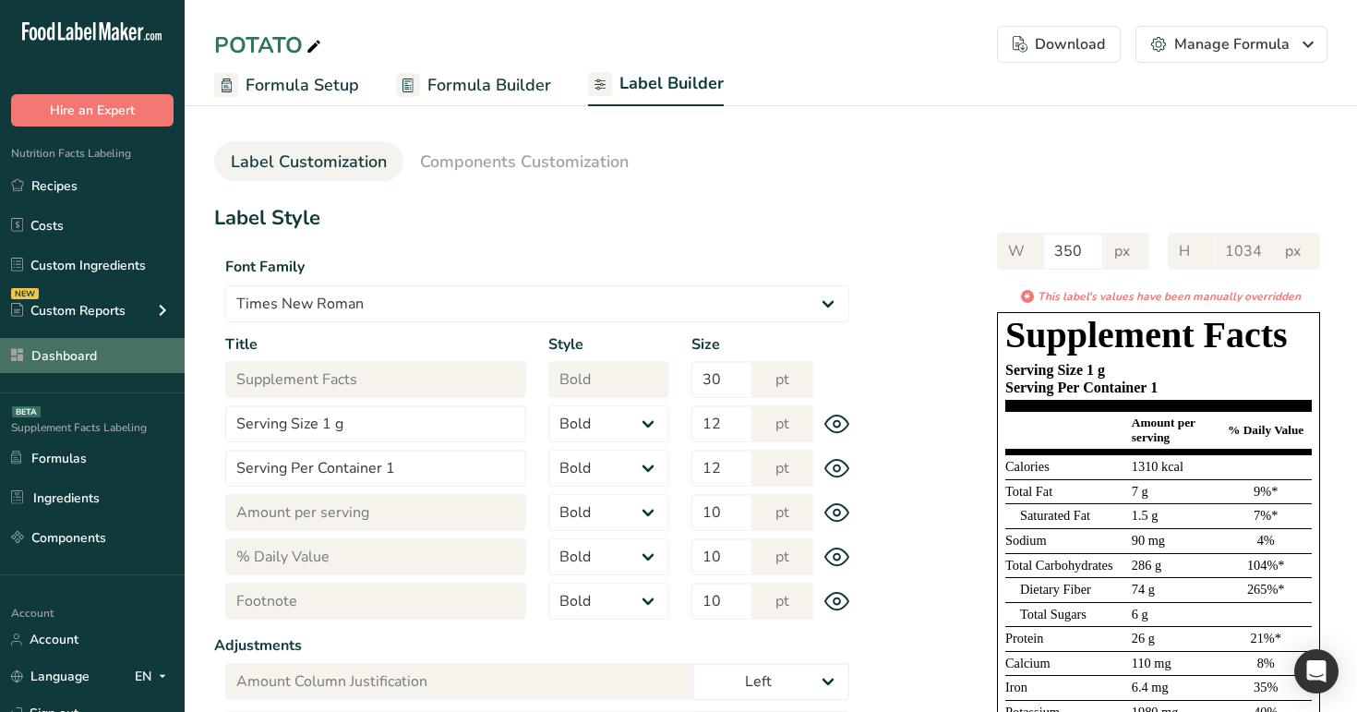
click at [381, 0] on html ".a-20{fill:#fff;} Hire an Expert Nutrition Facts Labeling Recipes Costs Custom …" at bounding box center [678, 611] width 1357 height 1222
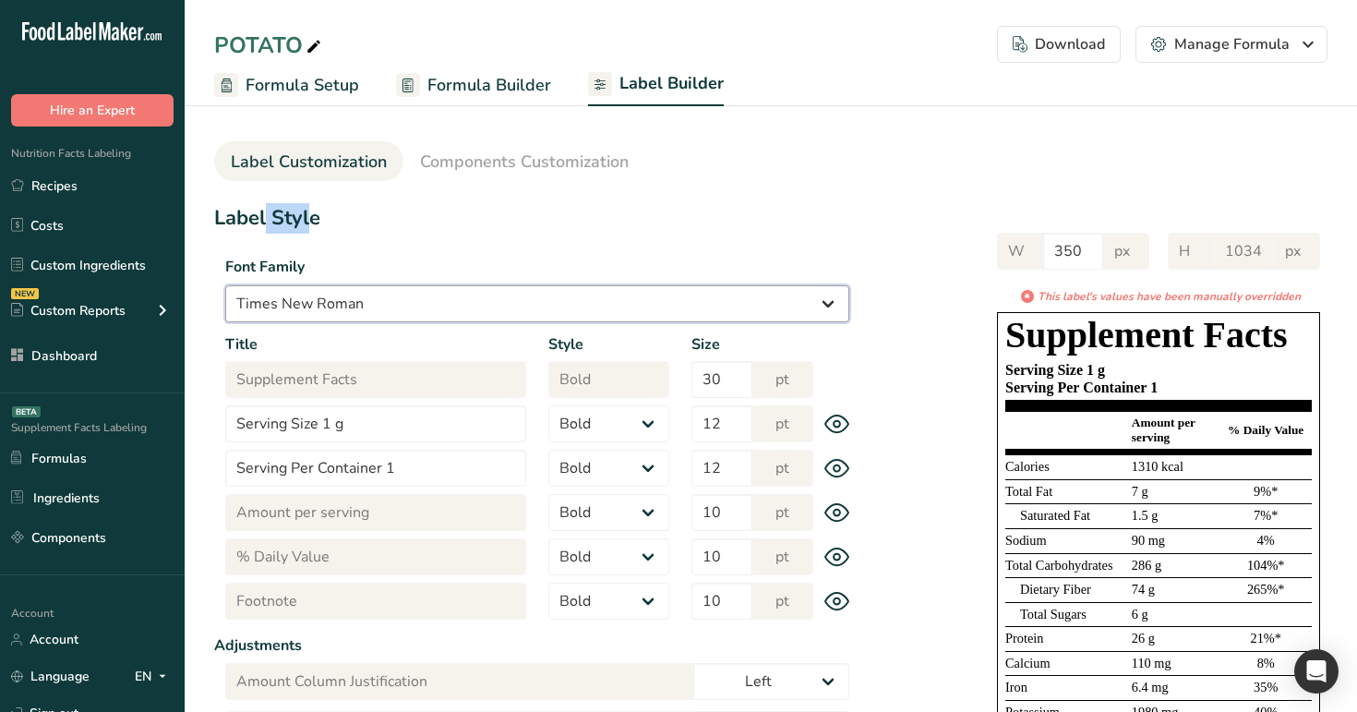
click at [403, 300] on select "Arial Roboto Helvetica Verdana Georgia Courier New Comic Sans MS Times New Roman" at bounding box center [537, 303] width 624 height 37
select select "Verdana"
click at [225, 285] on select "Arial Roboto Helvetica Verdana Georgia Courier New Comic Sans MS Times New Roman" at bounding box center [537, 303] width 624 height 37
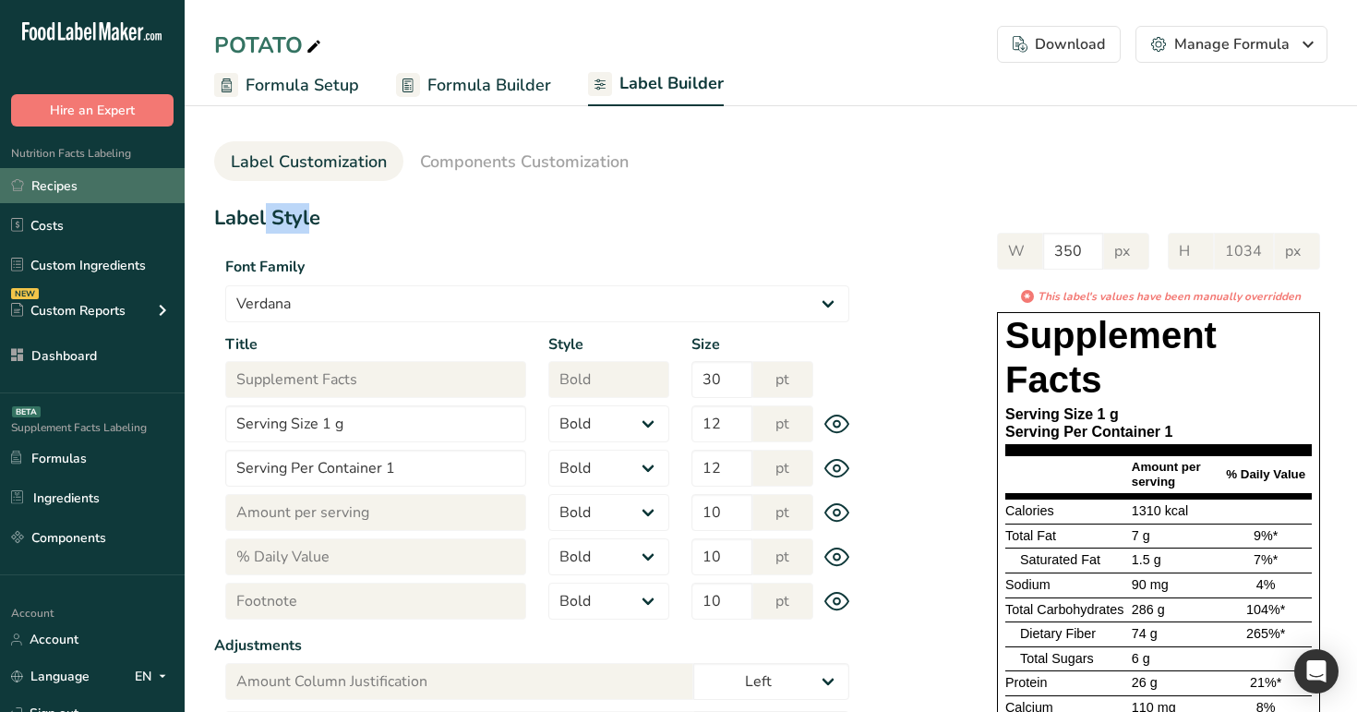
click at [106, 181] on link "Recipes" at bounding box center [92, 185] width 185 height 35
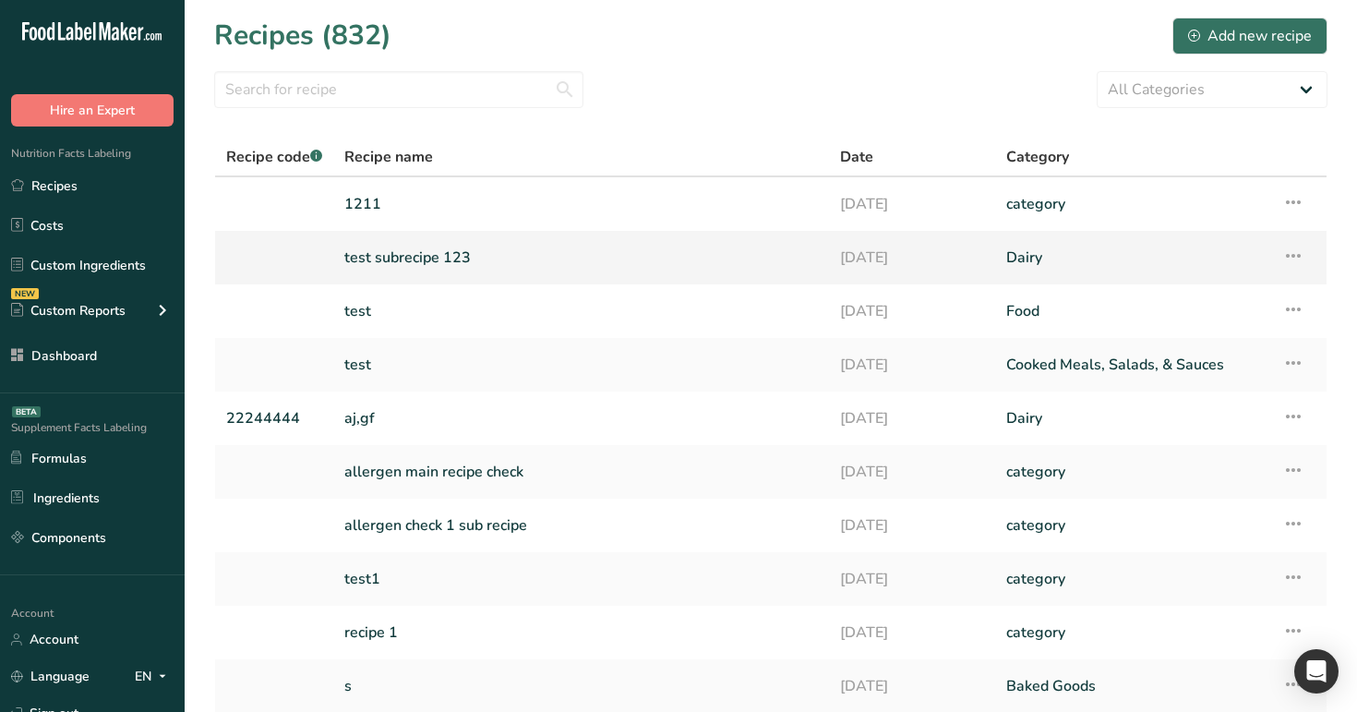
click at [642, 249] on link "test subrecipe 123" at bounding box center [581, 257] width 474 height 39
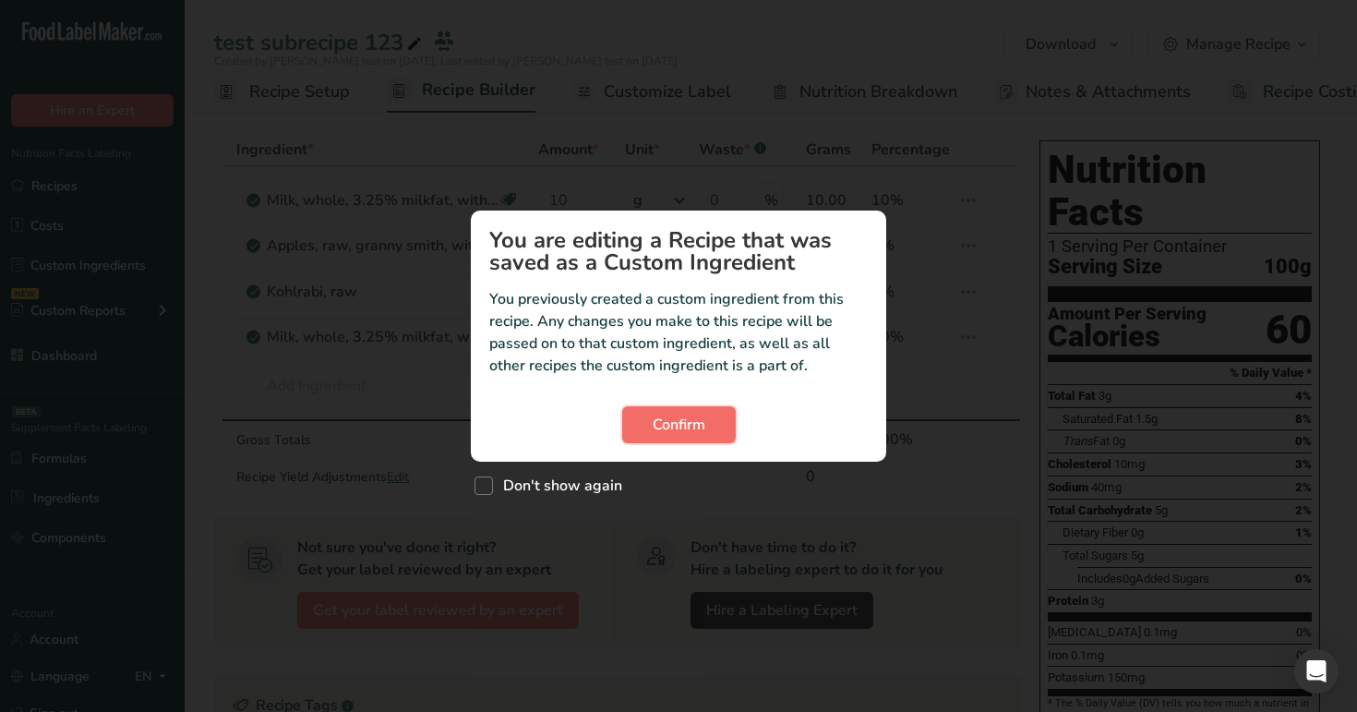
click at [719, 426] on button "Confirm" at bounding box center [679, 424] width 114 height 37
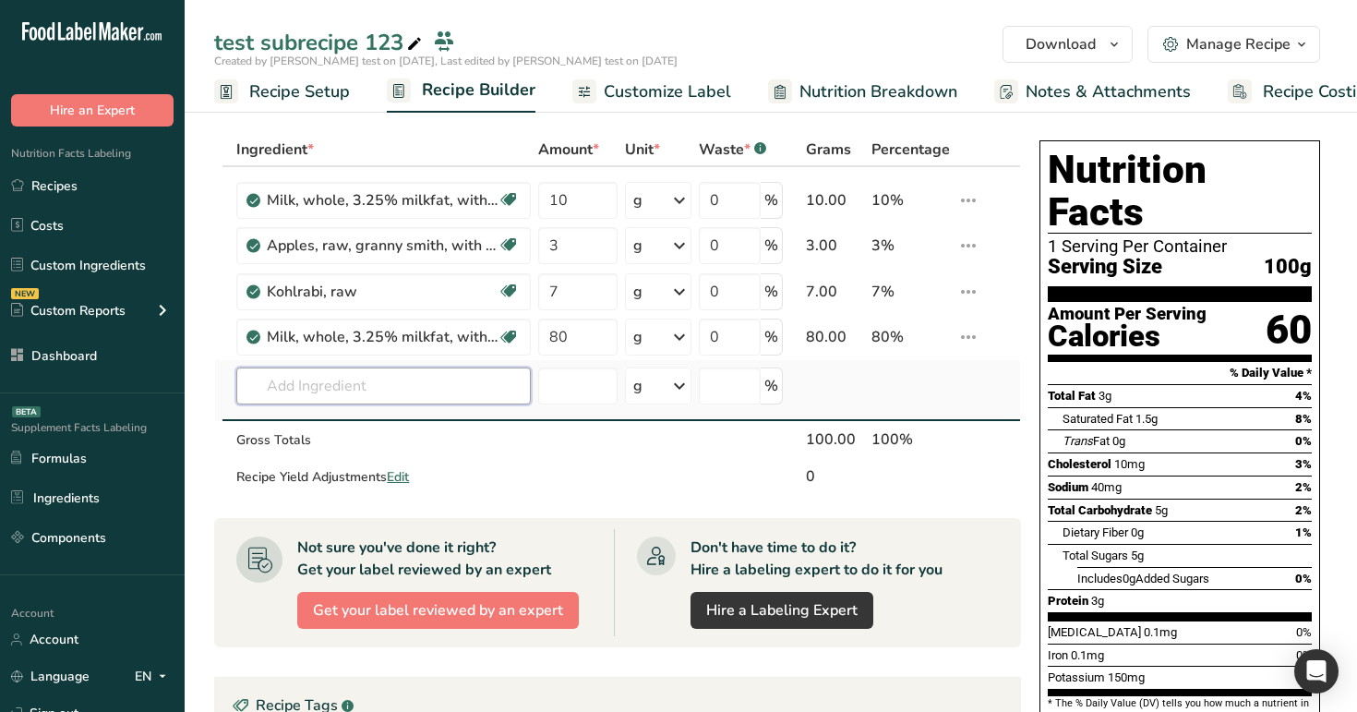
click at [352, 383] on input "text" at bounding box center [383, 385] width 294 height 37
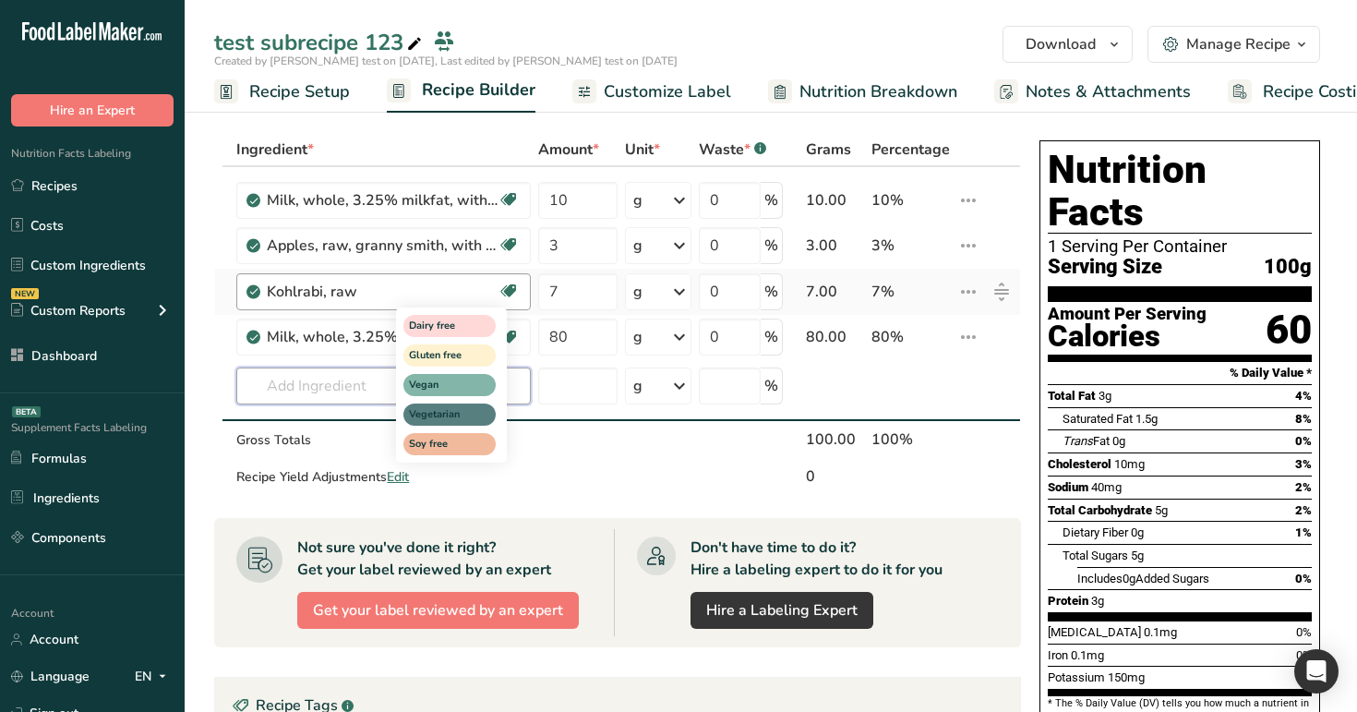
type input "m"
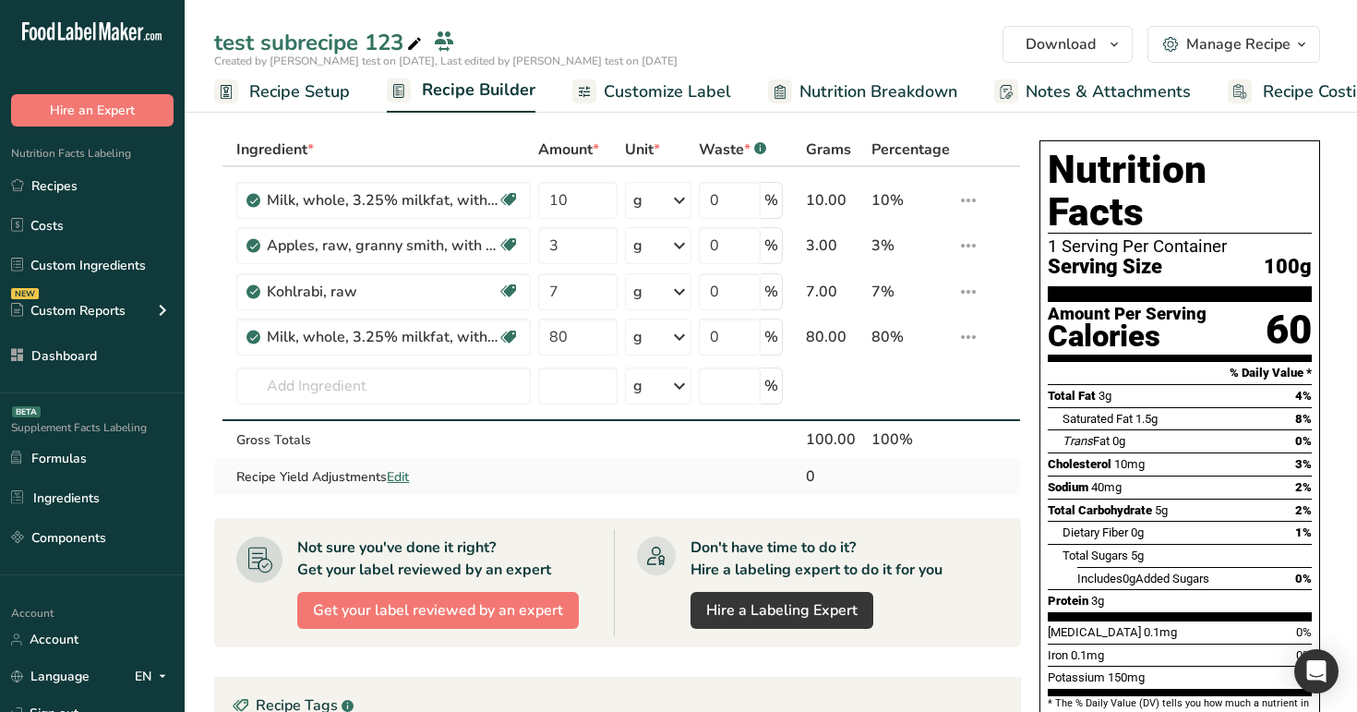
click at [408, 468] on span "Edit" at bounding box center [398, 477] width 22 height 18
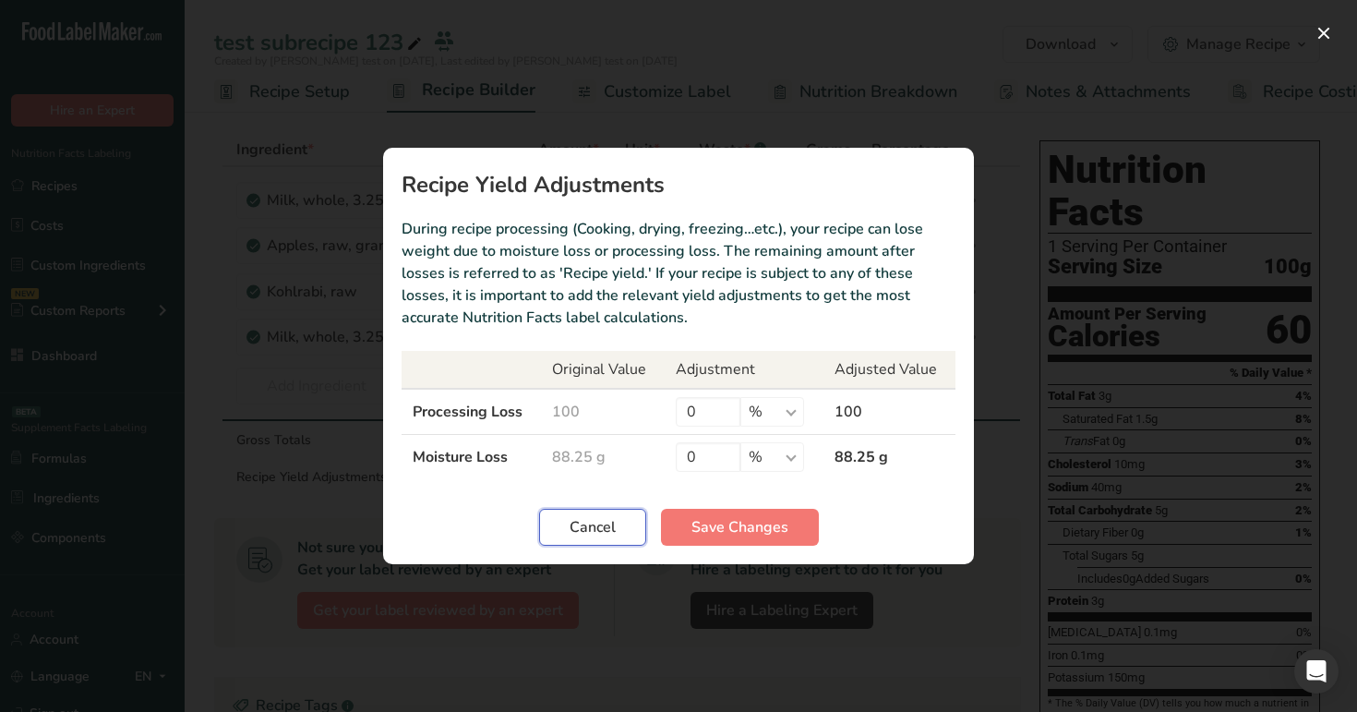
click at [606, 522] on span "Cancel" at bounding box center [593, 527] width 46 height 22
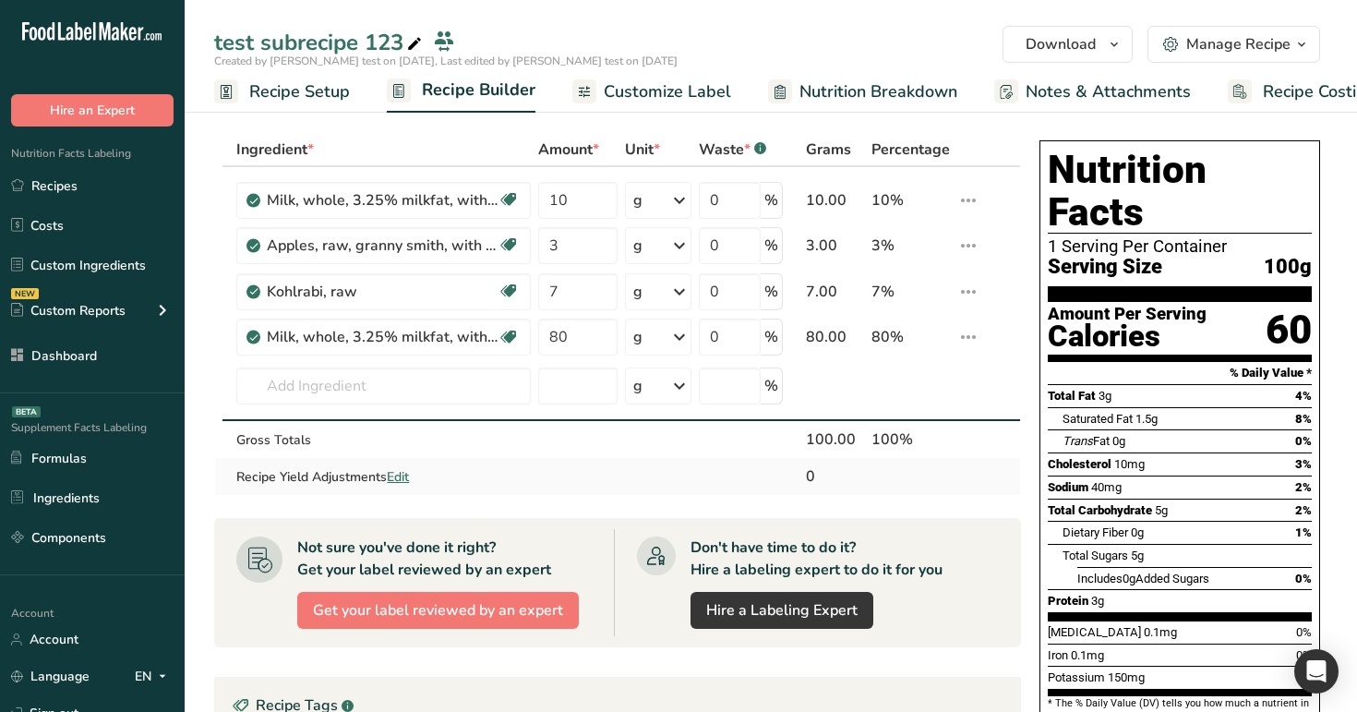
click at [399, 470] on span "Edit" at bounding box center [398, 477] width 22 height 18
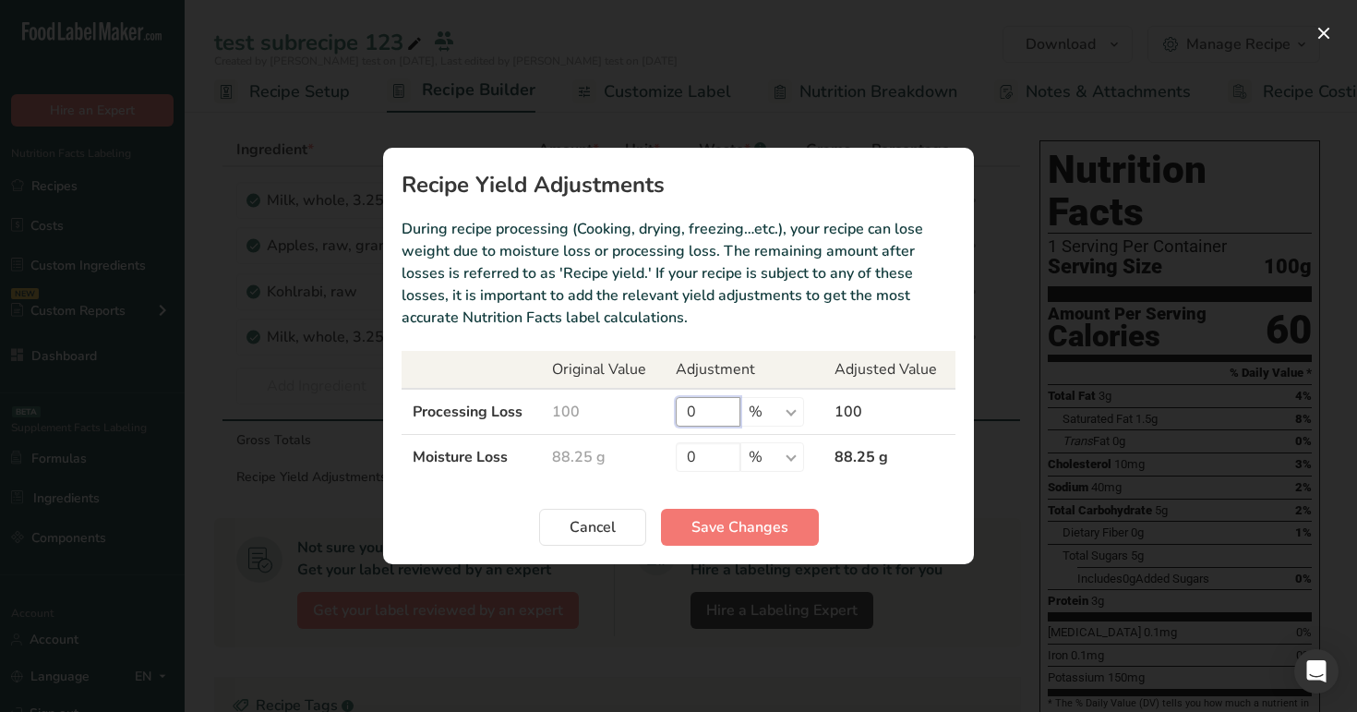
click at [707, 414] on input "0" at bounding box center [708, 412] width 65 height 30
type input "100"
click at [746, 534] on span "Save Changes" at bounding box center [739, 527] width 97 height 22
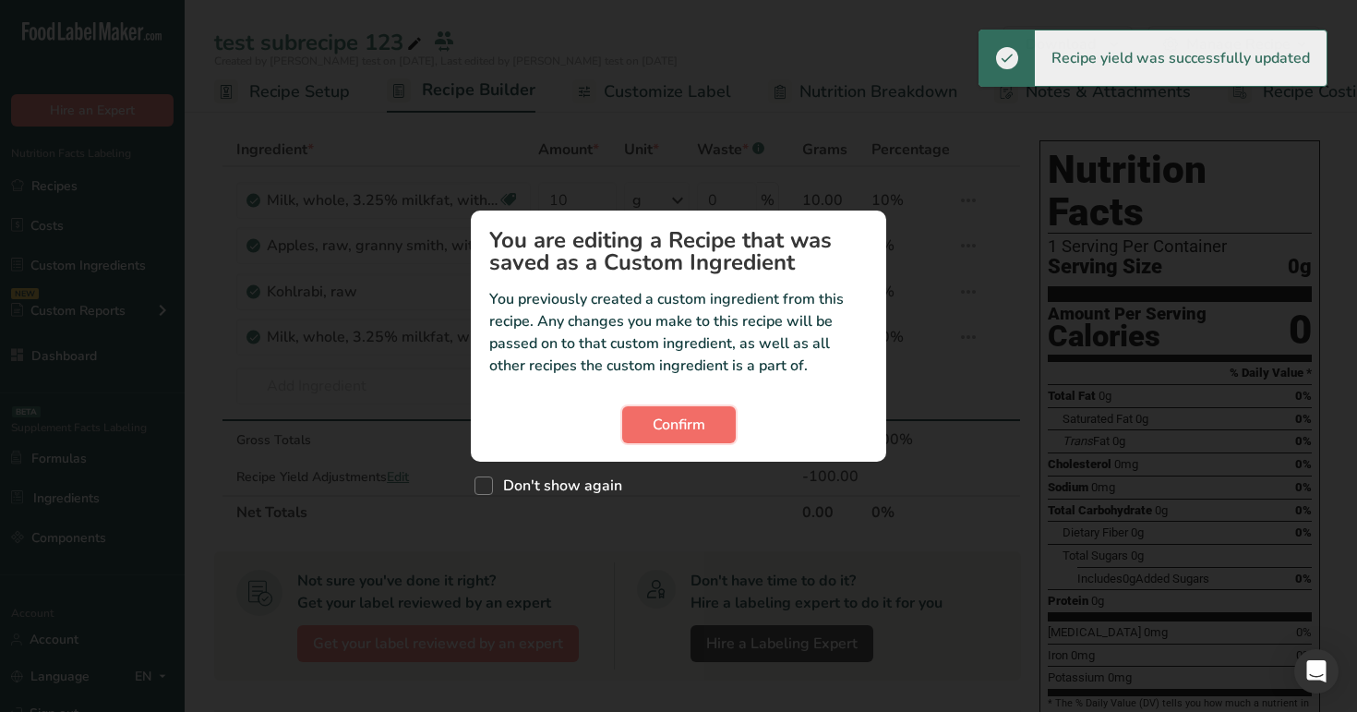
click at [665, 435] on span "Confirm" at bounding box center [679, 425] width 53 height 22
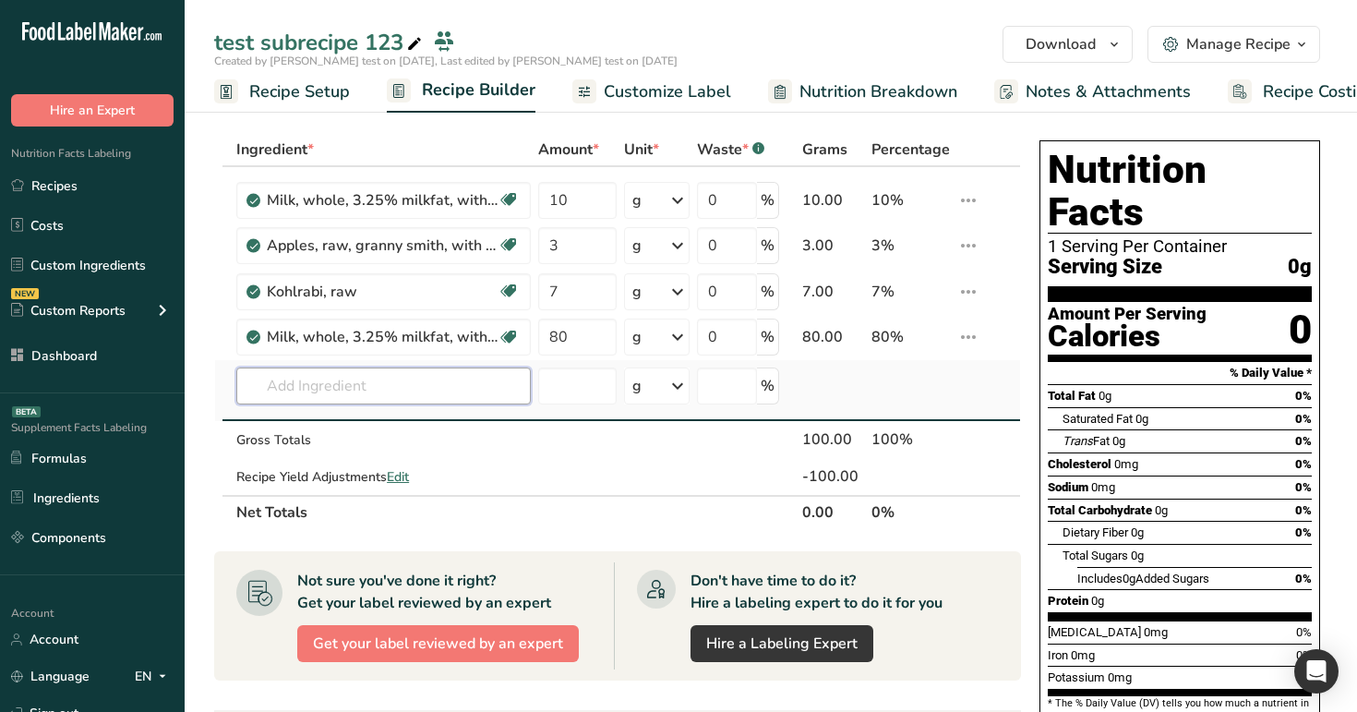
click at [413, 392] on input "text" at bounding box center [383, 385] width 294 height 37
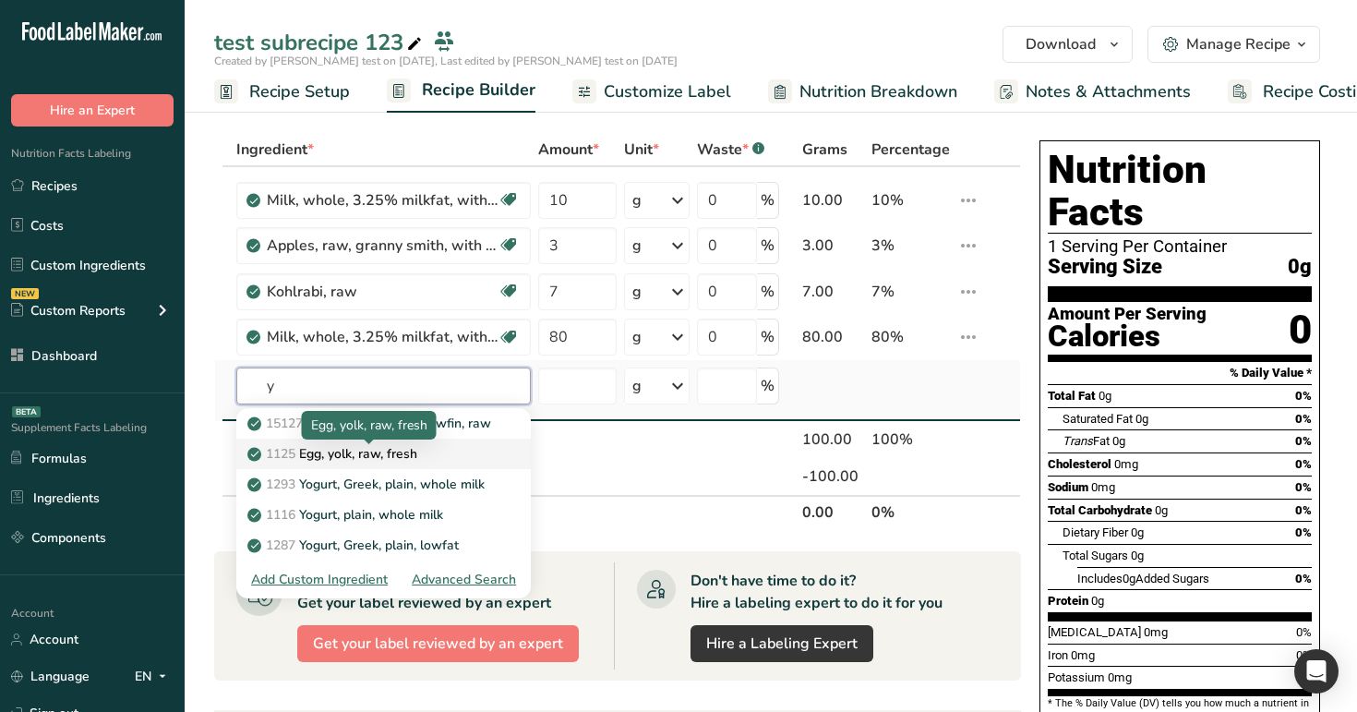
type input "y"
click at [417, 462] on p "1125 Egg, yolk, raw, fresh" at bounding box center [334, 453] width 166 height 19
type input "Egg, yolk, raw, fresh"
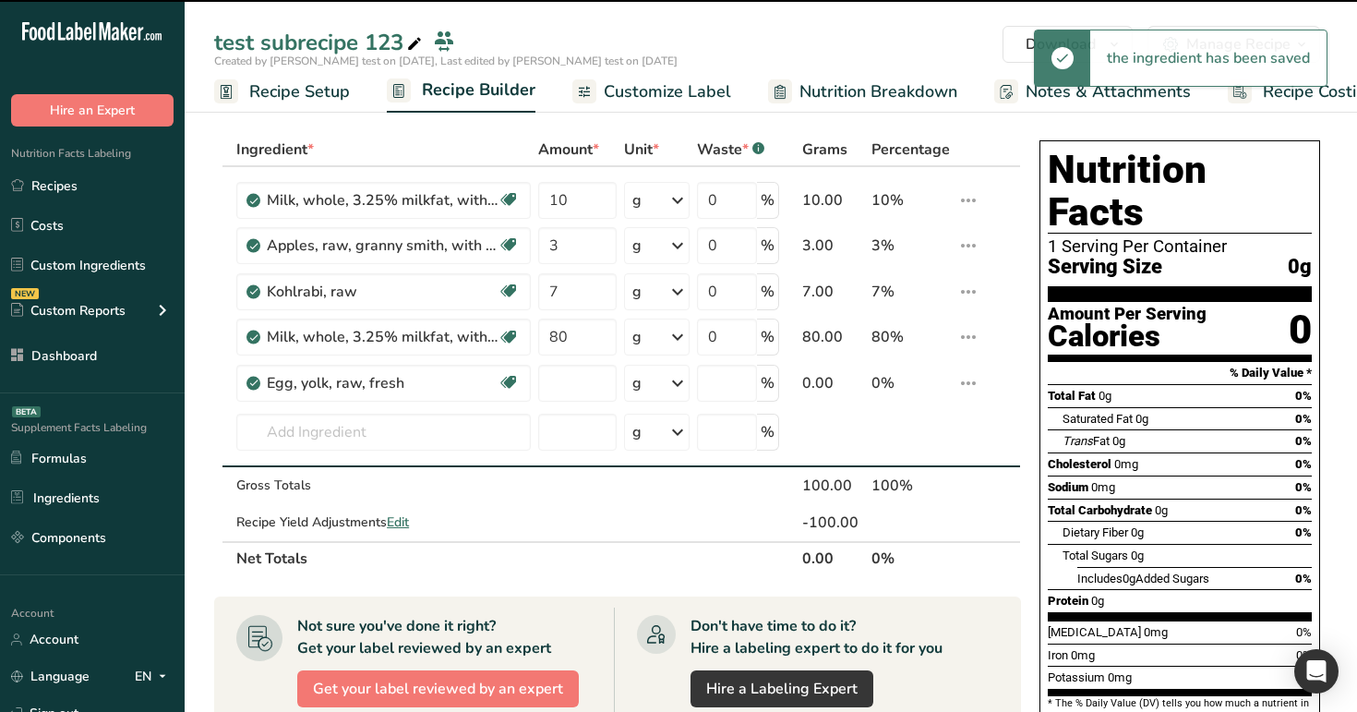
type input "0"
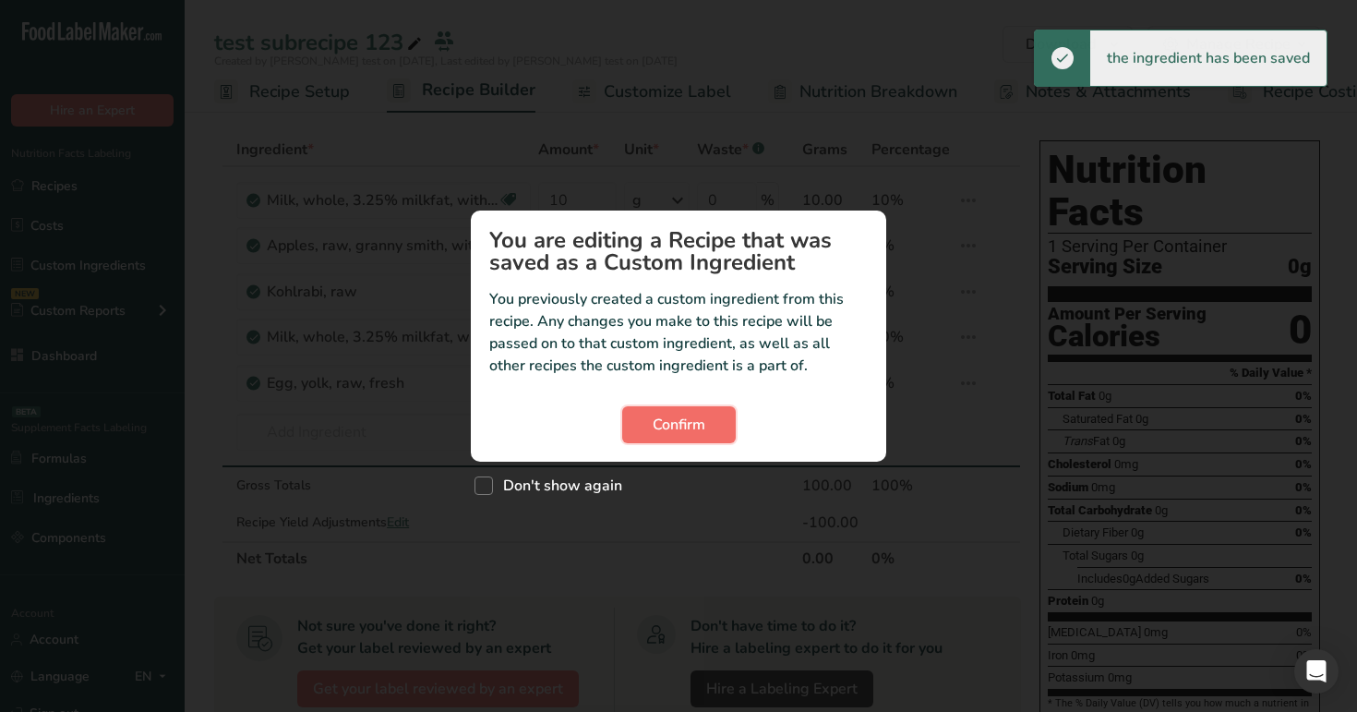
click at [661, 418] on span "Confirm" at bounding box center [679, 425] width 53 height 22
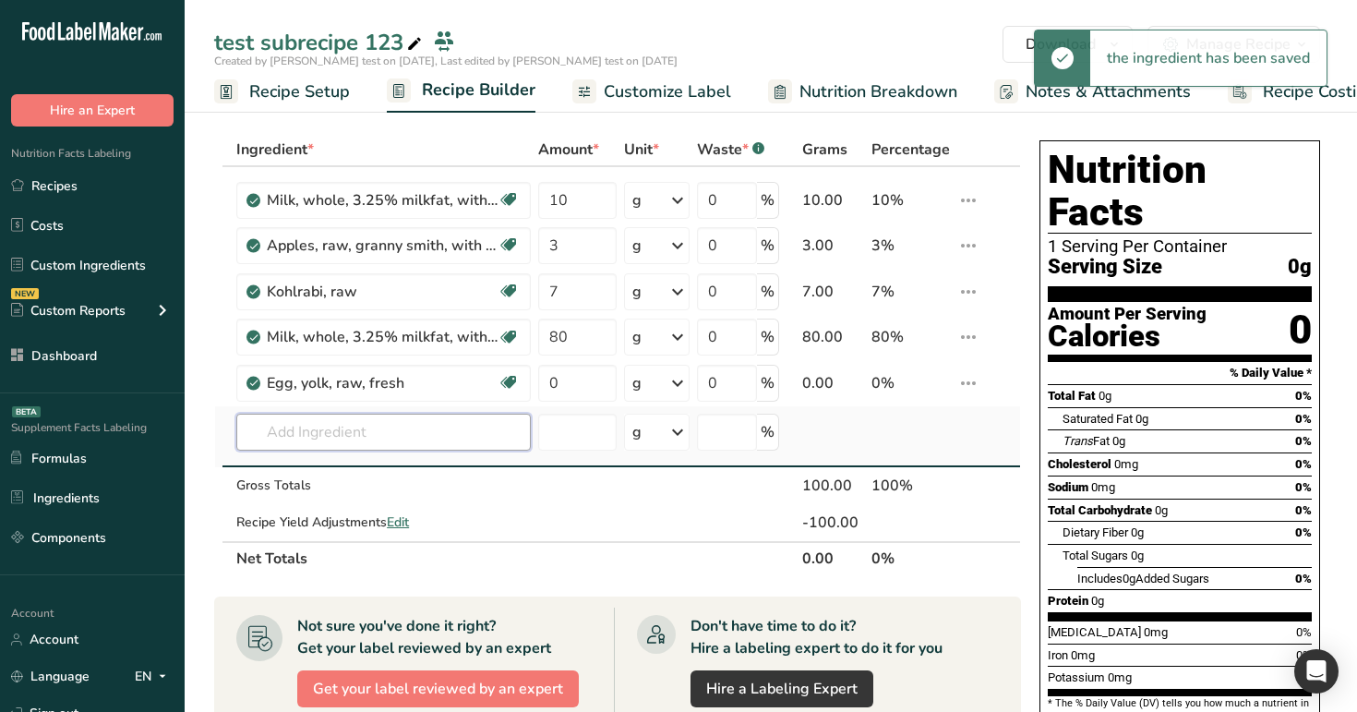
click at [428, 434] on input "text" at bounding box center [383, 432] width 294 height 37
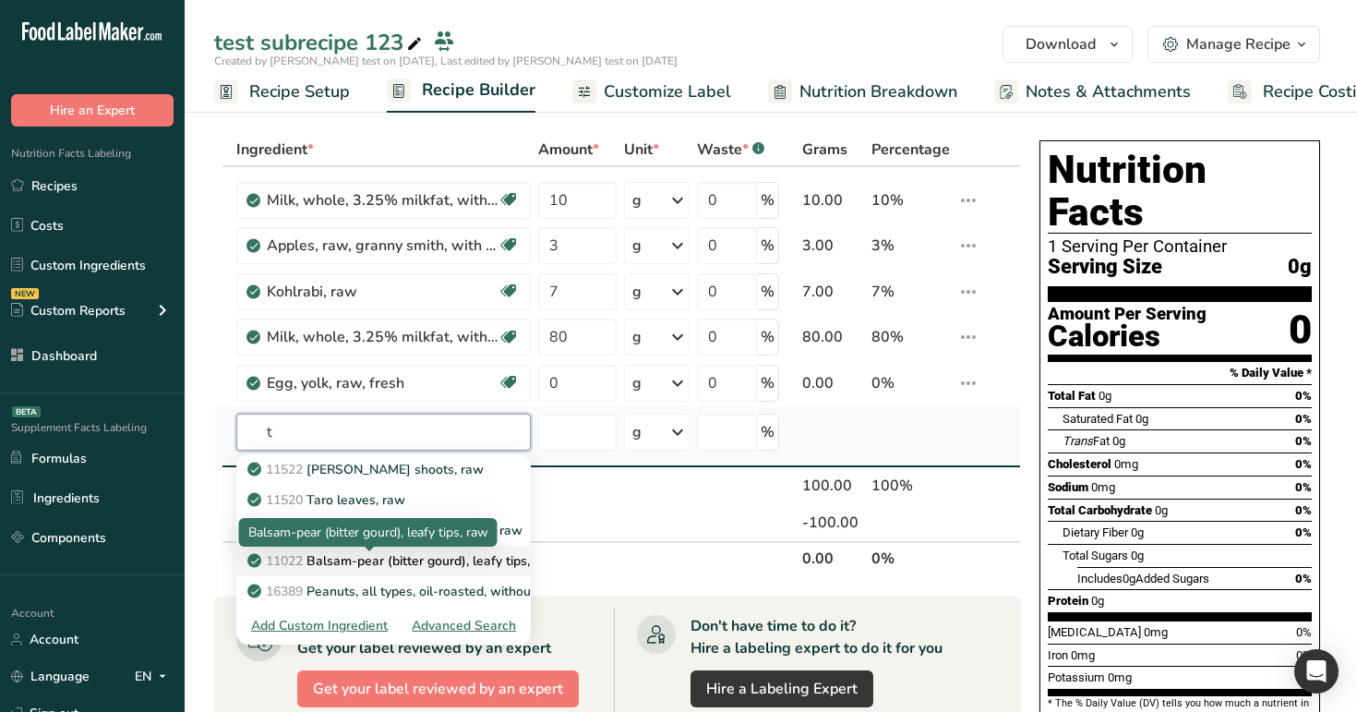
type input "t"
click at [499, 559] on p "11022 Balsam-pear (bitter gourd), leafy tips, raw" at bounding box center [404, 560] width 306 height 19
type input "Balsam-pear (bitter gourd), leafy tips, raw"
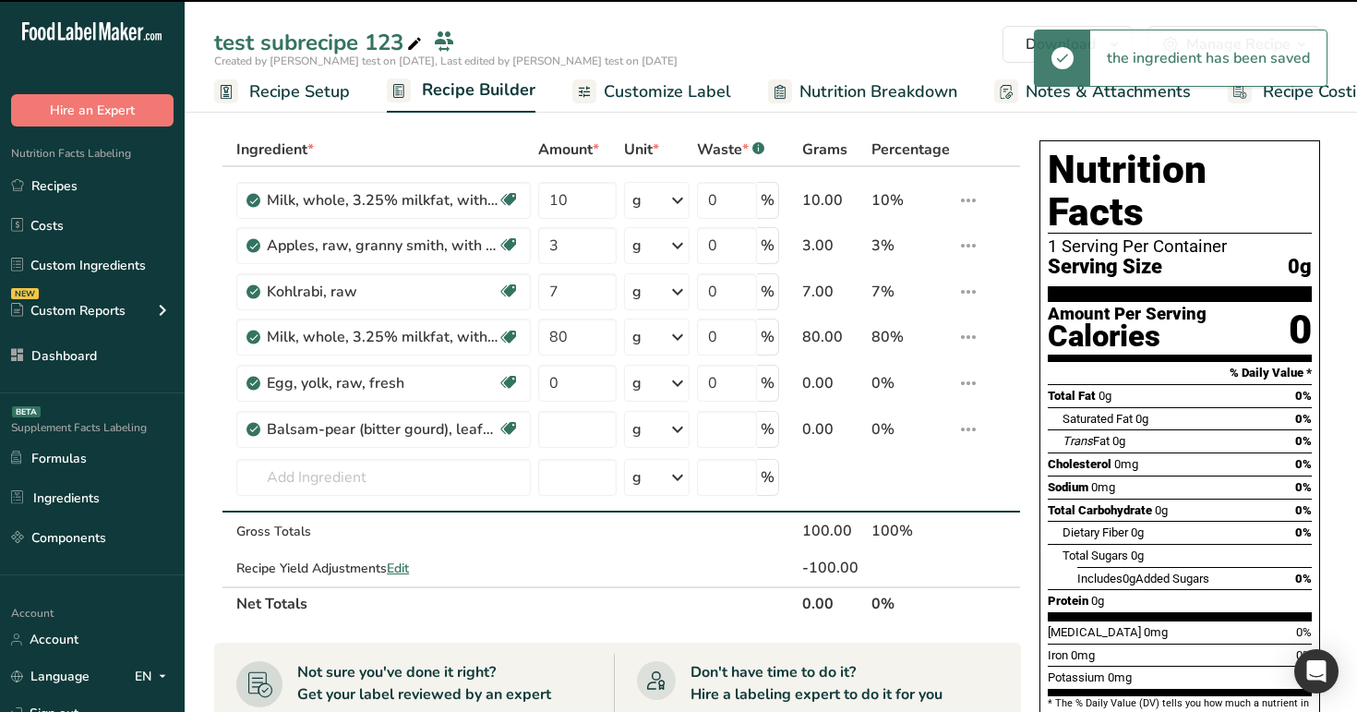
type input "0"
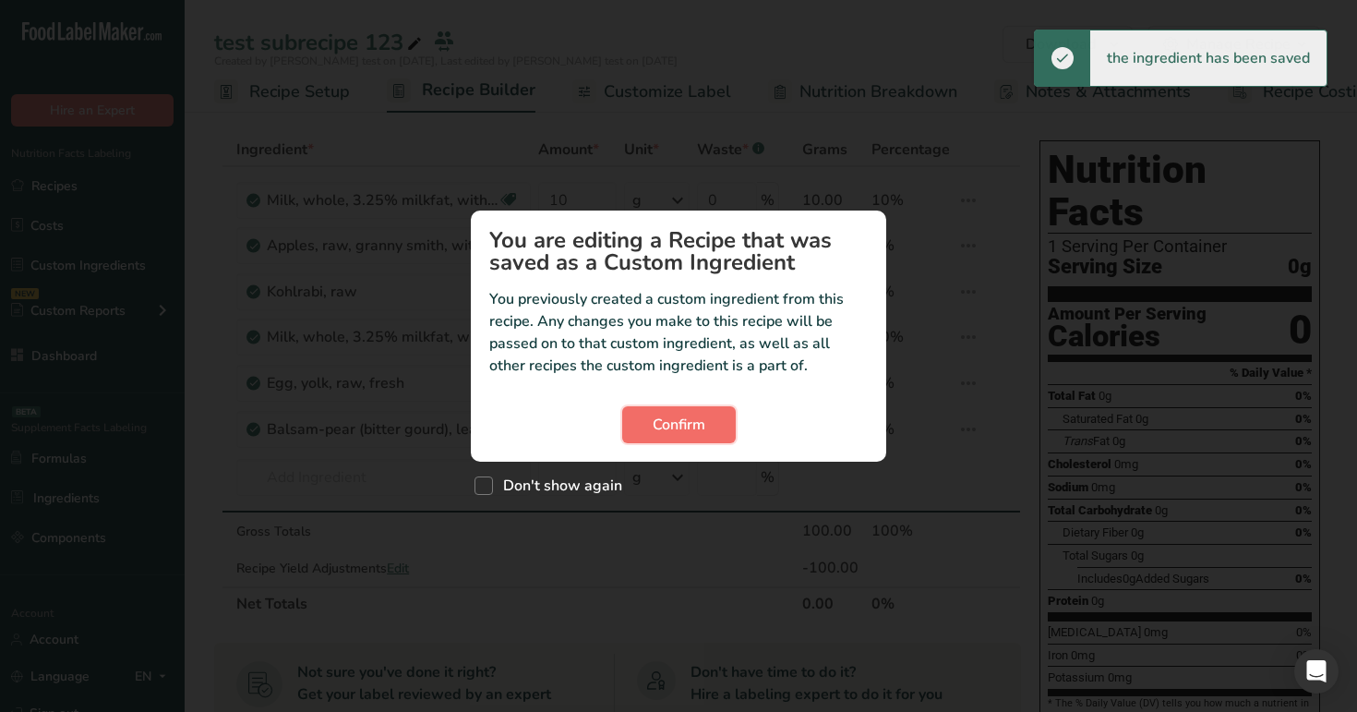
click at [693, 414] on span "Confirm" at bounding box center [679, 425] width 53 height 22
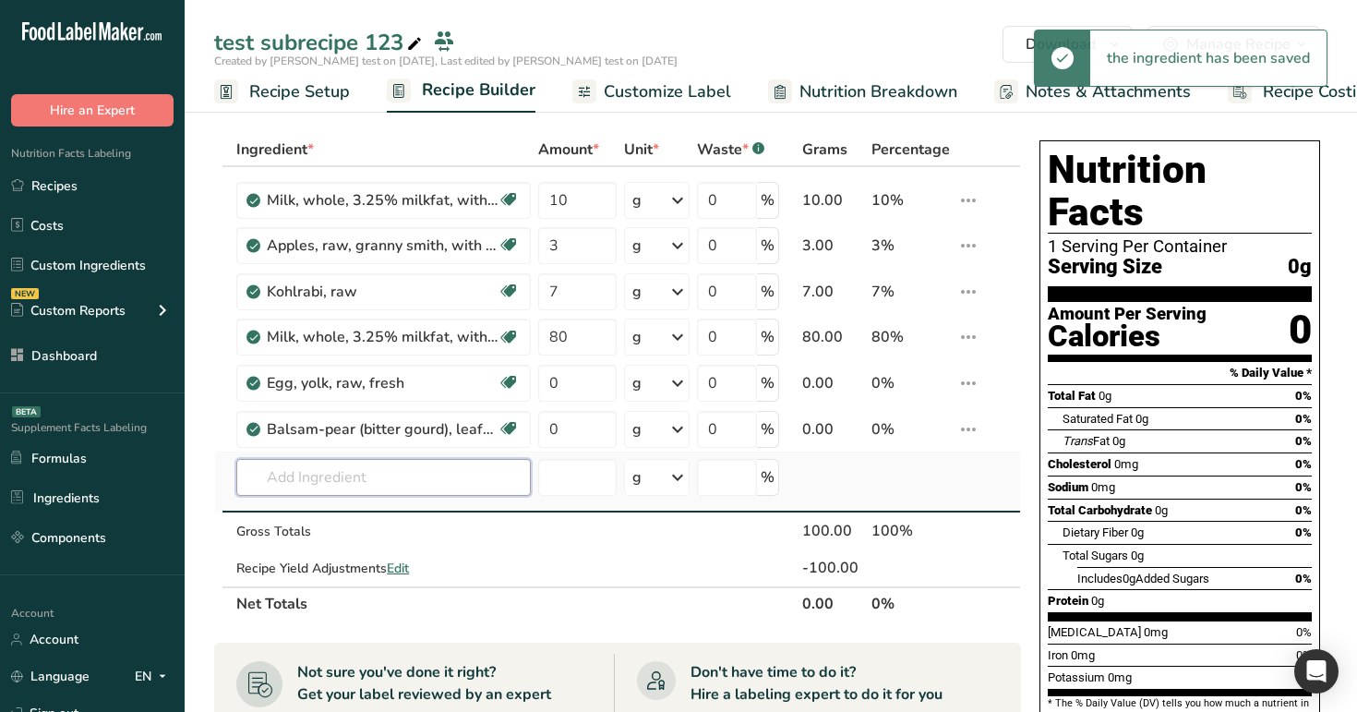
click at [427, 475] on input "text" at bounding box center [383, 477] width 294 height 37
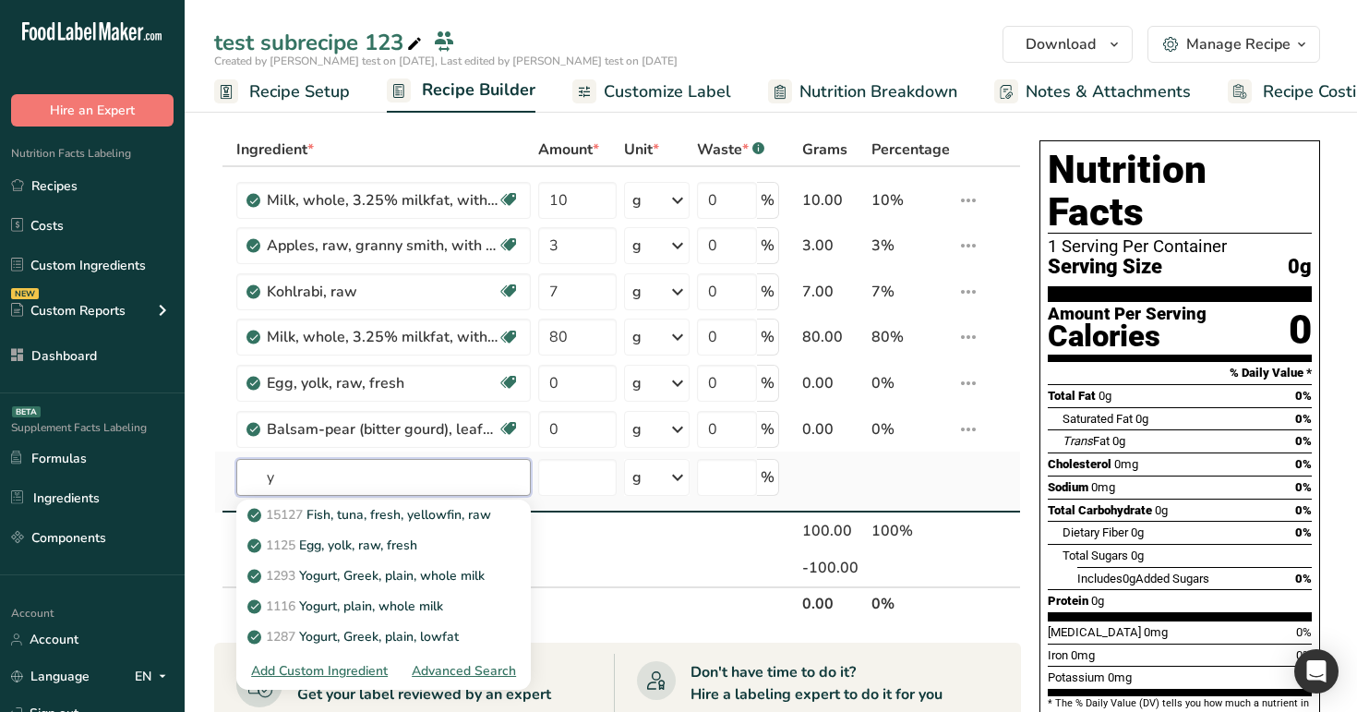
type input "y"
click at [450, 678] on div "Advanced Search" at bounding box center [464, 670] width 104 height 19
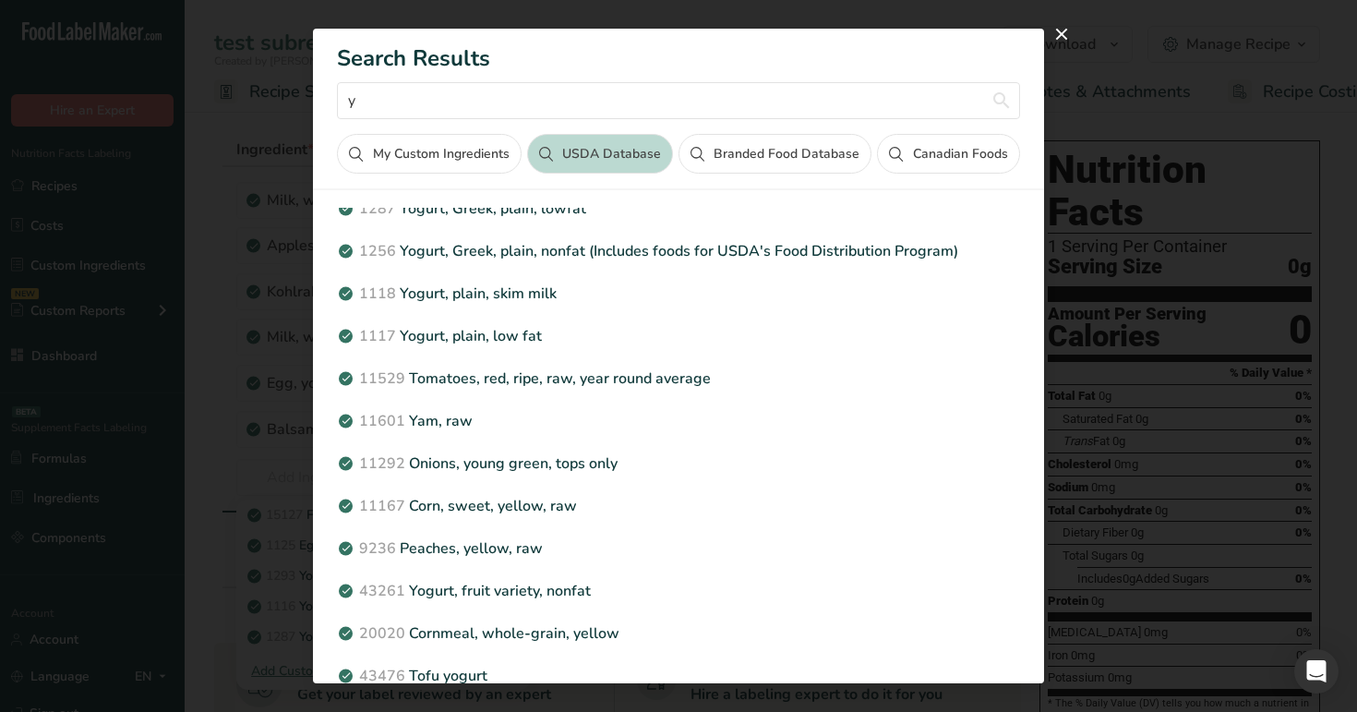
scroll to position [416, 0]
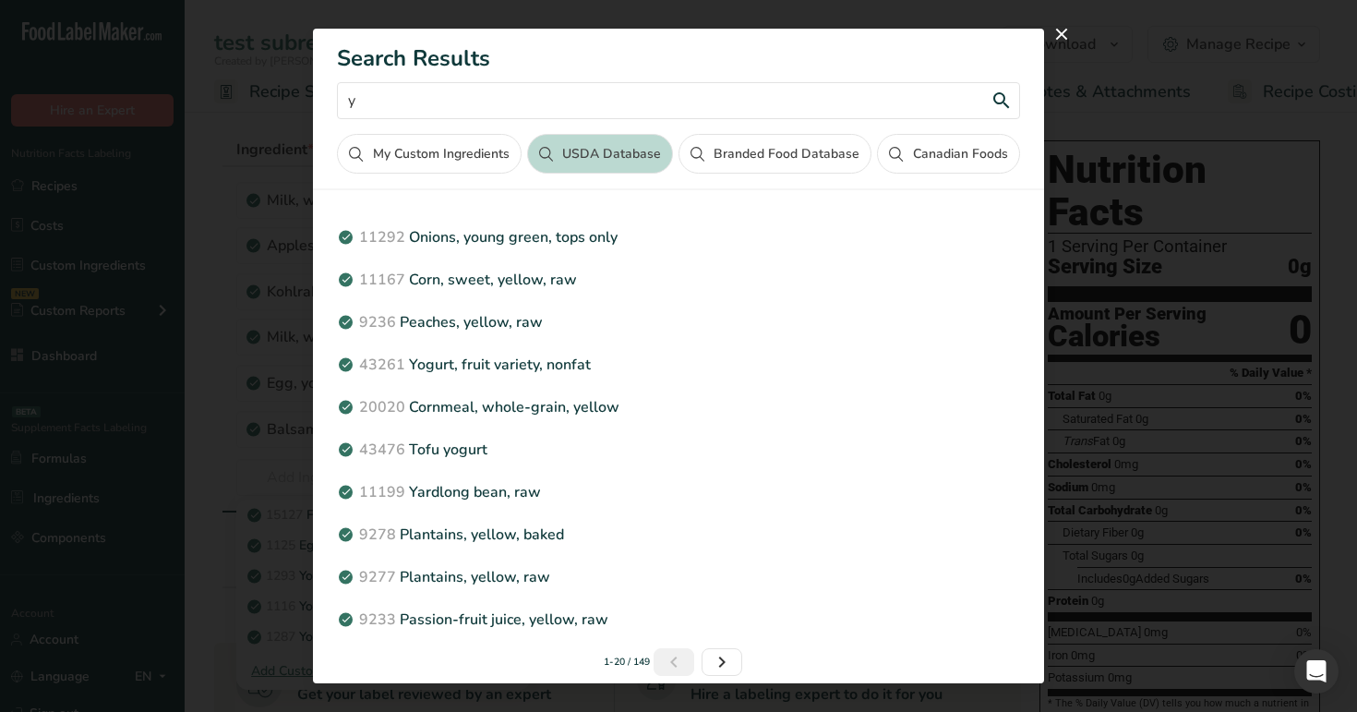
click at [532, 97] on input "y" at bounding box center [678, 100] width 682 height 37
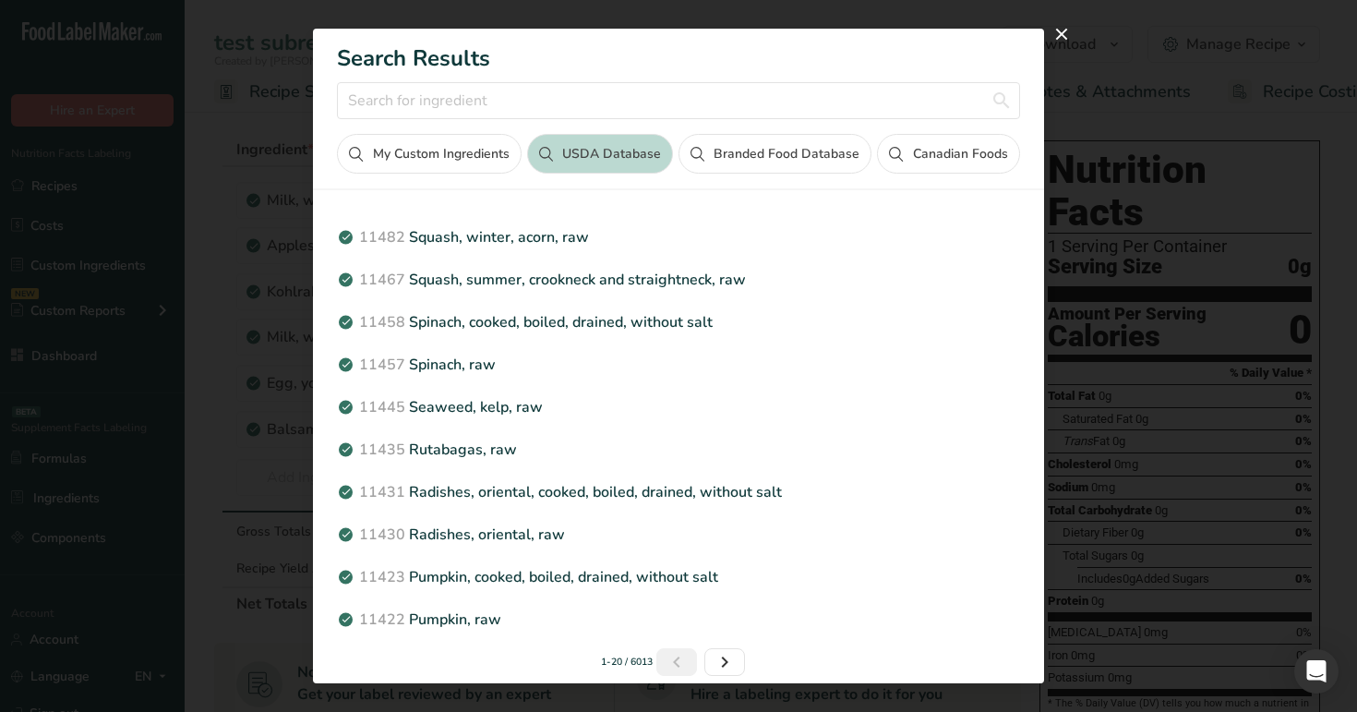
click at [482, 143] on button "My Custom Ingredients" at bounding box center [429, 154] width 184 height 40
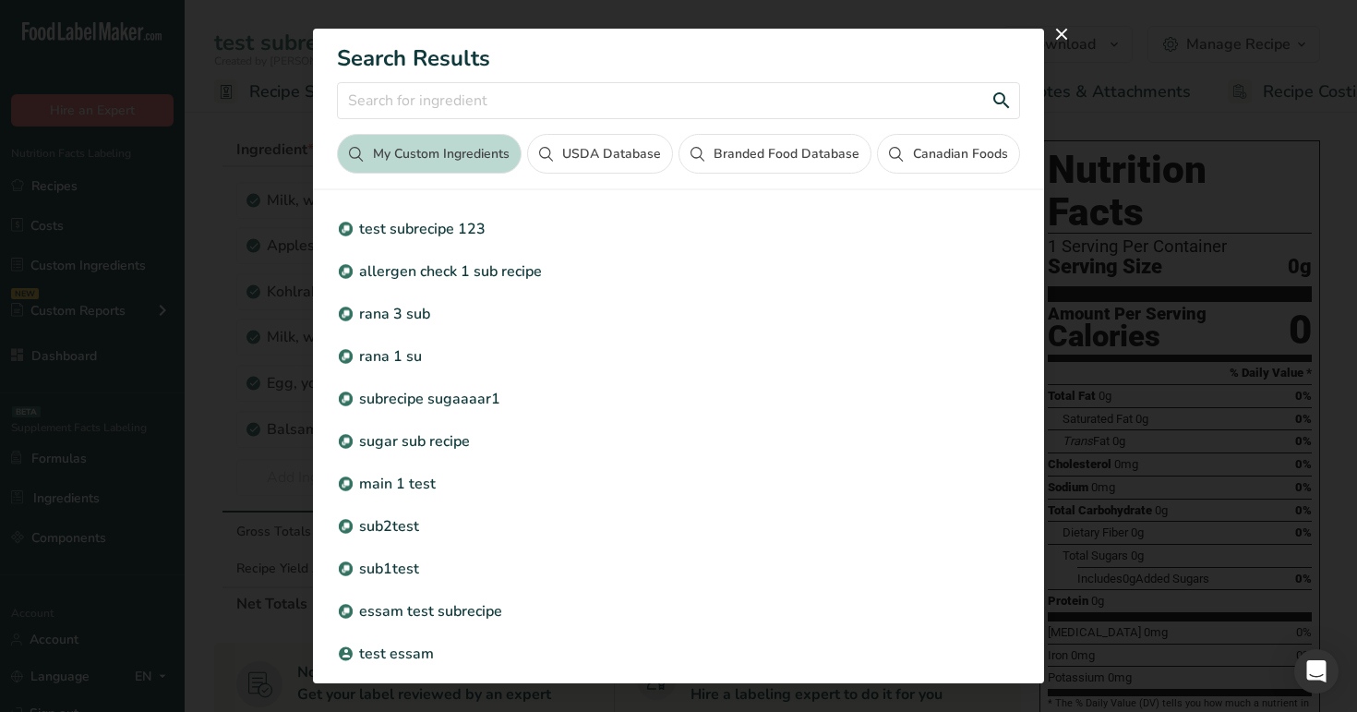
click at [513, 98] on input "Search results modal" at bounding box center [678, 100] width 682 height 37
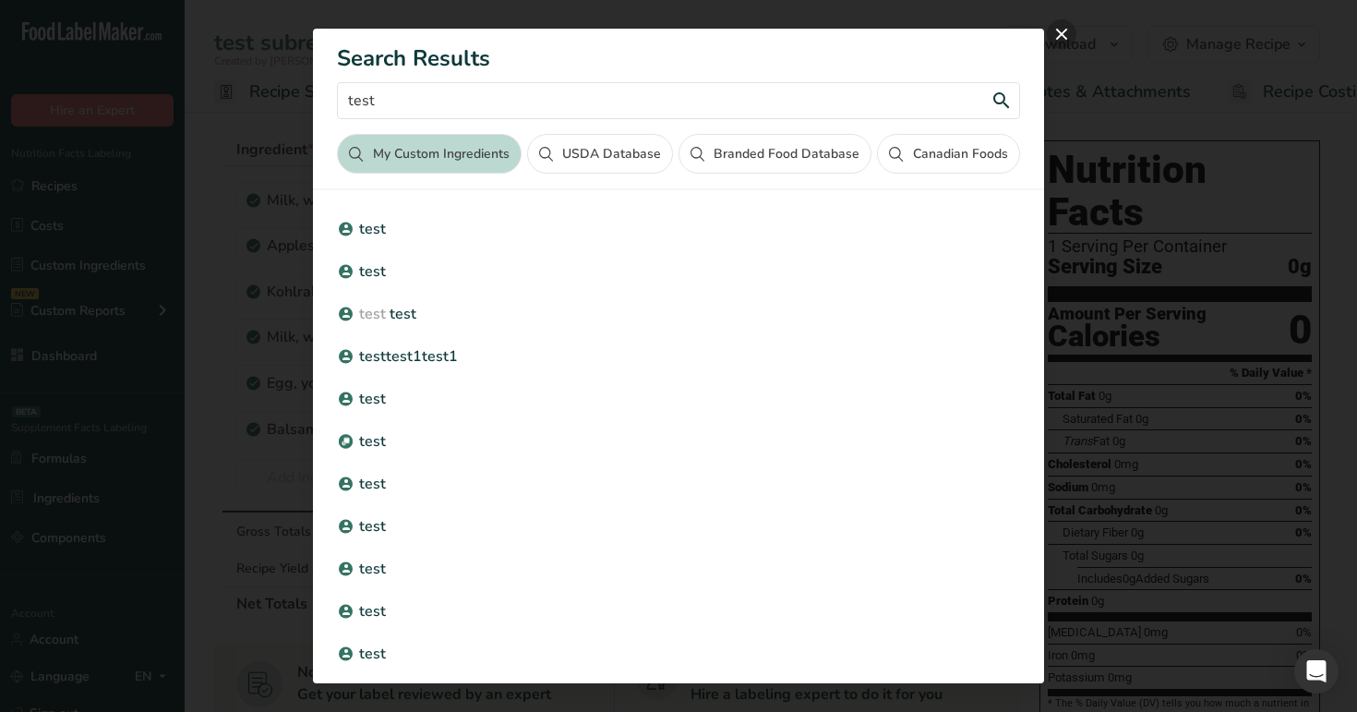
type input "test"
click at [1051, 37] on button "close" at bounding box center [1062, 34] width 30 height 30
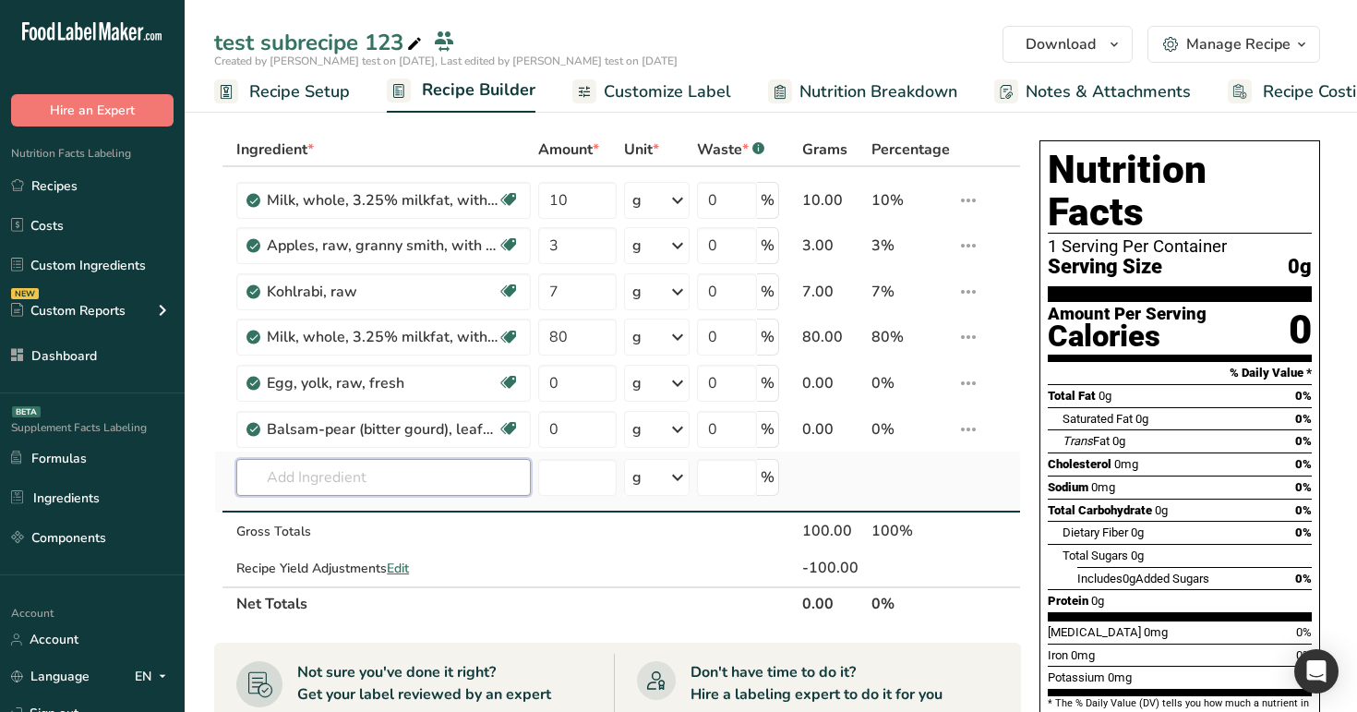
click at [349, 475] on input "text" at bounding box center [383, 477] width 294 height 37
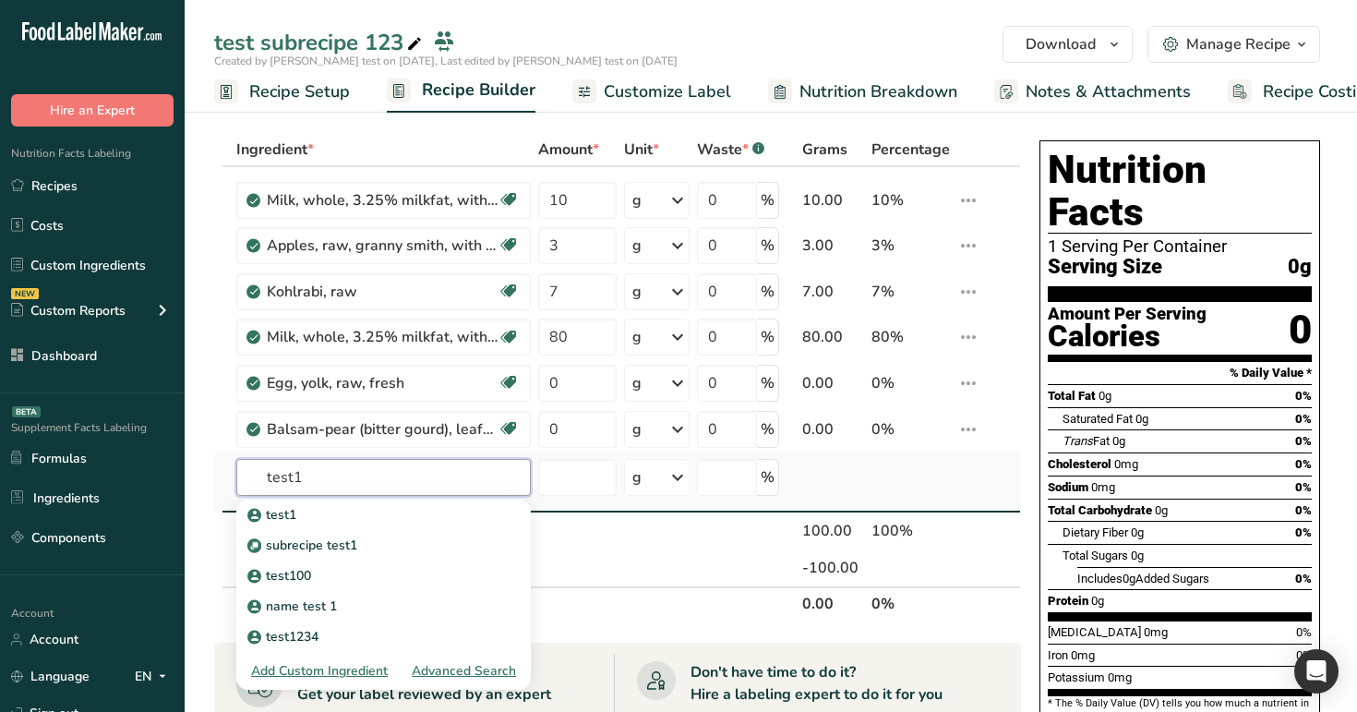
type input "test1"
click at [448, 677] on div "Advanced Search" at bounding box center [464, 670] width 104 height 19
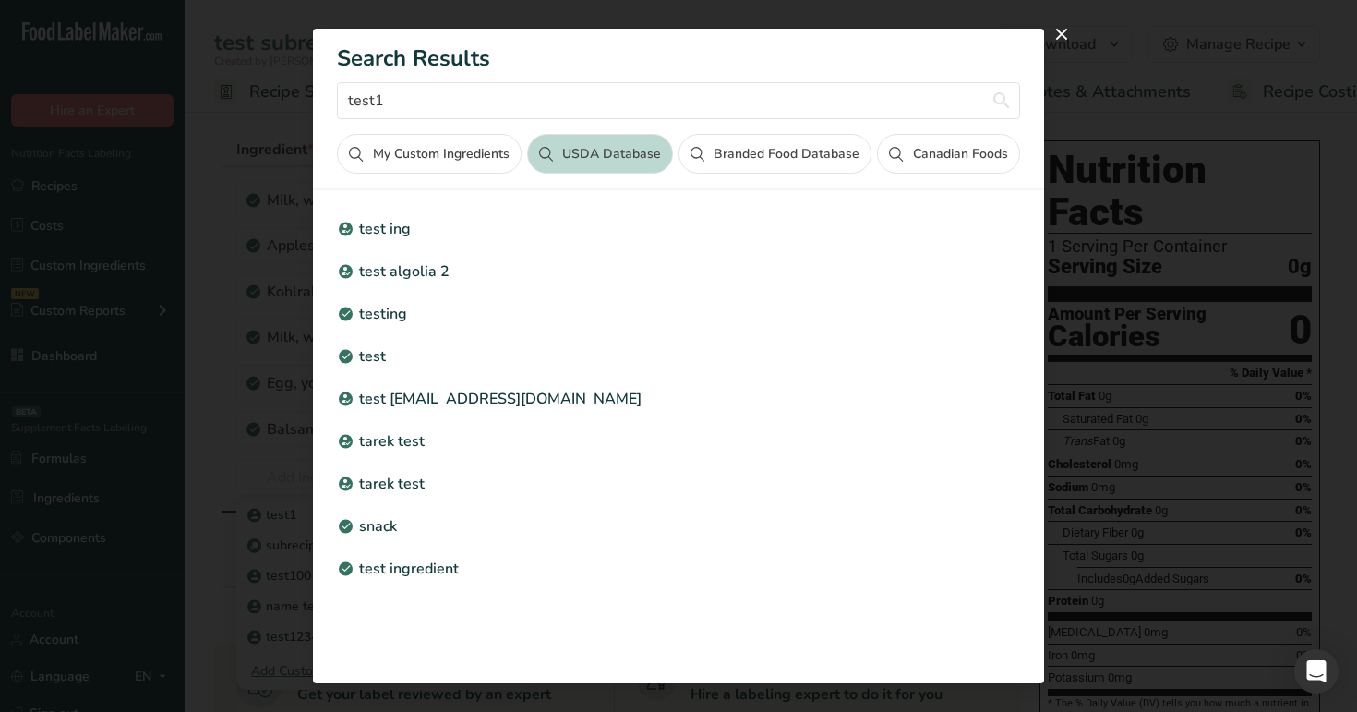
click at [442, 168] on button "My Custom Ingredients" at bounding box center [429, 154] width 184 height 40
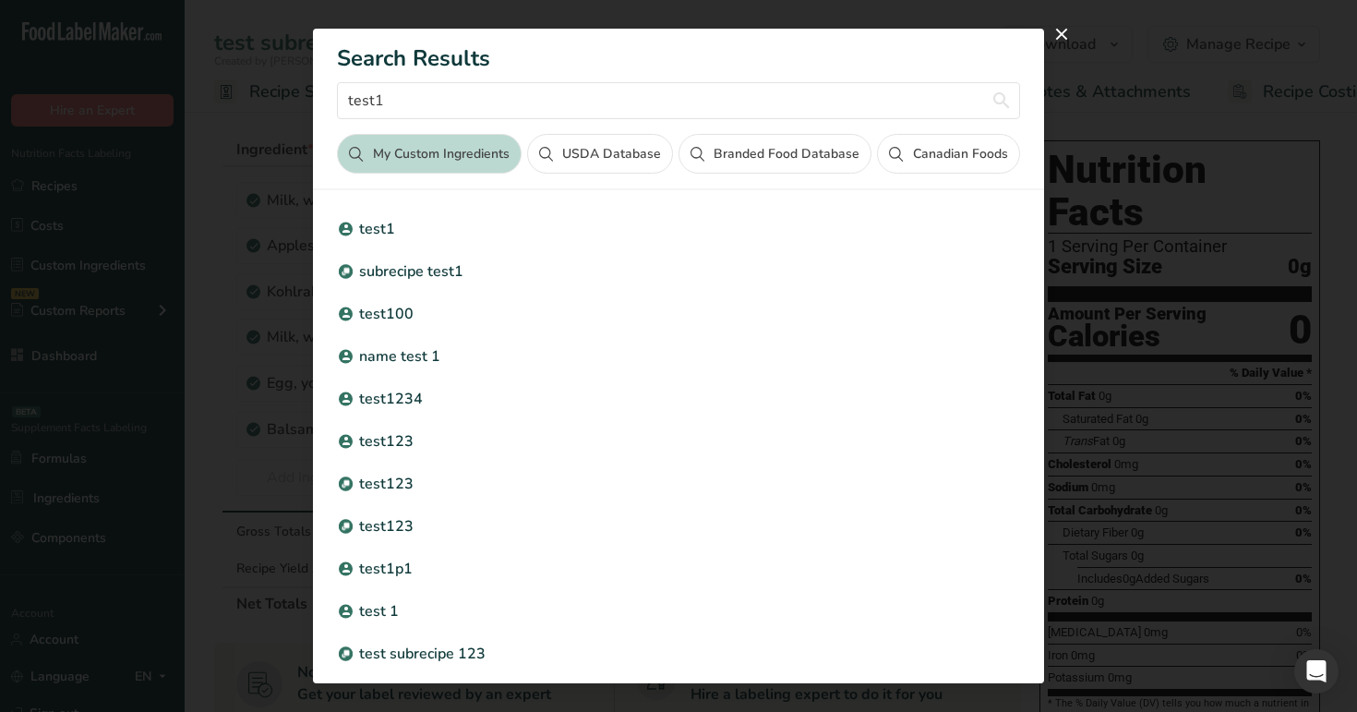
click at [617, 156] on button "USDA Database" at bounding box center [600, 154] width 146 height 40
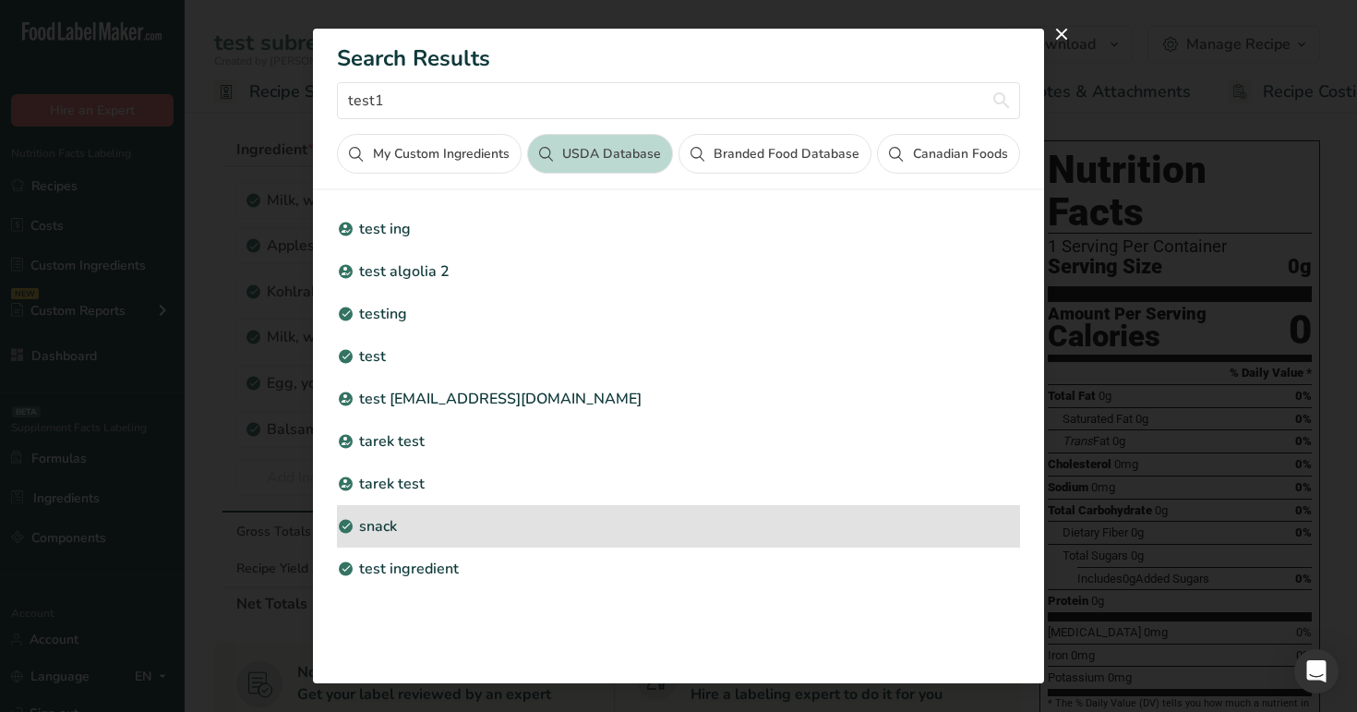
click at [428, 523] on p "snack" at bounding box center [678, 526] width 682 height 22
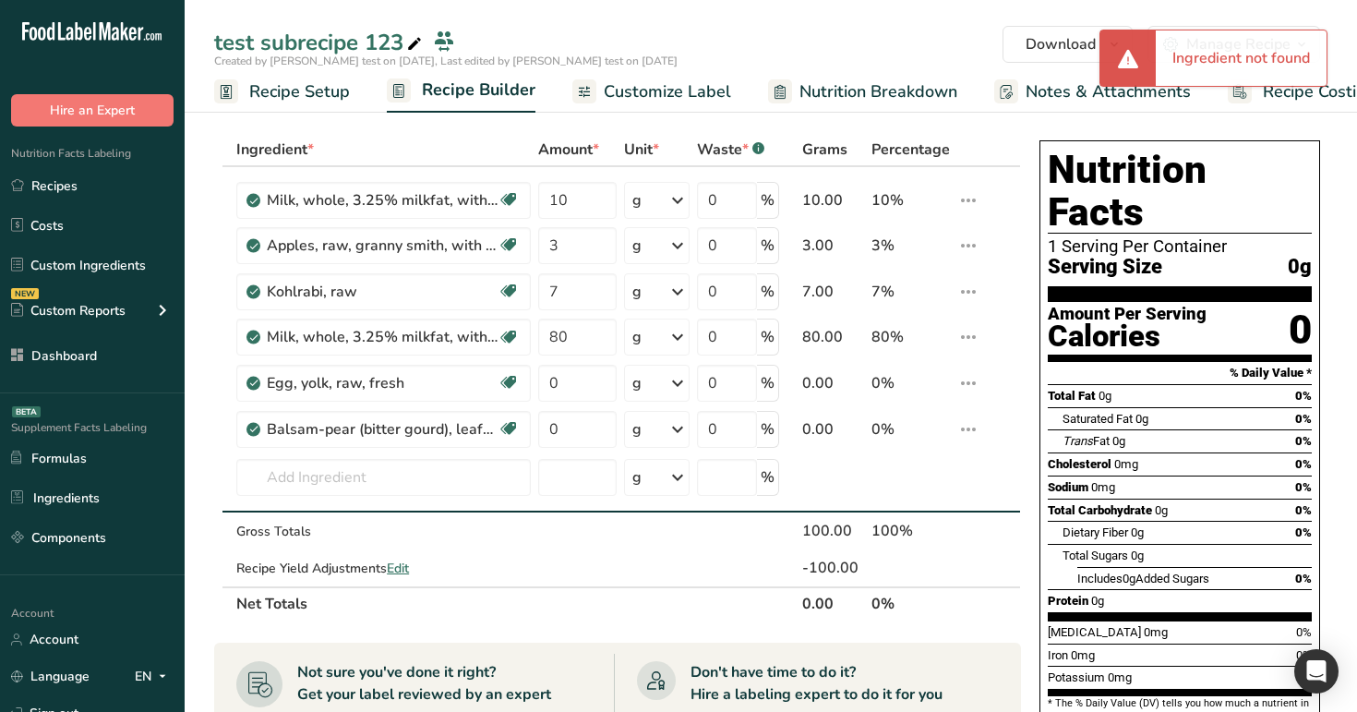
click at [0, 0] on div "Custom ingredient modal" at bounding box center [0, 0] width 0 height 0
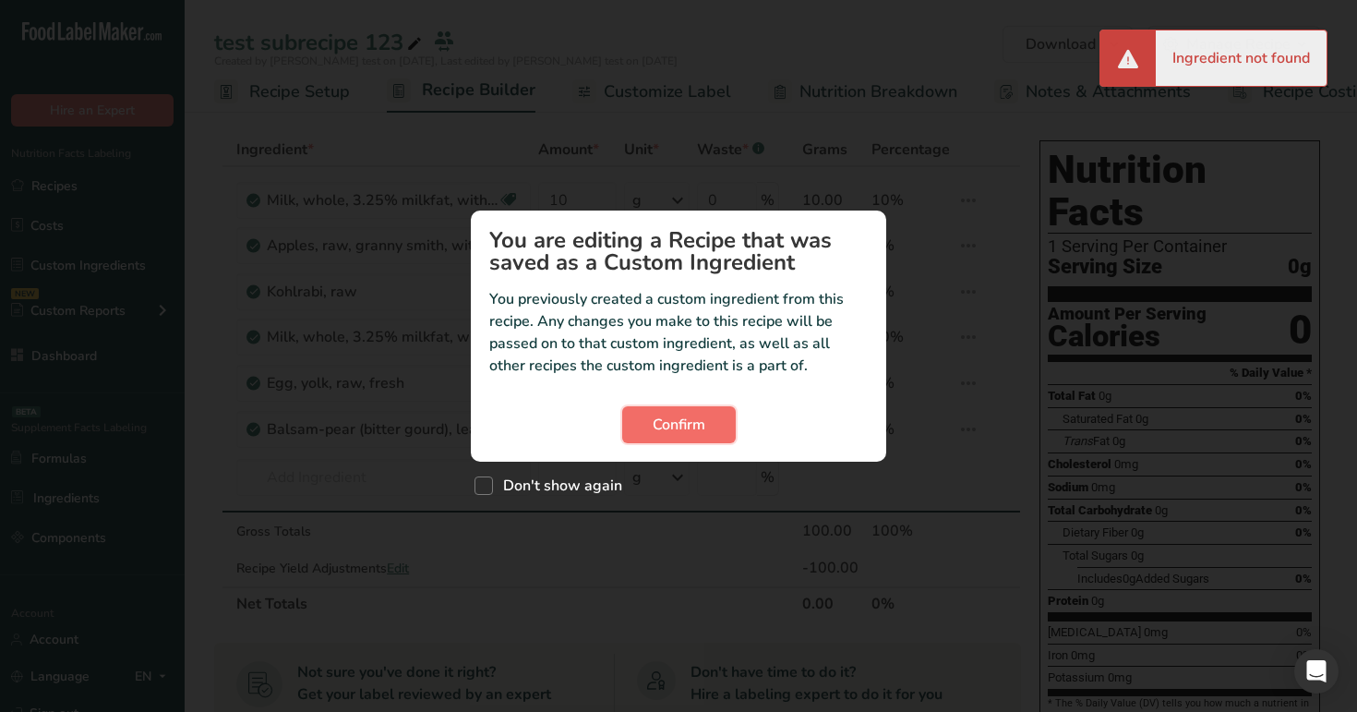
click at [680, 434] on span "Confirm" at bounding box center [679, 425] width 53 height 22
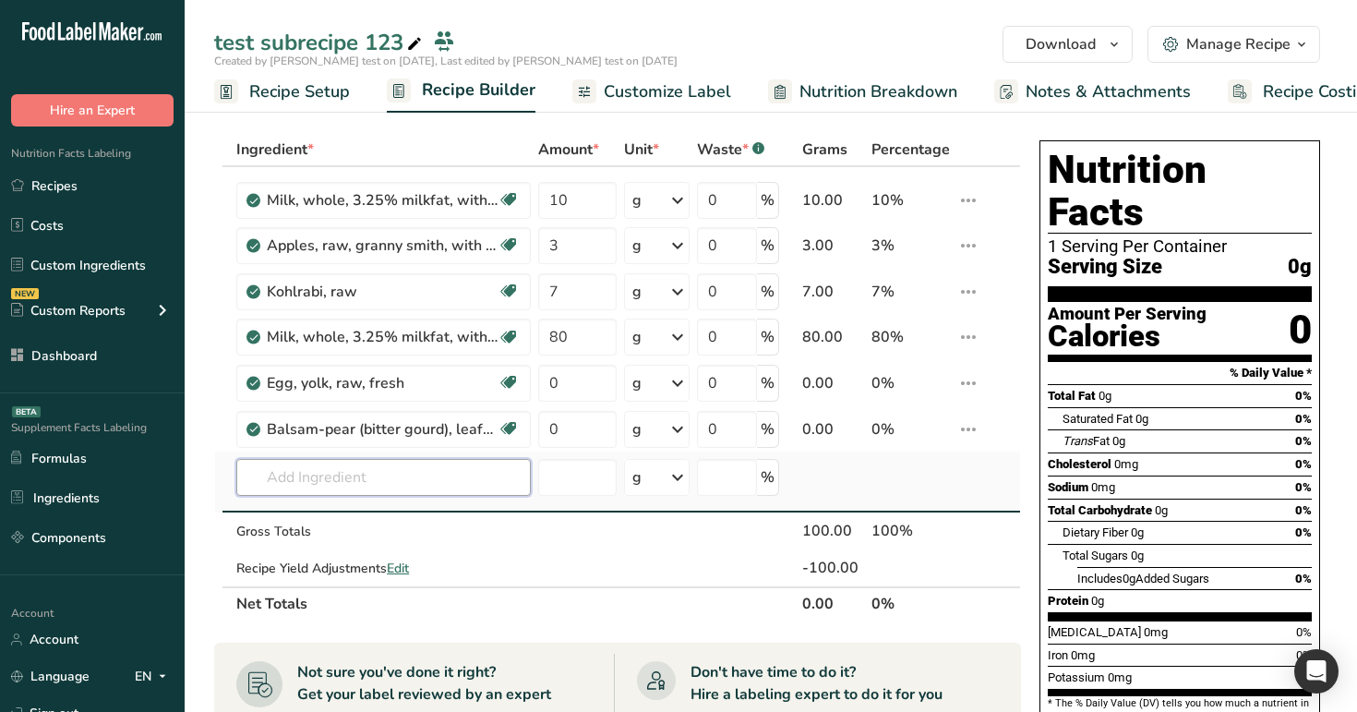
click at [407, 473] on input "text" at bounding box center [383, 477] width 294 height 37
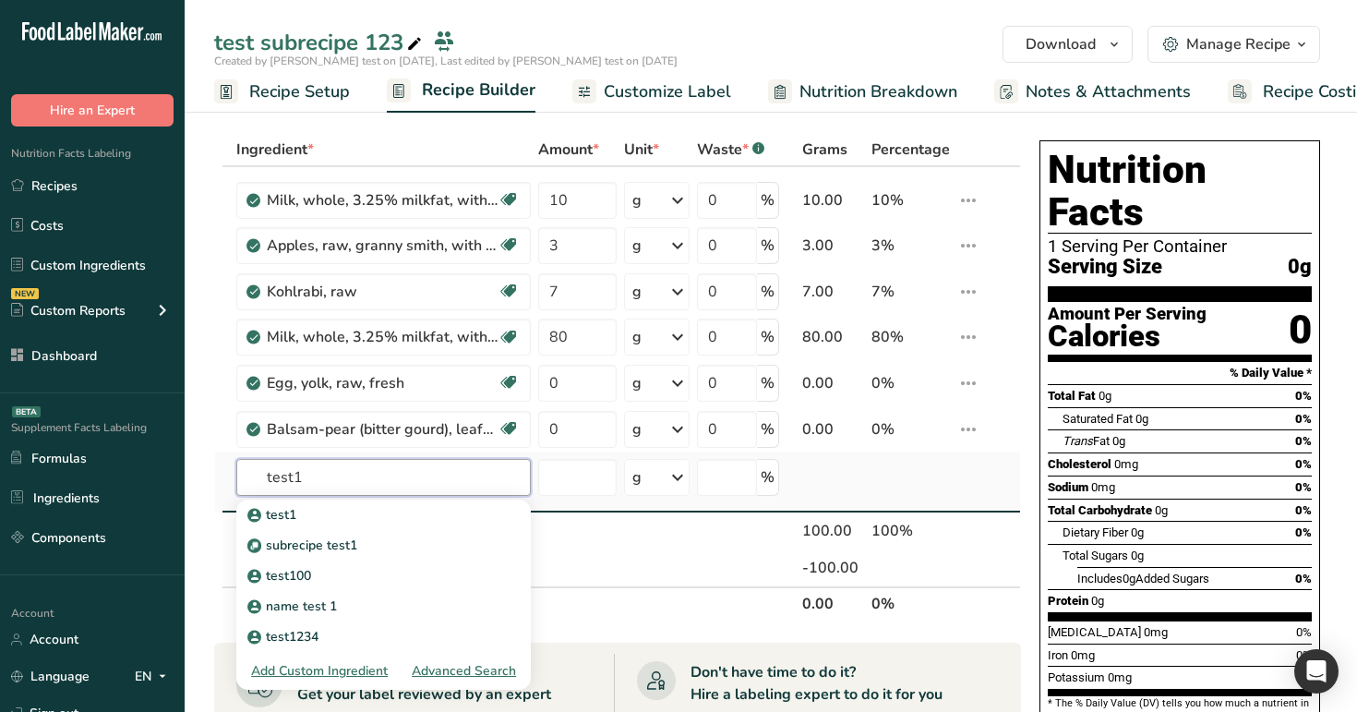
type input "test1"
click at [463, 678] on div "Advanced Search" at bounding box center [464, 670] width 104 height 19
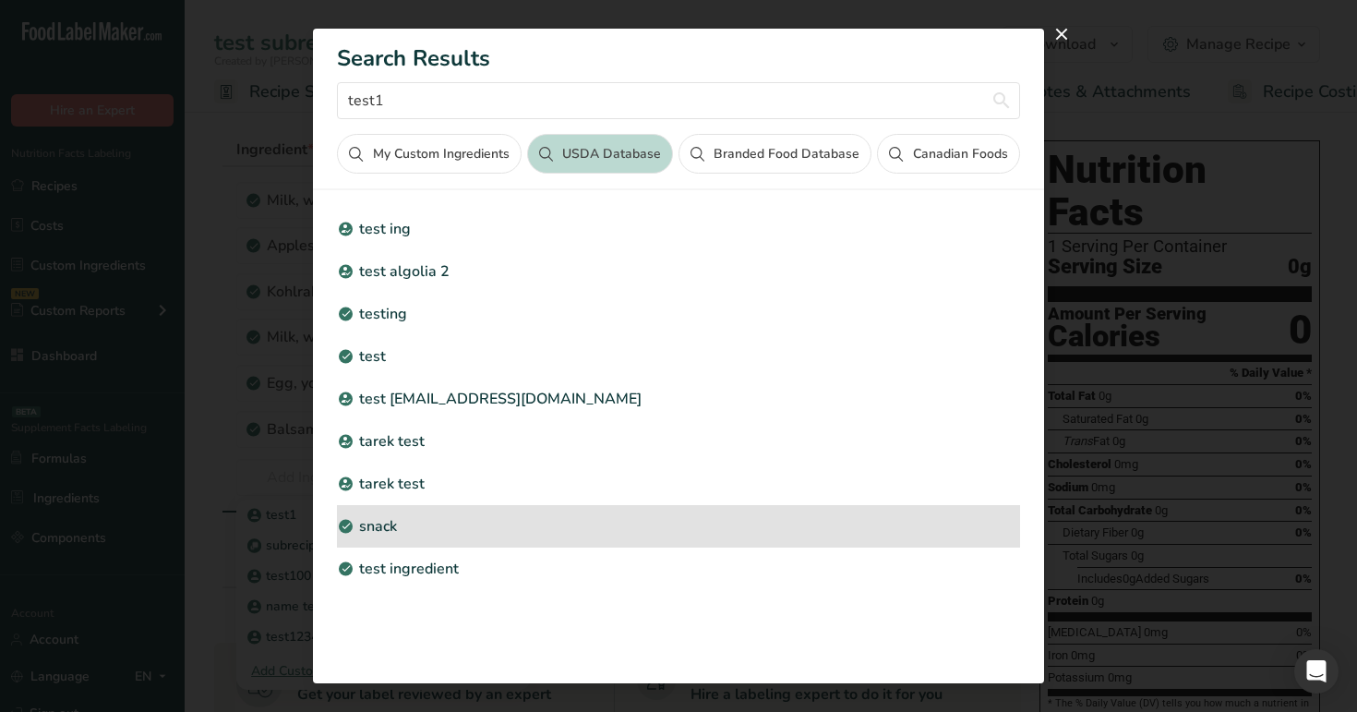
click at [414, 523] on p "snack" at bounding box center [678, 526] width 682 height 22
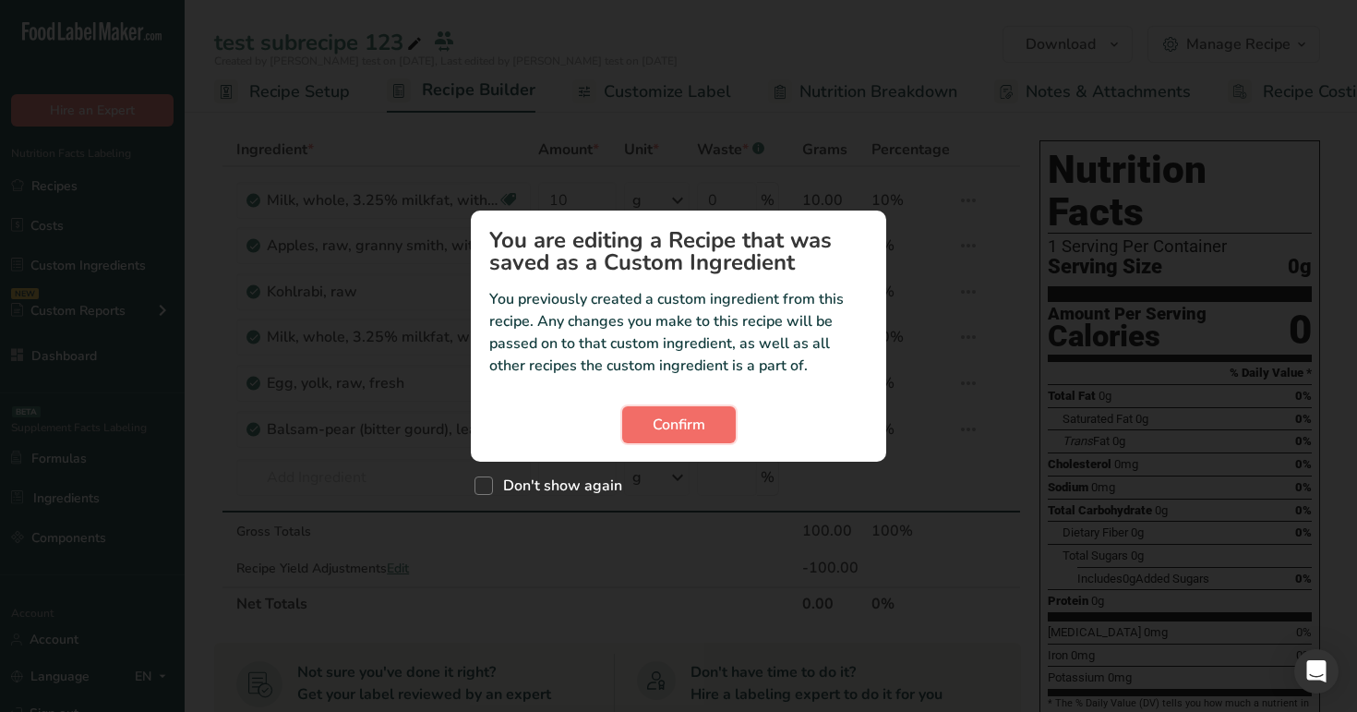
click at [662, 441] on button "Confirm" at bounding box center [679, 424] width 114 height 37
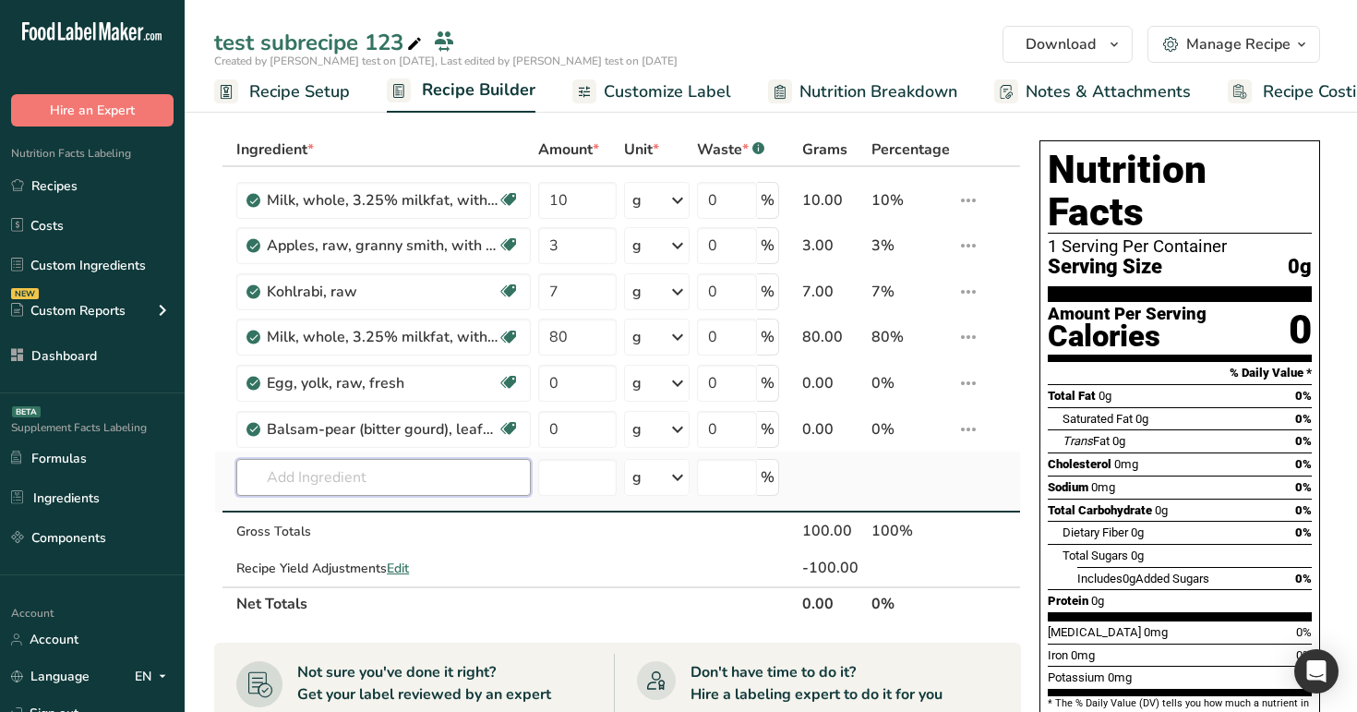
click at [339, 477] on input "text" at bounding box center [383, 477] width 294 height 37
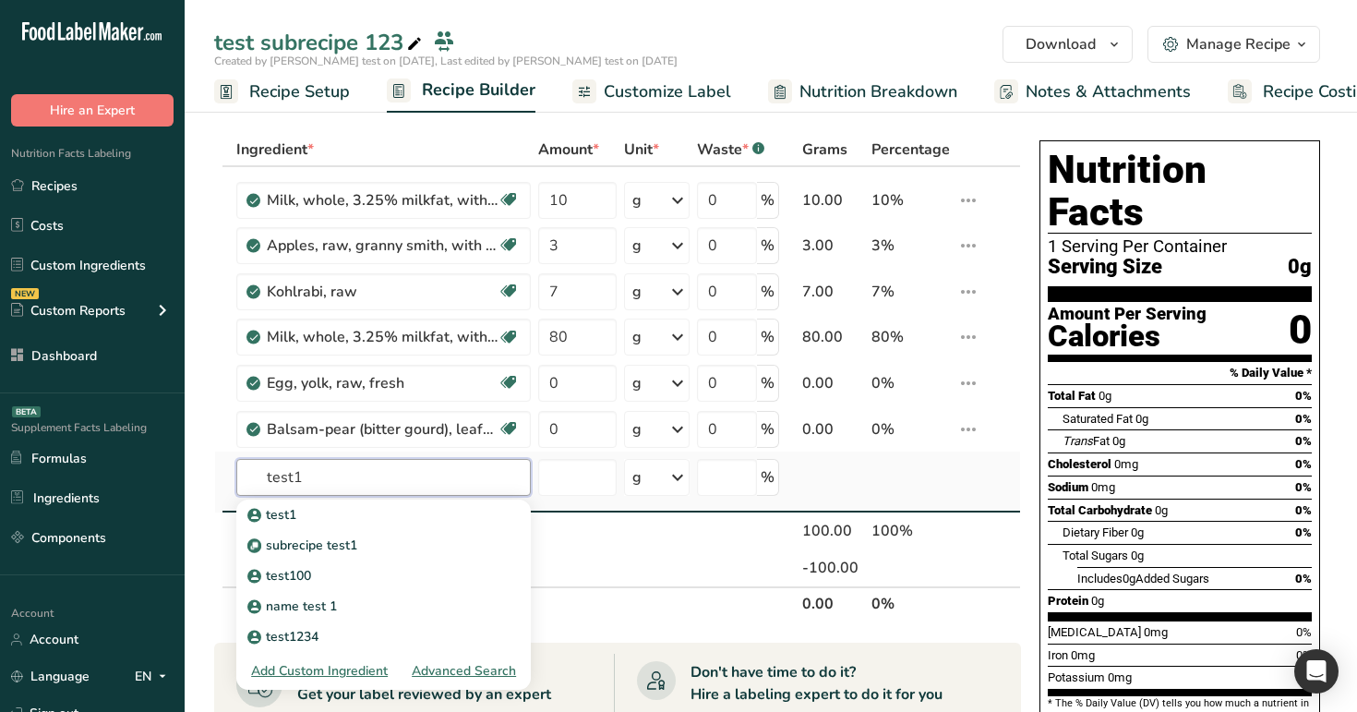
type input "test1"
click at [450, 669] on div "Advanced Search" at bounding box center [464, 670] width 104 height 19
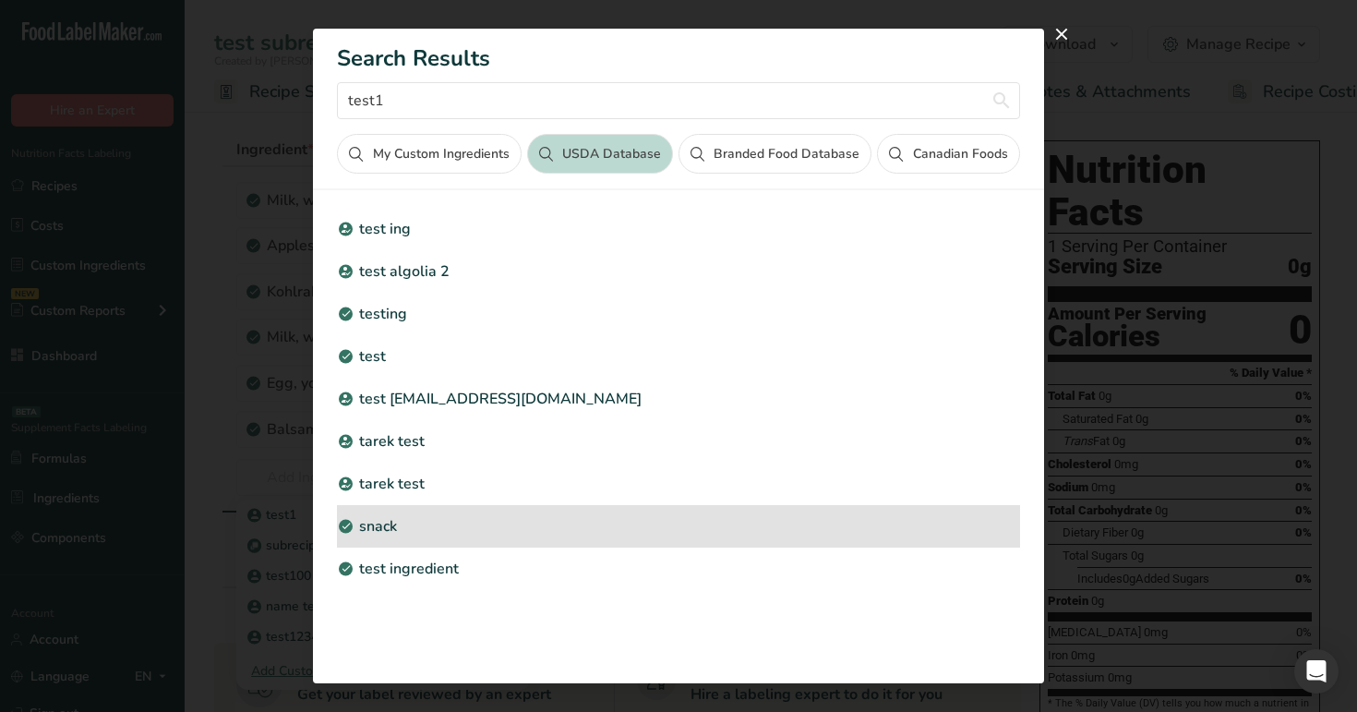
click at [447, 506] on div "snack" at bounding box center [678, 526] width 682 height 42
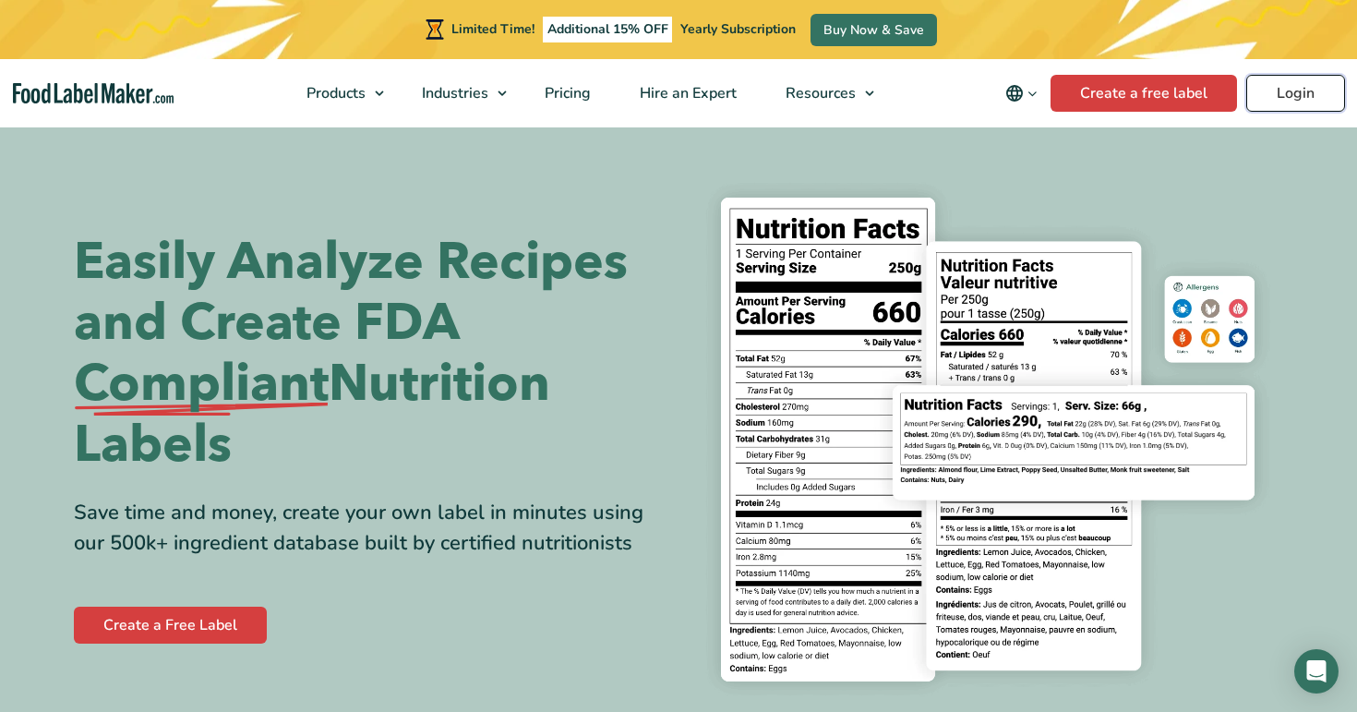
click at [1302, 94] on link "Login" at bounding box center [1295, 93] width 99 height 37
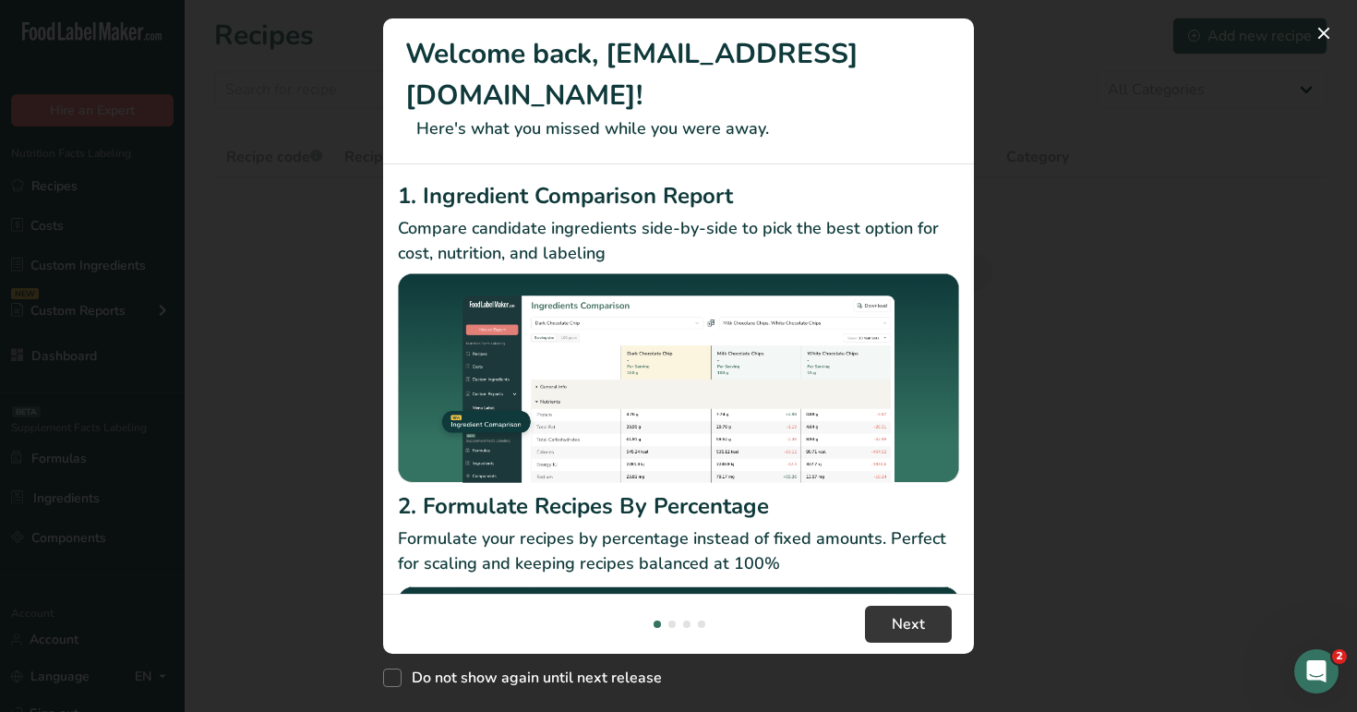
click at [1275, 32] on div "New Features" at bounding box center [678, 356] width 1357 height 712
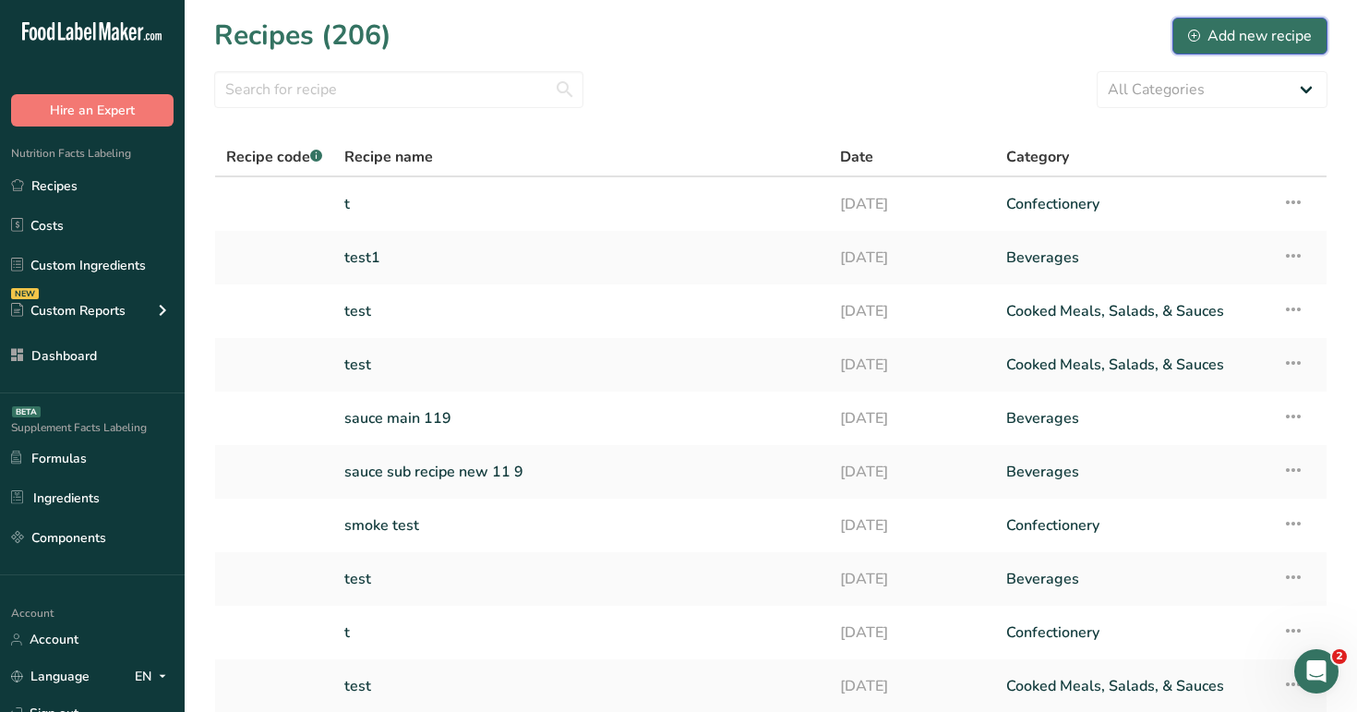
click at [1284, 39] on div "Add new recipe" at bounding box center [1250, 36] width 124 height 22
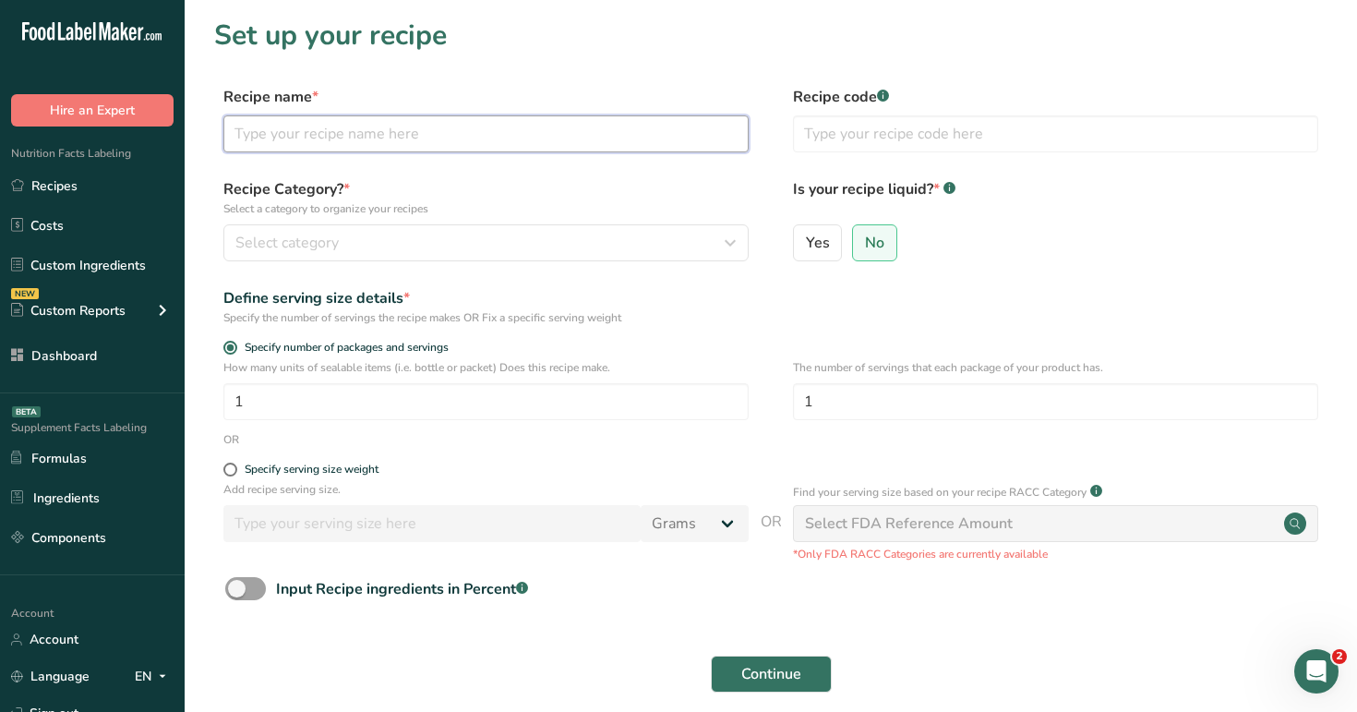
click at [522, 140] on input "text" at bounding box center [485, 133] width 525 height 37
type input "test"
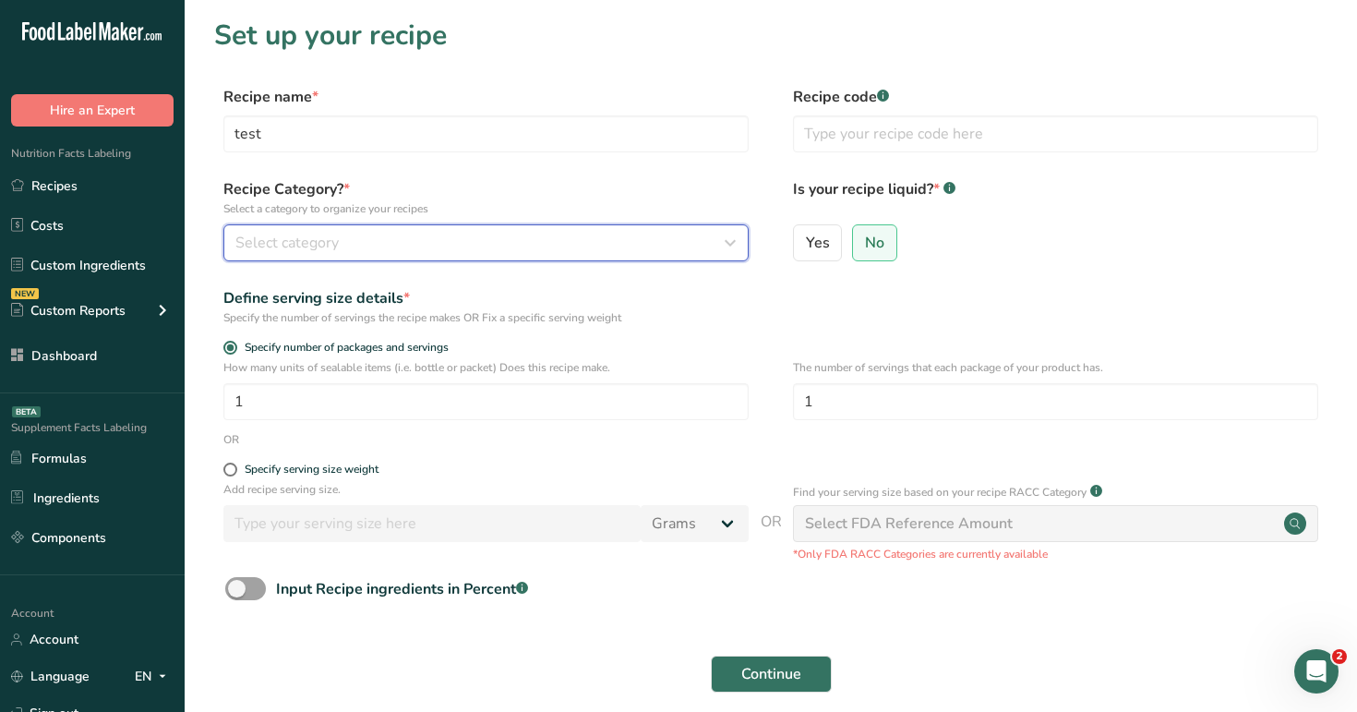
click at [500, 258] on button "Select category" at bounding box center [485, 242] width 525 height 37
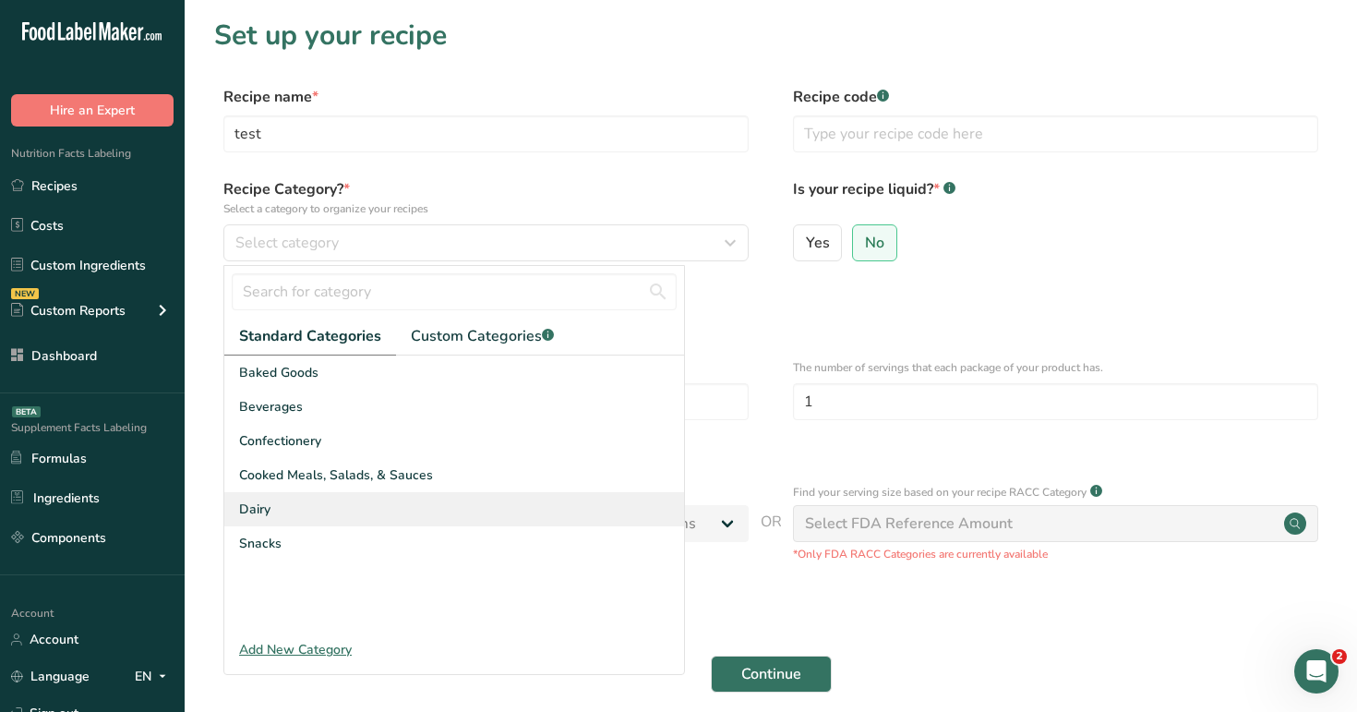
click at [479, 506] on div "Dairy" at bounding box center [454, 509] width 460 height 34
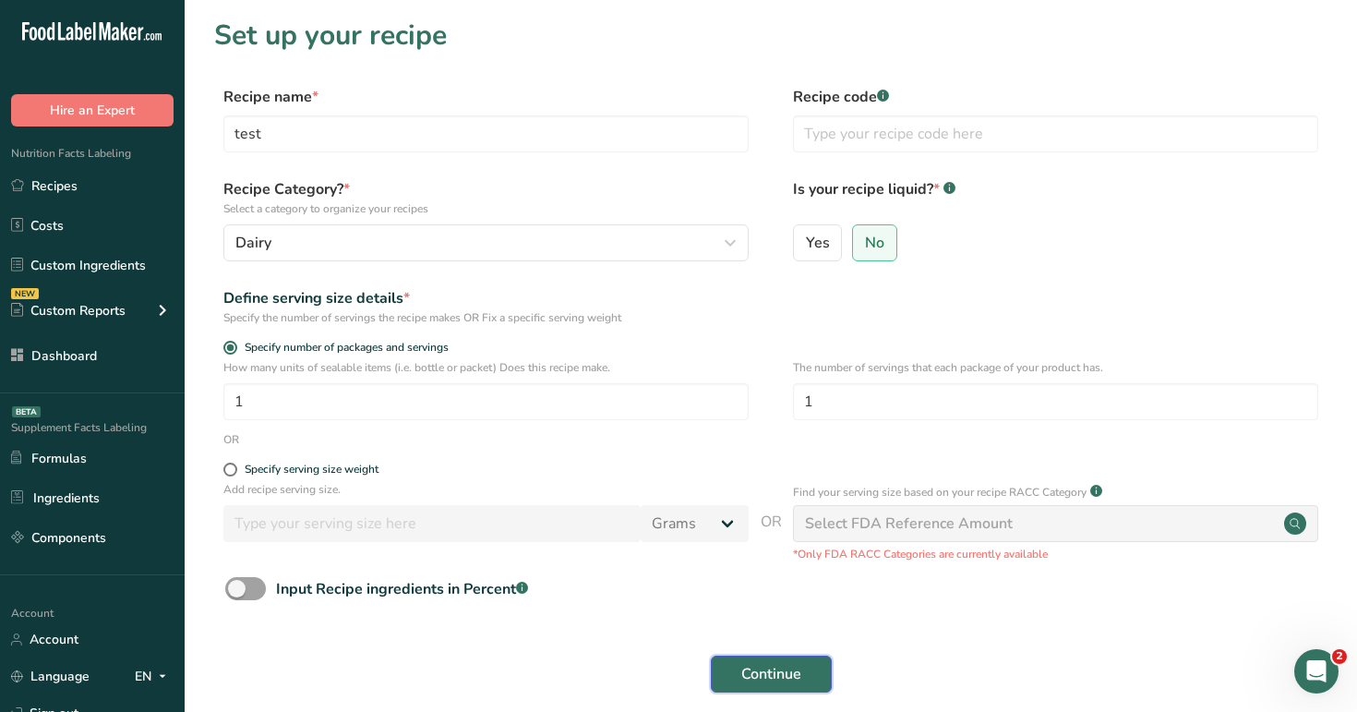
click at [748, 684] on span "Continue" at bounding box center [771, 674] width 60 height 22
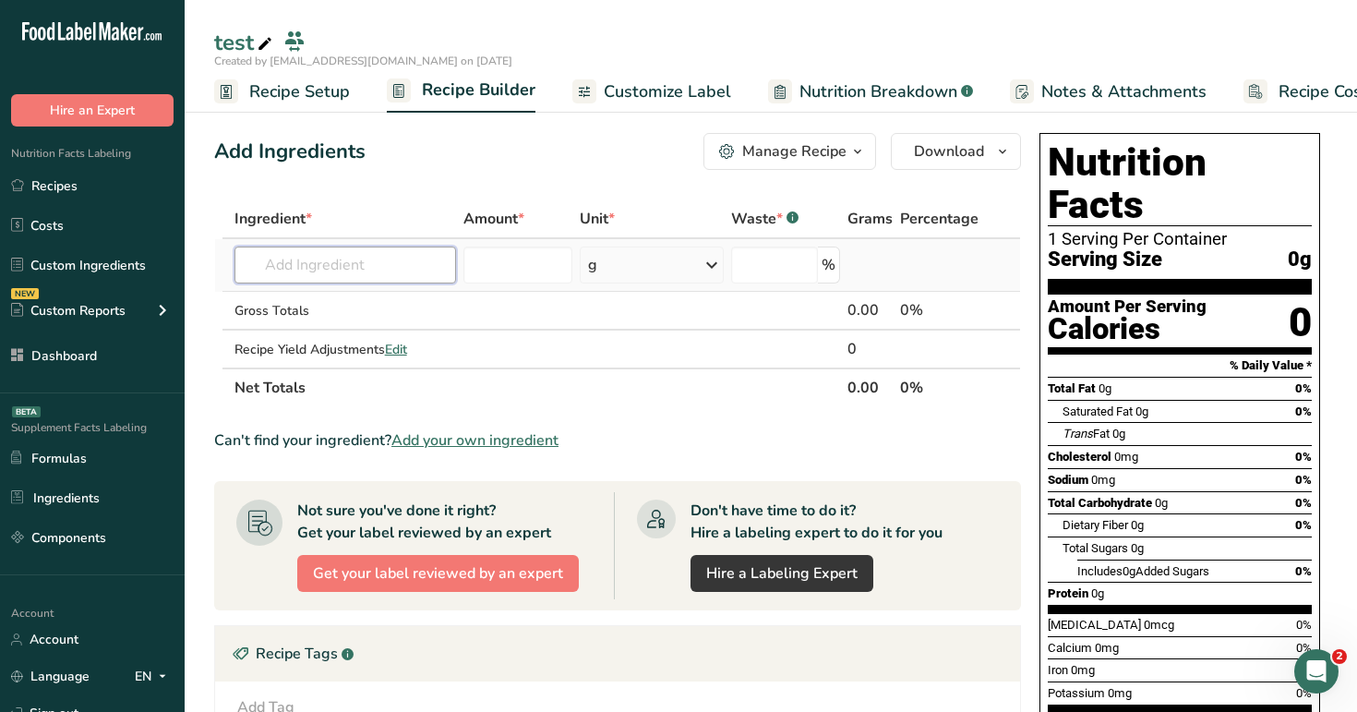
click at [360, 255] on input "text" at bounding box center [345, 264] width 222 height 37
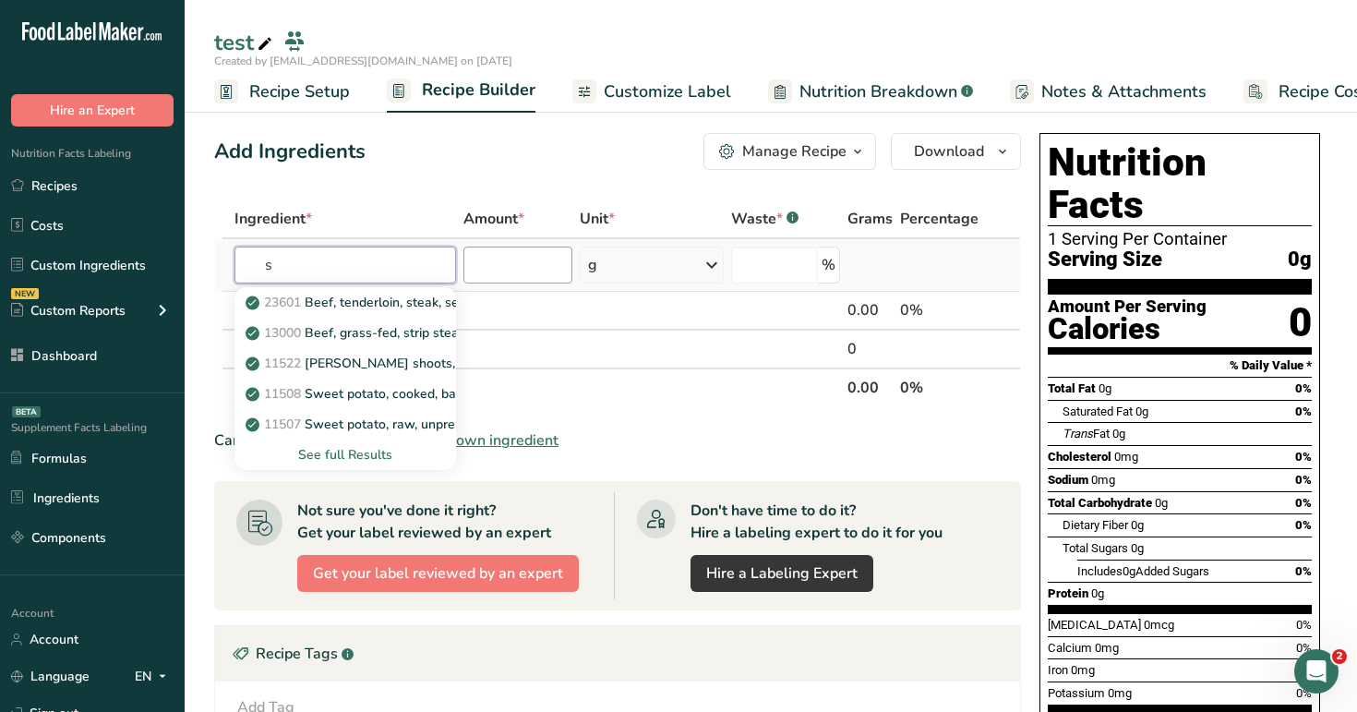
type input "s"
click at [476, 272] on input "number" at bounding box center [517, 264] width 109 height 37
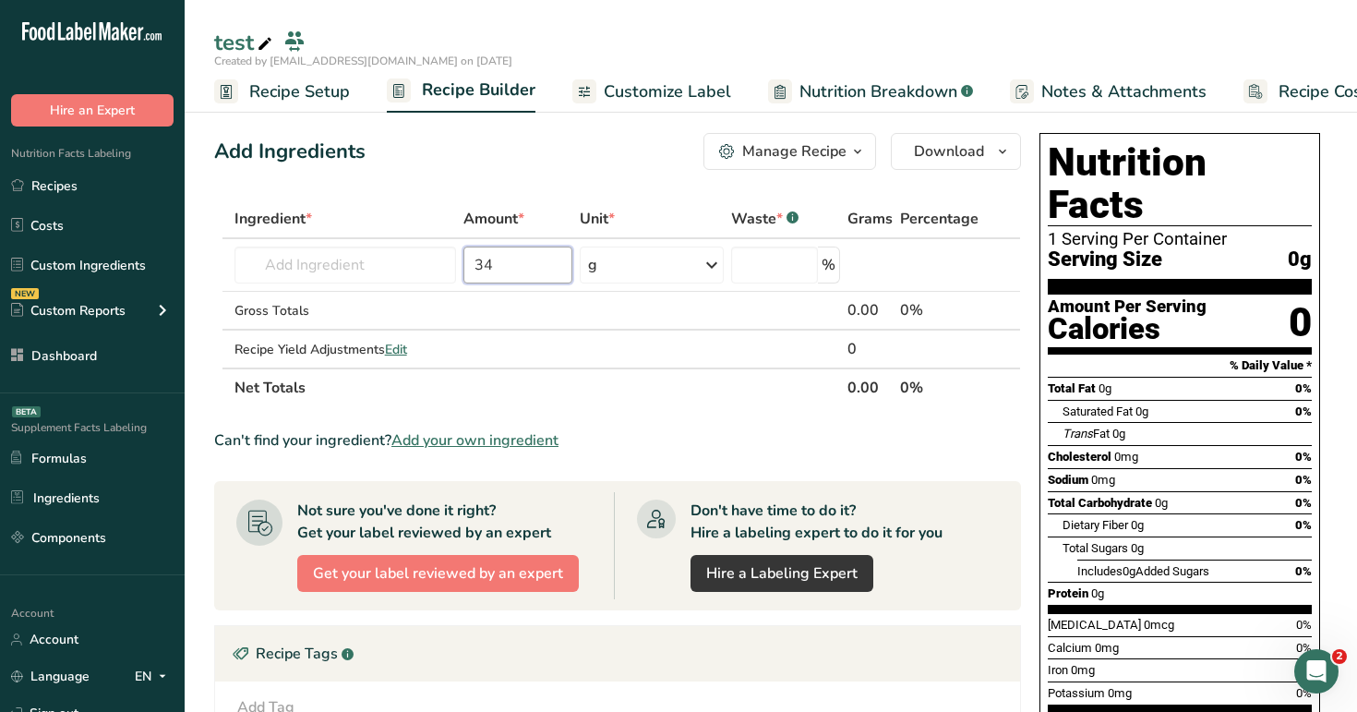
type input "34"
click at [580, 165] on div "Add Ingredients Manage Recipe Delete Recipe Duplicate Recipe Scale Recipe Save …" at bounding box center [617, 151] width 807 height 37
click at [810, 270] on input "number" at bounding box center [774, 264] width 87 height 37
type input "23"
click at [522, 193] on div "Add Ingredients Manage Recipe Delete Recipe Duplicate Recipe Scale Recipe Save …" at bounding box center [623, 603] width 818 height 954
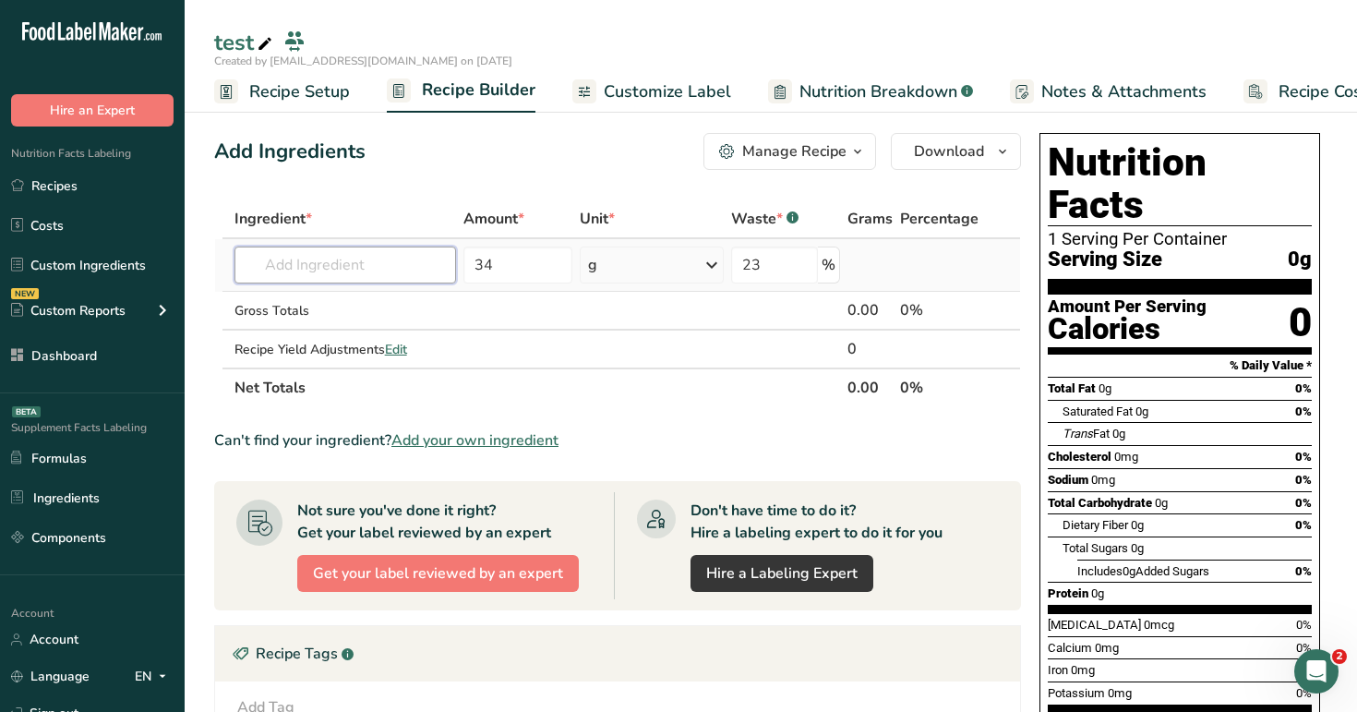
click at [355, 254] on input "text" at bounding box center [345, 264] width 222 height 37
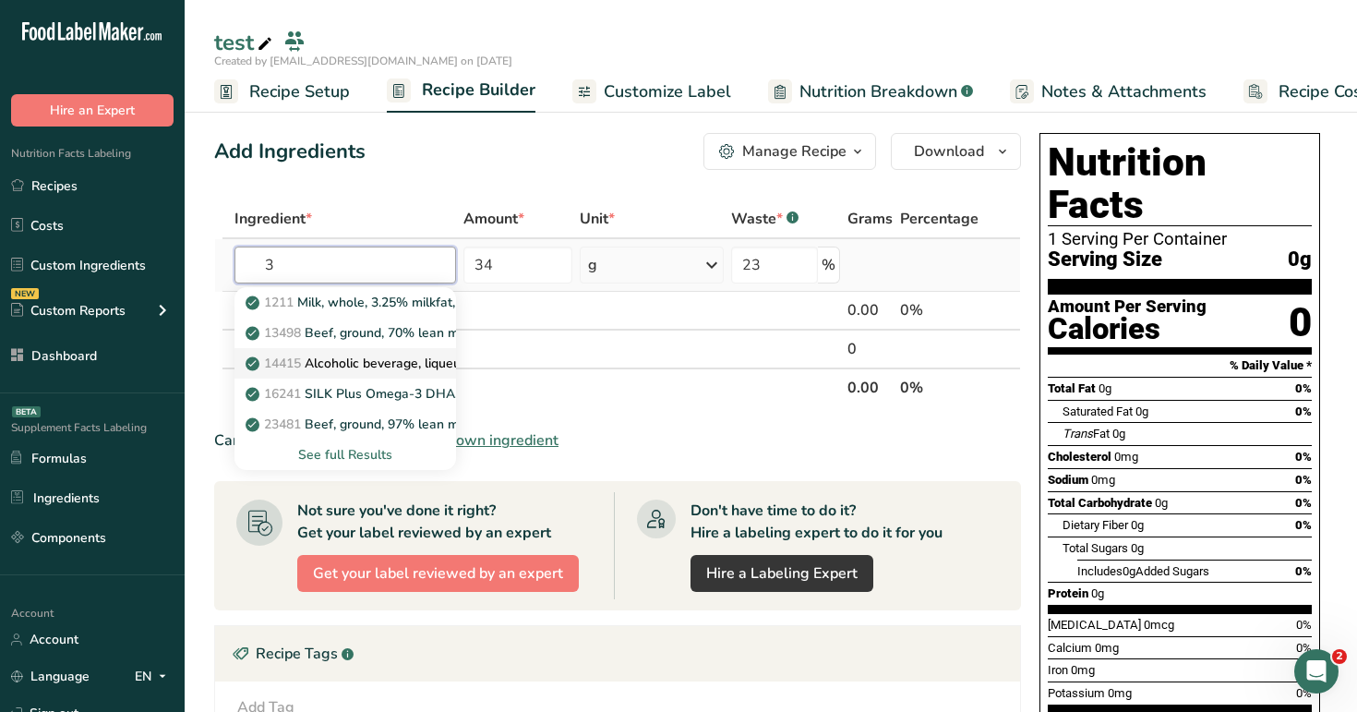
type input "3"
click at [363, 370] on p "14415 Alcoholic beverage, liqueur, coffee with cream, 34 proof" at bounding box center [442, 363] width 387 height 19
type input "Alcoholic beverage, liqueur, coffee with cream, 34 proof"
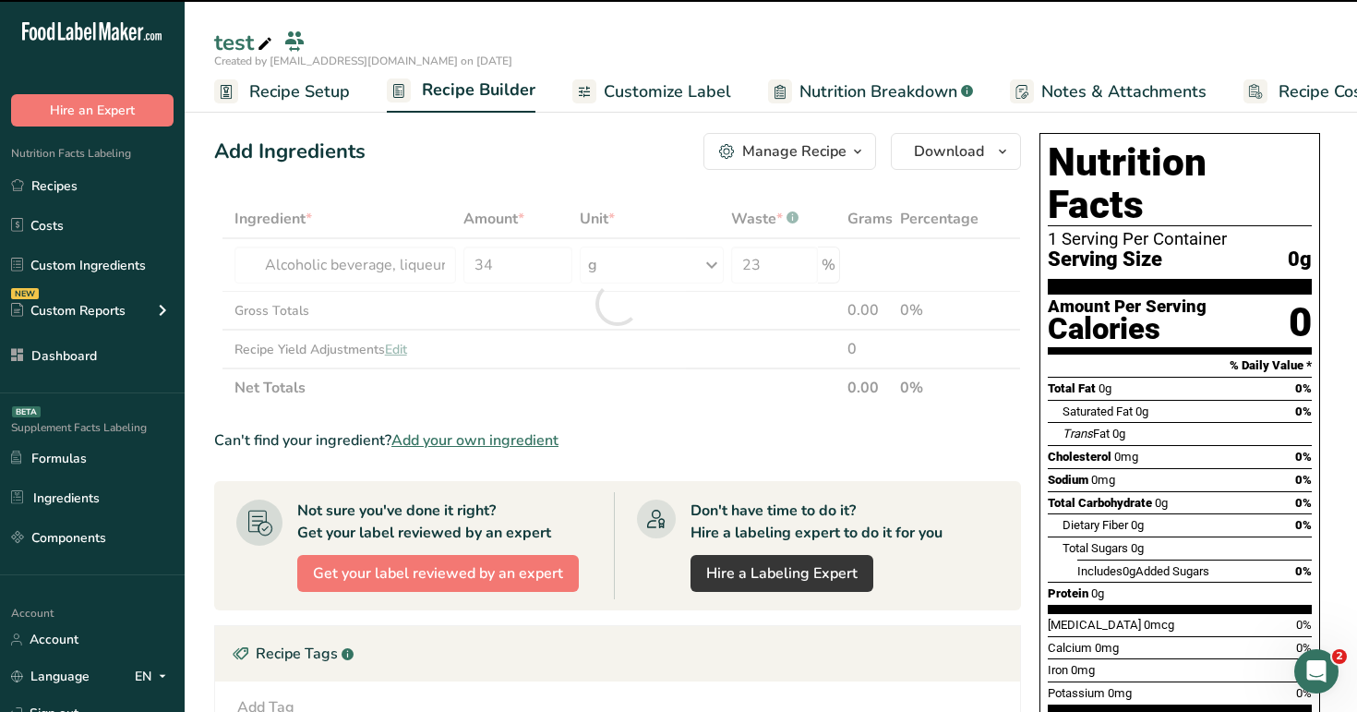
type input "0"
